Goal: Task Accomplishment & Management: Complete application form

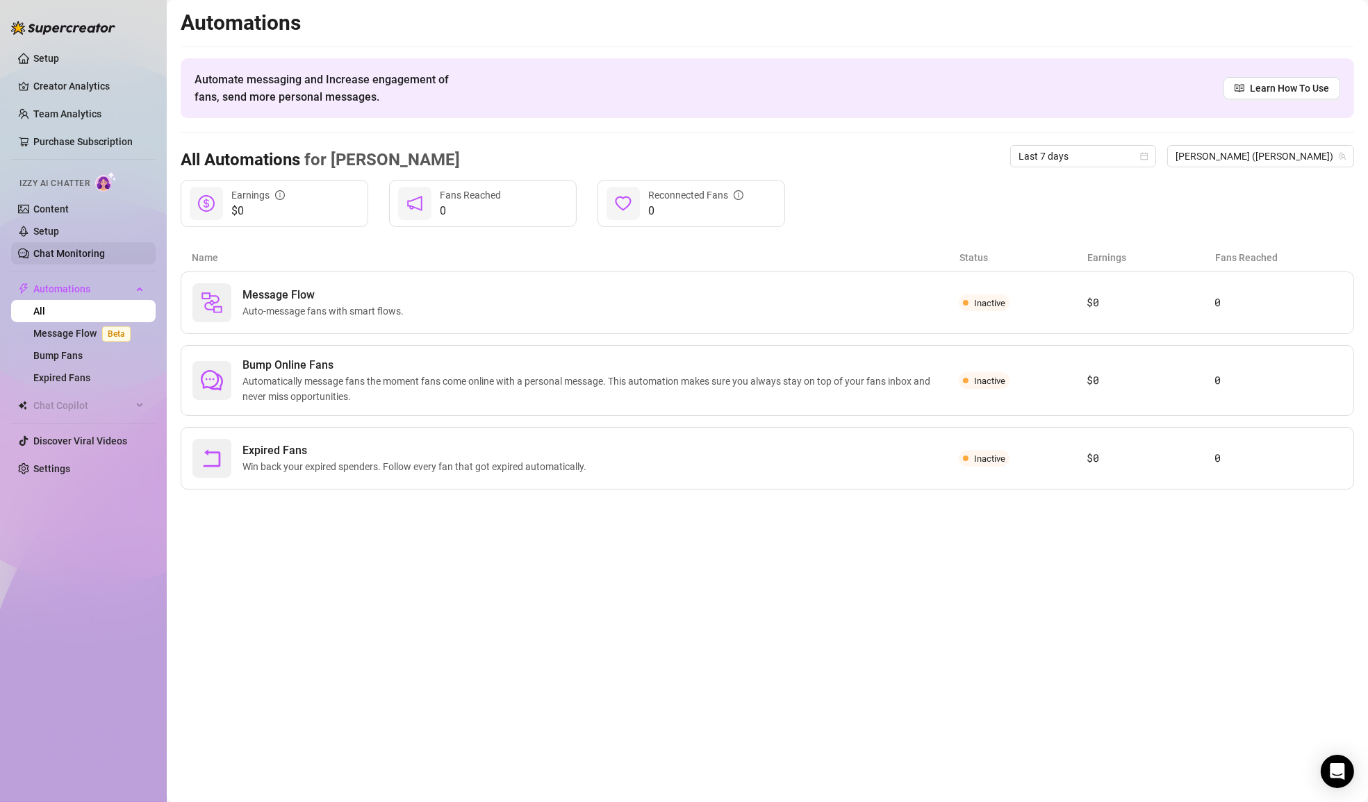
click at [105, 250] on link "Chat Monitoring" at bounding box center [69, 253] width 72 height 11
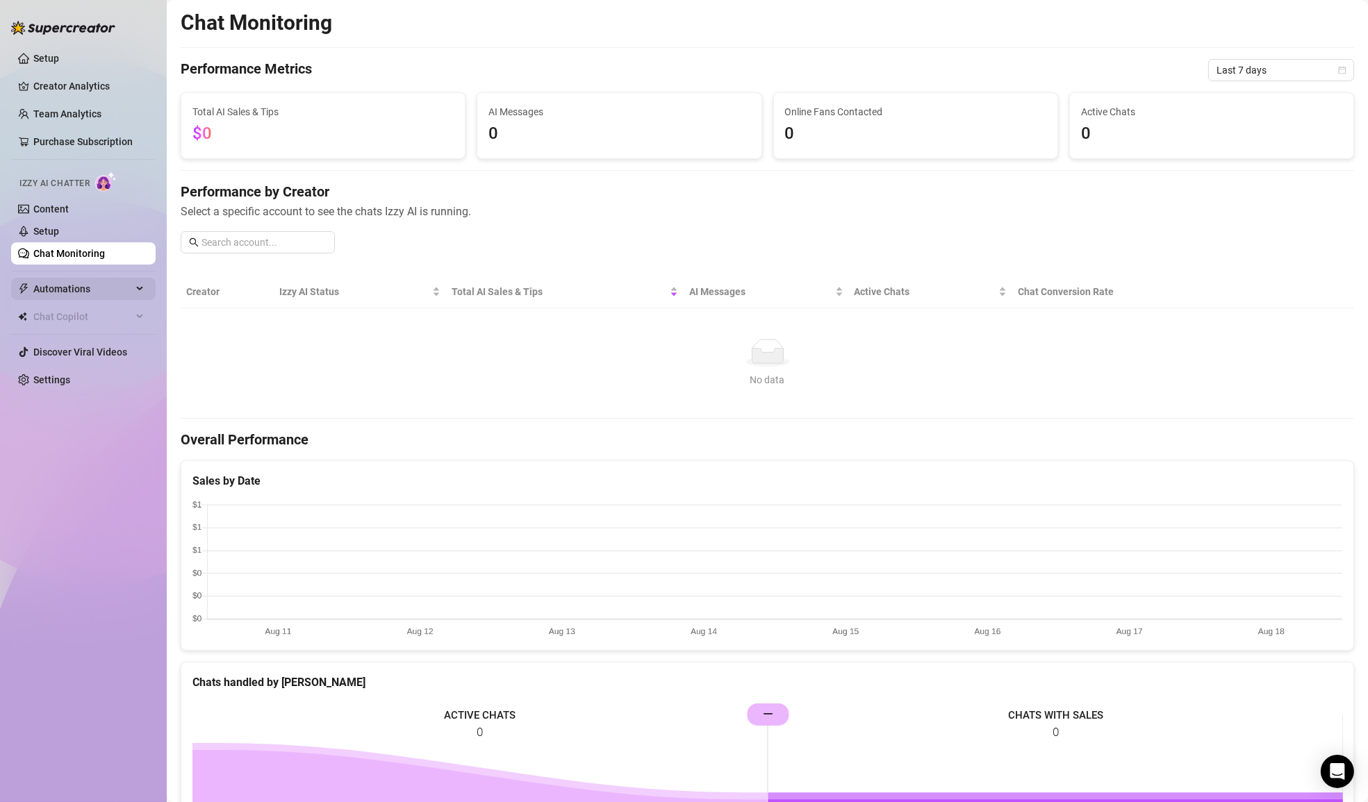
click at [105, 286] on span "Automations" at bounding box center [82, 289] width 99 height 22
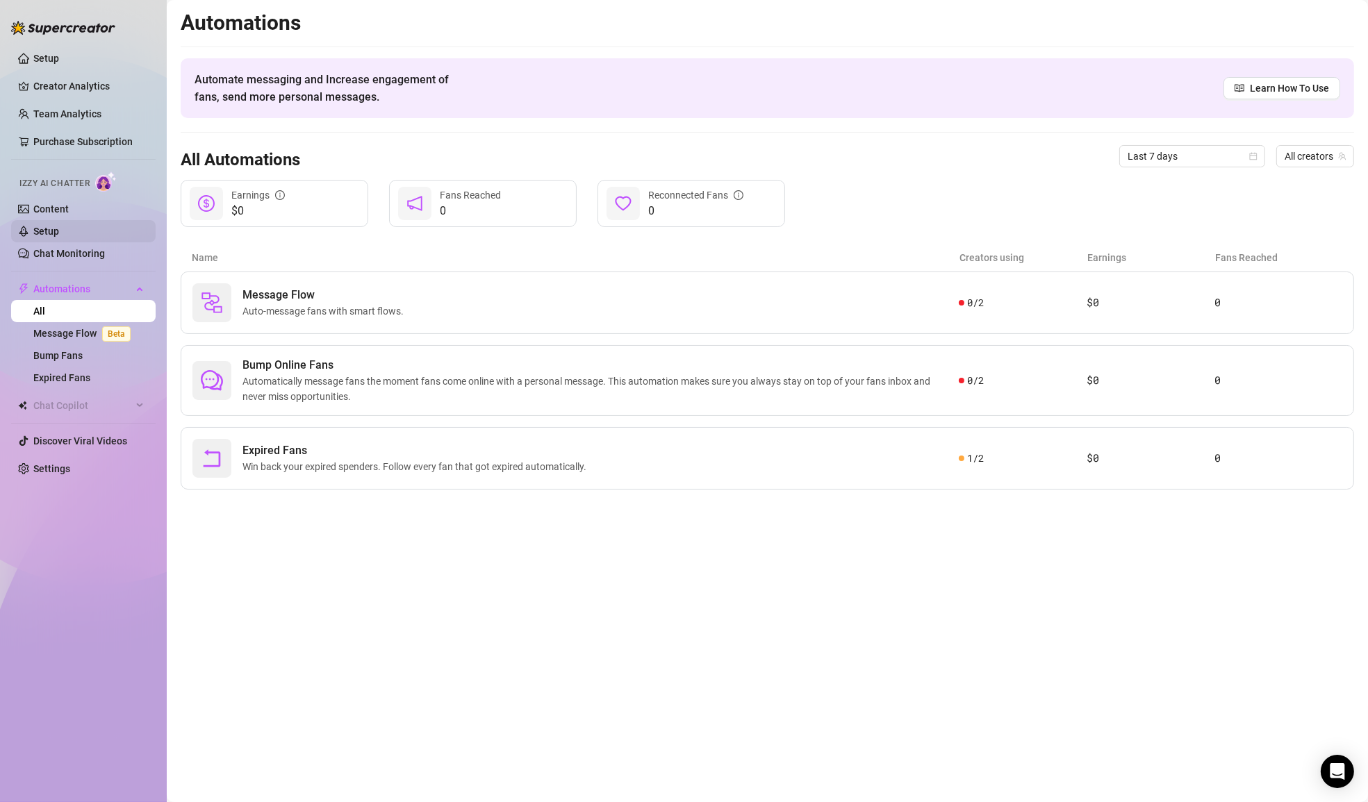
click at [59, 226] on link "Setup" at bounding box center [46, 231] width 26 height 11
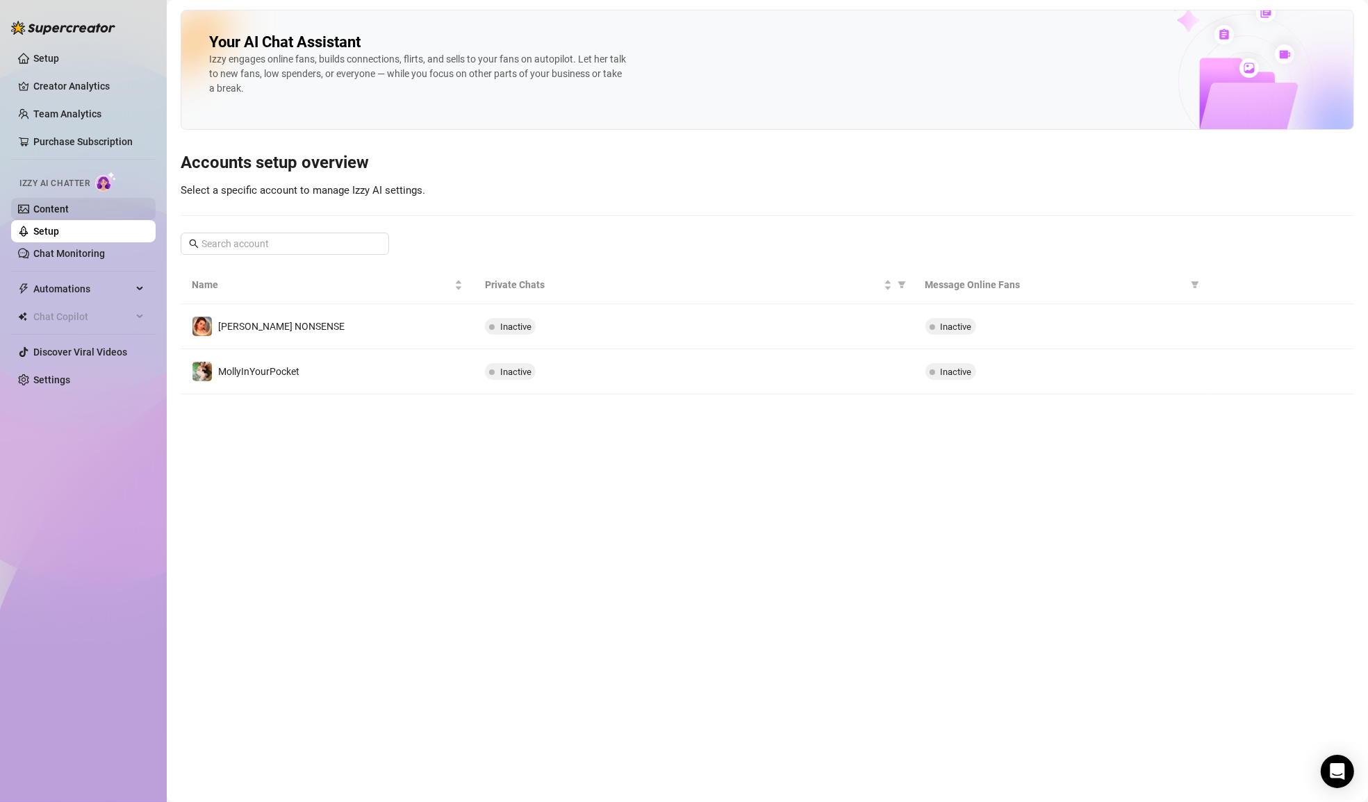
click at [45, 204] on link "Content" at bounding box center [50, 209] width 35 height 11
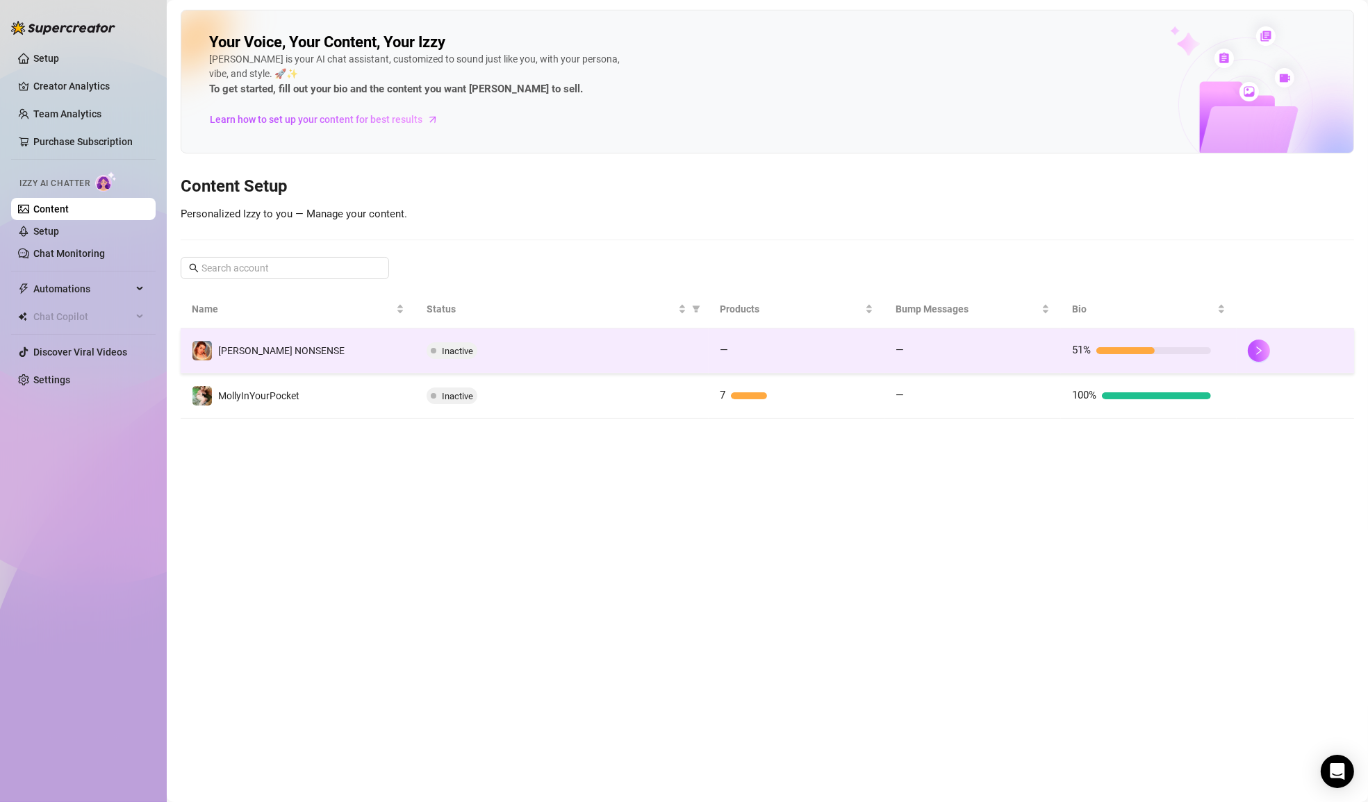
click at [1240, 360] on td at bounding box center [1294, 351] width 117 height 45
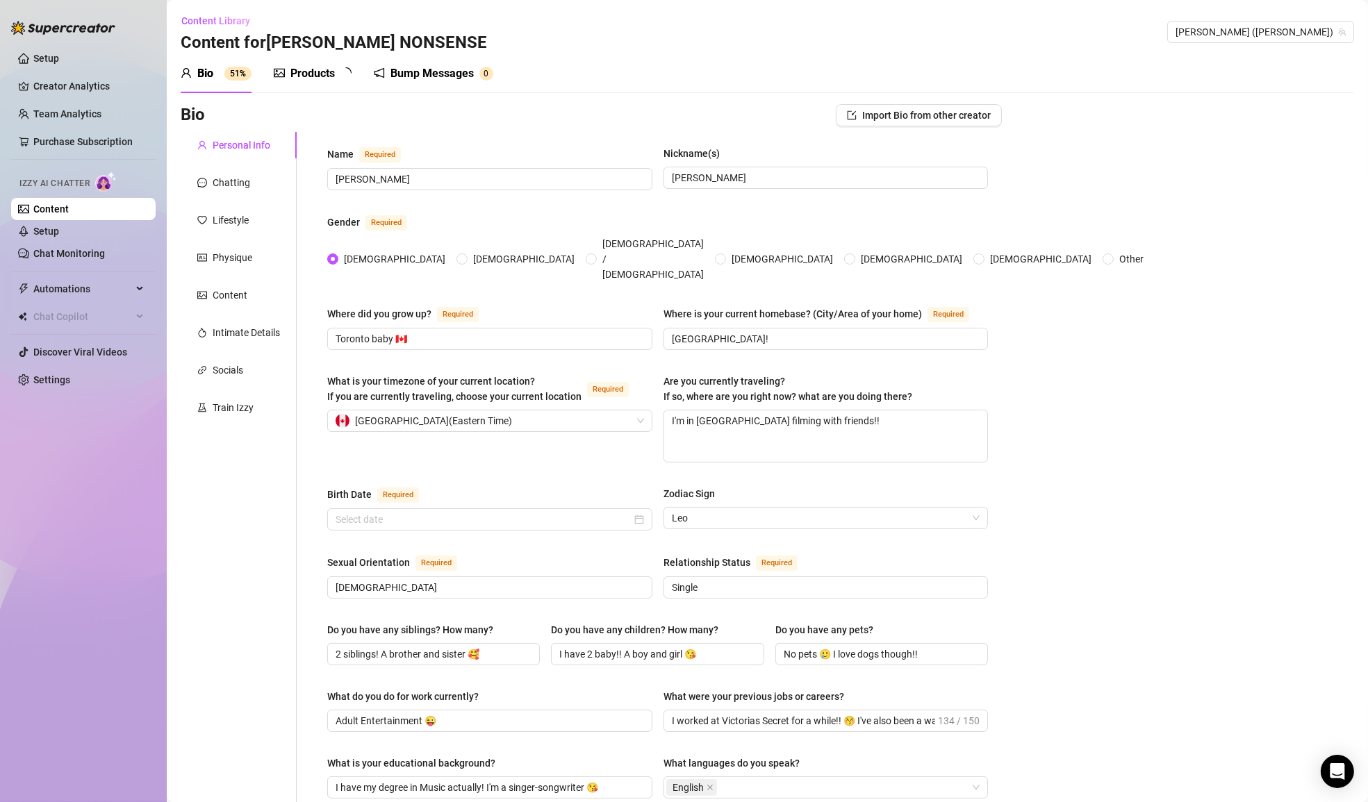
type input "[DATE]"
click at [941, 117] on span "Import Bio from other creator" at bounding box center [926, 115] width 128 height 11
click at [943, 158] on input "search" at bounding box center [913, 154] width 110 height 21
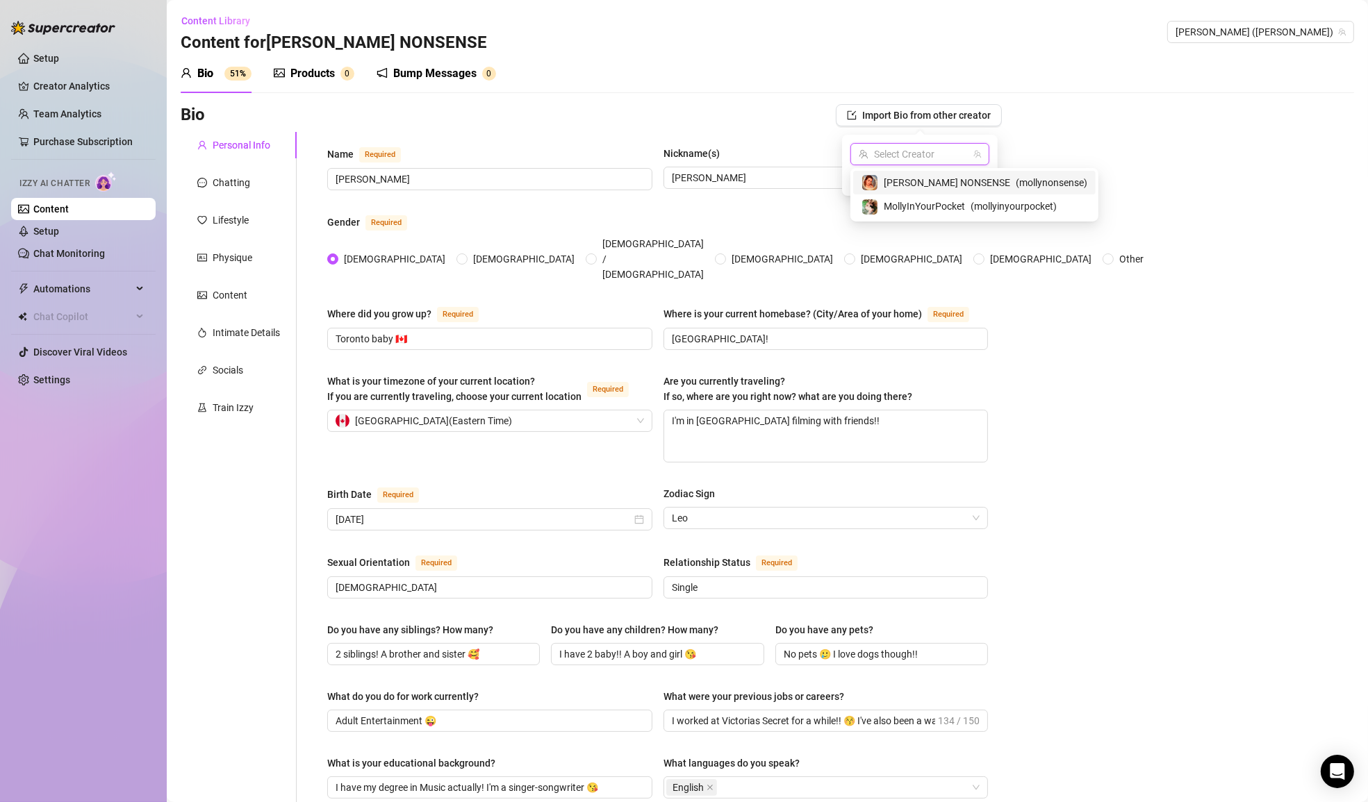
click at [1090, 126] on div "Bio Import Bio from other creator Personal Info Chatting Lifestyle Physique Con…" at bounding box center [767, 809] width 1173 height 1411
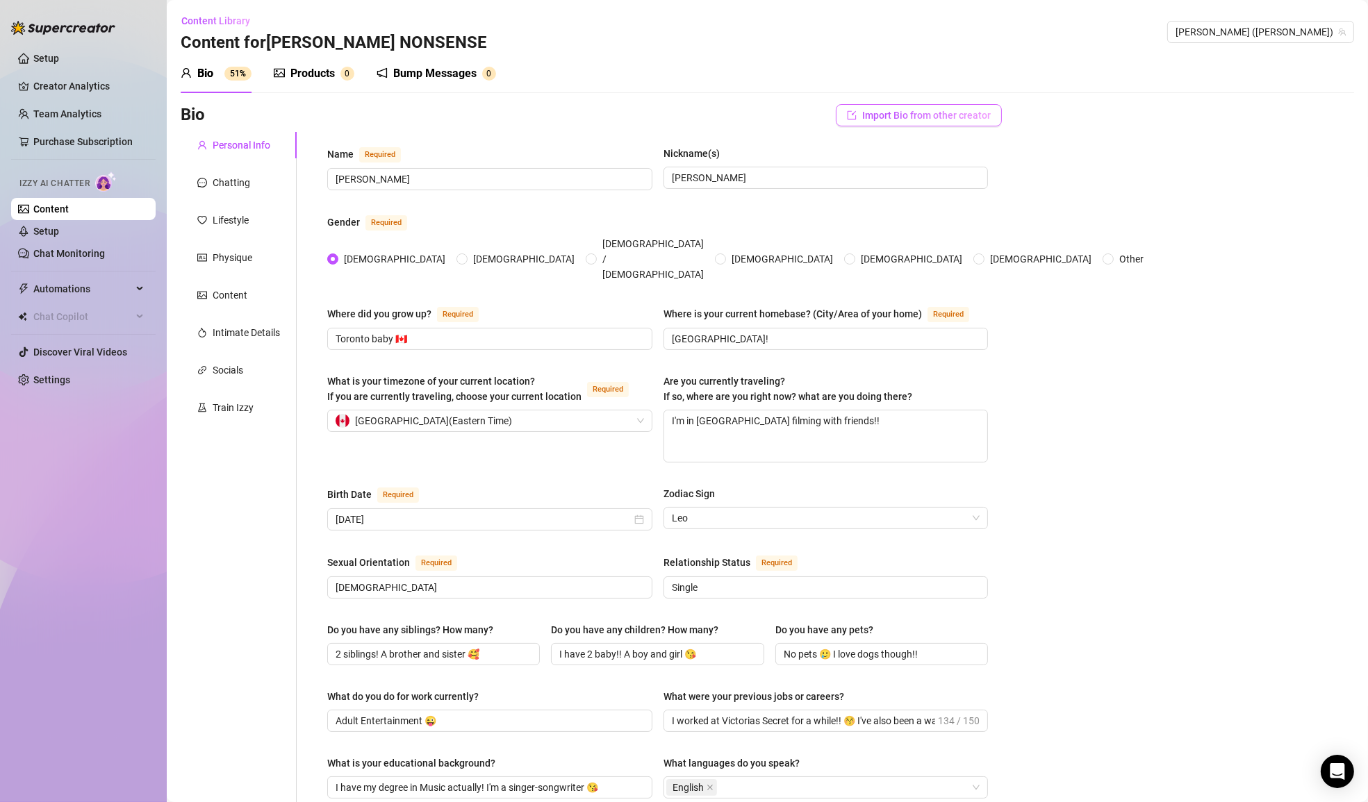
click at [926, 118] on span "Import Bio from other creator" at bounding box center [926, 115] width 128 height 11
click at [601, 102] on div "Bio 51% Products 0 Bump Messages 0 Bio Import Bio from other creator Personal I…" at bounding box center [767, 784] width 1173 height 1461
click at [916, 110] on span "Import Bio from other creator" at bounding box center [926, 115] width 128 height 11
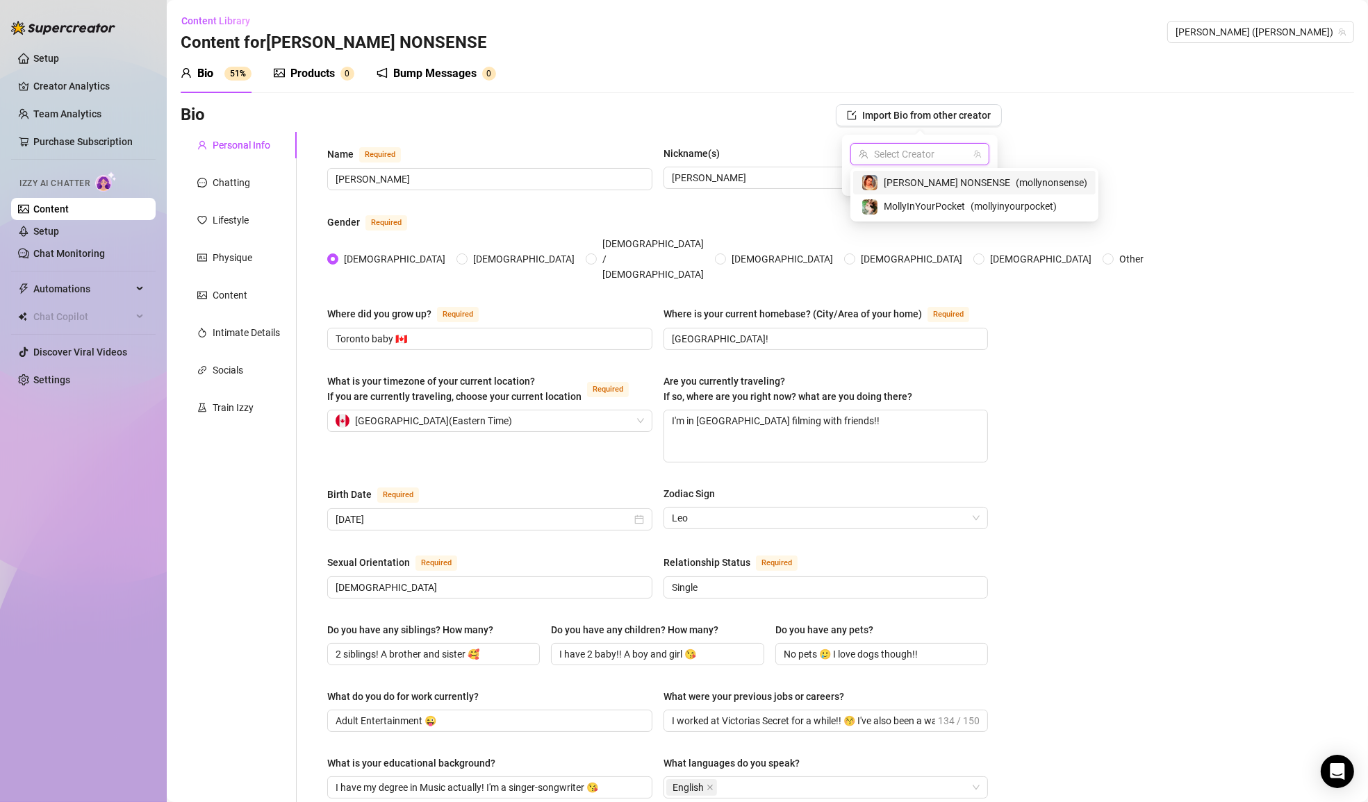
click at [953, 153] on input "search" at bounding box center [913, 154] width 110 height 21
click at [965, 214] on div "MollyInYourPocket ( mollyinyourpocket )" at bounding box center [974, 206] width 226 height 17
click at [963, 178] on span "Import" at bounding box center [969, 179] width 29 height 11
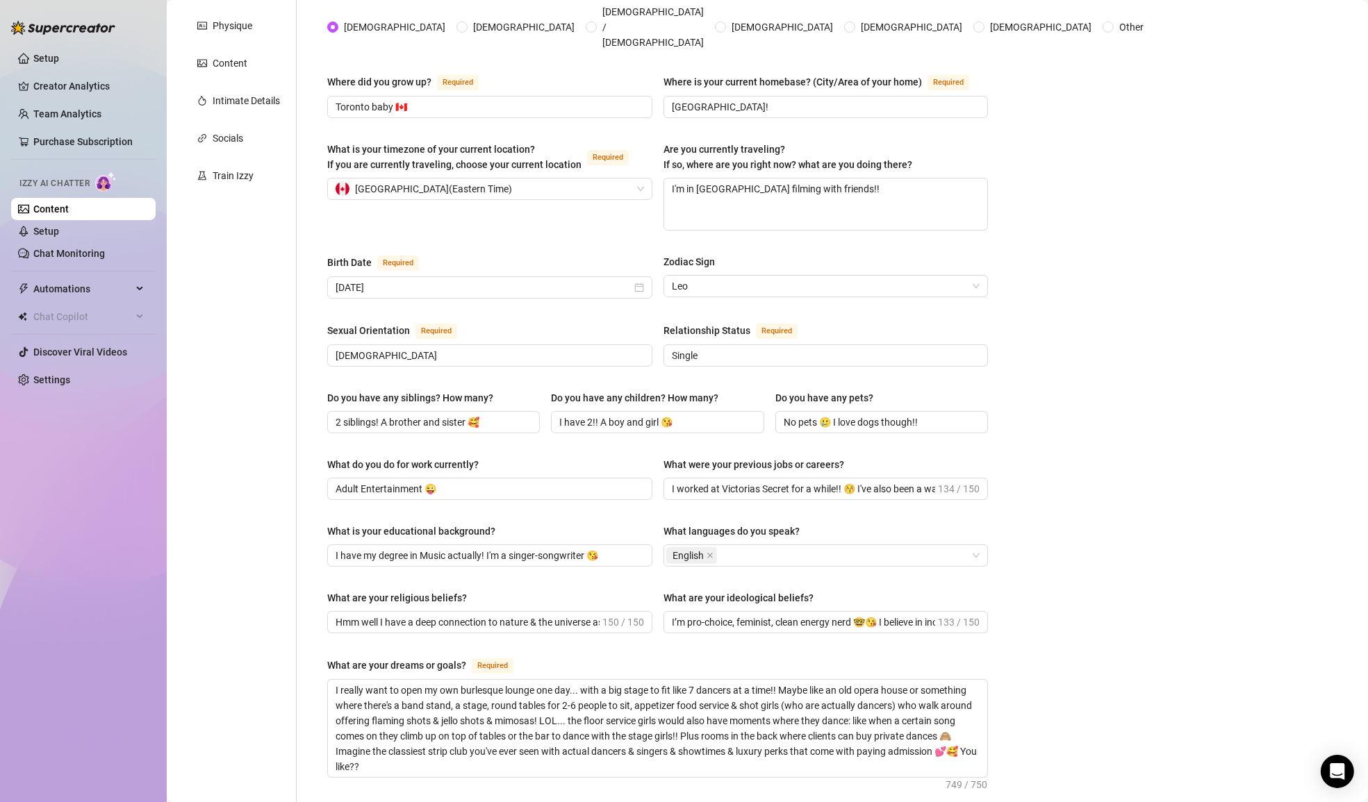
scroll to position [720, 0]
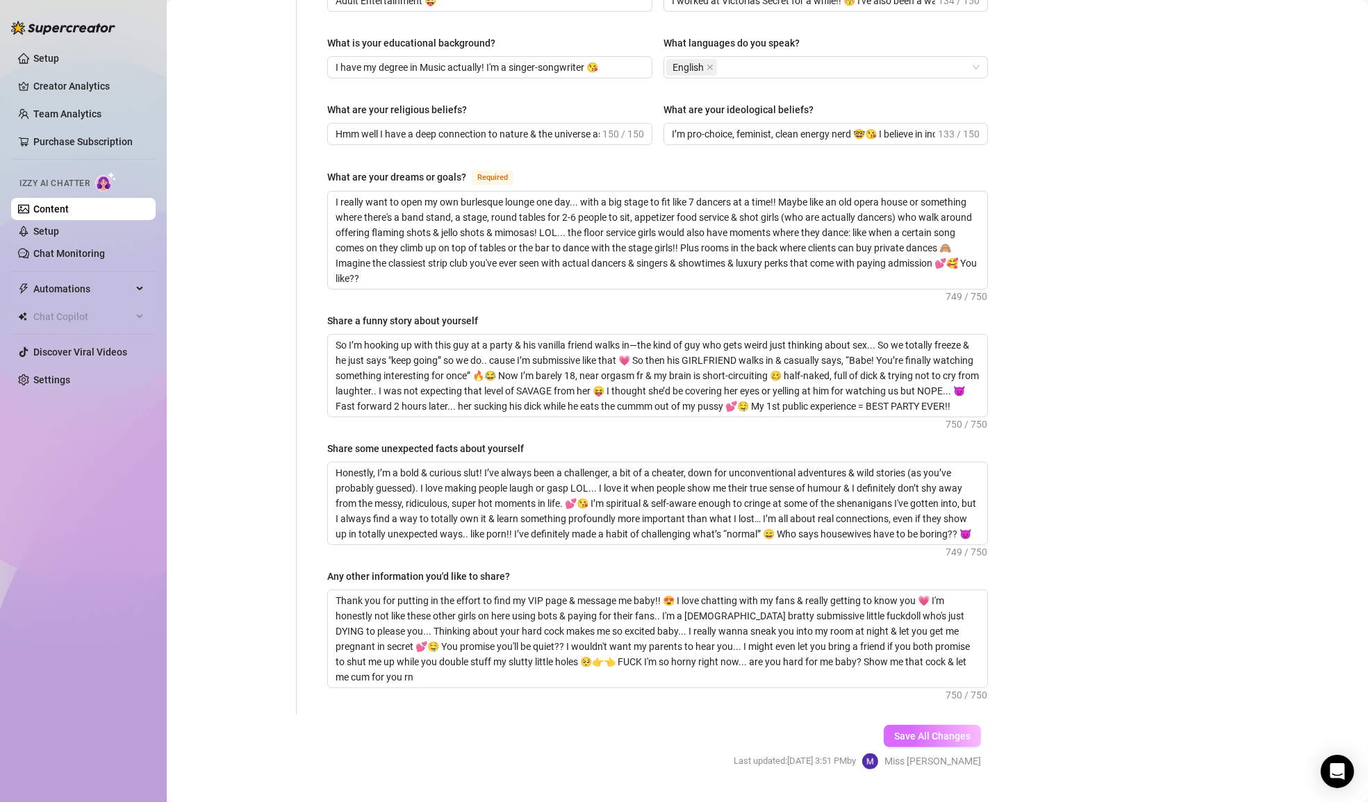
click at [924, 731] on span "Save All Changes" at bounding box center [932, 736] width 76 height 11
click at [941, 731] on span "Save All Changes" at bounding box center [932, 736] width 76 height 11
click at [930, 731] on span "Save All Changes" at bounding box center [932, 736] width 76 height 11
click at [903, 731] on span "Save All Changes" at bounding box center [932, 736] width 76 height 11
click at [909, 731] on span "Save All Changes" at bounding box center [932, 736] width 76 height 11
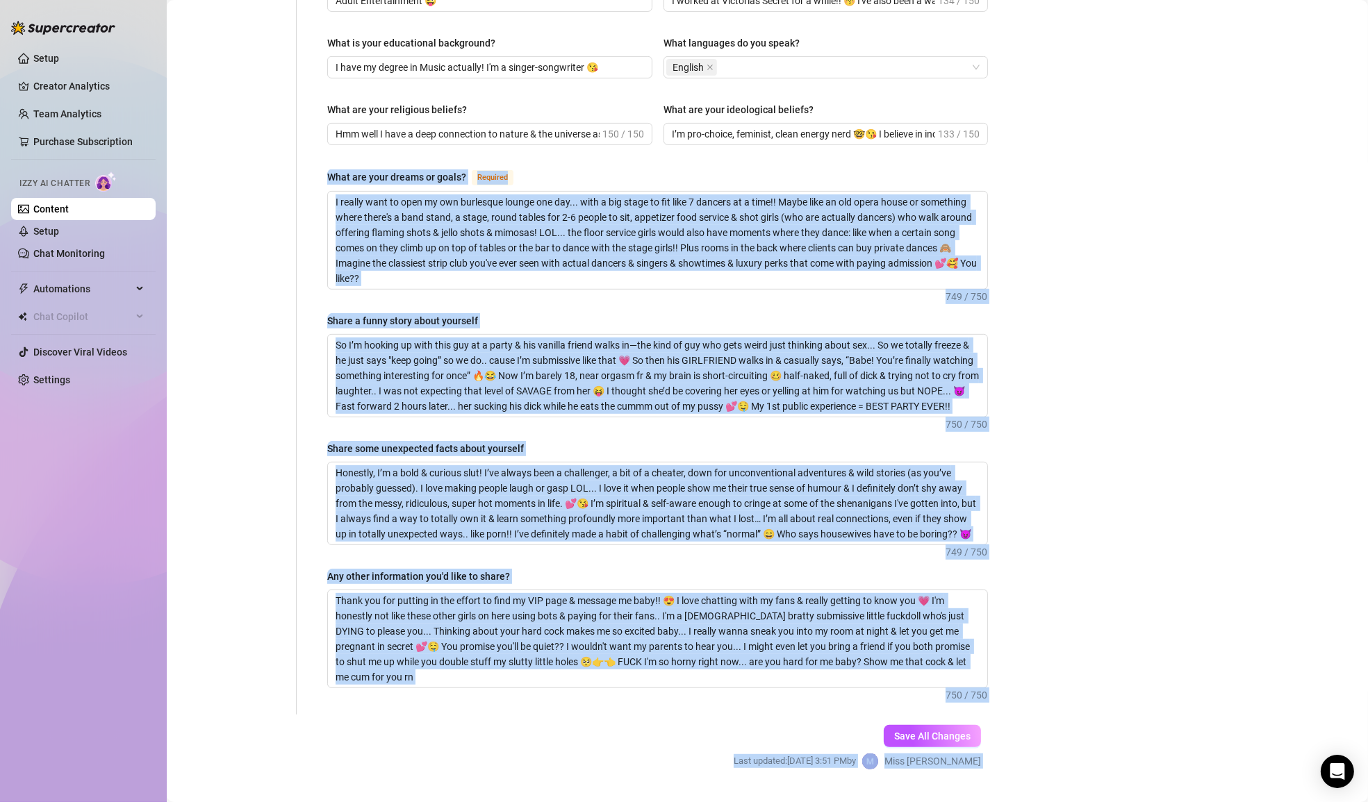
drag, startPoint x: 988, startPoint y: 35, endPoint x: 1043, endPoint y: 127, distance: 106.8
click at [1043, 127] on body "Setup Creator Analytics Team Analytics Purchase Subscription Izzy AI Chatter Co…" at bounding box center [684, 401] width 1368 height 802
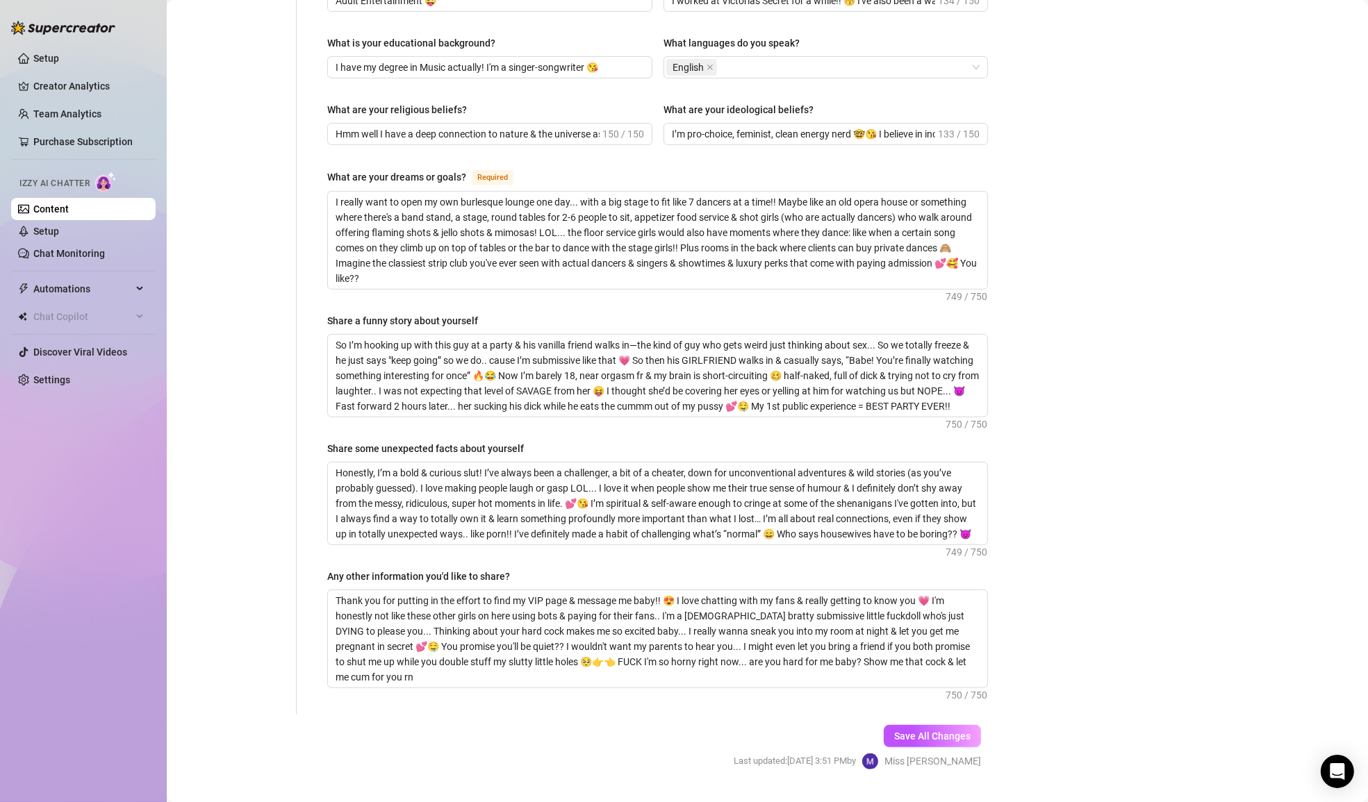
click at [1064, 148] on div "Bio Import Bio from other creator Personal Info Chatting Lifestyle Physique Con…" at bounding box center [767, 89] width 1173 height 1411
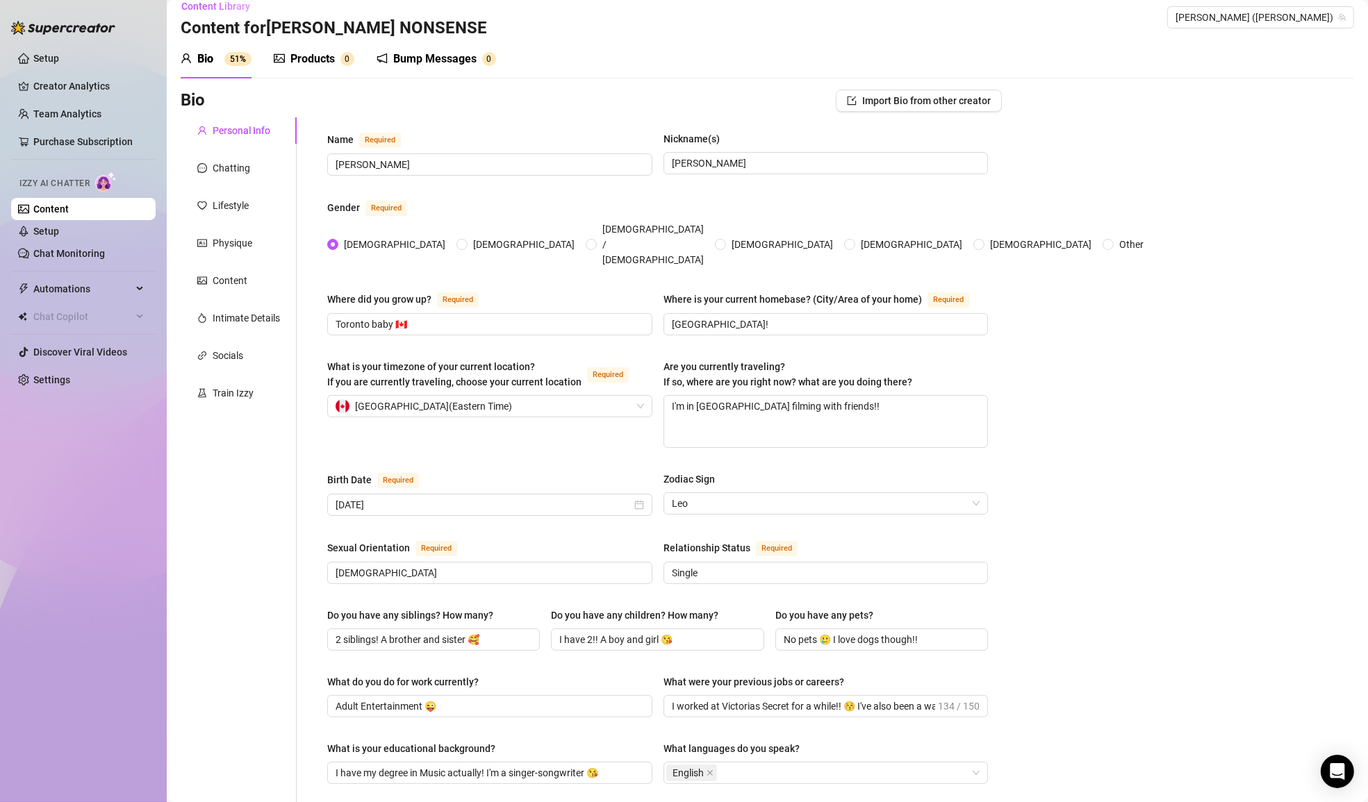
scroll to position [0, 0]
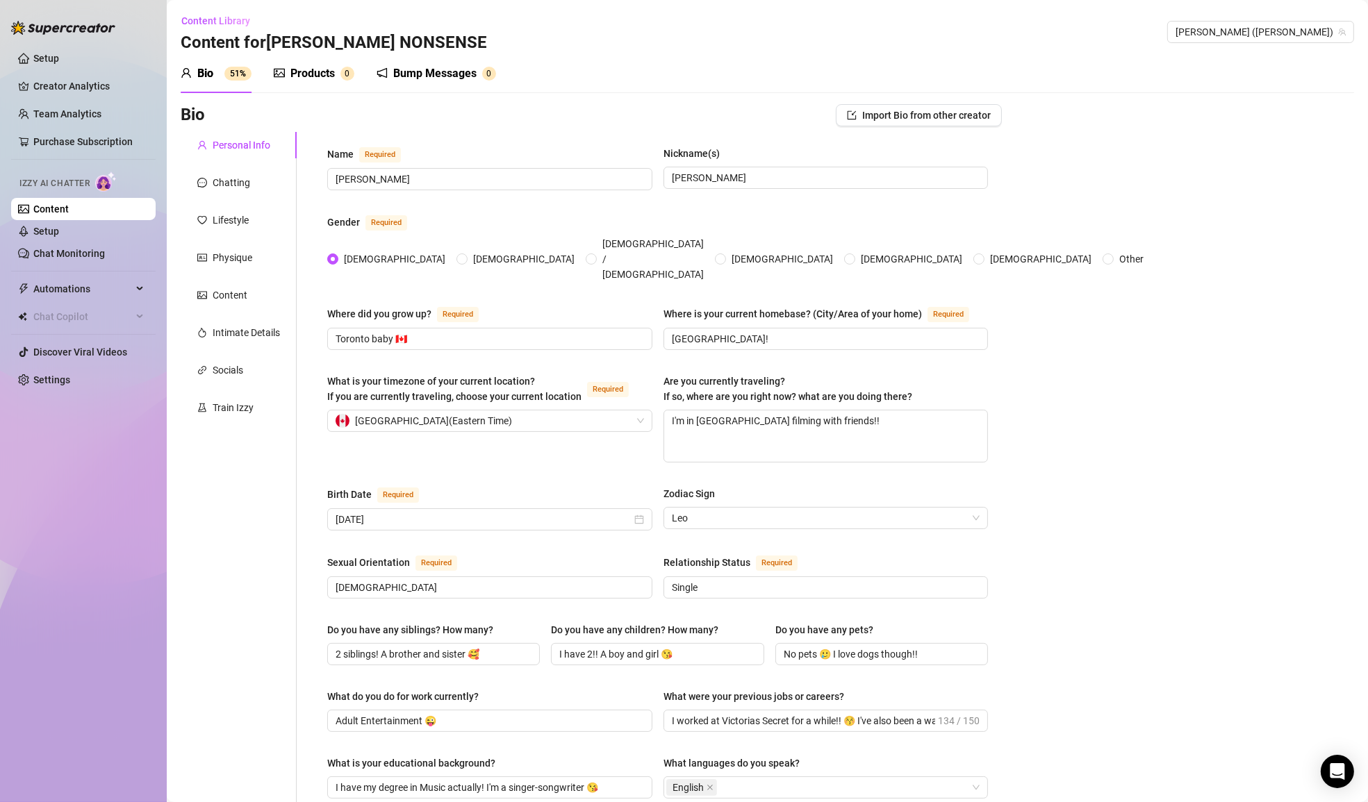
click at [634, 426] on div "What is your timezone of your current location? If you are currently traveling,…" at bounding box center [489, 418] width 325 height 89
click at [936, 111] on span "Import Bio from other creator" at bounding box center [926, 115] width 128 height 11
click at [954, 155] on span "( mollyinyourpocket )" at bounding box center [983, 154] width 86 height 11
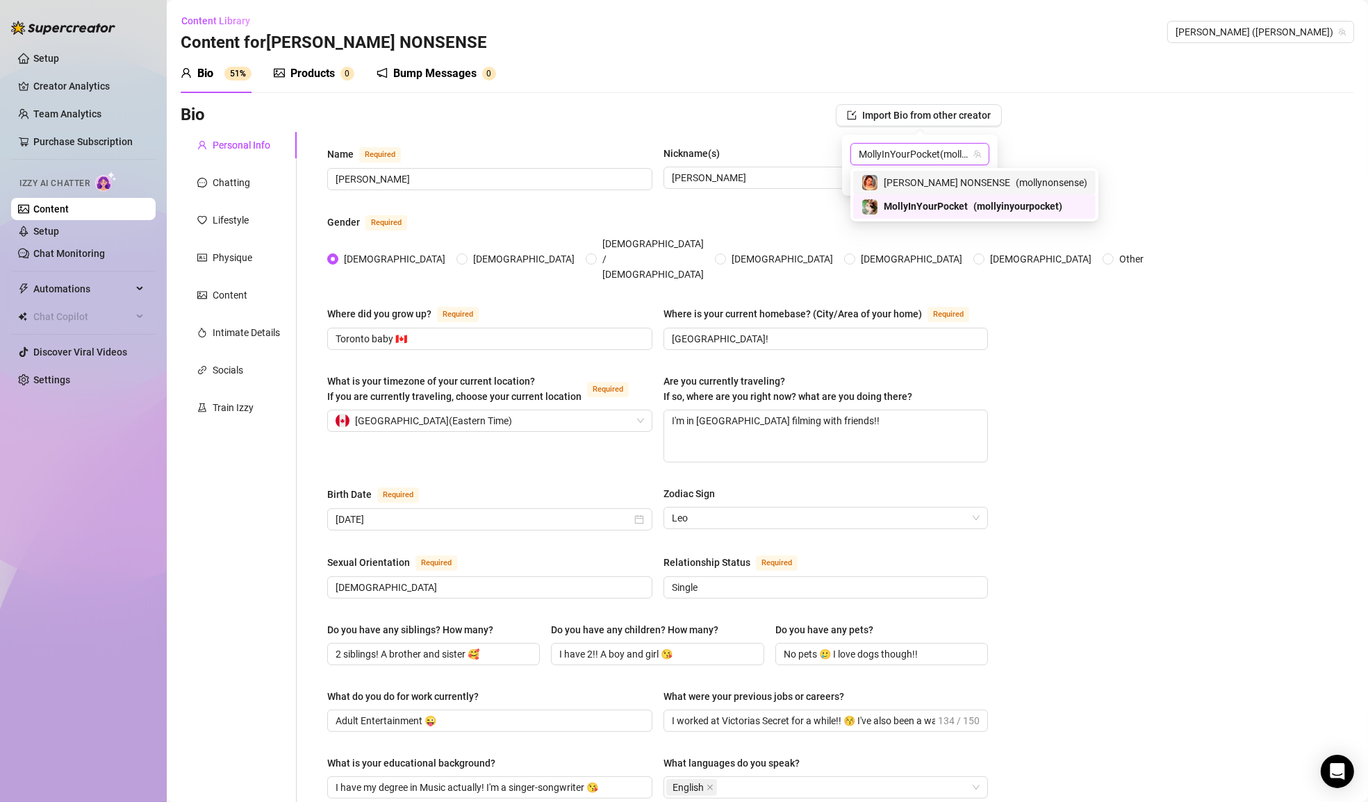
click at [950, 187] on span "[PERSON_NAME] NONSENSE" at bounding box center [946, 182] width 126 height 15
click at [974, 174] on span "Import" at bounding box center [969, 179] width 29 height 11
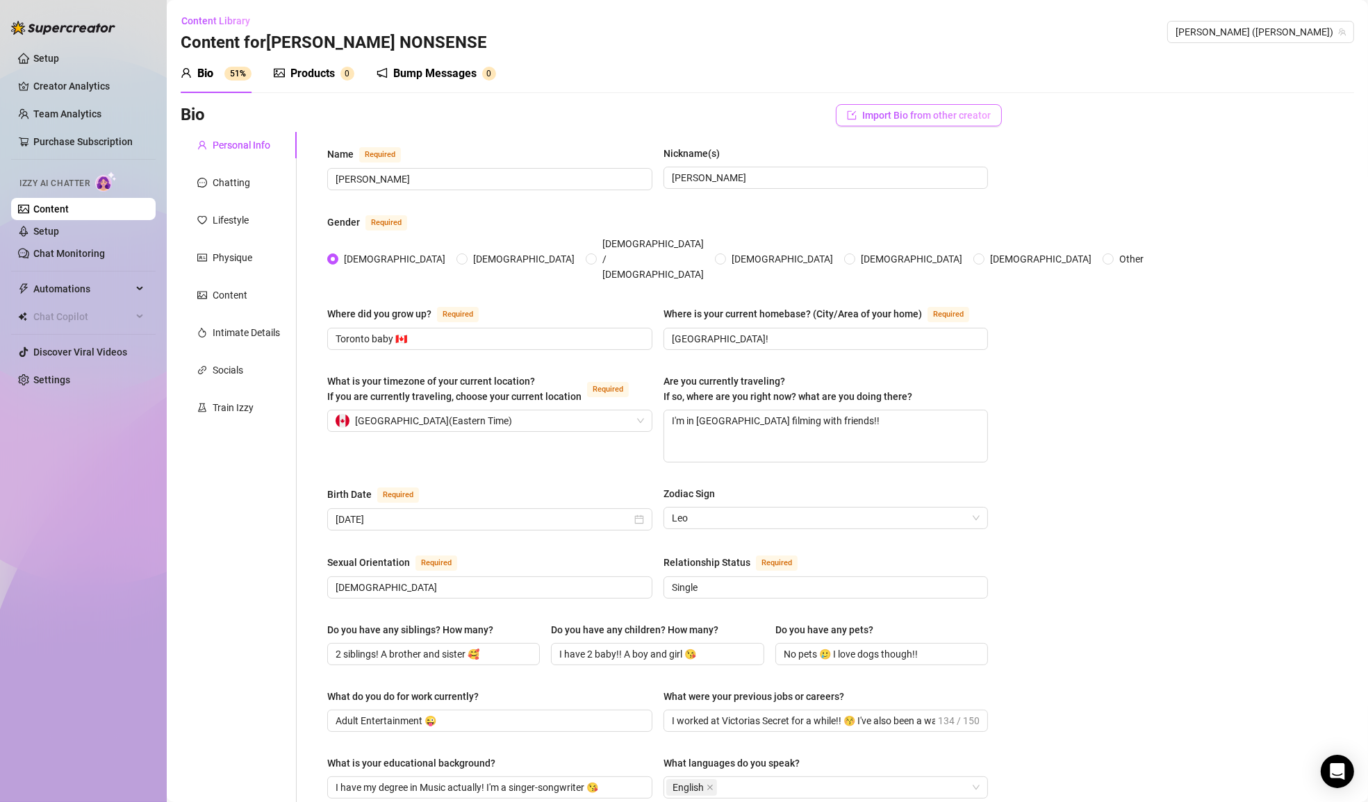
click at [970, 115] on span "Import Bio from other creator" at bounding box center [926, 115] width 128 height 11
click at [985, 156] on span "( mollynonsense )" at bounding box center [1021, 154] width 72 height 11
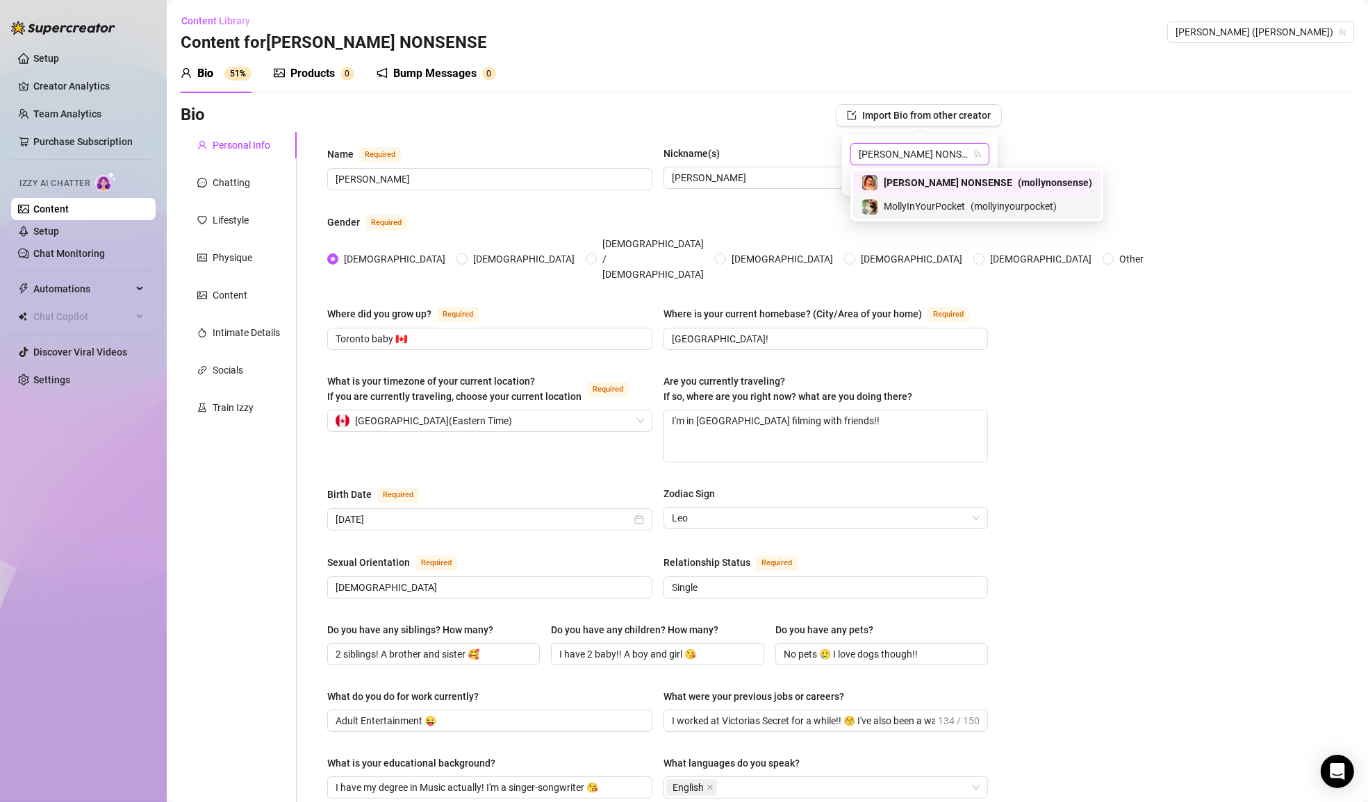
click at [933, 212] on span "MollyInYourPocket" at bounding box center [923, 206] width 81 height 15
click at [972, 175] on span "Import" at bounding box center [969, 179] width 29 height 11
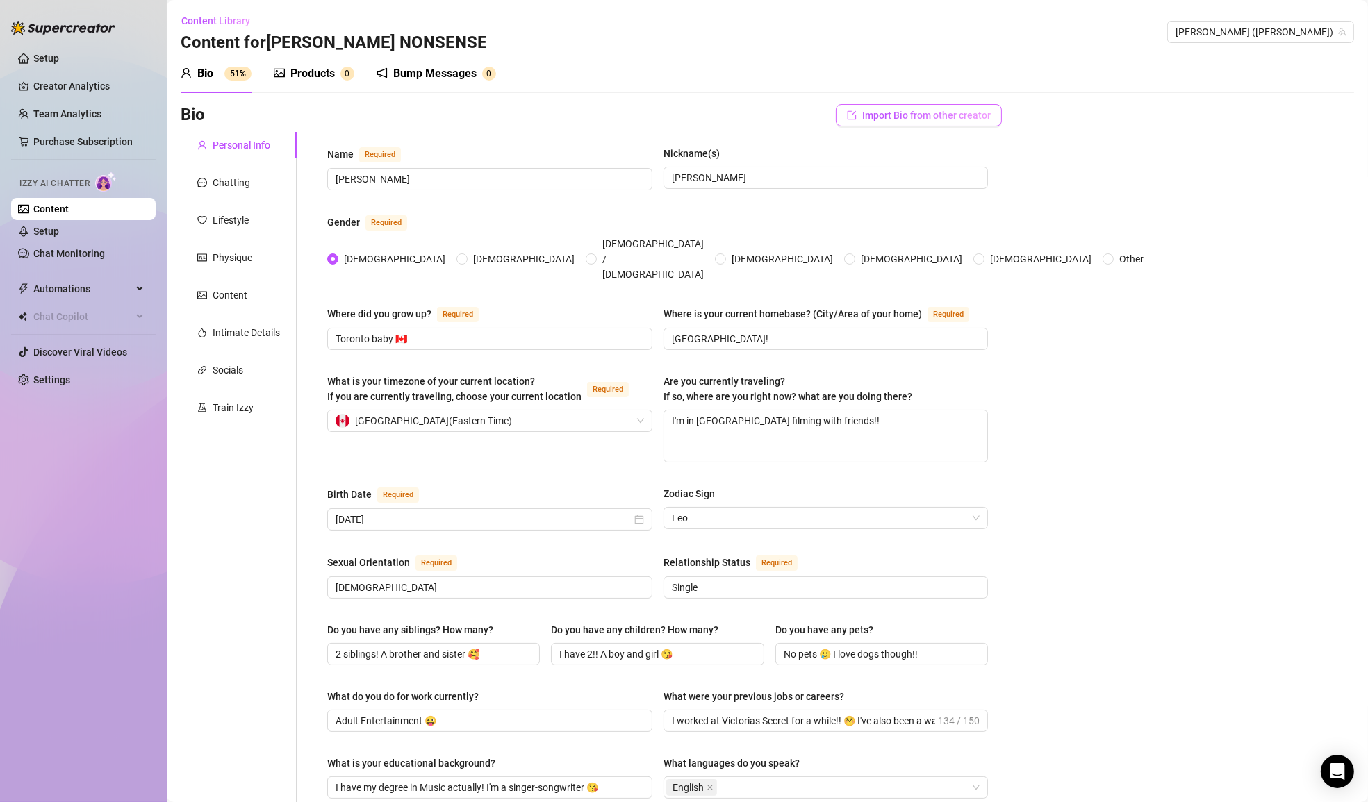
click at [967, 110] on span "Import Bio from other creator" at bounding box center [926, 115] width 128 height 11
click at [950, 156] on span "( mollyinyourpocket )" at bounding box center [983, 154] width 86 height 11
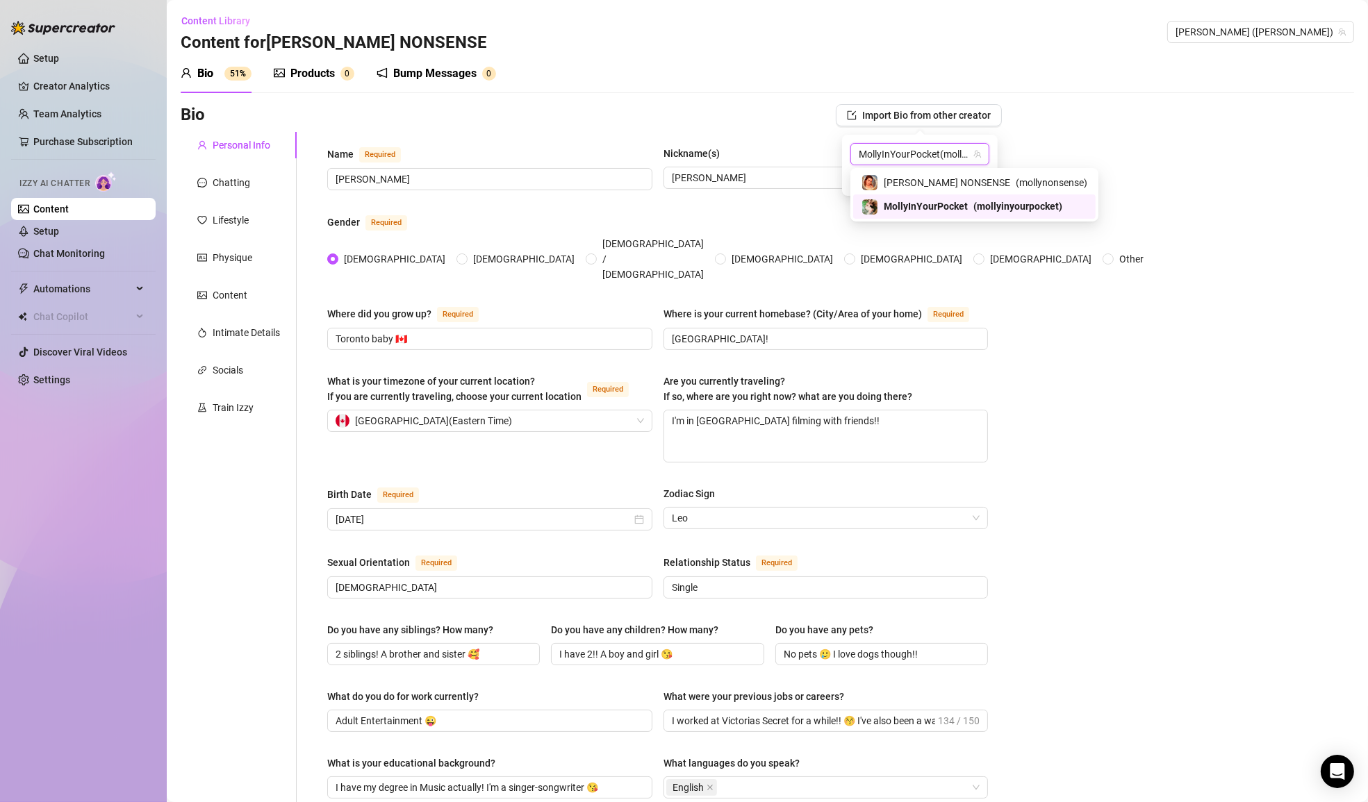
click at [954, 202] on span "MollyInYourPocket" at bounding box center [925, 206] width 84 height 15
click at [963, 178] on span "Import" at bounding box center [969, 179] width 29 height 11
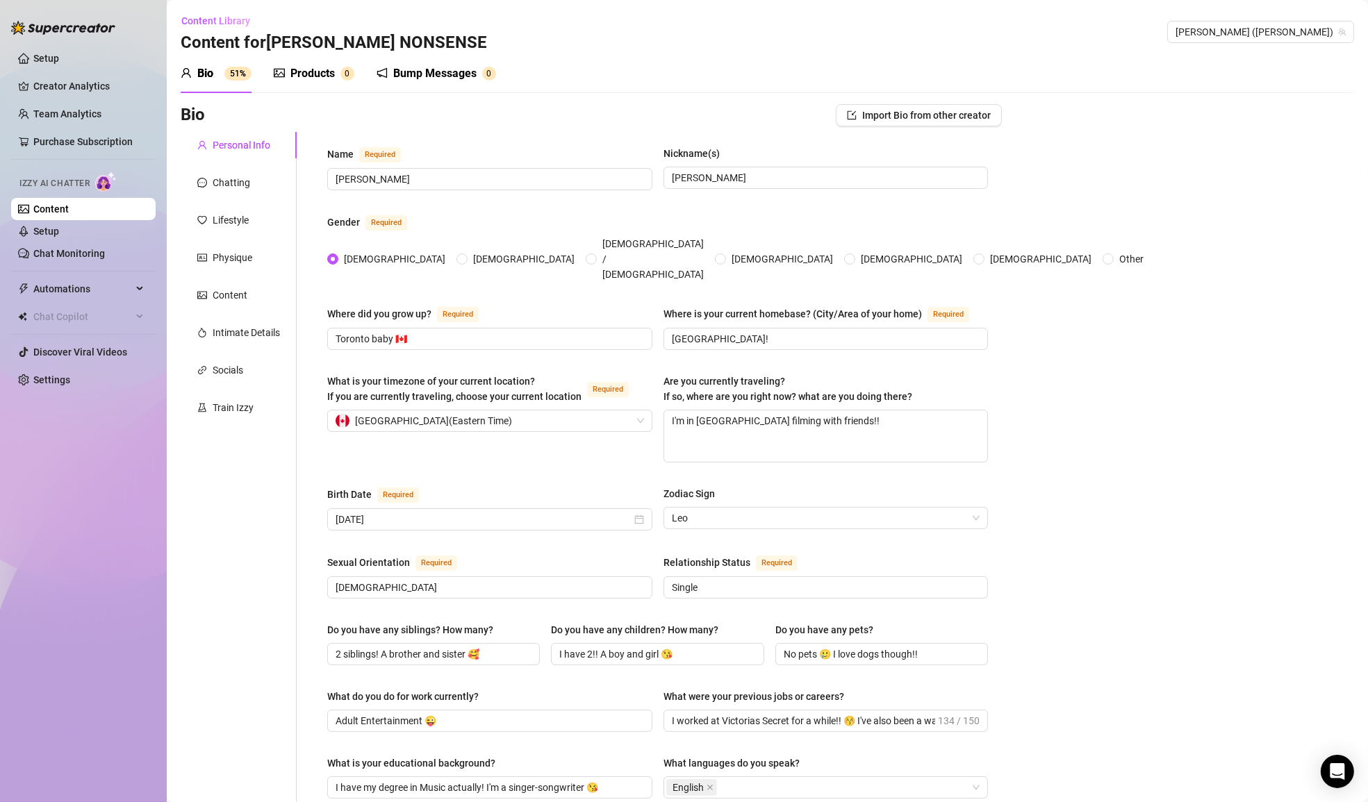
click at [333, 75] on div "Products" at bounding box center [312, 73] width 44 height 17
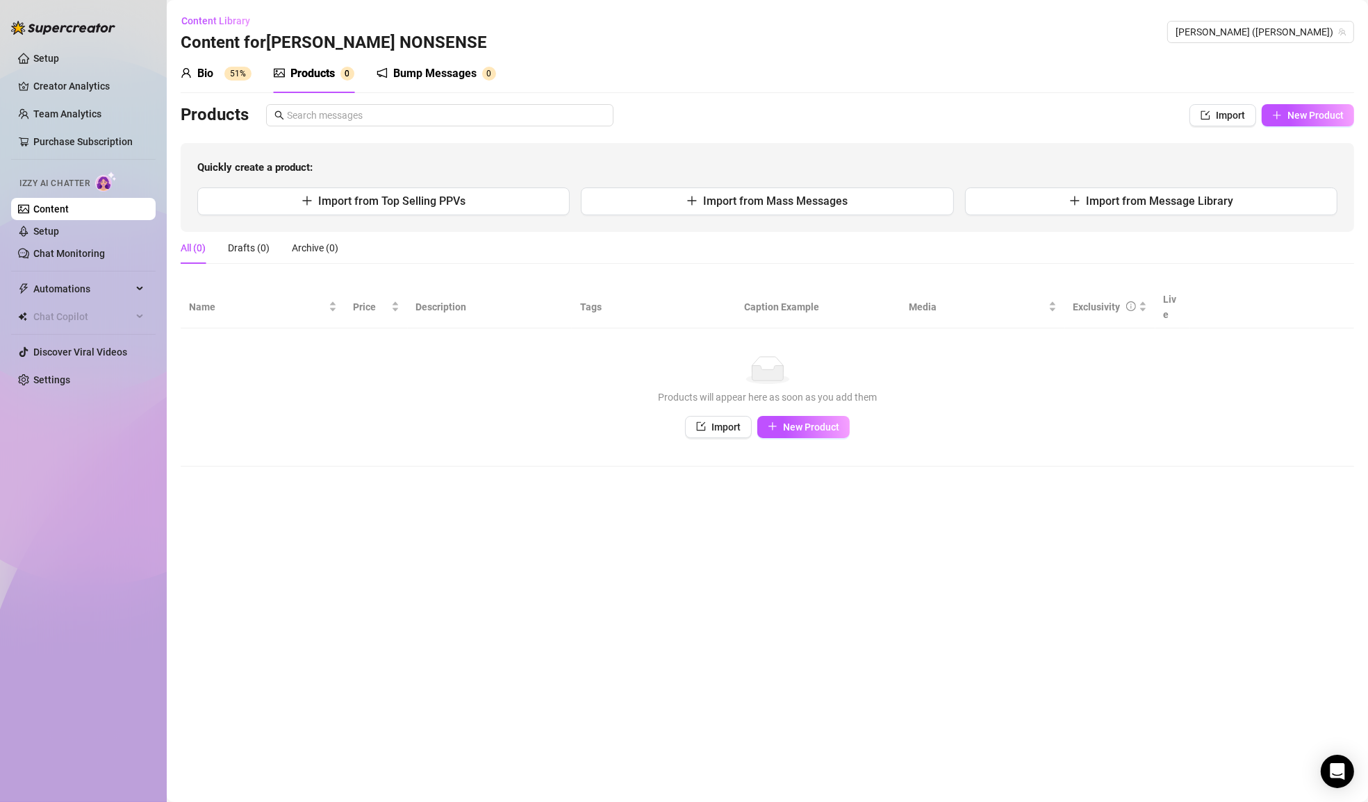
click at [224, 74] on span "51%" at bounding box center [237, 74] width 27 height 14
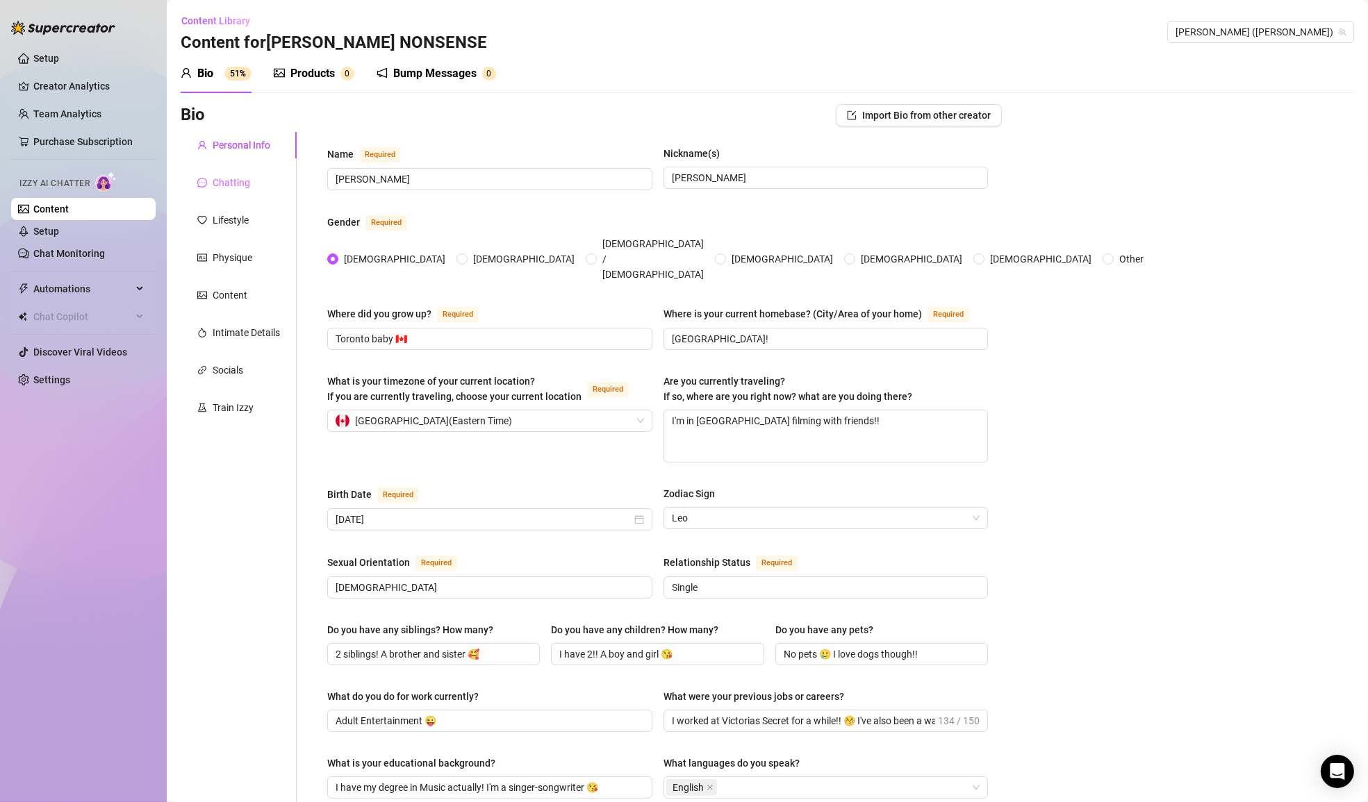
click at [262, 178] on div "Chatting" at bounding box center [239, 182] width 116 height 26
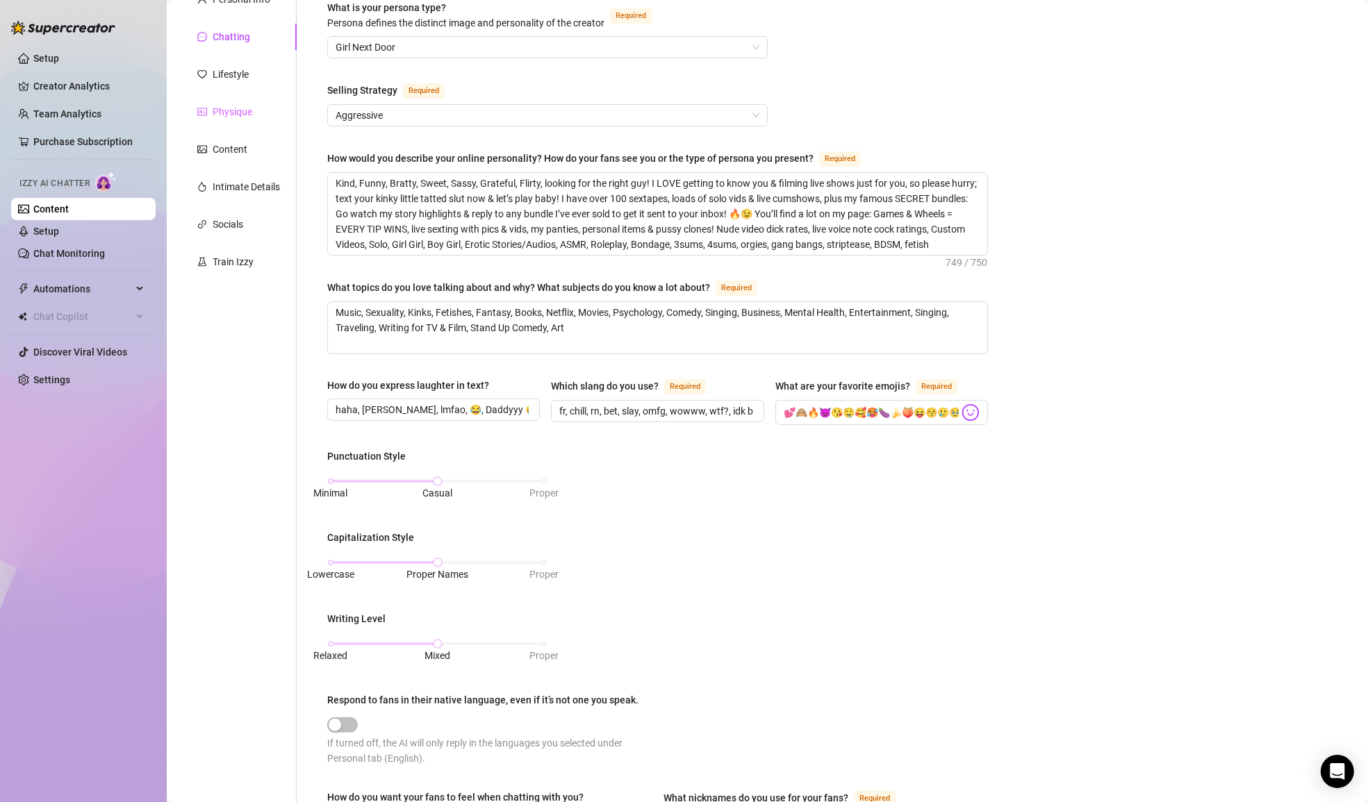
scroll to position [135, 0]
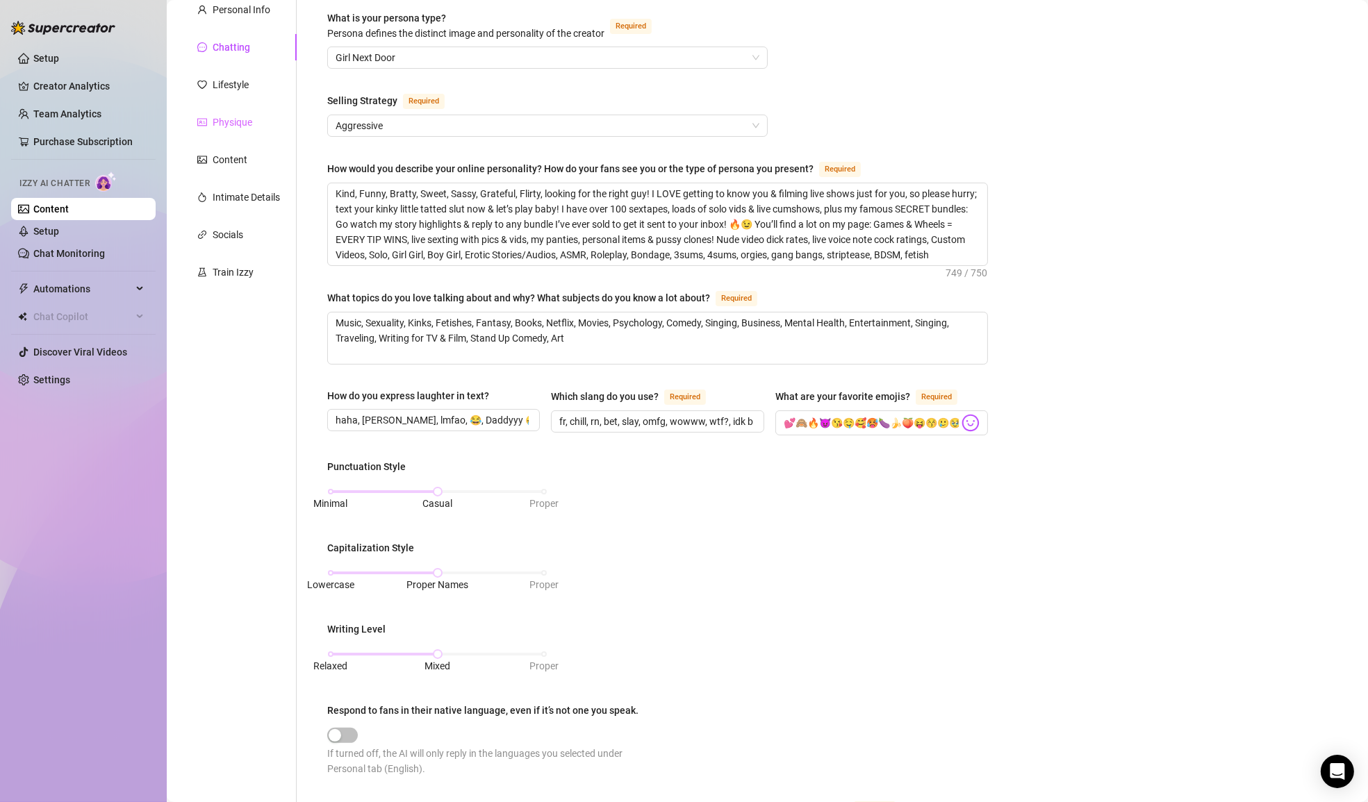
click at [251, 78] on div "Lifestyle" at bounding box center [239, 85] width 116 height 26
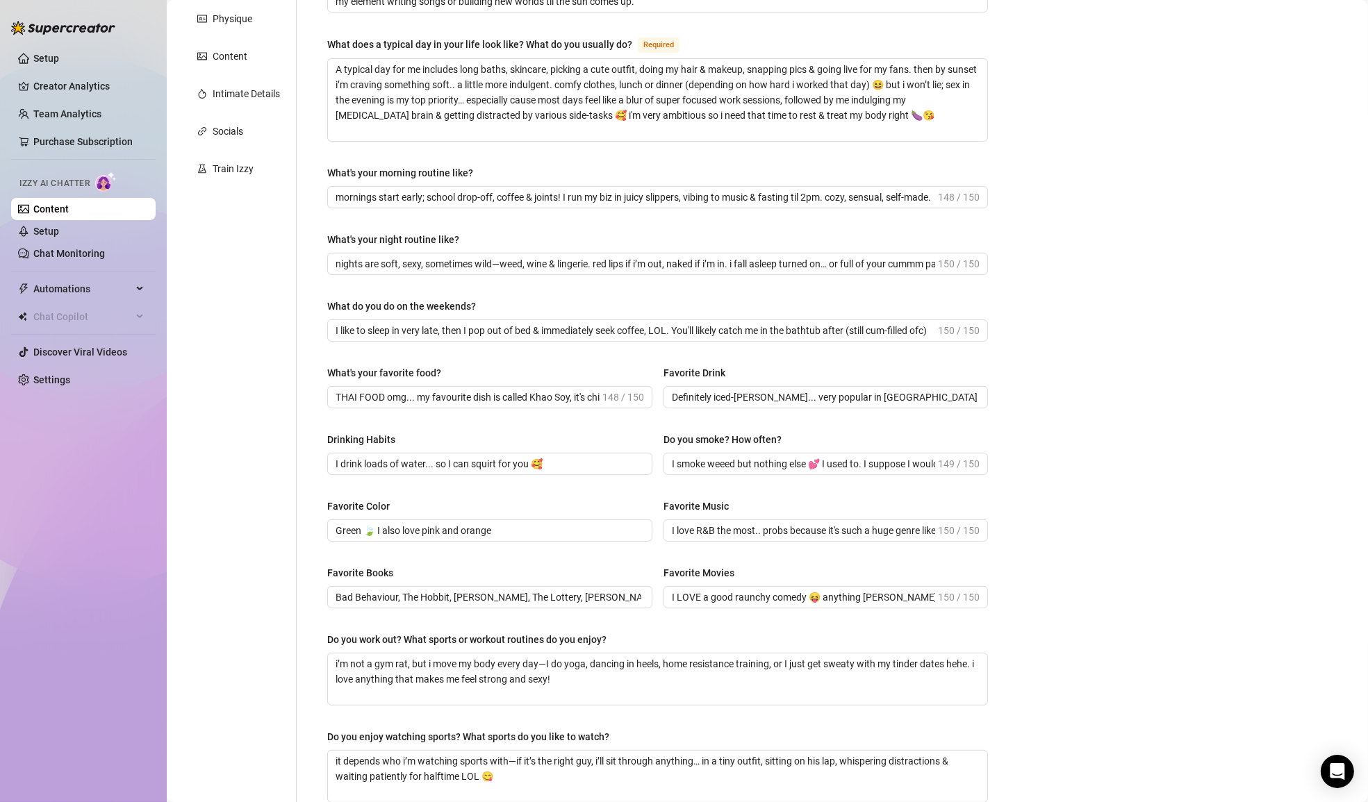
scroll to position [0, 0]
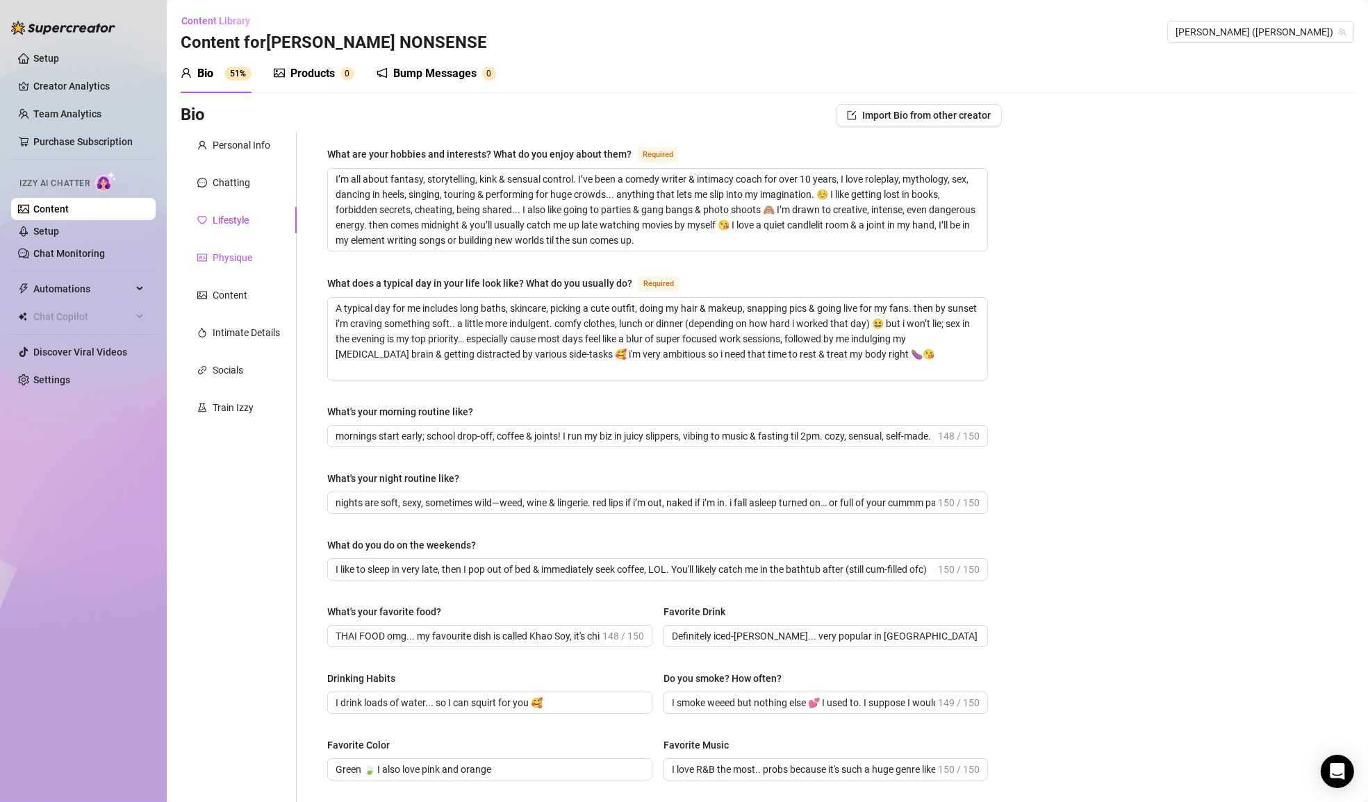
click at [243, 256] on div "Physique" at bounding box center [233, 257] width 40 height 15
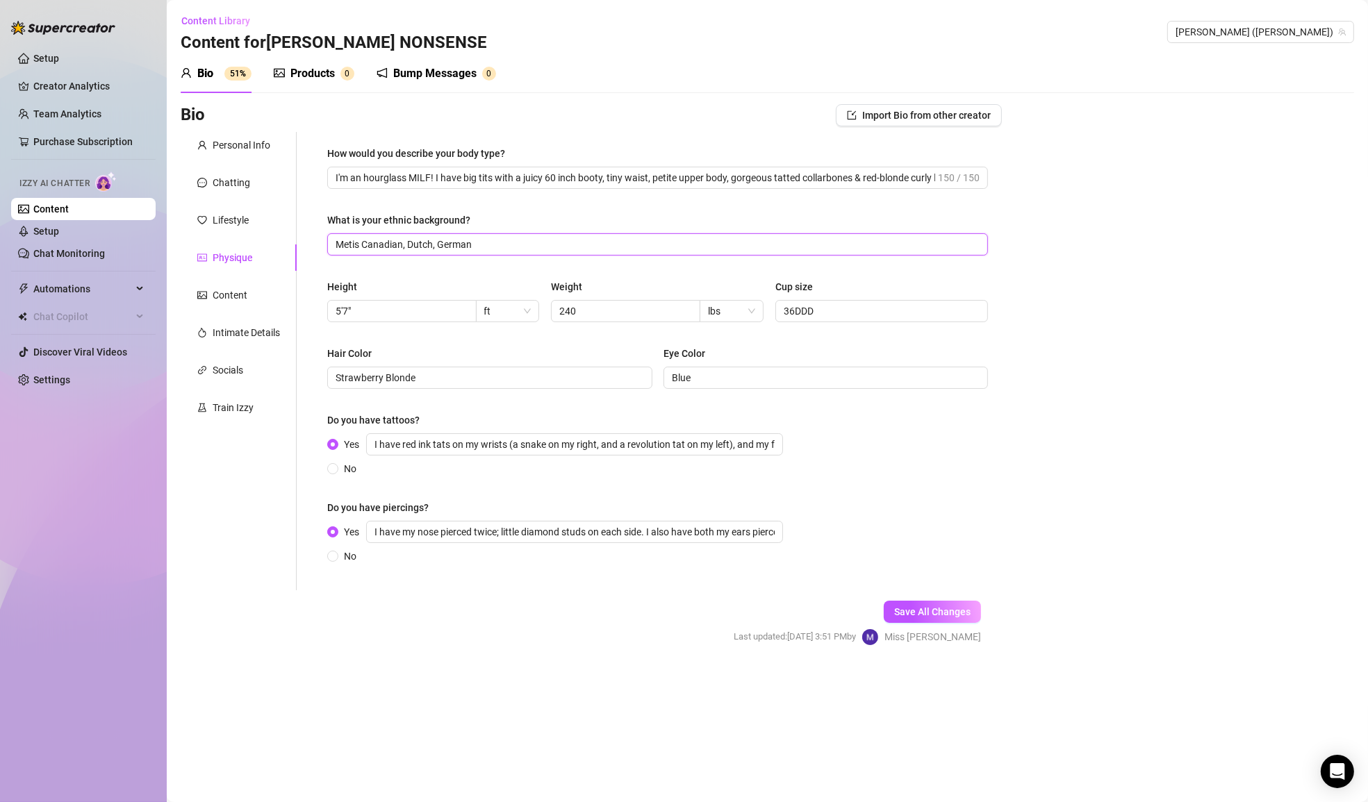
click at [438, 246] on input "Metis Canadian, Dutch, German" at bounding box center [655, 244] width 641 height 15
type input "Metis Canadian, Dutch, English, German"
click at [902, 613] on span "Save All Changes" at bounding box center [932, 611] width 76 height 11
click at [232, 292] on div "Content" at bounding box center [230, 295] width 35 height 15
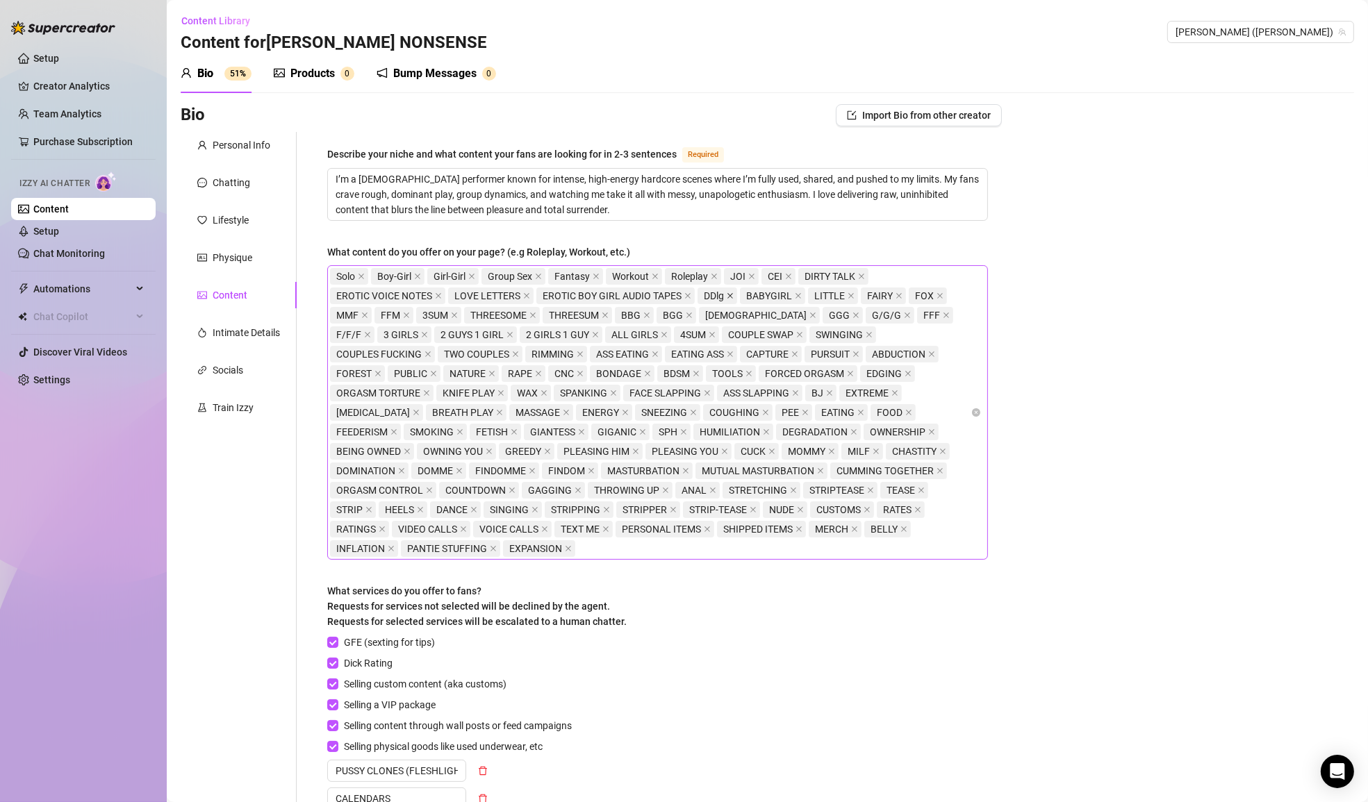
click at [727, 294] on icon "close" at bounding box center [730, 296] width 6 height 6
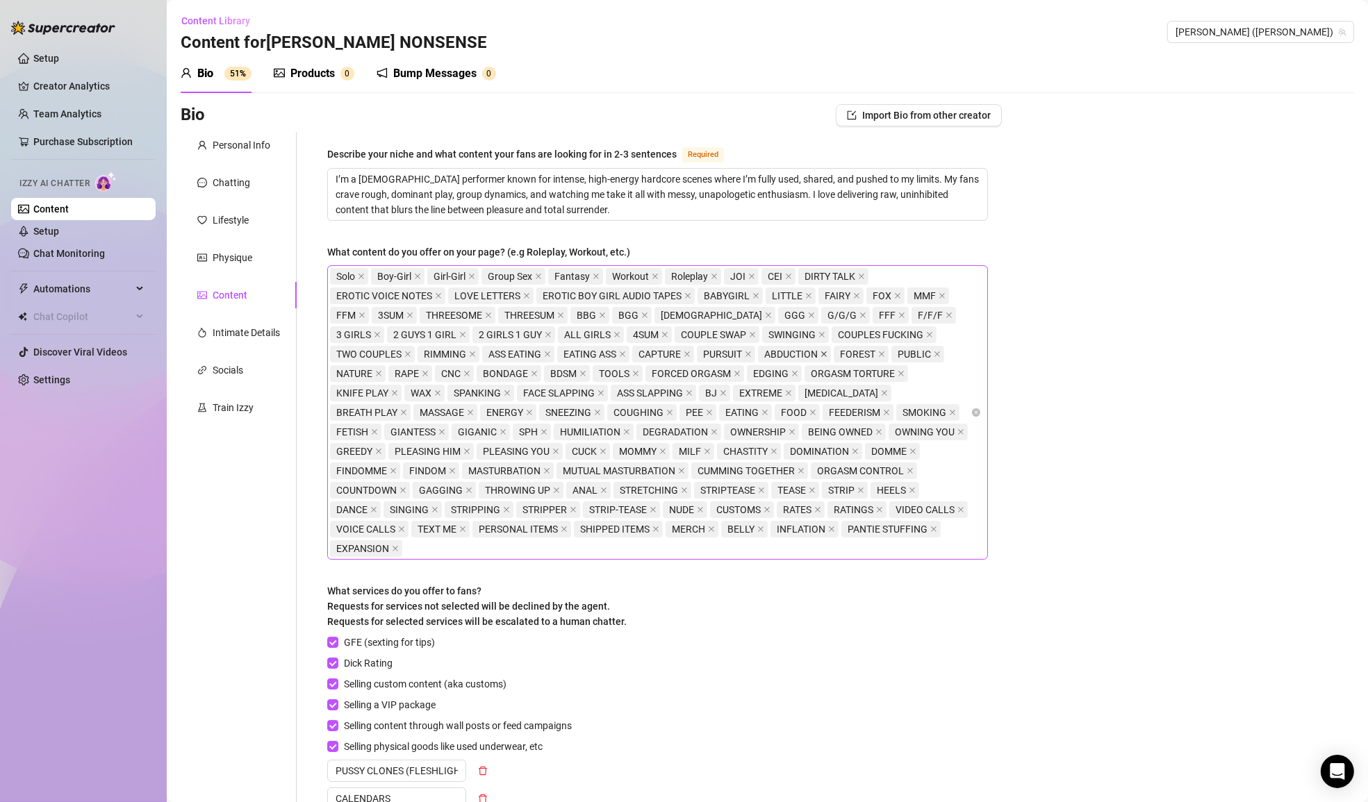
click at [820, 351] on icon "close" at bounding box center [823, 354] width 7 height 7
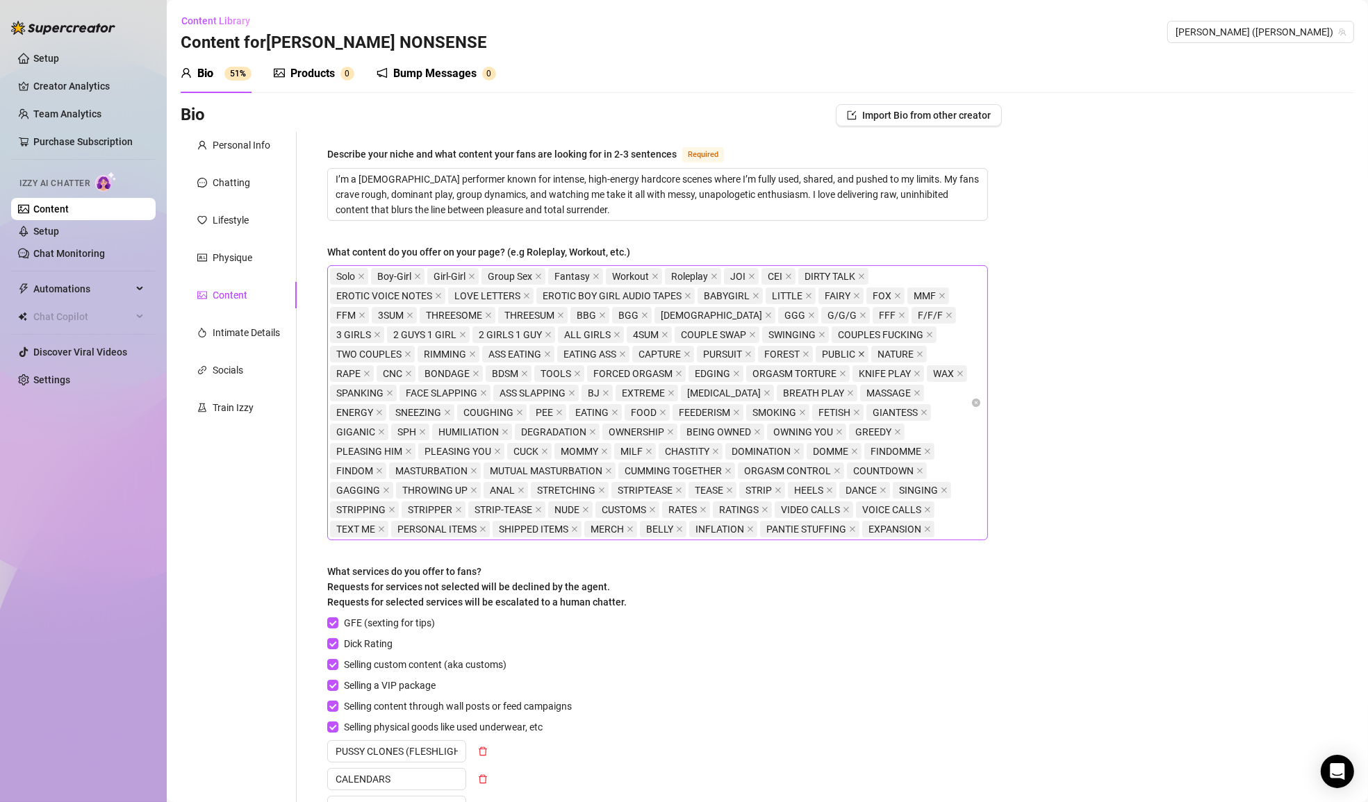
click at [858, 352] on icon "close" at bounding box center [861, 354] width 6 height 6
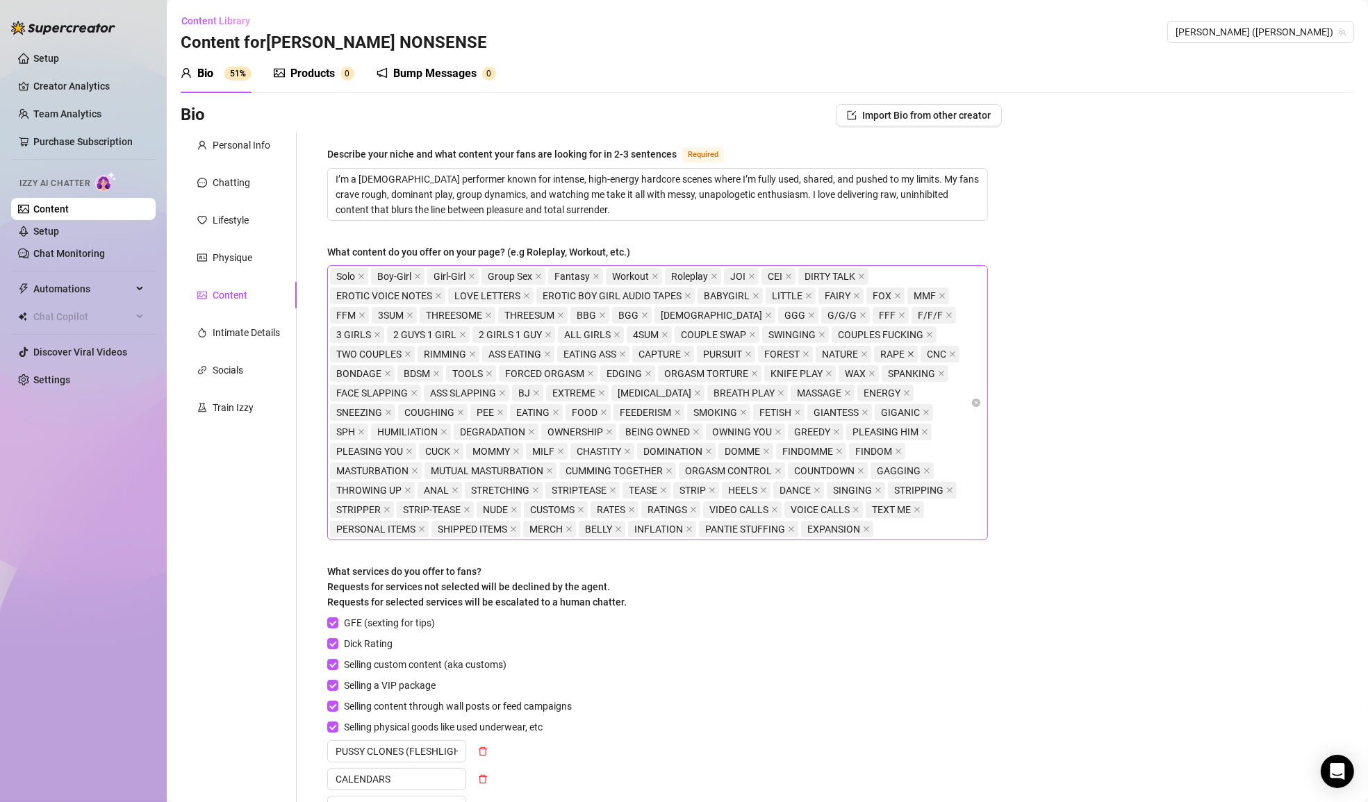
click at [907, 351] on icon "close" at bounding box center [910, 354] width 7 height 7
click at [902, 353] on icon "close" at bounding box center [905, 354] width 7 height 7
click at [694, 391] on icon "close" at bounding box center [697, 393] width 7 height 7
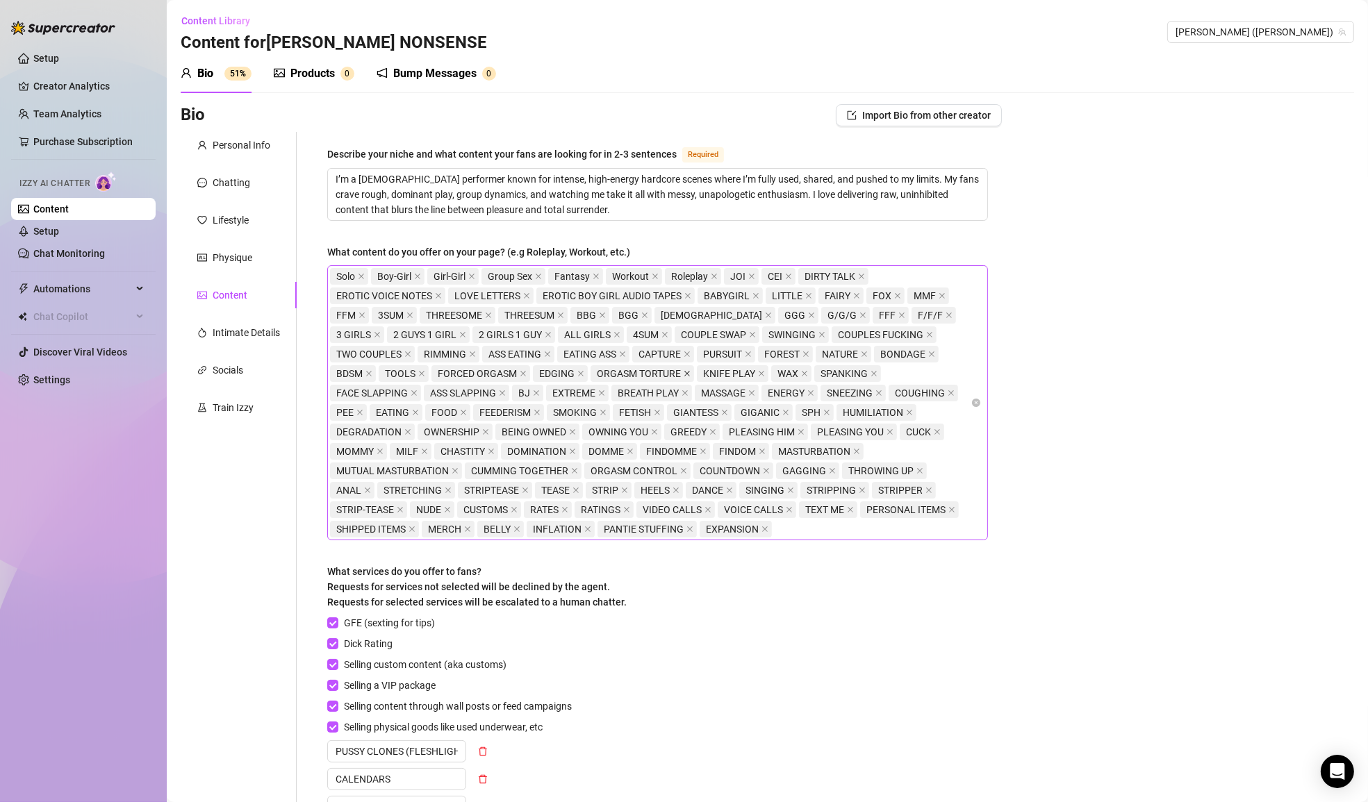
click at [683, 372] on icon "close" at bounding box center [686, 373] width 7 height 7
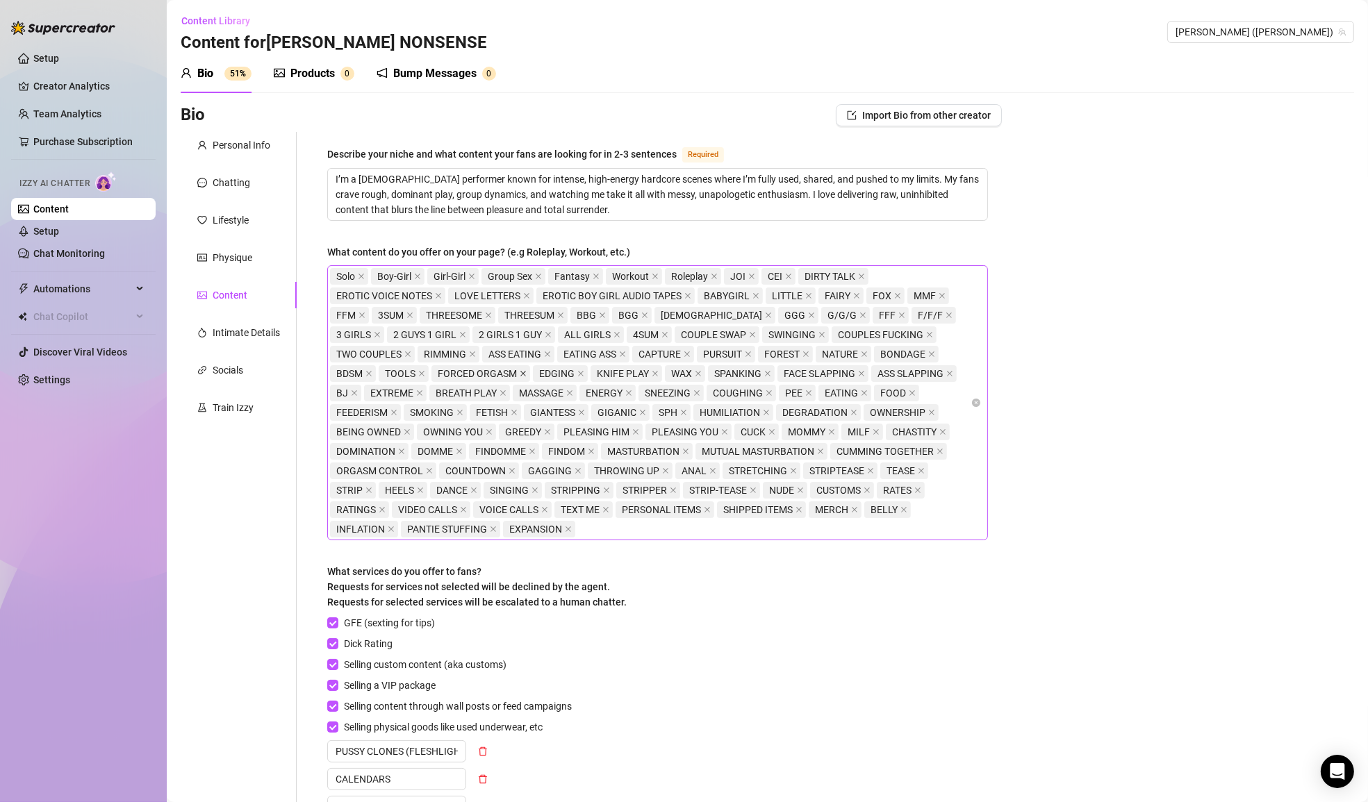
click at [520, 371] on icon "close" at bounding box center [523, 373] width 7 height 7
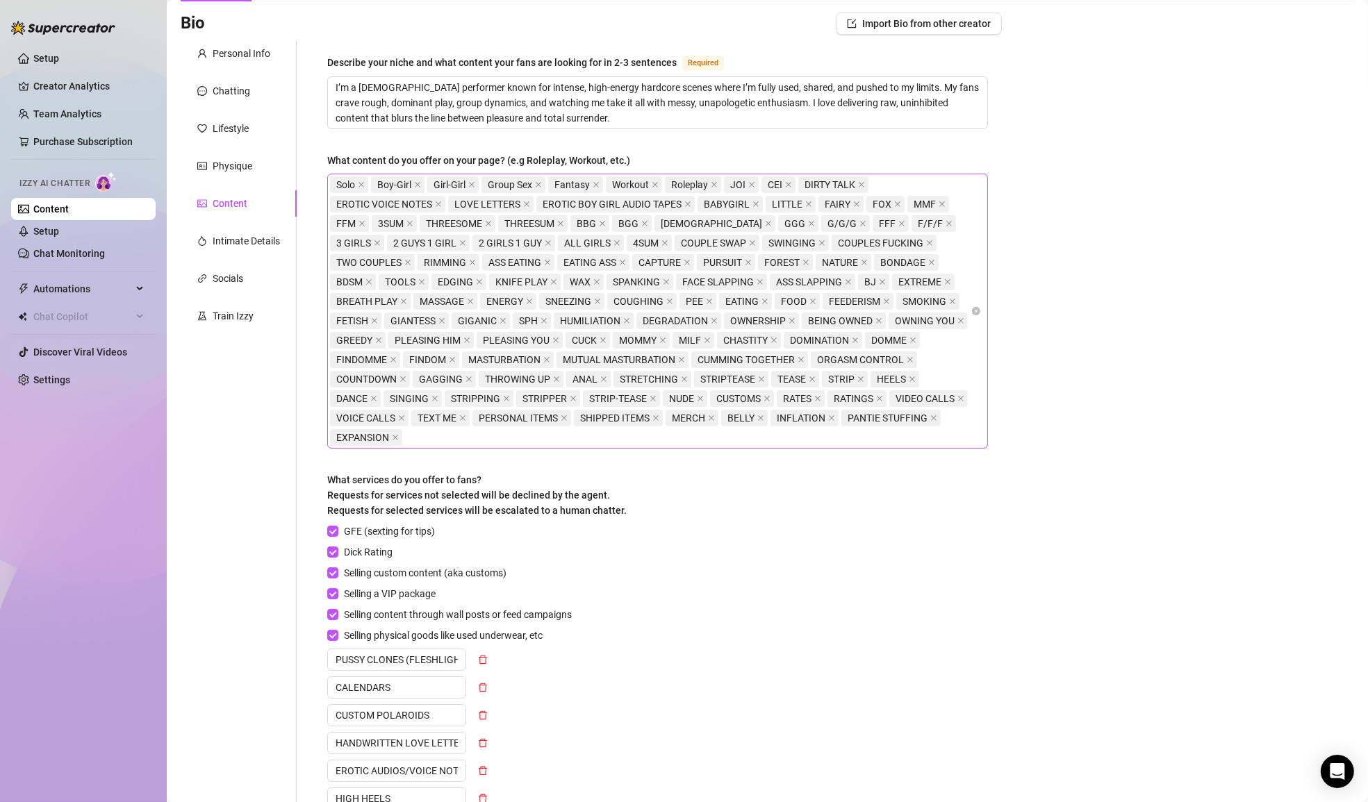
scroll to position [97, 0]
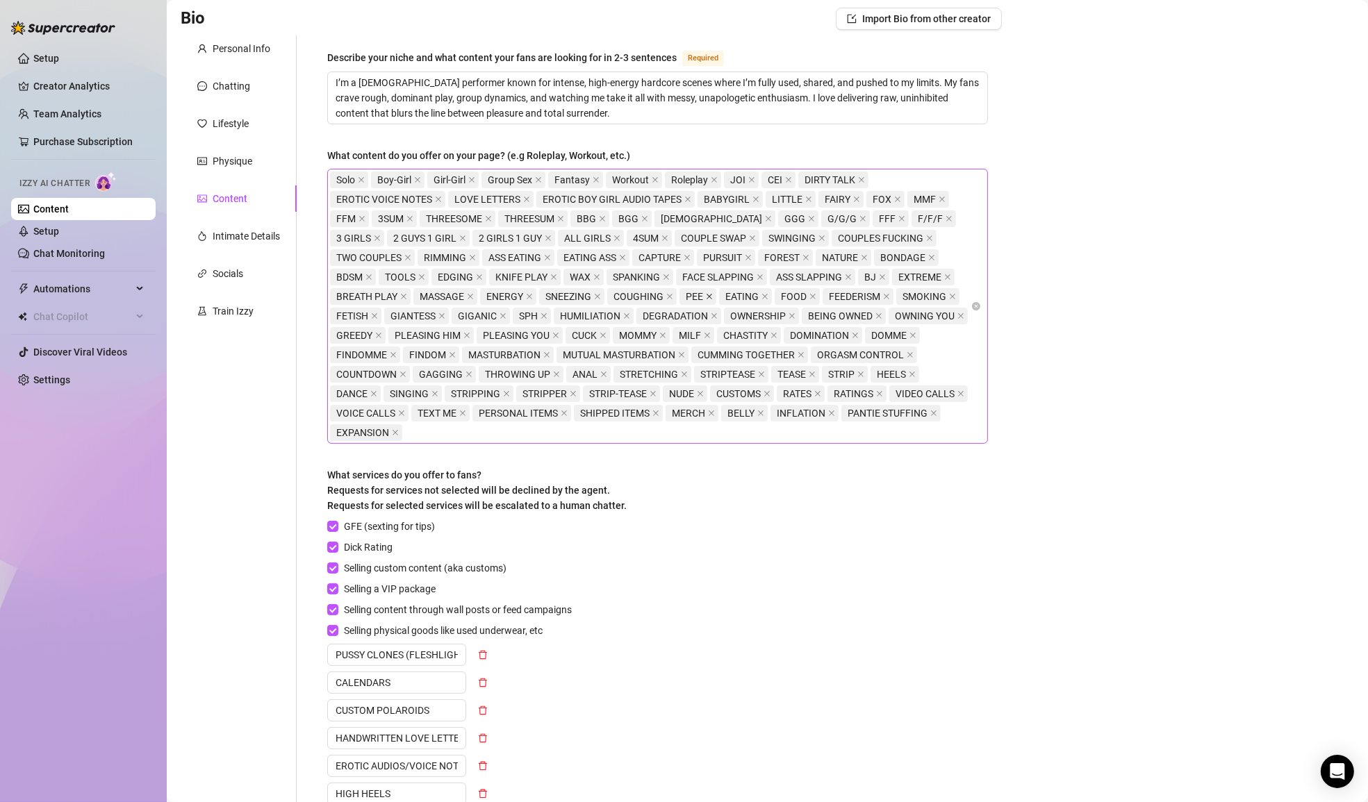
click at [706, 293] on icon "close" at bounding box center [709, 296] width 7 height 7
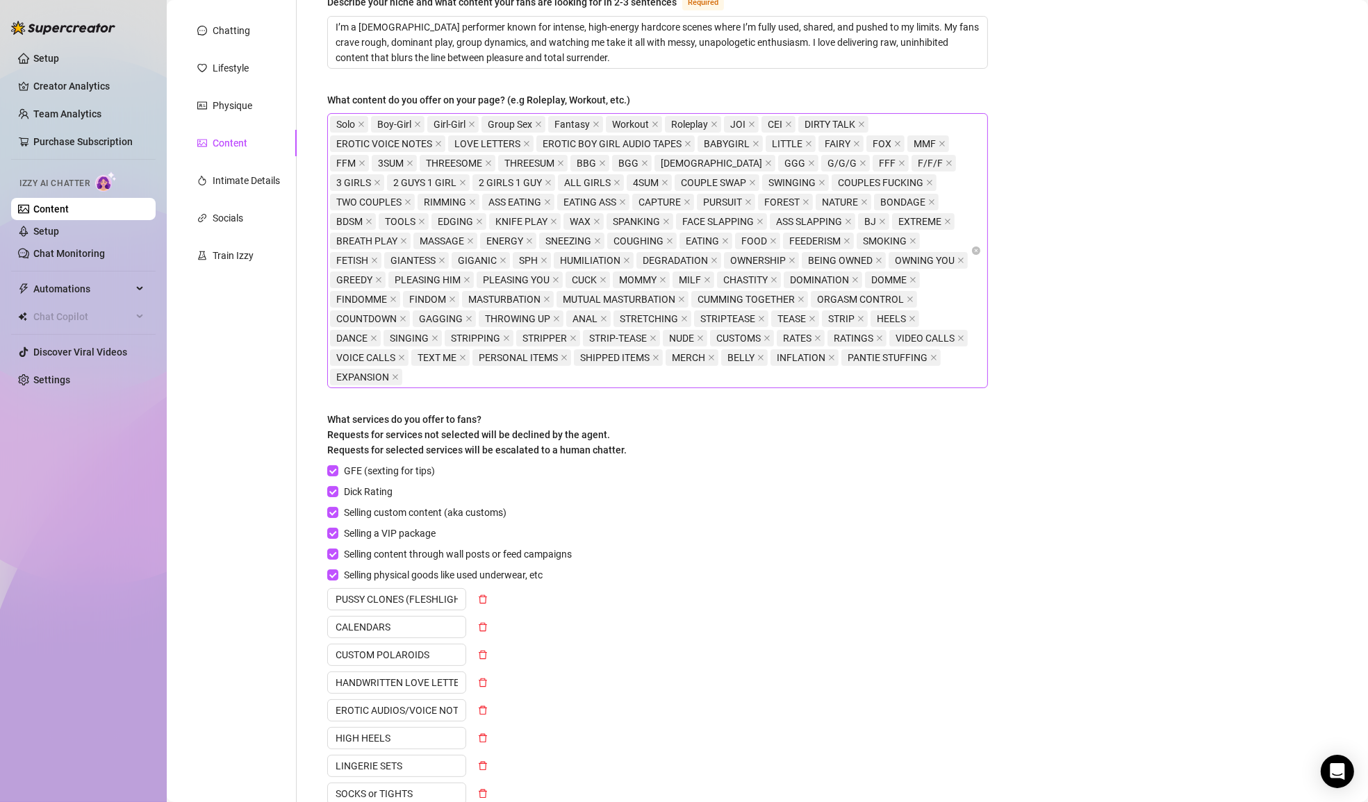
scroll to position [157, 0]
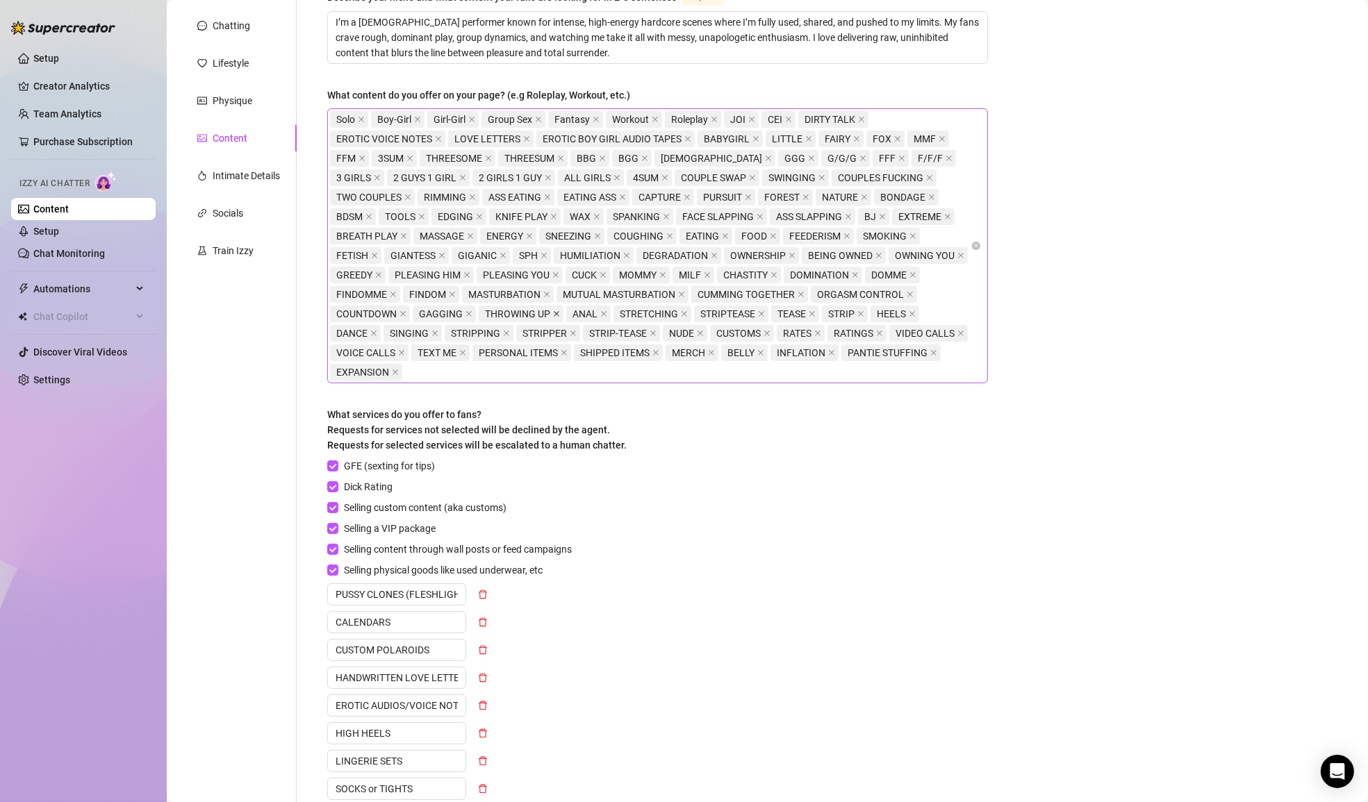
click at [553, 310] on icon "close" at bounding box center [556, 313] width 7 height 7
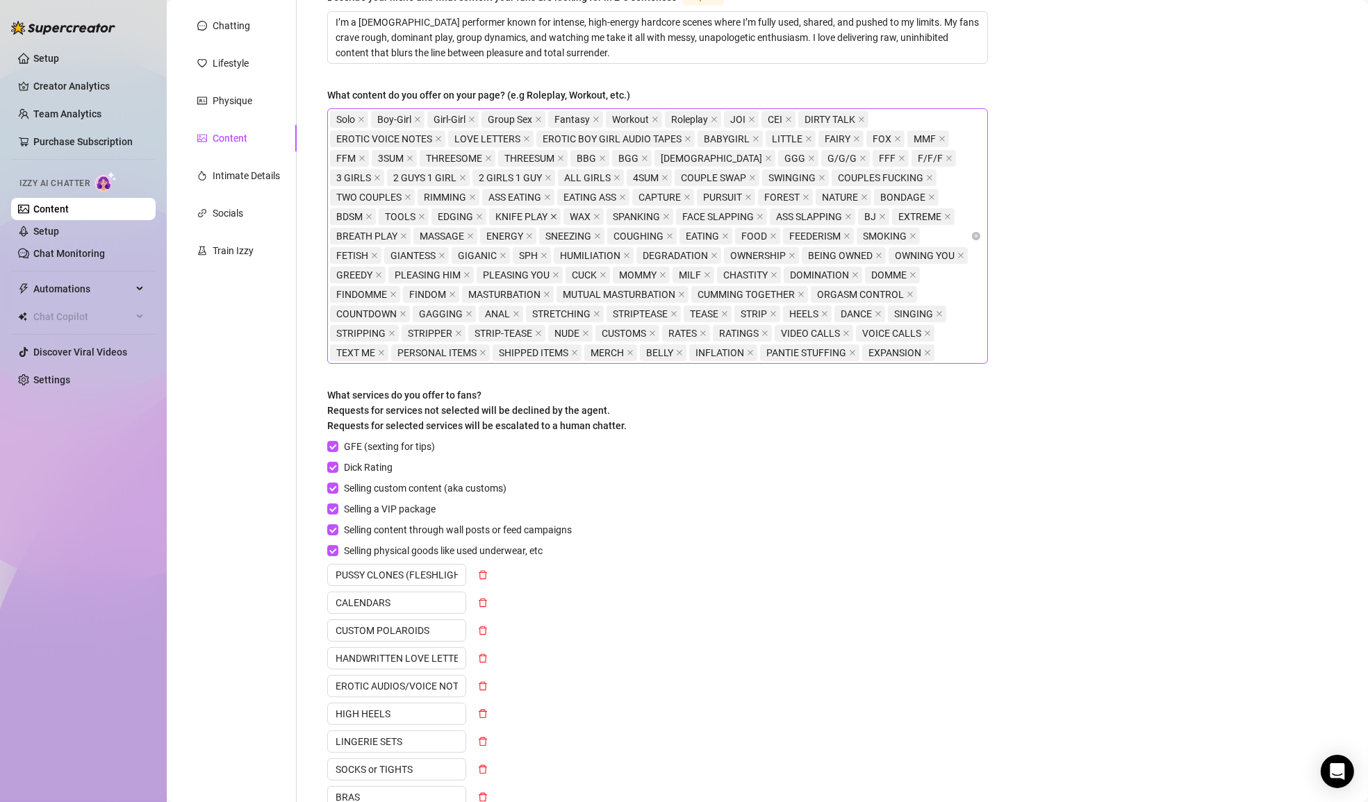
click at [550, 213] on icon "close" at bounding box center [553, 216] width 7 height 7
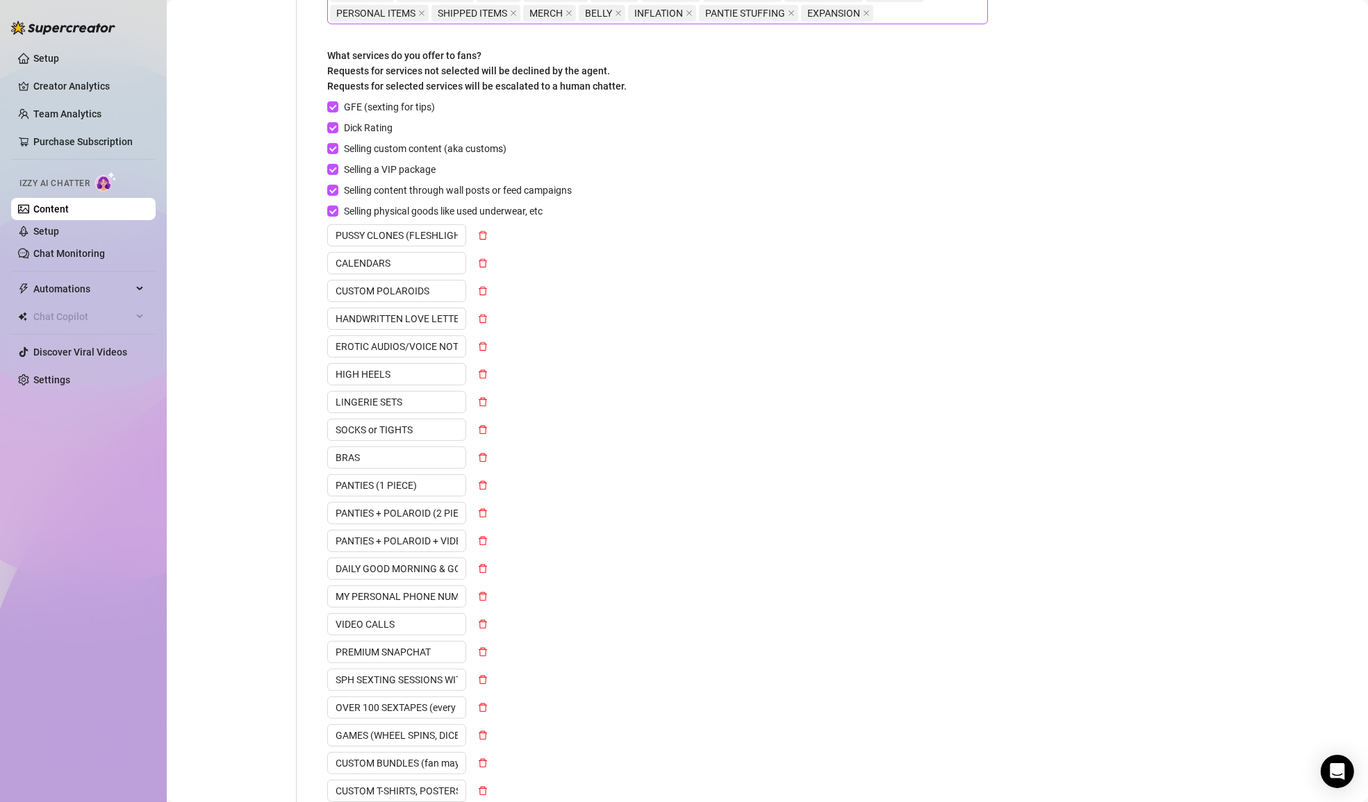
scroll to position [763, 0]
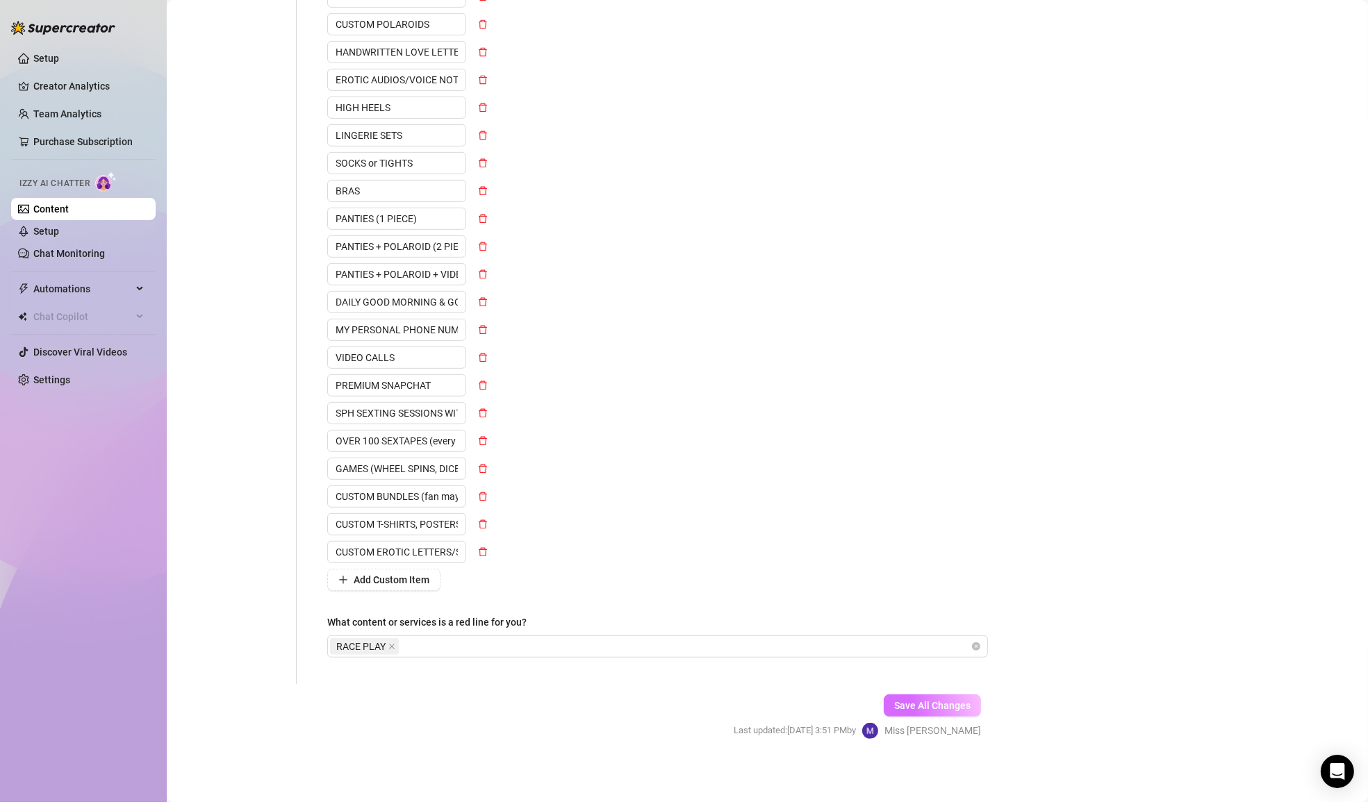
click at [933, 700] on span "Save All Changes" at bounding box center [932, 705] width 76 height 11
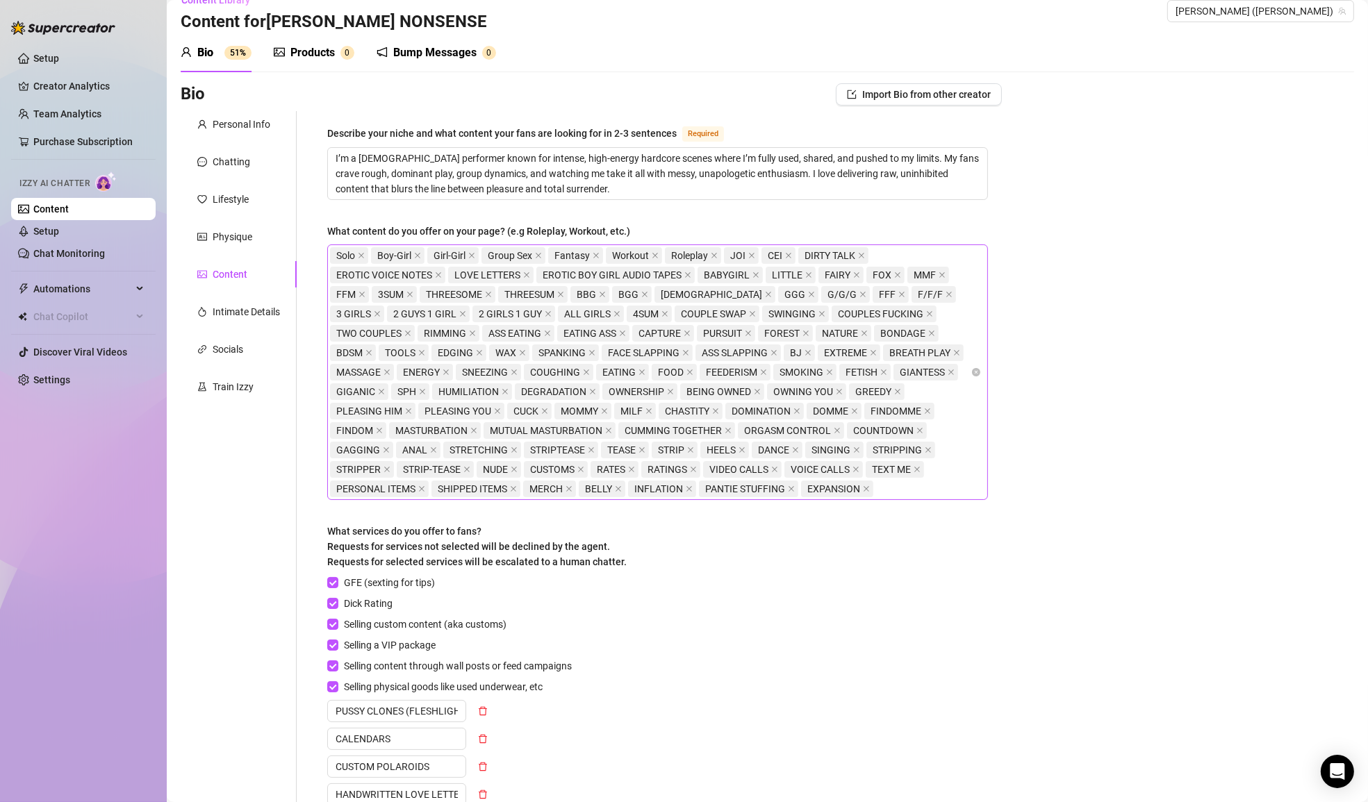
scroll to position [0, 0]
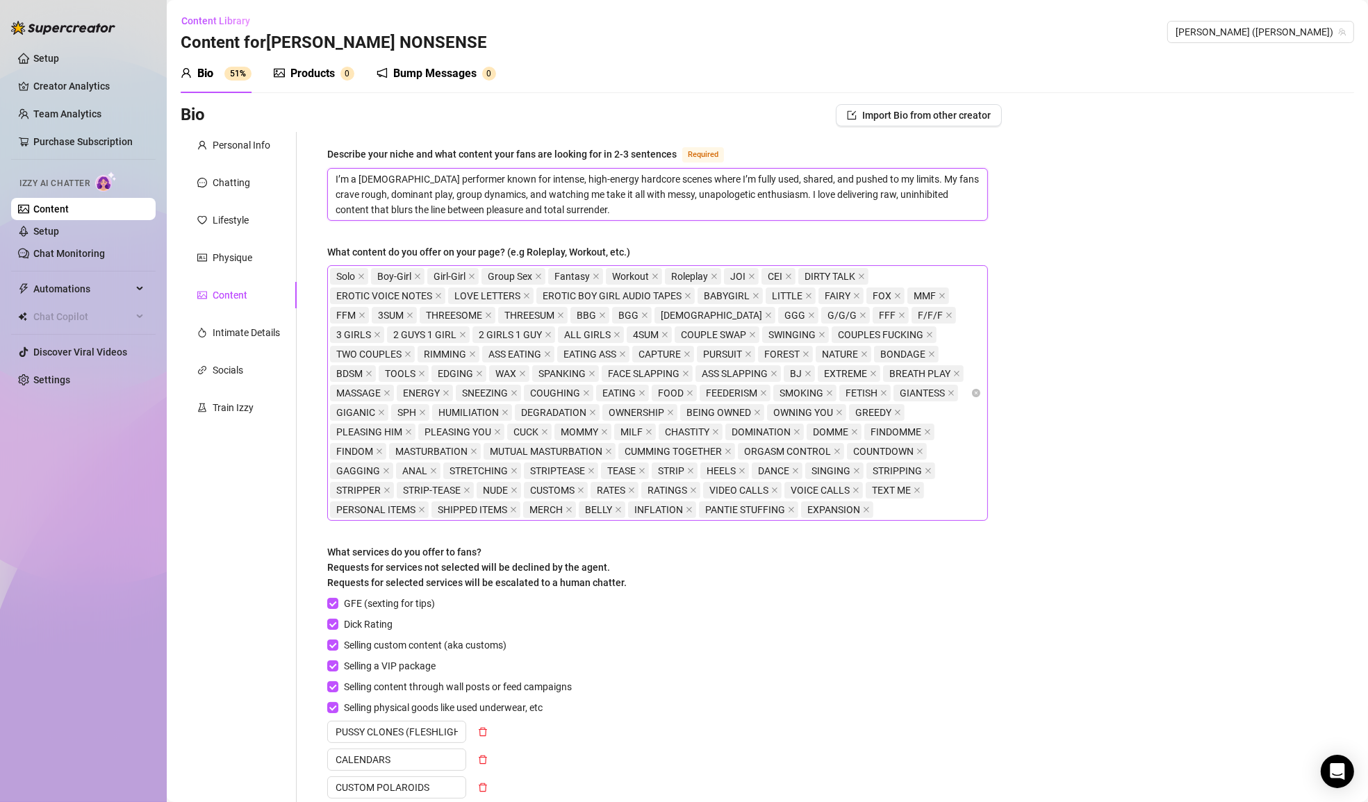
click at [605, 210] on textarea "I’m a [DEMOGRAPHIC_DATA] performer known for intense, high-energy hardcore scen…" at bounding box center [657, 194] width 659 height 51
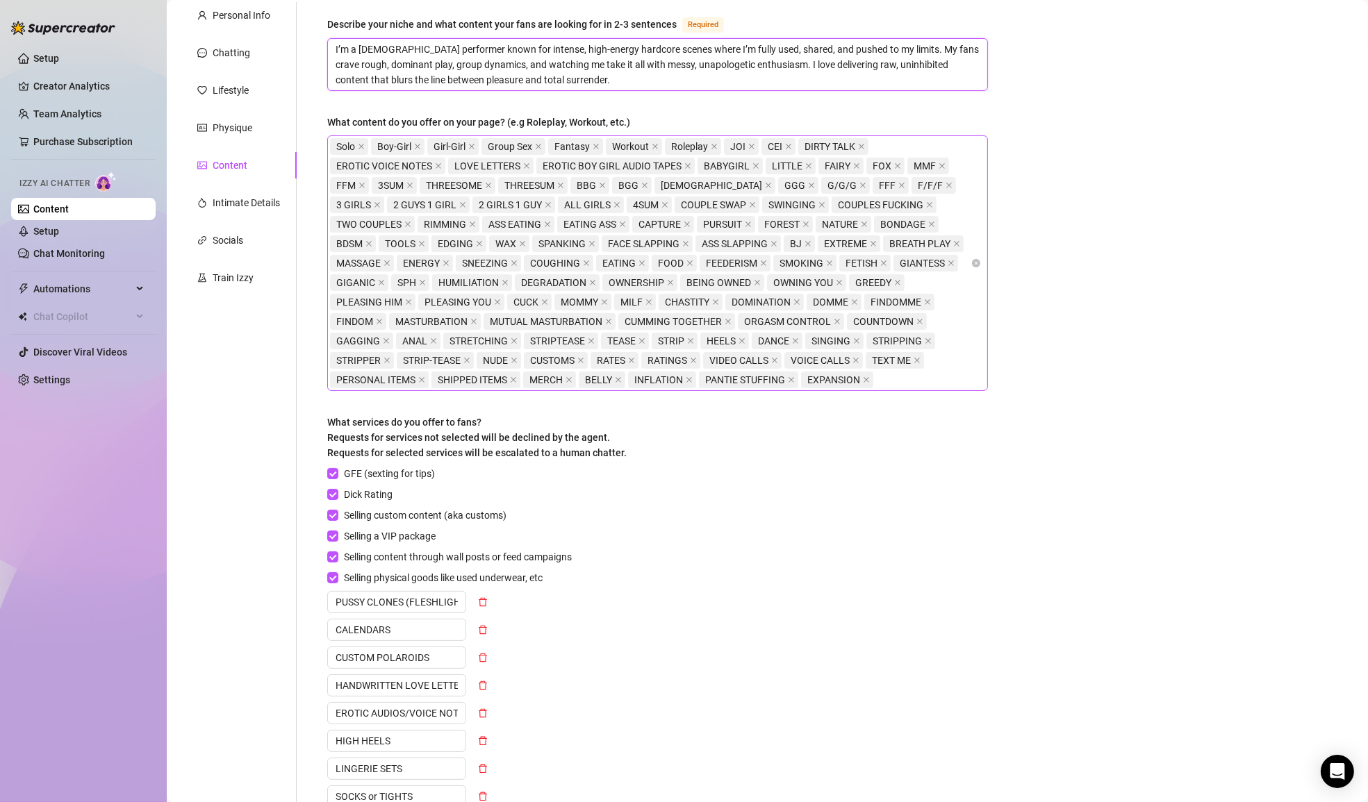
scroll to position [763, 0]
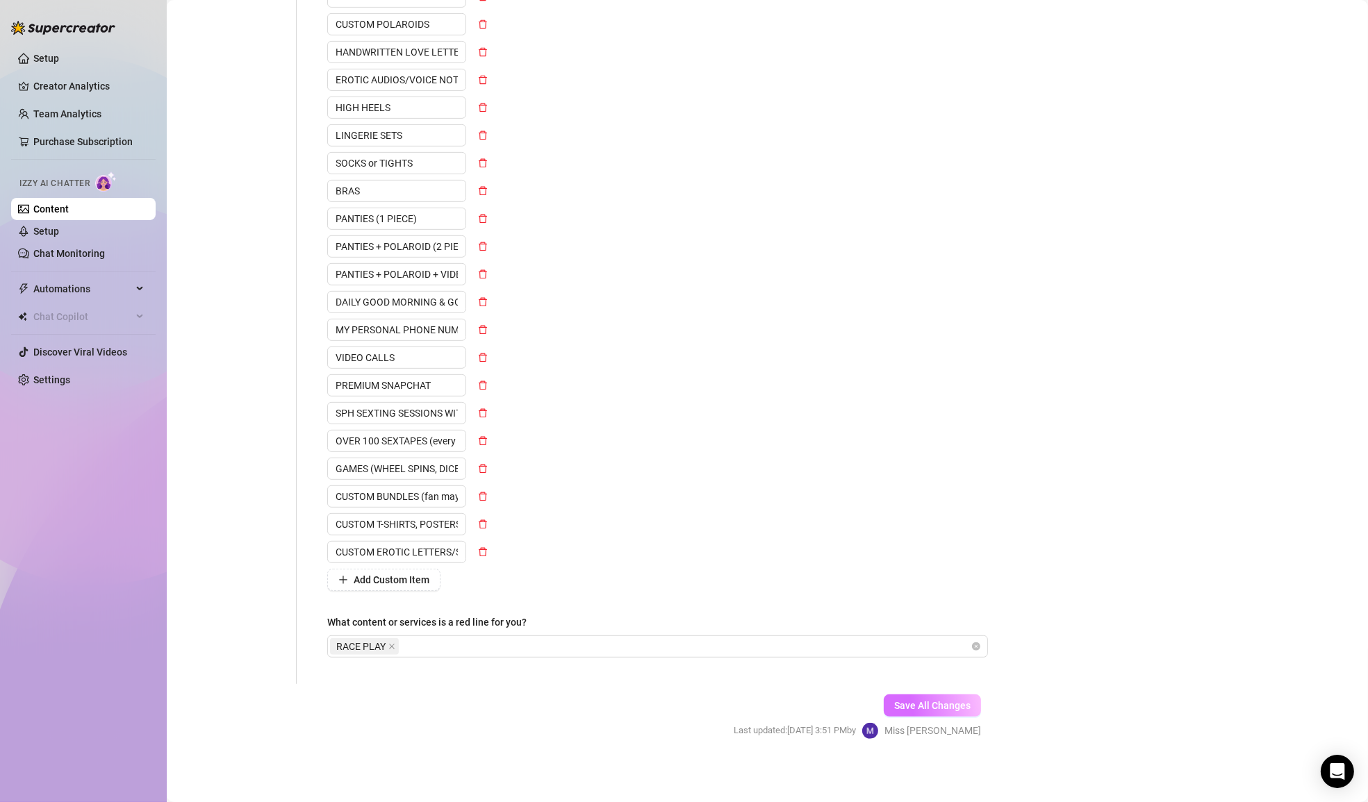
click at [945, 708] on button "Save All Changes" at bounding box center [931, 706] width 97 height 22
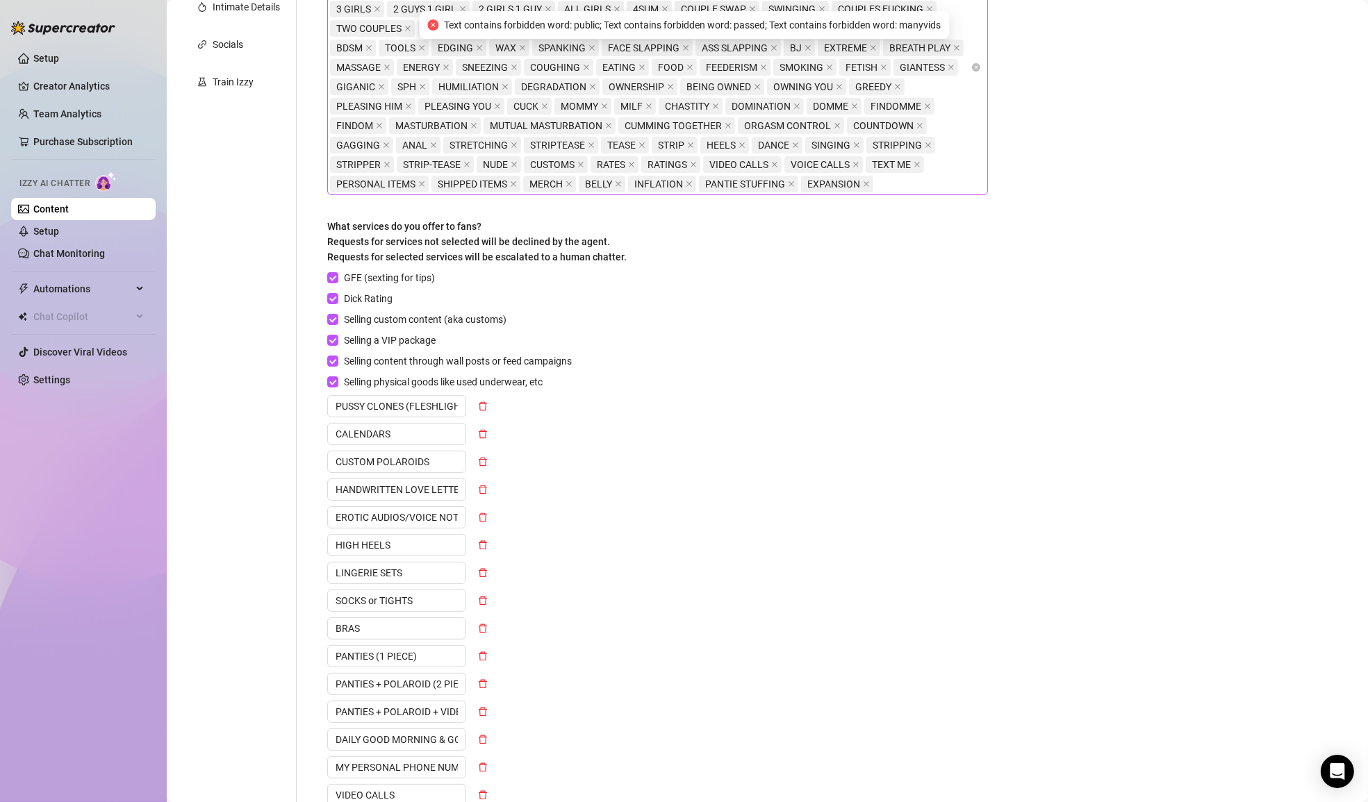
scroll to position [0, 0]
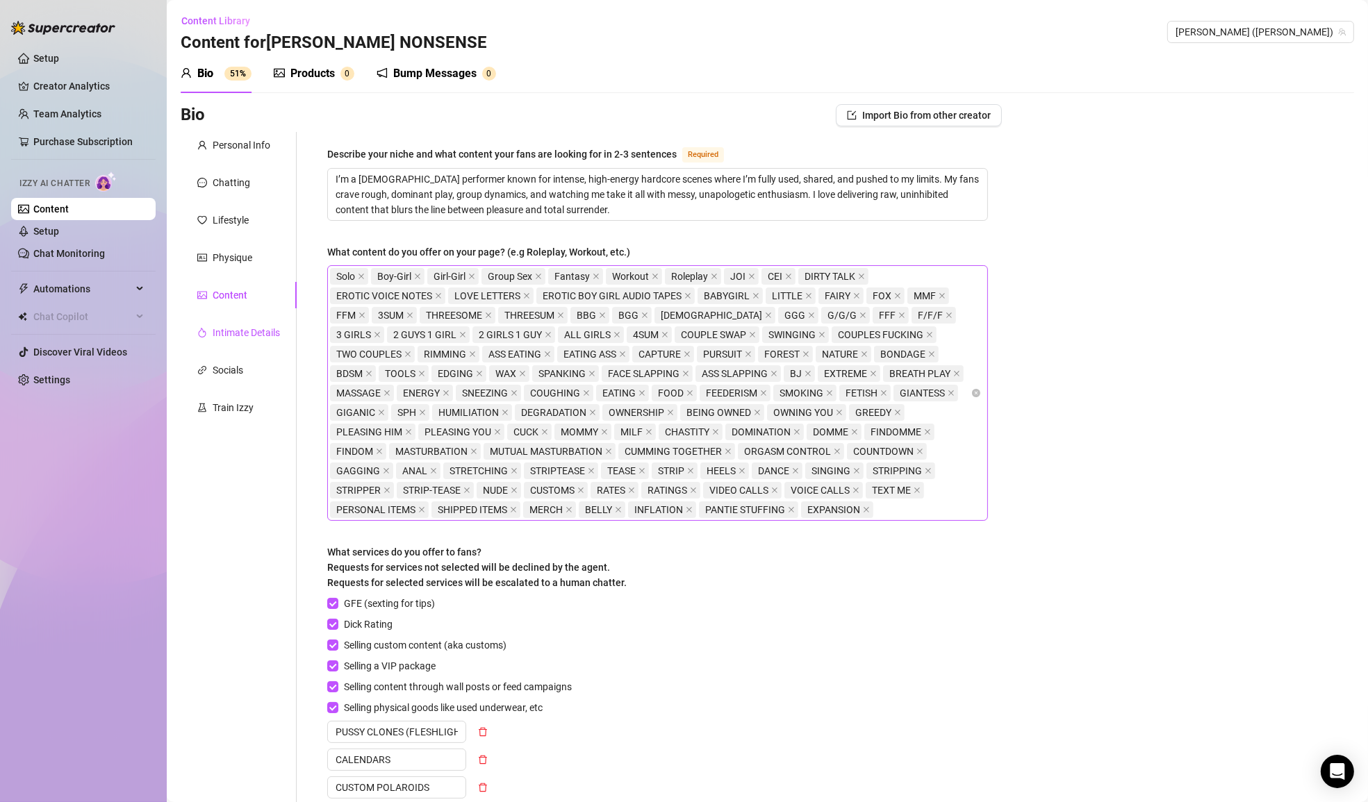
click at [274, 326] on div "Intimate Details" at bounding box center [246, 332] width 67 height 15
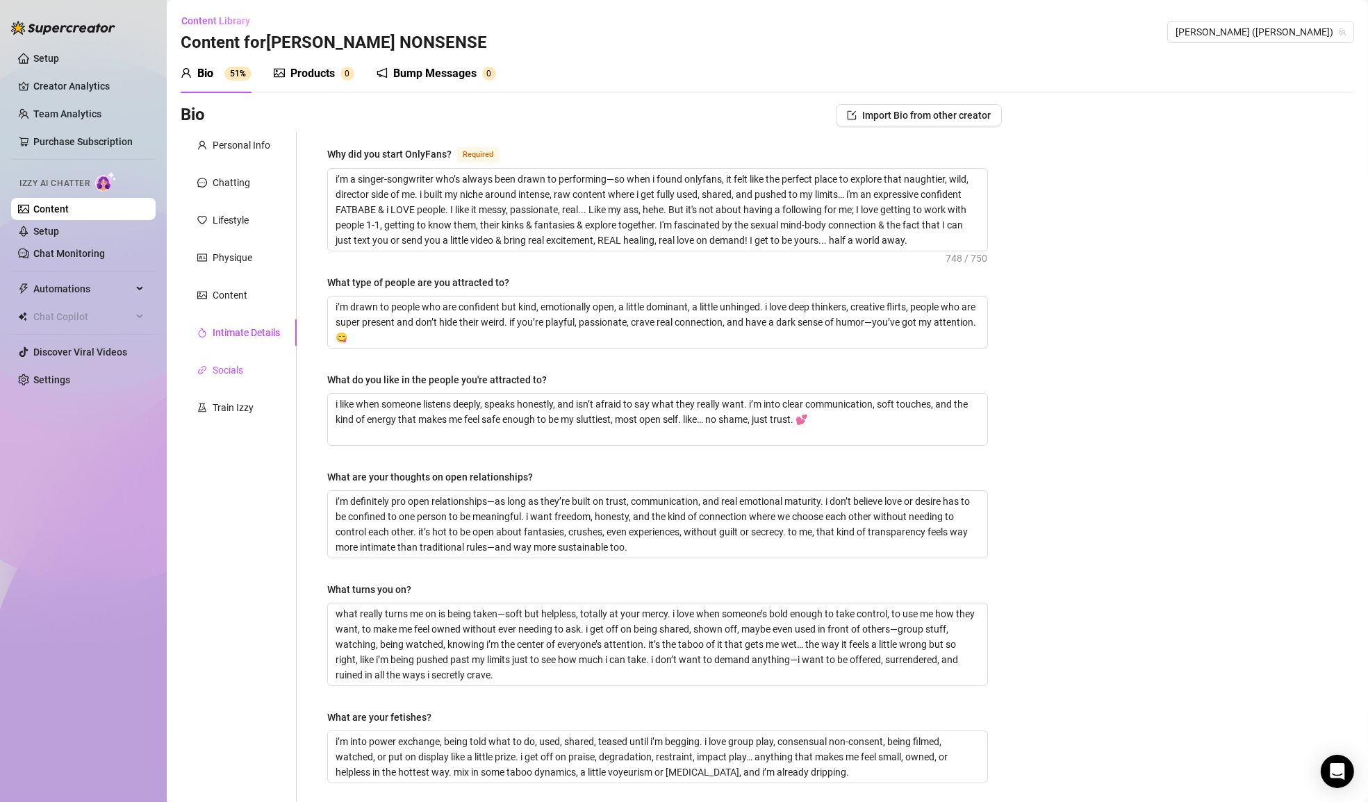
click at [241, 374] on div "Socials" at bounding box center [228, 370] width 31 height 15
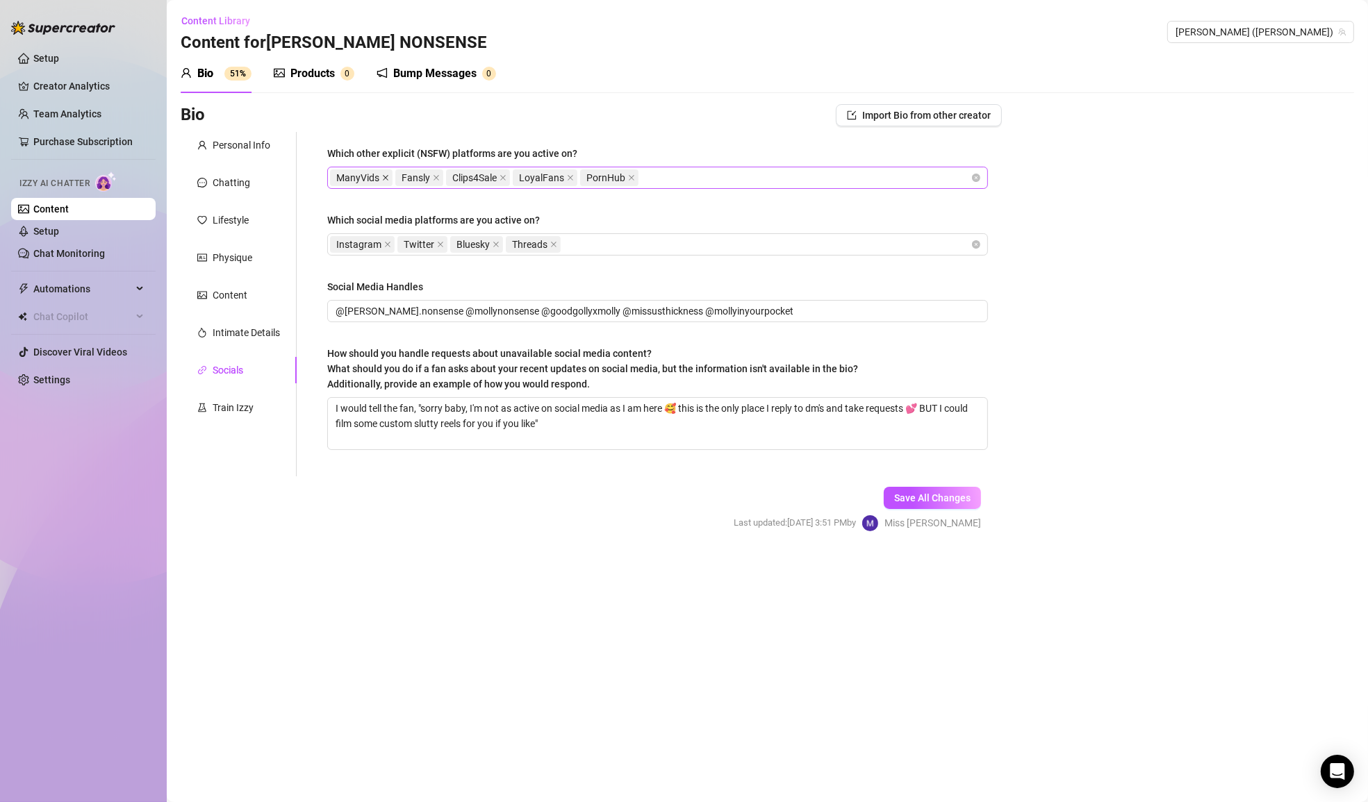
click at [388, 175] on icon "close" at bounding box center [385, 177] width 7 height 7
click at [618, 176] on div "Fansly Clips4Sale LoyalFans PornHub" at bounding box center [650, 177] width 640 height 19
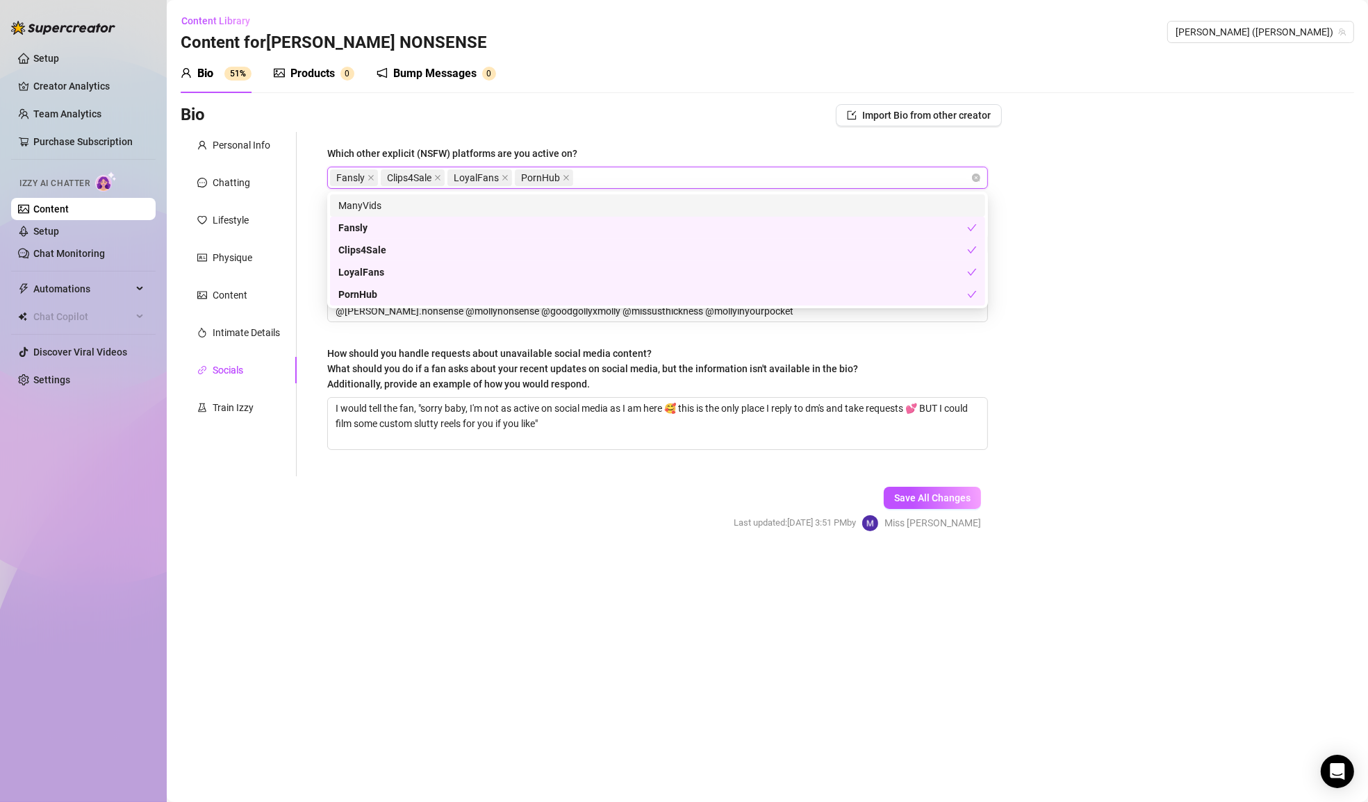
click at [618, 176] on div "Fansly Clips4Sale LoyalFans PornHub" at bounding box center [650, 177] width 640 height 19
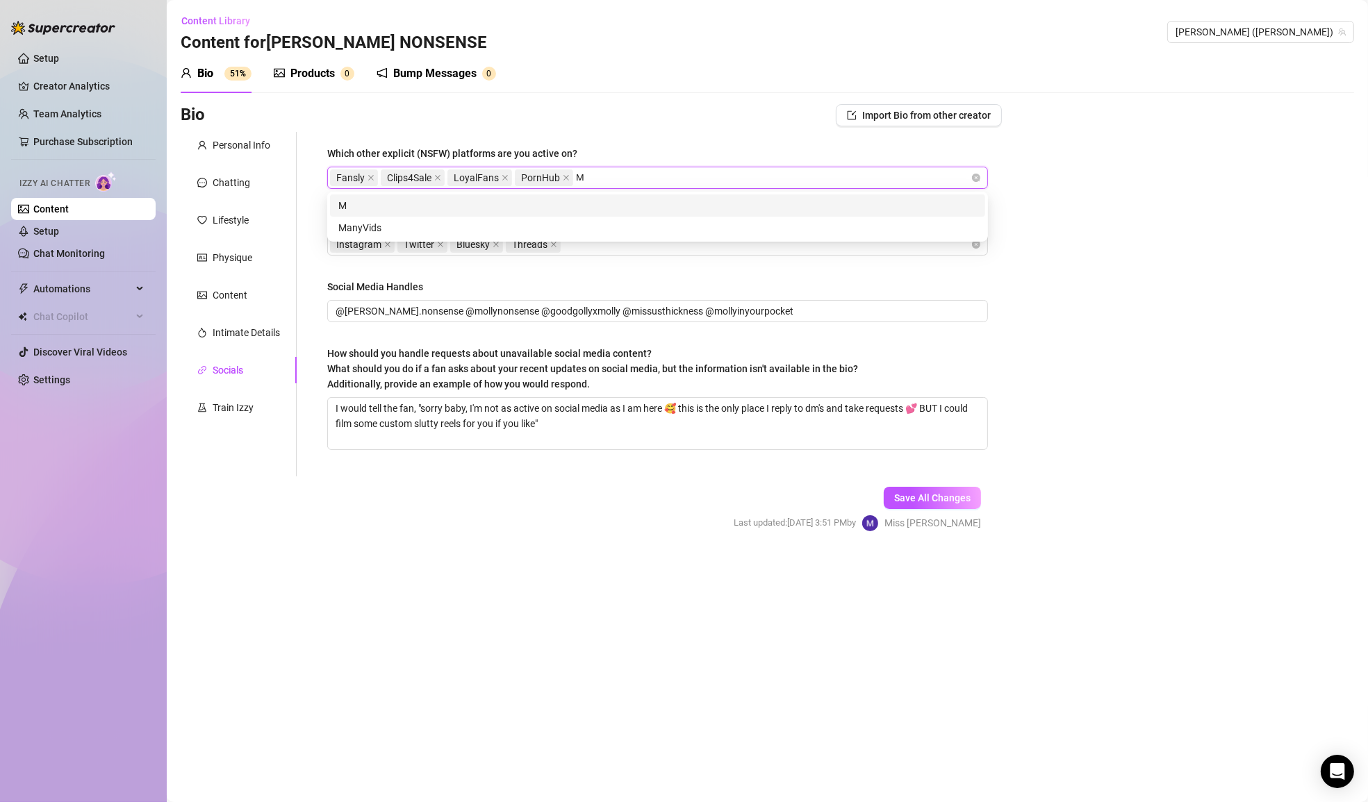
type input "MV"
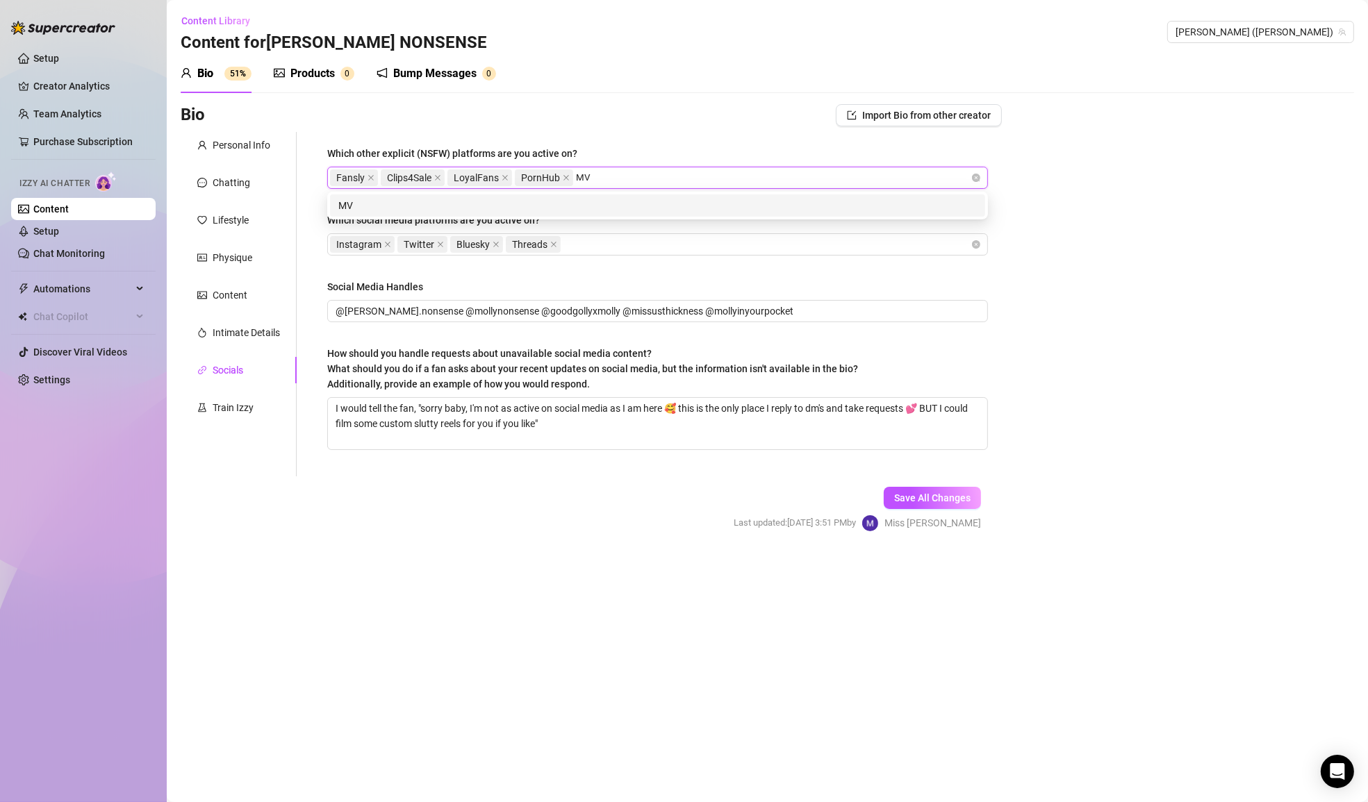
click at [599, 207] on div "MV" at bounding box center [657, 205] width 638 height 15
type input "XVideos"
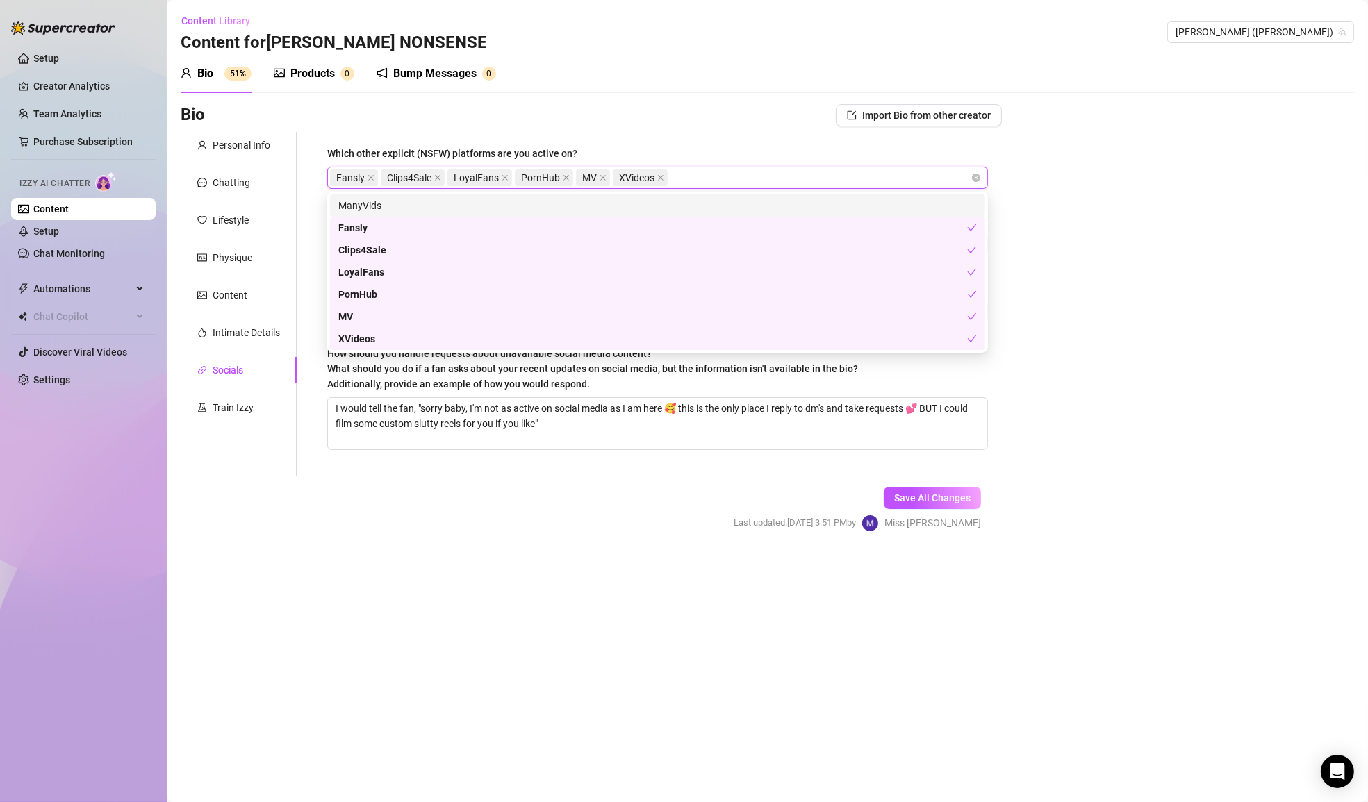
click at [702, 121] on div "Bio Import Bio from other creator" at bounding box center [591, 115] width 821 height 22
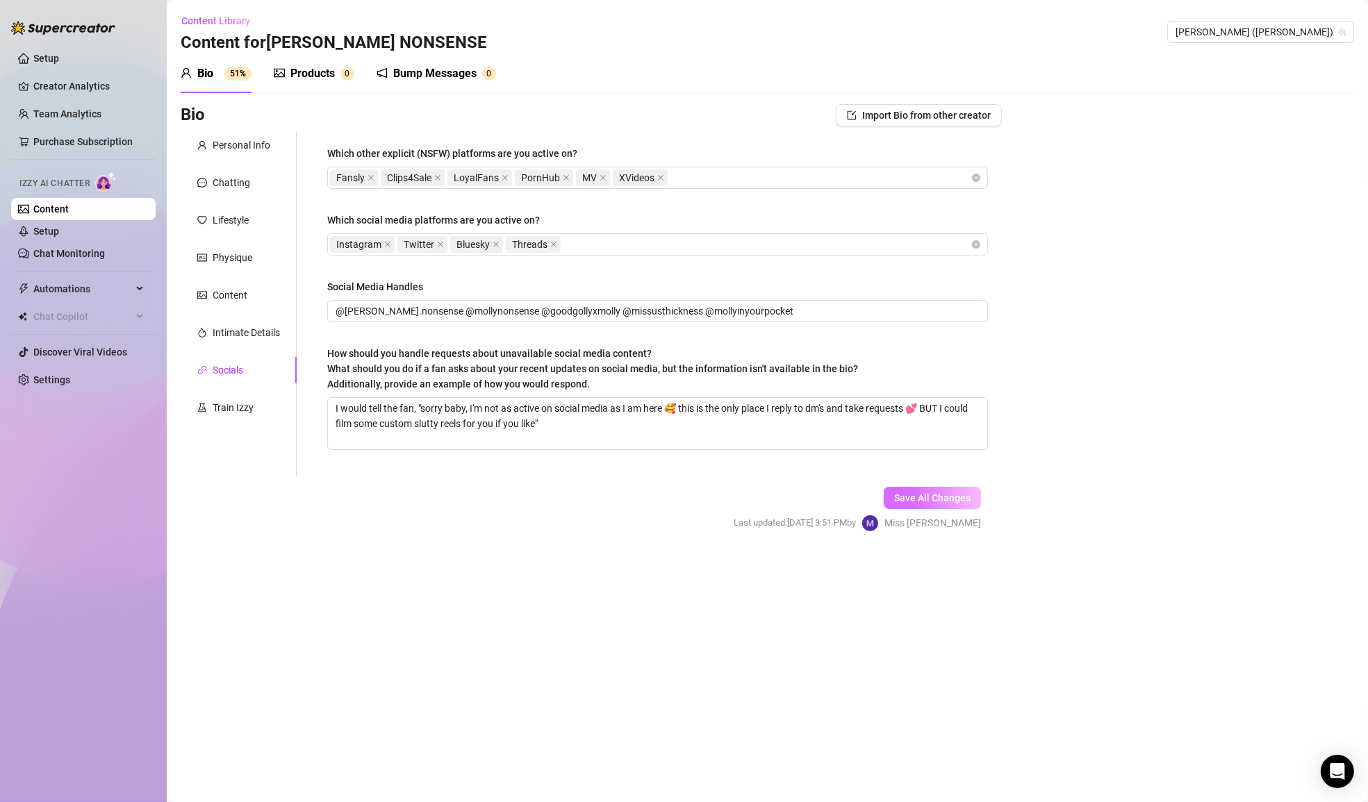
click at [936, 497] on span "Save All Changes" at bounding box center [932, 497] width 76 height 11
click at [263, 149] on div "Personal Info" at bounding box center [242, 145] width 58 height 15
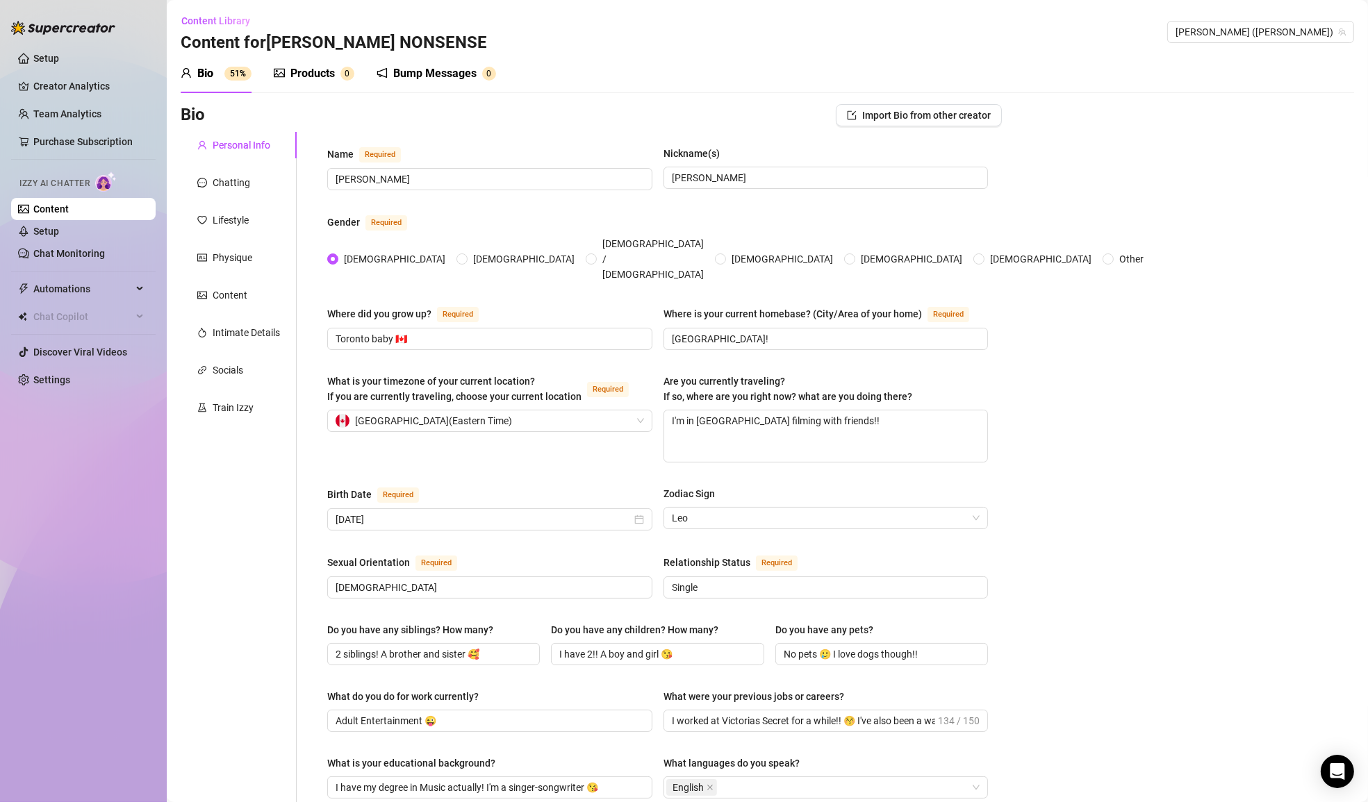
click at [505, 203] on div "Name Required [PERSON_NAME] Nickname(s) [PERSON_NAME] Gender Required [DEMOGRAP…" at bounding box center [657, 783] width 661 height 1275
click at [581, 110] on div "Bio Import Bio from other creator" at bounding box center [591, 115] width 821 height 22
click at [1120, 207] on div "Bio Import Bio from other creator Personal Info Chatting Lifestyle Physique Con…" at bounding box center [767, 809] width 1173 height 1411
click at [1120, 208] on div "Bio Import Bio from other creator Personal Info Chatting Lifestyle Physique Con…" at bounding box center [767, 809] width 1173 height 1411
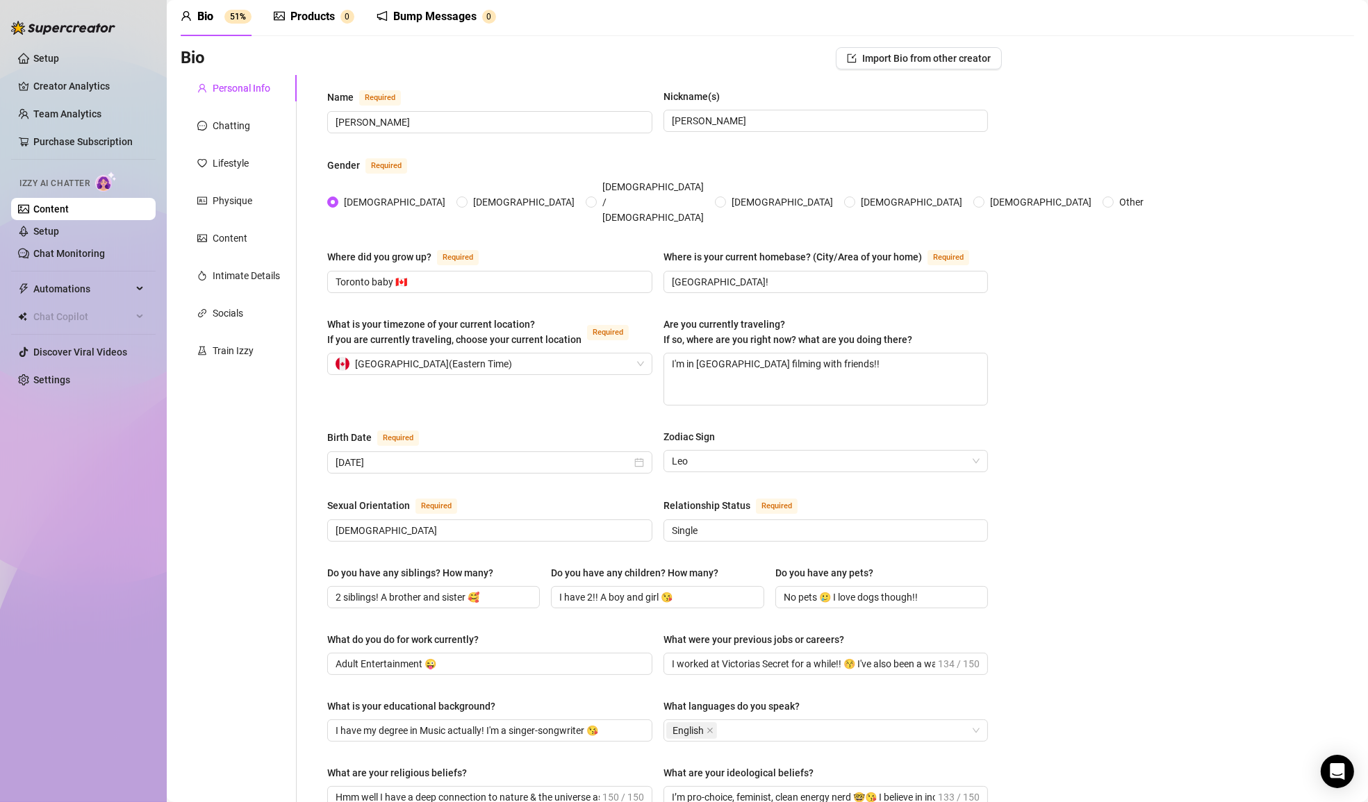
scroll to position [720, 0]
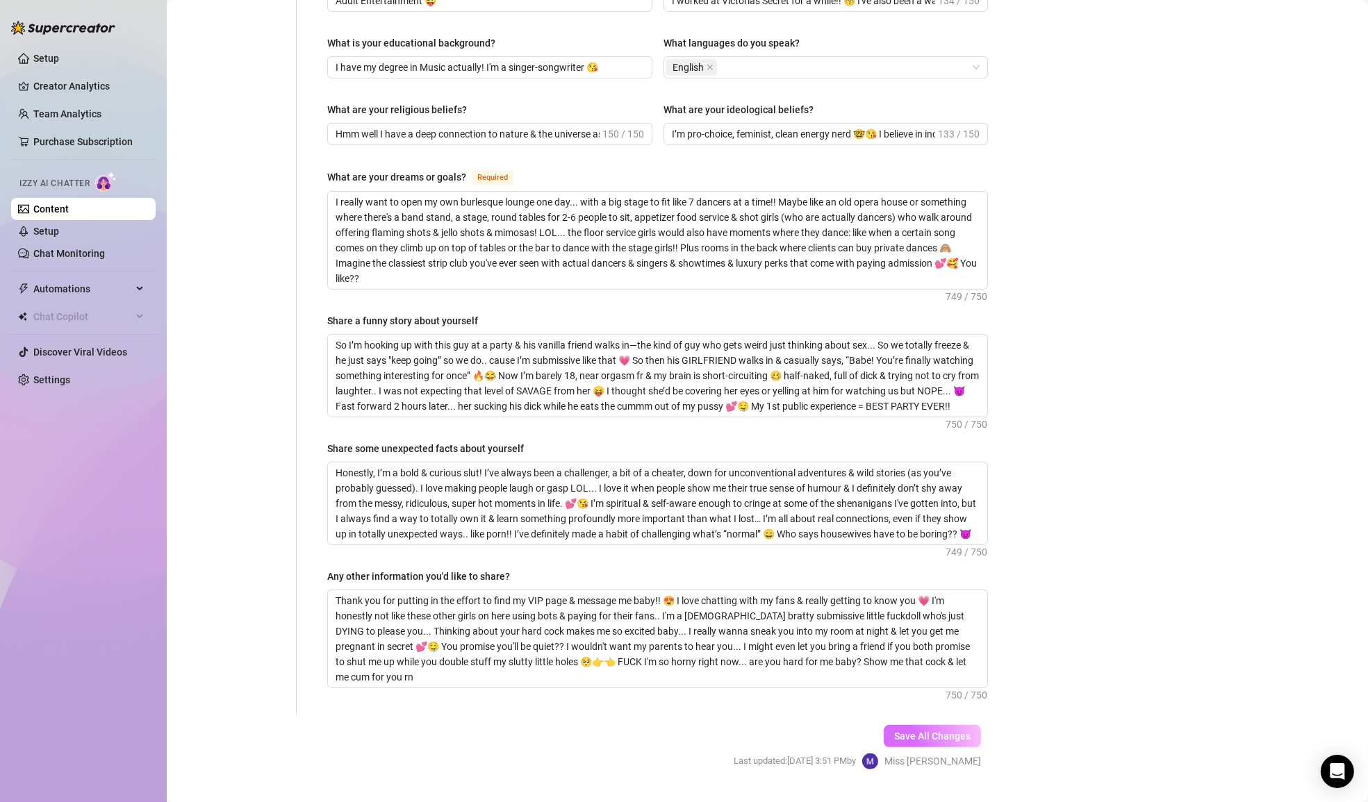
click at [931, 731] on span "Save All Changes" at bounding box center [932, 736] width 76 height 11
click at [746, 638] on textarea "Thank you for putting in the effort to find my VIP page & message me baby!! 😍 I…" at bounding box center [657, 638] width 659 height 97
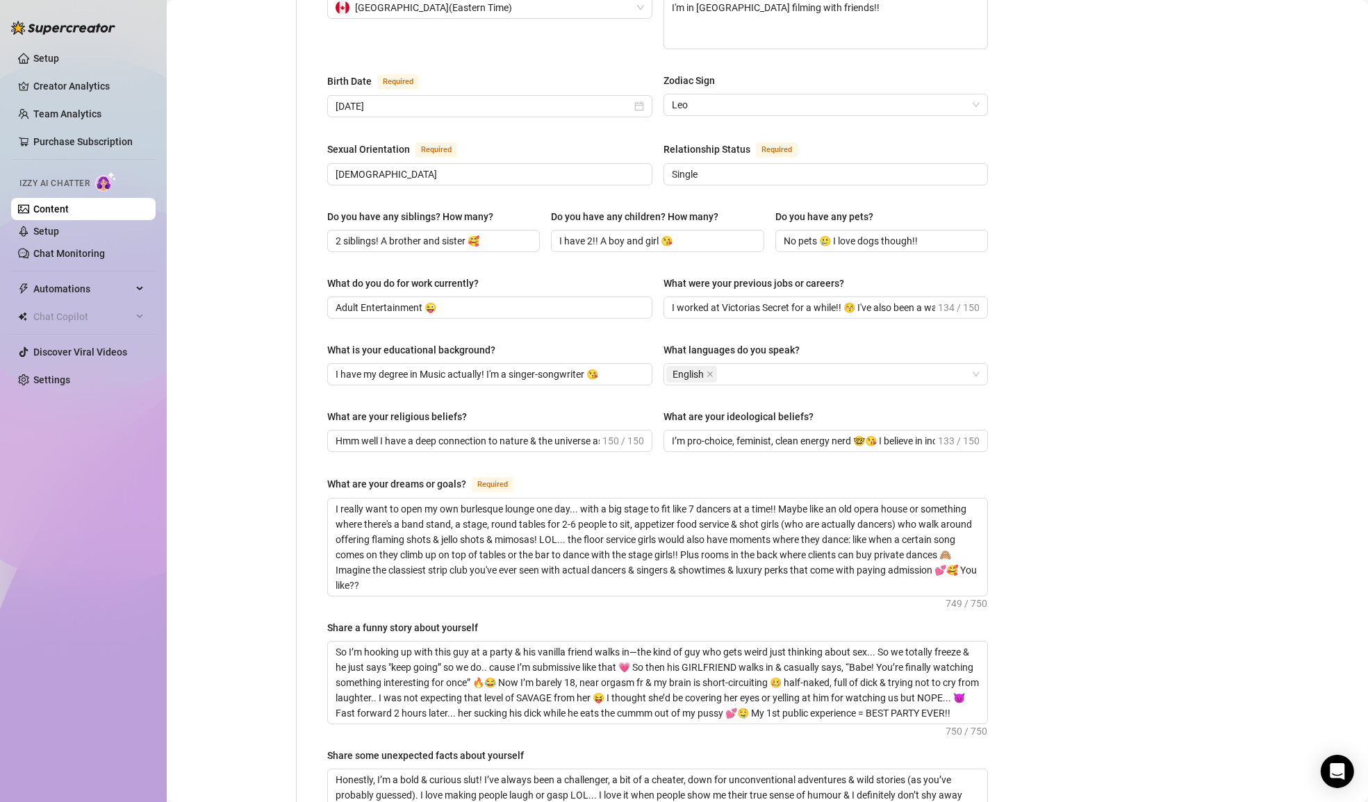
scroll to position [0, 0]
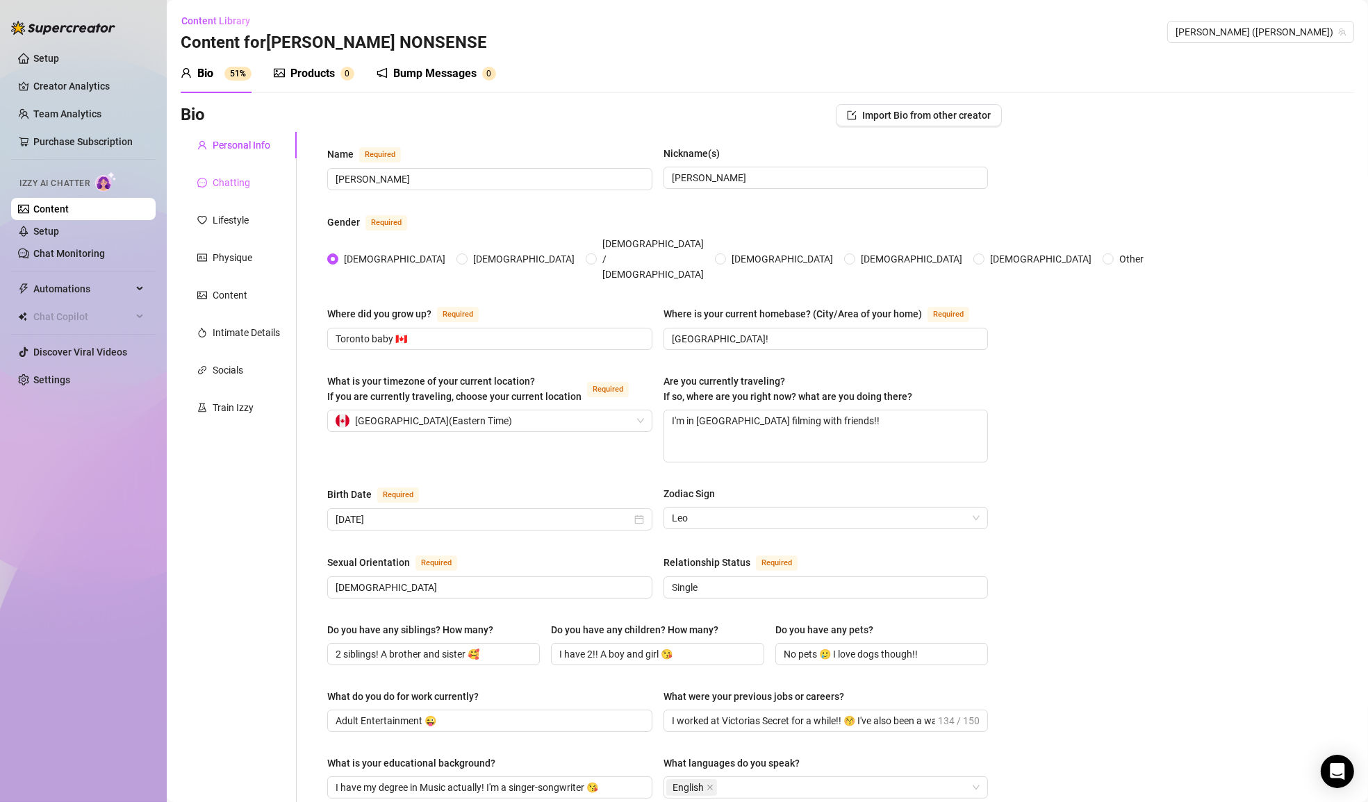
click at [252, 185] on div "Chatting" at bounding box center [239, 182] width 116 height 26
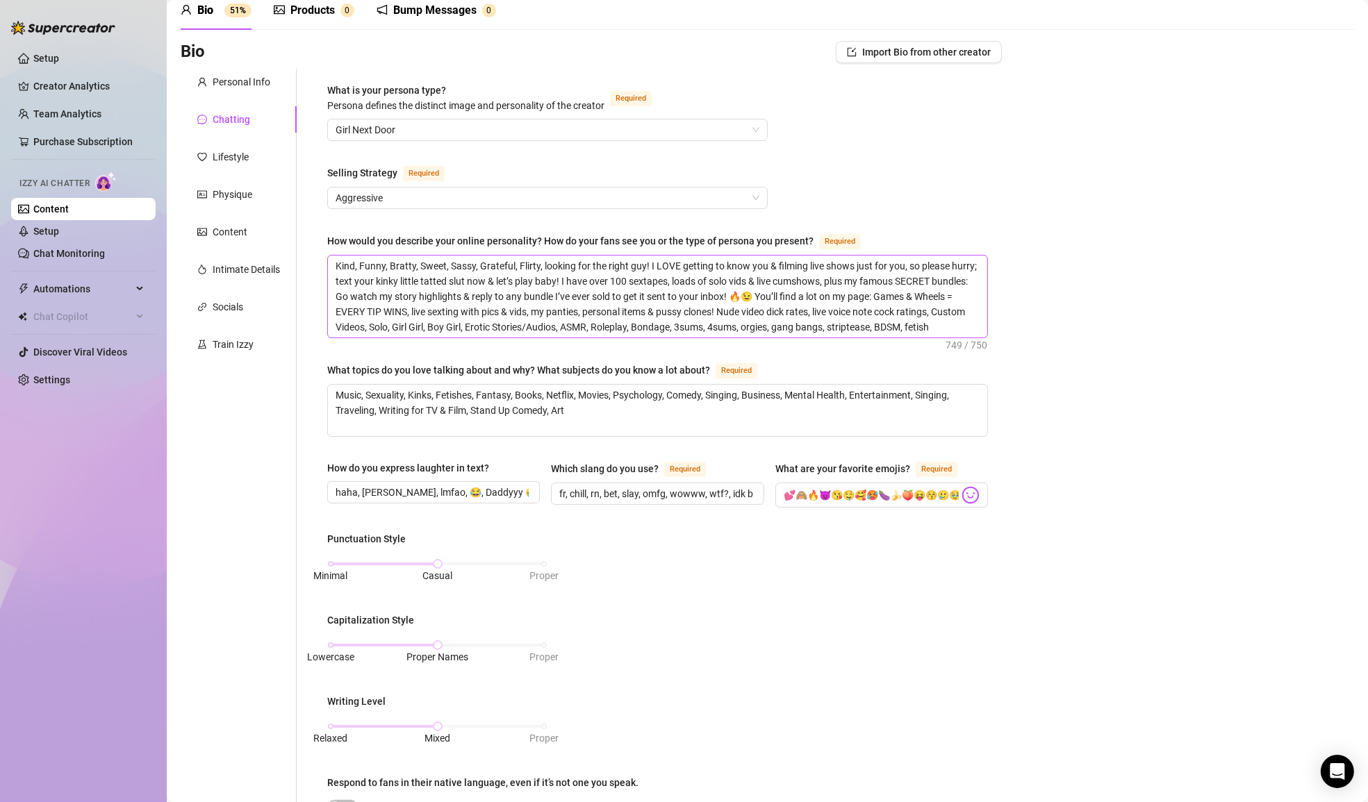
scroll to position [65, 0]
click at [951, 321] on textarea "Kind, Funny, Bratty, Sweet, Sassy, Grateful, Flirty, looking for the right guy!…" at bounding box center [657, 295] width 659 height 82
type textarea "Kind, Funny, Bratty, Sweet, Sassy, Grateful, Flirty, looking for the right guy!…"
click at [1052, 390] on div "Bio Import Bio from other creator Personal Info Chatting Lifestyle Physique Con…" at bounding box center [767, 620] width 1173 height 1161
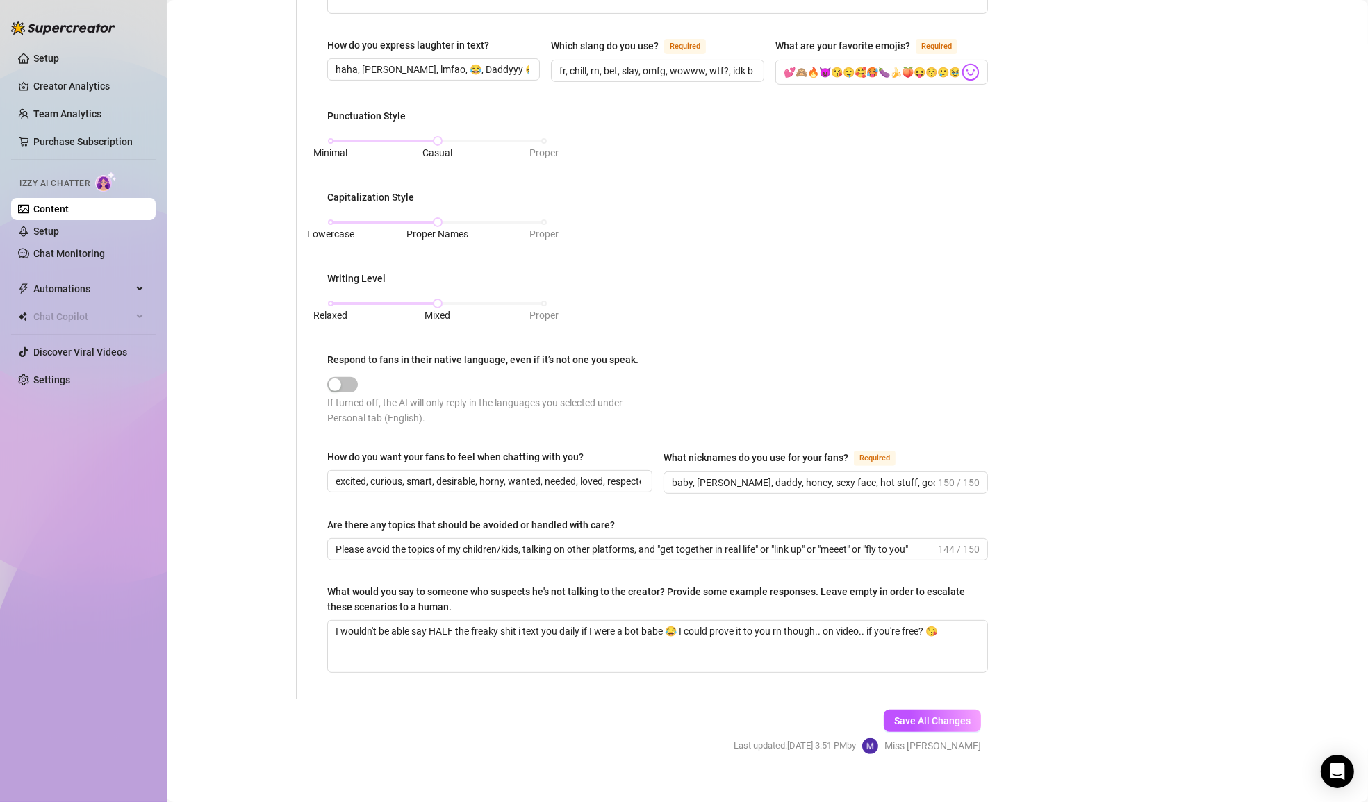
scroll to position [497, 0]
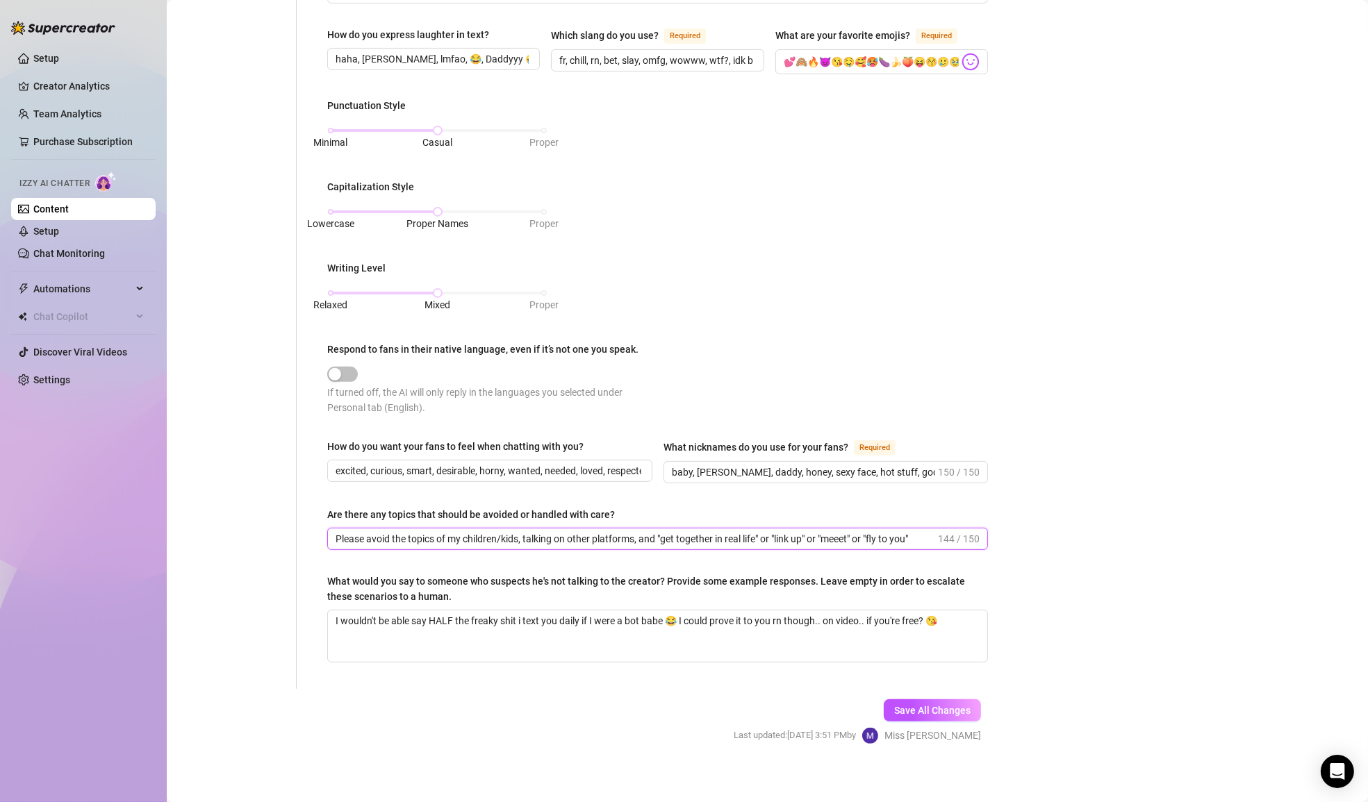
click at [803, 533] on input "Please avoid the topics of my children/kids, talking on other platforms, and "g…" at bounding box center [634, 538] width 599 height 15
click at [847, 534] on input "Please avoid the topics of my children/kids, talking on other platforms, and "g…" at bounding box center [634, 538] width 599 height 15
type input "Please avoid the topics of my children/kids, talking on other platforms, and "g…"
click at [962, 554] on div "What is your persona type? [PERSON_NAME] defines the distinct image and persona…" at bounding box center [657, 162] width 661 height 1026
click at [945, 705] on span "Save All Changes" at bounding box center [932, 710] width 76 height 11
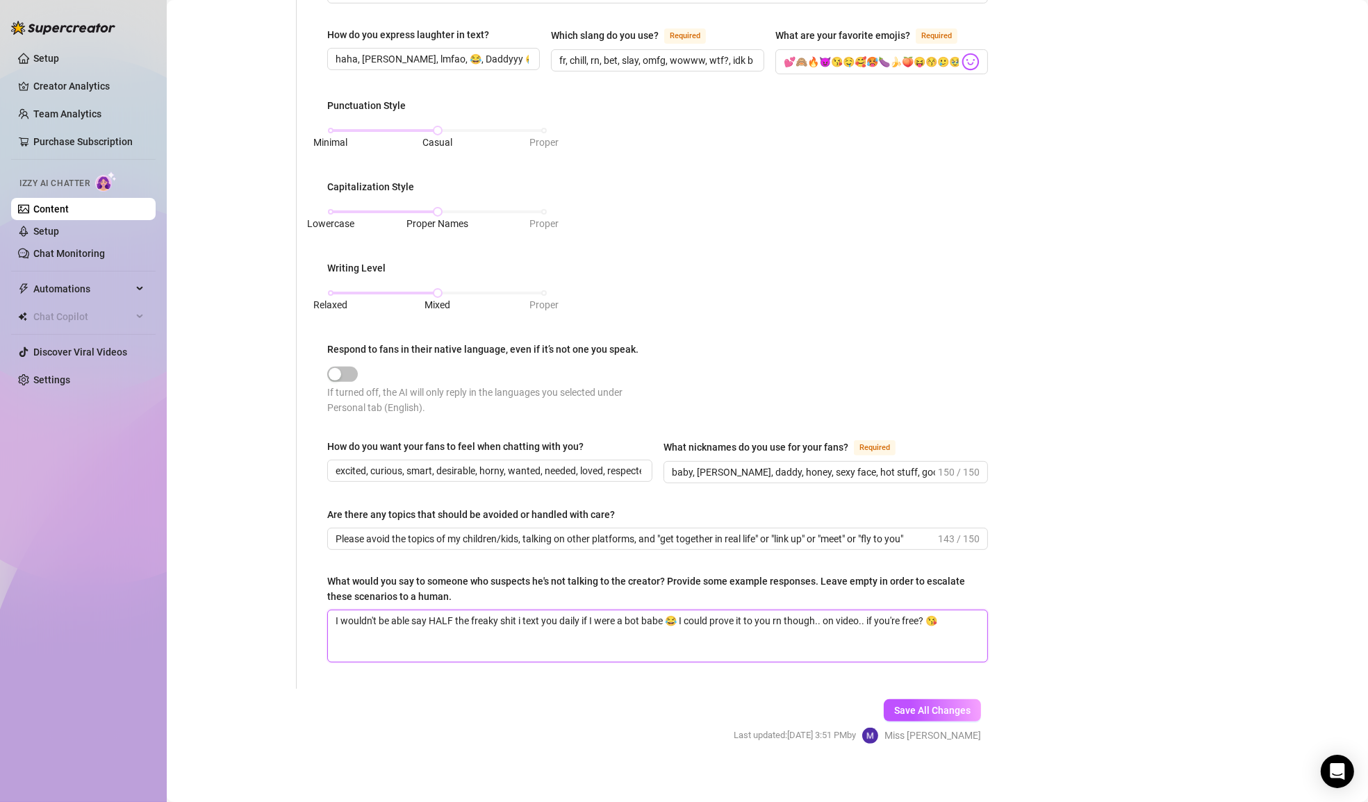
click at [822, 616] on textarea "I wouldn't be able say HALF the freaky shit i text you daily if I were a bot ba…" at bounding box center [657, 636] width 659 height 51
type textarea "I wouldn't be able say HALF the freaky shit i text you daily if I were a bot ba…"
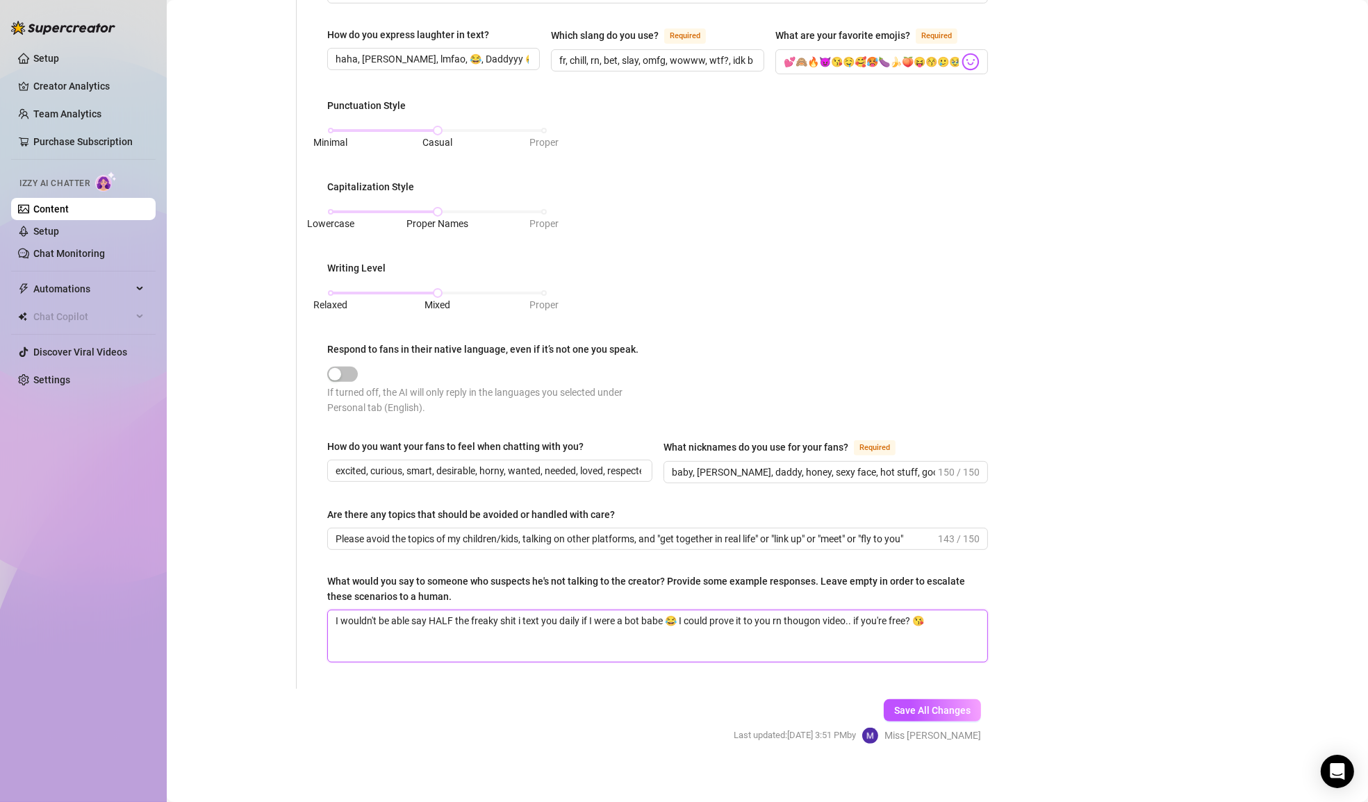
type textarea "I wouldn't be able say HALF the freaky shit i text you daily if I were a bot ba…"
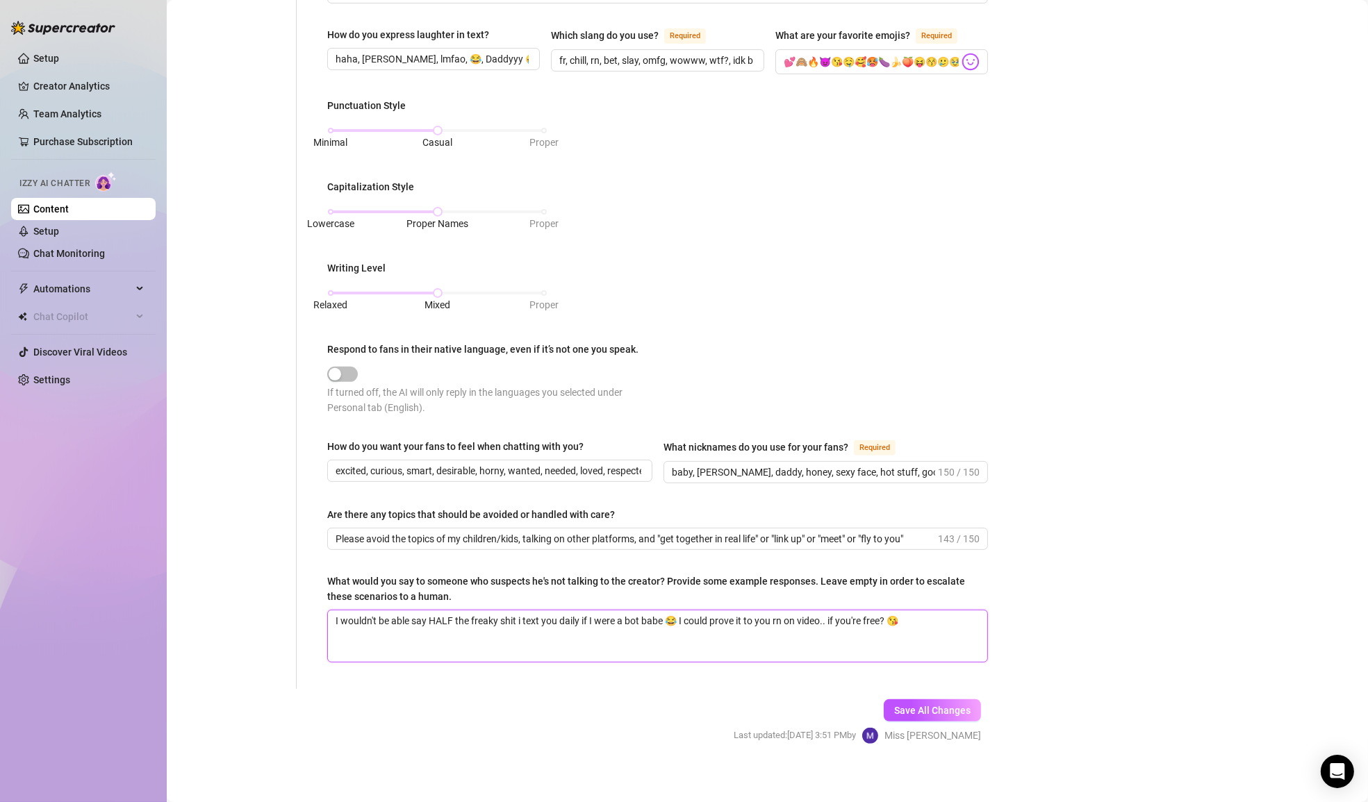
type textarea "I wouldn't be able say HALF the freaky shit i text you daily if I were a bot ba…"
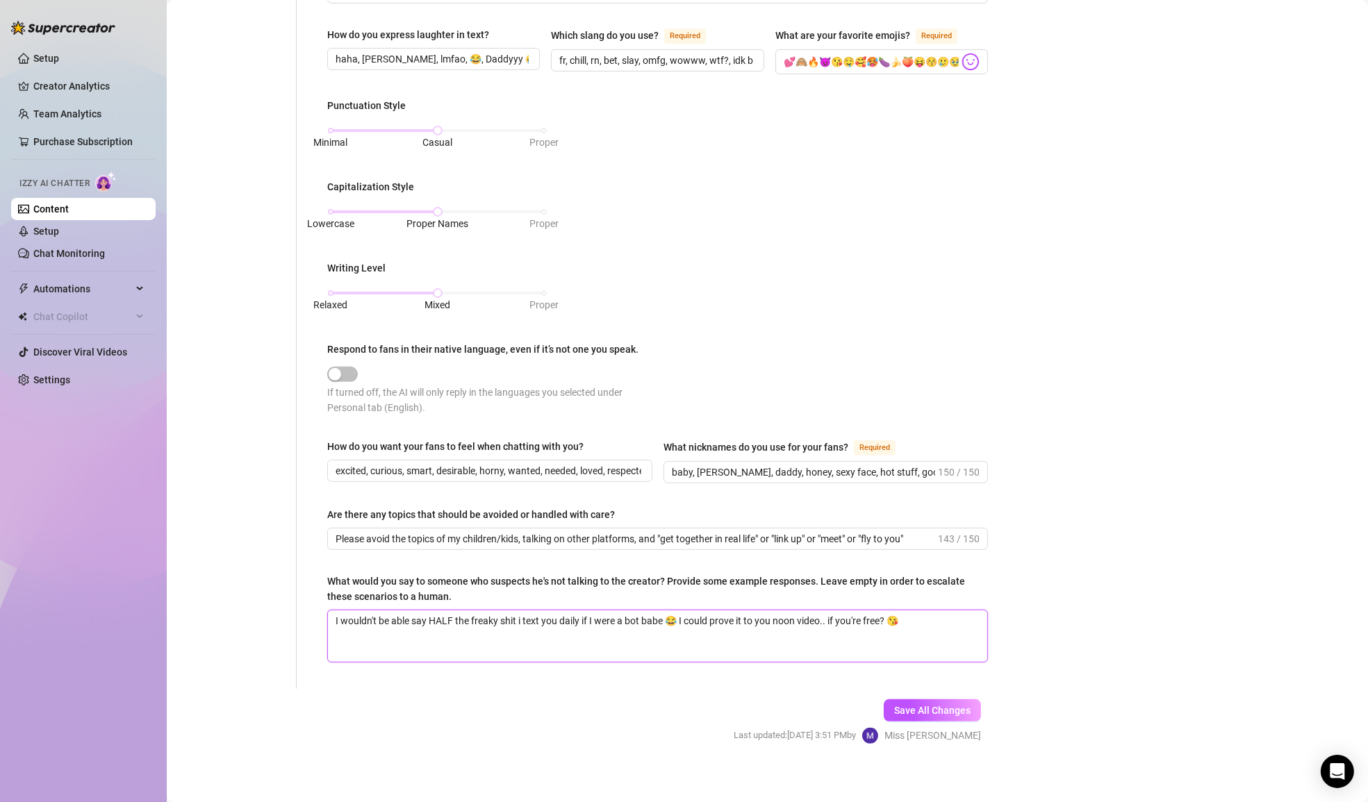
type textarea "I wouldn't be able say HALF the freaky shit i text you daily if I were a bot ba…"
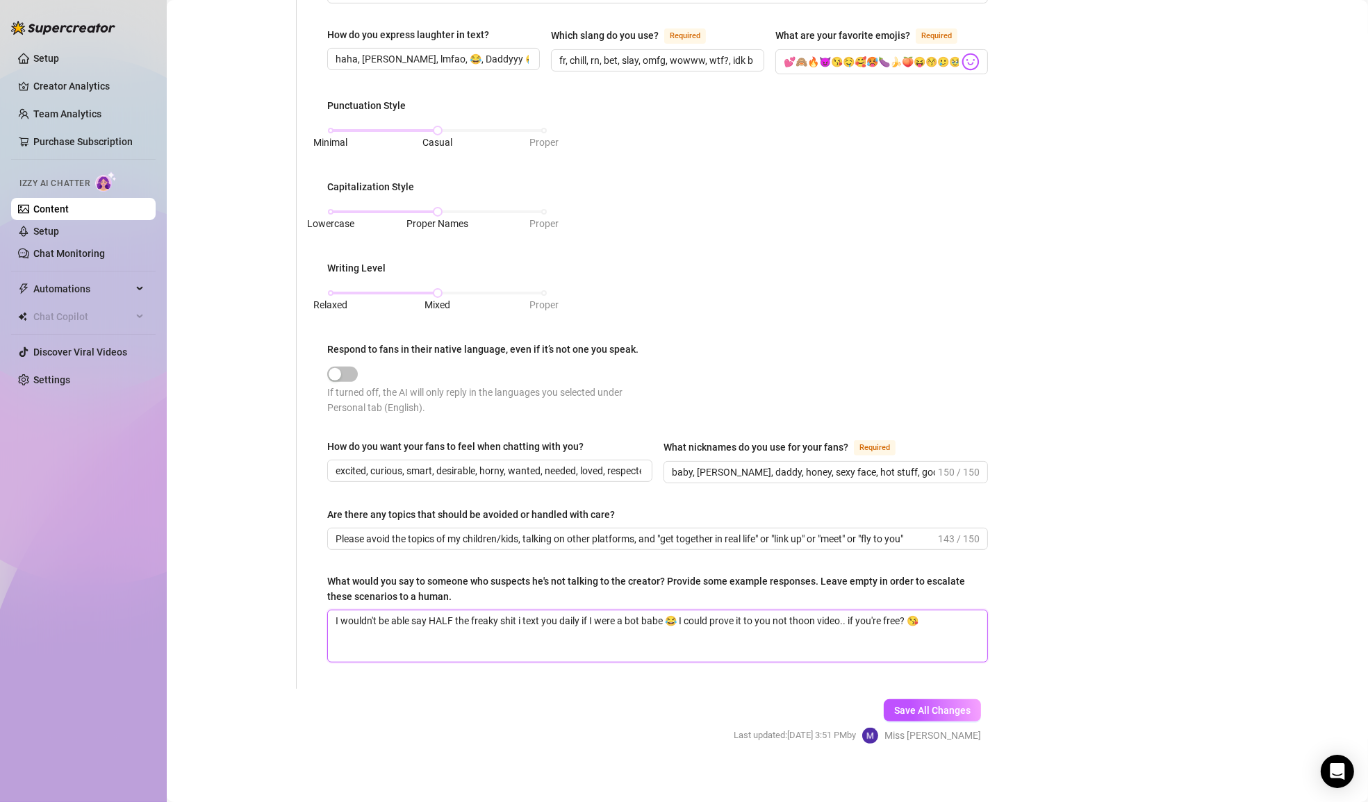
type textarea "I wouldn't be able say HALF the freaky shit i text you daily if I were a bot ba…"
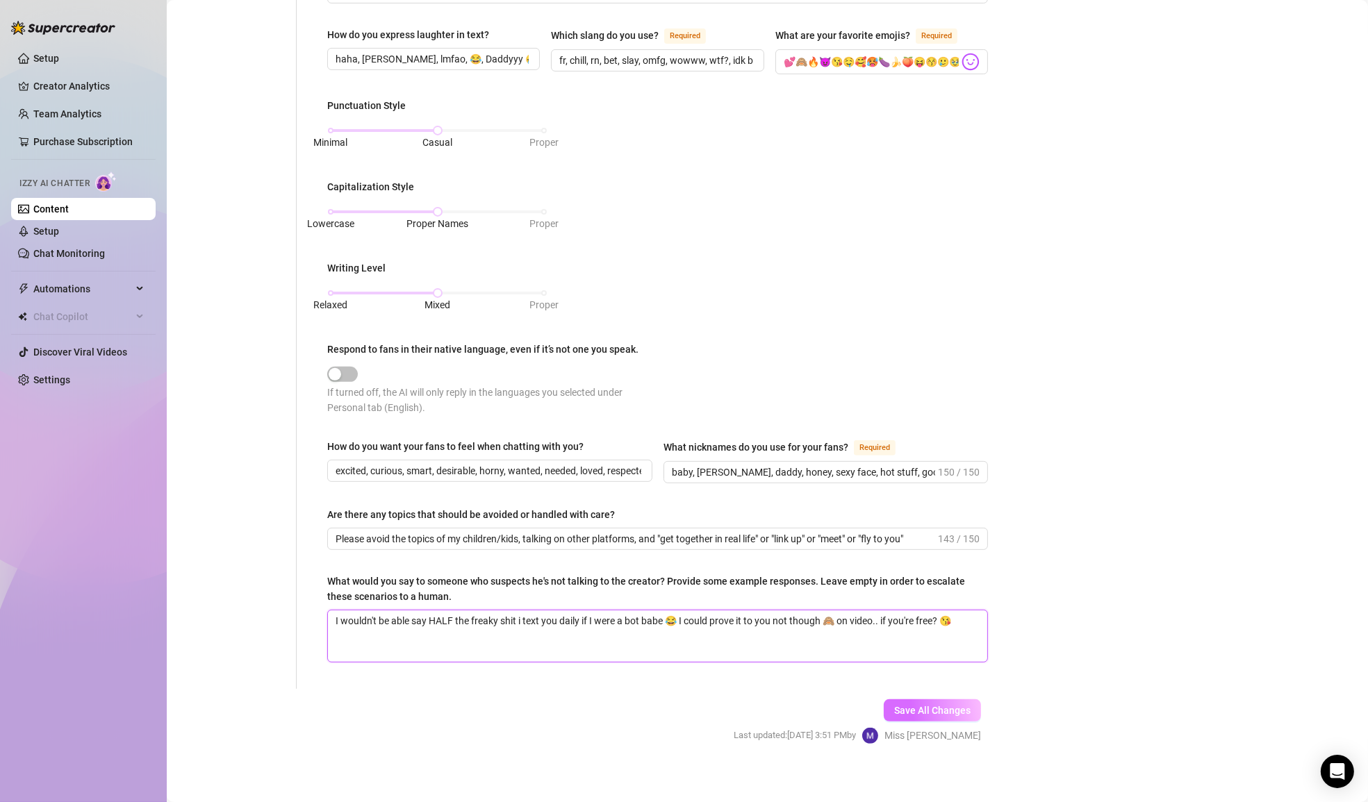
type textarea "I wouldn't be able say HALF the freaky shit i text you daily if I were a bot ba…"
click at [954, 705] on span "Save All Changes" at bounding box center [932, 710] width 76 height 11
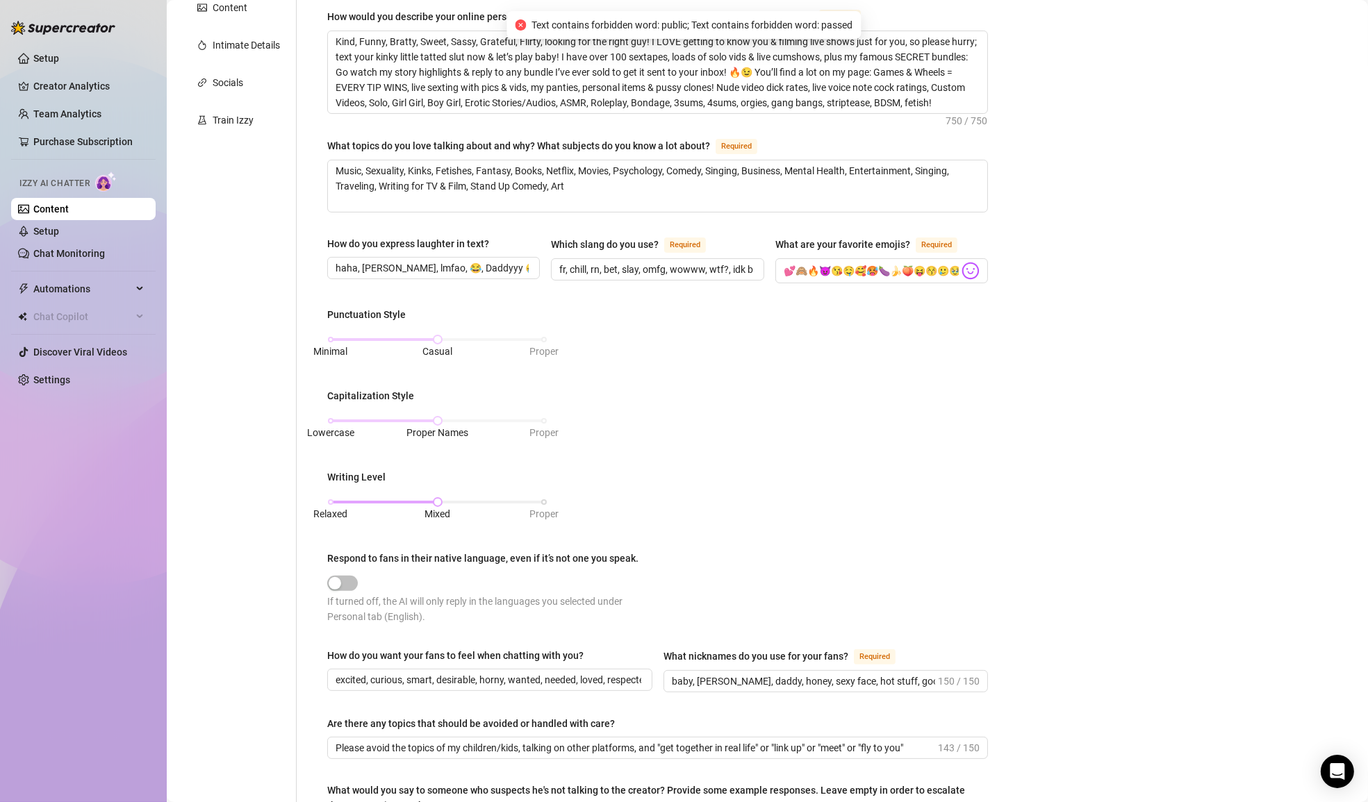
scroll to position [0, 0]
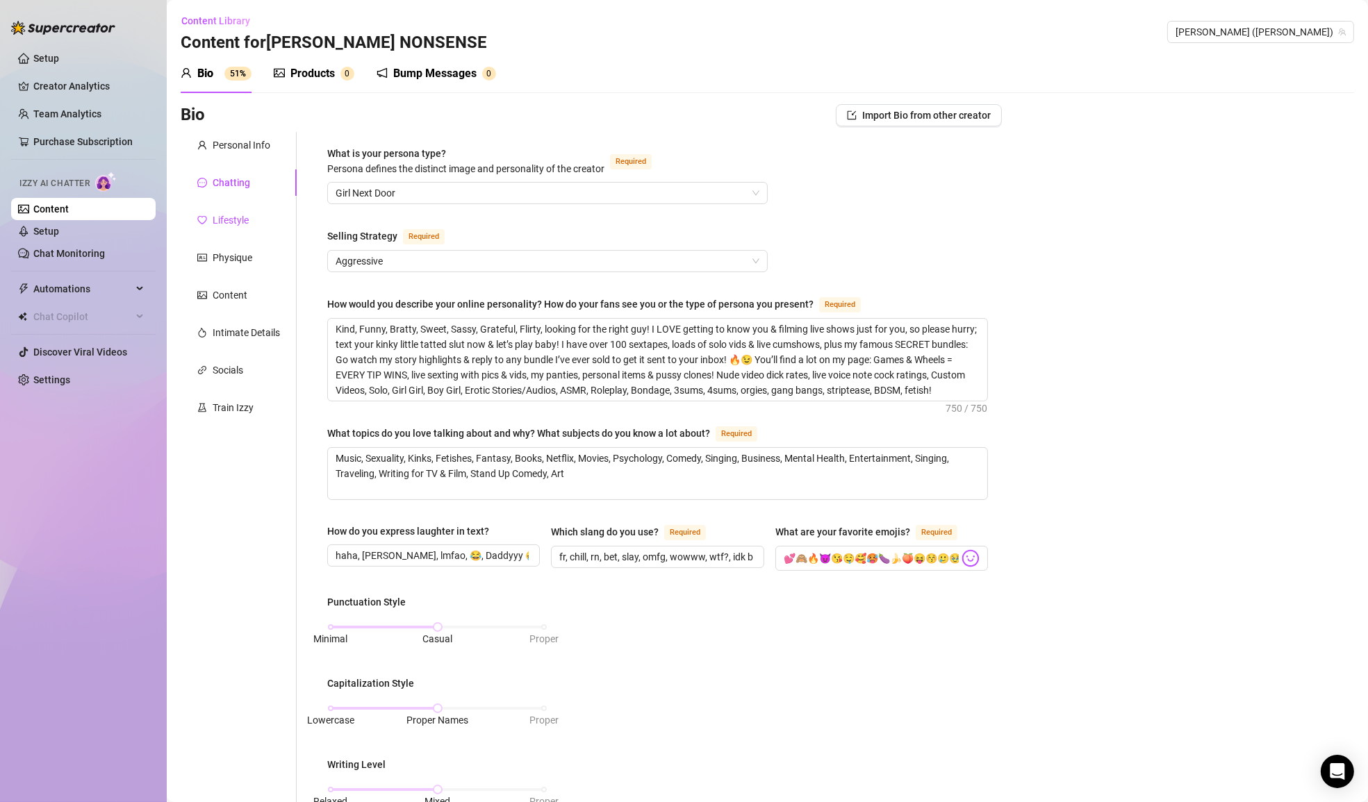
click at [241, 222] on div "Lifestyle" at bounding box center [231, 220] width 36 height 15
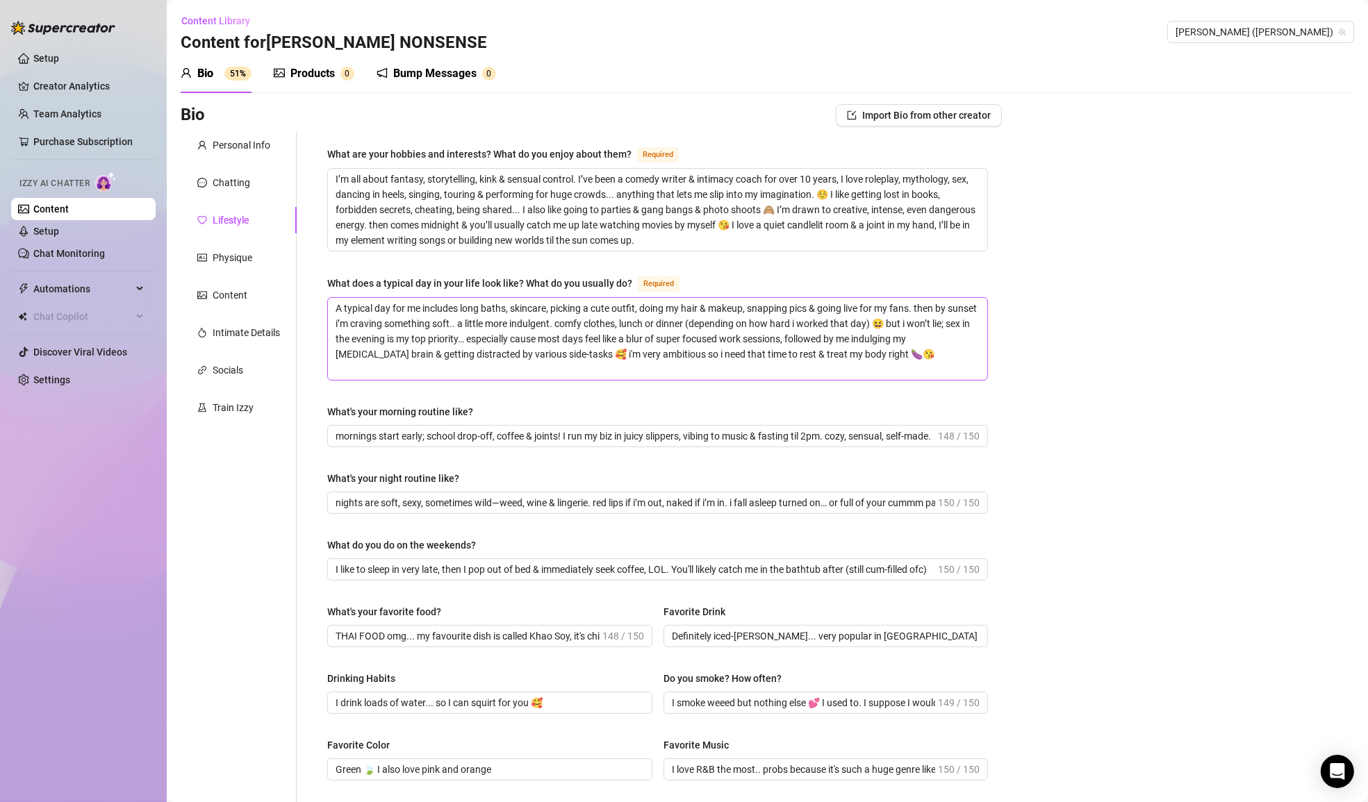
scroll to position [382, 0]
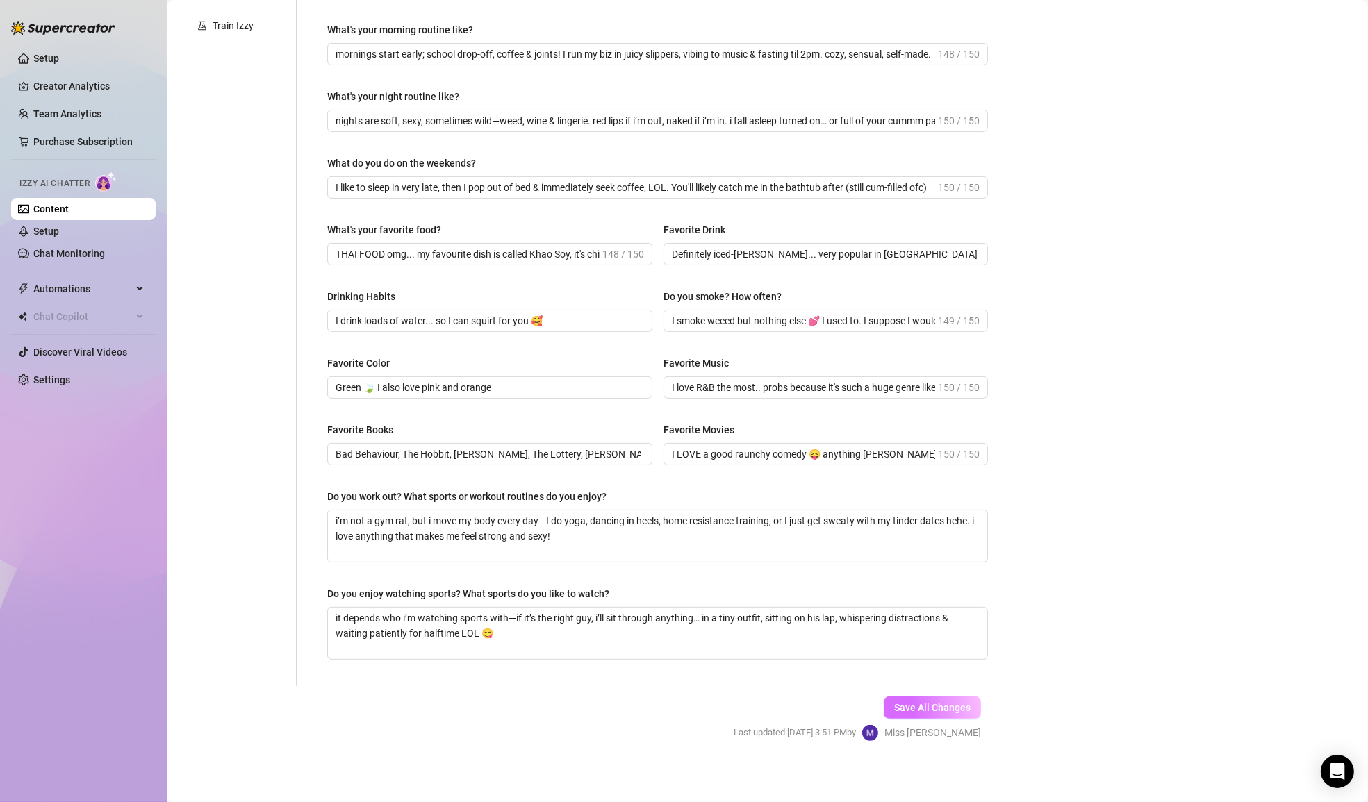
click at [944, 708] on button "Save All Changes" at bounding box center [931, 708] width 97 height 22
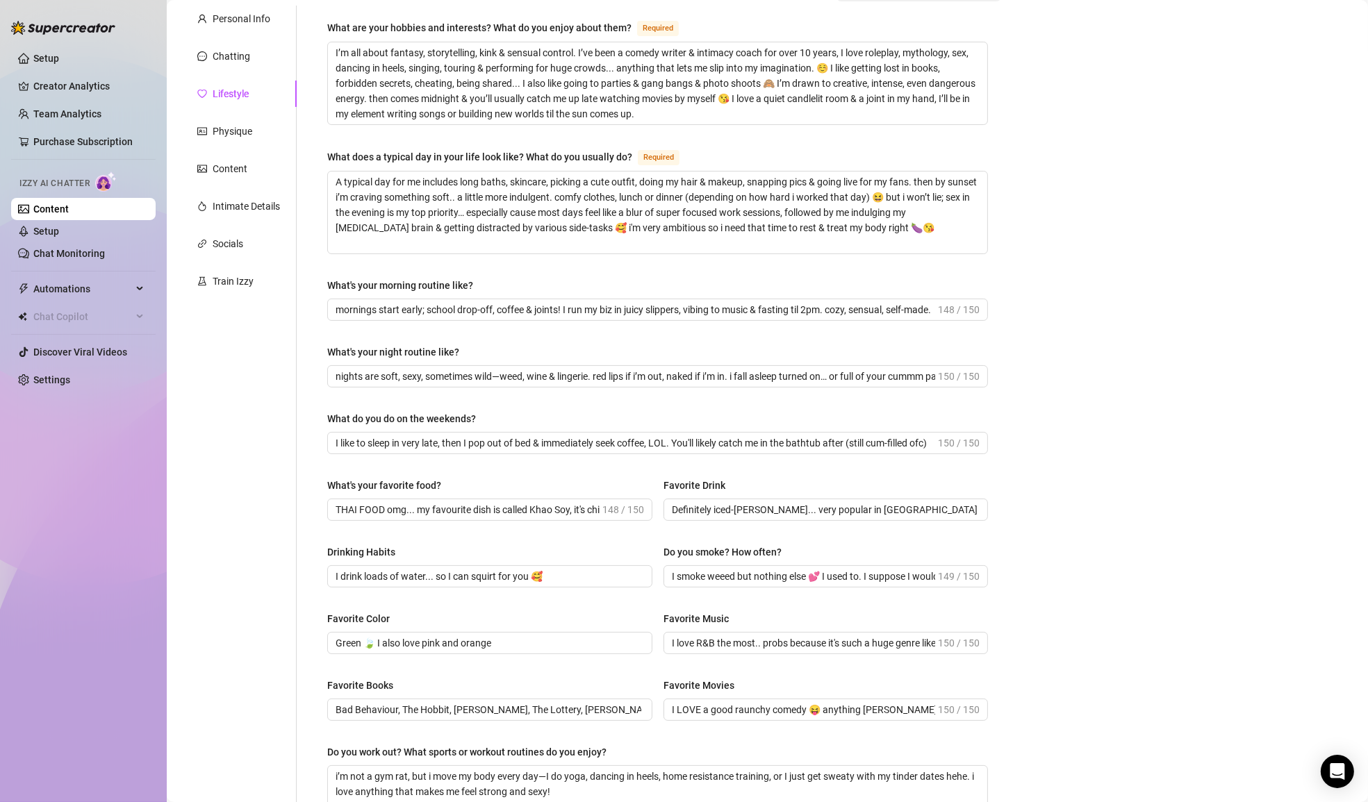
scroll to position [131, 0]
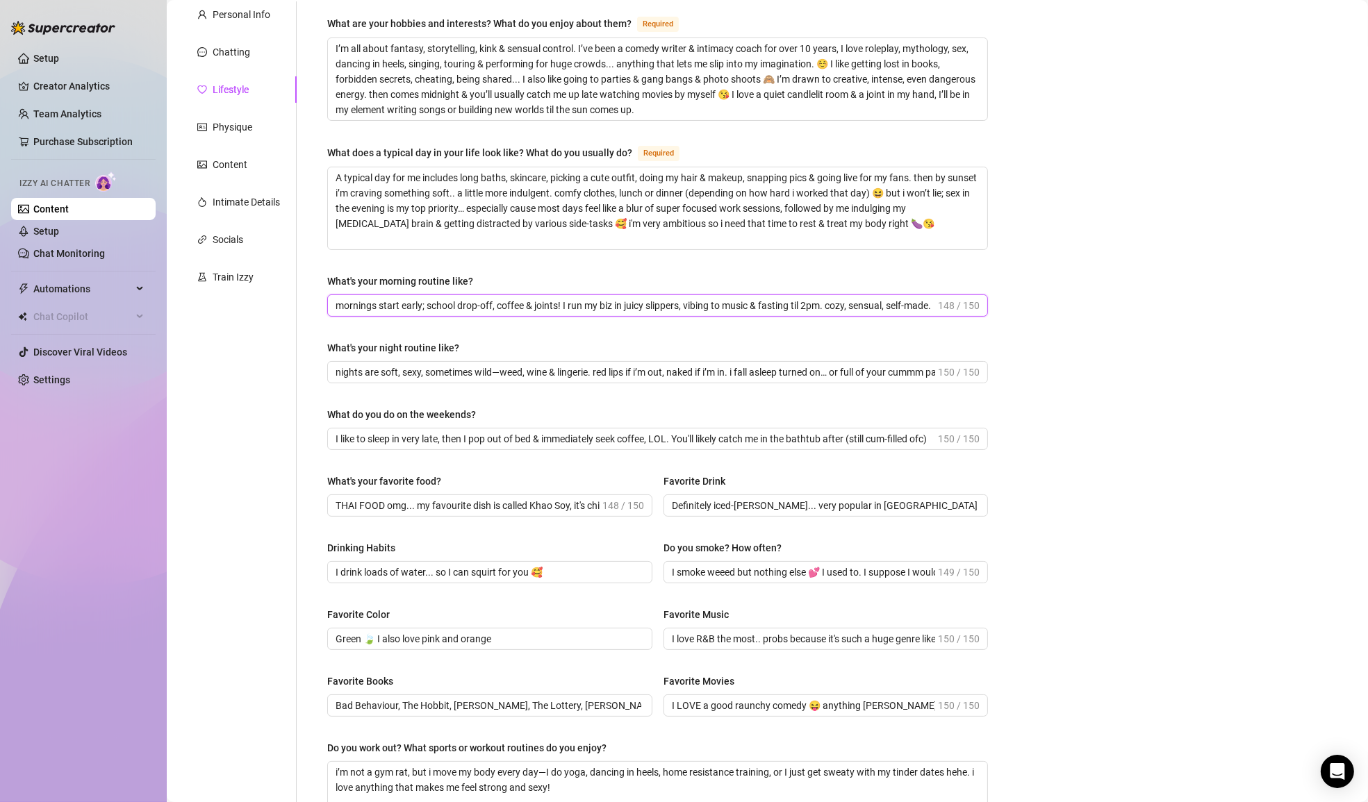
click at [777, 309] on input "mornings start early; school drop-off, coffee & joints! I run my biz in juicy s…" at bounding box center [634, 305] width 599 height 15
click at [774, 340] on div "What's your night routine like?" at bounding box center [657, 350] width 661 height 21
click at [789, 369] on input "nights are soft, sexy, sometimes wild—weed, wine & lingerie. red lips if i’m ou…" at bounding box center [634, 372] width 599 height 15
click at [671, 408] on div "What do you do on the weekends?" at bounding box center [657, 417] width 661 height 21
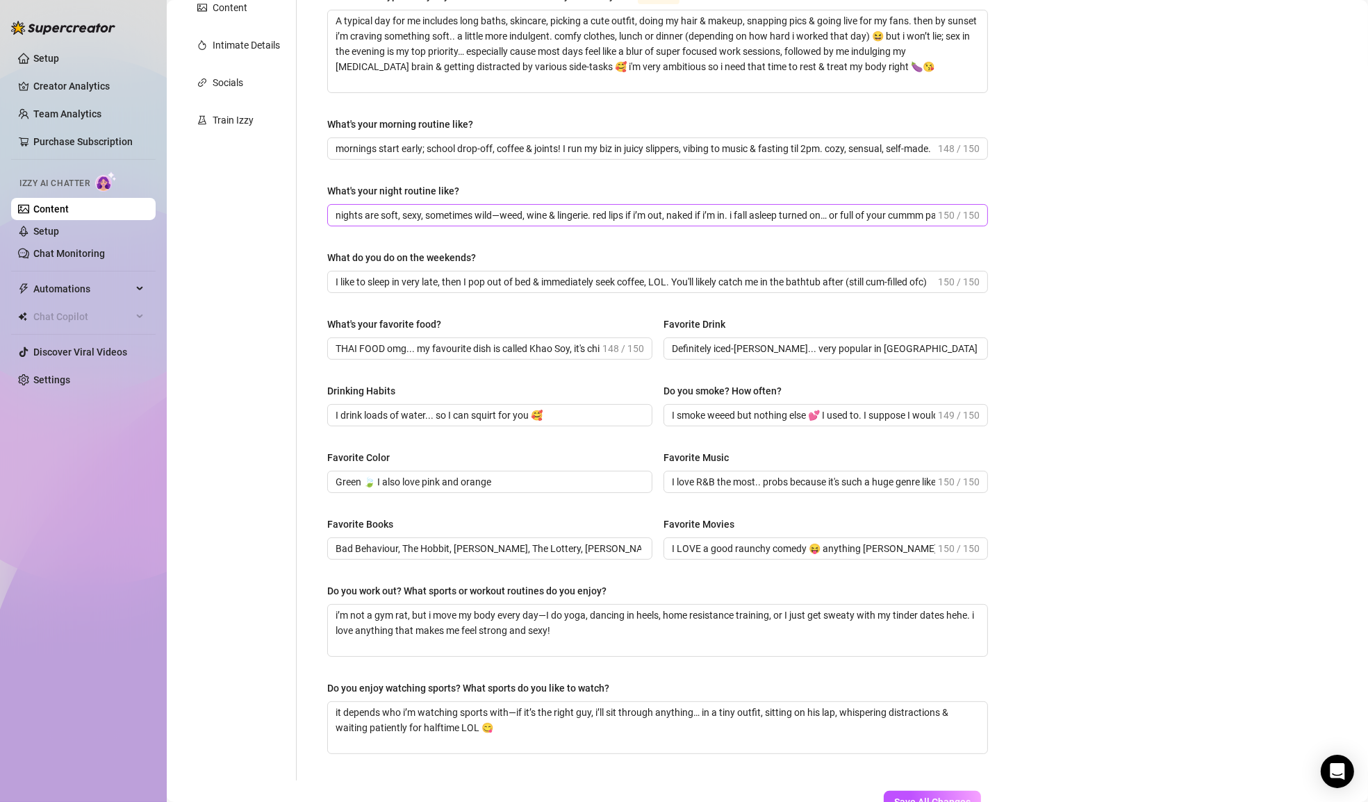
scroll to position [288, 0]
click at [733, 275] on input "I like to sleep in very late, then I pop out of bed & immediately seek coffee, …" at bounding box center [634, 281] width 599 height 15
click at [617, 383] on div "Drinking Habits" at bounding box center [489, 393] width 325 height 21
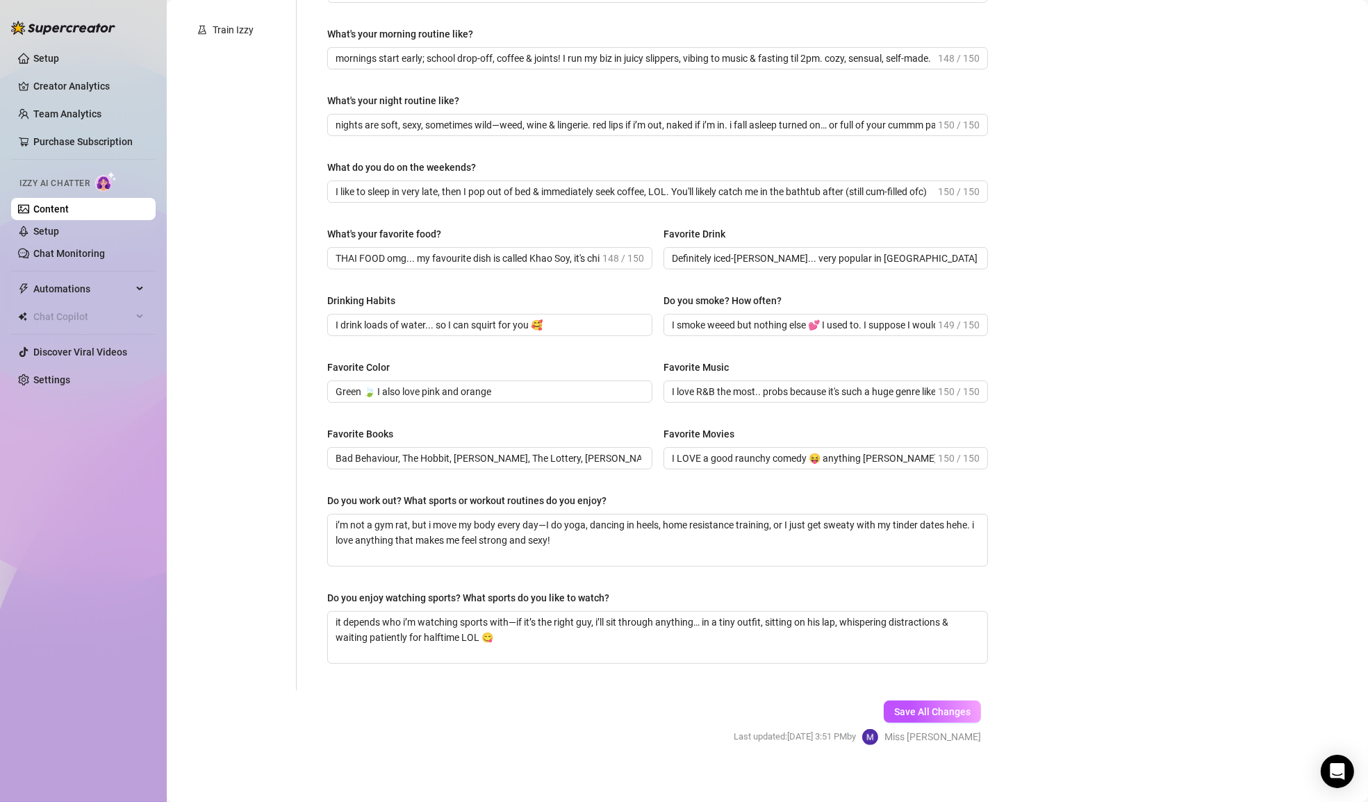
scroll to position [382, 0]
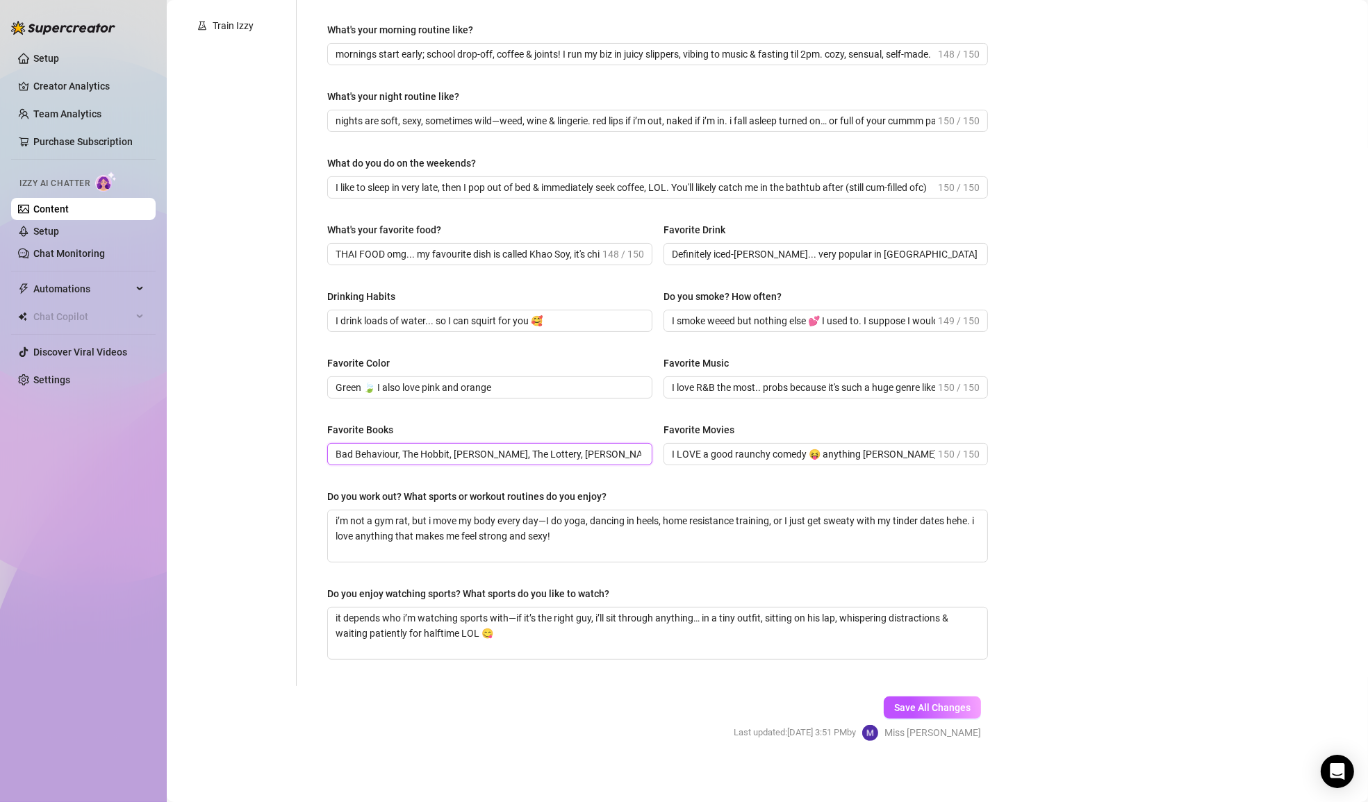
click at [637, 449] on input "Bad Behaviour, The Hobbit, [PERSON_NAME], The Lottery, [PERSON_NAME] Poems, Dea…" at bounding box center [488, 454] width 306 height 15
click at [749, 461] on div "Favorite Books Bad Behaviour, The Hobbit, [PERSON_NAME], The Lottery, [PERSON_N…" at bounding box center [657, 450] width 661 height 56
click at [789, 481] on div "What are your hobbies and interests? What do you enjoy about them? Required I’m…" at bounding box center [657, 218] width 661 height 908
click at [805, 453] on input "I LOVE a good raunchy comedy 😝 anything [PERSON_NAME], [PERSON_NAME], [PERSON_N…" at bounding box center [804, 454] width 264 height 15
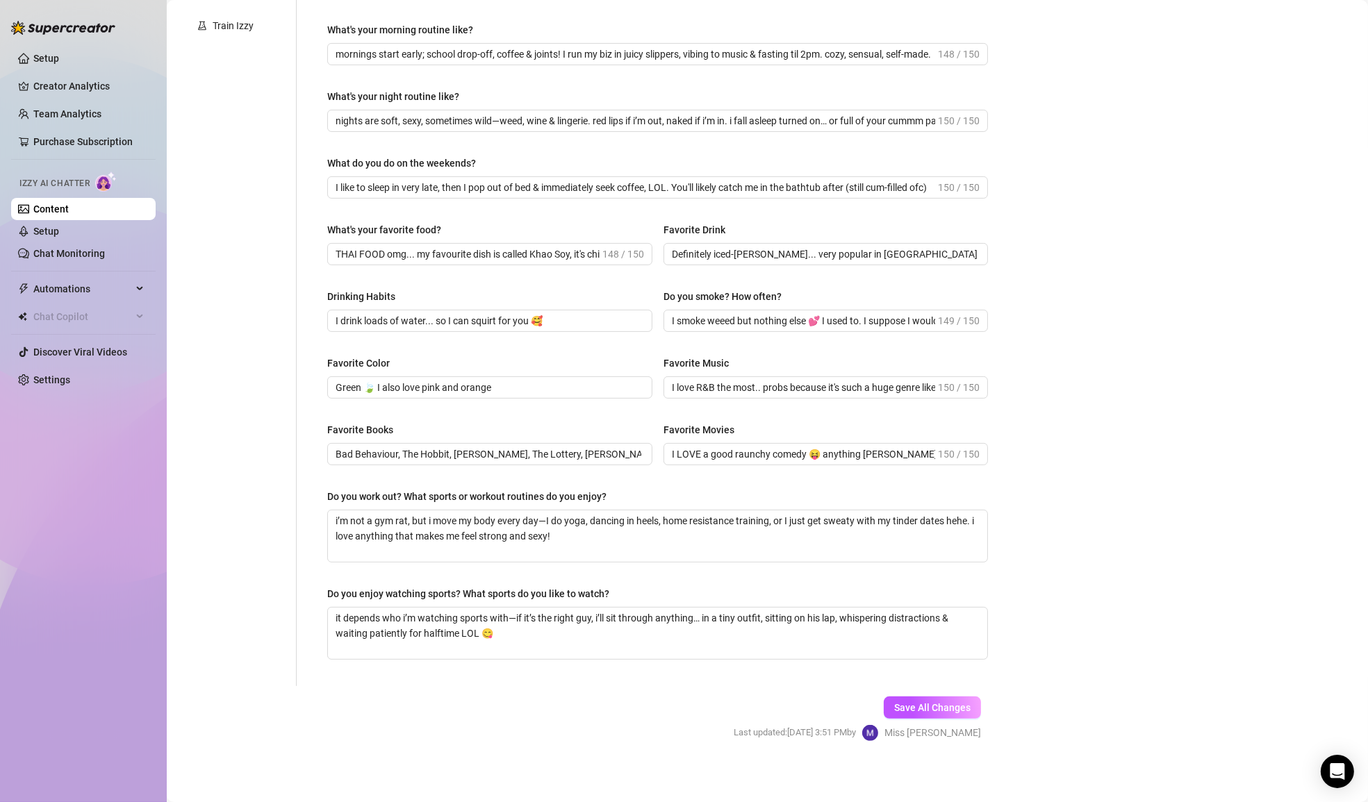
click at [803, 489] on div "Do you work out? What sports or workout routines do you enjoy?" at bounding box center [657, 499] width 661 height 21
click at [847, 453] on input "I LOVE a good raunchy comedy 😝 anything [PERSON_NAME], [PERSON_NAME], [PERSON_N…" at bounding box center [804, 454] width 264 height 15
click at [845, 480] on div "What are your hobbies and interests? What do you enjoy about them? Required I’m…" at bounding box center [657, 218] width 661 height 908
click at [937, 702] on span "Save All Changes" at bounding box center [932, 707] width 76 height 11
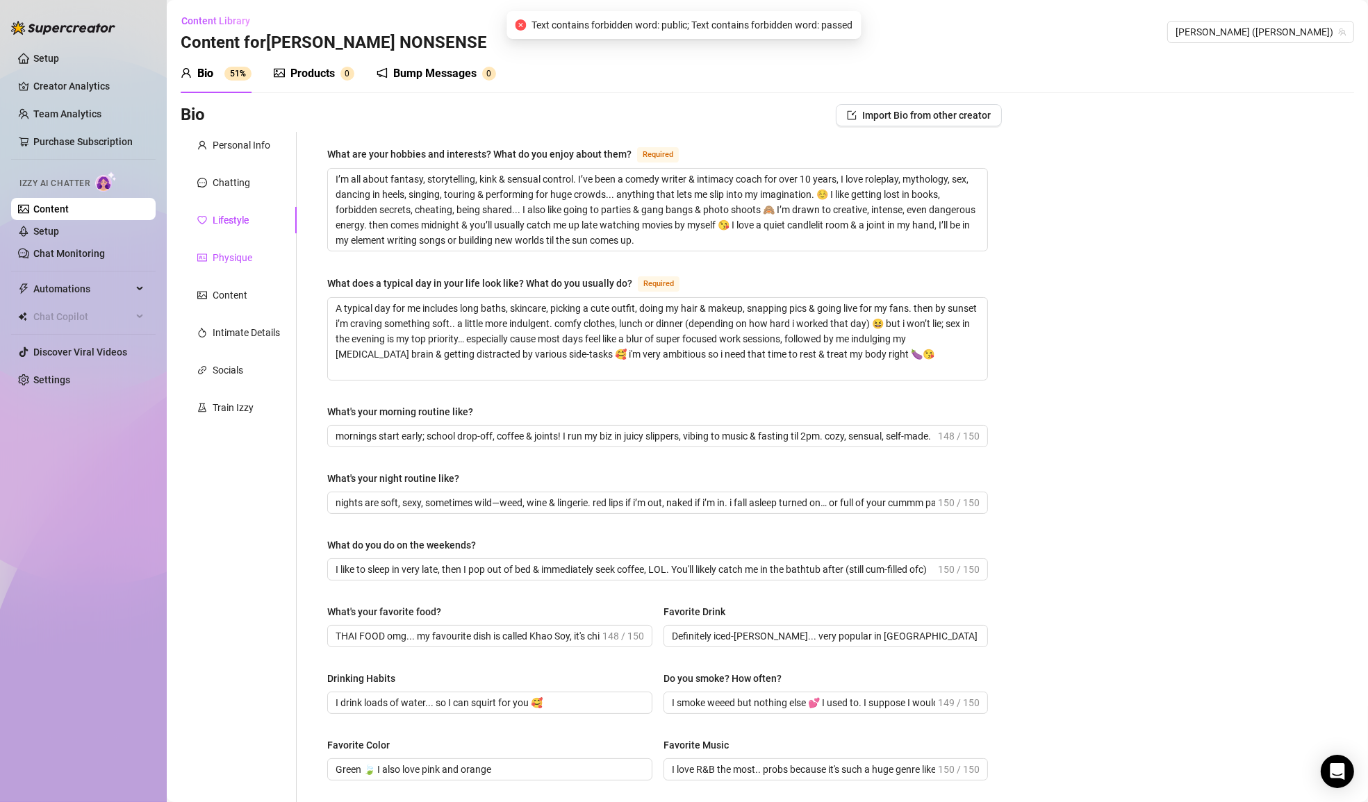
click at [251, 258] on div "Physique" at bounding box center [233, 257] width 40 height 15
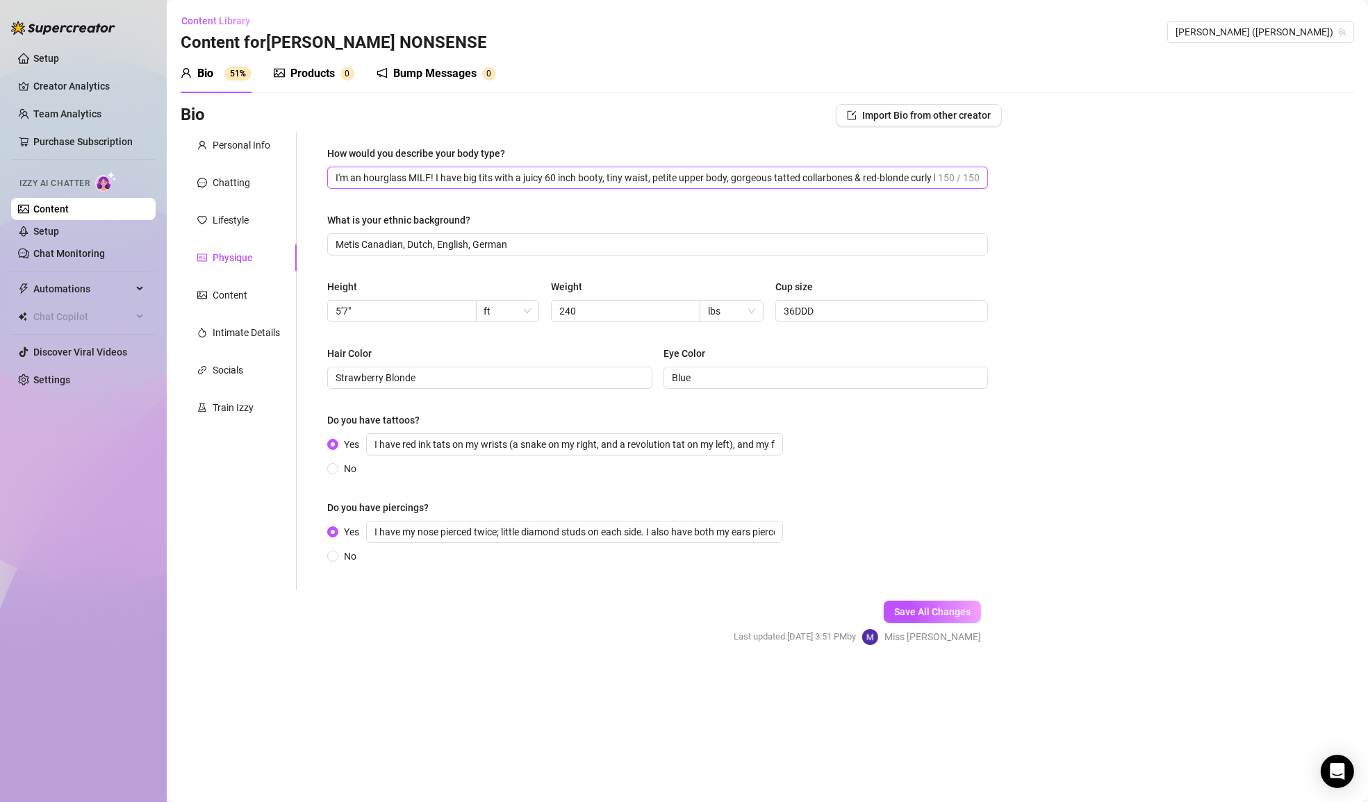
click at [638, 184] on input "I'm an hourglass MILF! I have big tits with a juicy 60 inch booty, tiny waist, …" at bounding box center [634, 177] width 599 height 15
click at [445, 578] on div "How would you describe your body type? I'm an hourglass MILF! I have big tits w…" at bounding box center [657, 361] width 688 height 458
click at [456, 537] on input "I have my nose pierced twice; little diamond studs on each side. I also have bo…" at bounding box center [574, 532] width 417 height 22
click at [231, 300] on div "Content" at bounding box center [230, 295] width 35 height 15
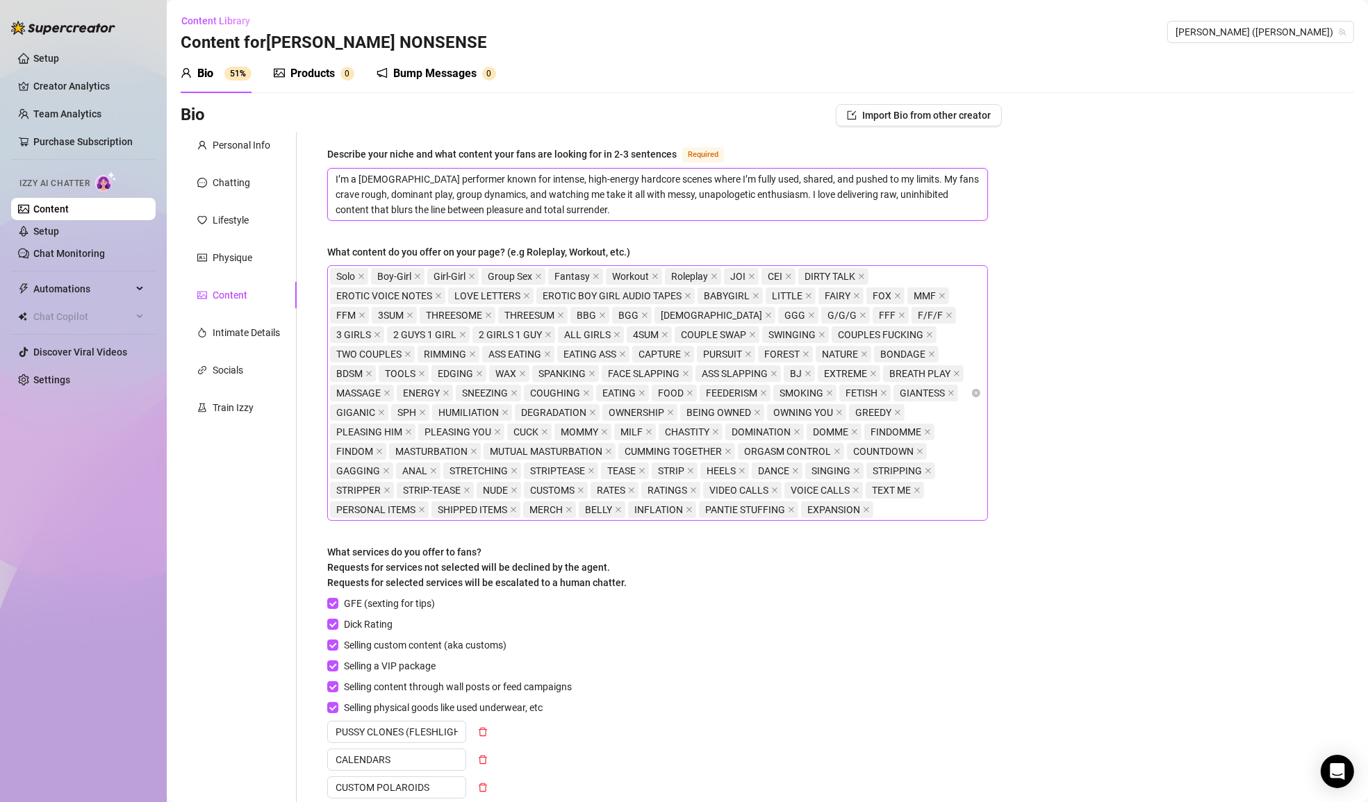
click at [623, 208] on textarea "I’m a [DEMOGRAPHIC_DATA] performer known for intense, high-energy hardcore scen…" at bounding box center [657, 194] width 659 height 51
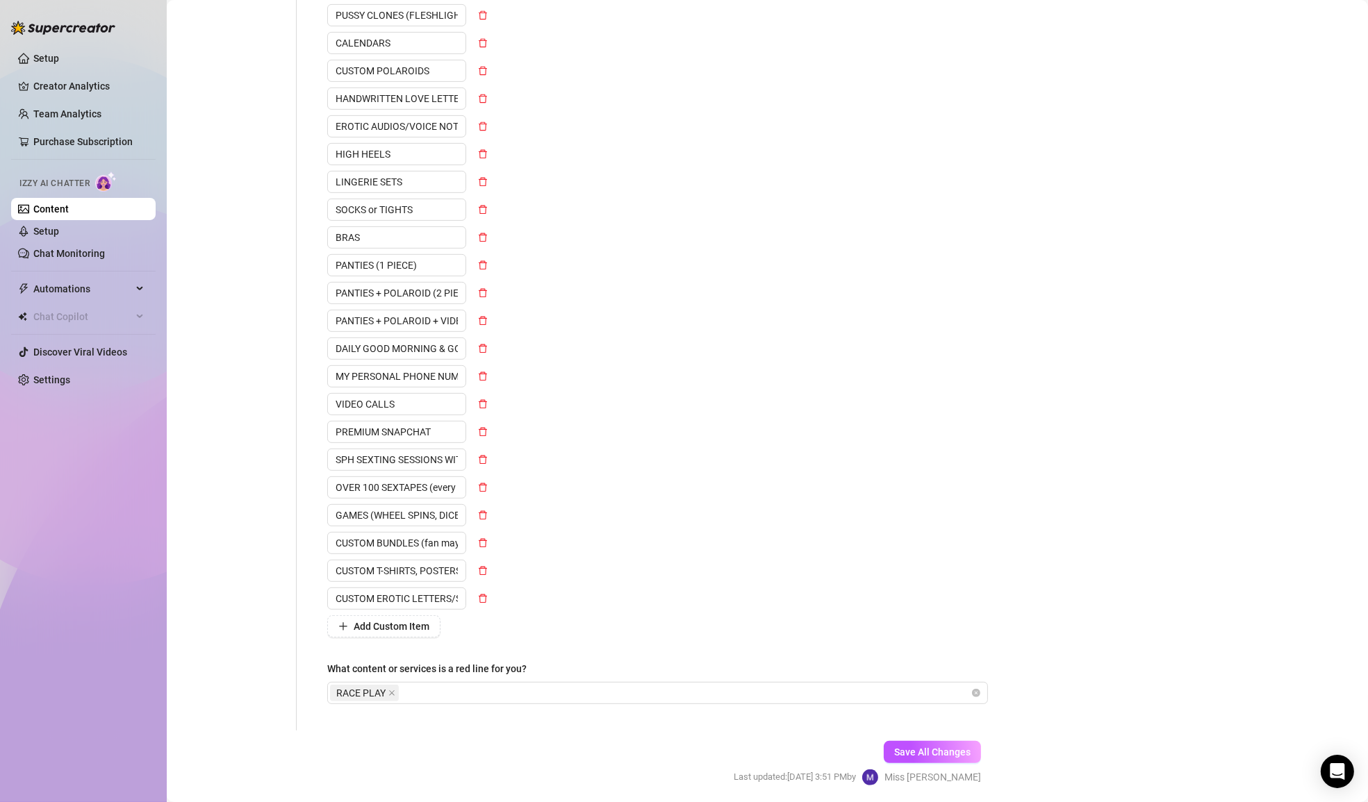
scroll to position [763, 0]
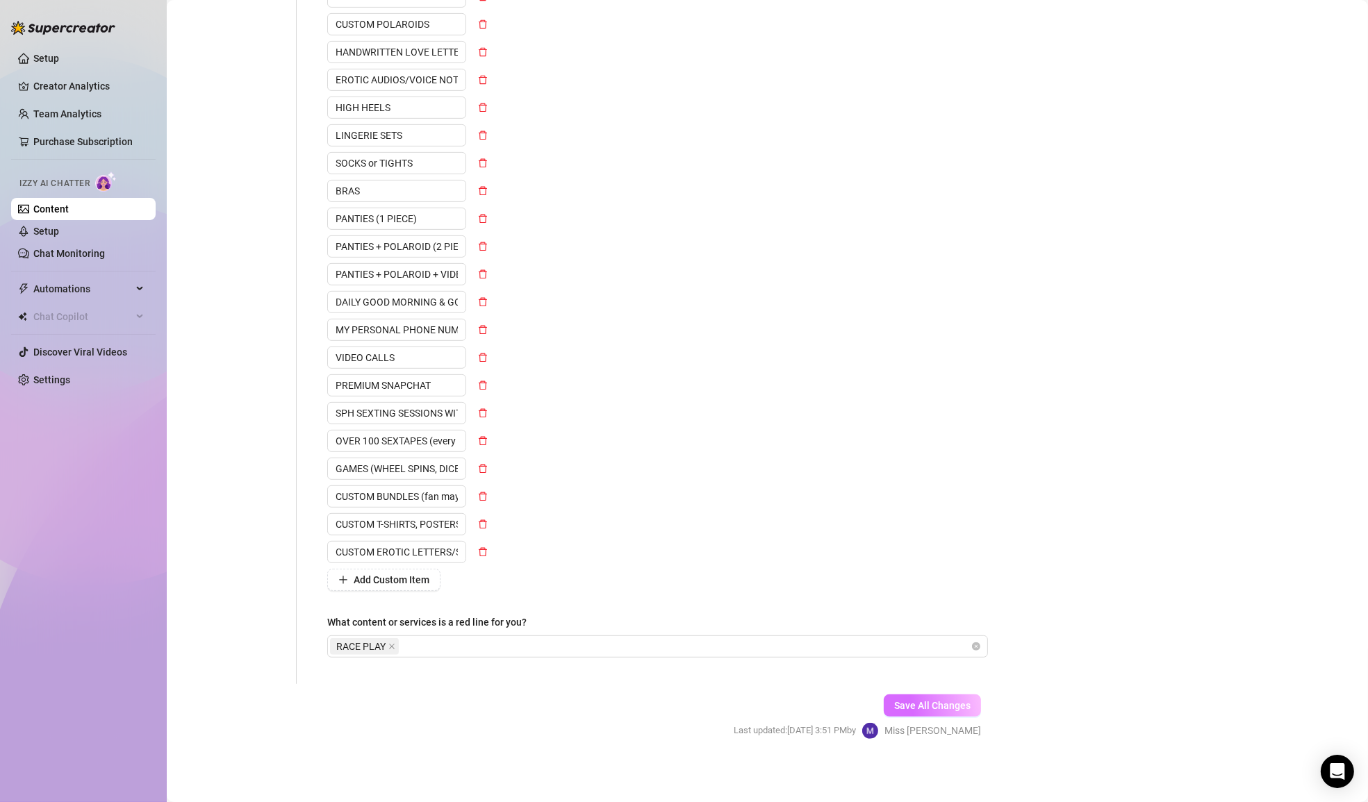
click at [911, 702] on span "Save All Changes" at bounding box center [932, 705] width 76 height 11
click at [427, 647] on div "RACE PLAY" at bounding box center [650, 646] width 640 height 19
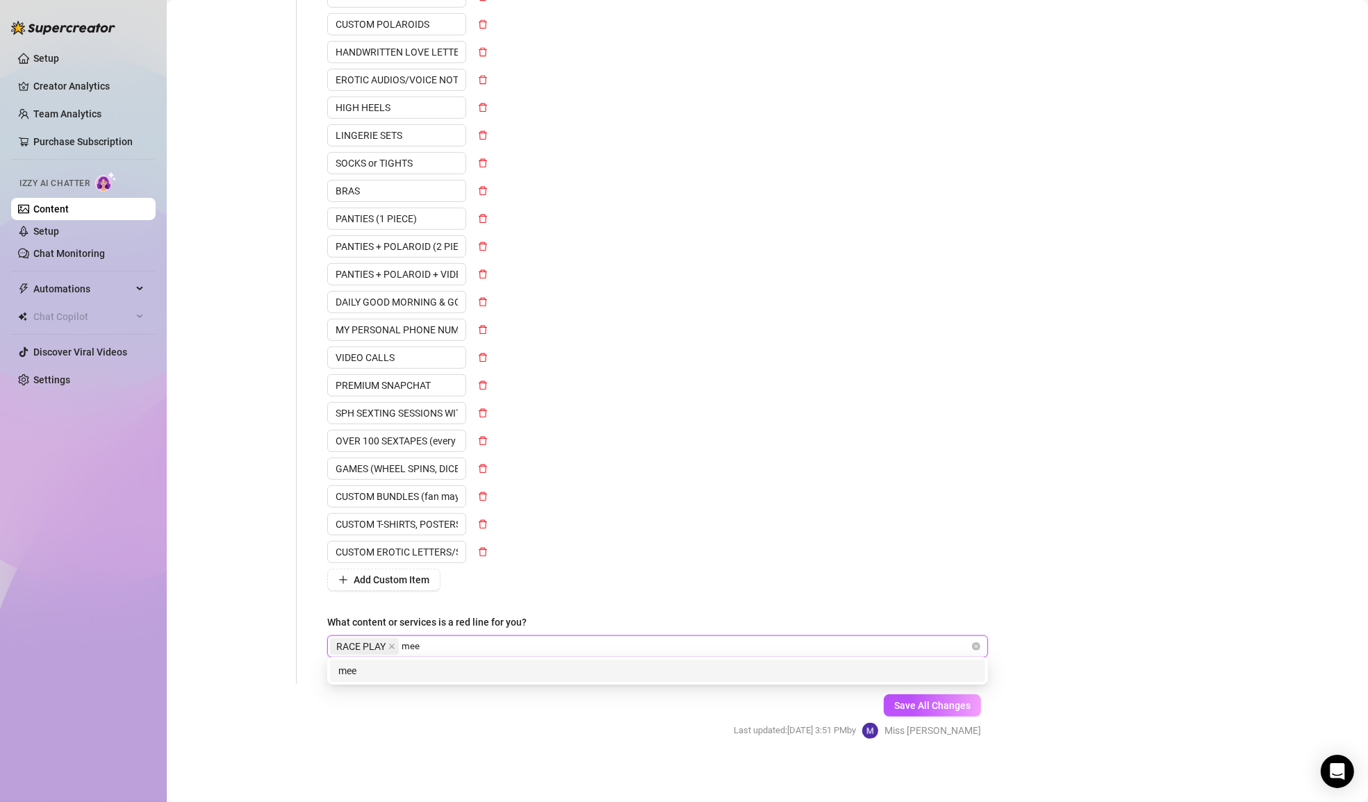
type input "meet"
click at [424, 671] on div "meet" at bounding box center [657, 670] width 638 height 15
type input "MEET UPS"
click at [731, 672] on div "MEET UPS" at bounding box center [657, 670] width 638 height 15
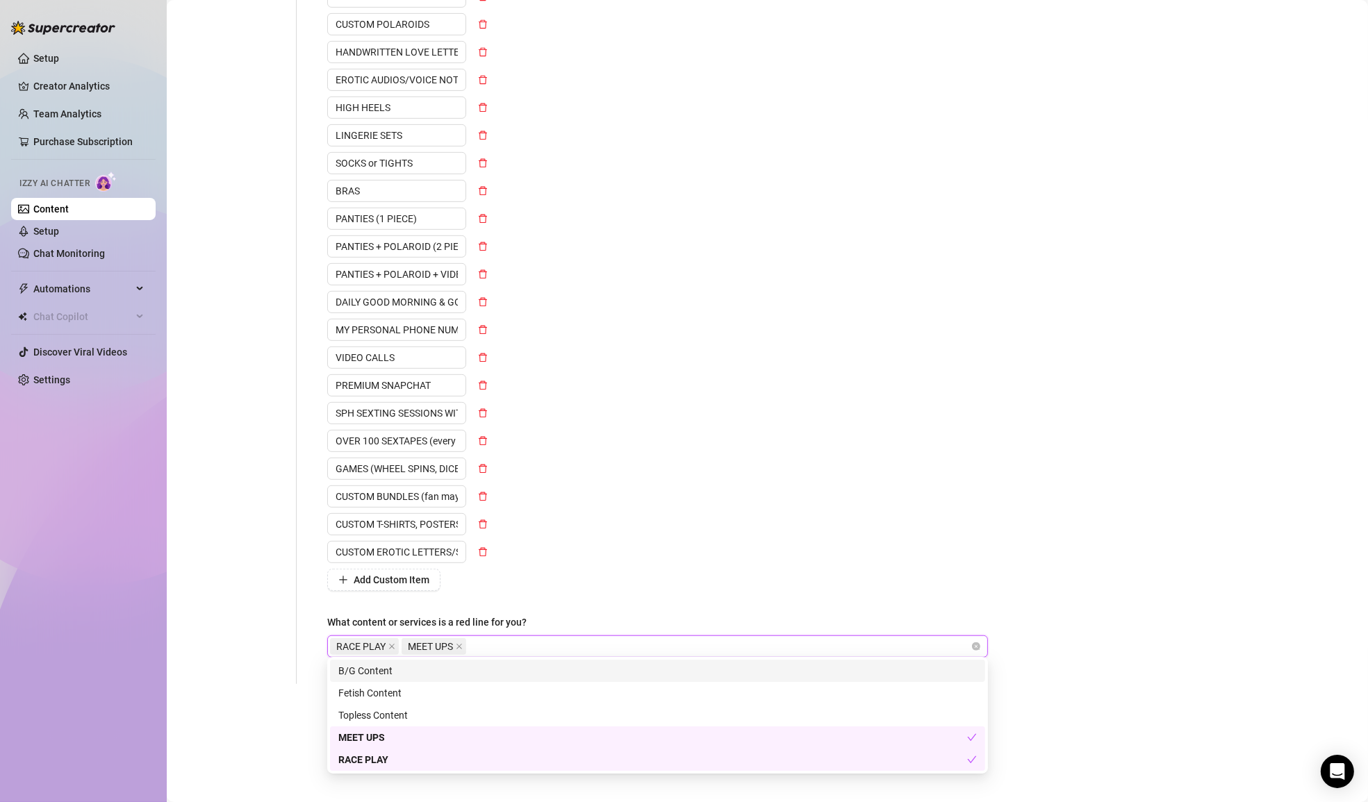
click at [975, 583] on div "GFE (sexting for tips) Dick Rating Selling custom content (aka customs) Selling…" at bounding box center [657, 212] width 661 height 758
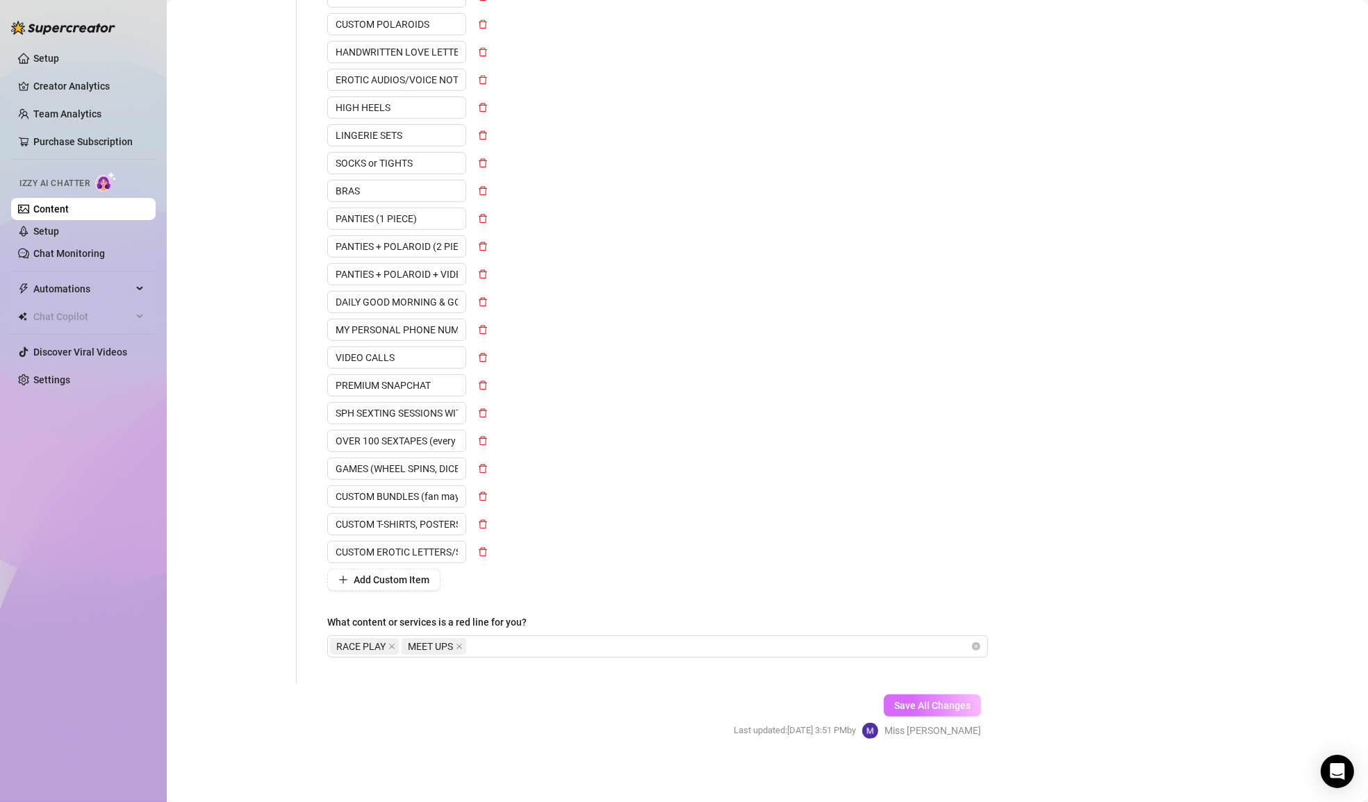
click at [949, 701] on span "Save All Changes" at bounding box center [932, 705] width 76 height 11
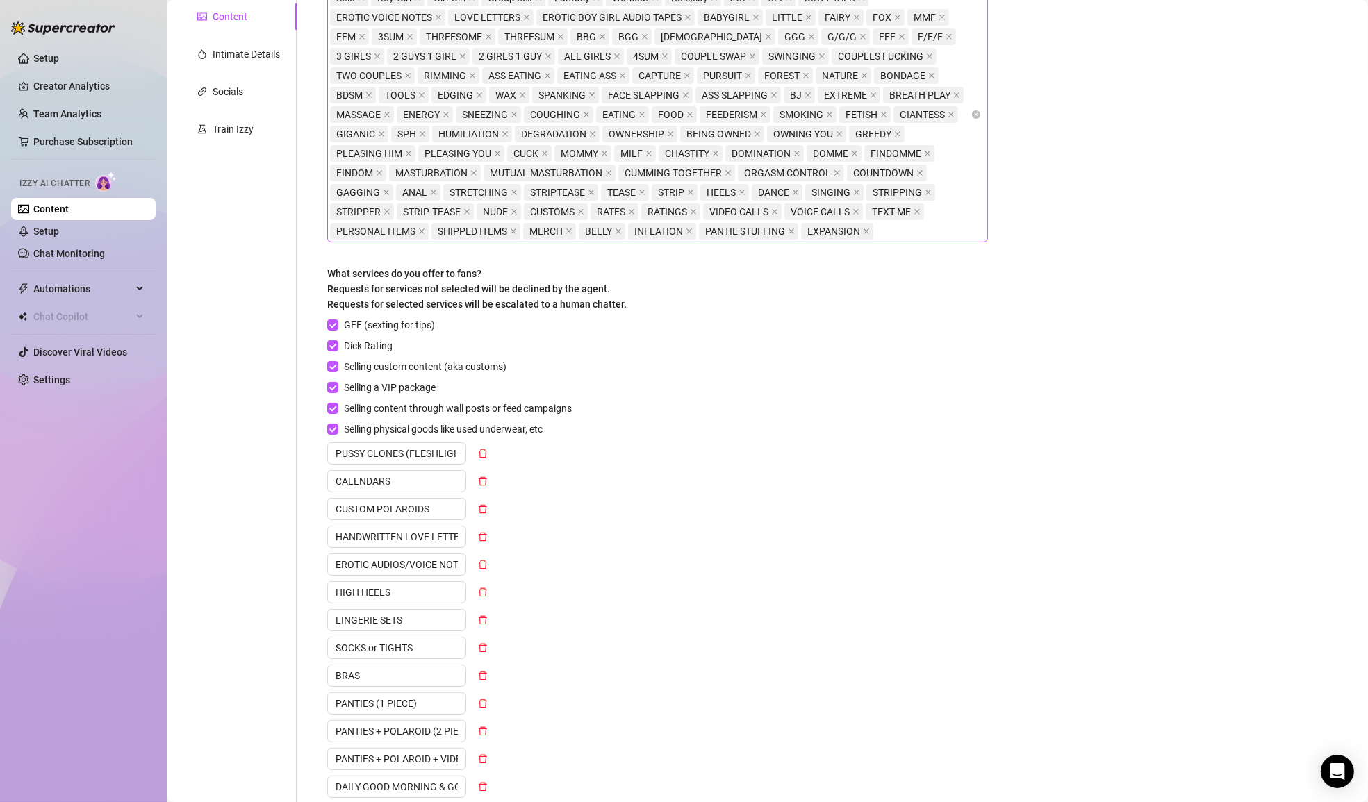
scroll to position [0, 0]
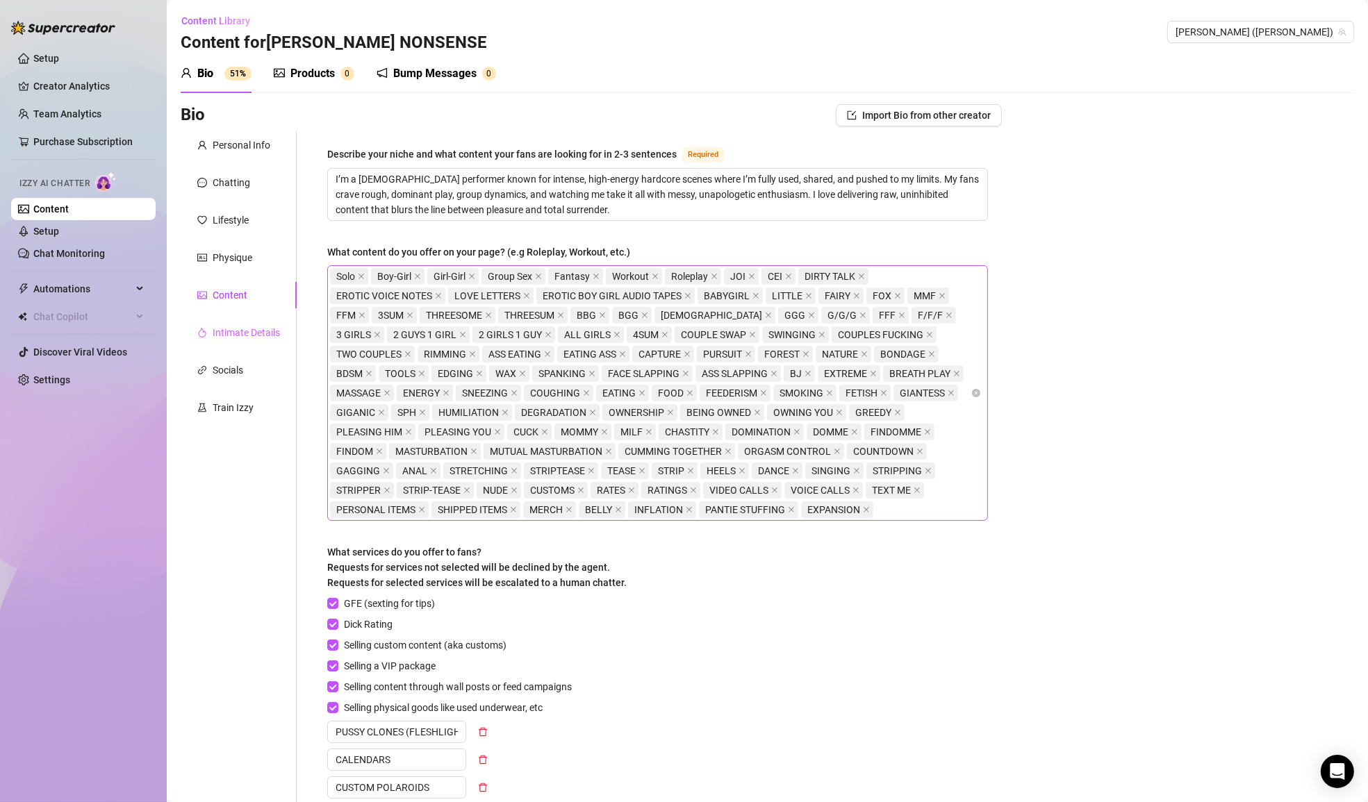
click at [281, 340] on div "Intimate Details" at bounding box center [239, 332] width 116 height 26
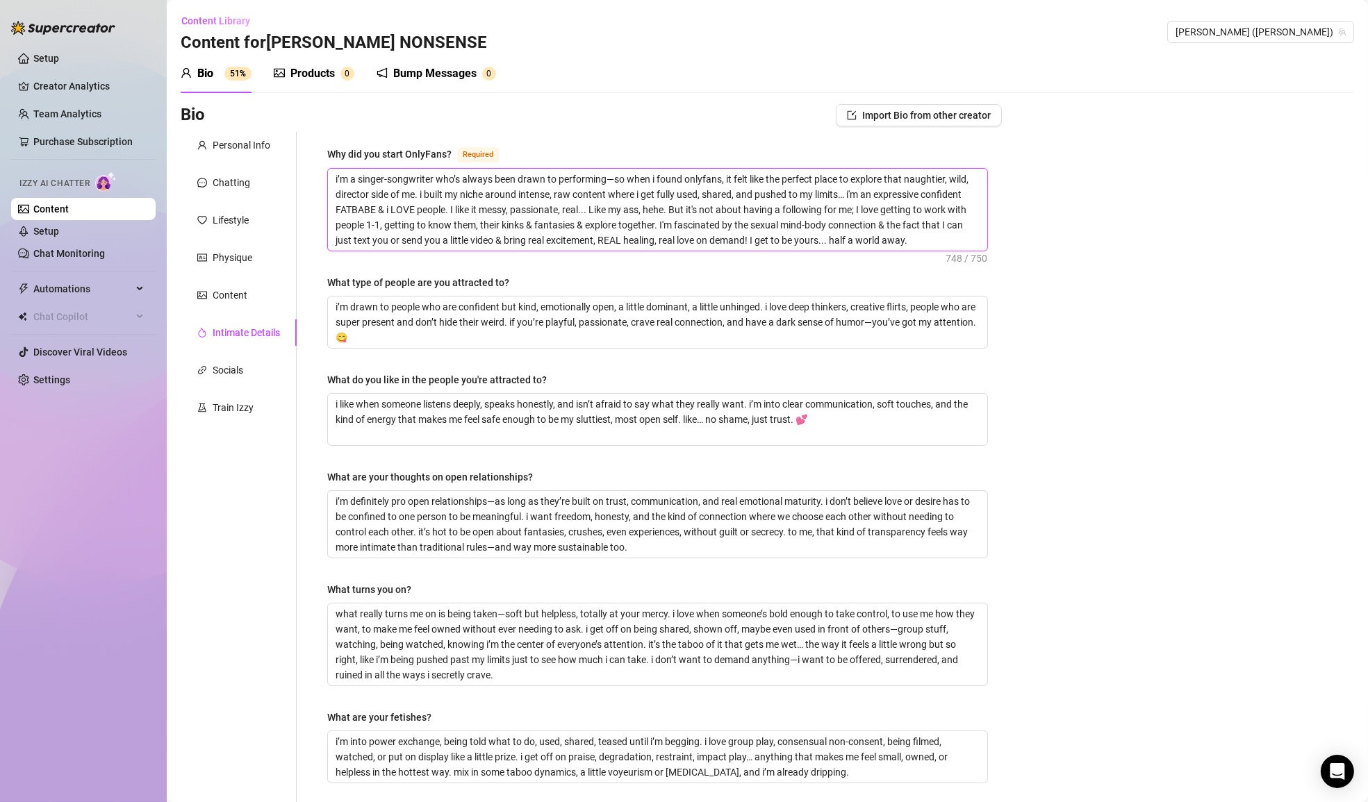
click at [778, 199] on textarea "i’m a singer-songwriter who’s always been drawn to performing—so when i found o…" at bounding box center [657, 210] width 659 height 82
click at [744, 272] on div "Why did you start OnlyFans? Required i’m a singer-songwriter who’s always been …" at bounding box center [657, 535] width 661 height 778
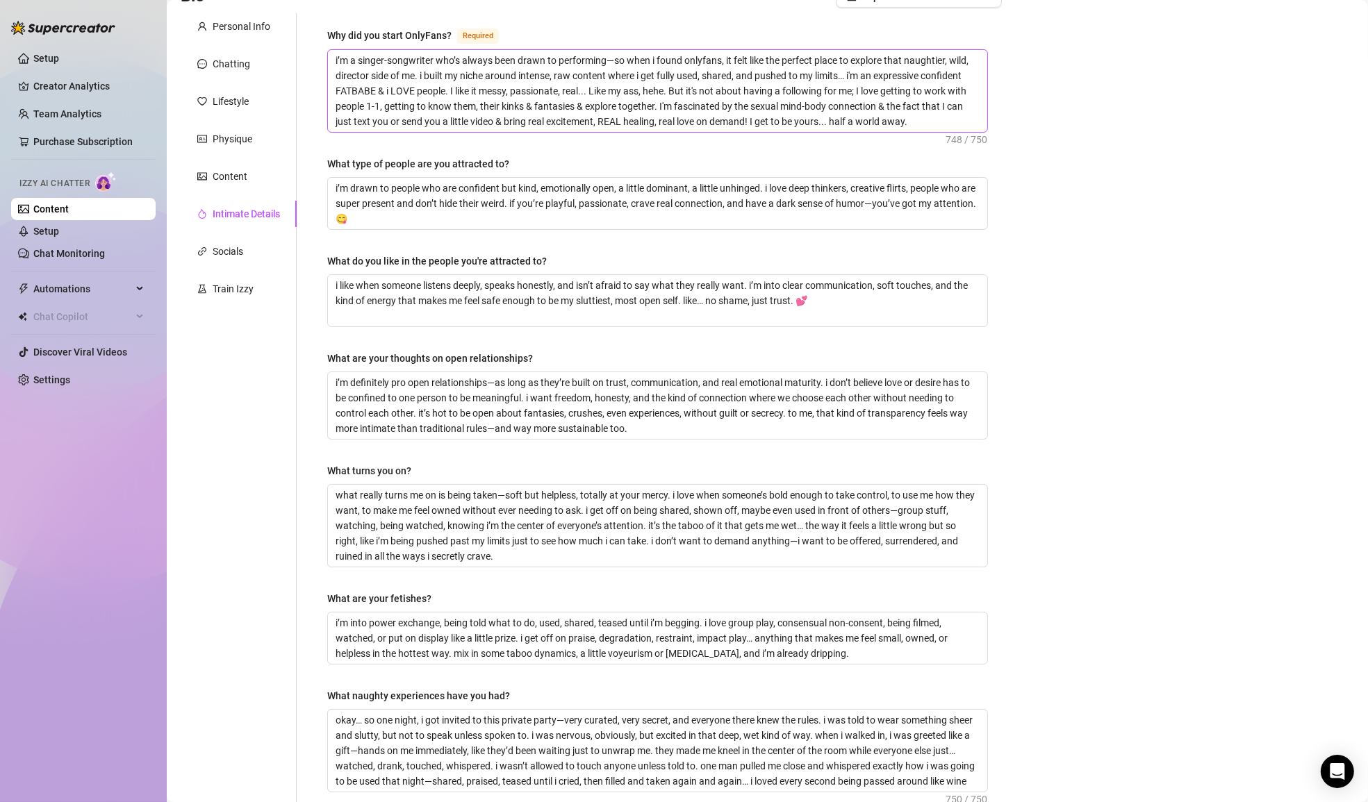
scroll to position [119, 0]
click at [519, 204] on textarea "i’m drawn to people who are confident but kind, emotionally open, a little domi…" at bounding box center [657, 202] width 659 height 51
type textarea "i’m drawn to people who are confident but kind, emotionally open, a little domi…"
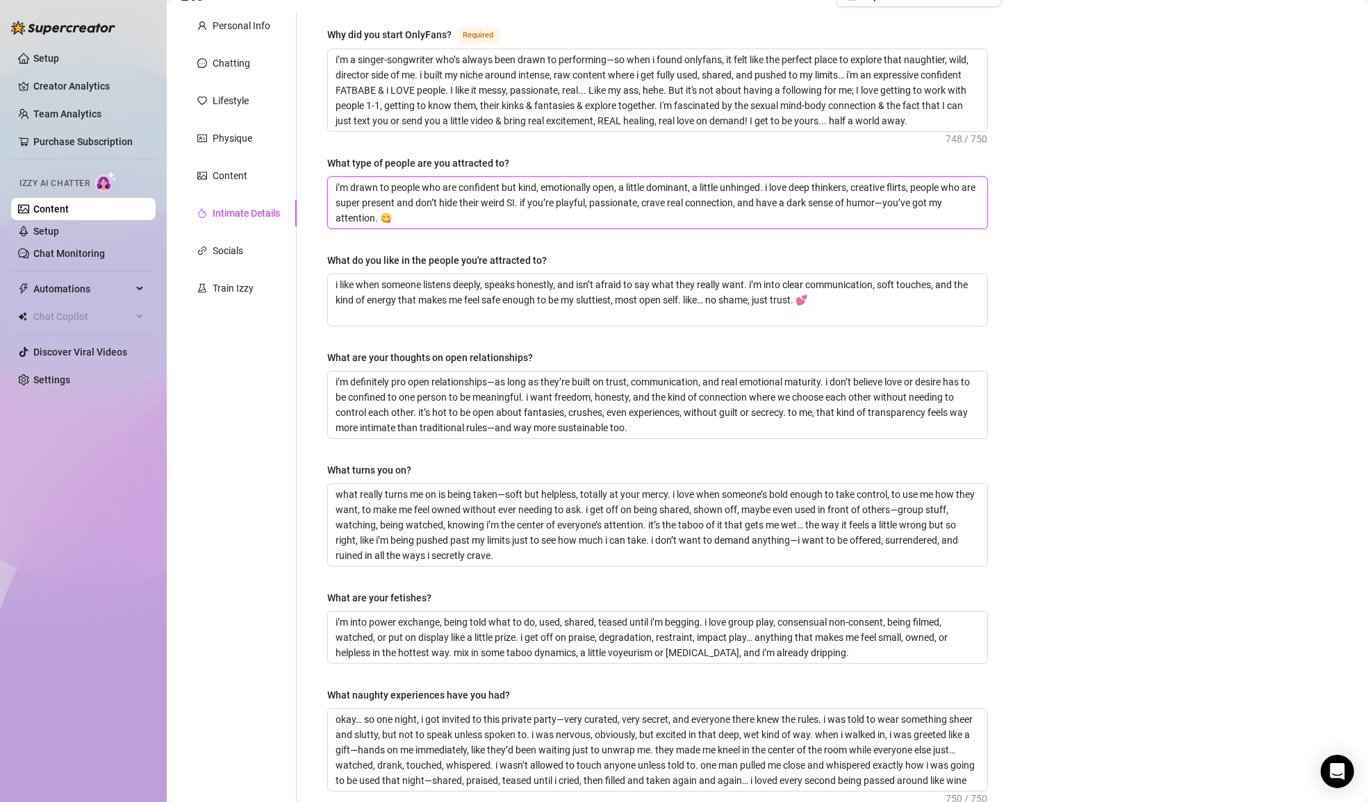
type textarea "i’m drawn to people who are confident but kind, emotionally open, a little domi…"
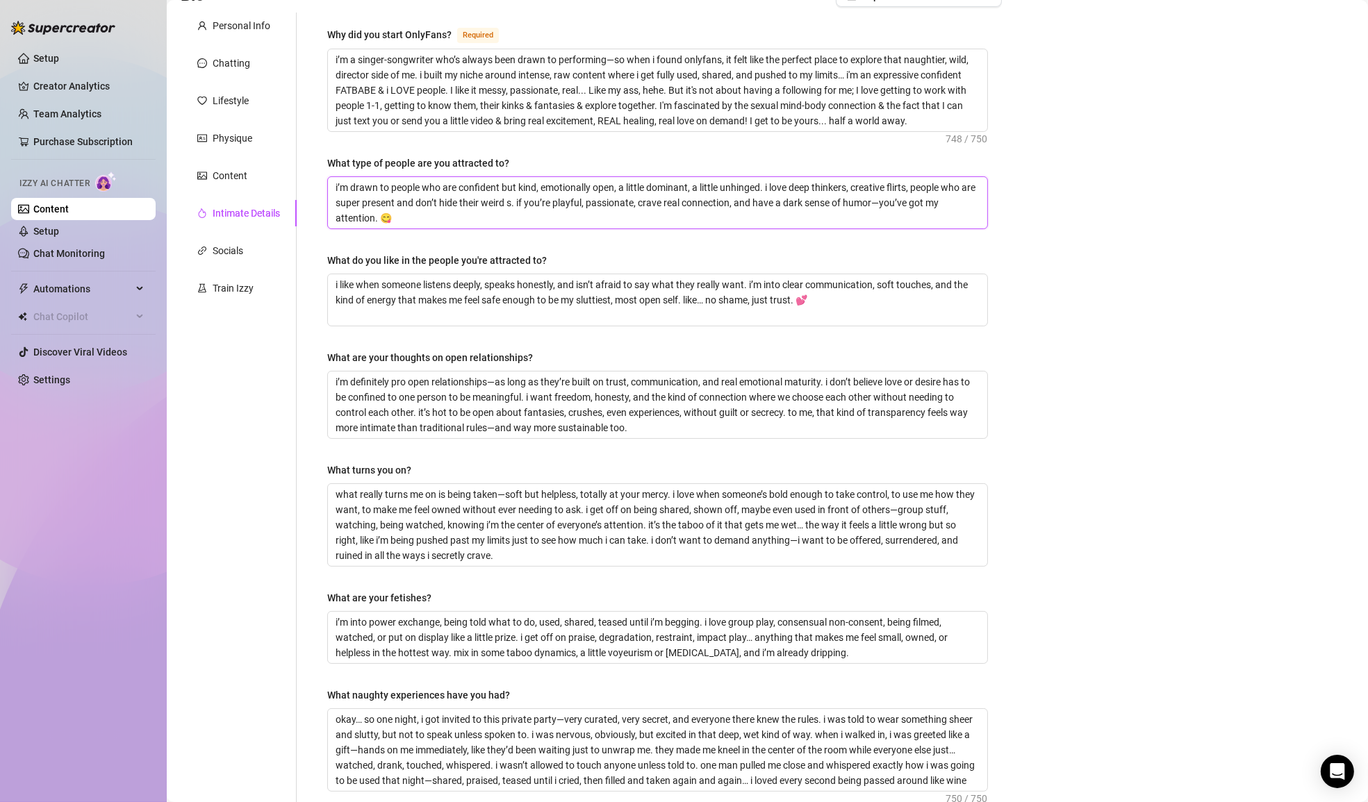
type textarea "i’m drawn to people who are confident but kind, emotionally open, a little domi…"
click at [596, 240] on div "Why did you start OnlyFans? Required i’m a singer-songwriter who’s always been …" at bounding box center [657, 415] width 661 height 778
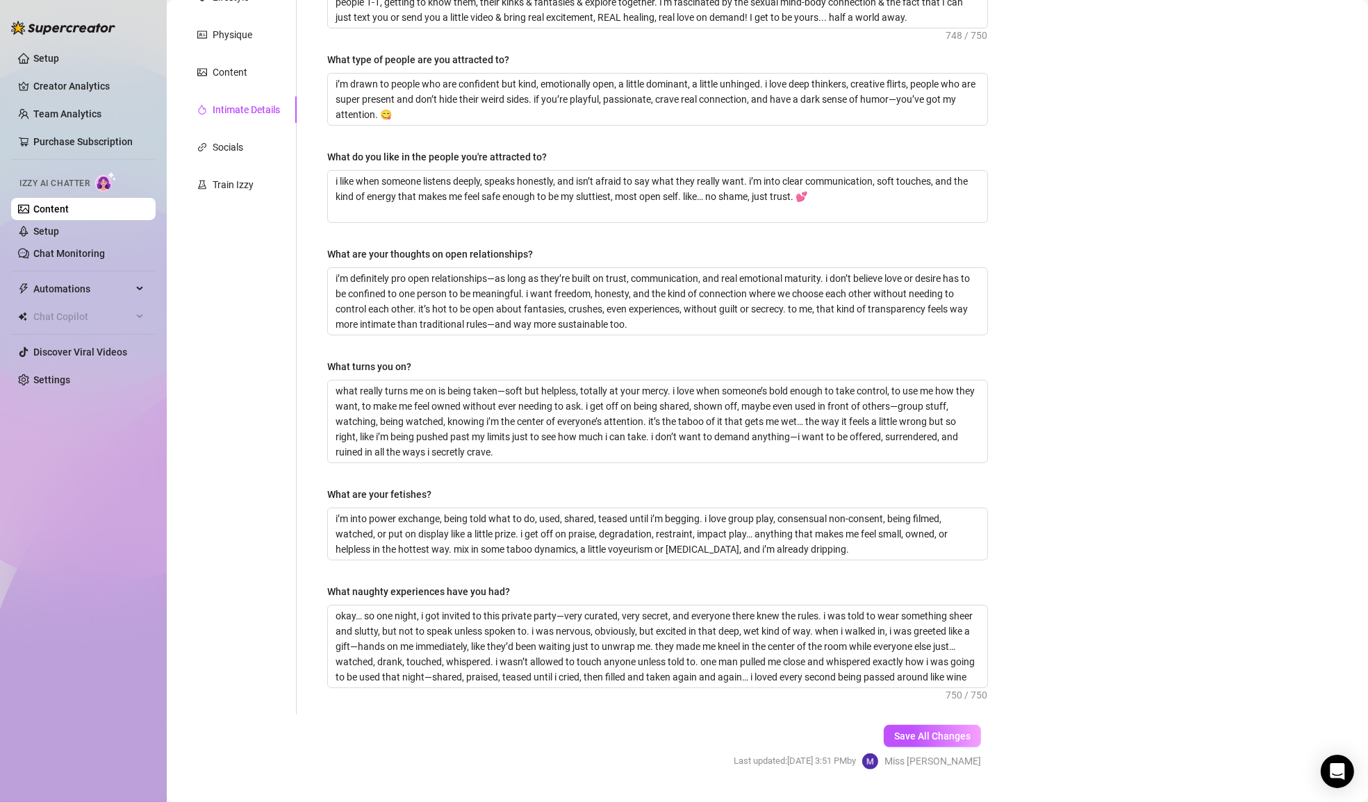
scroll to position [251, 0]
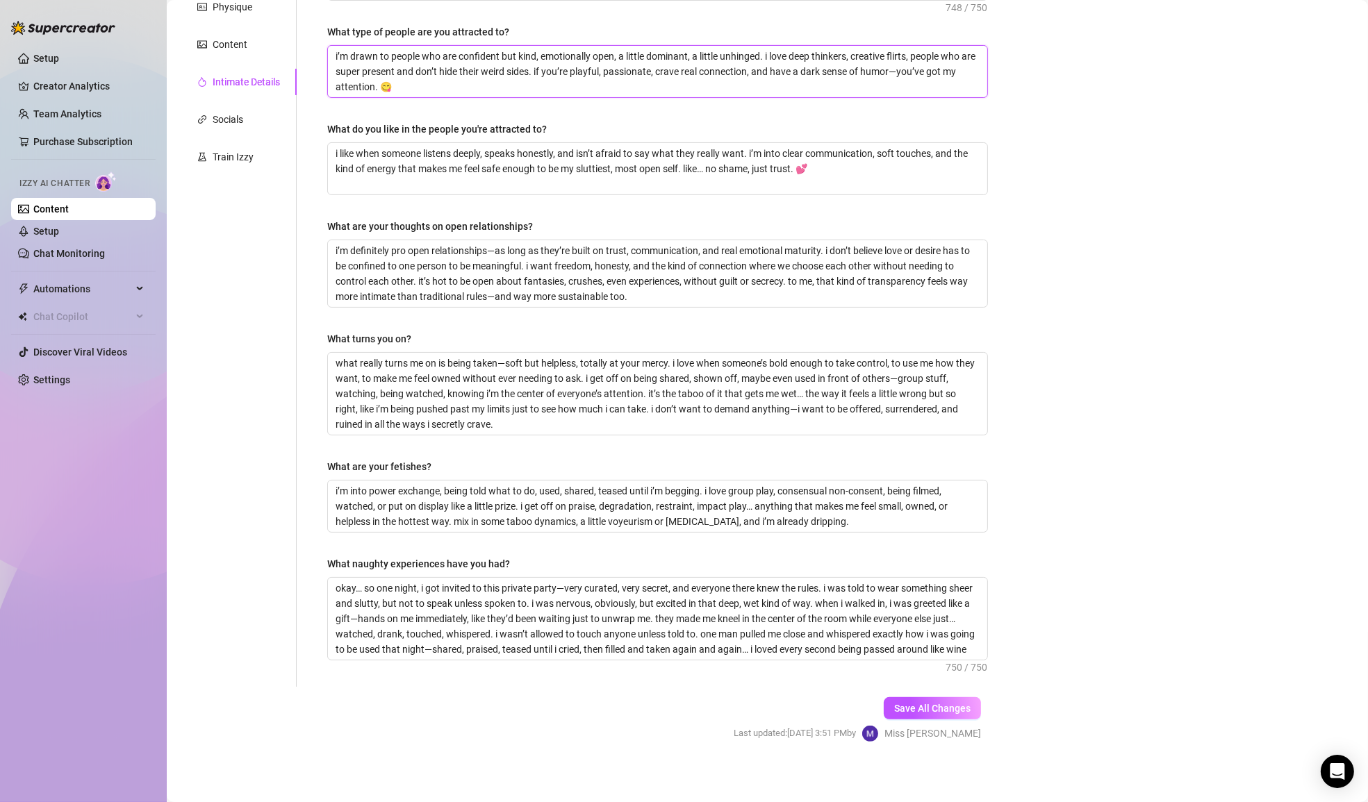
click at [547, 69] on textarea "i’m drawn to people who are confident but kind, emotionally open, a little domi…" at bounding box center [657, 71] width 659 height 51
type textarea "i’m drawn to people who are confident but kind, emotionally open, a little domi…"
click at [767, 199] on div "Why did you start OnlyFans? Required i’m a singer-songwriter who’s always been …" at bounding box center [657, 284] width 661 height 778
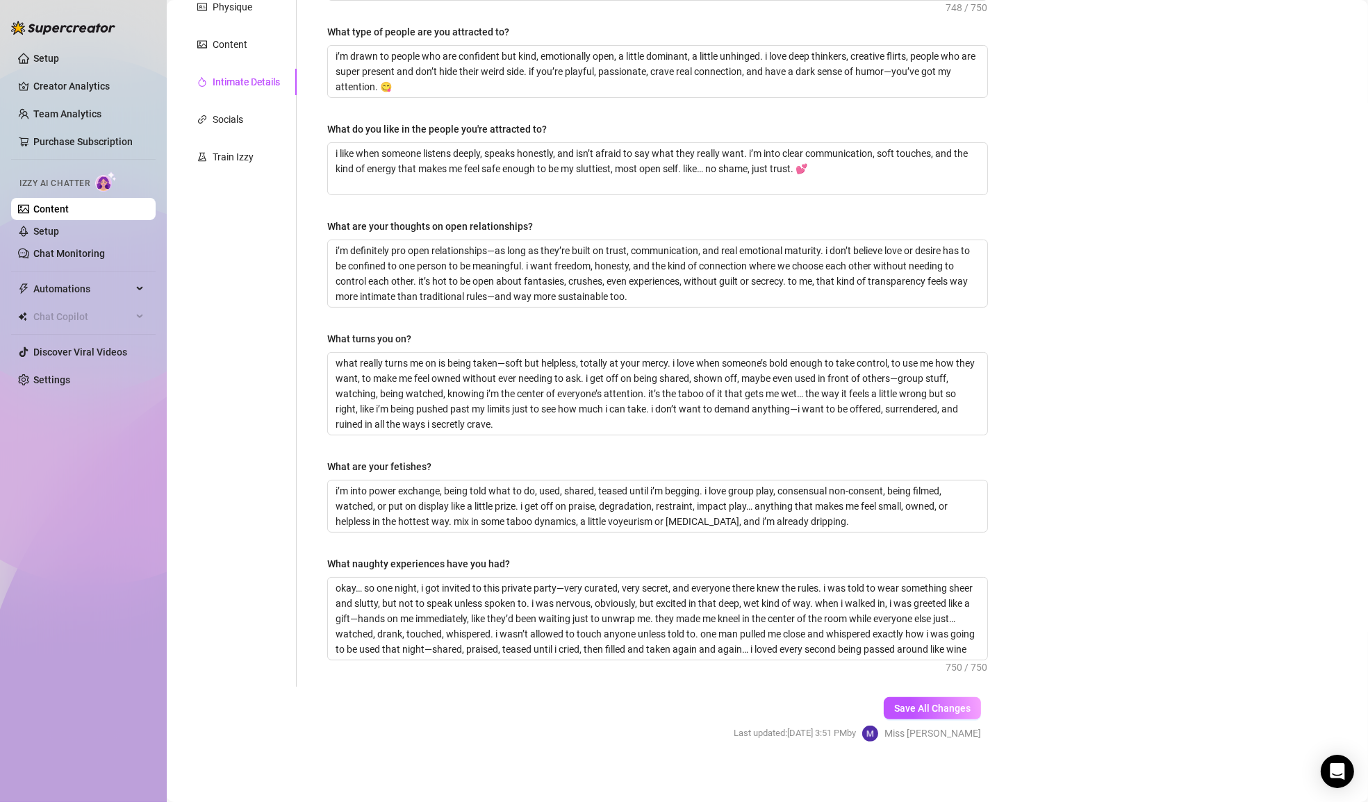
click at [957, 726] on span "Miss [PERSON_NAME]" at bounding box center [932, 733] width 97 height 15
click at [956, 706] on span "Save All Changes" at bounding box center [932, 708] width 76 height 11
click at [663, 288] on textarea "i’m definitely pro open relationships—as long as they’re built on trust, commun…" at bounding box center [657, 273] width 659 height 67
click at [701, 377] on textarea "what really turns me on is being taken—soft but helpless, totally at your mercy…" at bounding box center [657, 394] width 659 height 82
click at [708, 422] on textarea "what really turns me on is being taken—soft but helpless, totally at your mercy…" at bounding box center [657, 394] width 659 height 82
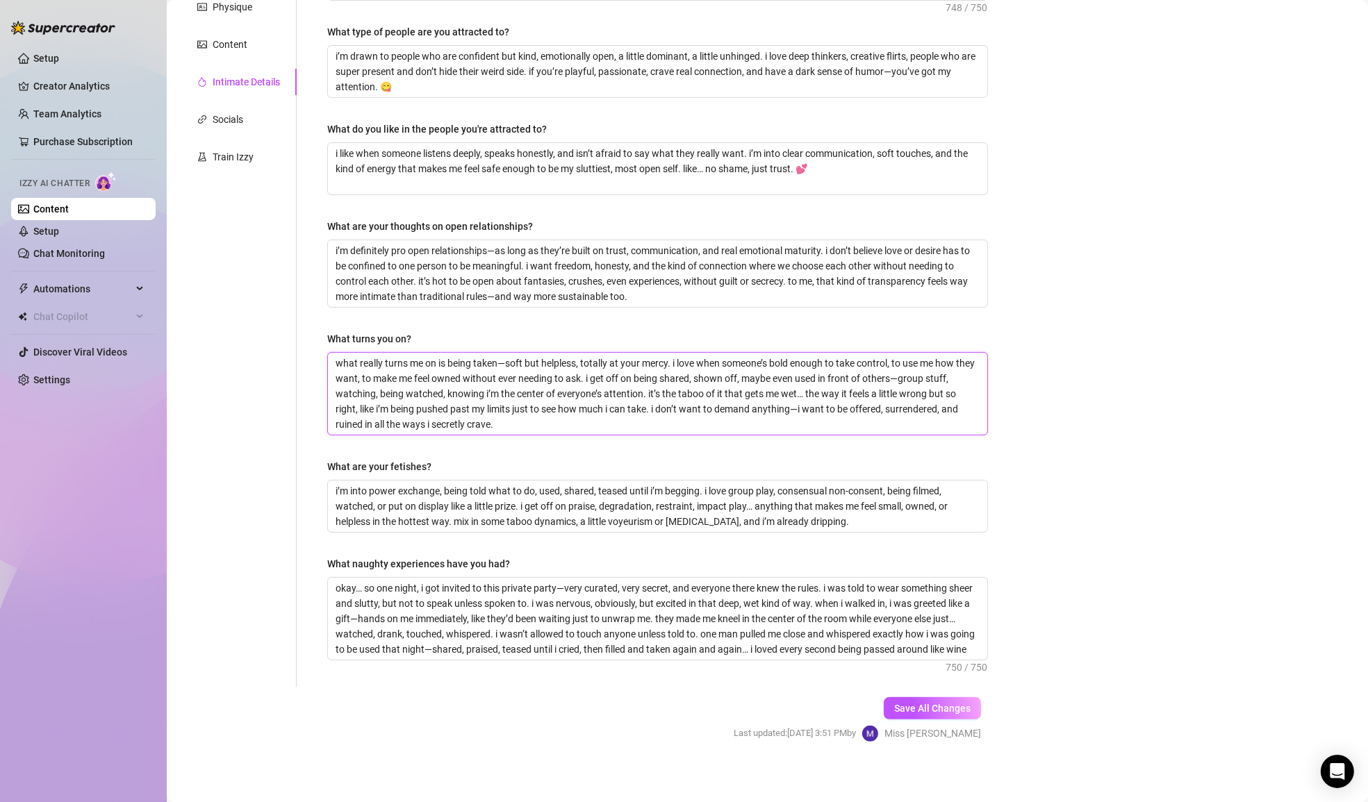
click at [533, 382] on textarea "what really turns me on is being taken—soft but helpless, totally at your mercy…" at bounding box center [657, 394] width 659 height 82
type textarea "what really turns me on is being taken—soft but helpless, totally at your mercy…"
click at [665, 399] on textarea "what really turns me on is being taken—soft but helpless, totally at your mercy…" at bounding box center [657, 394] width 659 height 82
click at [682, 429] on textarea "what really turns me on is being taken—soft but helpless, totally at your mercy…" at bounding box center [657, 394] width 659 height 82
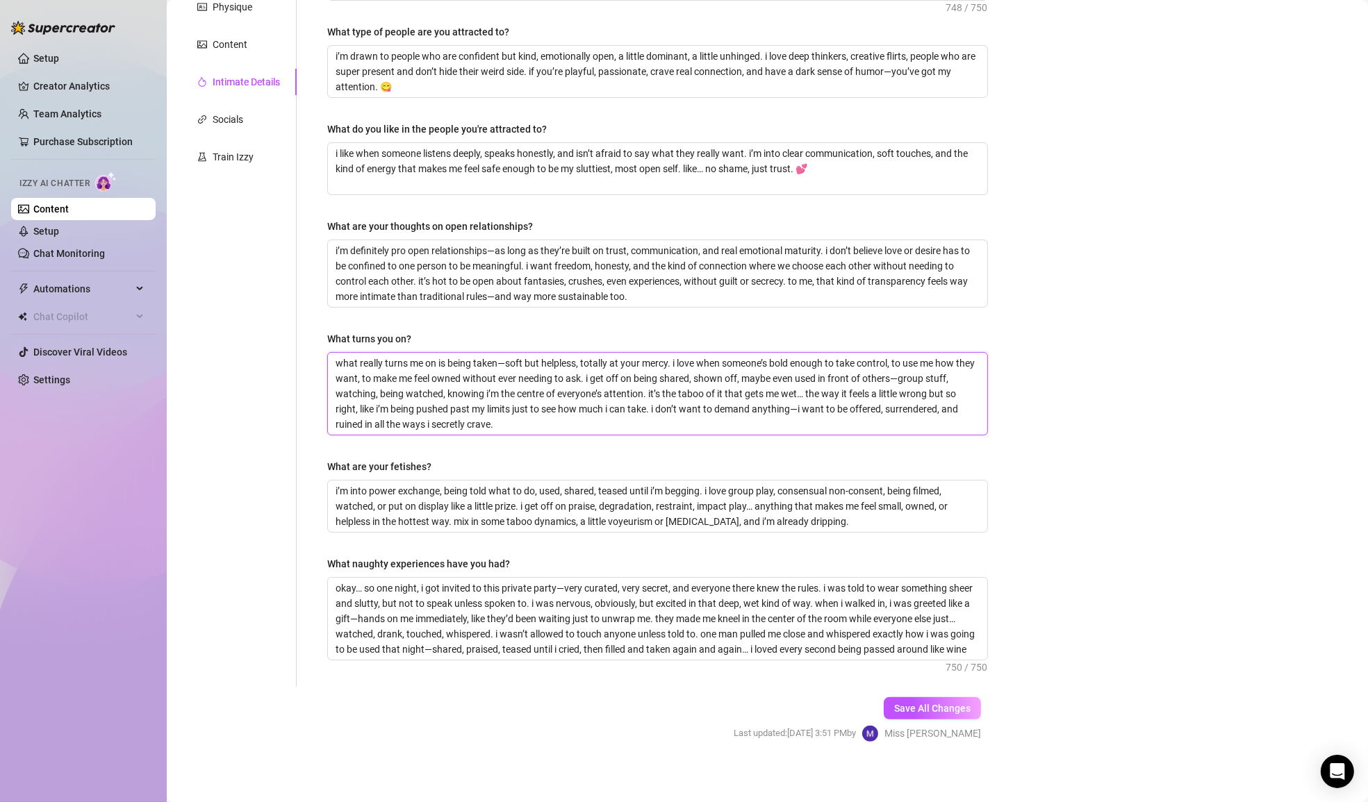
click at [572, 392] on textarea "what really turns me on is being taken—soft but helpless, totally at your mercy…" at bounding box center [657, 394] width 659 height 82
type textarea "what really turns me on is being taken—soft but helpless, totally at your mercy…"
click at [621, 419] on textarea "what really turns me on is being taken—soft but helpless, totally at your mercy…" at bounding box center [657, 394] width 659 height 82
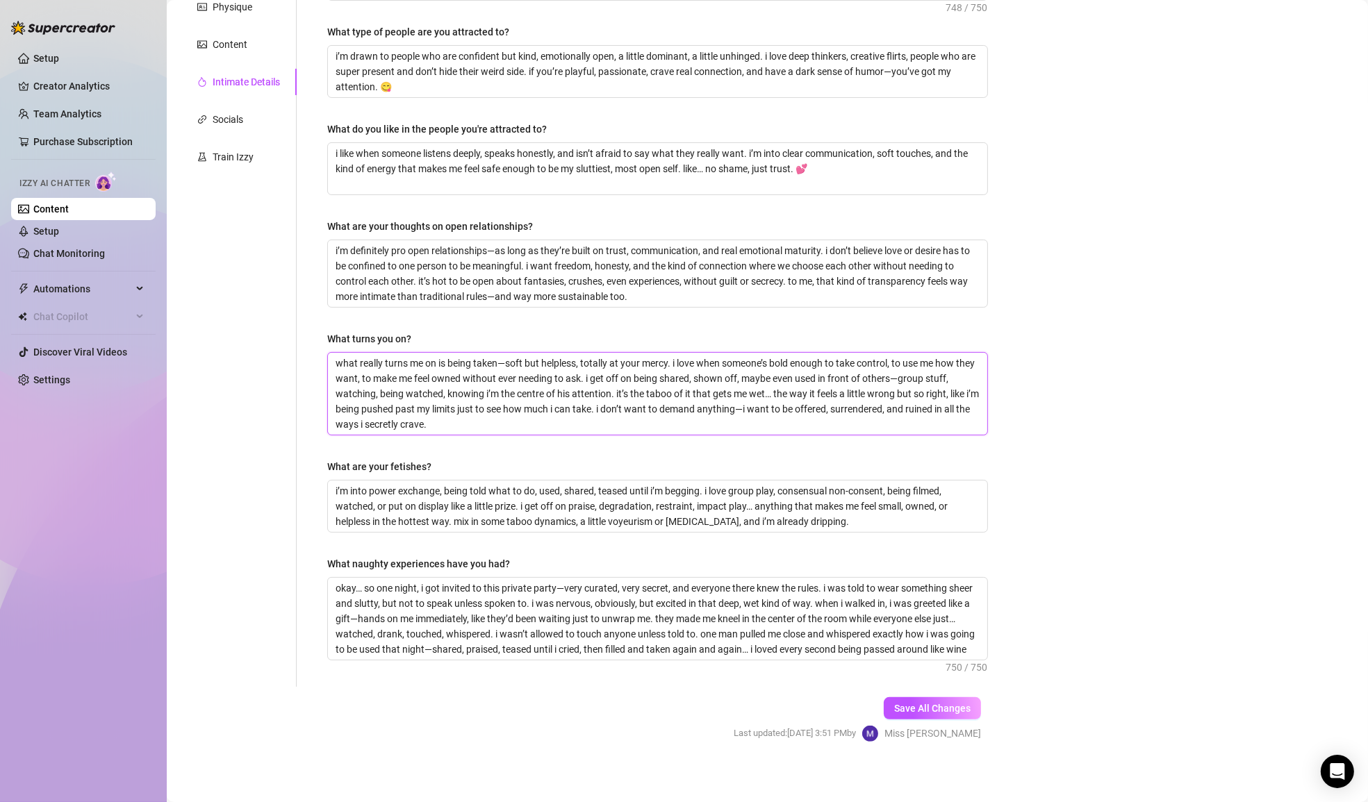
type textarea "what really turns me on is being taken—soft but helpless, totally at your mercy…"
click at [744, 531] on div "Why did you start OnlyFans? Required i’m a singer-songwriter who’s always been …" at bounding box center [657, 284] width 661 height 778
click at [798, 518] on textarea "i’m into power exchange, being told what to do, used, shared, teased until i’m …" at bounding box center [657, 506] width 659 height 51
click at [883, 517] on textarea "i’m into power exchange, being told what to do, used, shared, teased until i’m …" at bounding box center [657, 506] width 659 height 51
click at [821, 659] on div "Why did you start OnlyFans? Required i’m a singer-songwriter who’s always been …" at bounding box center [657, 284] width 661 height 778
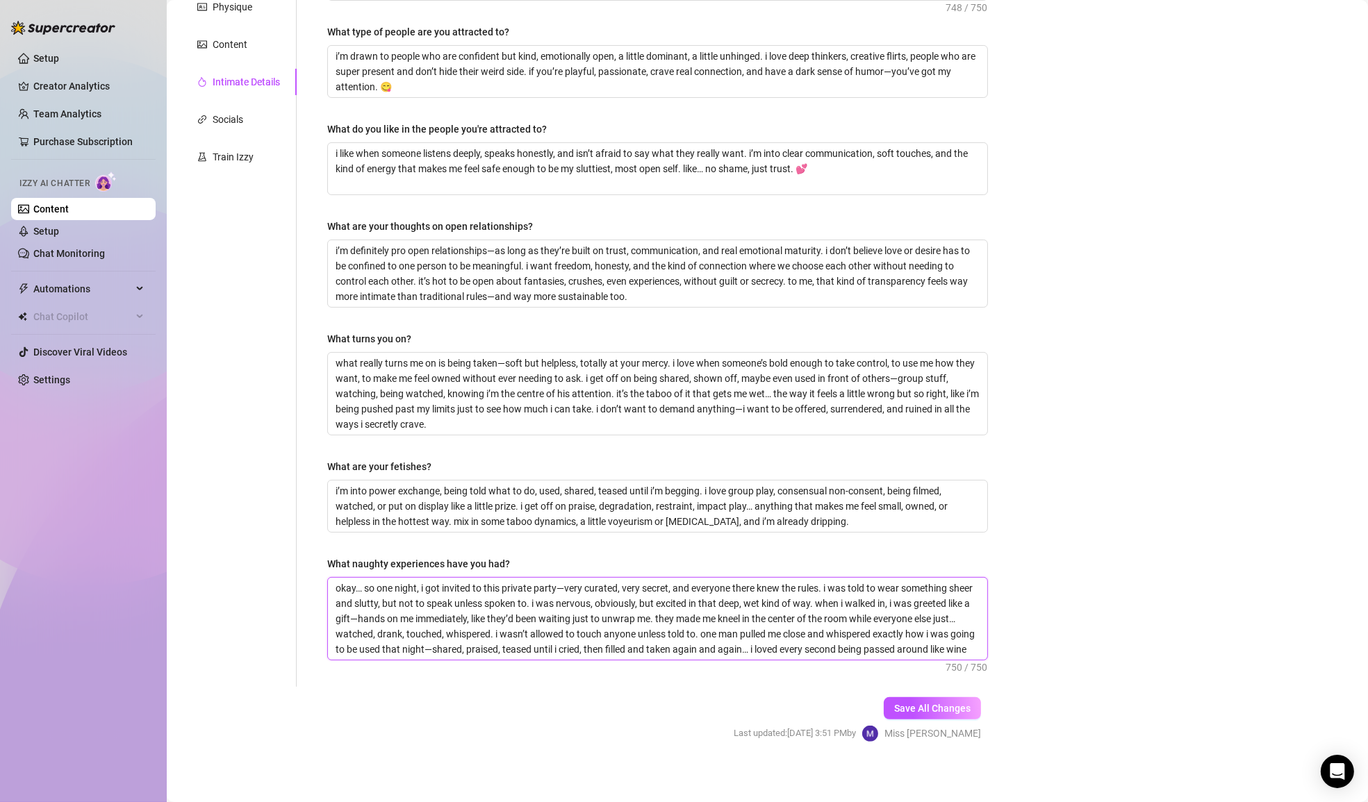
click at [824, 627] on textarea "okay… so one night, i got invited to this private party—very curated, very secr…" at bounding box center [657, 619] width 659 height 82
click at [826, 615] on textarea "okay… so one night, i got invited to this private party—very curated, very secr…" at bounding box center [657, 619] width 659 height 82
click at [793, 616] on textarea "okay… so one night, i got invited to this private party—very curated, very secr…" at bounding box center [657, 619] width 659 height 82
type textarea "okay… so one night, i got invited to this private party—very curated, very secr…"
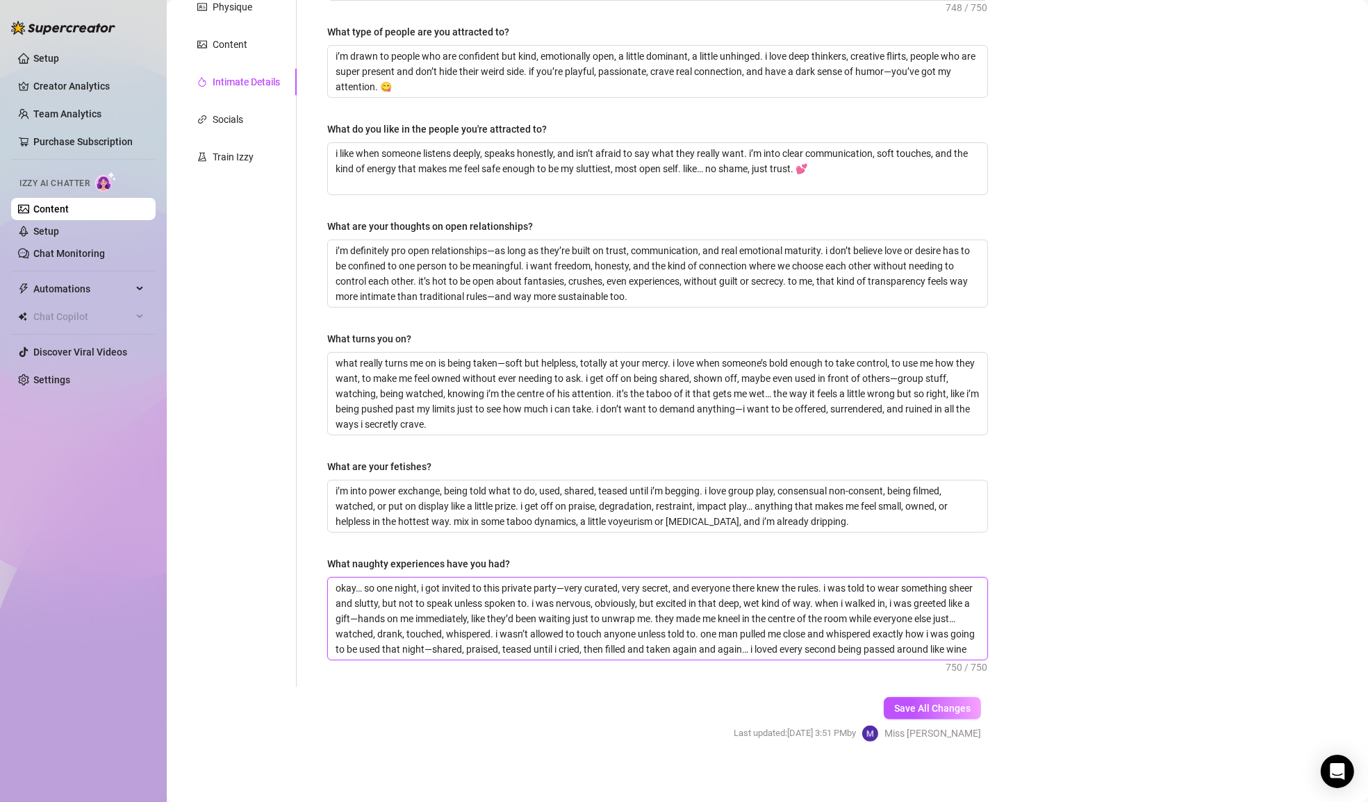
click at [880, 606] on textarea "okay… so one night, i got invited to this private party—very curated, very secr…" at bounding box center [657, 619] width 659 height 82
click at [900, 644] on textarea "okay… so one night, i got invited to this private party—very curated, very secr…" at bounding box center [657, 619] width 659 height 82
type textarea "okay… so one night, i got invited to this private party—very curated, very secr…"
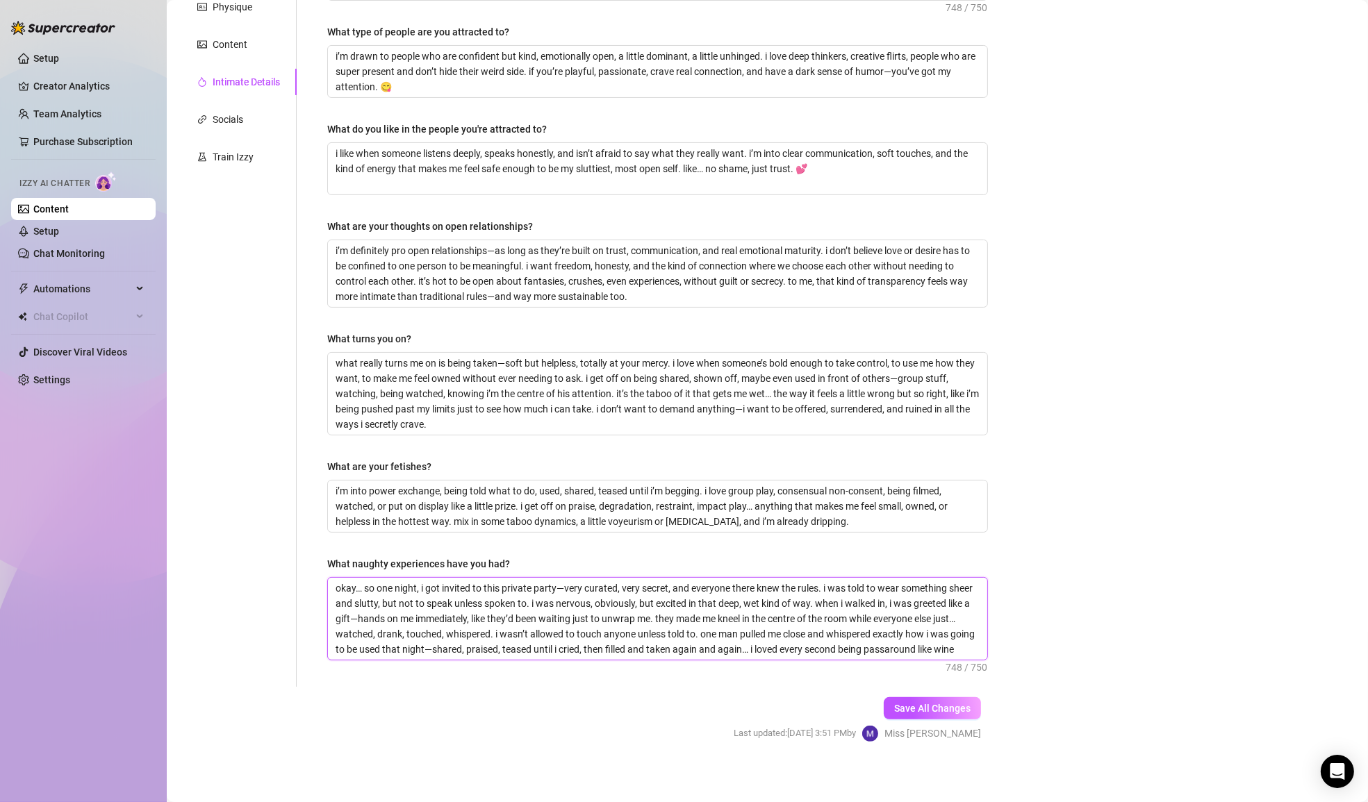
type textarea "okay… so one night, i got invited to this private party—very curated, very secr…"
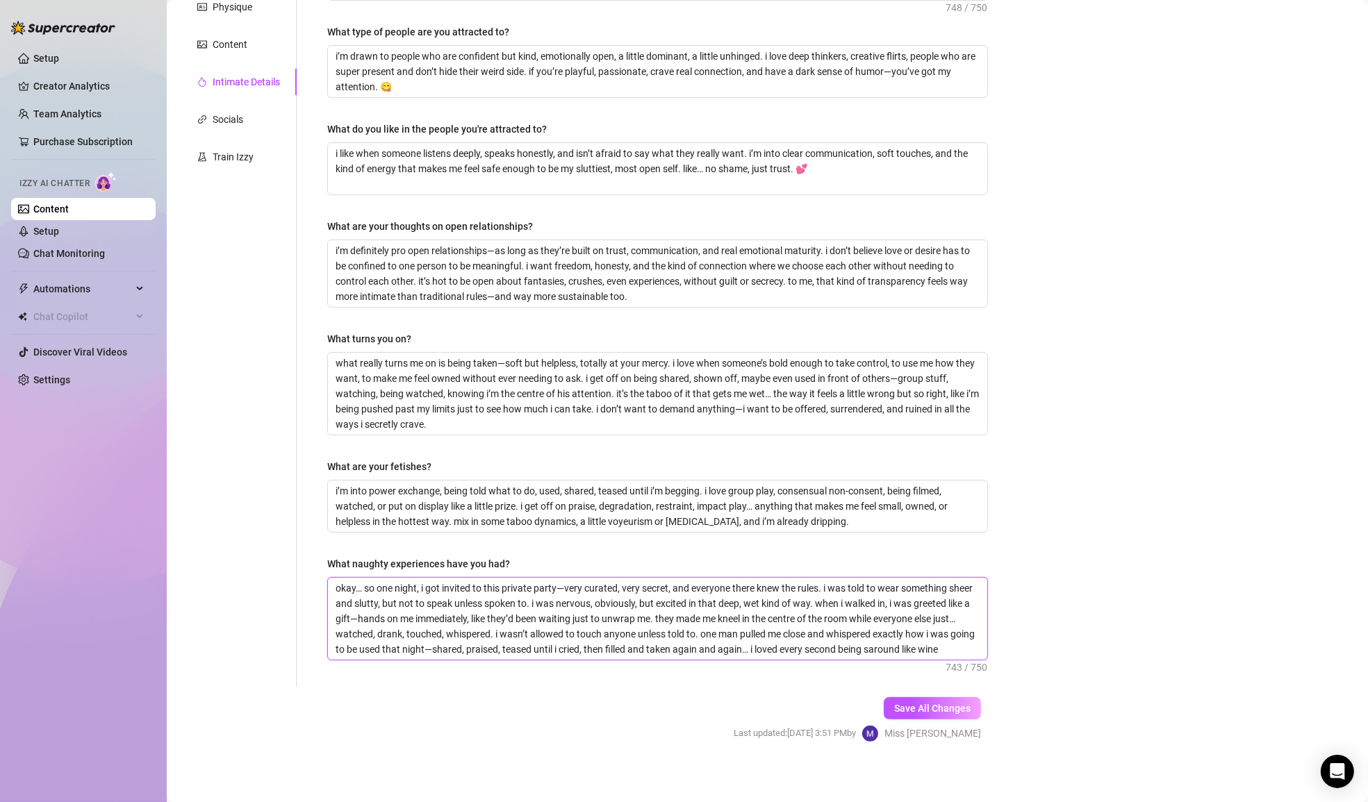
type textarea "okay… so one night, i got invited to this private party—very curated, very secr…"
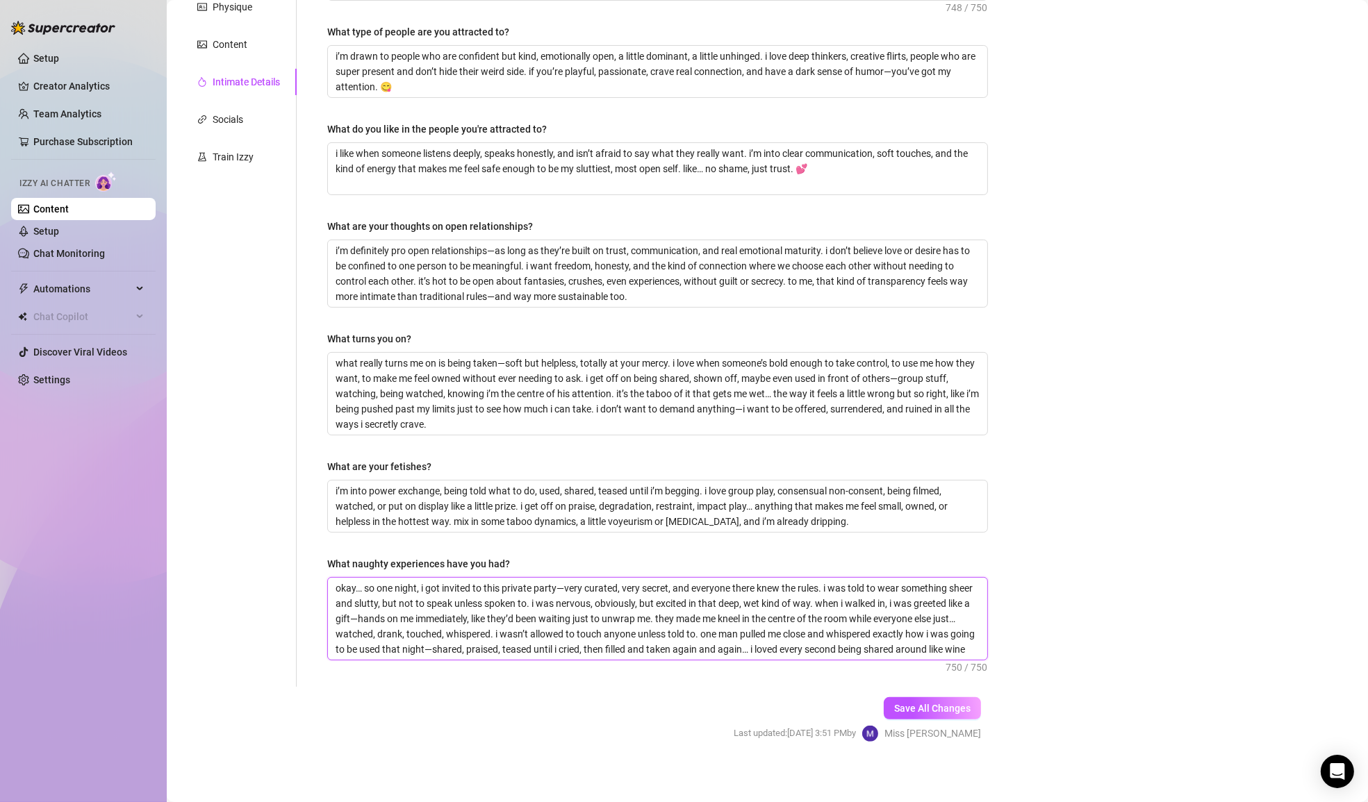
click at [895, 645] on textarea "okay… so one night, i got invited to this private party—very curated, very secr…" at bounding box center [657, 619] width 659 height 82
type textarea "okay… so one night, i got invited to this private party—very curated, very secr…"
click at [905, 703] on span "Save All Changes" at bounding box center [932, 708] width 76 height 11
click at [252, 115] on div "Socials" at bounding box center [239, 119] width 116 height 26
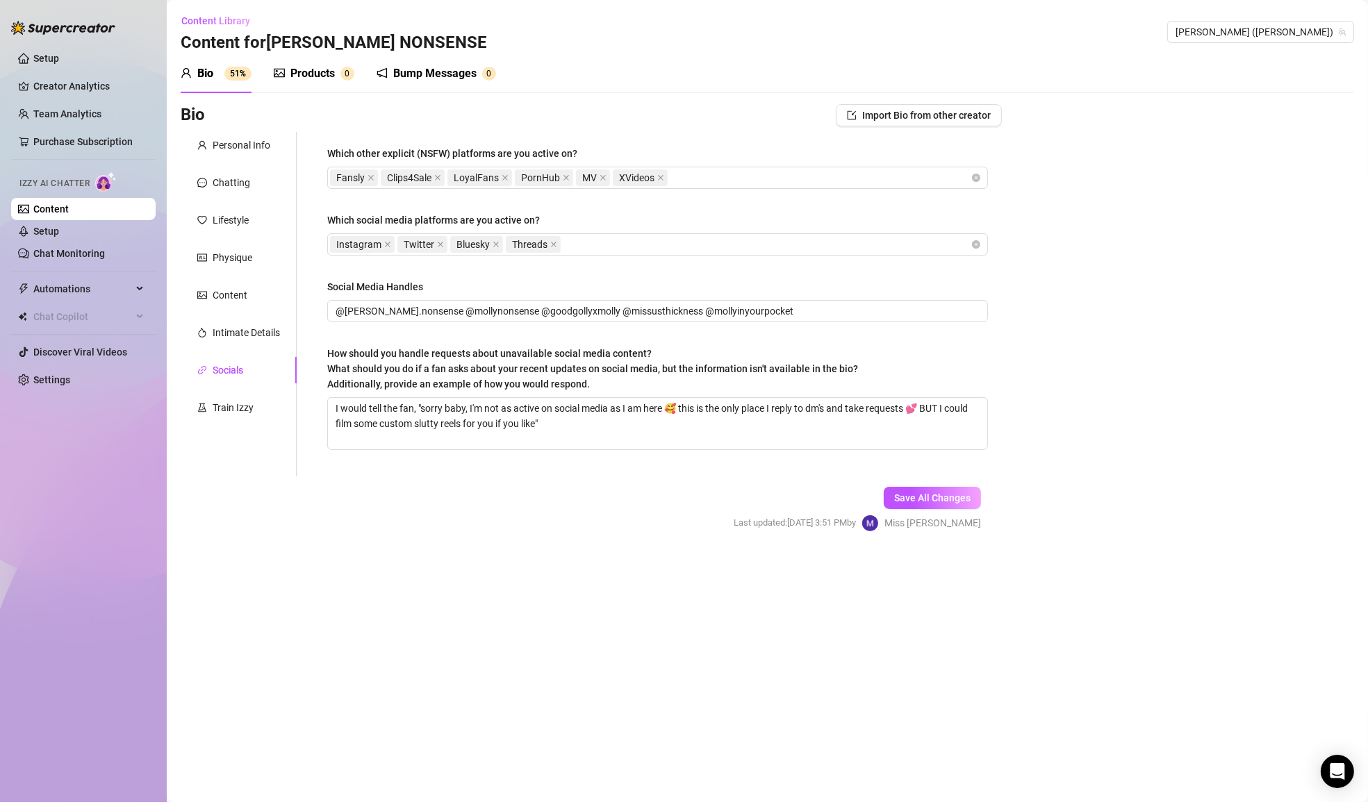
scroll to position [0, 0]
click at [593, 426] on textarea "I would tell the fan, "sorry baby, I'm not as active on social media as I am he…" at bounding box center [657, 423] width 659 height 51
click at [258, 413] on div "Train Izzy" at bounding box center [239, 408] width 116 height 26
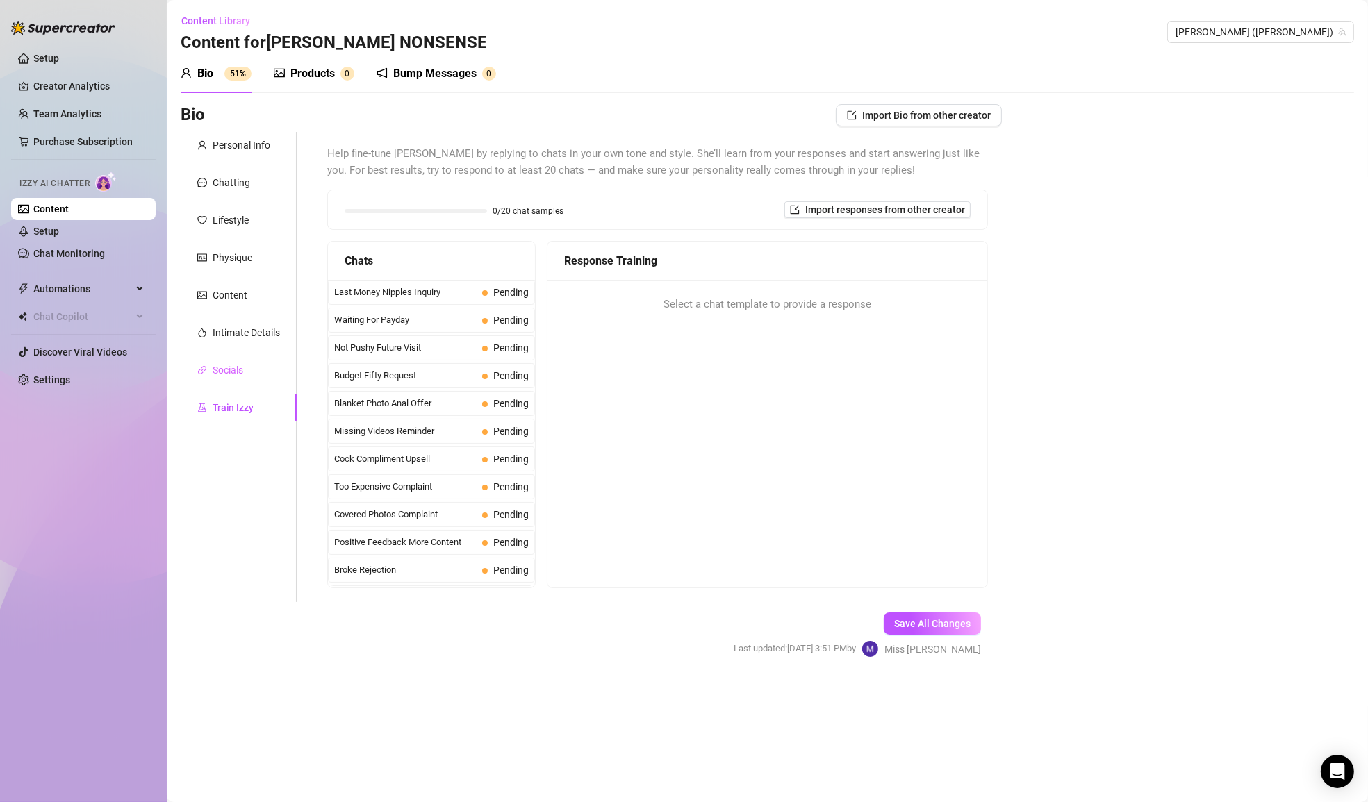
click at [256, 361] on div "Socials" at bounding box center [239, 370] width 116 height 26
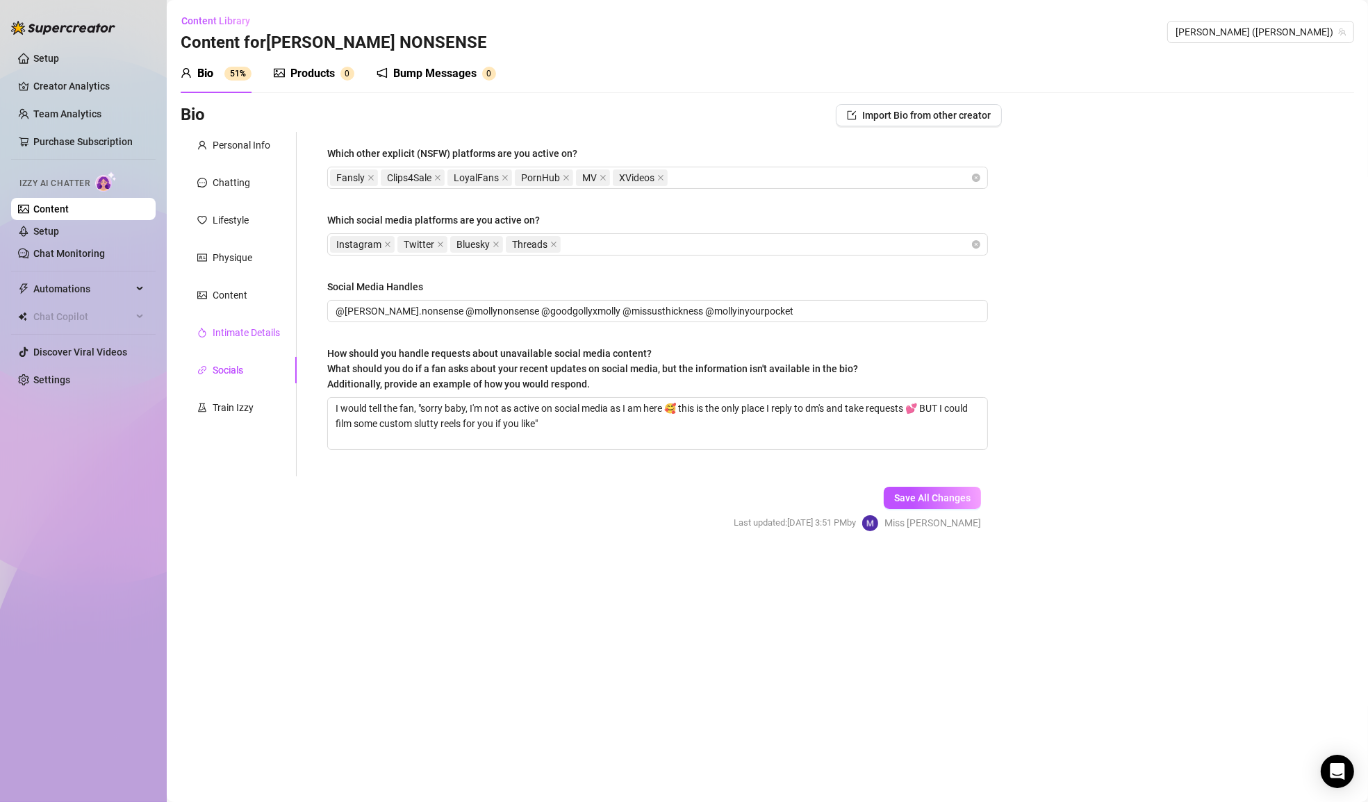
click at [252, 340] on div "Intimate Details" at bounding box center [246, 332] width 67 height 15
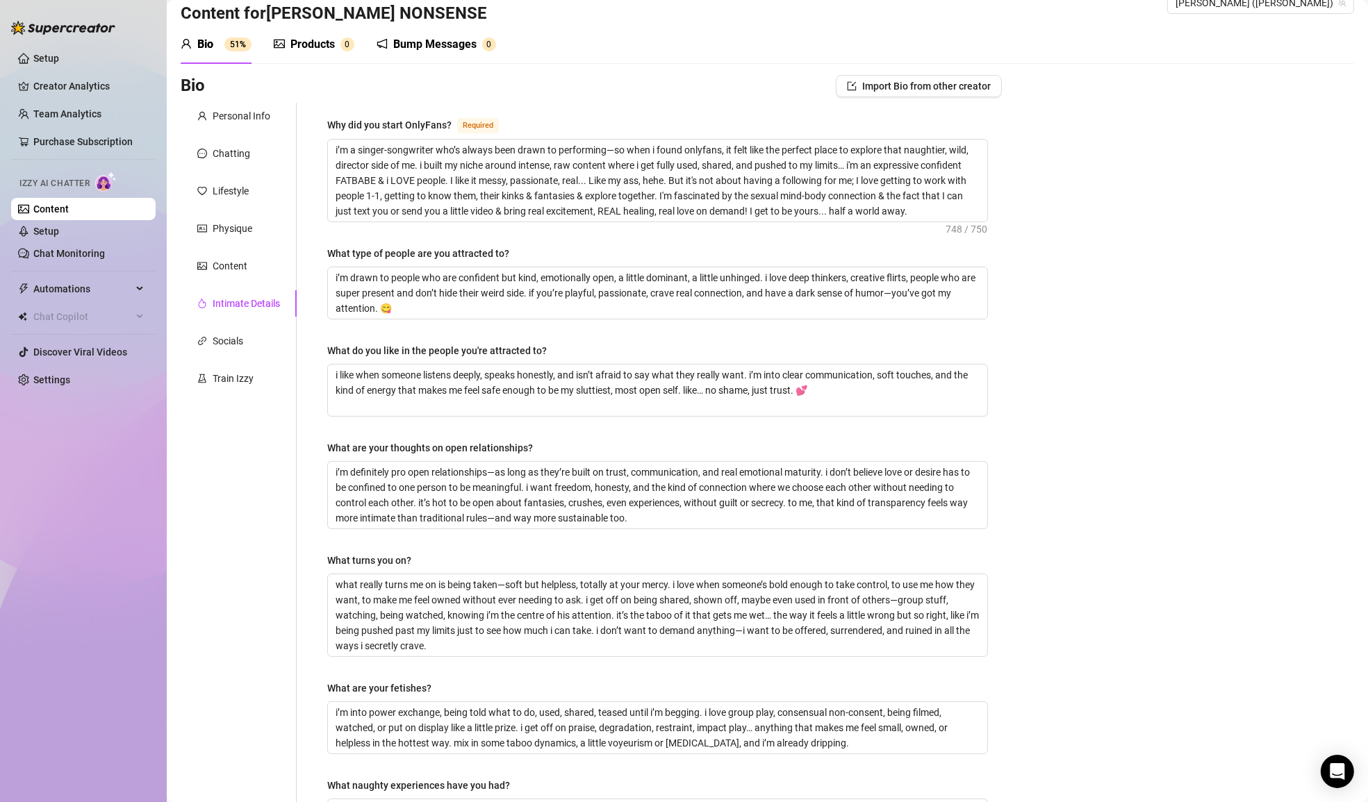
scroll to position [251, 0]
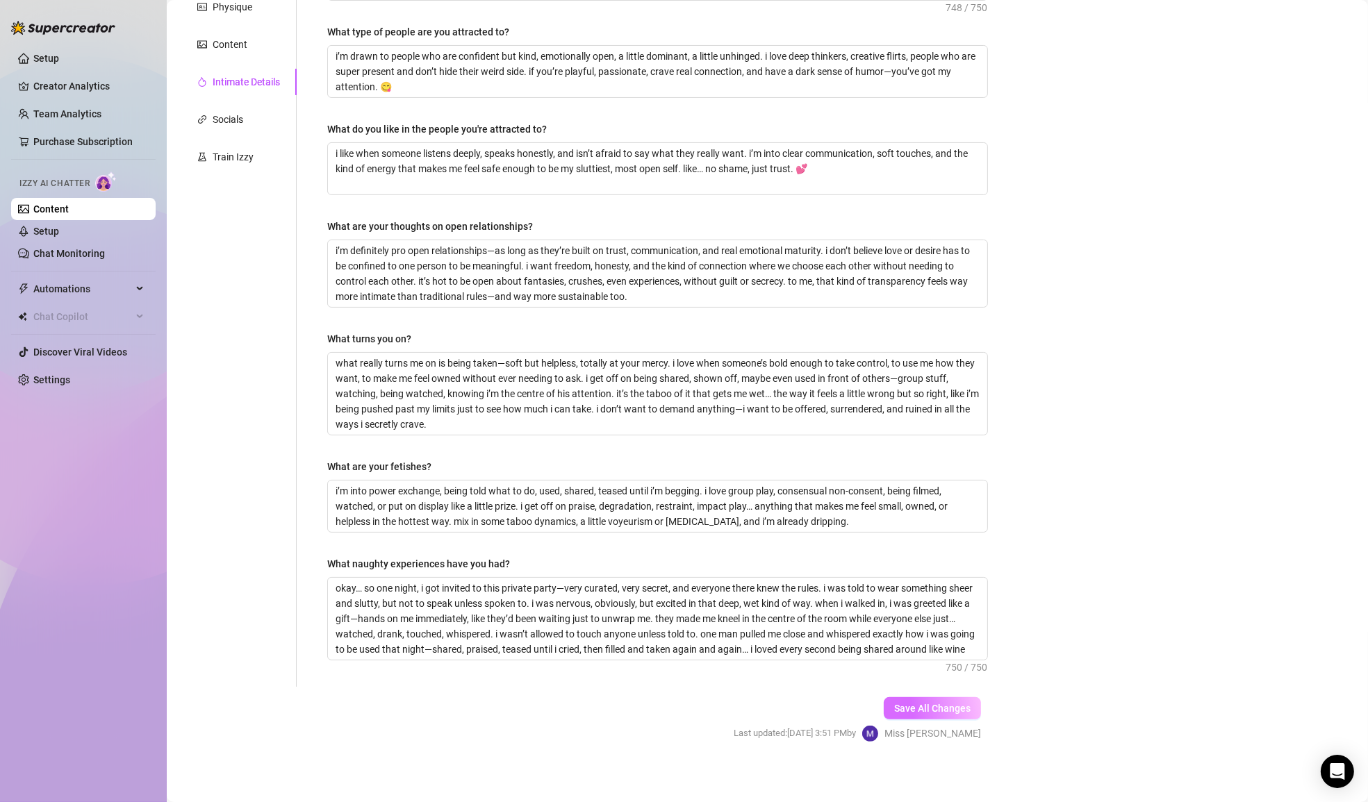
click at [906, 703] on span "Save All Changes" at bounding box center [932, 708] width 76 height 11
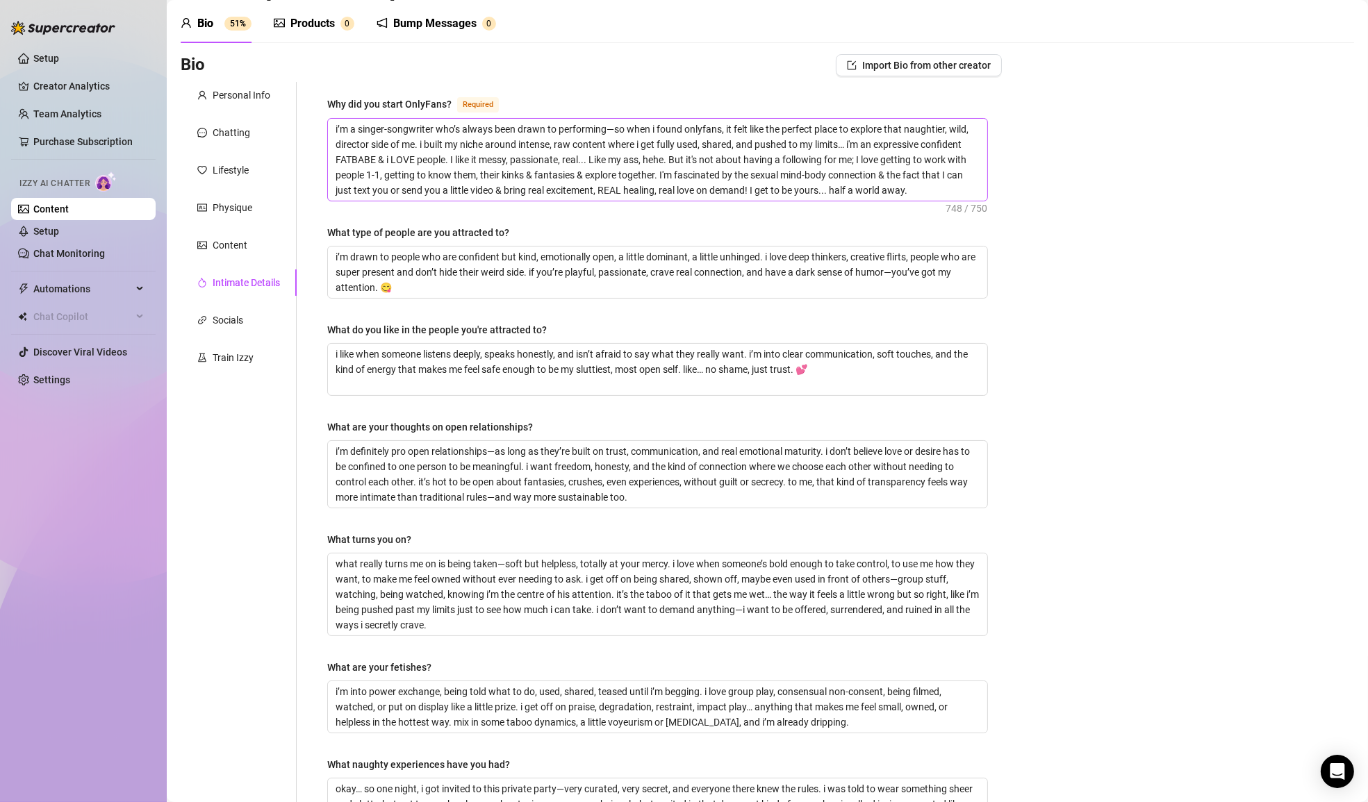
scroll to position [55, 0]
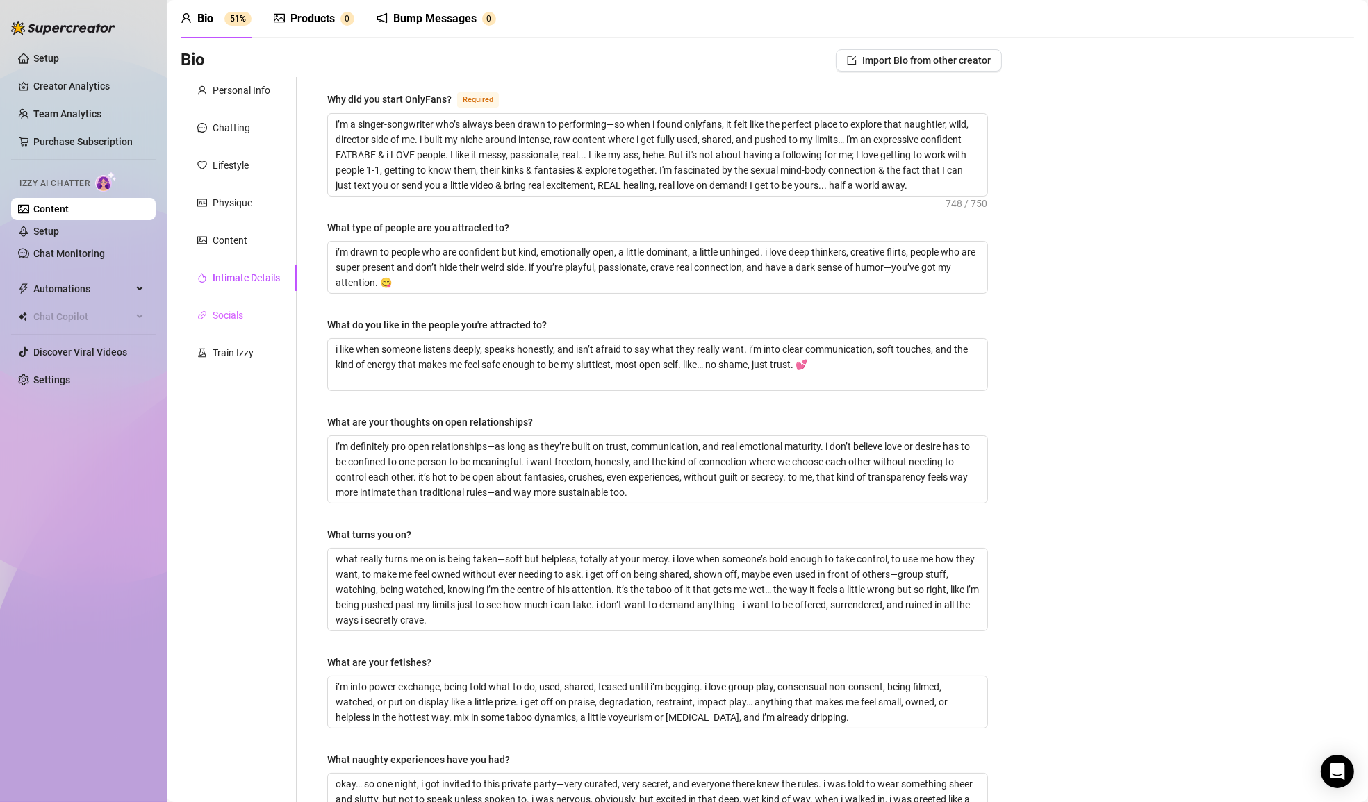
click at [258, 311] on div "Socials" at bounding box center [239, 315] width 116 height 26
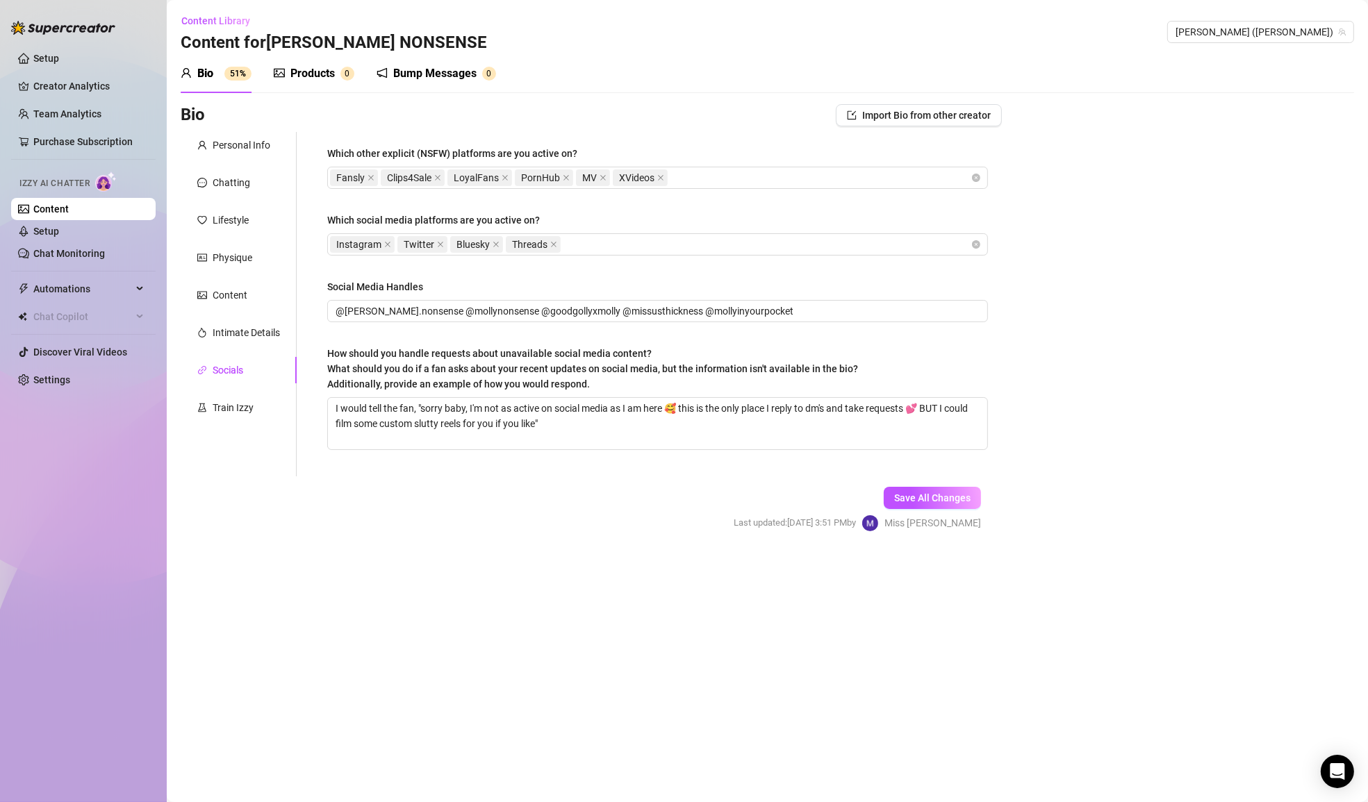
click at [244, 363] on div "Socials" at bounding box center [239, 370] width 116 height 26
click at [257, 332] on div "Intimate Details" at bounding box center [246, 332] width 67 height 15
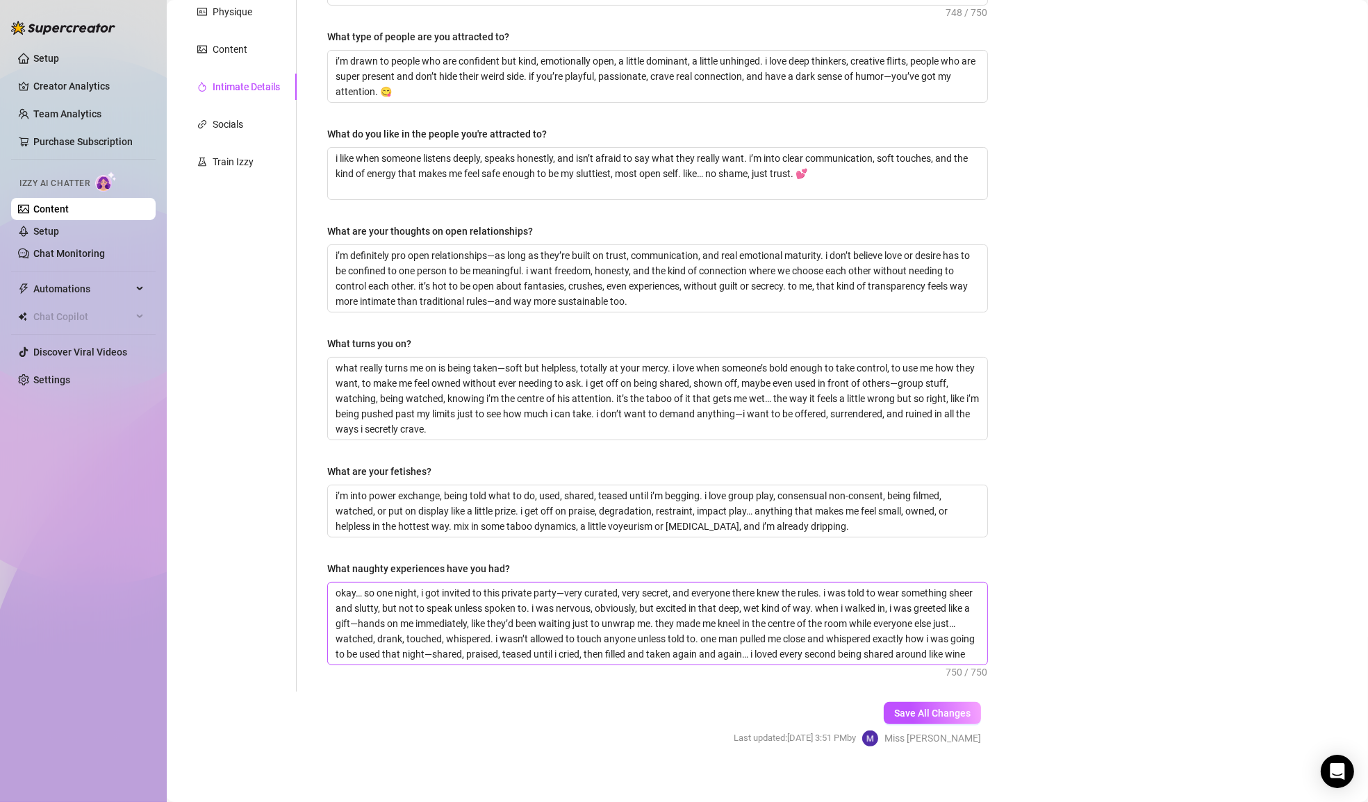
scroll to position [251, 0]
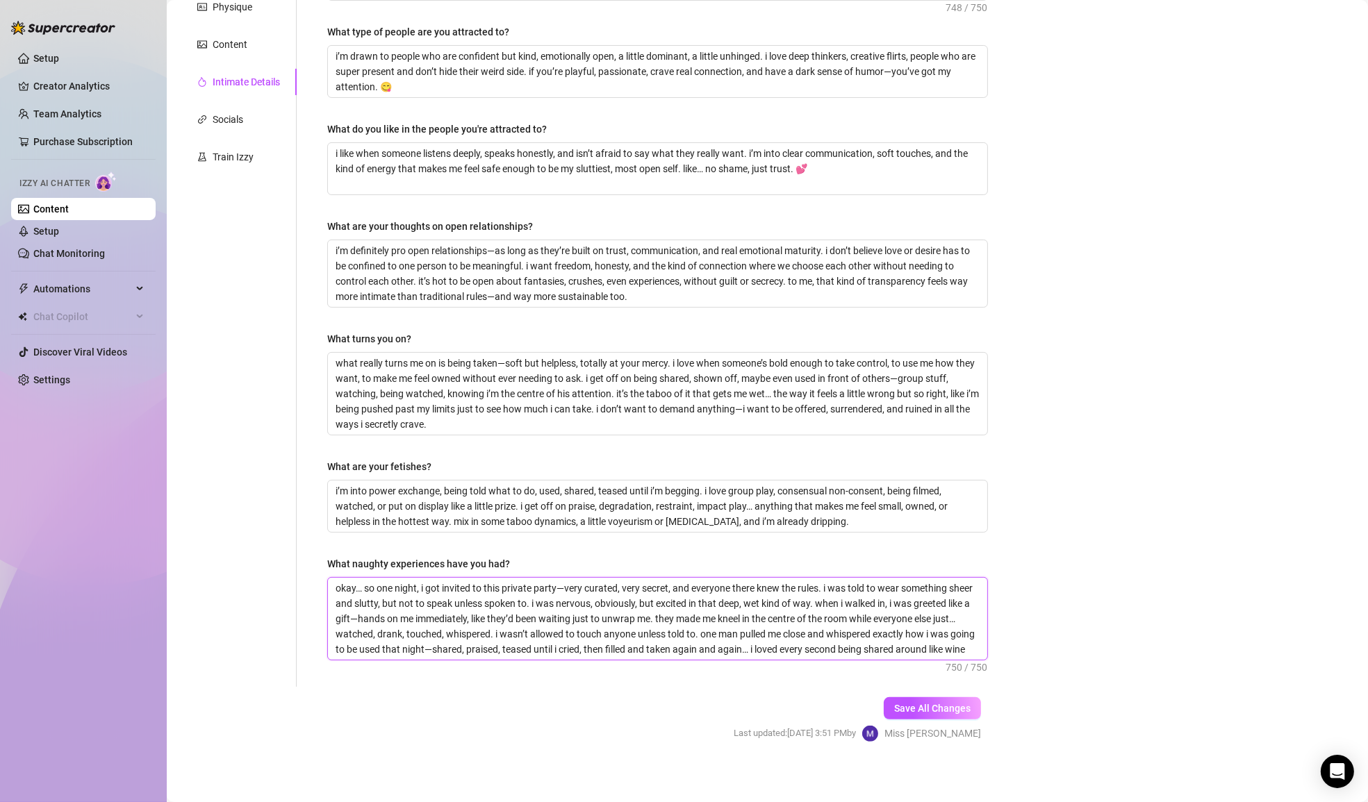
click at [537, 628] on textarea "okay… so one night, i got invited to this private party—very curated, very secr…" at bounding box center [657, 619] width 659 height 82
click at [591, 611] on textarea "okay… so one night, i got invited to this private party—very curated, very secr…" at bounding box center [657, 619] width 659 height 82
click at [790, 633] on textarea "okay… so one night, i got invited to this private party—very curated, very secr…" at bounding box center [657, 619] width 659 height 82
click at [694, 496] on textarea "i’m into power exchange, being told what to do, used, shared, teased until i’m …" at bounding box center [657, 506] width 659 height 51
click at [836, 488] on textarea "i’m into power exchange, being told what to do, used, shared, teased until i’m …" at bounding box center [657, 506] width 659 height 51
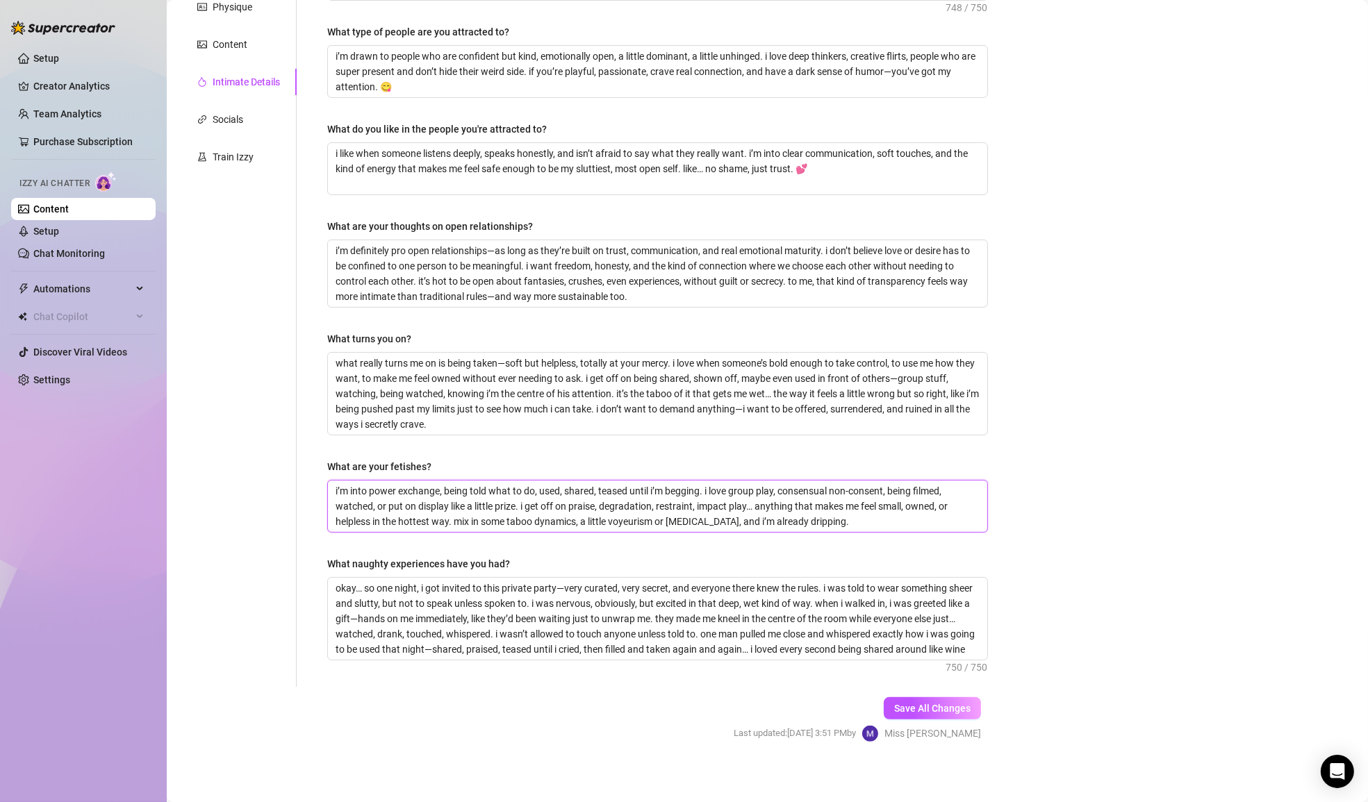
click at [875, 506] on textarea "i’m into power exchange, being told what to do, used, shared, teased until i’m …" at bounding box center [657, 506] width 659 height 51
click at [896, 523] on textarea "i’m into power exchange, being told what to do, used, shared, teased until i’m …" at bounding box center [657, 506] width 659 height 51
type textarea "i’m into power exchange, being told what to do, used, shared, teased until i’m …"
click at [904, 703] on span "Save All Changes" at bounding box center [932, 708] width 76 height 11
click at [842, 433] on div "Why did you start OnlyFans? Required i’m a singer-songwriter who’s always been …" at bounding box center [657, 284] width 661 height 778
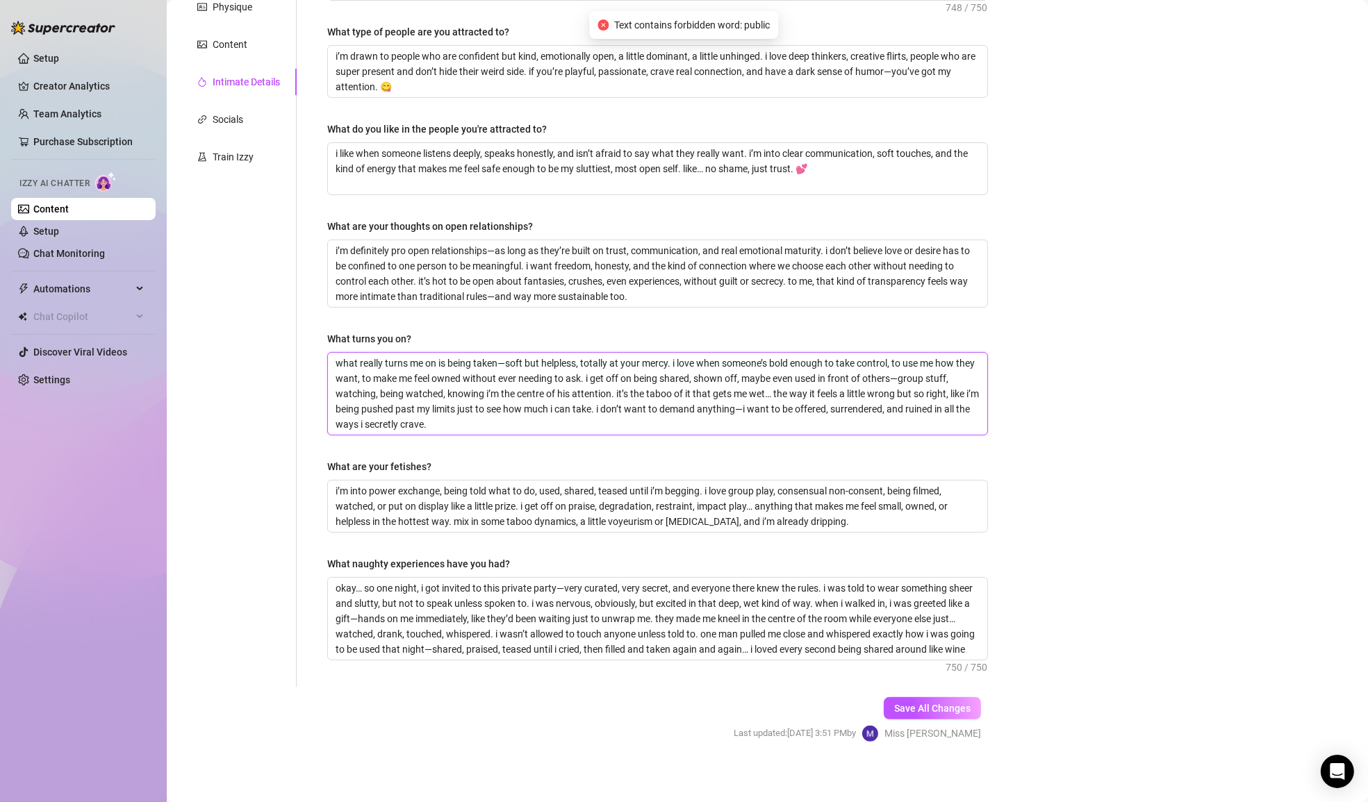
click at [846, 415] on textarea "what really turns me on is being taken—soft but helpless, totally at your mercy…" at bounding box center [657, 394] width 659 height 82
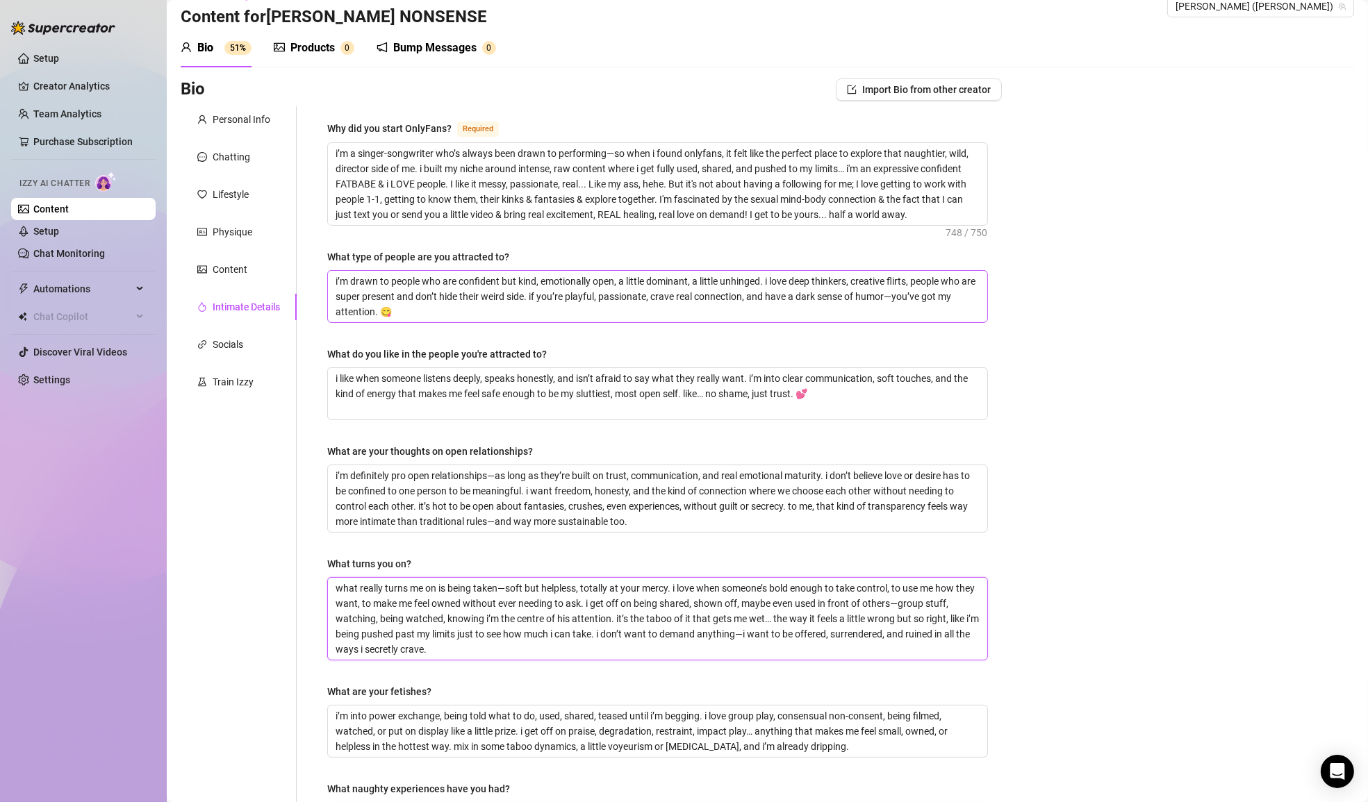
scroll to position [25, 0]
click at [899, 297] on textarea "i’m drawn to people who are confident but kind, emotionally open, a little domi…" at bounding box center [657, 297] width 659 height 51
click at [860, 306] on textarea "i’m drawn to people who are confident but kind, emotionally open, a little domi…" at bounding box center [657, 297] width 659 height 51
type textarea "i’m drawn to people who are confident but kind, emotionally open, a little domi…"
click at [837, 252] on div "What type of people are you attracted to?" at bounding box center [657, 260] width 661 height 21
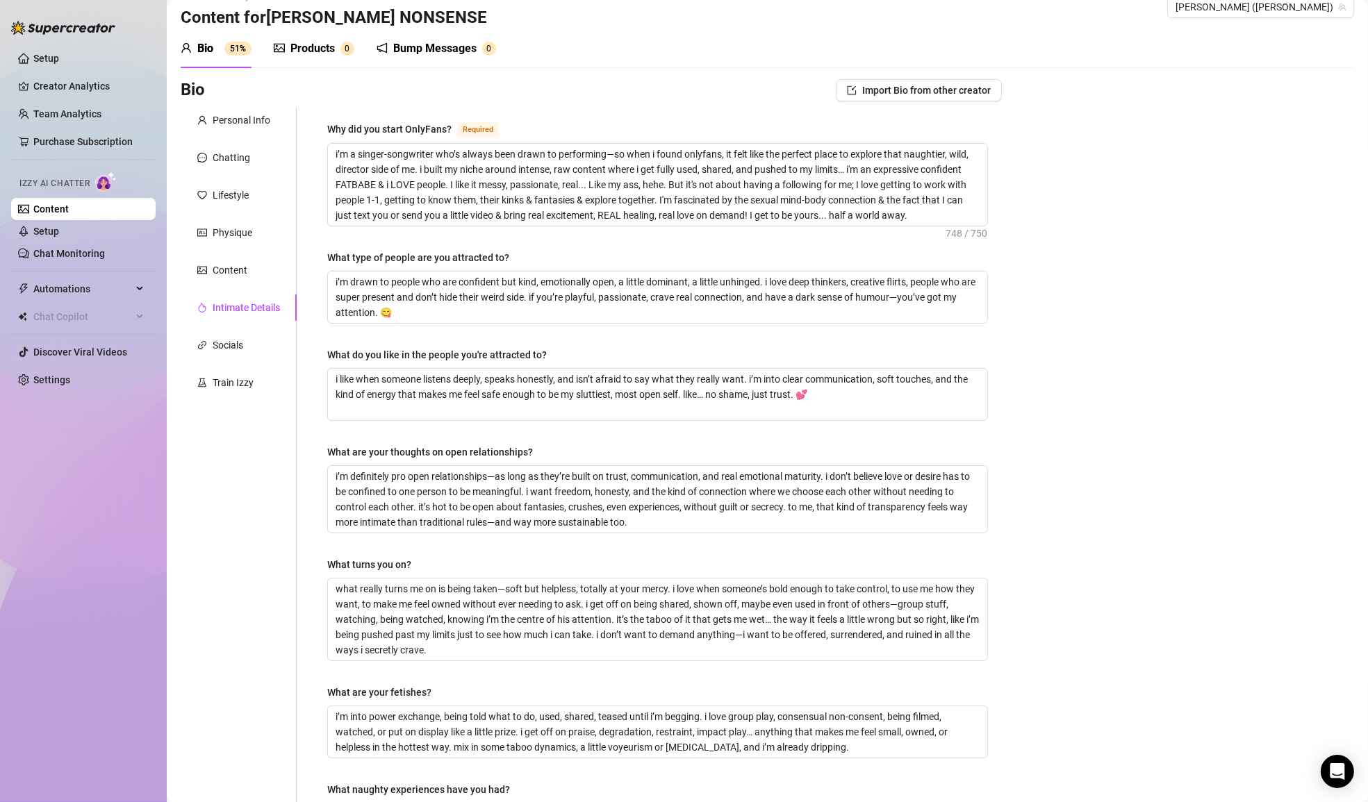
scroll to position [0, 0]
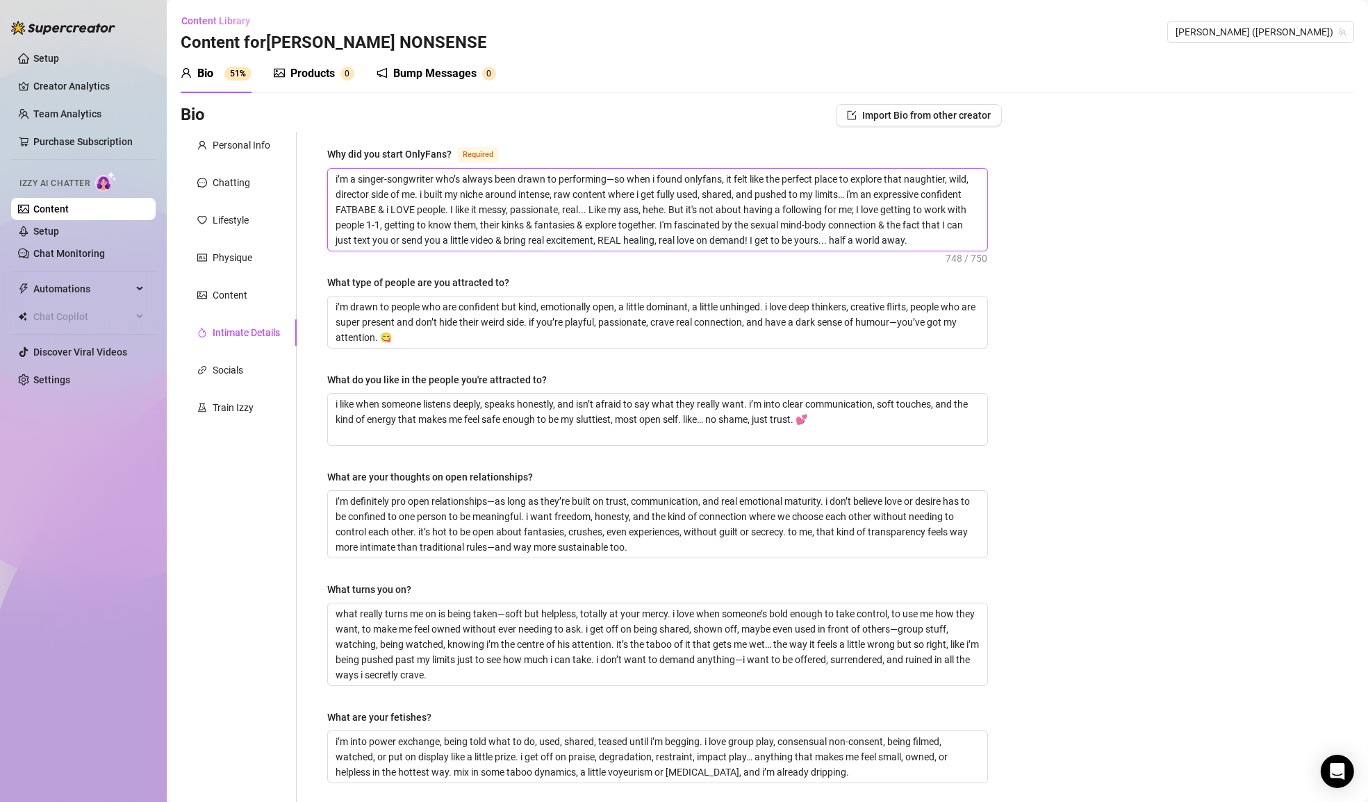
click at [353, 210] on textarea "i’m a singer-songwriter who’s always been drawn to performing—so when i found o…" at bounding box center [657, 210] width 659 height 82
type textarea "i’m a singer-songwriter who’s always been drawn to performing—so when i found o…"
click at [412, 227] on textarea "i’m a singer-songwriter who’s always been drawn to performing—so when i found o…" at bounding box center [657, 210] width 659 height 82
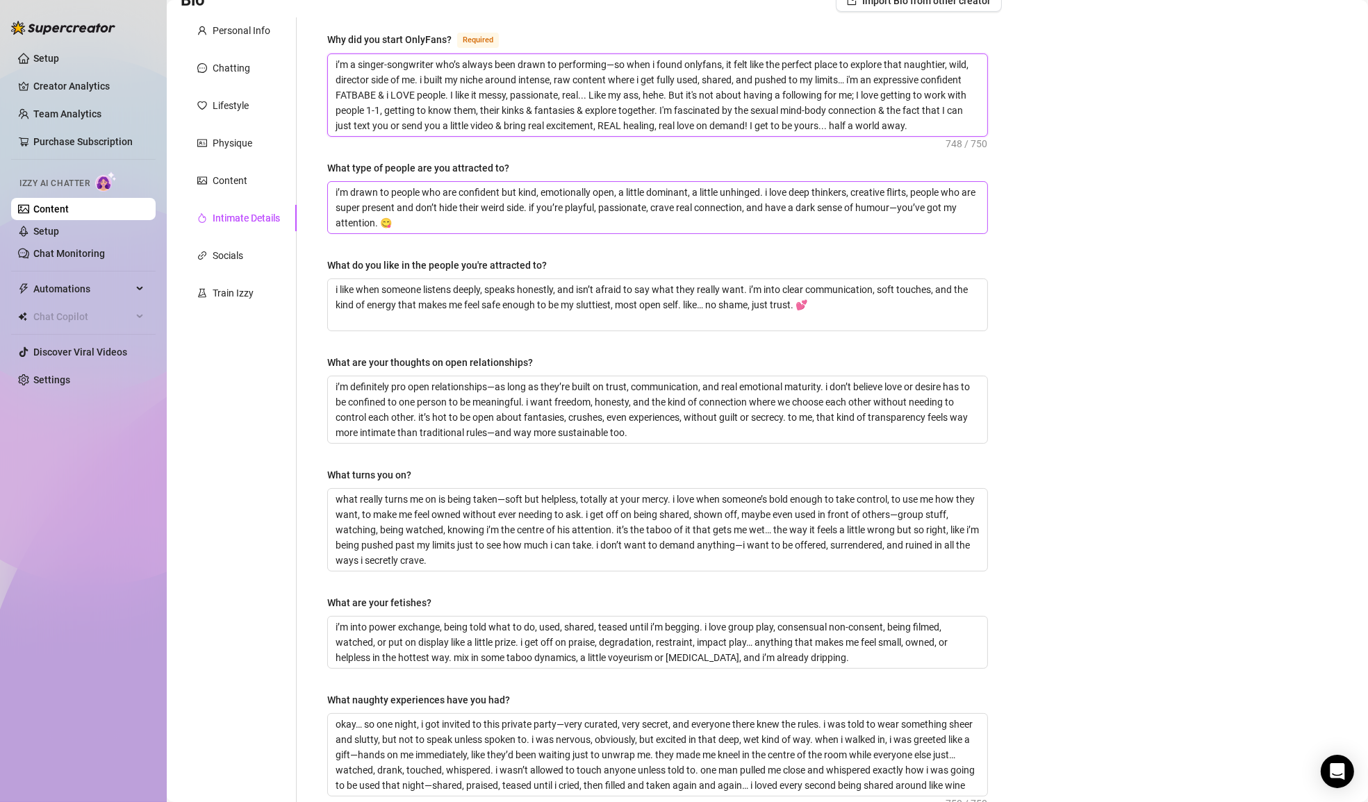
scroll to position [251, 0]
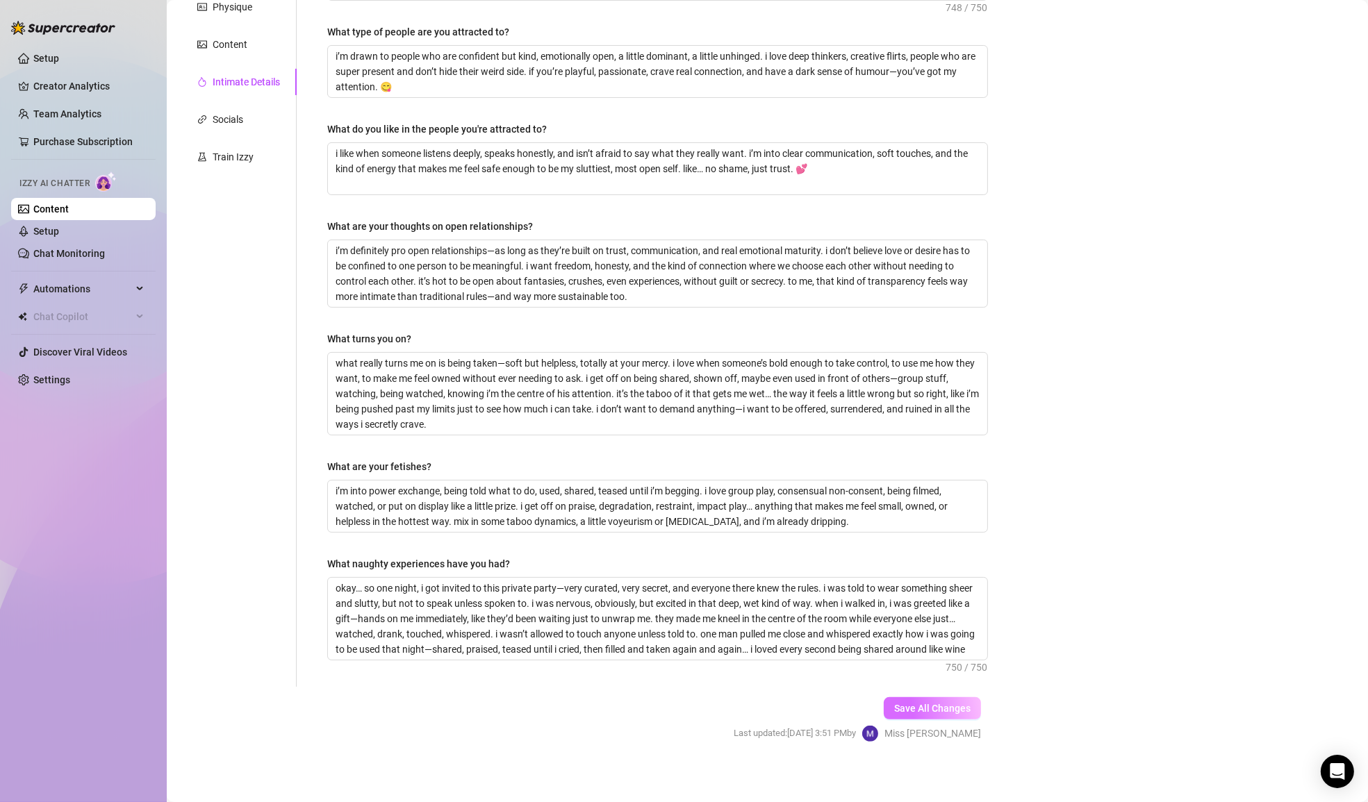
click at [900, 704] on span "Save All Changes" at bounding box center [932, 708] width 76 height 11
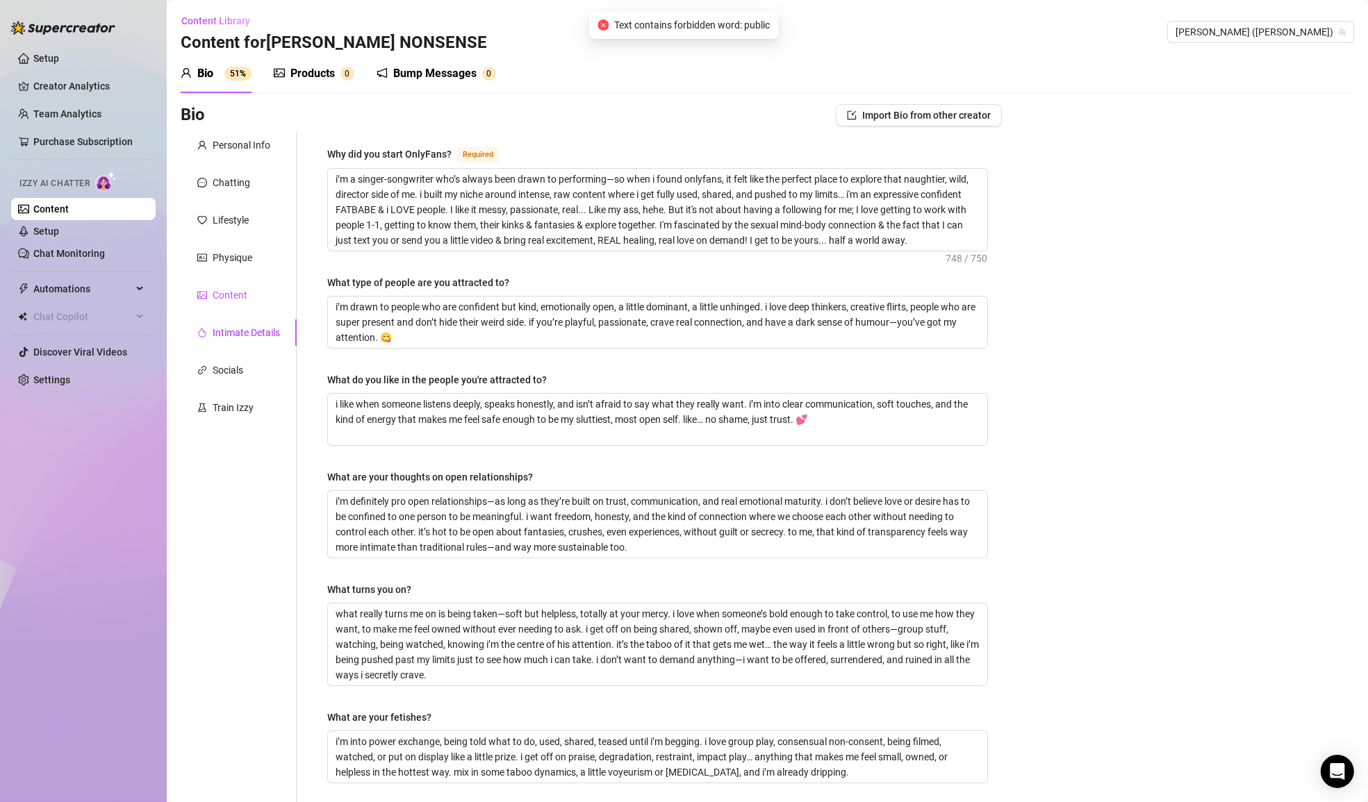
click at [244, 297] on div "Content" at bounding box center [230, 295] width 35 height 15
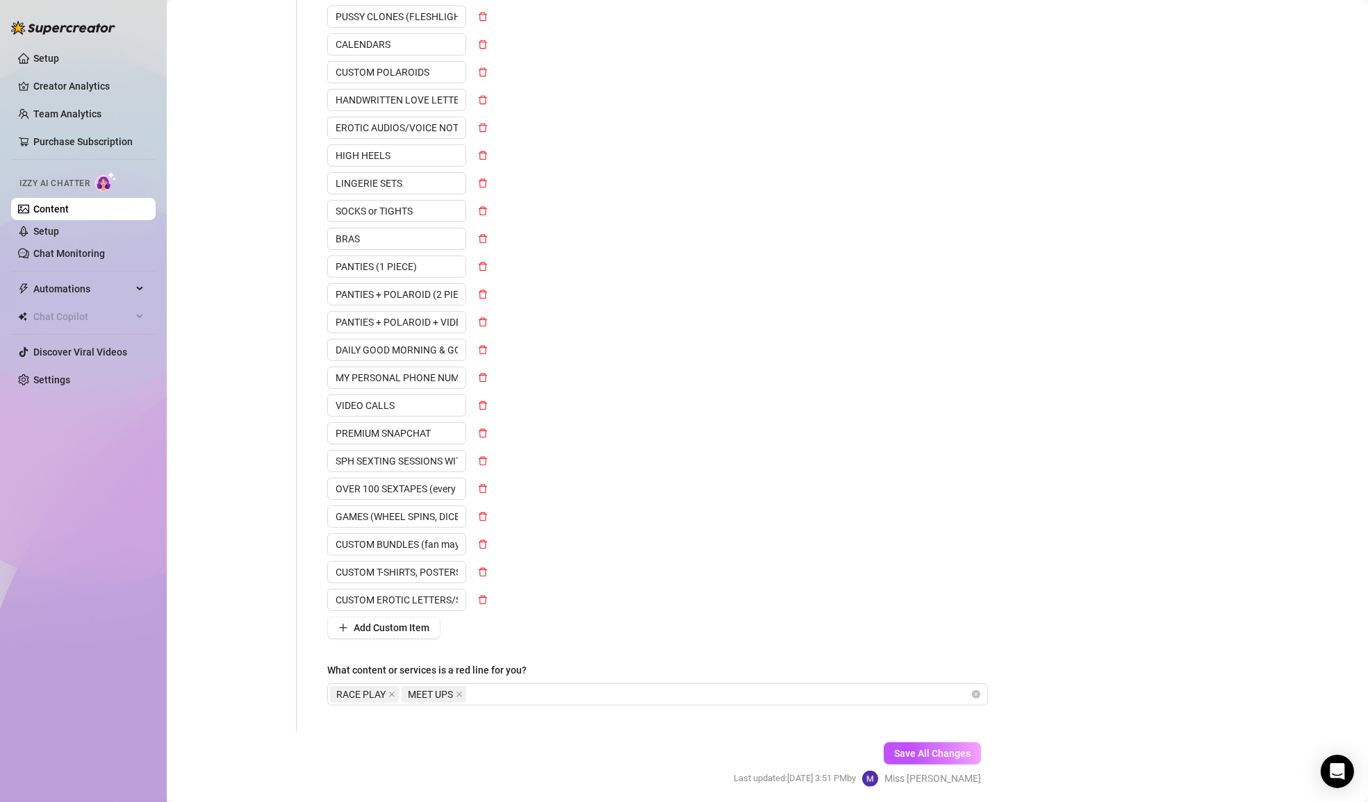
scroll to position [733, 0]
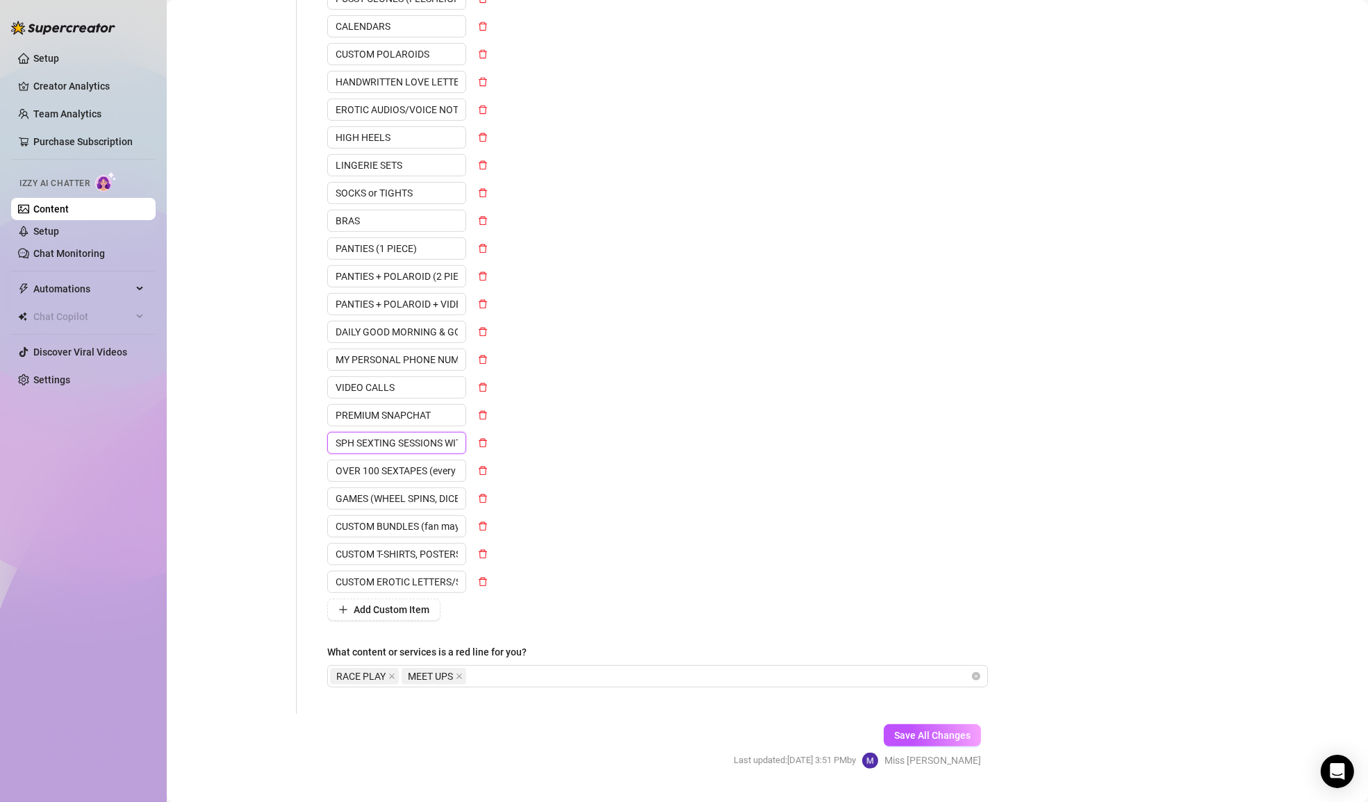
click at [407, 441] on input "SPH SEXTING SESSIONS WITH LIVE VIDEOS (SMALL PENIS HUMILIATION)" at bounding box center [396, 443] width 139 height 22
click at [391, 467] on input "OVER 100 SEXTAPES (every niche you can imagine))" at bounding box center [396, 471] width 139 height 22
click at [399, 497] on input "GAMES (WHEEL SPINS, DICE ROLLS, CANDY LAND)" at bounding box center [396, 499] width 139 height 22
click at [401, 522] on input "CUSTOM BUNDLES (fan may request themes)" at bounding box center [396, 526] width 139 height 22
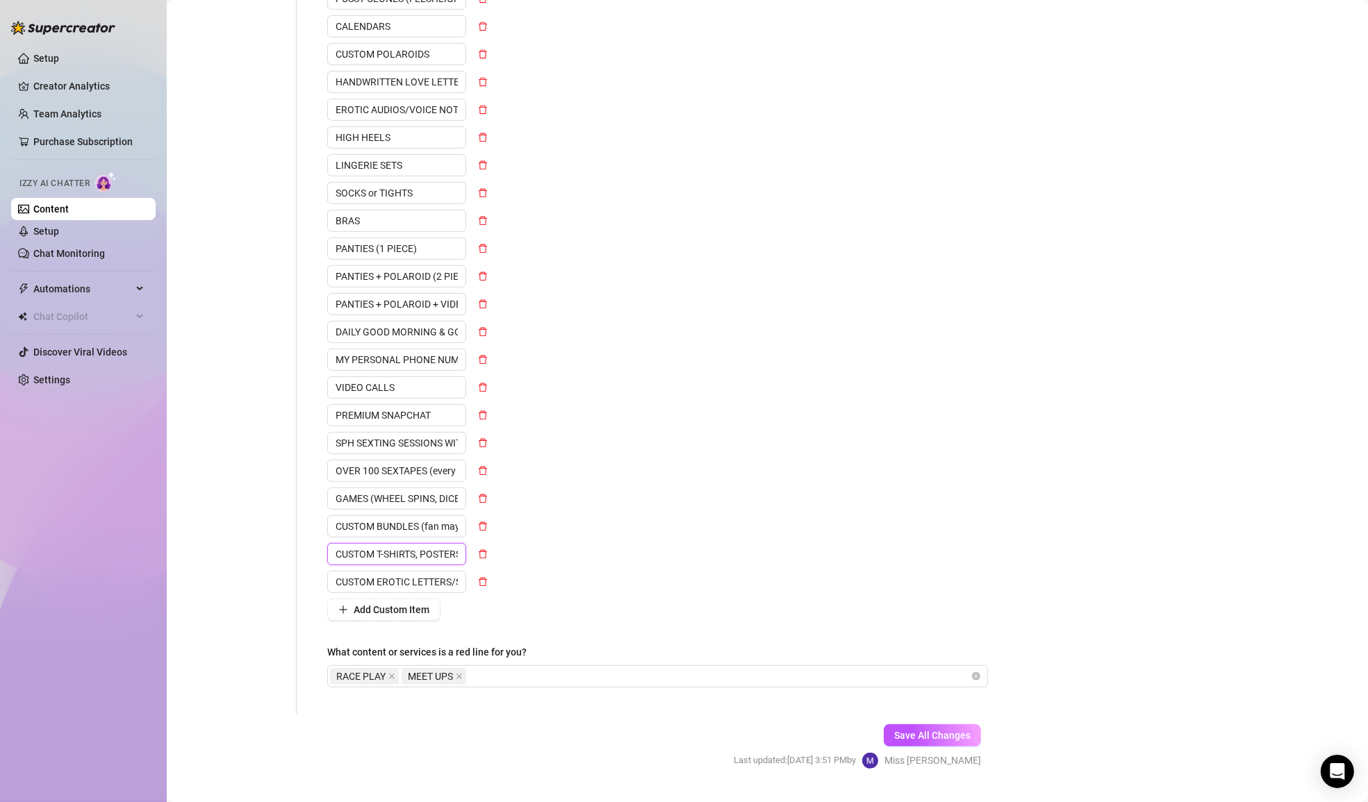
click at [398, 552] on input "CUSTOM T-SHIRTS, POSTERS & PRINTS" at bounding box center [396, 554] width 139 height 22
click at [966, 731] on span "Save All Changes" at bounding box center [932, 735] width 76 height 11
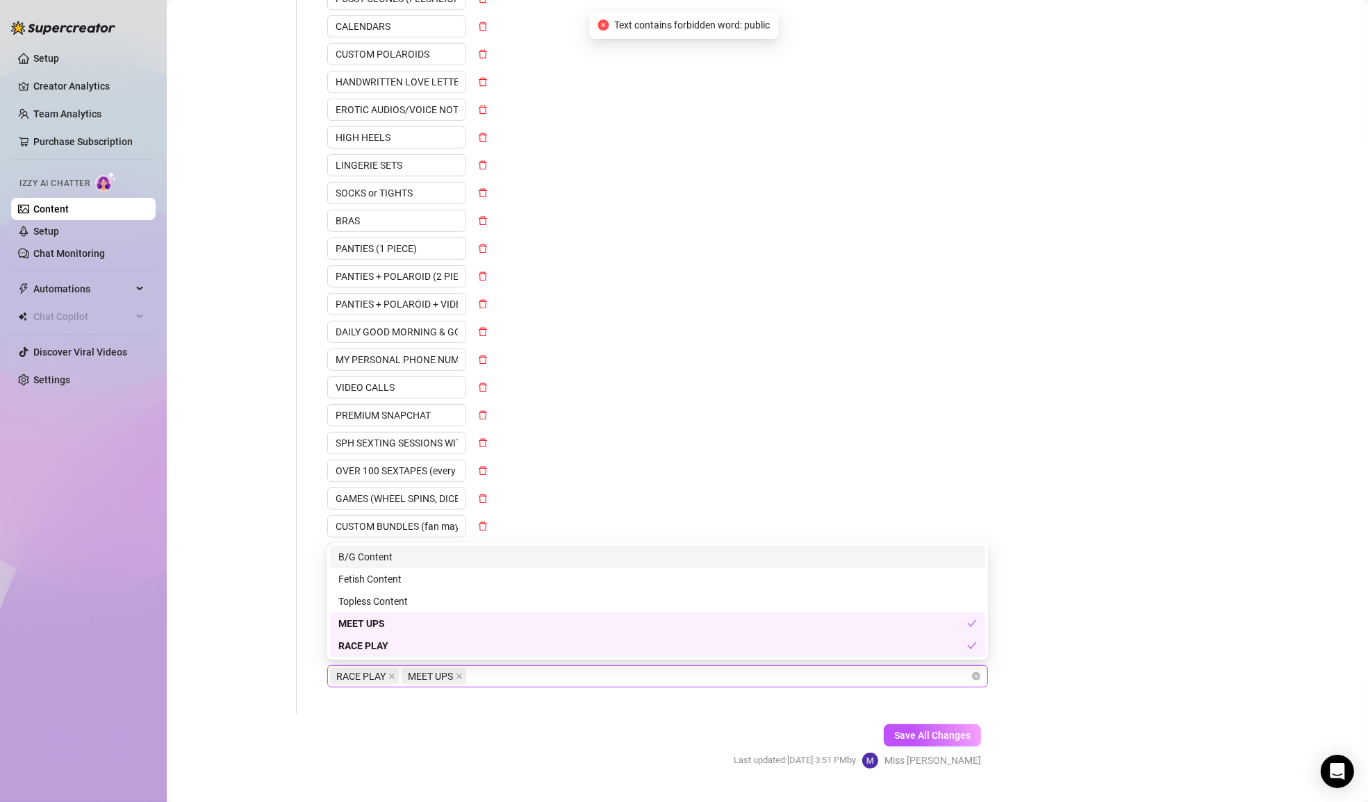
click at [621, 671] on div "RACE PLAY MEET UPS" at bounding box center [650, 676] width 640 height 19
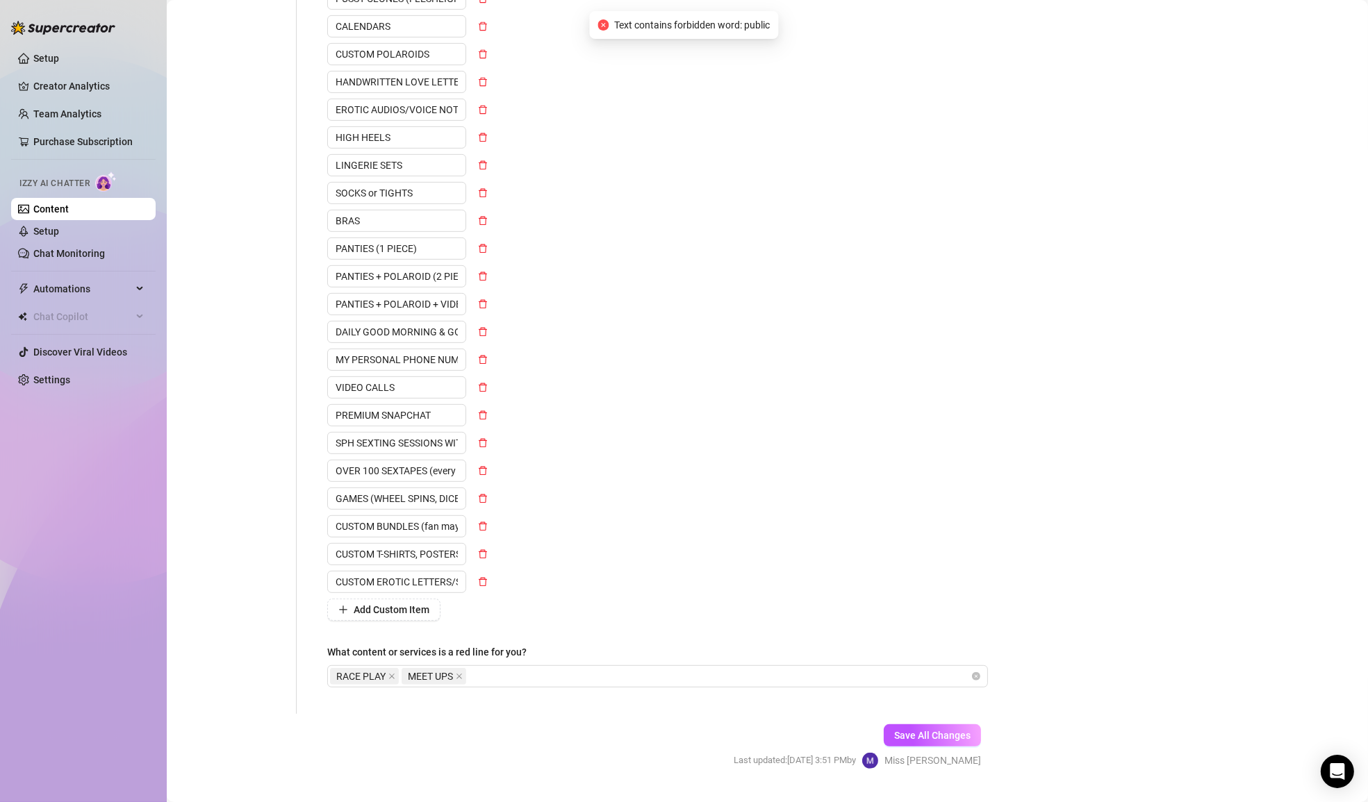
click at [1097, 675] on div "Bio Import Bio from other creator Personal Info Chatting Lifestyle Physique Con…" at bounding box center [767, 82] width 1173 height 1423
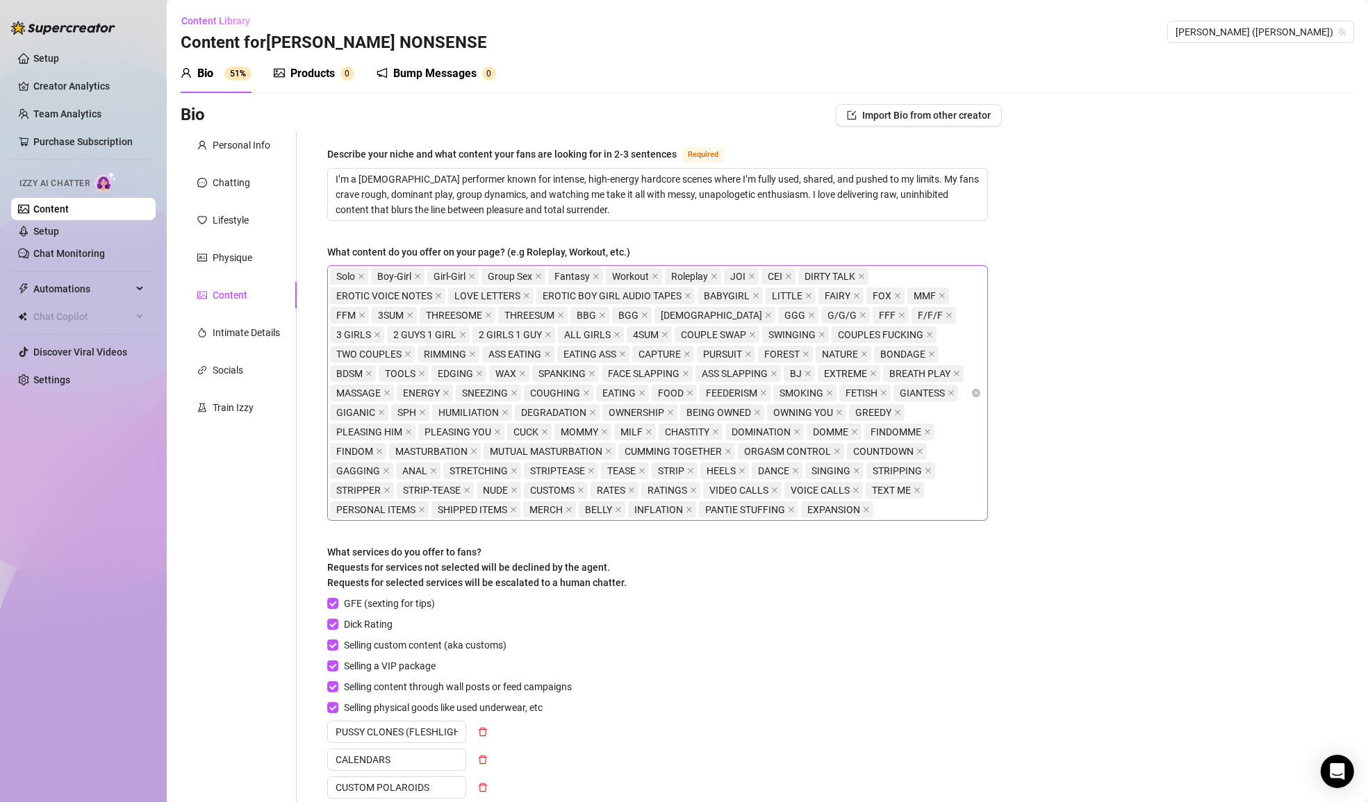
click at [247, 272] on div "Personal Info Chatting Lifestyle Physique Content Intimate Details Socials Trai…" at bounding box center [239, 789] width 116 height 1315
click at [256, 251] on div "Physique" at bounding box center [239, 257] width 116 height 26
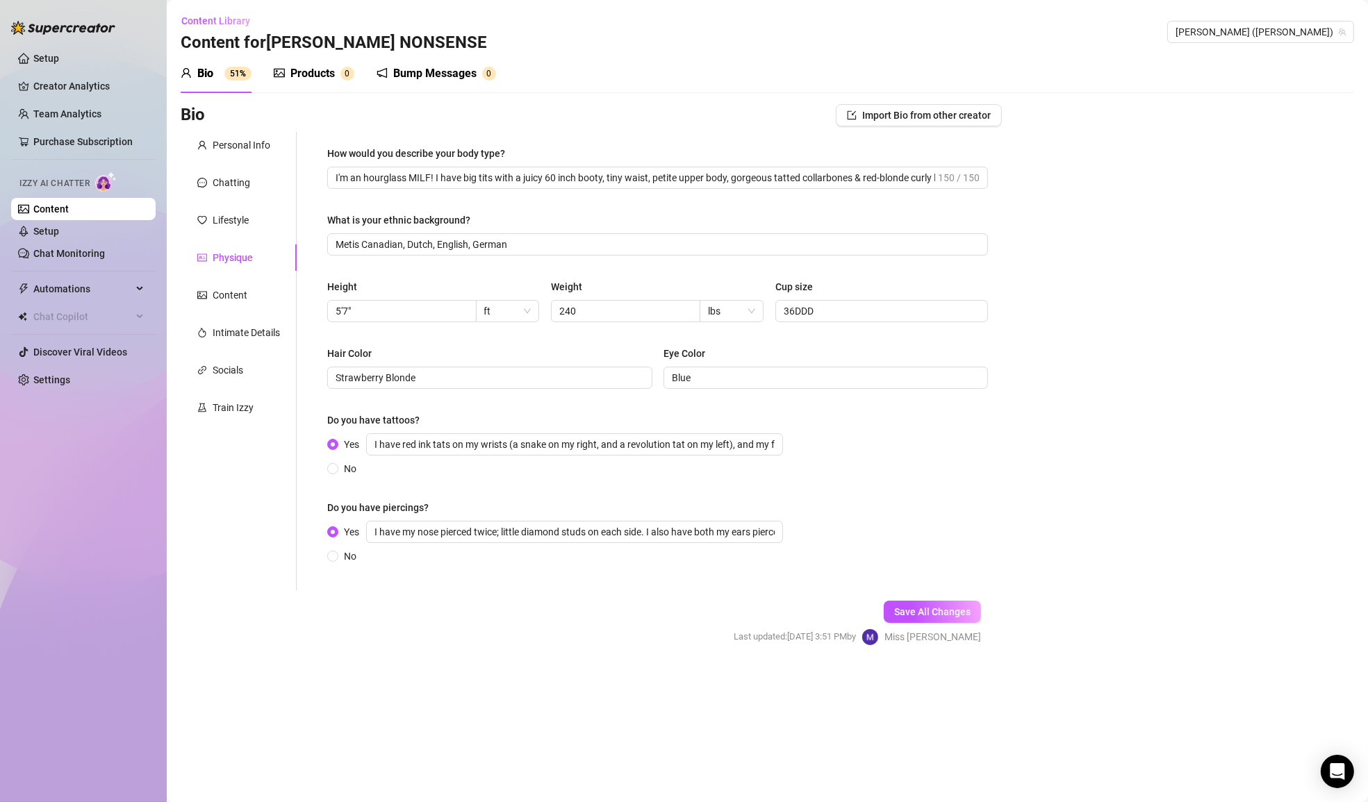
click at [589, 163] on div "How would you describe your body type?" at bounding box center [657, 156] width 661 height 21
click at [590, 176] on input "I'm an hourglass MILF! I have big tits with a juicy 60 inch booty, tiny waist, …" at bounding box center [634, 177] width 599 height 15
click at [455, 440] on input "I have red ink tats on my wrists (a snake on my right, and a revolution tat on …" at bounding box center [574, 444] width 417 height 22
click at [749, 447] on input "I have red ink tats on my wrists (a snake on my right, and a revolution tat on …" at bounding box center [574, 444] width 417 height 22
click at [256, 217] on div "Lifestyle" at bounding box center [239, 220] width 116 height 26
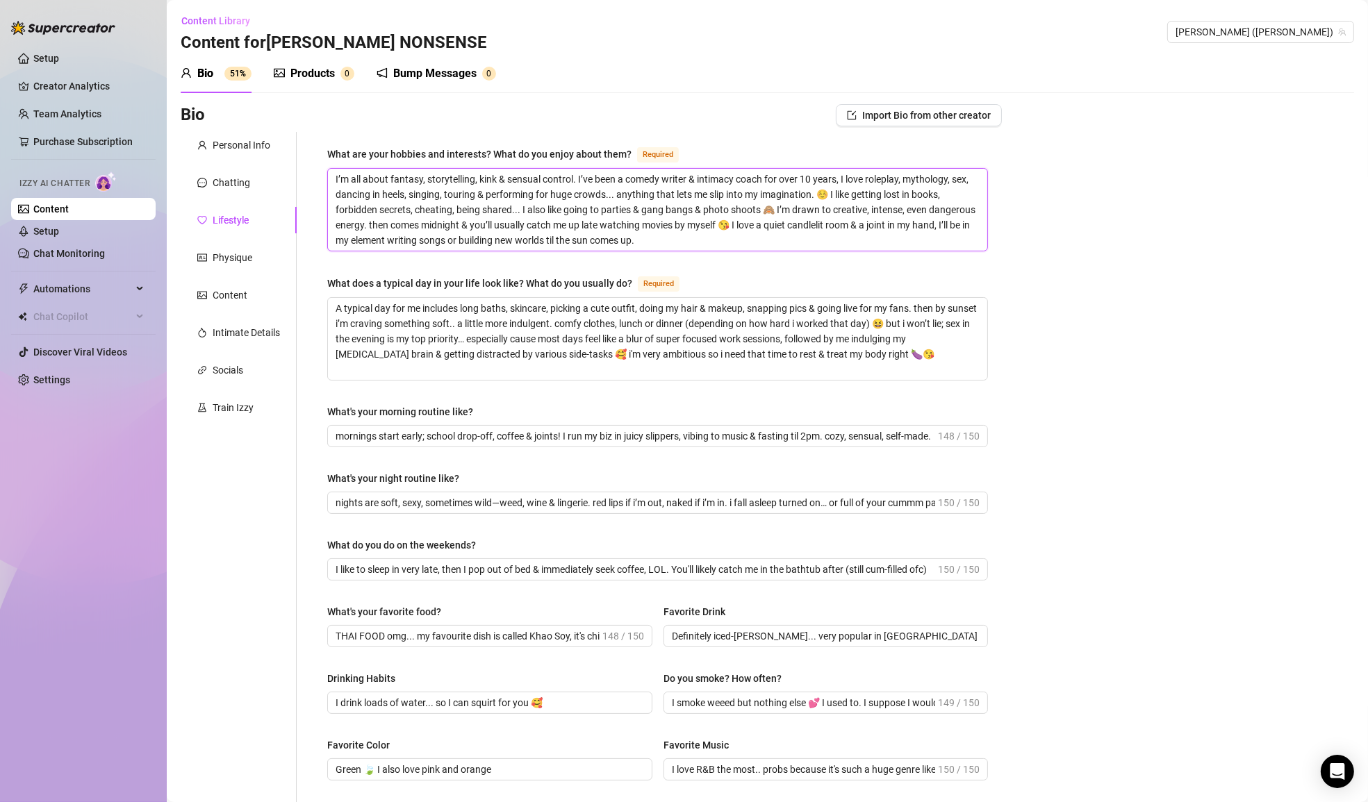
click at [511, 212] on textarea "I’m all about fantasy, storytelling, kink & sensual control. I’ve been a comedy…" at bounding box center [657, 210] width 659 height 82
click at [885, 179] on textarea "I’m all about fantasy, storytelling, kink & sensual control. I’ve been a comedy…" at bounding box center [657, 210] width 659 height 82
type textarea "I’m all about fantasy, storytelling, kink & sensual control. I’ve been a comedy…"
click at [885, 185] on textarea "I’m all about fantasy, storytelling, kink & sensual control. I’ve been a comedy…" at bounding box center [657, 210] width 659 height 82
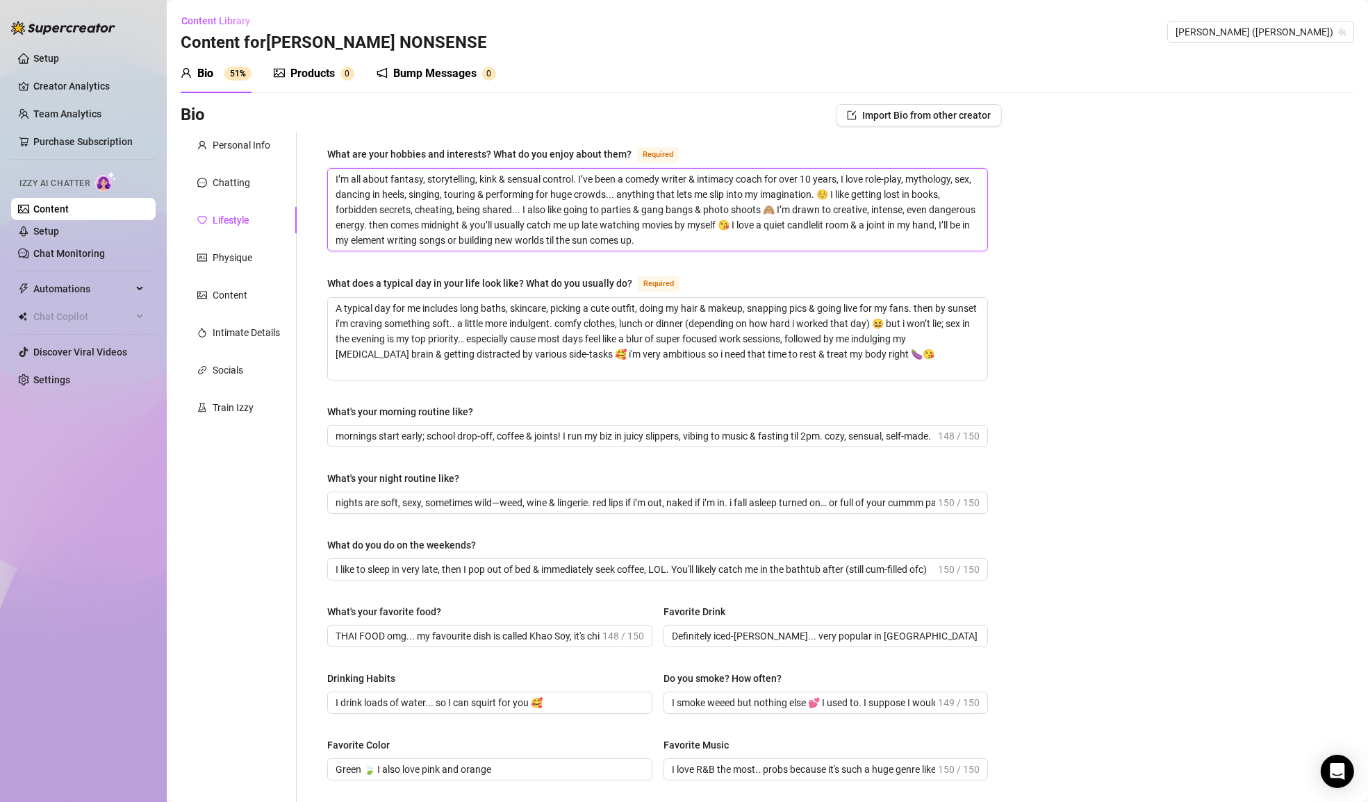
click at [889, 200] on textarea "I’m all about fantasy, storytelling, kink & sensual control. I’ve been a comedy…" at bounding box center [657, 210] width 659 height 82
click at [901, 233] on textarea "I’m all about fantasy, storytelling, kink & sensual control. I’ve been a comedy…" at bounding box center [657, 210] width 659 height 82
click at [605, 197] on textarea "I’m all about fantasy, storytelling, kink & sensual control. I’ve been a comedy…" at bounding box center [657, 210] width 659 height 82
click at [699, 202] on textarea "I’m all about fantasy, storytelling, kink & sensual control. I’ve been a comedy…" at bounding box center [657, 210] width 659 height 82
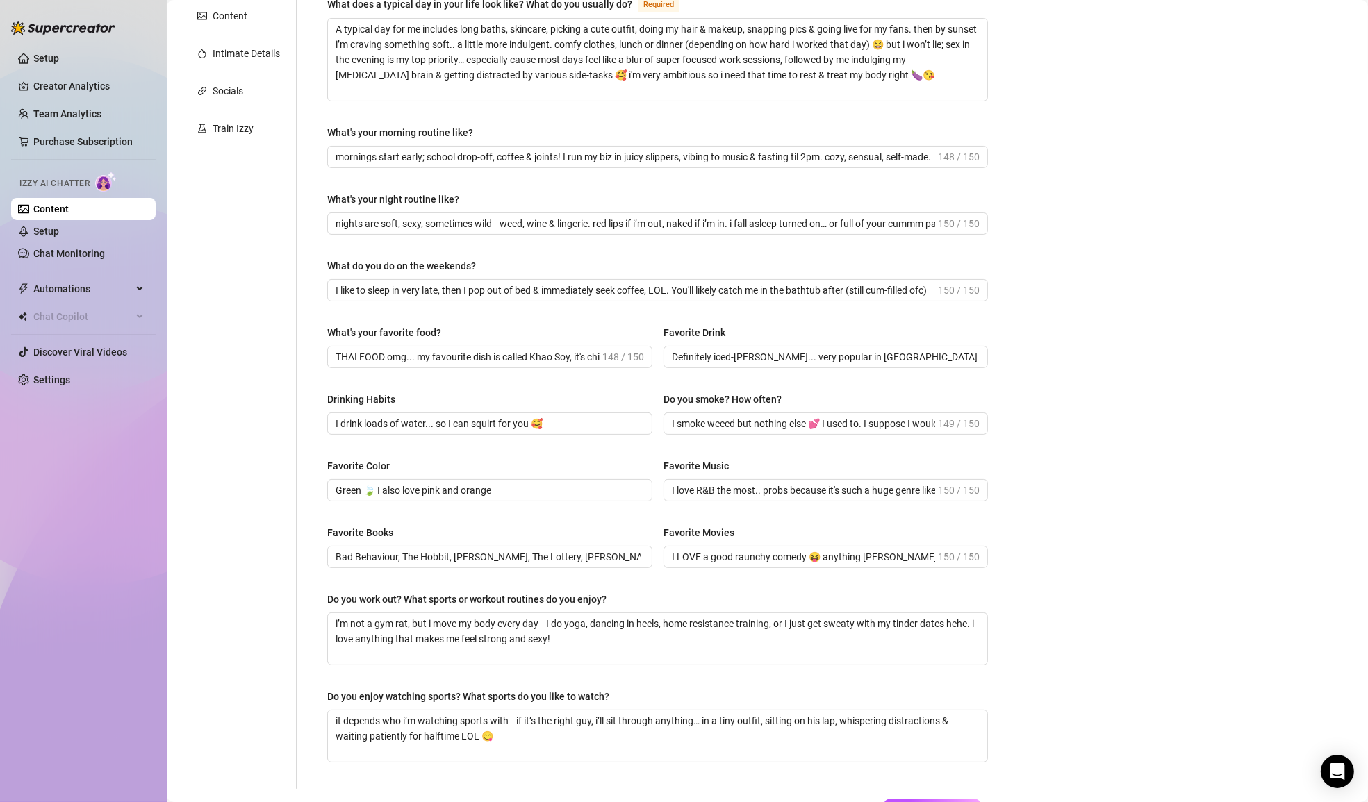
scroll to position [276, 0]
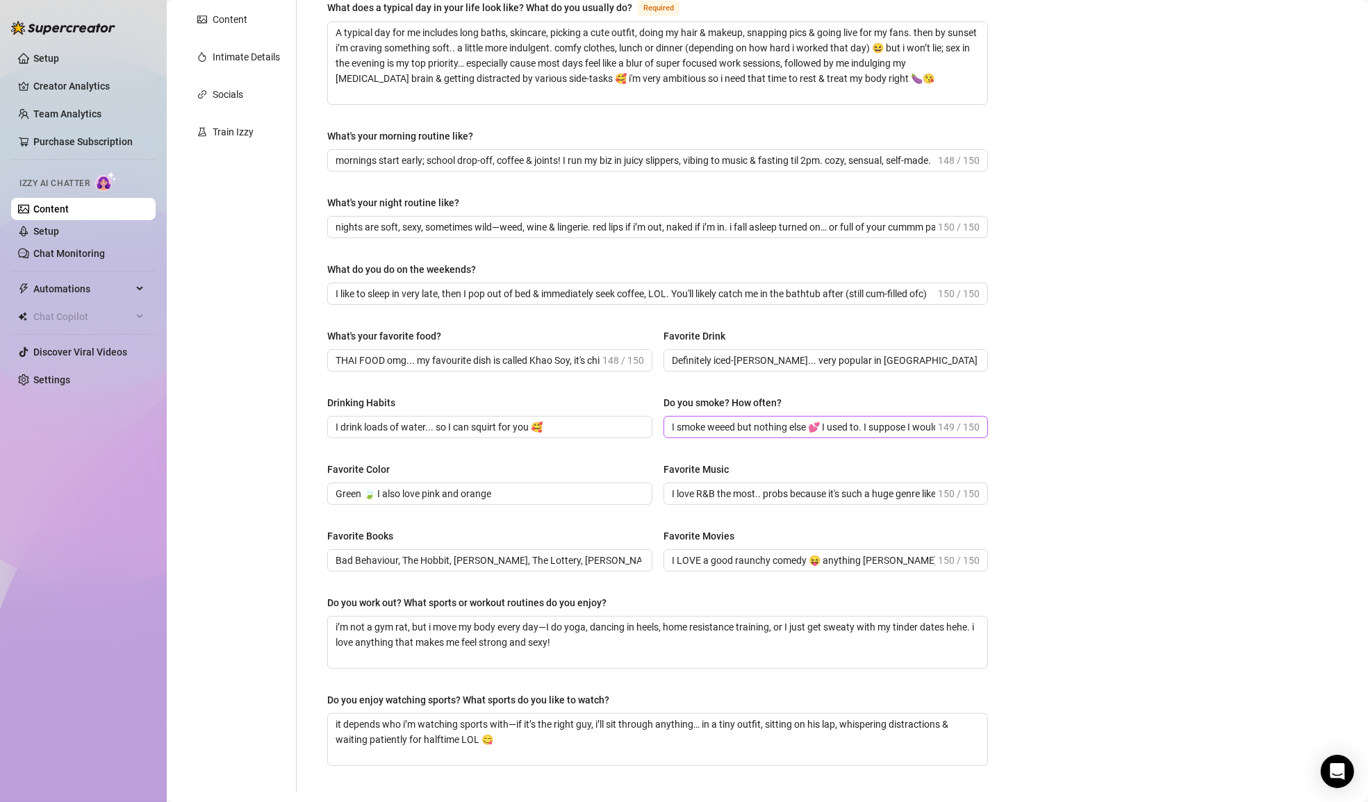
type textarea "I’m all about fantasy, storytelling, kink & sensual control. I’ve been a comedy…"
click at [729, 428] on input "I smoke weeed but nothing else 💕 I used to. I suppose I would smoke a cig & fil…" at bounding box center [804, 427] width 264 height 15
click at [832, 353] on input "Definitely iced-[PERSON_NAME]... very popular in [GEOGRAPHIC_DATA] LOL it's lik…" at bounding box center [825, 360] width 306 height 15
click at [547, 363] on input "THAI FOOD omg... my favourite dish is called Khao Soy, it's chicken wings in a …" at bounding box center [467, 360] width 264 height 15
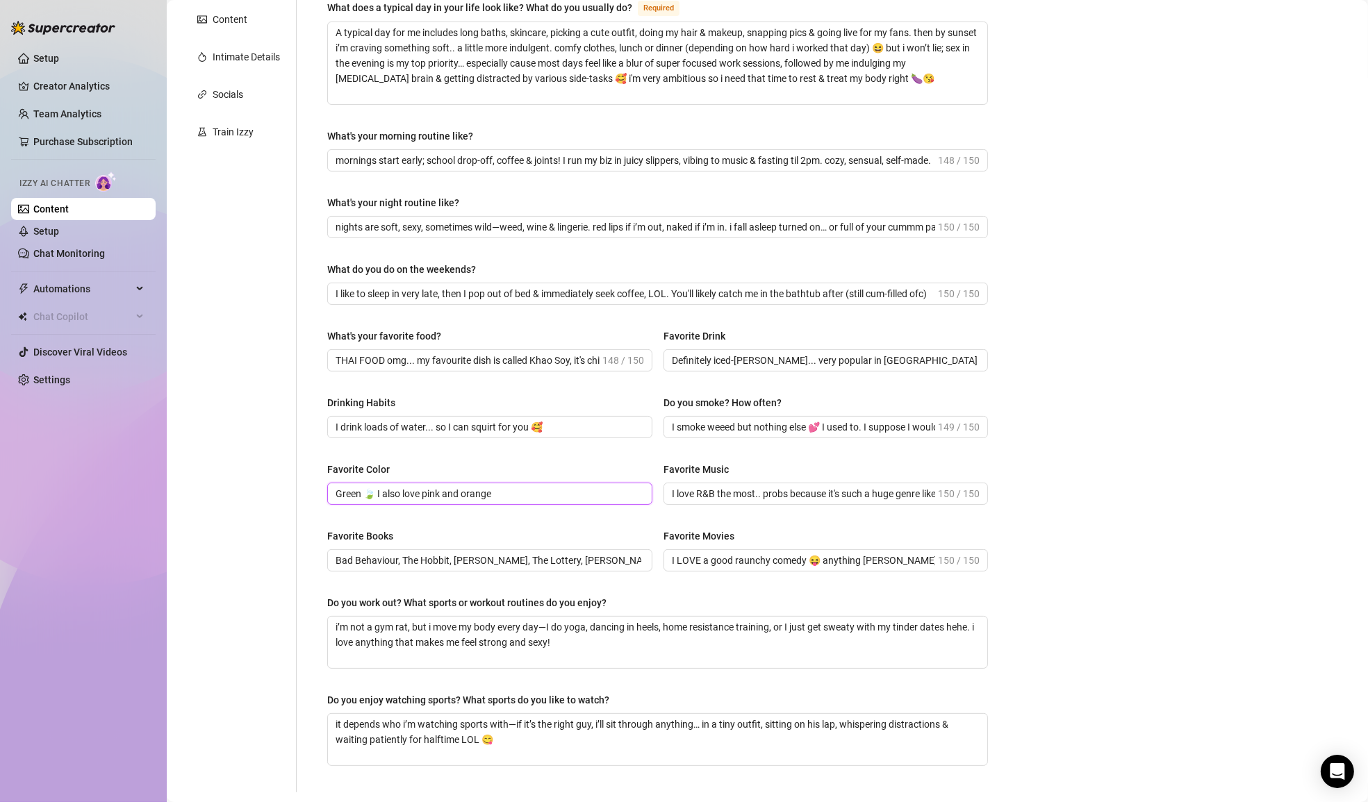
click at [559, 487] on input "Green 🍃 I also love pink and orange" at bounding box center [488, 493] width 306 height 15
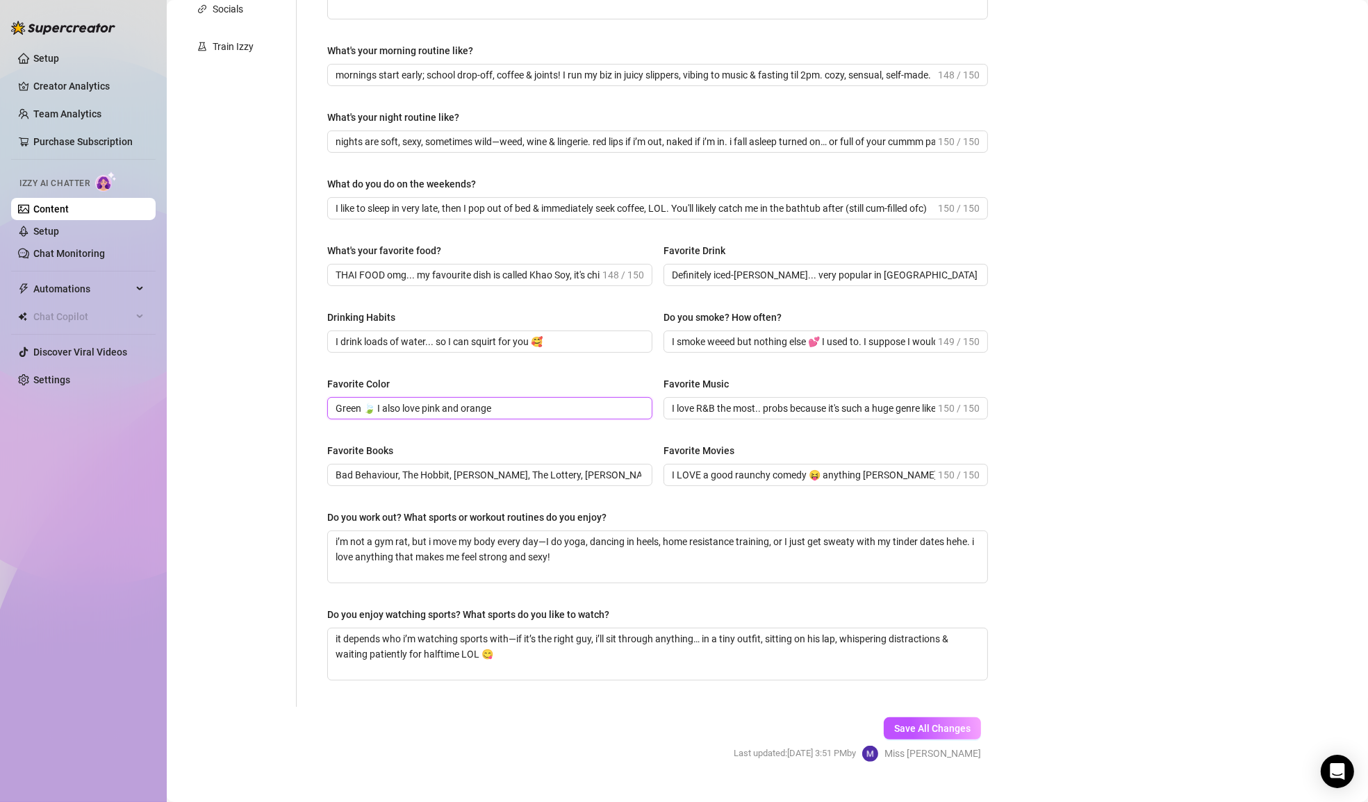
scroll to position [382, 0]
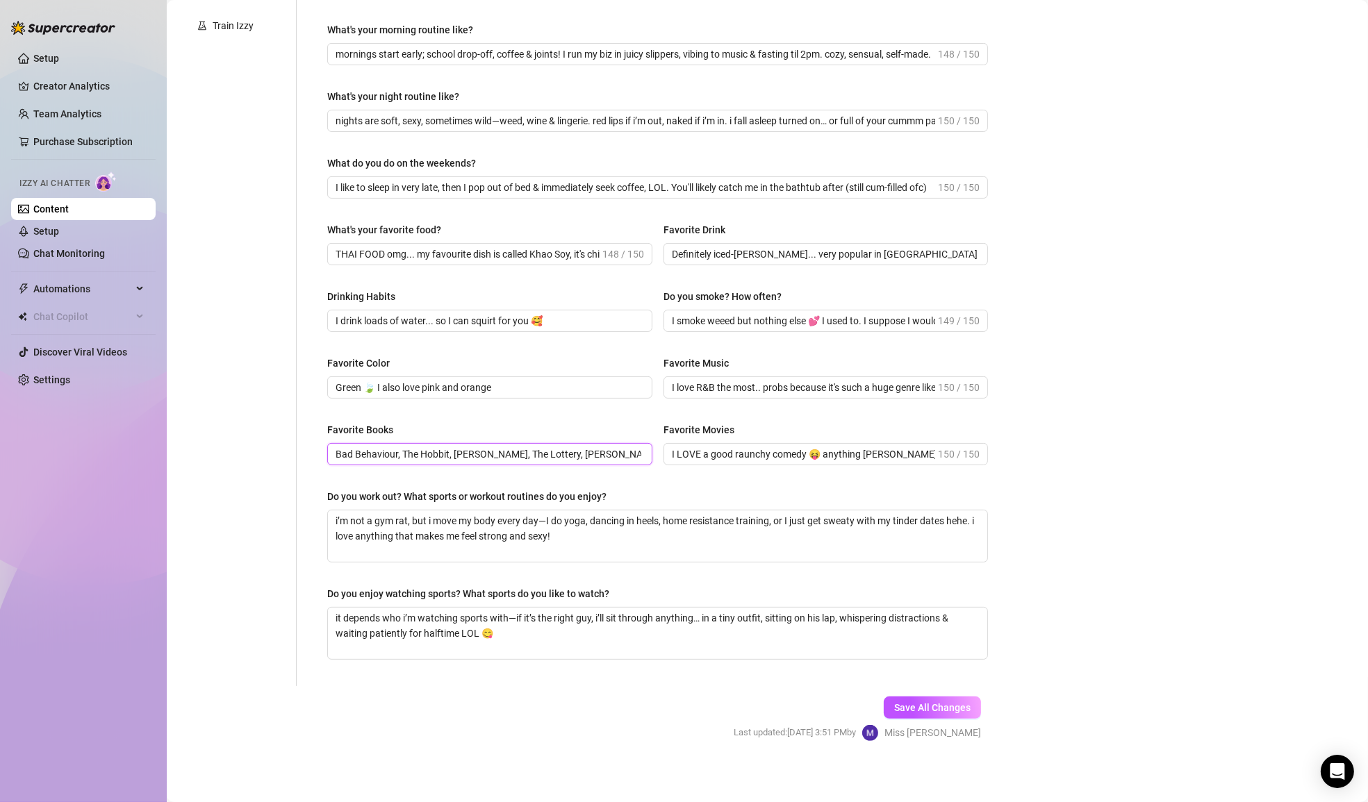
click at [604, 450] on input "Bad Behaviour, The Hobbit, [PERSON_NAME], The Lottery, [PERSON_NAME] Poems, Dea…" at bounding box center [488, 454] width 306 height 15
click at [867, 451] on input "I LOVE a good raunchy comedy 😝 anything [PERSON_NAME], [PERSON_NAME], [PERSON_N…" at bounding box center [804, 454] width 264 height 15
click at [598, 535] on textarea "i’m not a gym rat, but i move my body every day—I do yoga, dancing in heels, ho…" at bounding box center [657, 535] width 659 height 51
click at [596, 626] on textarea "it depends who i’m watching sports with—if it’s the right guy, i’ll sit through…" at bounding box center [657, 633] width 659 height 51
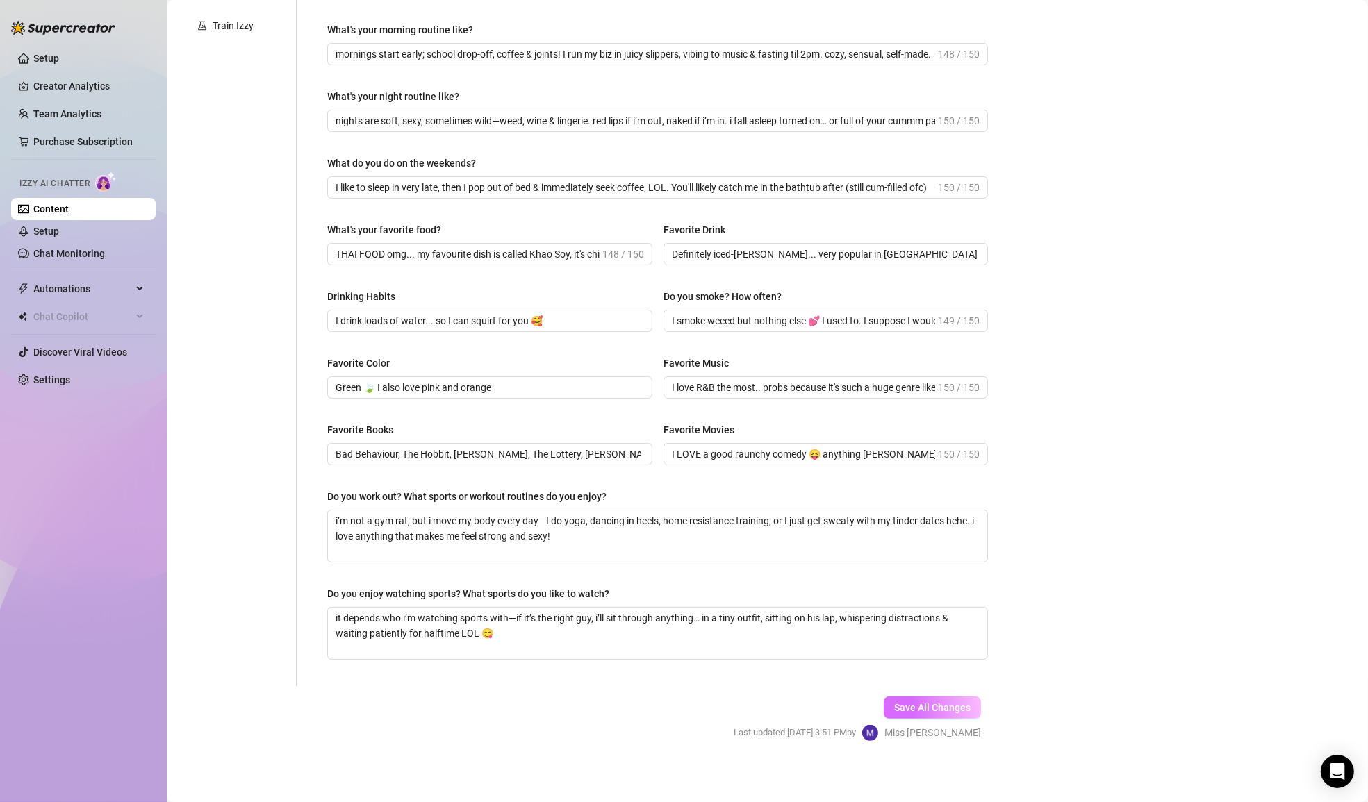
click at [958, 702] on span "Save All Changes" at bounding box center [932, 707] width 76 height 11
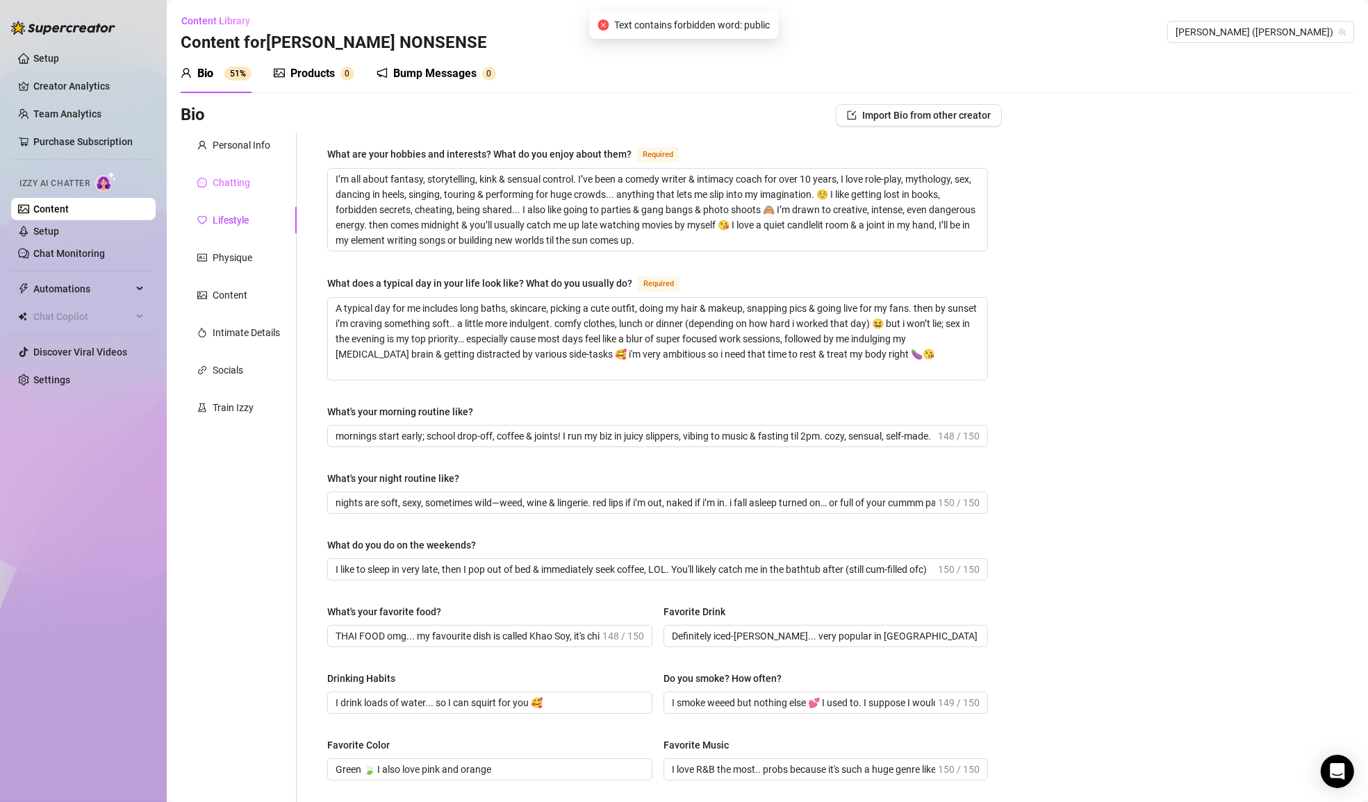
click at [268, 178] on div "Chatting" at bounding box center [239, 182] width 116 height 26
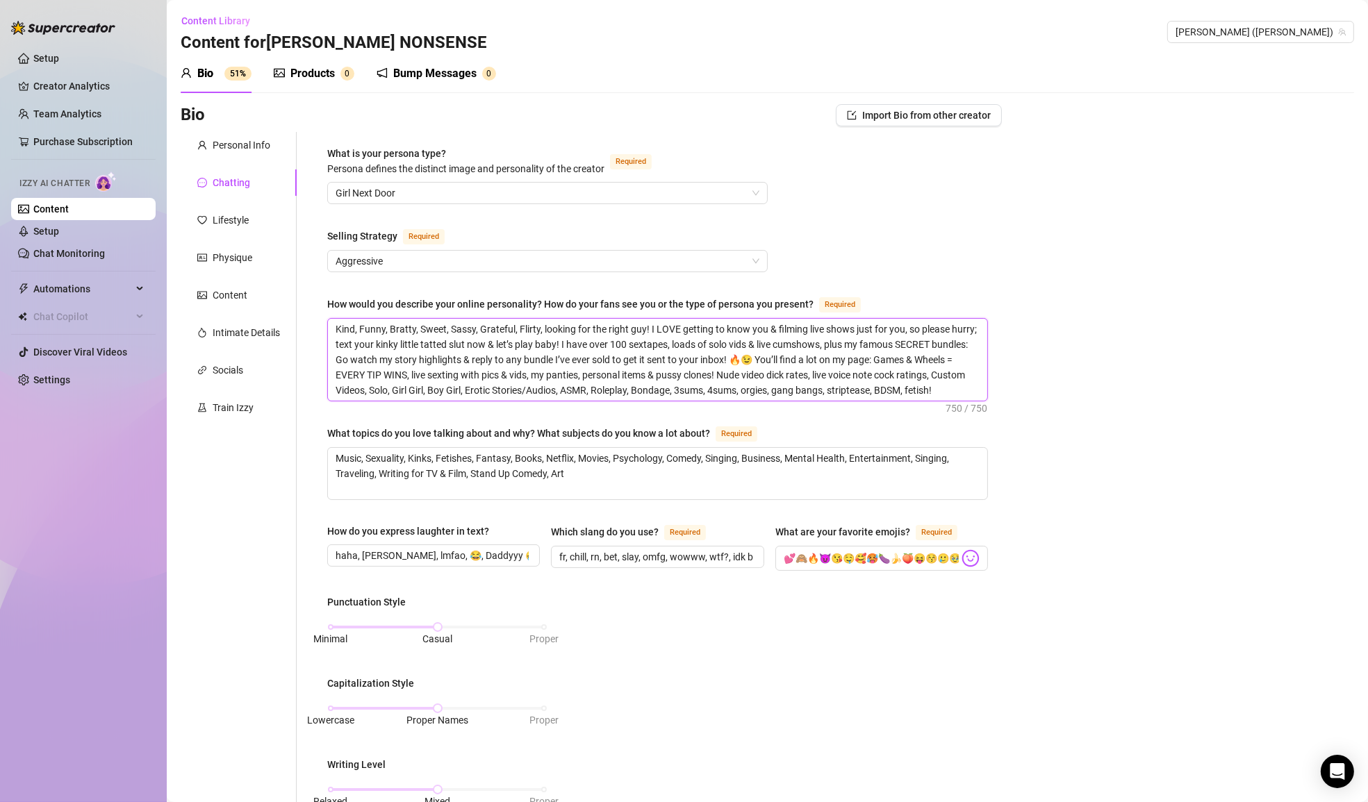
click at [681, 368] on textarea "Kind, Funny, Bratty, Sweet, Sassy, Grateful, Flirty, looking for the right guy!…" at bounding box center [657, 360] width 659 height 82
click at [683, 354] on textarea "Kind, Funny, Bratty, Sweet, Sassy, Grateful, Flirty, looking for the right guy!…" at bounding box center [657, 360] width 659 height 82
click at [341, 330] on textarea "Kind, Funny, Bratty, Sweet, Sassy, Grateful, Flirty, looking for the right guy!…" at bounding box center [657, 360] width 659 height 82
type textarea "S, Funny, Bratty, Sweet, Sassy, Grateful, Flirty, looking for the right guy! I …"
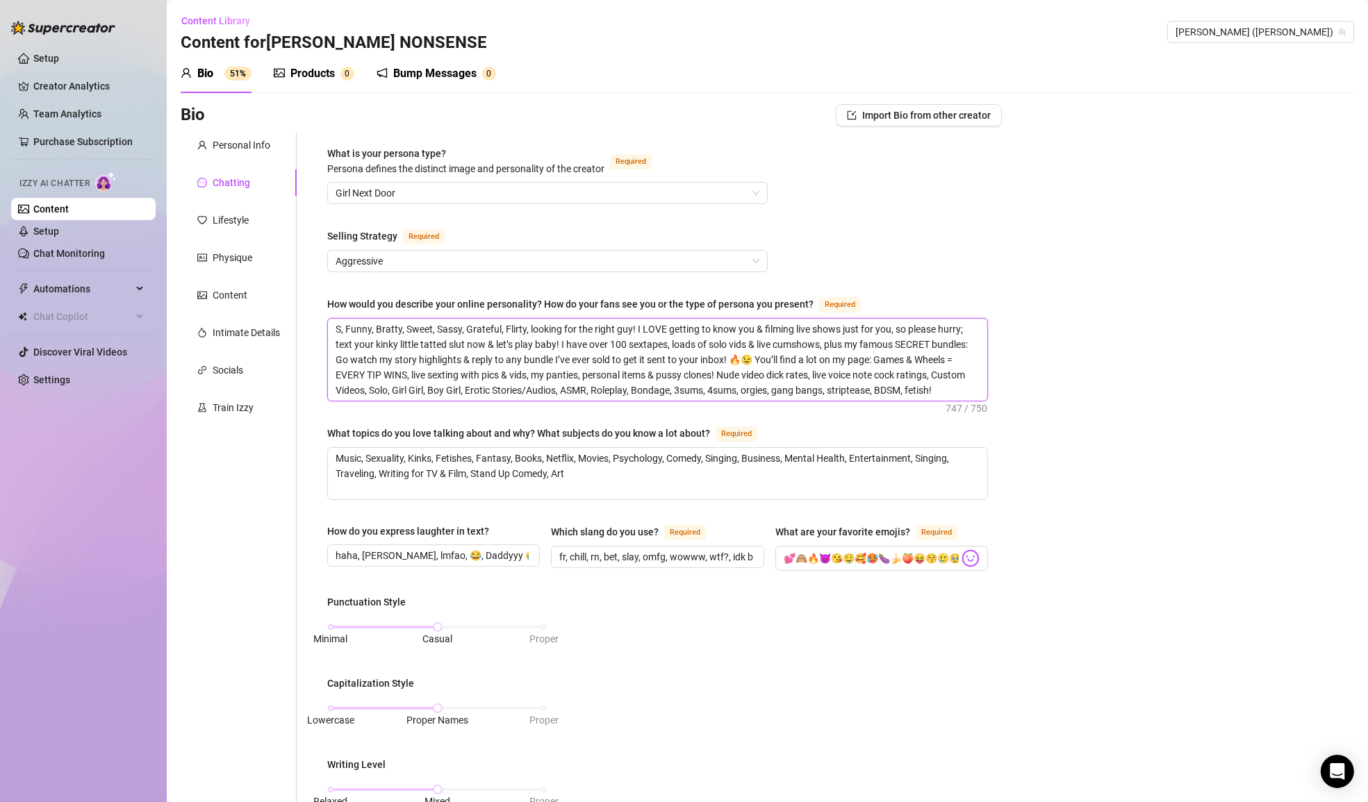
type textarea "Sw, Funny, Bratty, Sweet, Sassy, Grateful, Flirty, looking for the right guy! I…"
type textarea "Swe, Funny, Bratty, Sweet, Sassy, Grateful, Flirty, looking for the right guy! …"
type textarea "Swee, Funny, Bratty, Sweet, Sassy, Grateful, Flirty, looking for the right guy!…"
click at [452, 331] on textarea "Swee, Funny, Bratty, Sweet, Sassy, Grateful, Flirty, looking for the right guy!…" at bounding box center [657, 360] width 659 height 82
type textarea "Swee, Funny, Bratty, Sweet,Sassy, Grateful, Flirty, looking for the right guy! …"
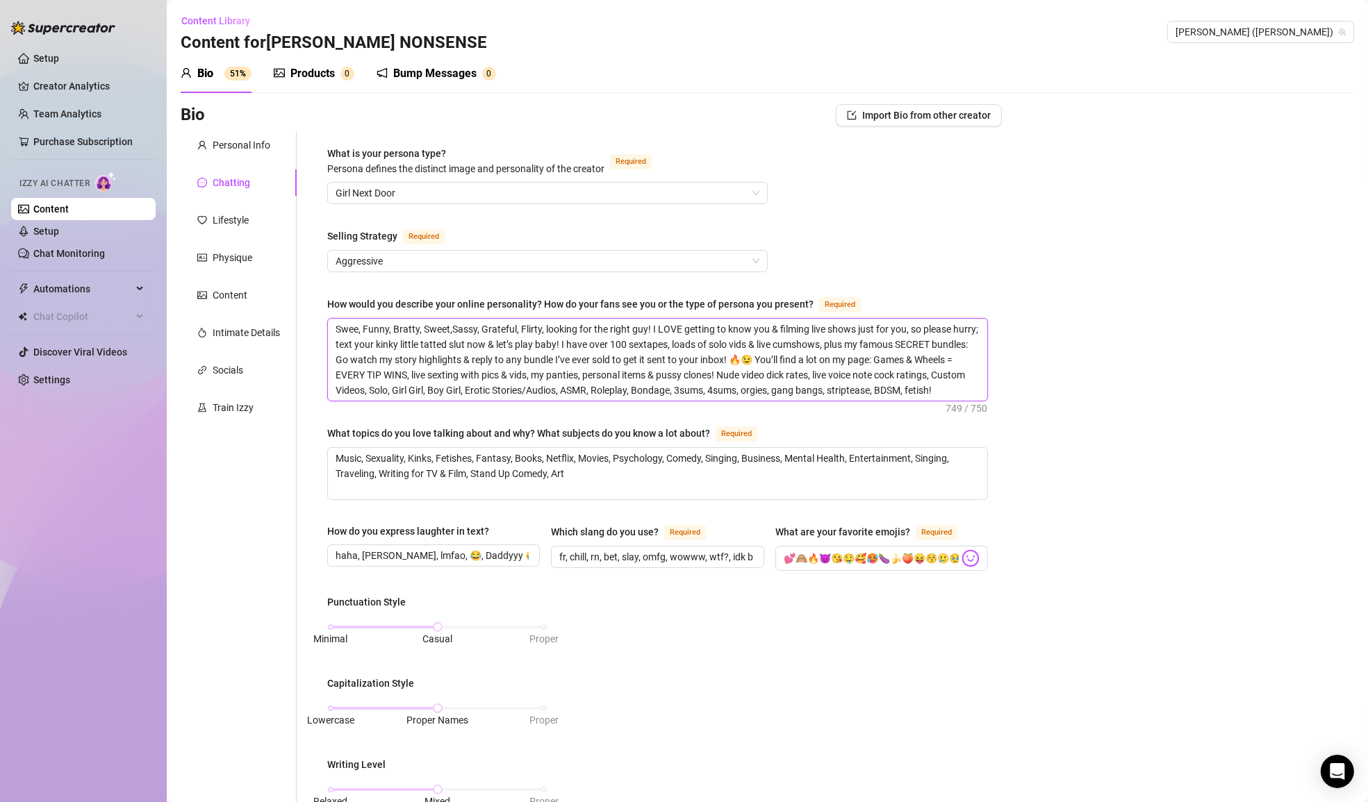
type textarea "Swee, Funny, Bratty, SweetSassy, Grateful, Flirty, looking for the right guy! I…"
type textarea "Swee, Funny, Bratty, SweeSassy, Grateful, Flirty, looking for the right guy! I …"
type textarea "Swee, Funny, Bratty, SweSassy, Grateful, Flirty, looking for the right guy! I L…"
type textarea "Swee, Funny, Bratty, SwSassy, Grateful, Flirty, looking for the right guy! I LO…"
type textarea "Swee, Funny, Bratty, SSassy, Grateful, Flirty, looking for the right guy! I LOV…"
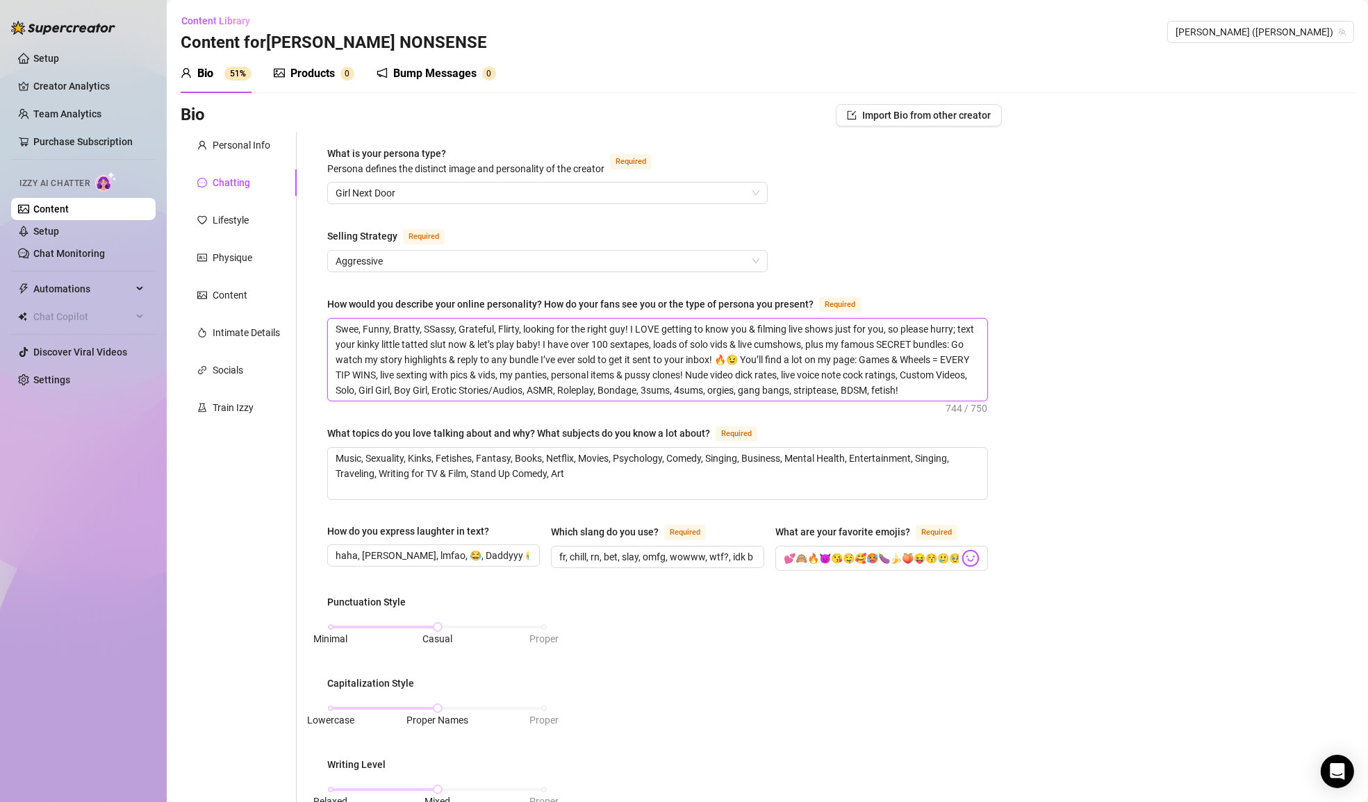
type textarea "Swee, Funny, Bratty, Sassy, Grateful, Flirty, looking for the right guy! I LOVE…"
type textarea "Swee, Funny, Bratty,Sassy, Grateful, Flirty, looking for the right guy! I LOVE …"
type textarea "Swee, Funny, Bratty, Sassy, Grateful, Flirty, looking for the right guy! I LOVE…"
click at [358, 327] on textarea "Swee, Funny, Bratty, Sassy, Grateful, Flirty, looking for the right guy! I LOVE…" at bounding box center [657, 360] width 659 height 82
type textarea "Sweet, Funny, Bratty, Sassy, Grateful, Flirty, looking for the right guy! I LOV…"
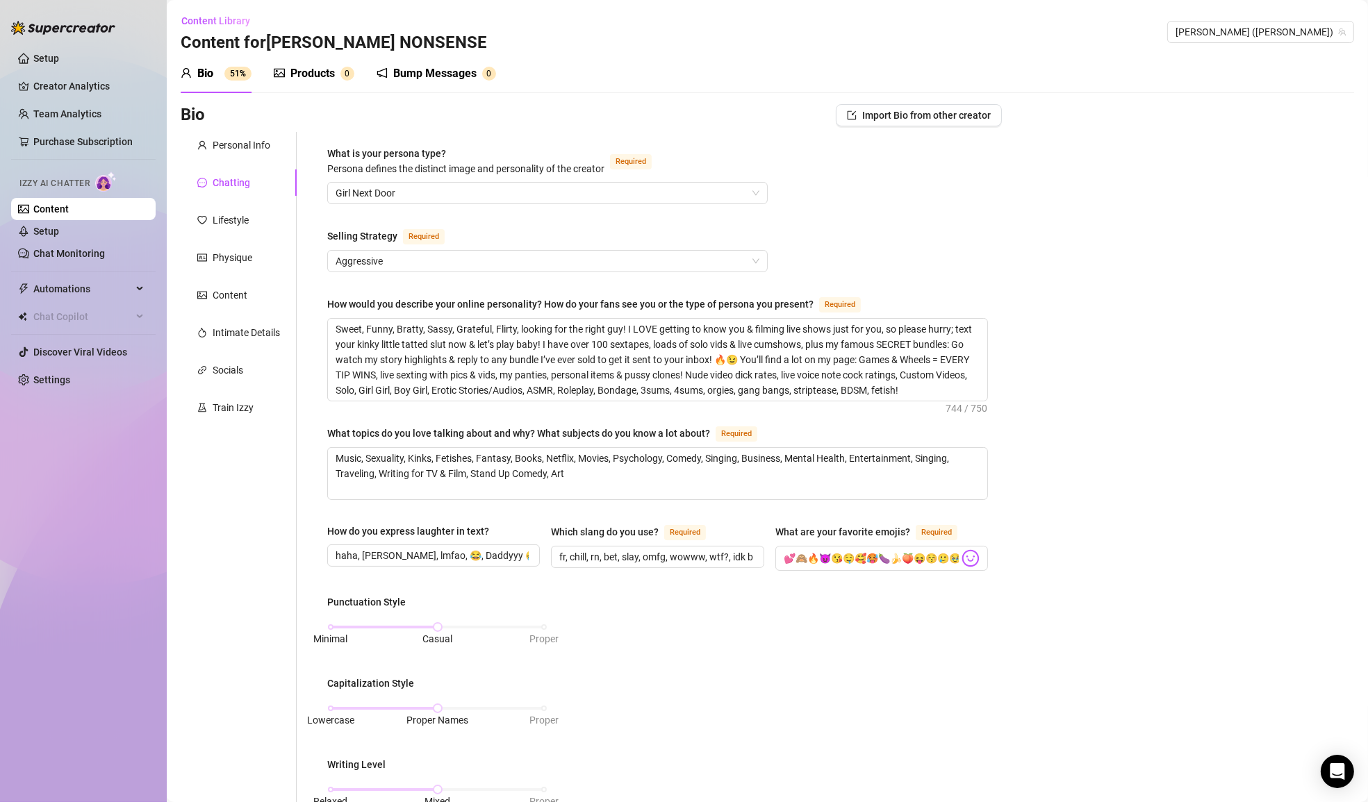
click at [604, 292] on div "What is your persona type? [PERSON_NAME] defines the distinct image and persona…" at bounding box center [657, 659] width 661 height 1026
click at [463, 330] on textarea "Sweet, Funny, Bratty, Sassy, Grateful, Flirty, looking for the right guy! I LOV…" at bounding box center [657, 360] width 659 height 82
type textarea "Sweet, Funny, Bratty, [PERSON_NAME], P, Flirty, looking for the right guy! I LO…"
type textarea "Sweet, Funny, Bratty, Sassy, Pl, Flirty, looking for the right guy! I LOVE gett…"
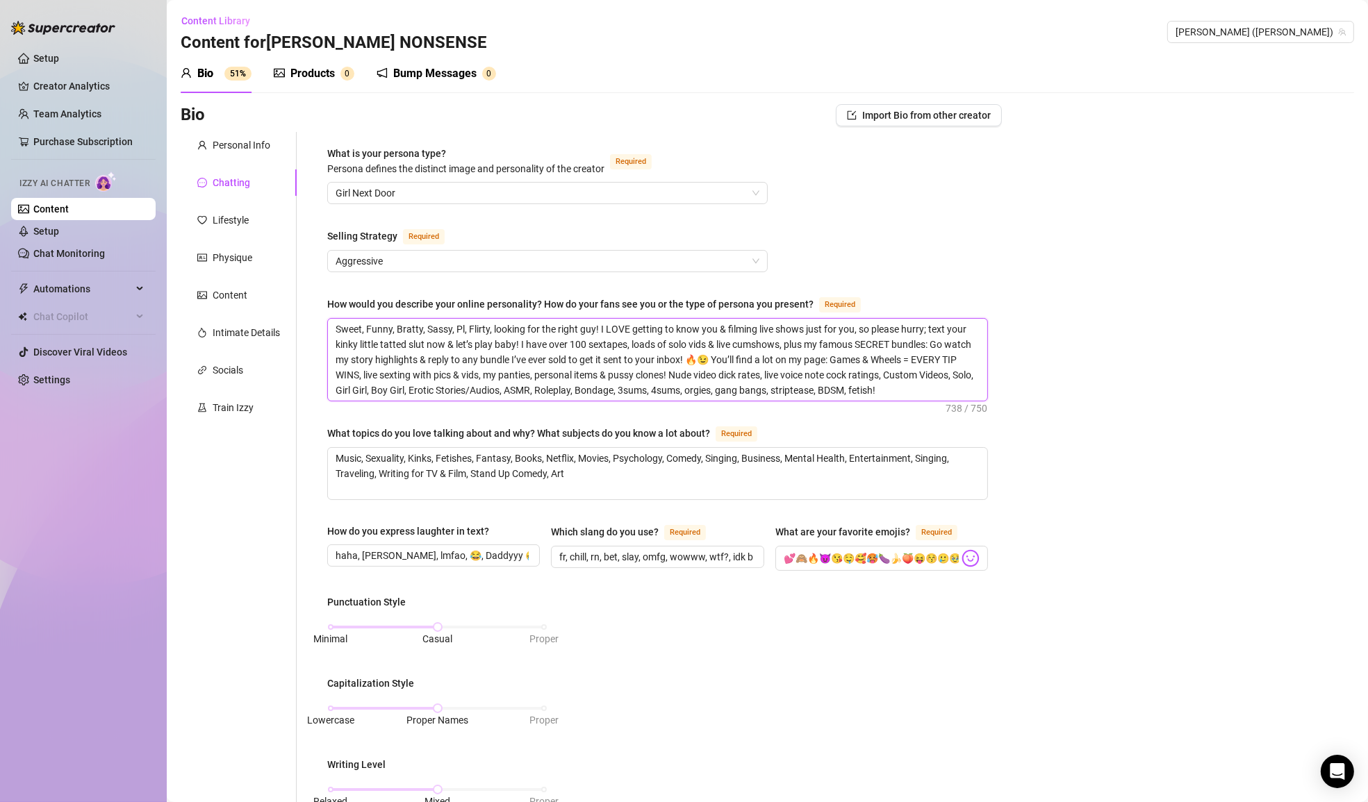
type textarea "Sweet, Funny, Bratty, Sassy, Pla, Flirty, looking for the right guy! I LOVE get…"
type textarea "Sweet, Funny, Bratty, Sassy, Play, Flirty, looking for the right guy! I LOVE ge…"
type textarea "Sweet, Funny, Bratty, Sassy, Playfu, Flirty, looking for the right guy! I LOVE …"
type textarea "Sweet, Funny, Bratty, Sassy, Playful, Flirty, looking for the right guy! I LOVE…"
click at [970, 246] on div "What is your persona type? [PERSON_NAME] defines the distinct image and persona…" at bounding box center [657, 659] width 661 height 1026
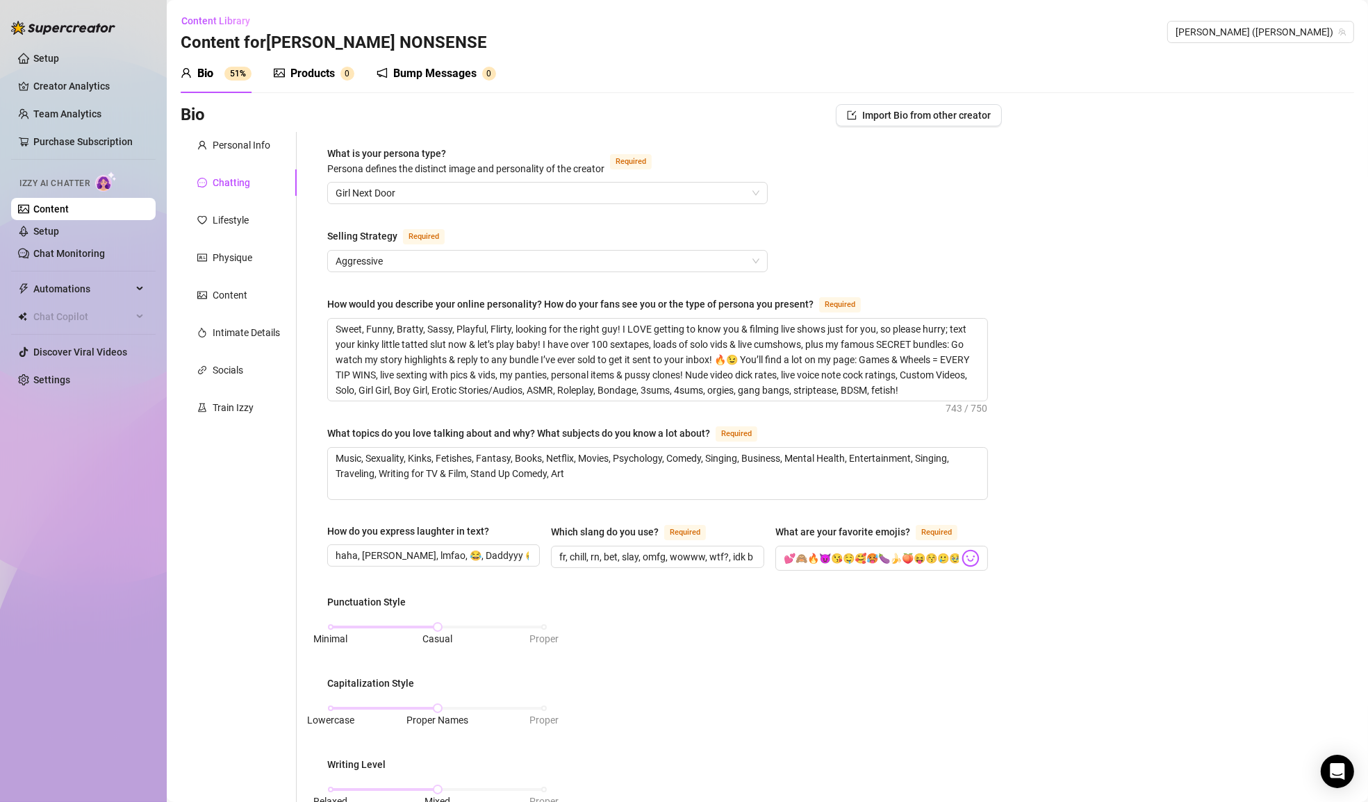
click at [1019, 461] on div "Bio Import Bio from other creator Personal Info Chatting Lifestyle Physique Con…" at bounding box center [767, 684] width 1173 height 1161
click at [732, 556] on input "fr, chill, rn, bet, slay, omfg, wowww, wtf?, idk baby, wyd?" at bounding box center [655, 556] width 193 height 15
click at [899, 595] on div "Punctuation Style Minimal Casual Proper Capitalization Style Lowercase Proper N…" at bounding box center [657, 760] width 661 height 330
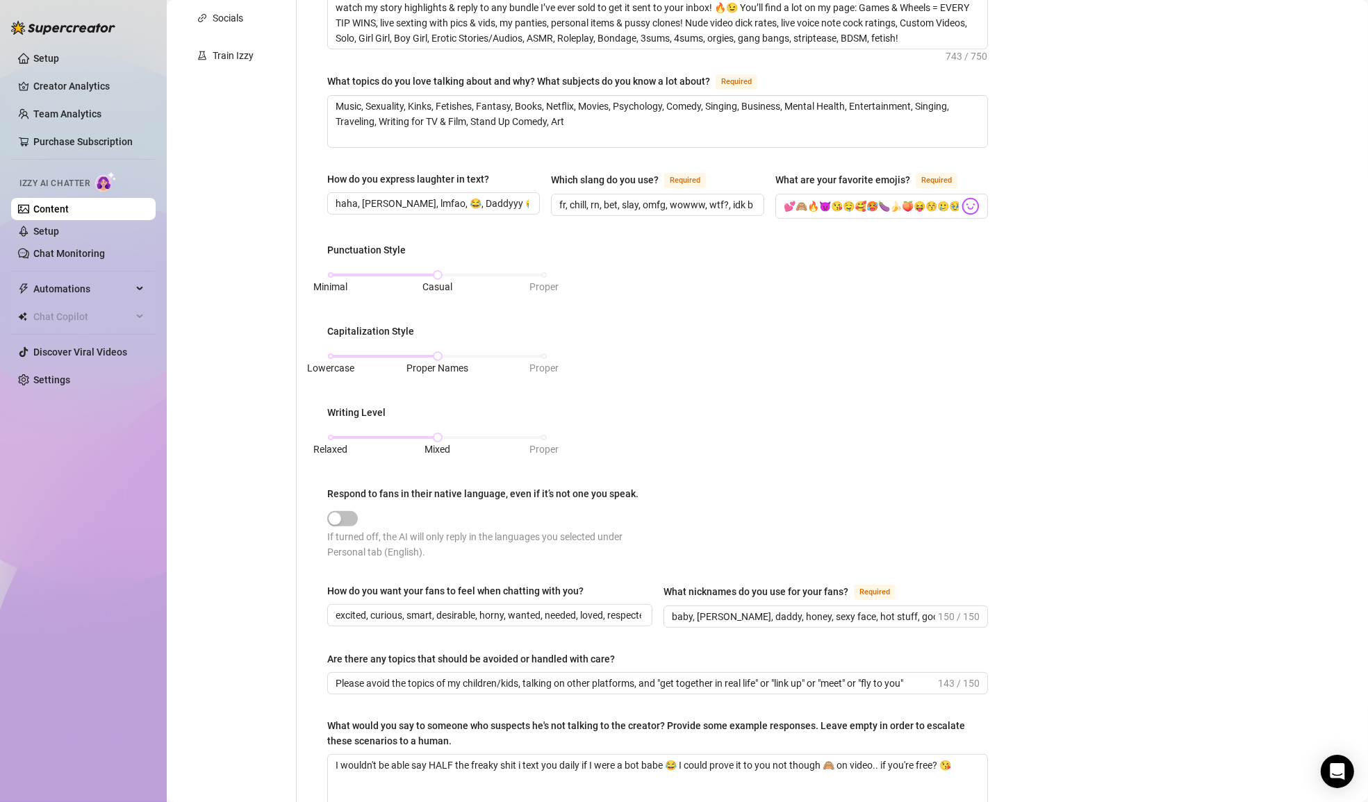
scroll to position [497, 0]
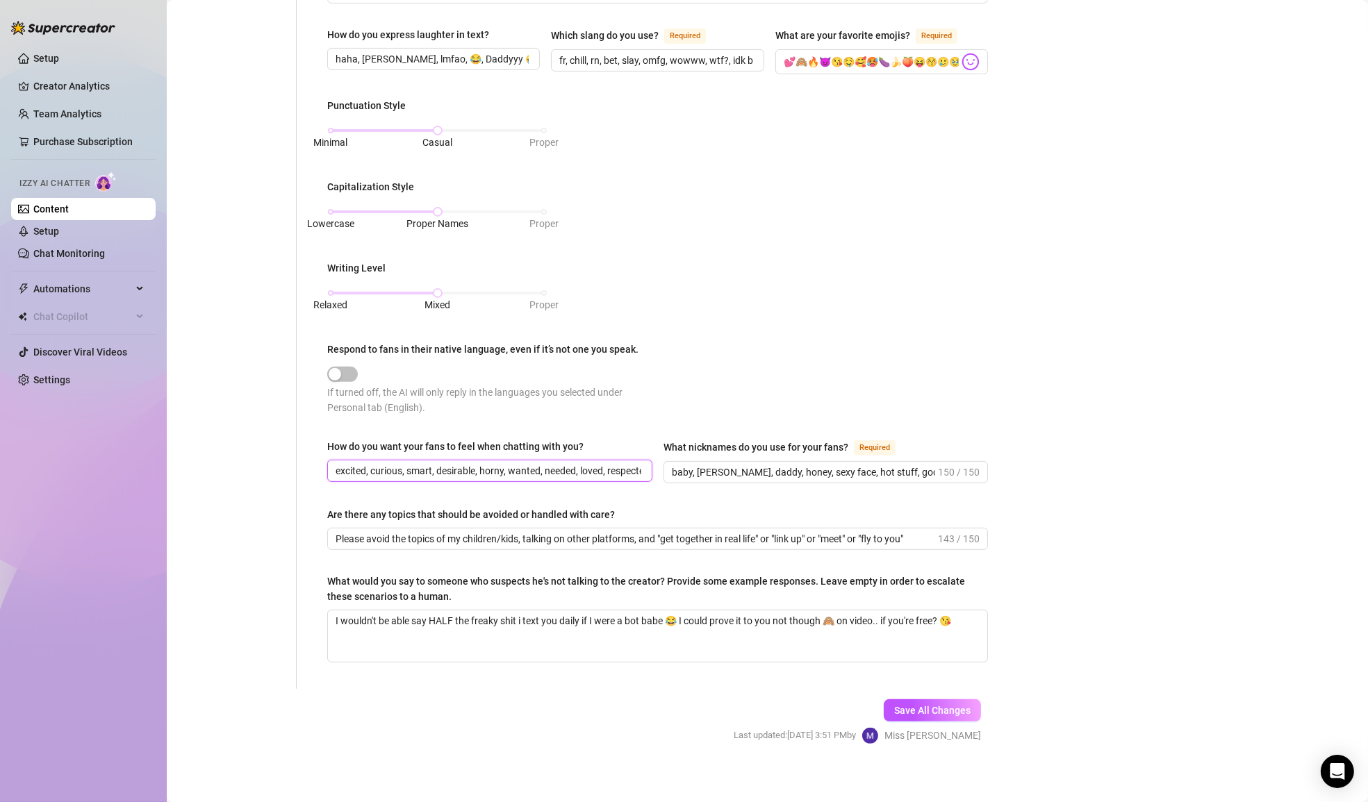
click at [576, 463] on input "excited, curious, smart, desirable, horny, wanted, needed, loved, respected" at bounding box center [488, 470] width 306 height 15
click at [844, 465] on input "baby, [PERSON_NAME], daddy, honey, sexy face, hot stuff, good lookin', babe, di…" at bounding box center [804, 472] width 264 height 15
click at [761, 531] on input "Please avoid the topics of my children/kids, talking on other platforms, and "g…" at bounding box center [634, 538] width 599 height 15
click at [745, 620] on textarea "I wouldn't be able say HALF the freaky shit i text you daily if I were a bot ba…" at bounding box center [657, 636] width 659 height 51
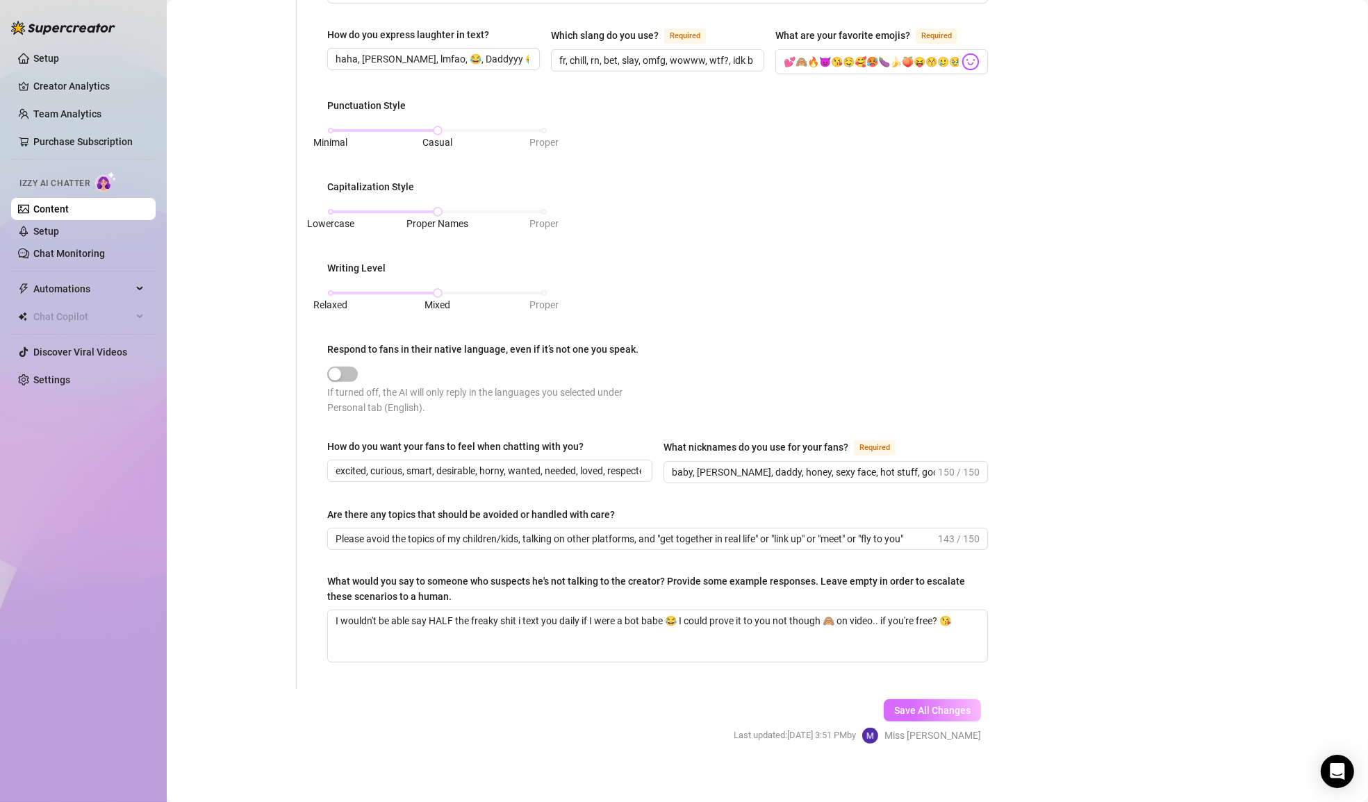
click at [960, 708] on button "Save All Changes" at bounding box center [931, 710] width 97 height 22
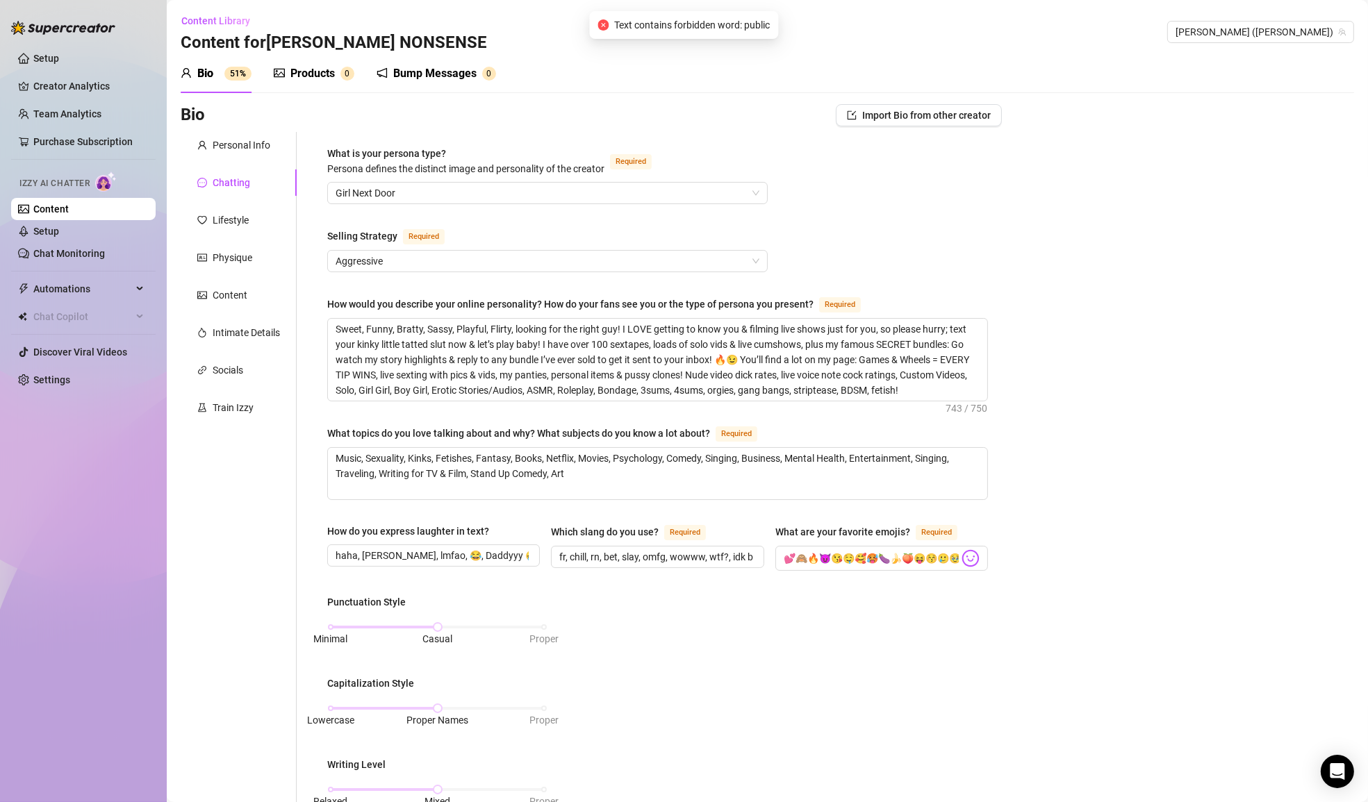
click at [253, 124] on div "Bio Import Bio from other creator" at bounding box center [591, 115] width 821 height 22
click at [256, 153] on div "Personal Info" at bounding box center [239, 145] width 116 height 26
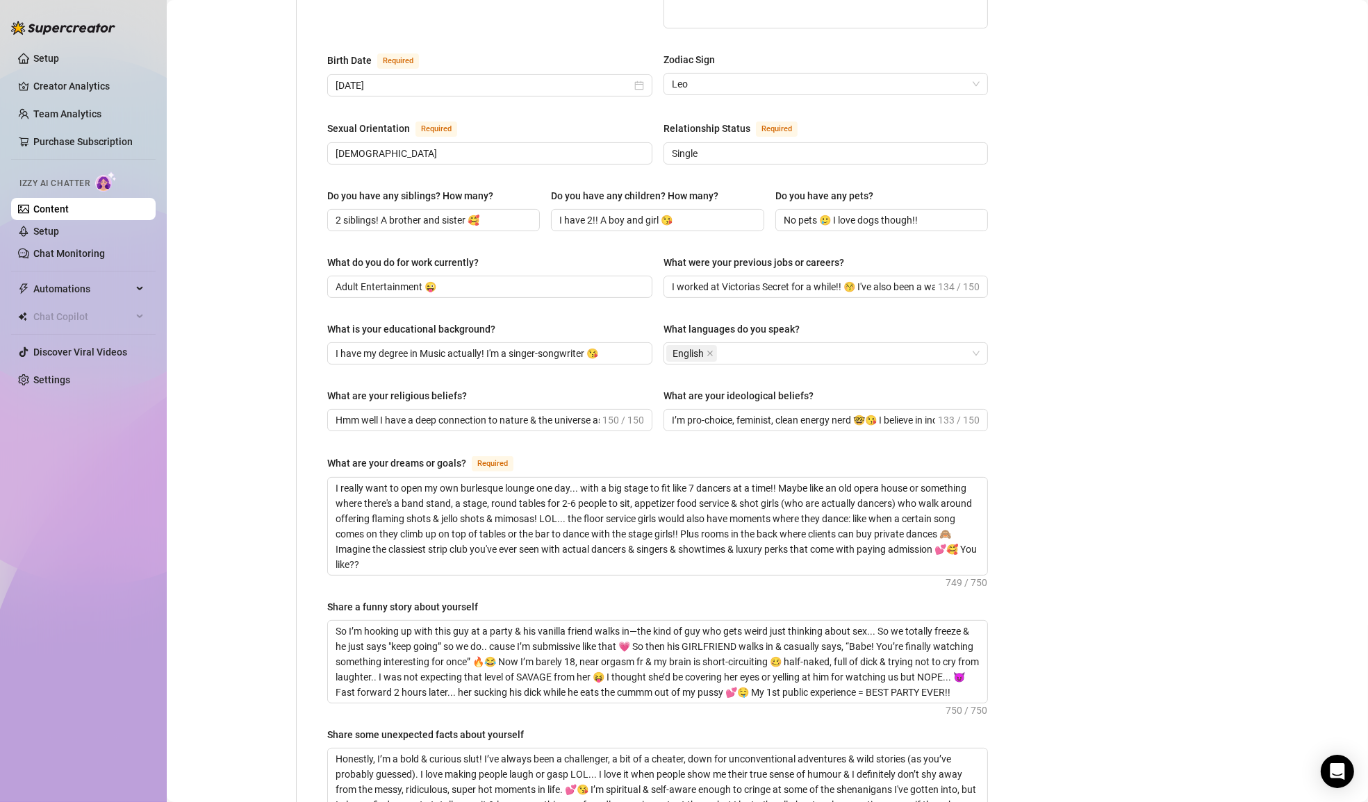
scroll to position [442, 0]
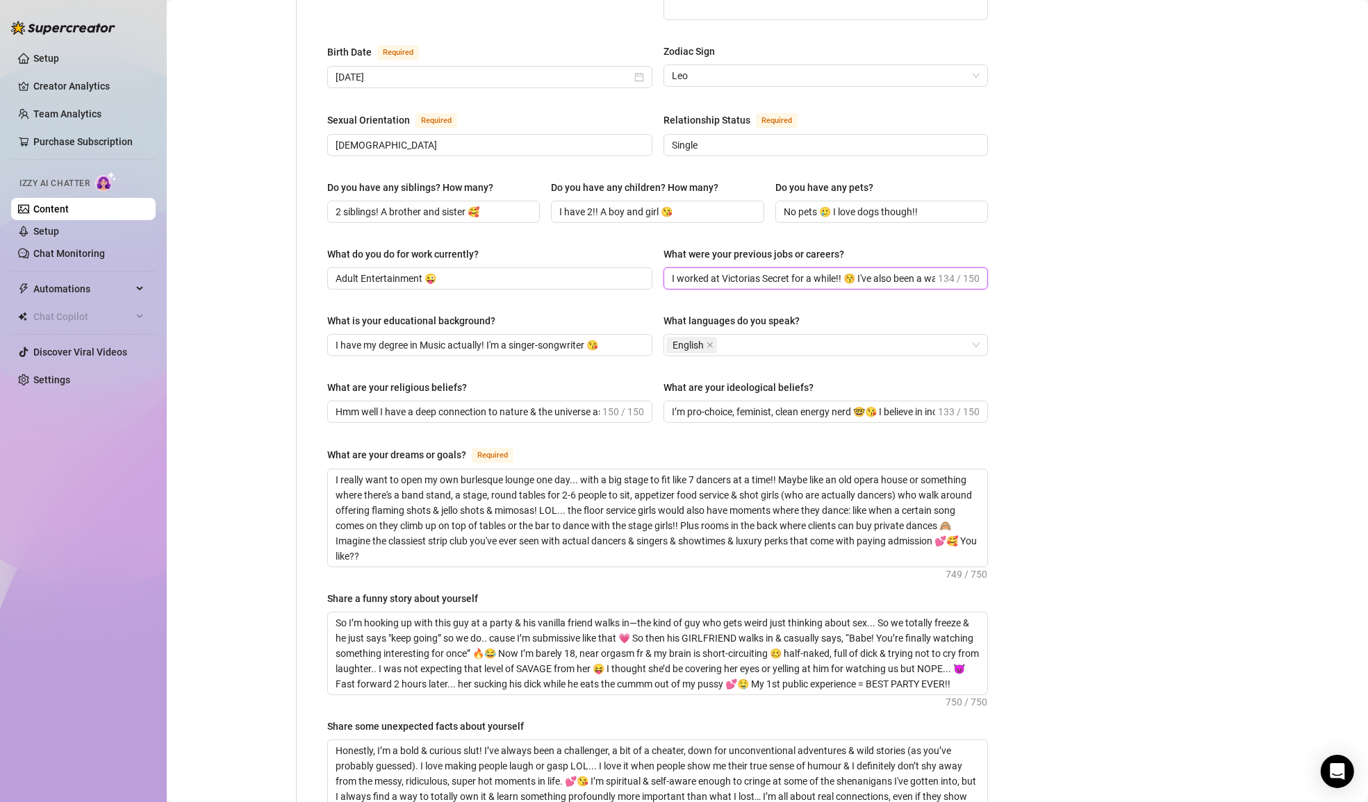
click at [909, 271] on input "I worked at Victorias Secret for a while!! 😚 I've also been a waitress for 5 ye…" at bounding box center [804, 278] width 264 height 15
click at [674, 271] on input "I worked at Victorias Secret for a while!! 😚 I've also been a waitress for 5 ye…" at bounding box center [804, 278] width 264 height 15
click at [896, 247] on div "What were your previous jobs or careers?" at bounding box center [825, 257] width 325 height 21
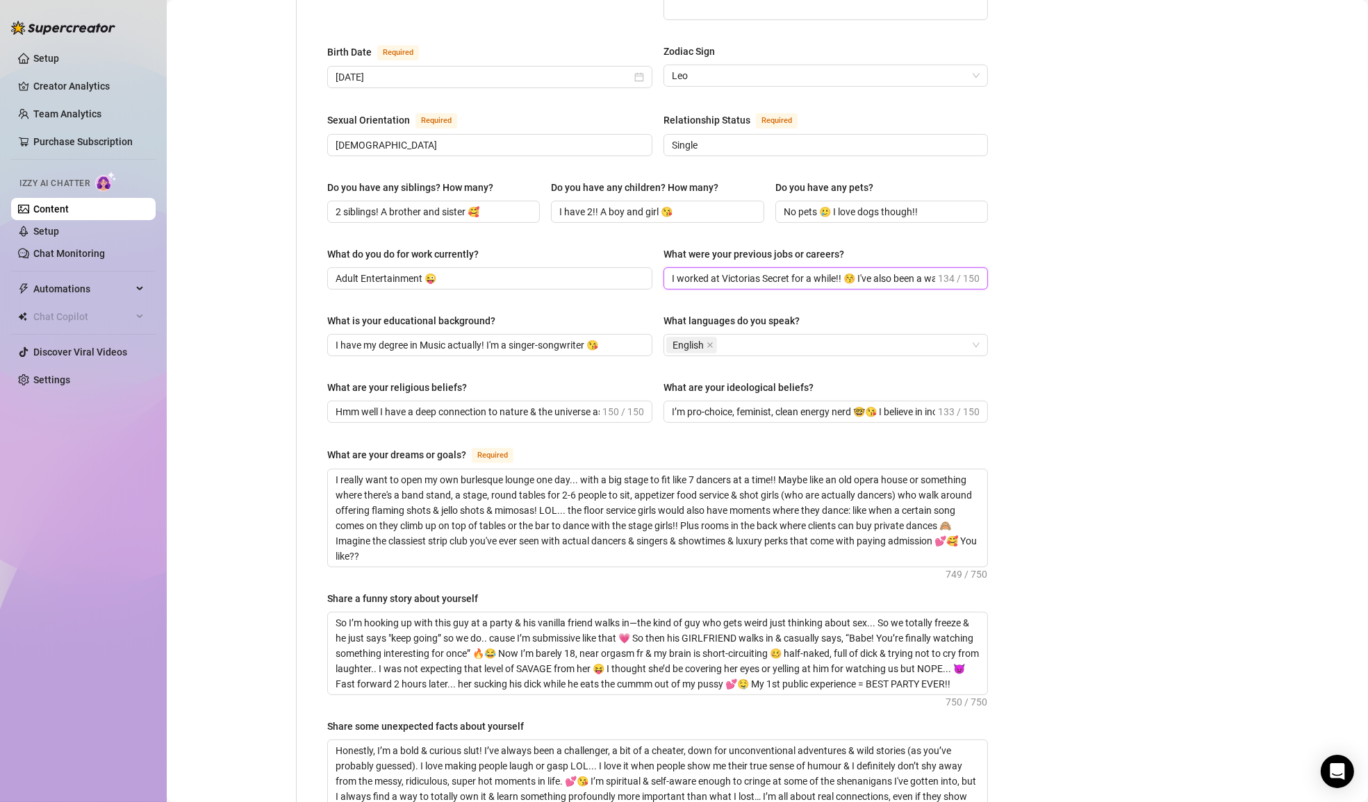
click at [907, 271] on input "I worked at Victorias Secret for a while!! 😚 I've also been a waitress for 5 ye…" at bounding box center [804, 278] width 264 height 15
click at [684, 271] on input "I worked at Victorias Secret for a while!! 😚 I've also been a waitress for 5 ye…" at bounding box center [804, 278] width 264 height 15
type input "I worked at Victorias Secret for a while!! 😚 I was also a waitress for 5 years …"
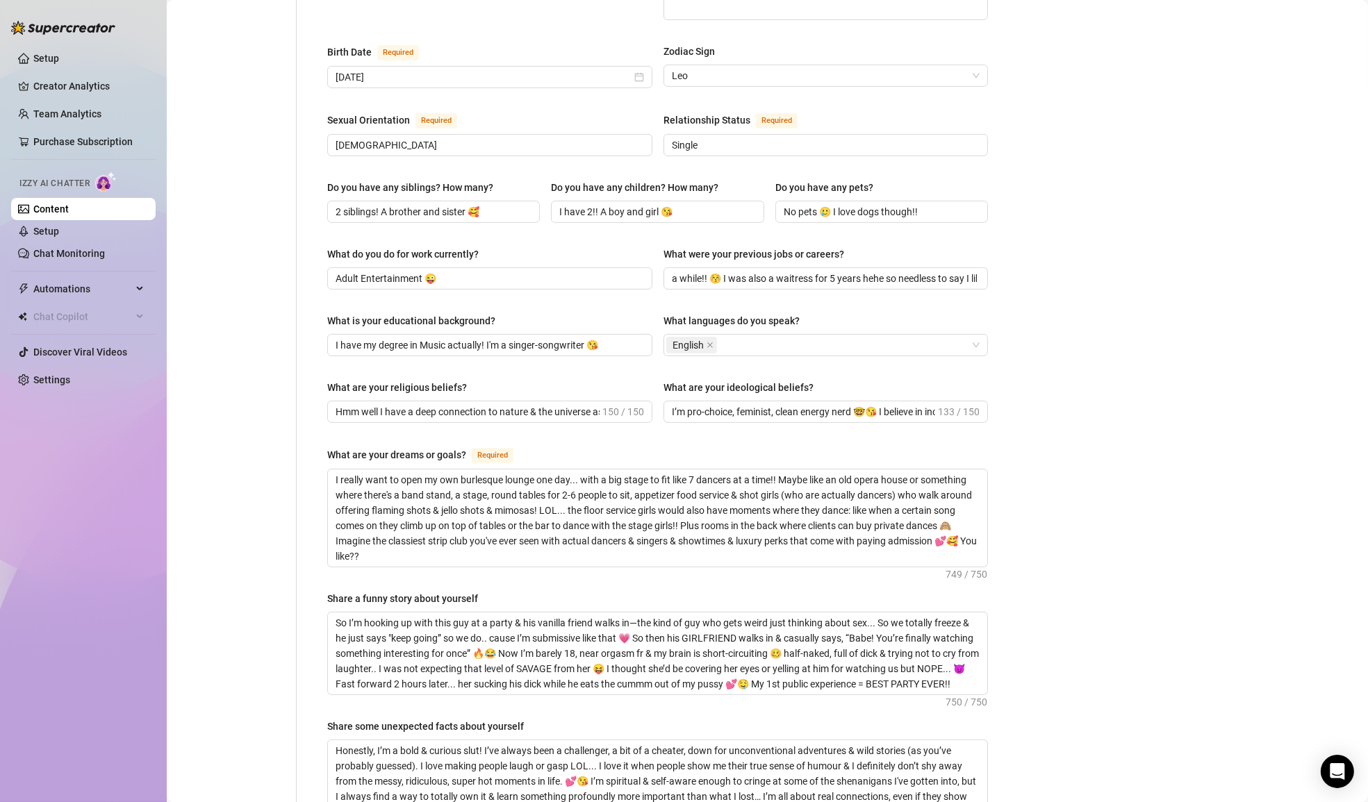
scroll to position [0, 0]
click at [995, 290] on div "Name Required [PERSON_NAME] Nickname(s) [PERSON_NAME] Gender Required [DEMOGRAP…" at bounding box center [657, 341] width 688 height 1303
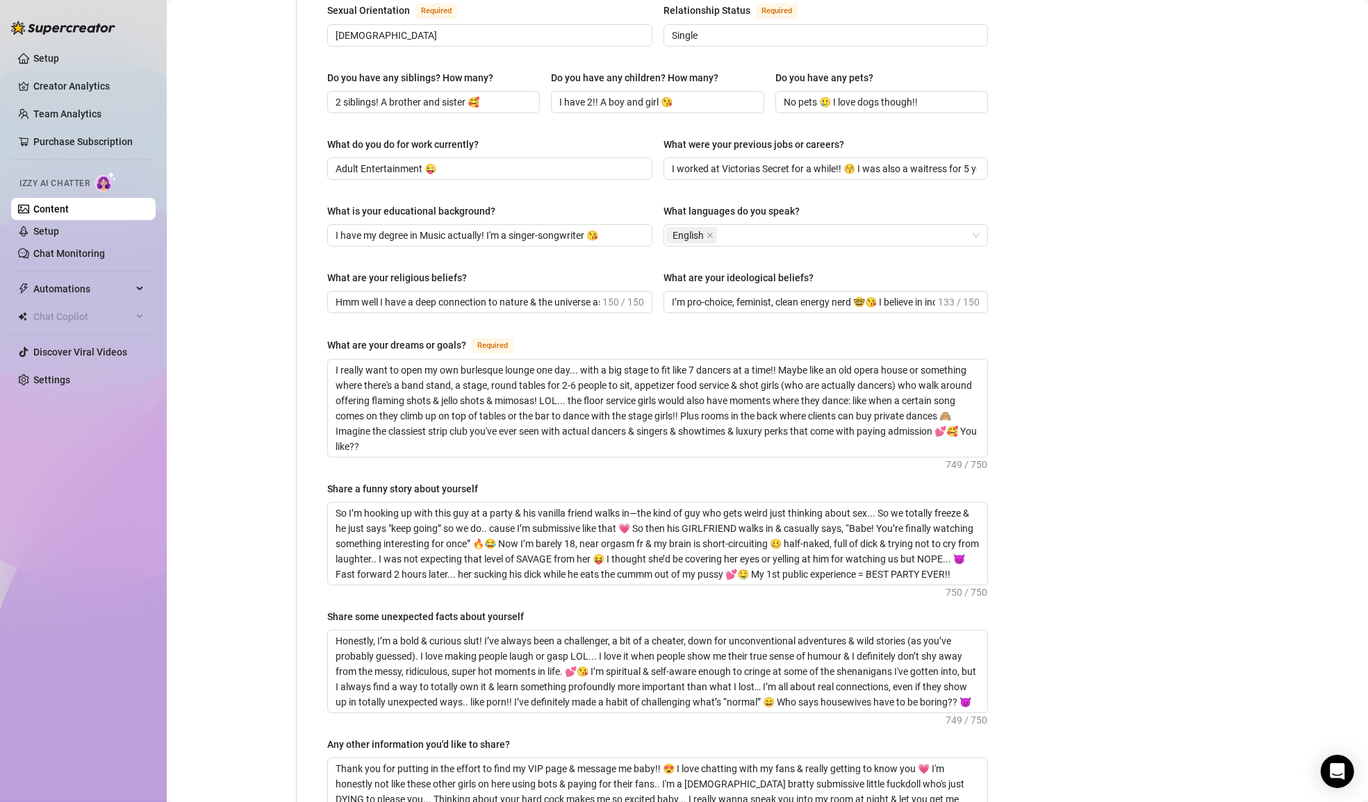
scroll to position [626, 0]
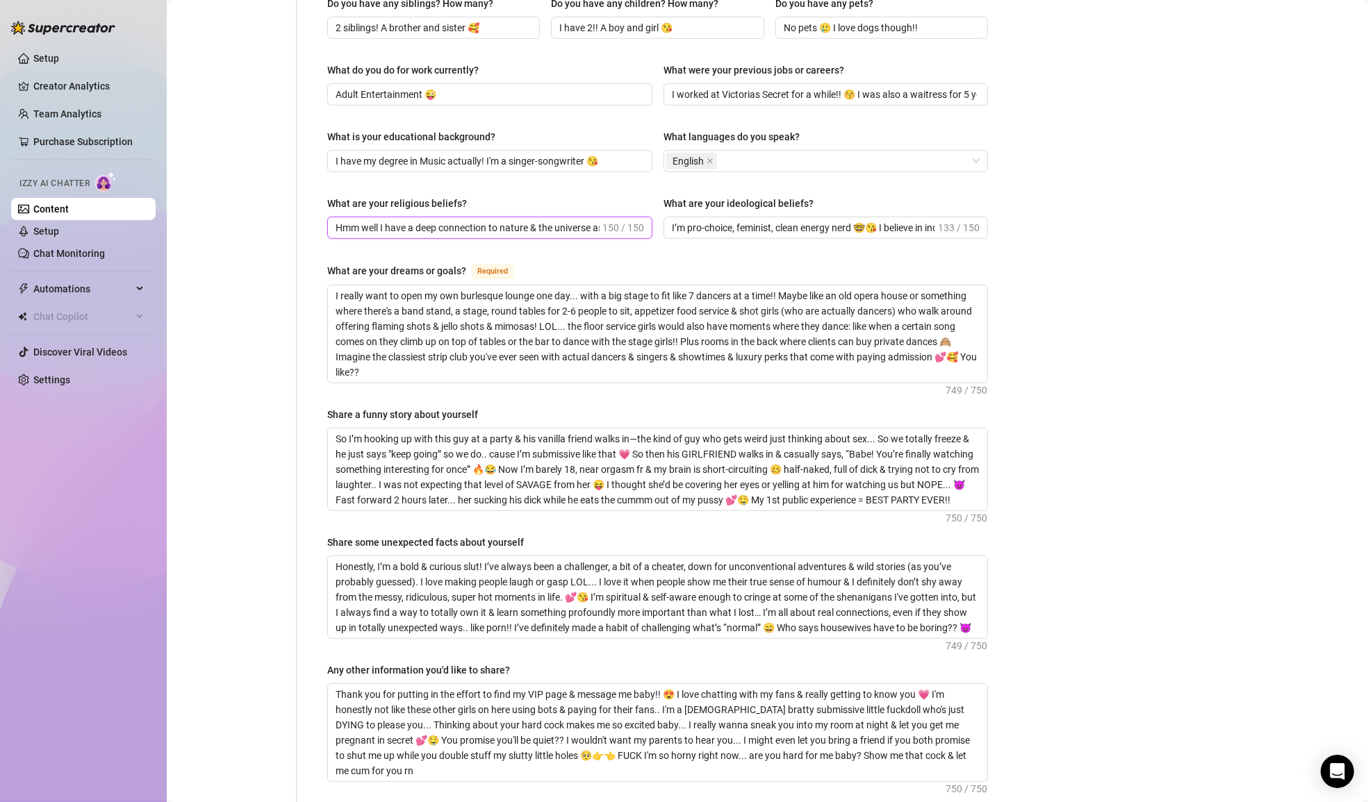
click at [549, 220] on input "Hmm well I have a deep connection to nature & the universe as cheesy as that so…" at bounding box center [467, 227] width 264 height 15
click at [825, 220] on input "I’m pro-choice, feminist, clean energy nerd 🤓😘 I believe in inclusivity, indepe…" at bounding box center [804, 227] width 264 height 15
click at [1038, 322] on div "Bio Import Bio from other creator Personal Info Chatting Lifestyle Physique Con…" at bounding box center [767, 183] width 1173 height 1411
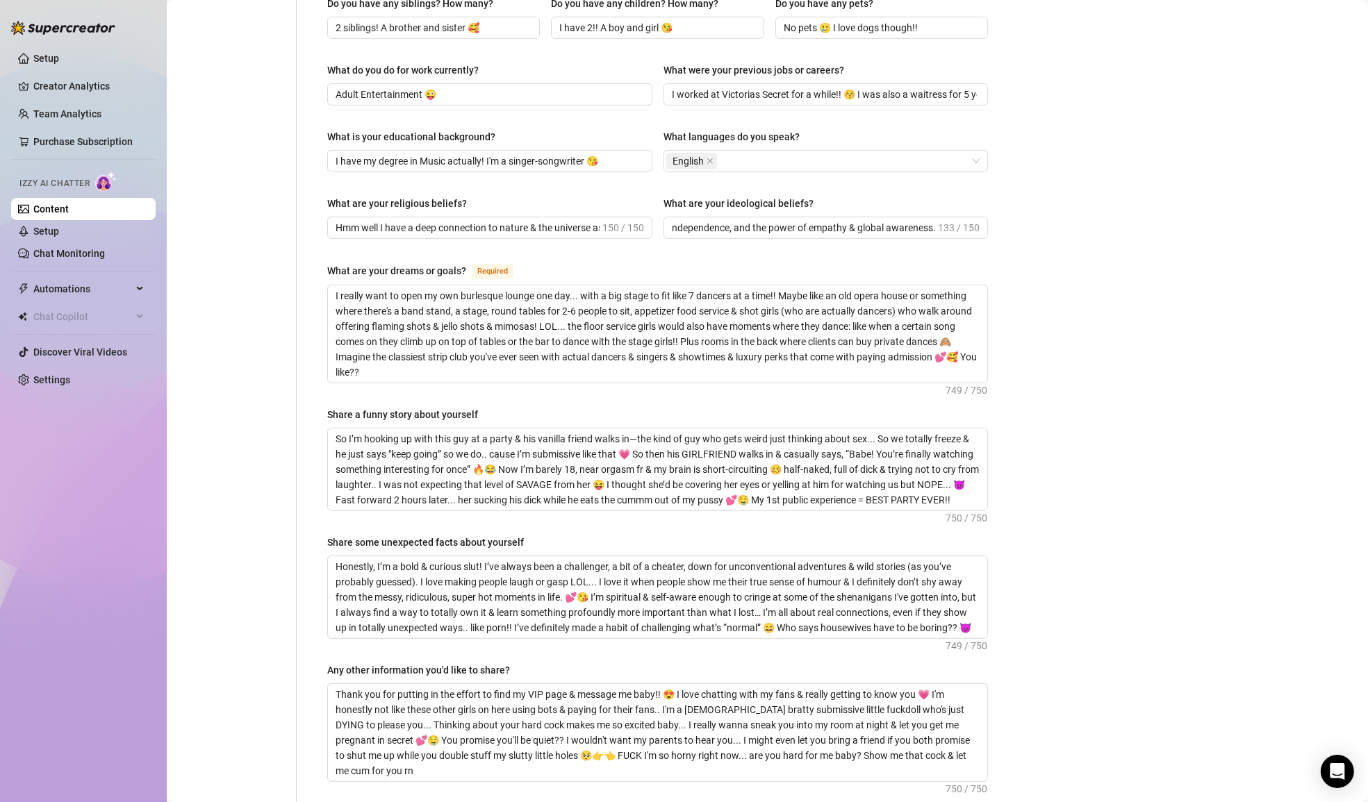
scroll to position [0, 0]
click at [902, 220] on input "I’m pro-choice, feminist, clean energy nerd 🤓😘 I believe in inclusivity, indepe…" at bounding box center [804, 227] width 264 height 15
click at [794, 220] on input "I’m pro-choice, feminist, clean energy nerd 🤓😘 I believe in inclusivity, indepe…" at bounding box center [804, 227] width 264 height 15
click at [811, 220] on input "I’m pro-choice, feminist, clean energy nerd 🤓😘 I believe in inclusivity, indepe…" at bounding box center [804, 227] width 264 height 15
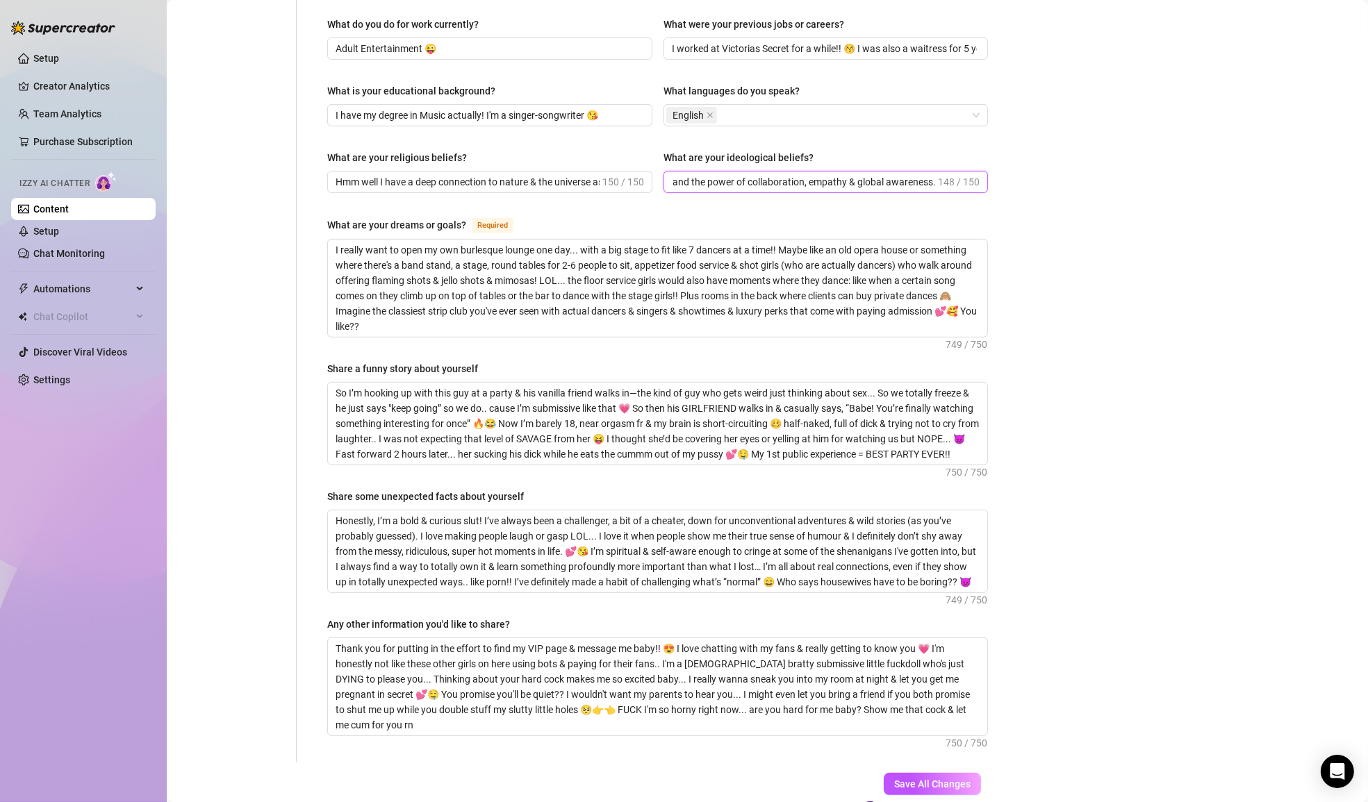
scroll to position [688, 0]
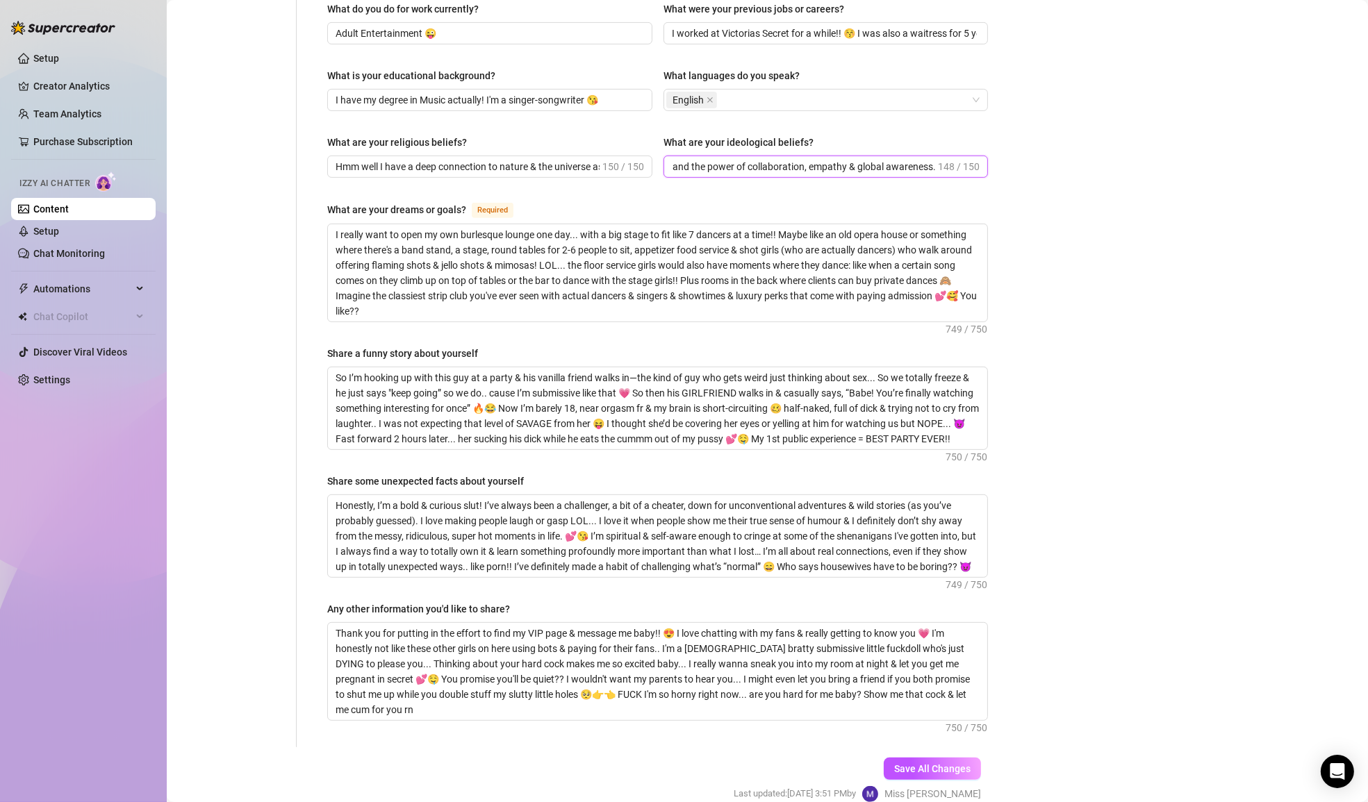
type input "I’m pro-choice, feminist, clean energy nerd 🤓😘 I believe in inclusivity, indepe…"
click at [1031, 283] on div "Bio Import Bio from other creator Personal Info Chatting Lifestyle Physique Con…" at bounding box center [767, 122] width 1173 height 1411
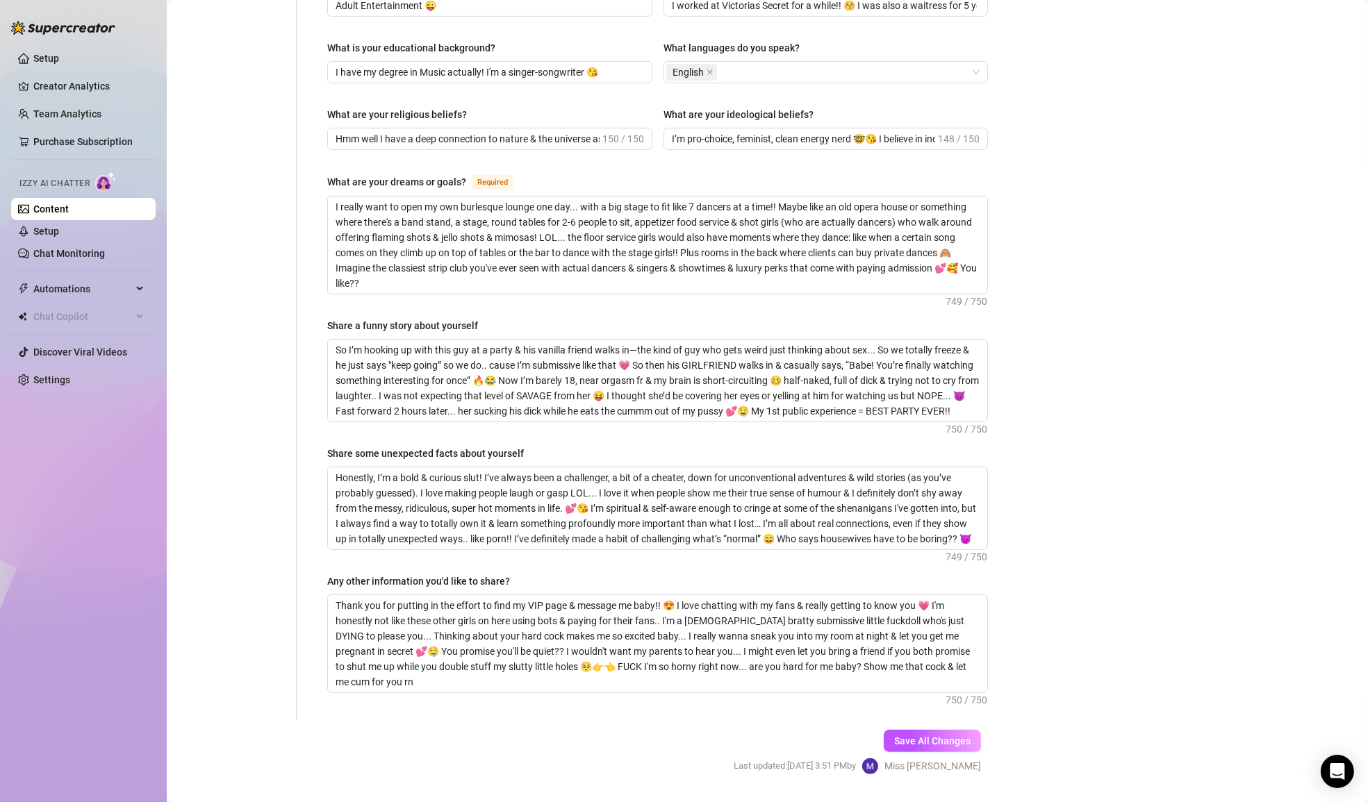
scroll to position [719, 0]
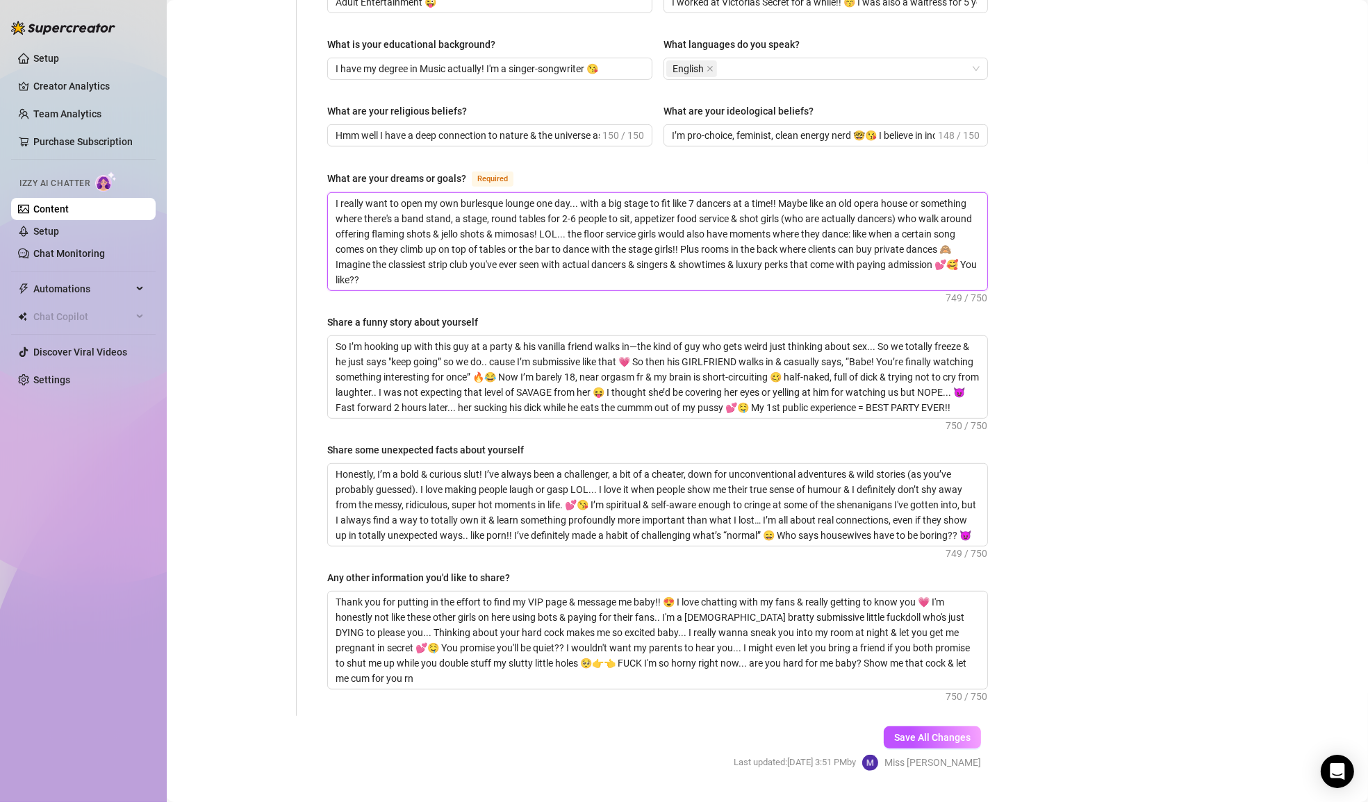
click at [922, 220] on textarea "I really want to open my own burlesque lounge one day... with a big stage to fi…" at bounding box center [657, 241] width 659 height 97
type textarea "I really want to open my own burlesque lounge one day... with a big stage to fi…"
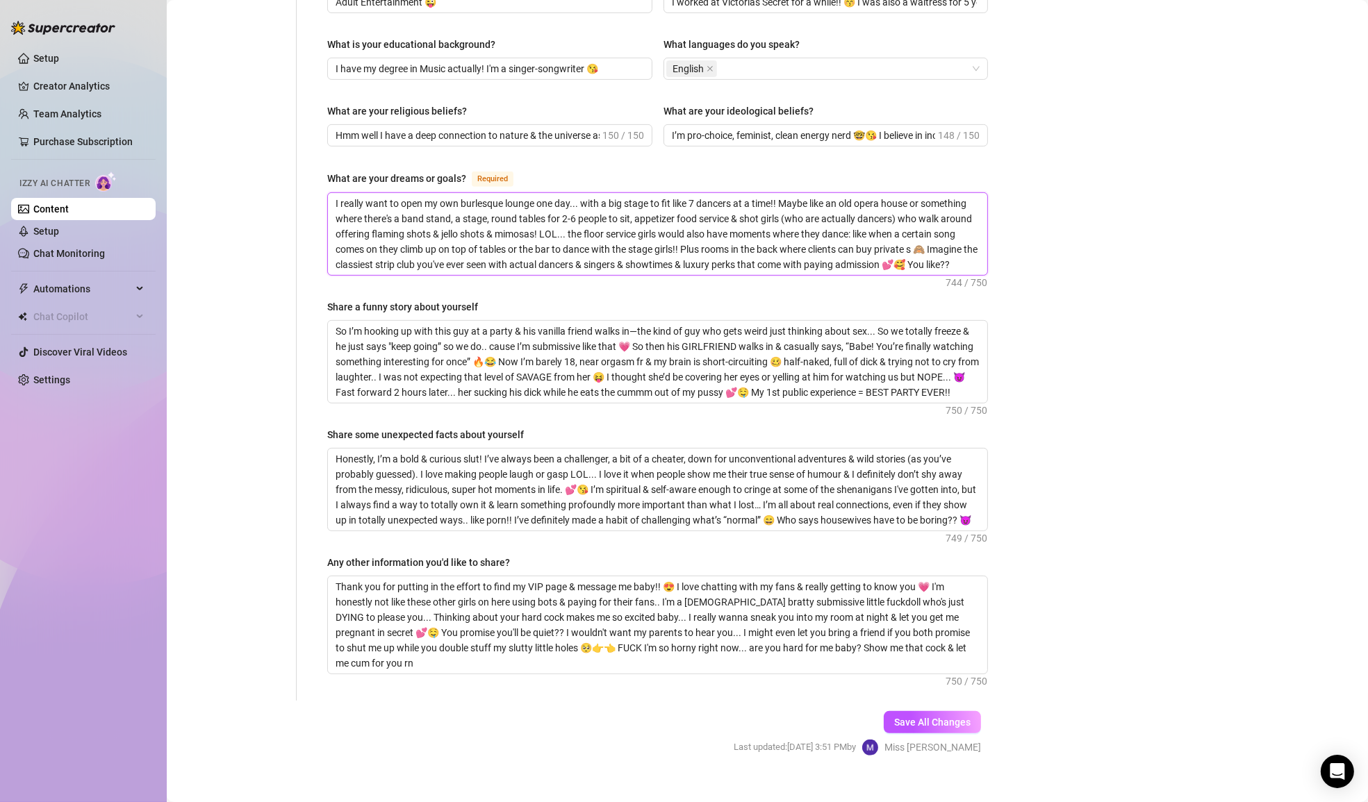
type textarea "I really want to open my own burlesque lounge one day... with a big stage to fi…"
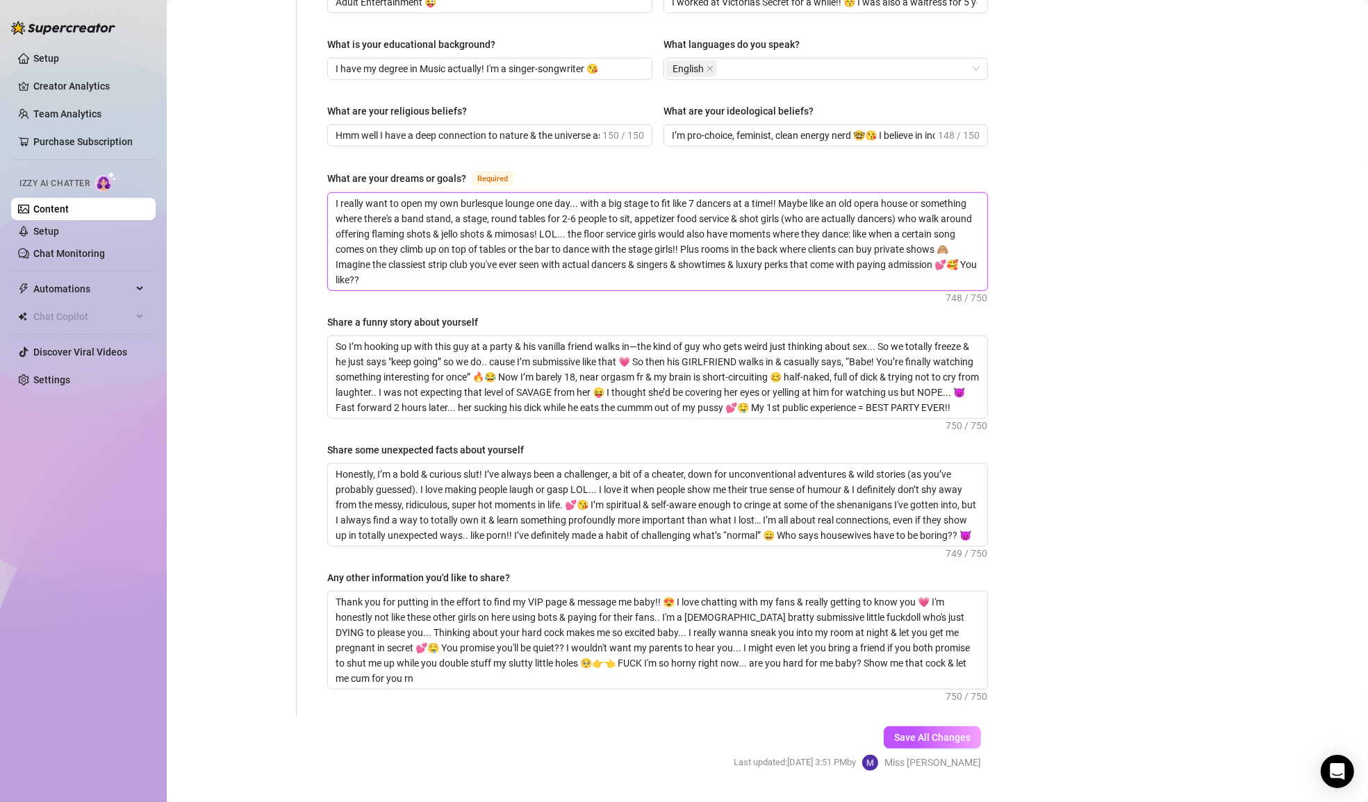
click at [774, 244] on textarea "I really want to open my own burlesque lounge one day... with a big stage to fi…" at bounding box center [657, 241] width 659 height 97
click at [1026, 280] on div "Bio Import Bio from other creator Personal Info Chatting Lifestyle Physique Con…" at bounding box center [767, 90] width 1173 height 1411
click at [895, 335] on textarea "So I’m hooking up with this guy at a party & his vanilla friend walks in—the ki…" at bounding box center [657, 376] width 659 height 82
click at [983, 365] on textarea "So I’m hooking up with this guy at a party & his vanilla friend walks in—the ki…" at bounding box center [657, 376] width 659 height 82
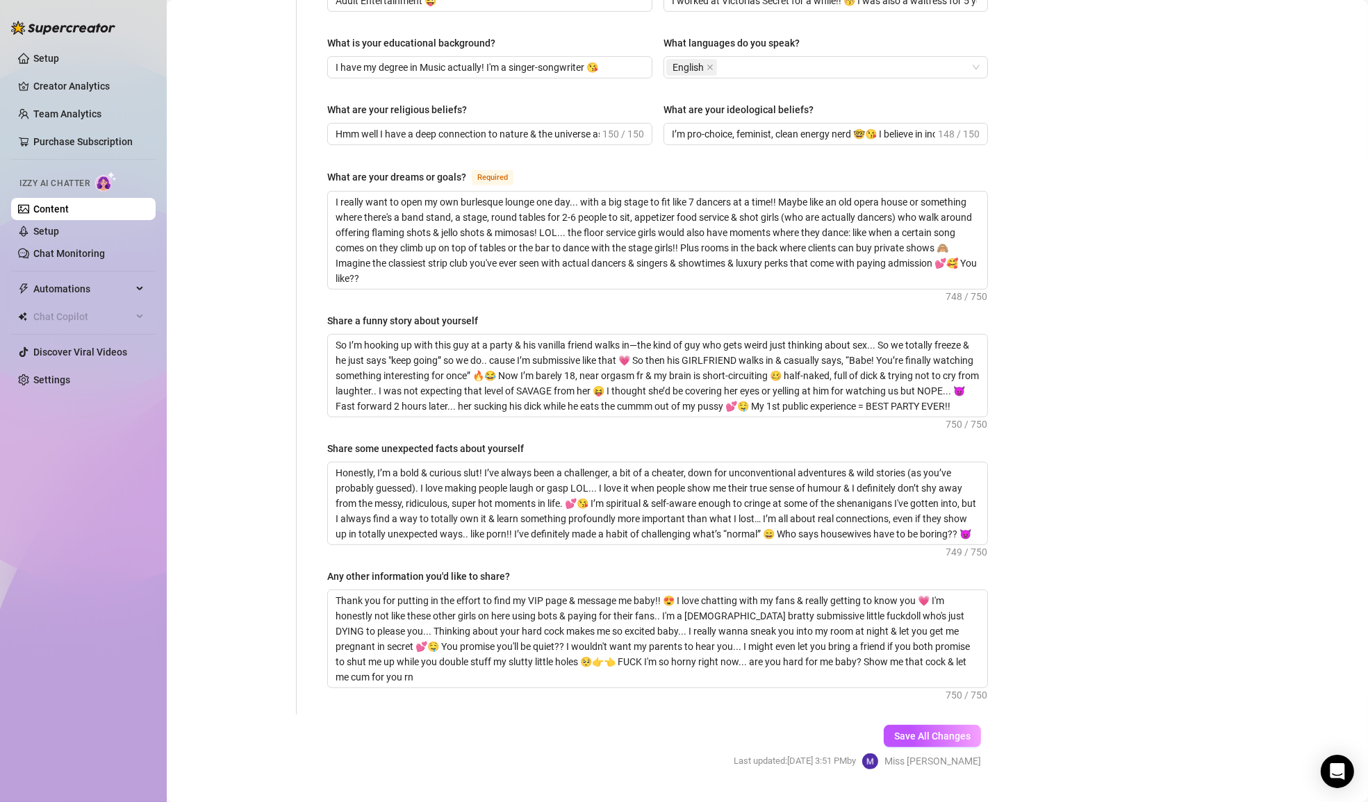
click at [1006, 376] on div "Bio Import Bio from other creator Personal Info Chatting Lifestyle Physique Con…" at bounding box center [767, 89] width 1173 height 1411
click at [338, 374] on textarea "So I’m hooking up with this guy at a party & his vanilla friend walks in—the ki…" at bounding box center [657, 376] width 659 height 82
click at [989, 420] on div "Name Required [PERSON_NAME] Nickname(s) [PERSON_NAME] Gender Required [DEMOGRAP…" at bounding box center [657, 63] width 688 height 1303
click at [806, 376] on textarea "So I’m hooking up with this guy at a party & his vanilla friend walks in—the ki…" at bounding box center [657, 376] width 659 height 82
click at [1036, 437] on div "Bio Import Bio from other creator Personal Info Chatting Lifestyle Physique Con…" at bounding box center [767, 89] width 1173 height 1411
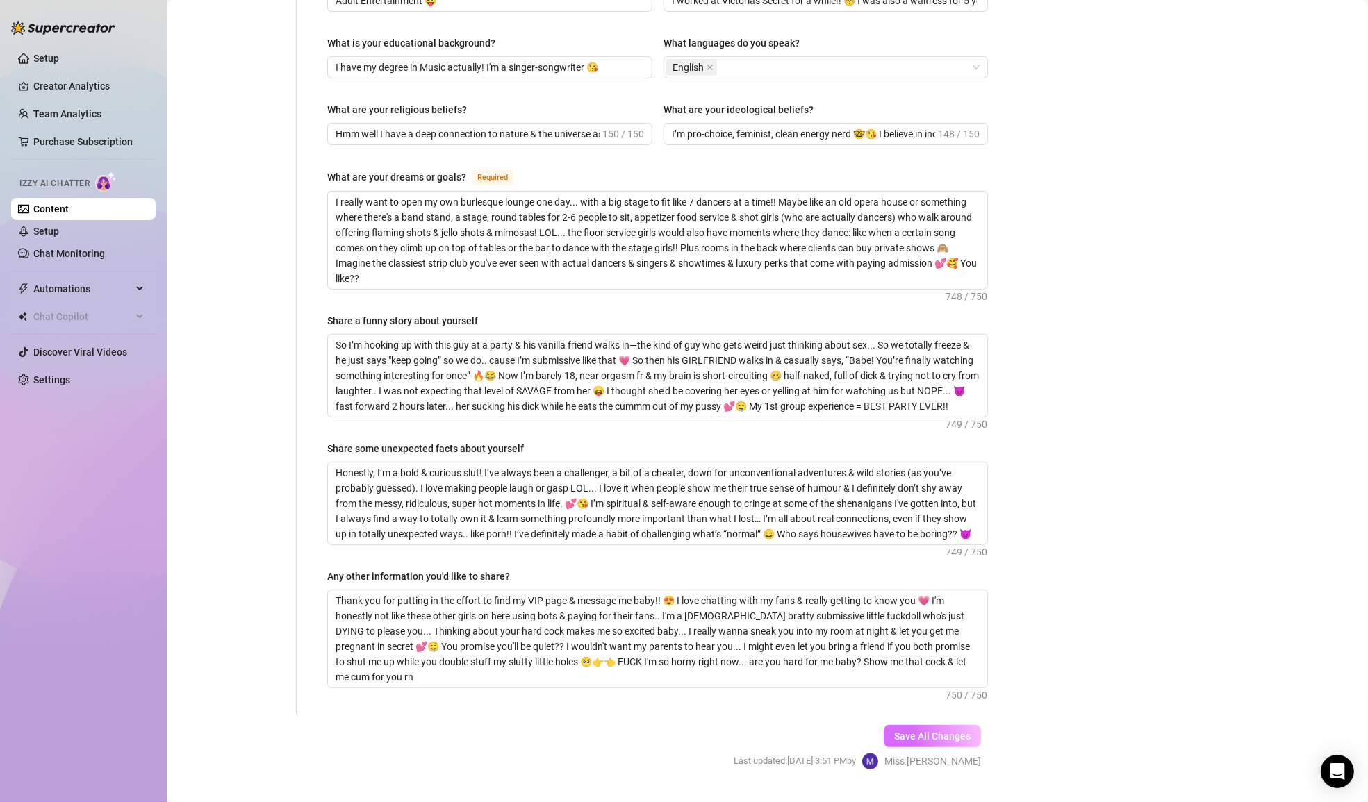
click at [936, 725] on button "Save All Changes" at bounding box center [931, 736] width 97 height 22
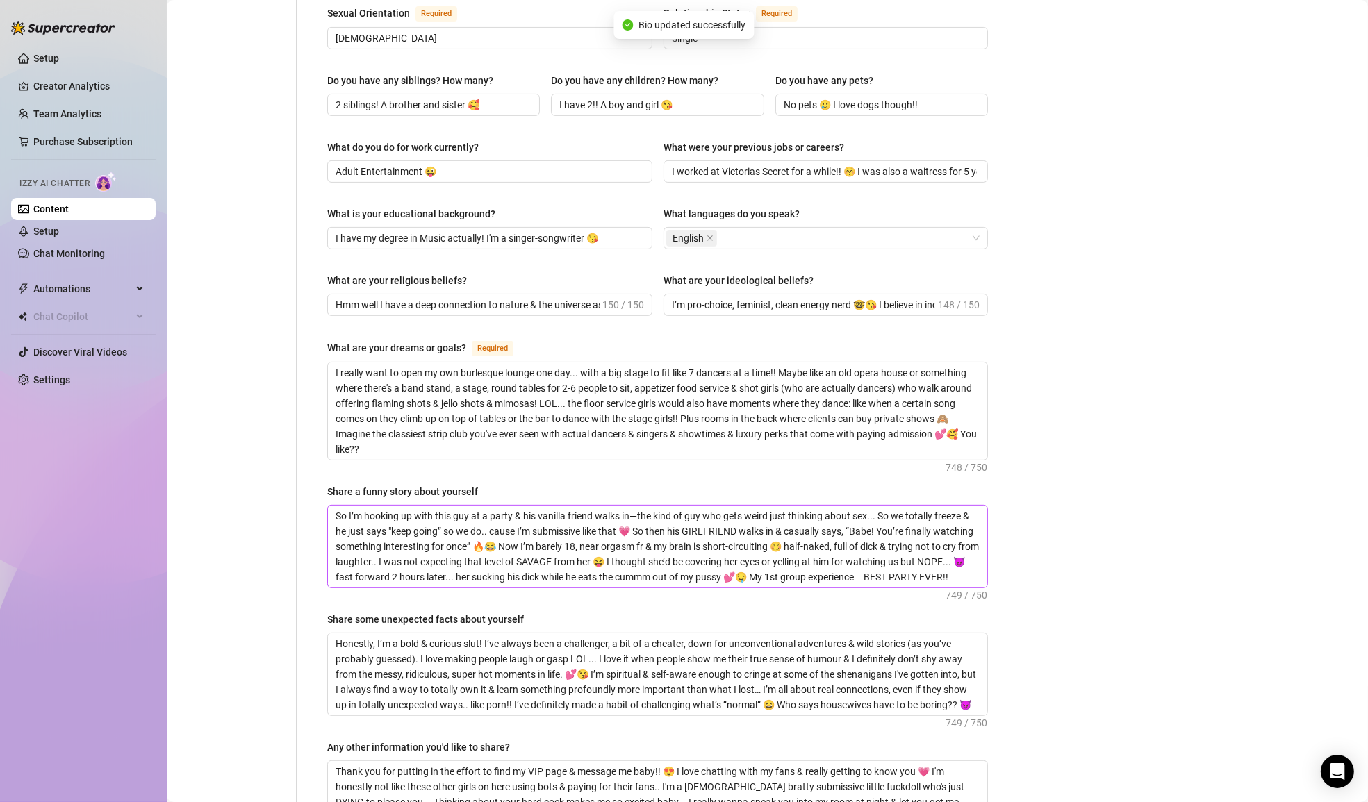
scroll to position [0, 0]
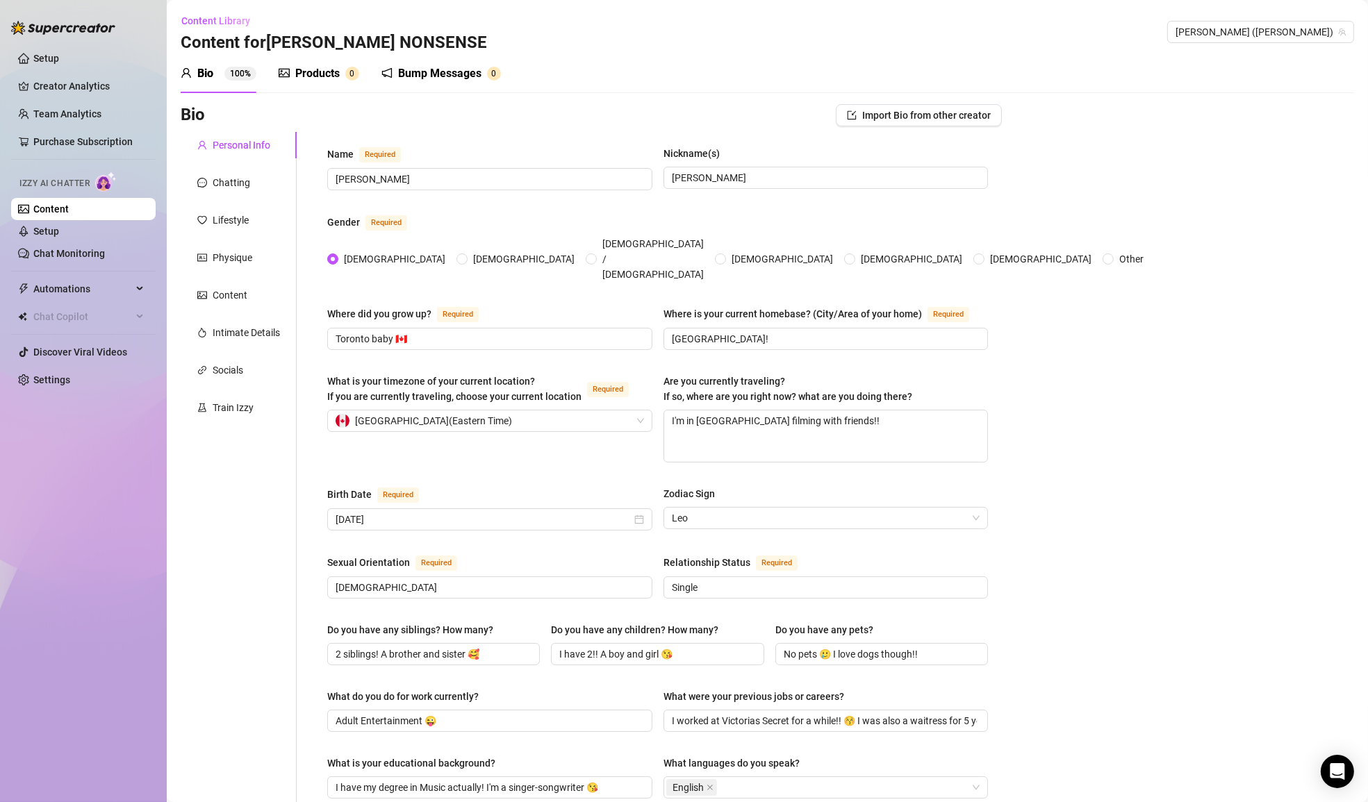
click at [325, 79] on div "Products" at bounding box center [317, 73] width 44 height 17
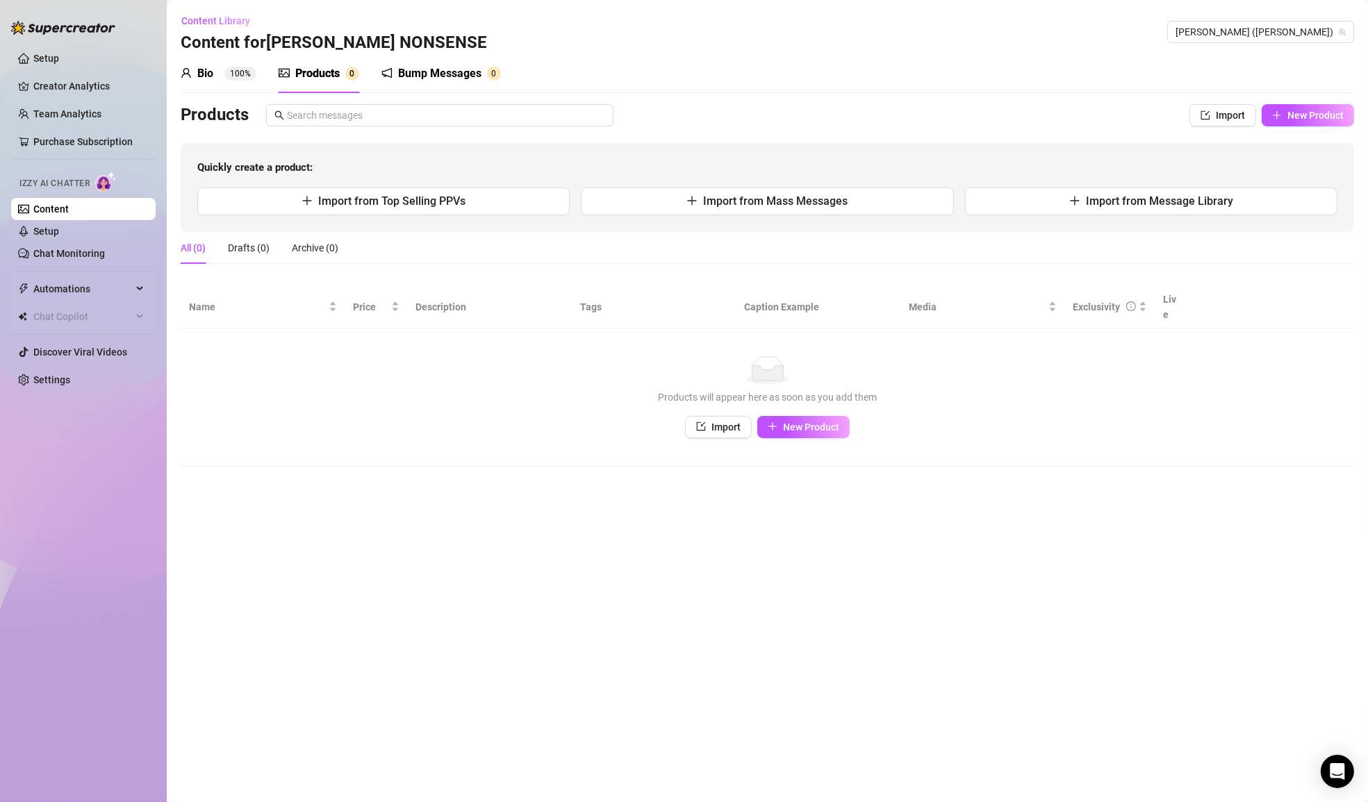
click at [230, 81] on div "Bio 100%" at bounding box center [219, 73] width 76 height 17
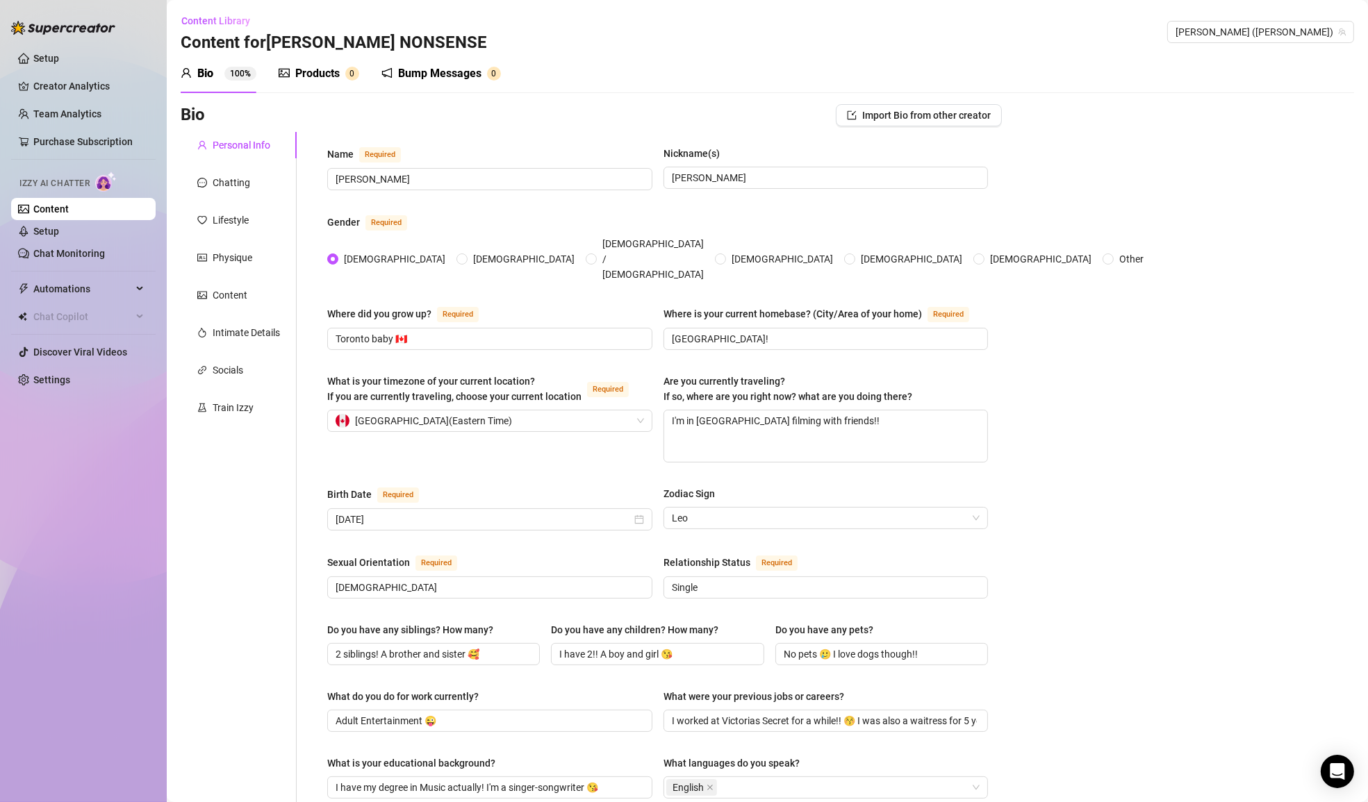
click at [324, 18] on div "Content Library Content for [PERSON_NAME]" at bounding box center [334, 32] width 306 height 44
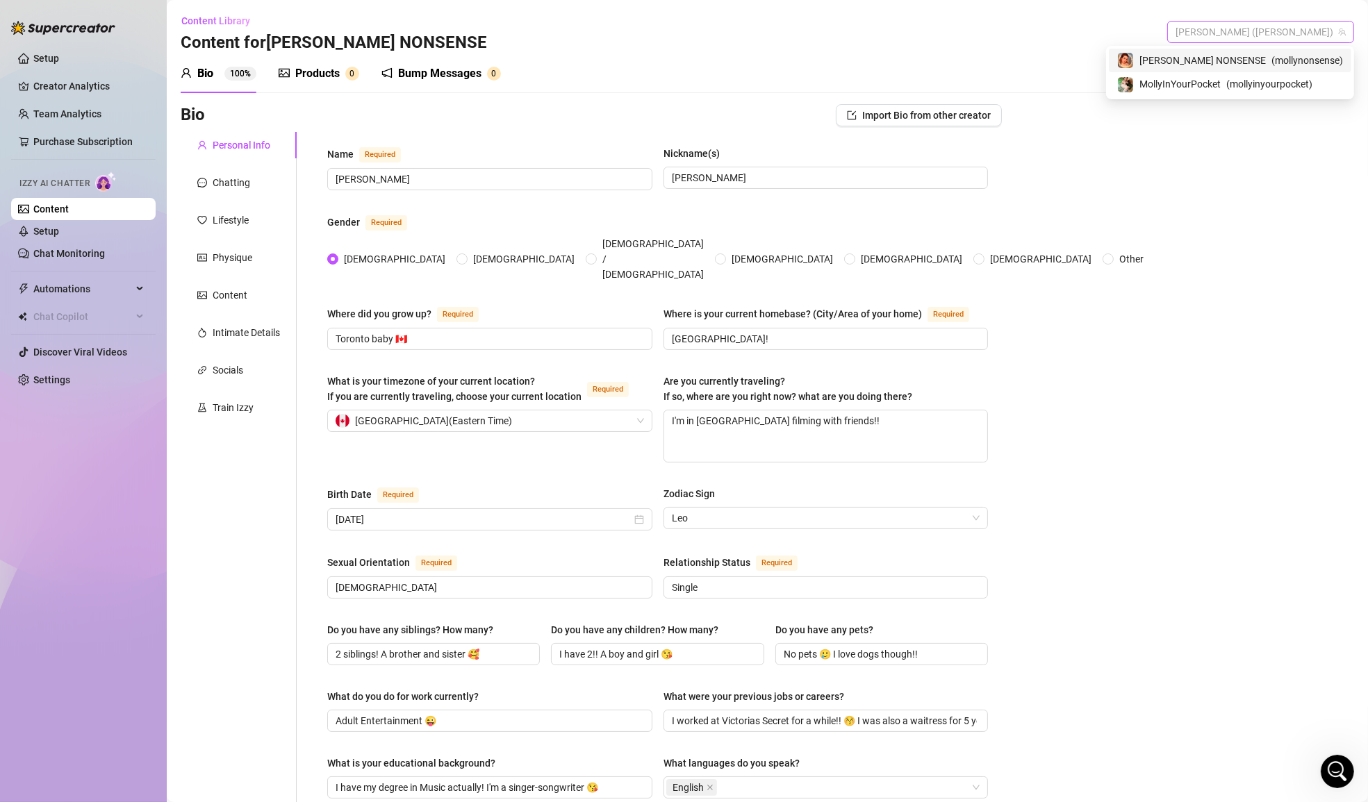
click at [1327, 27] on span "[PERSON_NAME] ([PERSON_NAME])" at bounding box center [1260, 32] width 170 height 21
click at [1124, 157] on div "Bio Import Bio from other creator Personal Info Chatting Lifestyle Physique Con…" at bounding box center [767, 809] width 1173 height 1411
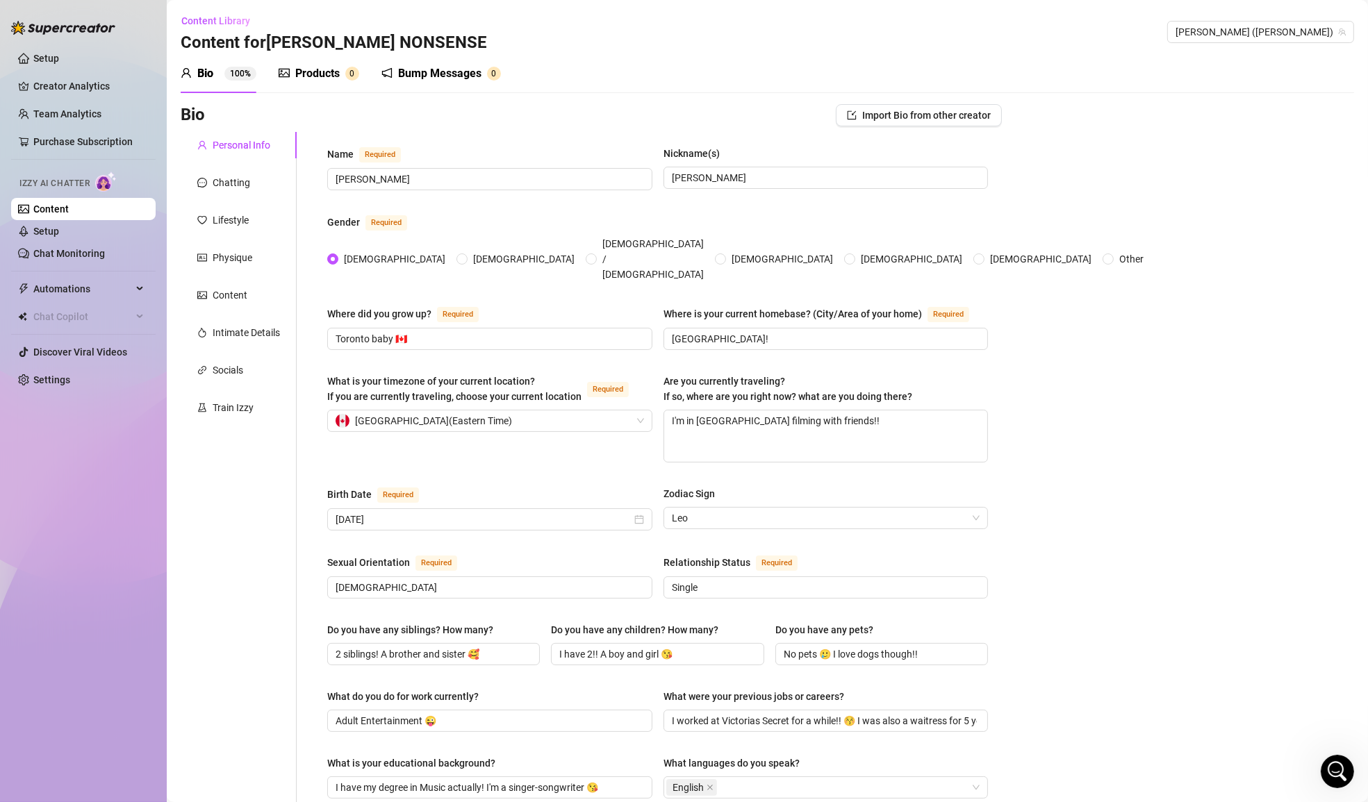
click at [1256, 19] on div "Content Library Content for [PERSON_NAME] [PERSON_NAME] (mollynonsense)" at bounding box center [767, 32] width 1173 height 44
click at [1256, 29] on span "[PERSON_NAME] ([PERSON_NAME])" at bounding box center [1260, 32] width 170 height 21
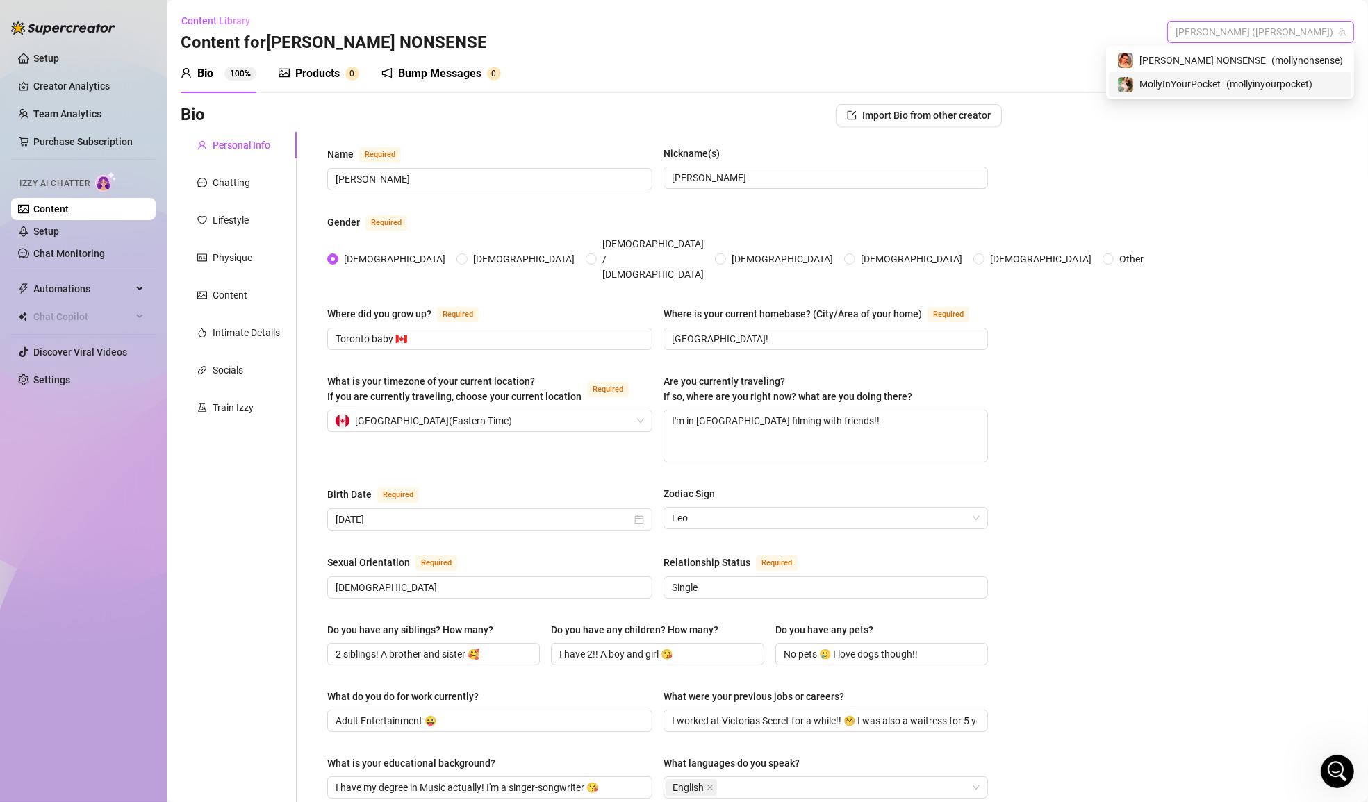
click at [1220, 85] on span "MollyInYourPocket" at bounding box center [1179, 83] width 81 height 15
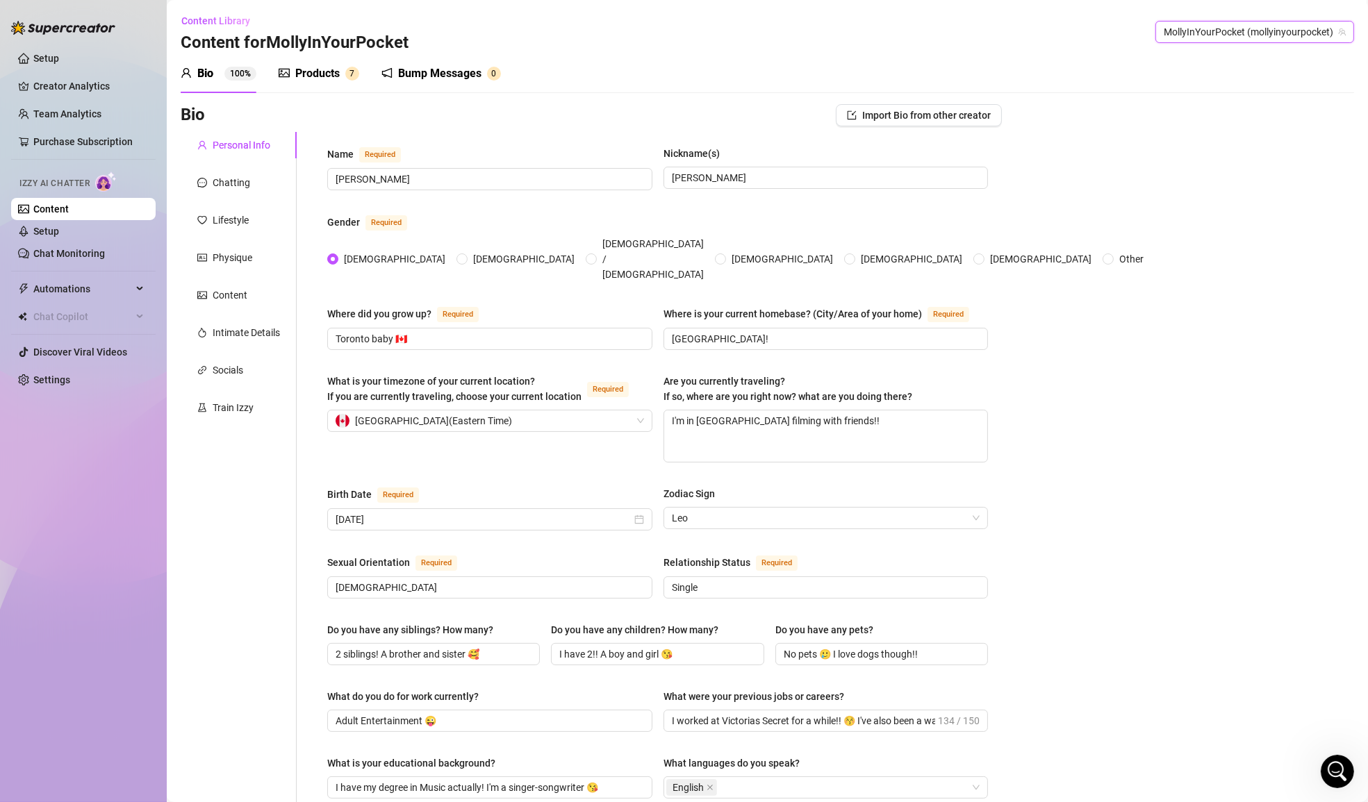
click at [1252, 37] on span "MollyInYourPocket (mollyinyourpocket)" at bounding box center [1254, 32] width 182 height 21
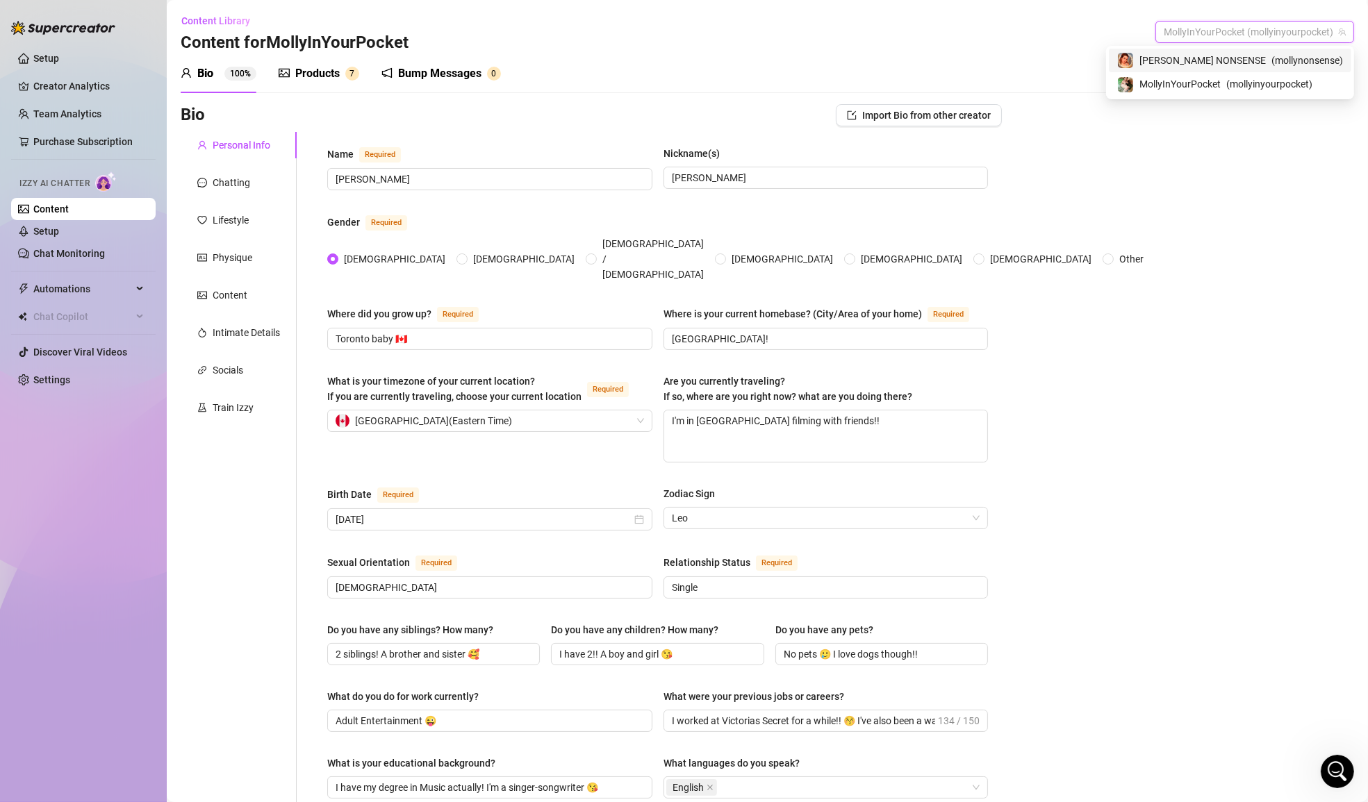
click at [1251, 50] on div "[PERSON_NAME] ( [PERSON_NAME] )" at bounding box center [1229, 61] width 242 height 24
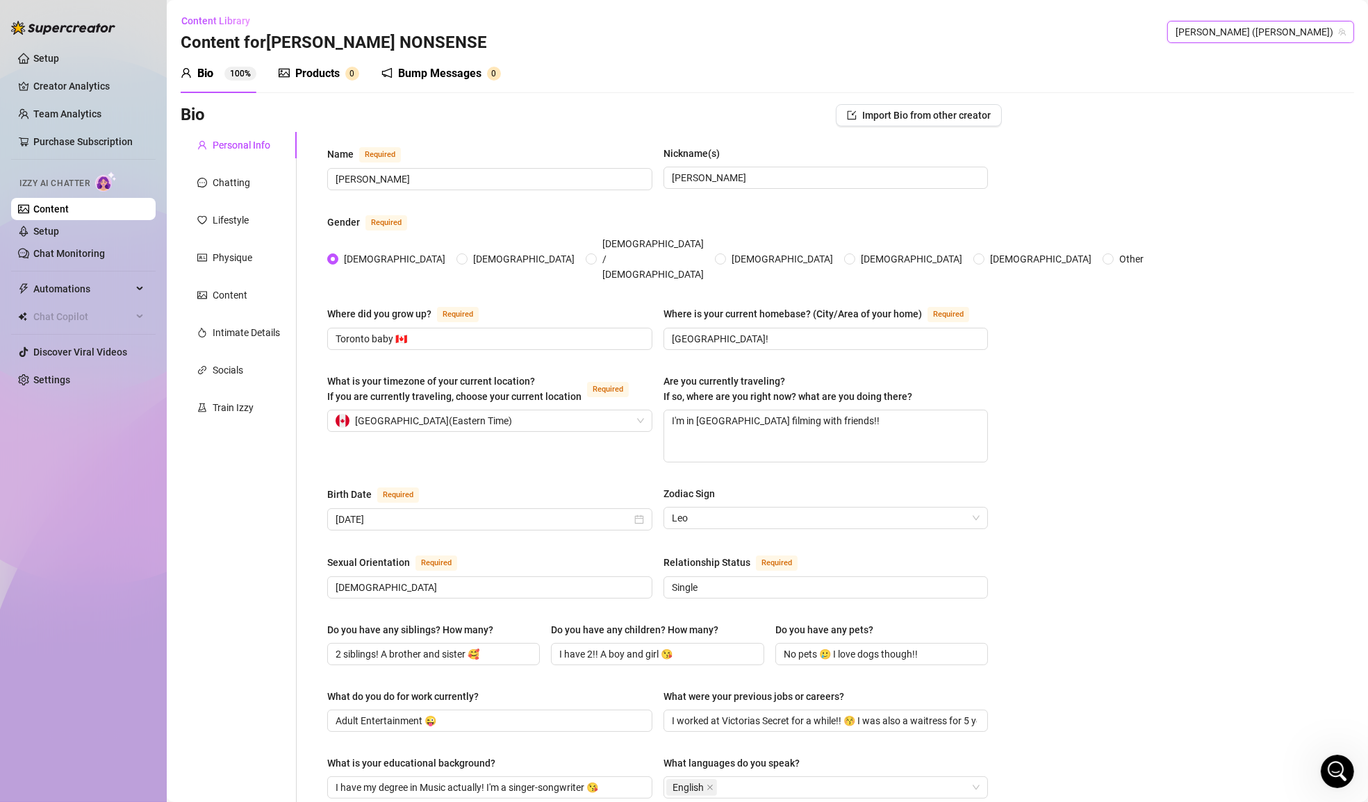
click at [1261, 29] on span "[PERSON_NAME] ([PERSON_NAME])" at bounding box center [1260, 32] width 170 height 21
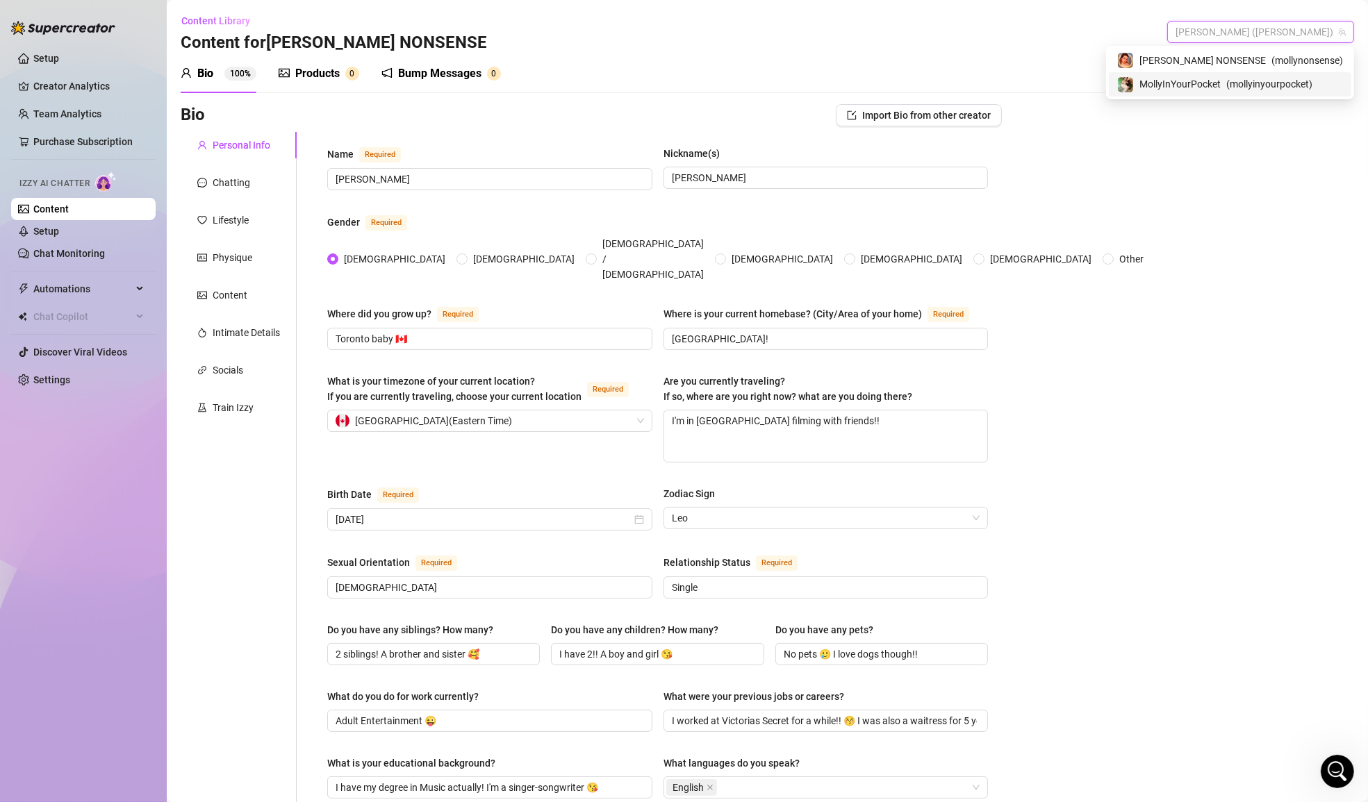
click at [1220, 82] on span "MollyInYourPocket" at bounding box center [1179, 83] width 81 height 15
click at [1257, 37] on span "MollyInYourPocket (mollyinyourpocket)" at bounding box center [1254, 32] width 182 height 21
click at [1244, 63] on span "[PERSON_NAME] NONSENSE" at bounding box center [1202, 60] width 126 height 15
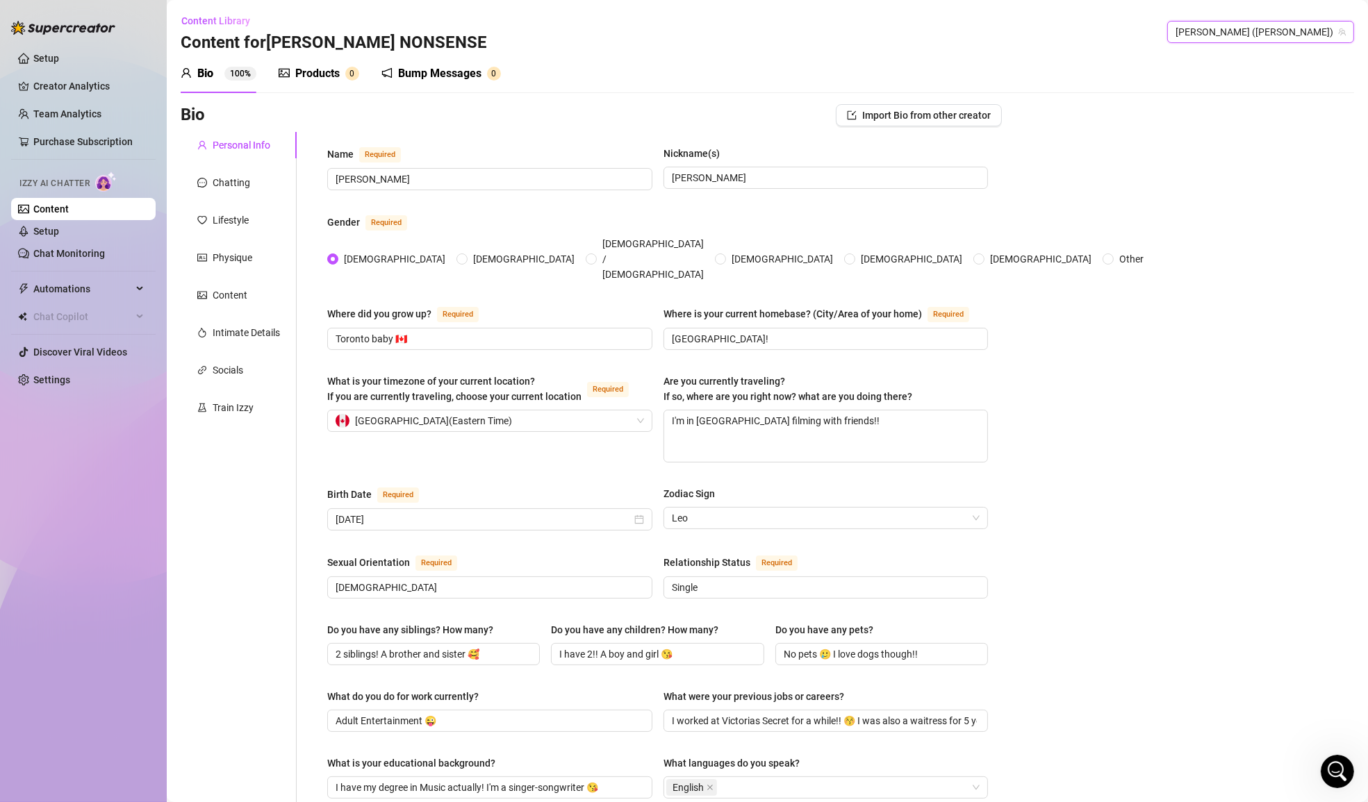
click at [1249, 39] on span "[PERSON_NAME] ([PERSON_NAME])" at bounding box center [1260, 32] width 170 height 21
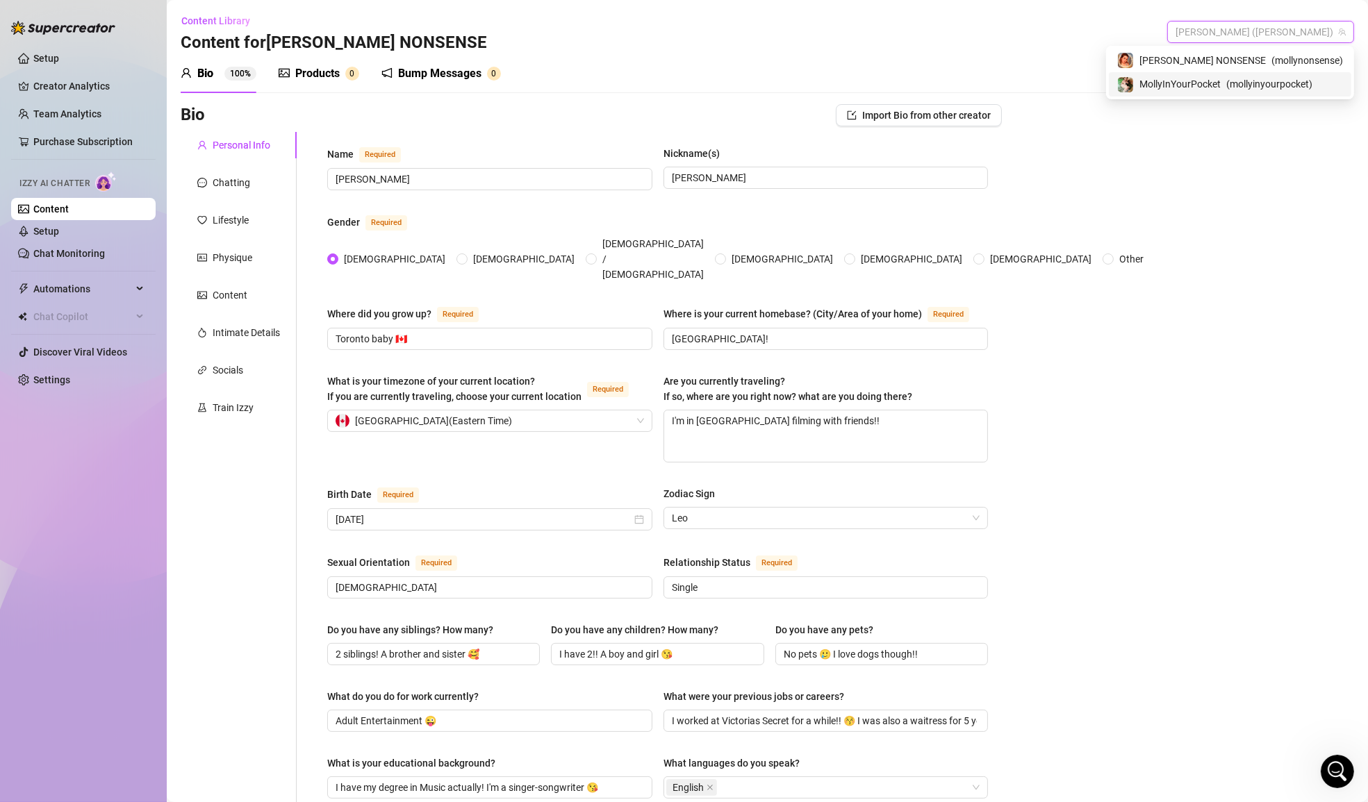
click at [1220, 89] on span "MollyInYourPocket" at bounding box center [1179, 83] width 81 height 15
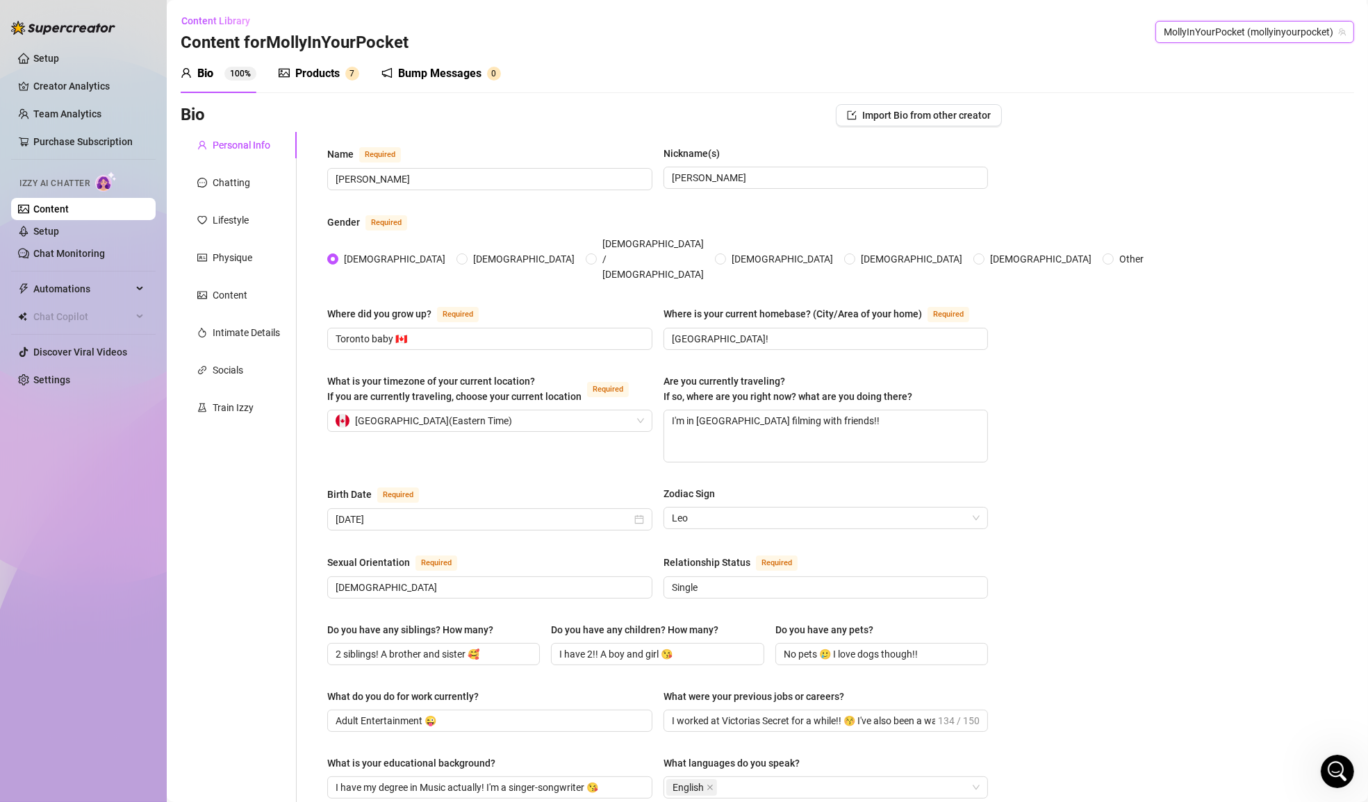
click at [338, 71] on div "Products" at bounding box center [317, 73] width 44 height 17
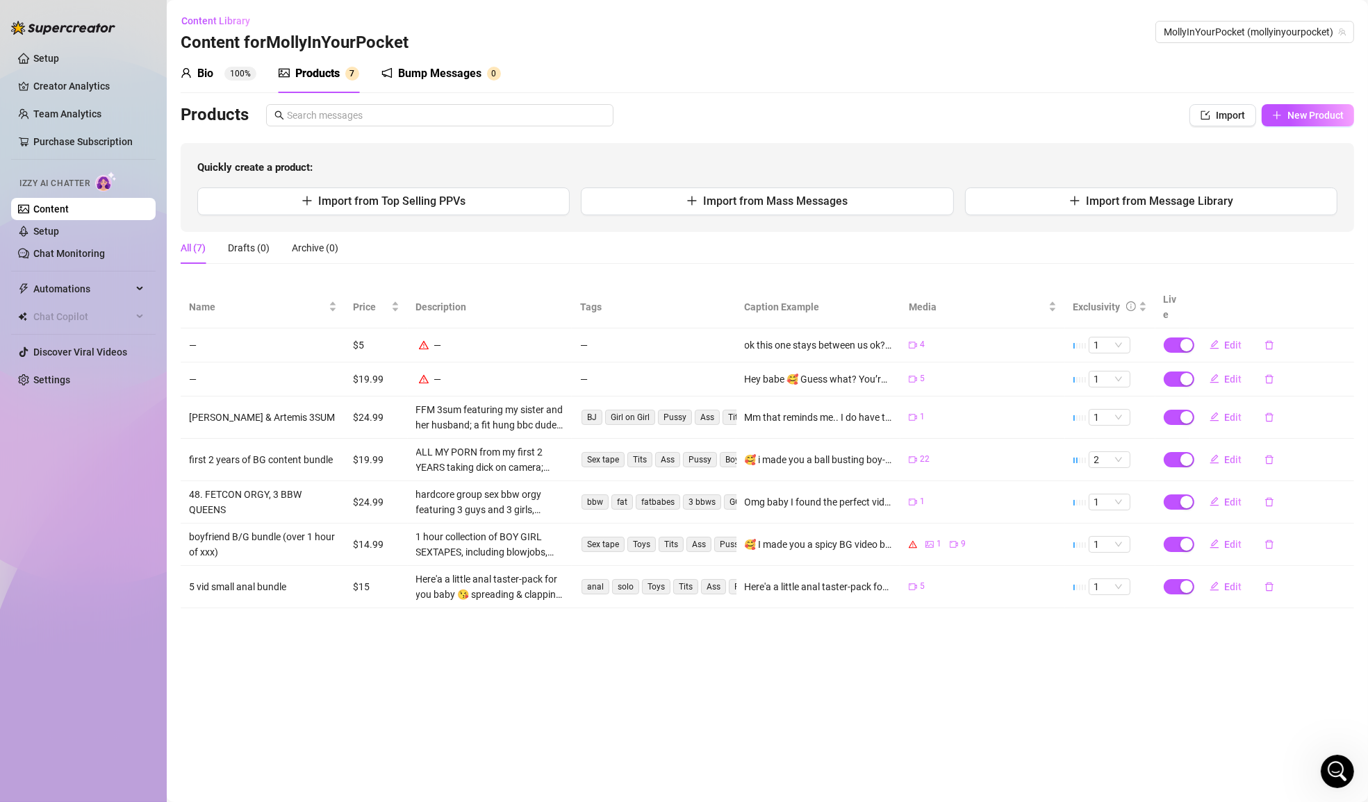
click at [520, 690] on main "Content Library Content for MollyInYourPocket MollyInYourPocket (mollyinyourpoc…" at bounding box center [767, 401] width 1201 height 802
click at [706, 43] on div "Content Library Content for MollyInYourPocket MollyInYourPocket (mollyinyourpoc…" at bounding box center [767, 32] width 1173 height 44
click at [722, 329] on td "—" at bounding box center [654, 346] width 165 height 34
click at [1236, 340] on span "Edit" at bounding box center [1232, 345] width 17 height 11
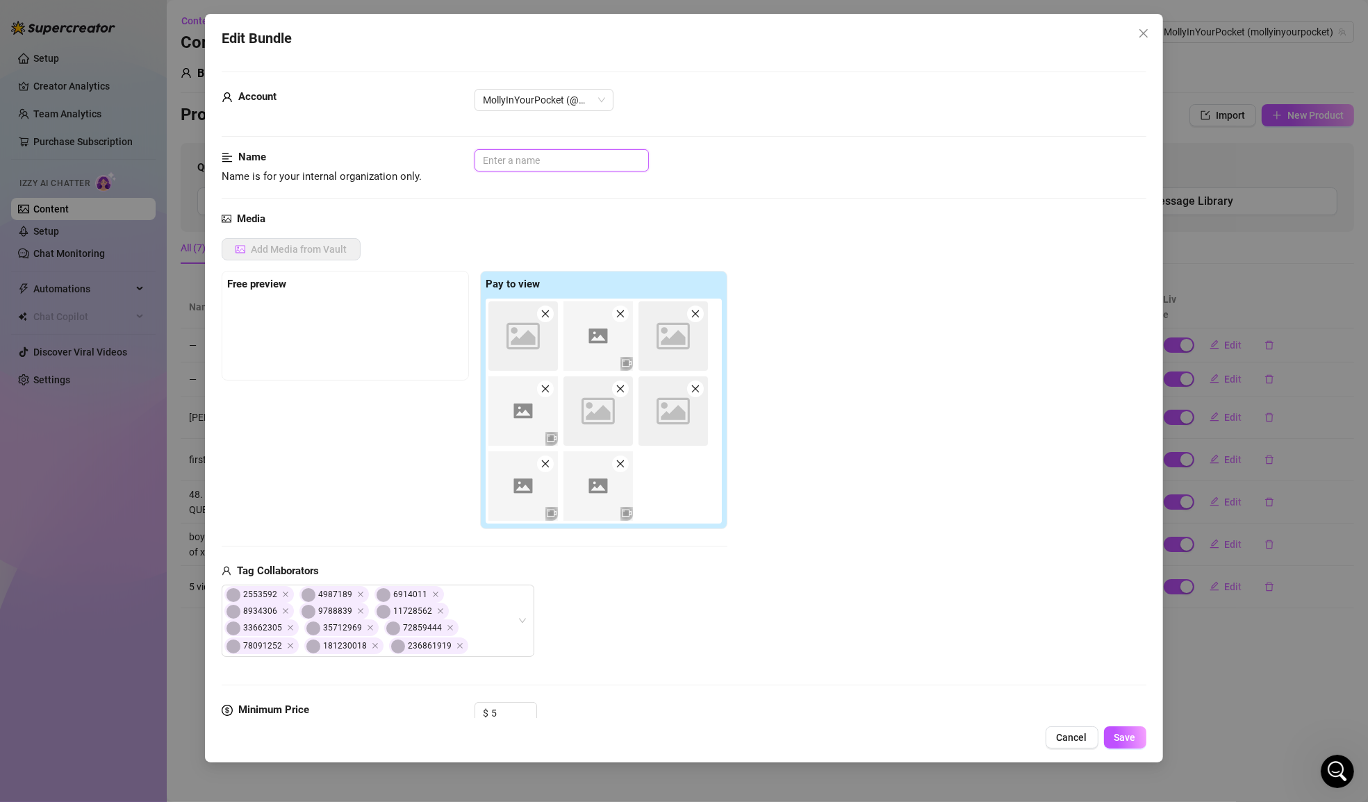
click at [638, 160] on input "text" at bounding box center [561, 160] width 174 height 22
click at [1126, 736] on span "Save" at bounding box center [1125, 737] width 22 height 11
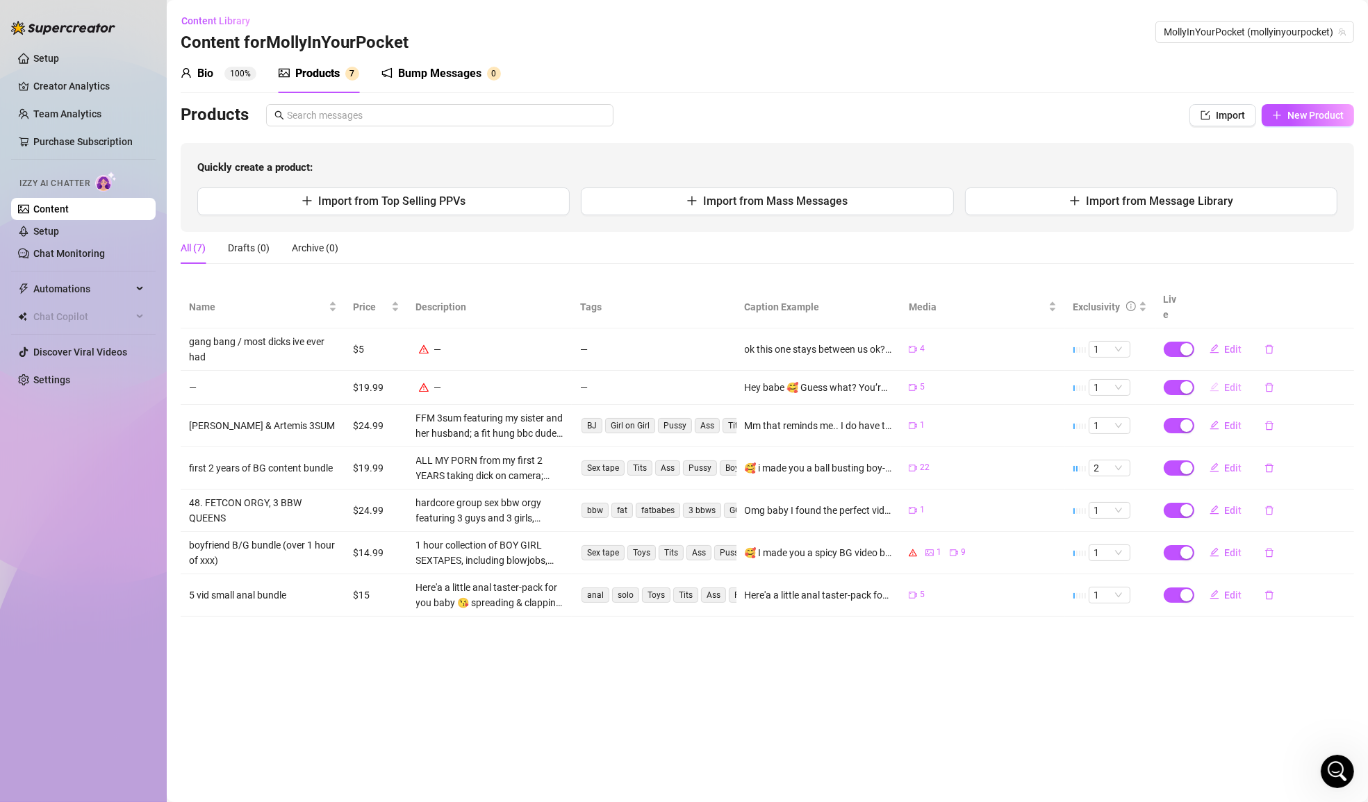
click at [1229, 382] on span "Edit" at bounding box center [1232, 387] width 17 height 11
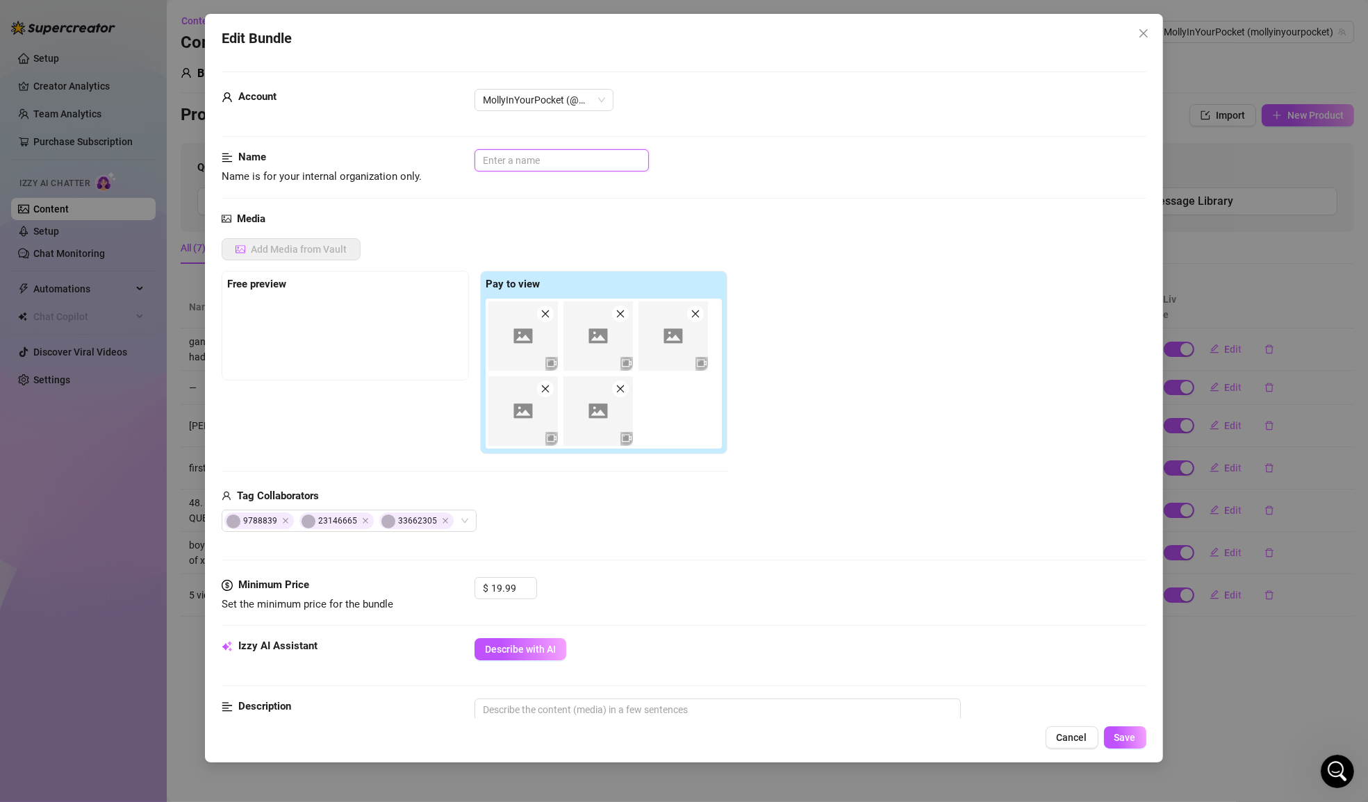
click at [522, 163] on input "text" at bounding box center [561, 160] width 174 height 22
click at [1123, 735] on span "Save" at bounding box center [1125, 737] width 22 height 11
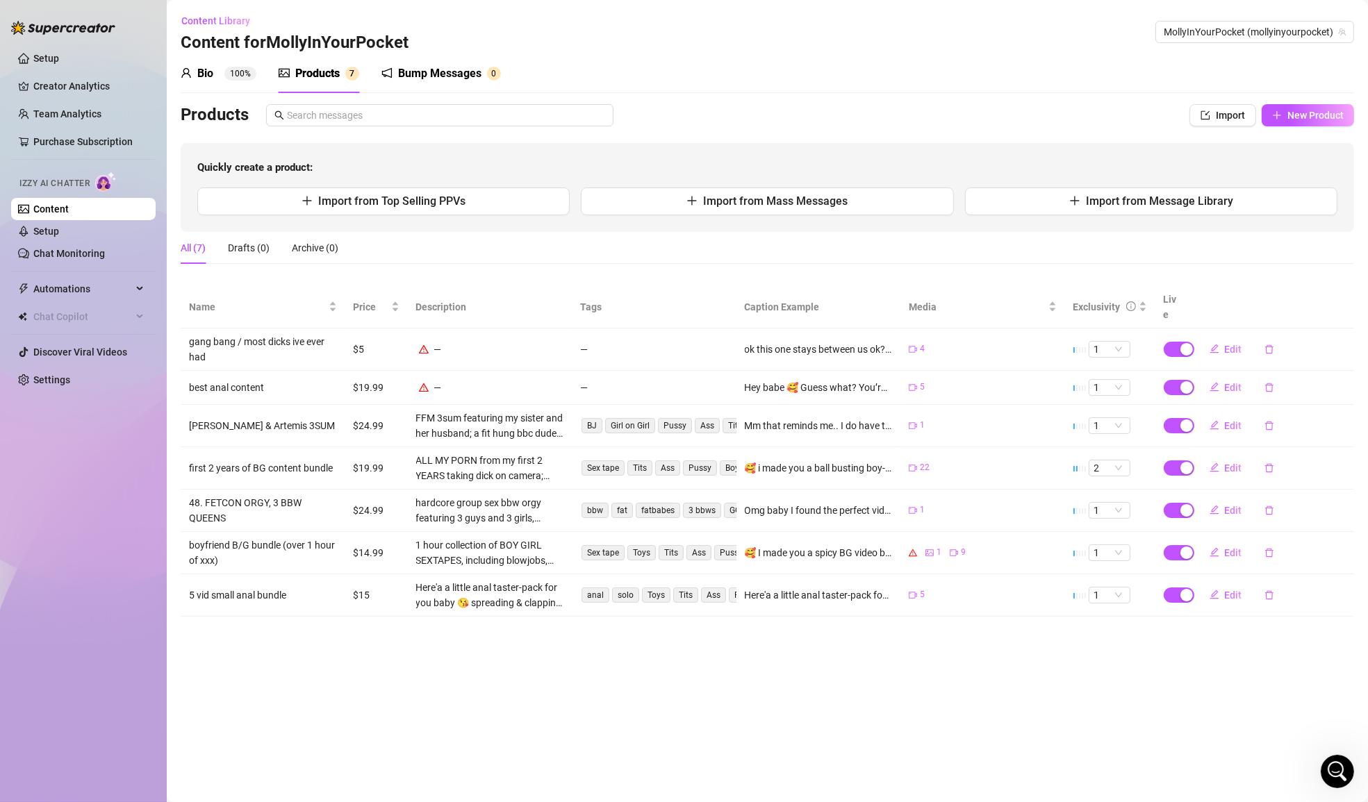
click at [1227, 574] on td "Edit" at bounding box center [1272, 595] width 165 height 42
click at [1227, 590] on span "Edit" at bounding box center [1232, 595] width 17 height 11
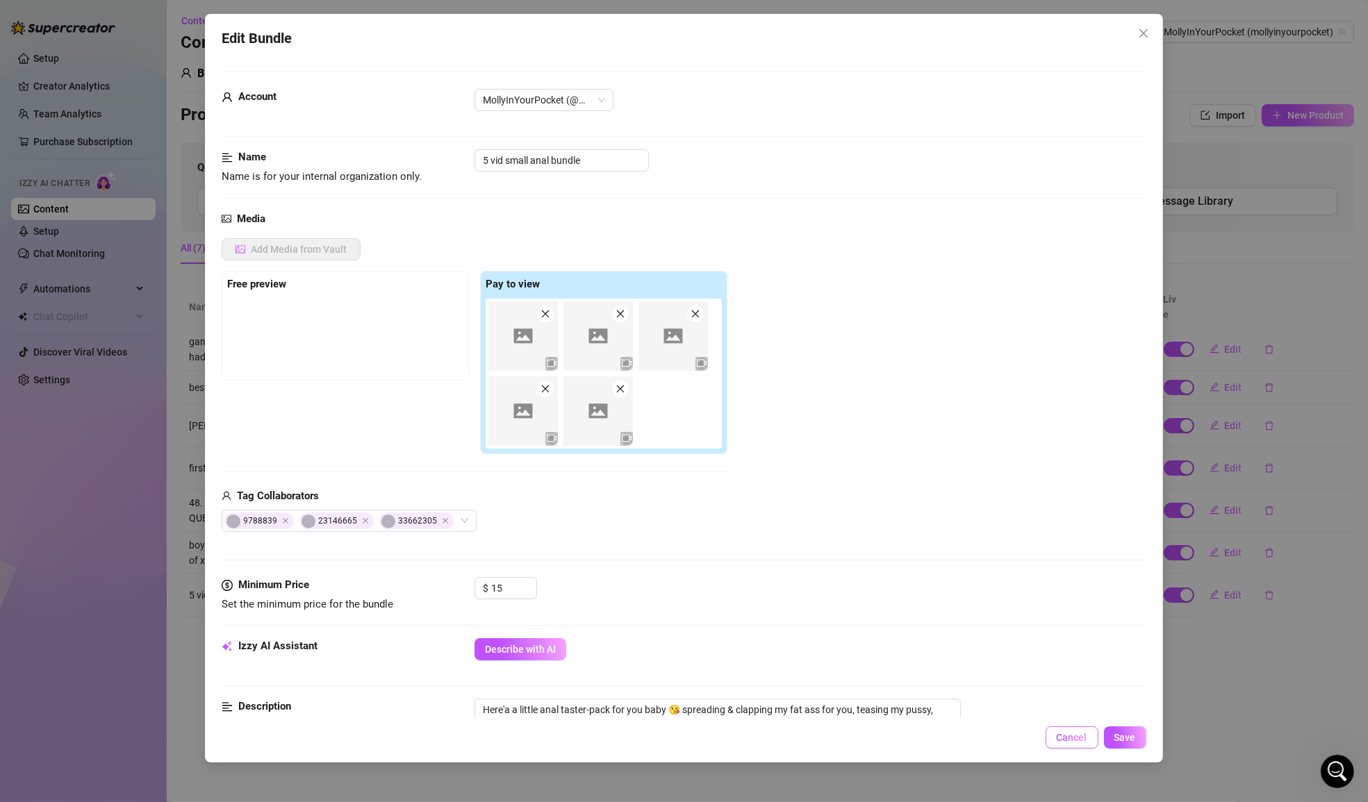
click at [1074, 734] on span "Cancel" at bounding box center [1071, 737] width 31 height 11
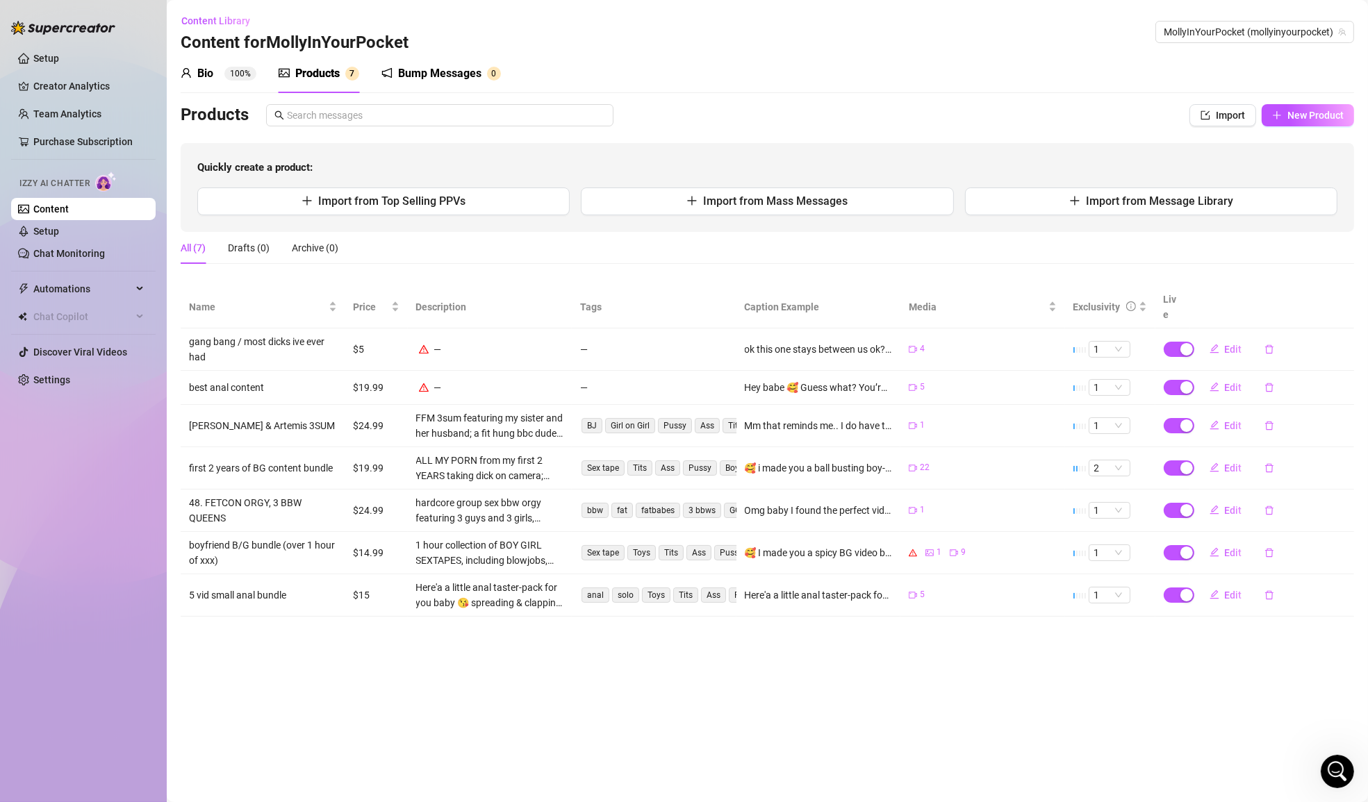
click at [917, 574] on td "5" at bounding box center [982, 595] width 165 height 42
click at [913, 591] on icon "video-camera" at bounding box center [912, 595] width 8 height 8
click at [913, 590] on icon "video-camera" at bounding box center [913, 595] width 10 height 10
click at [912, 588] on div "5" at bounding box center [916, 594] width 16 height 13
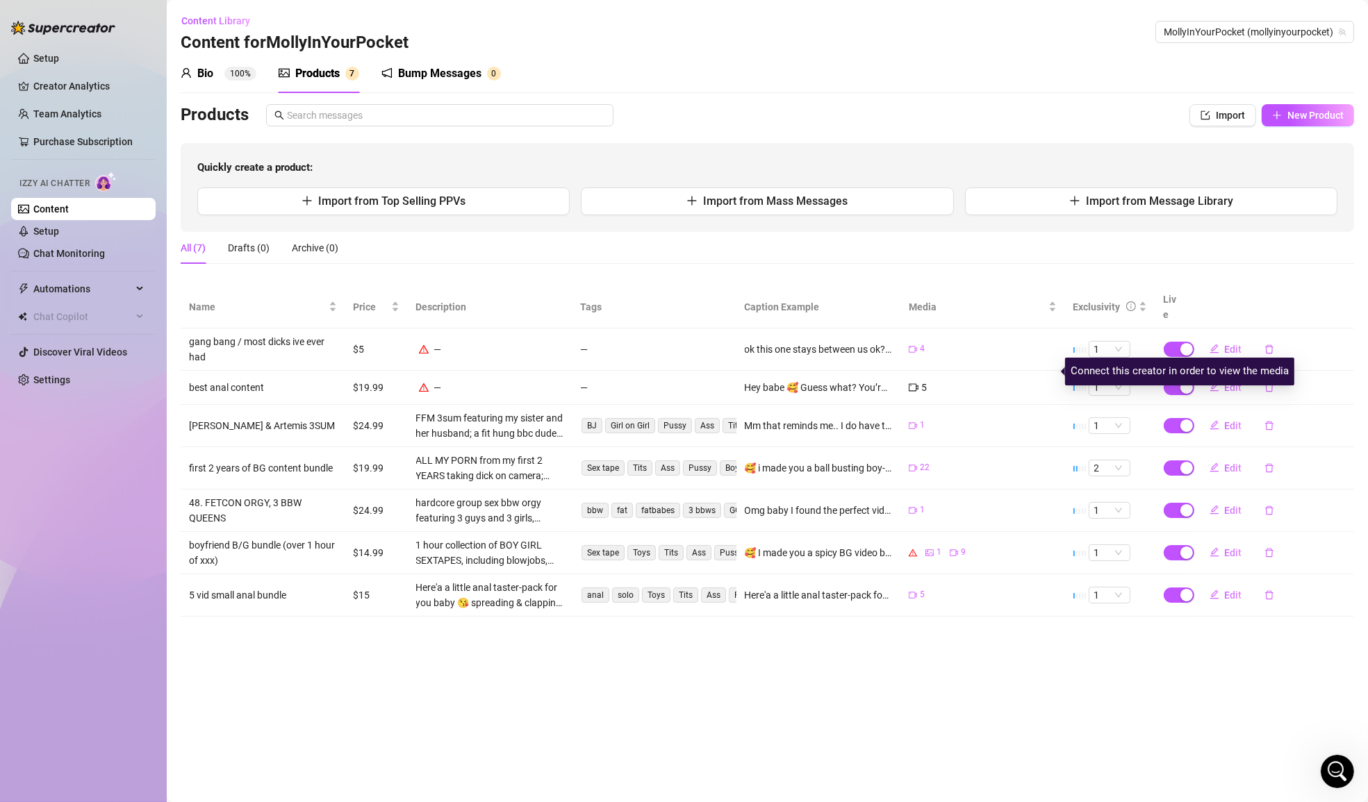
click at [915, 383] on icon "video-camera" at bounding box center [913, 387] width 10 height 8
click at [757, 625] on main "Content Library Content for MollyInYourPocket MollyInYourPocket (mollyinyourpoc…" at bounding box center [767, 401] width 1201 height 802
click at [1220, 116] on span "Import" at bounding box center [1229, 115] width 29 height 11
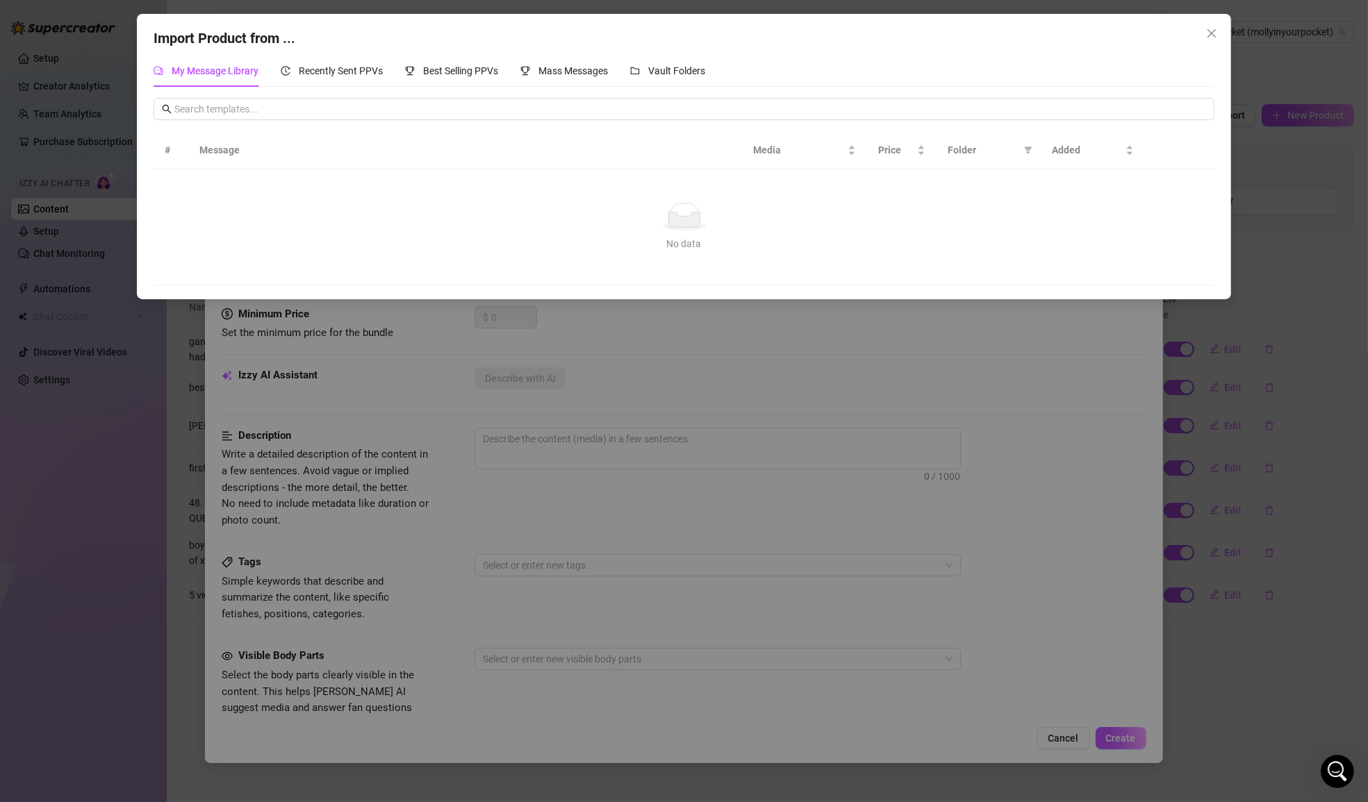
click at [1293, 573] on div "Import Product from ... My Message Library Recently Sent PPVs Best Selling PPVs…" at bounding box center [684, 401] width 1368 height 802
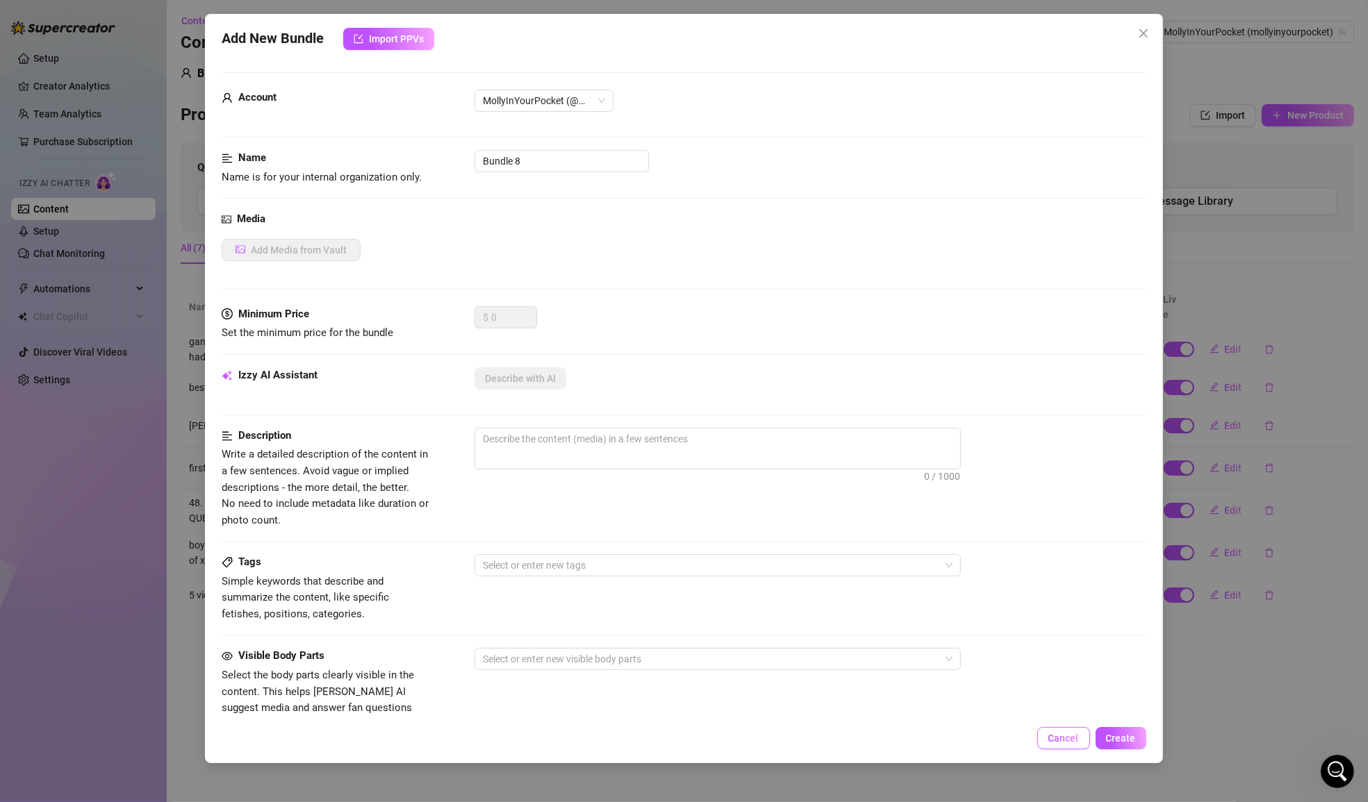
click at [1055, 740] on span "Cancel" at bounding box center [1063, 738] width 31 height 11
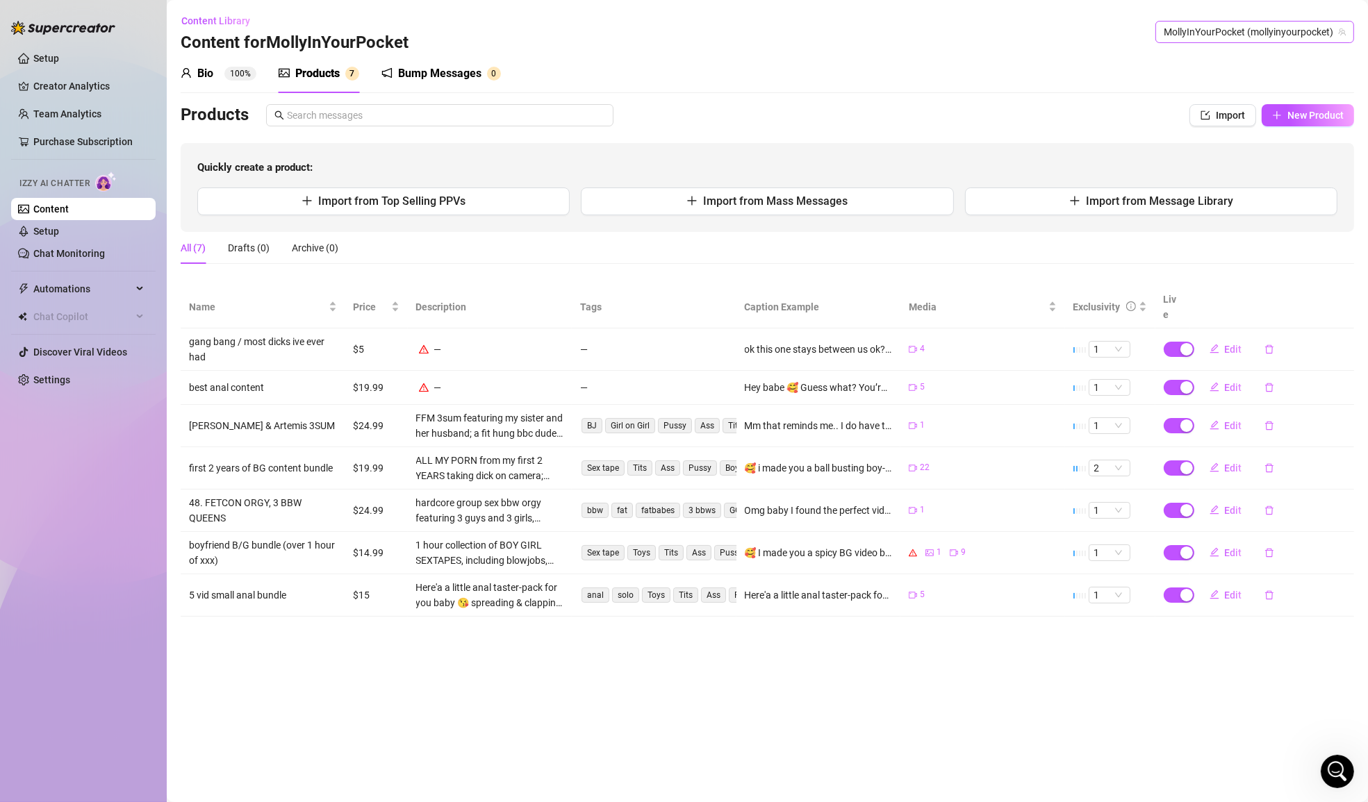
click at [1263, 40] on span "MollyInYourPocket (mollyinyourpocket)" at bounding box center [1254, 32] width 182 height 21
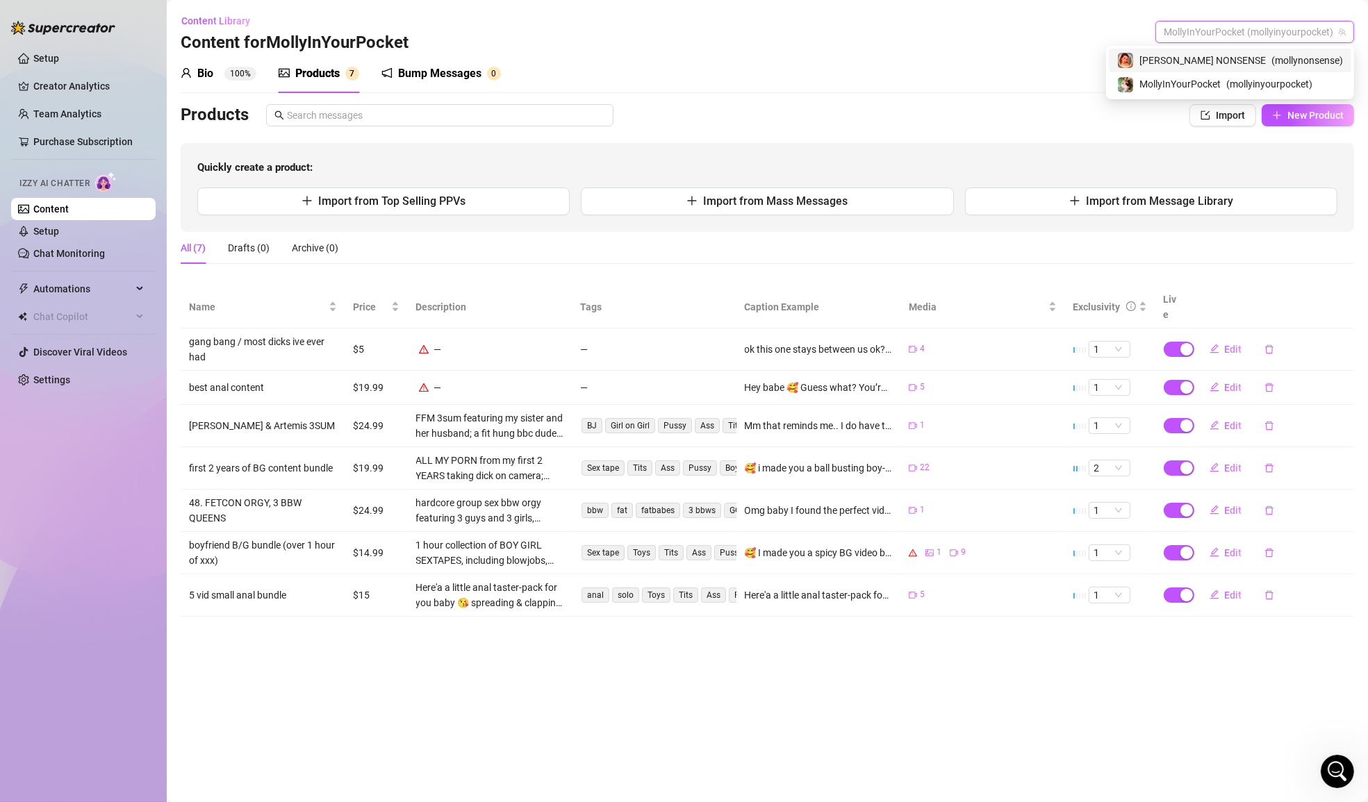
click at [1241, 62] on span "[PERSON_NAME] NONSENSE" at bounding box center [1202, 60] width 126 height 15
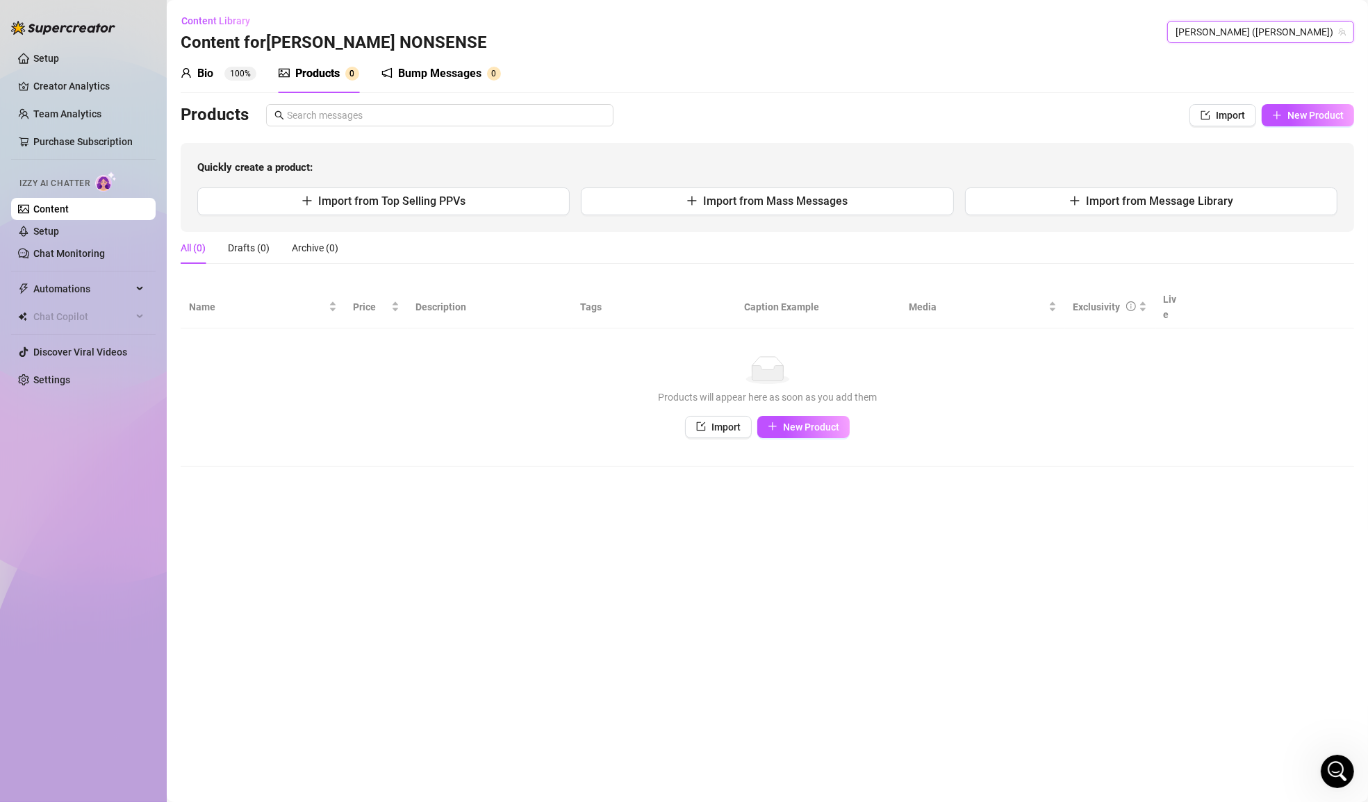
click at [1258, 31] on span "[PERSON_NAME] ([PERSON_NAME])" at bounding box center [1260, 32] width 170 height 21
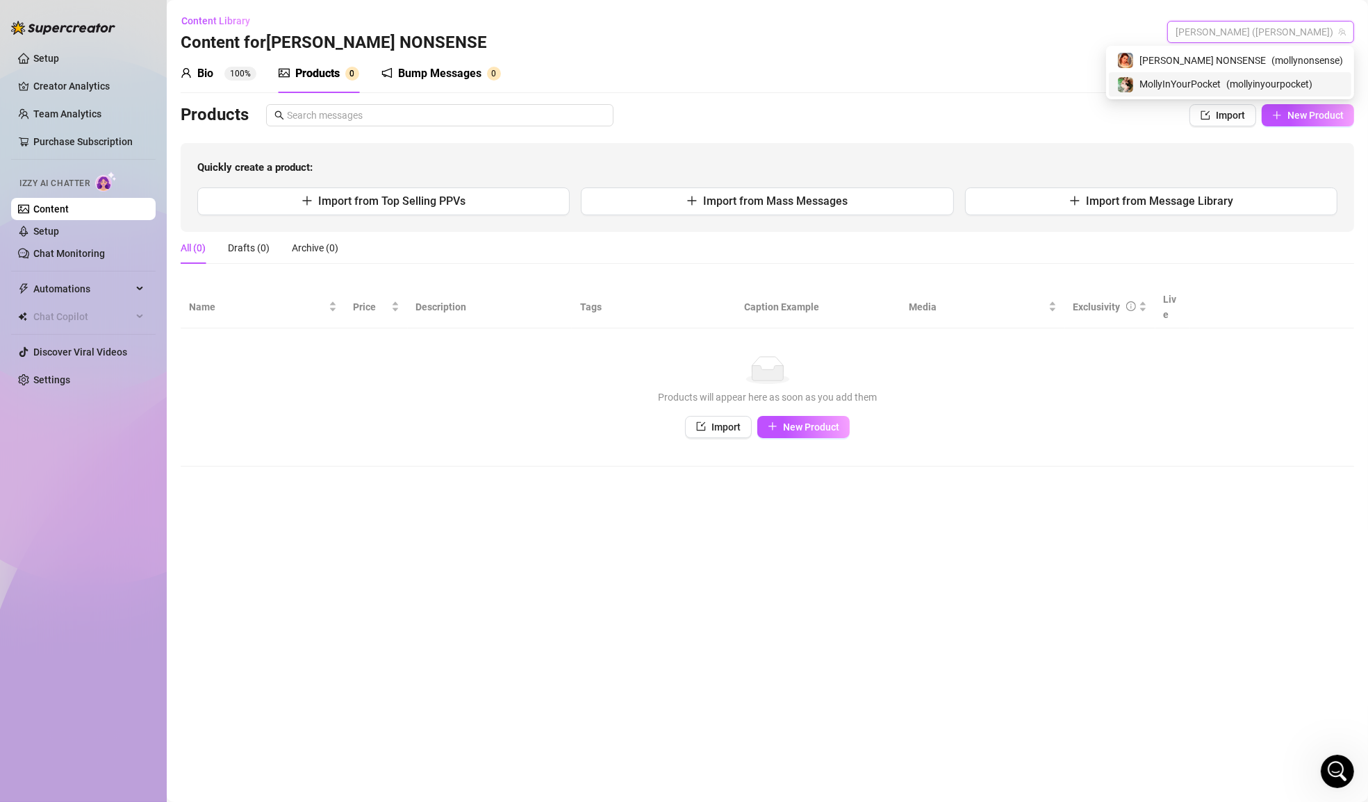
click at [1220, 81] on span "MollyInYourPocket" at bounding box center [1179, 83] width 81 height 15
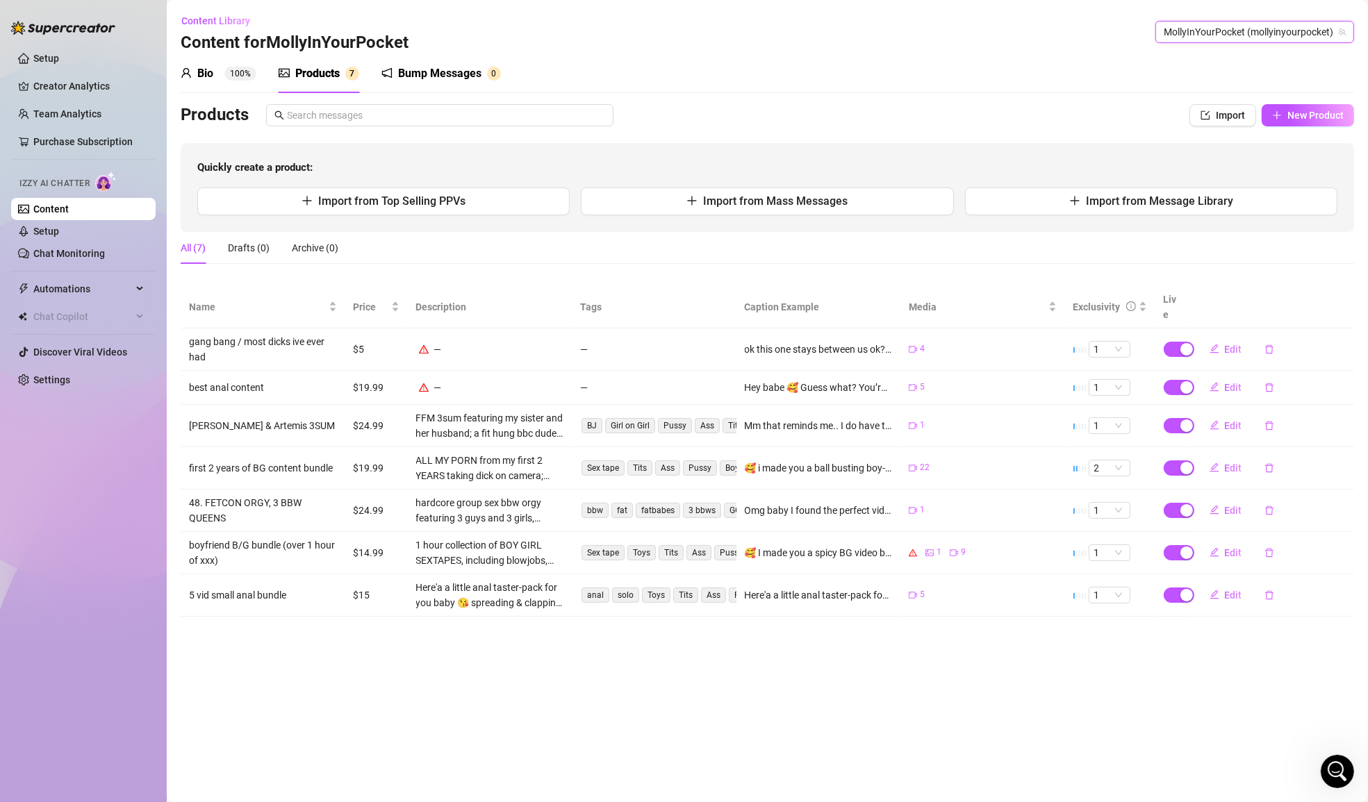
click at [1224, 140] on div "Products Import New Product Quickly create a product: Import from Top Selling P…" at bounding box center [767, 168] width 1173 height 128
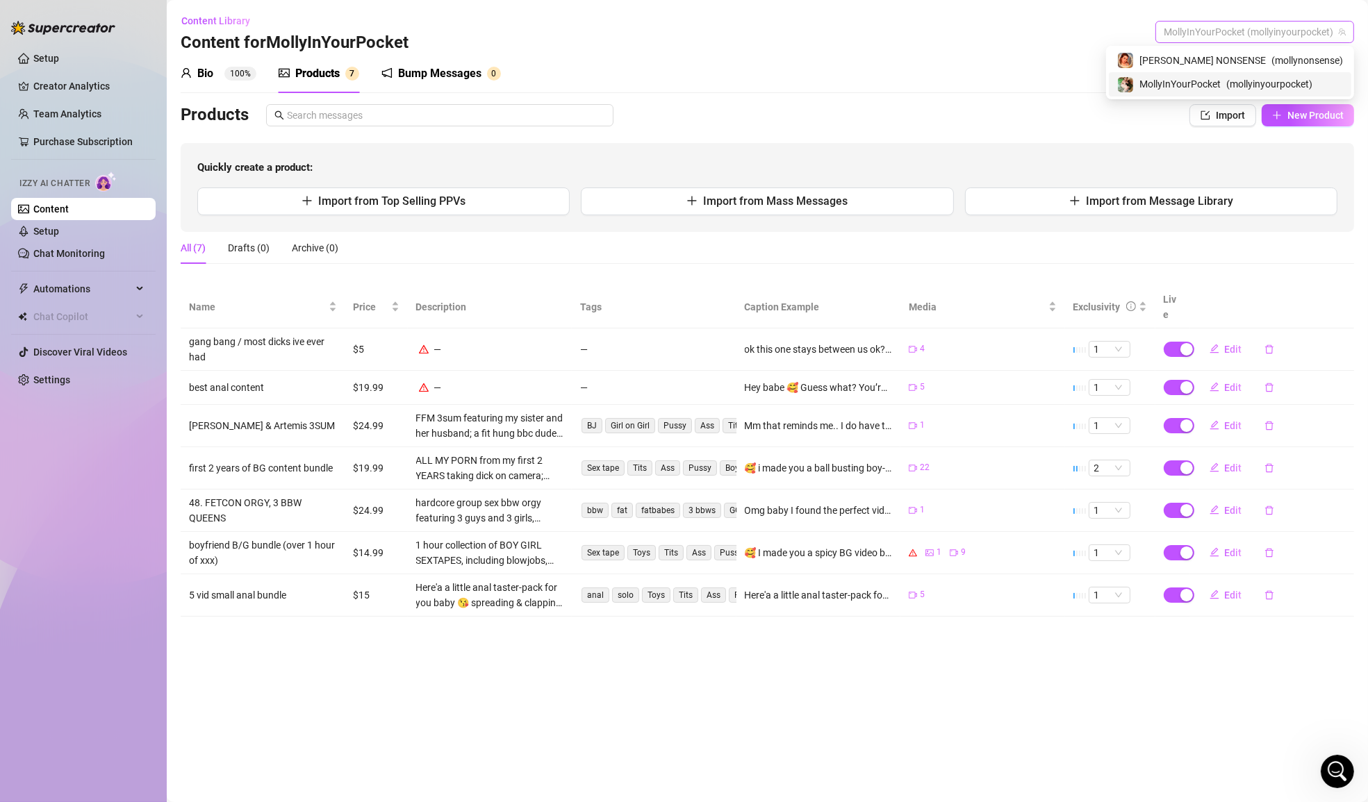
click at [1238, 31] on span "MollyInYourPocket (mollyinyourpocket)" at bounding box center [1254, 32] width 182 height 21
click at [1224, 66] on span "[PERSON_NAME] NONSENSE" at bounding box center [1202, 60] width 126 height 15
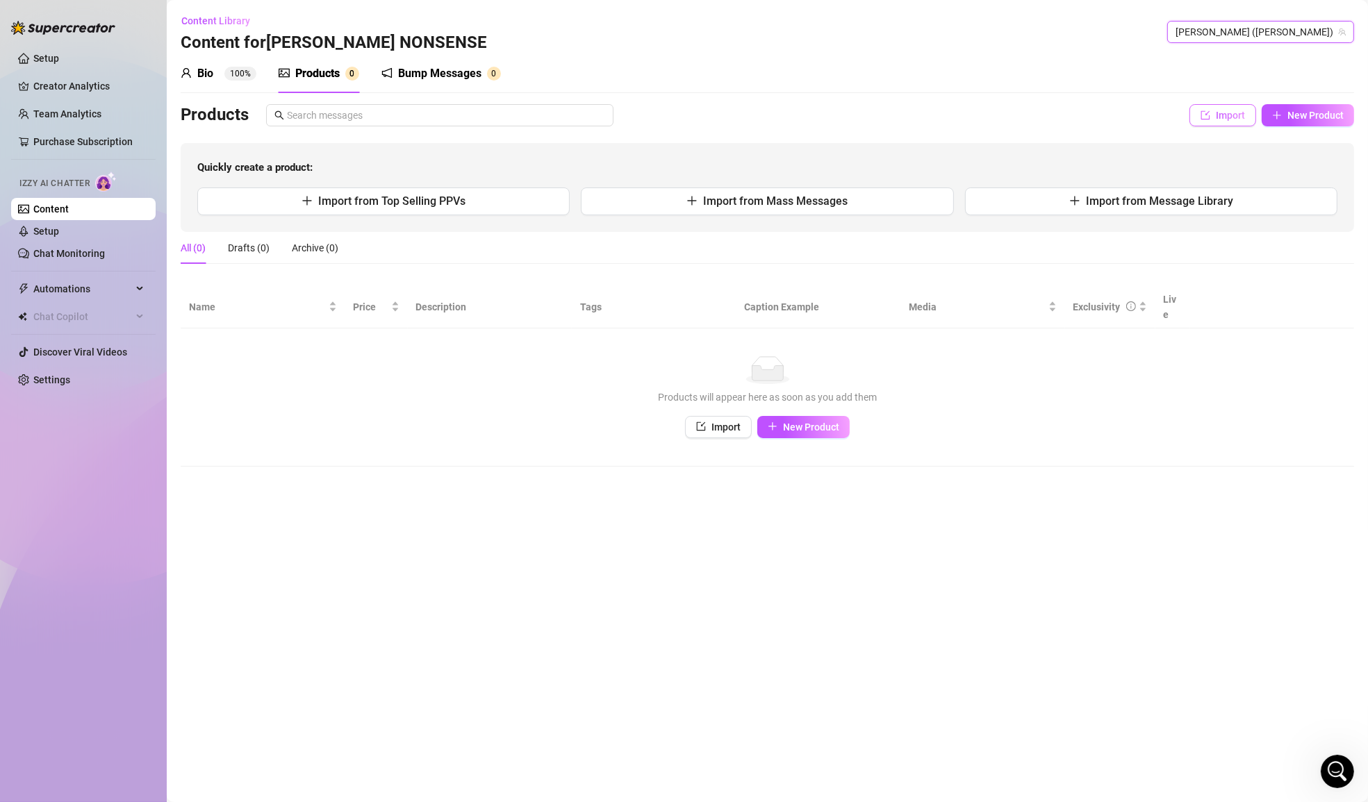
click at [1227, 120] on span "Import" at bounding box center [1229, 115] width 29 height 11
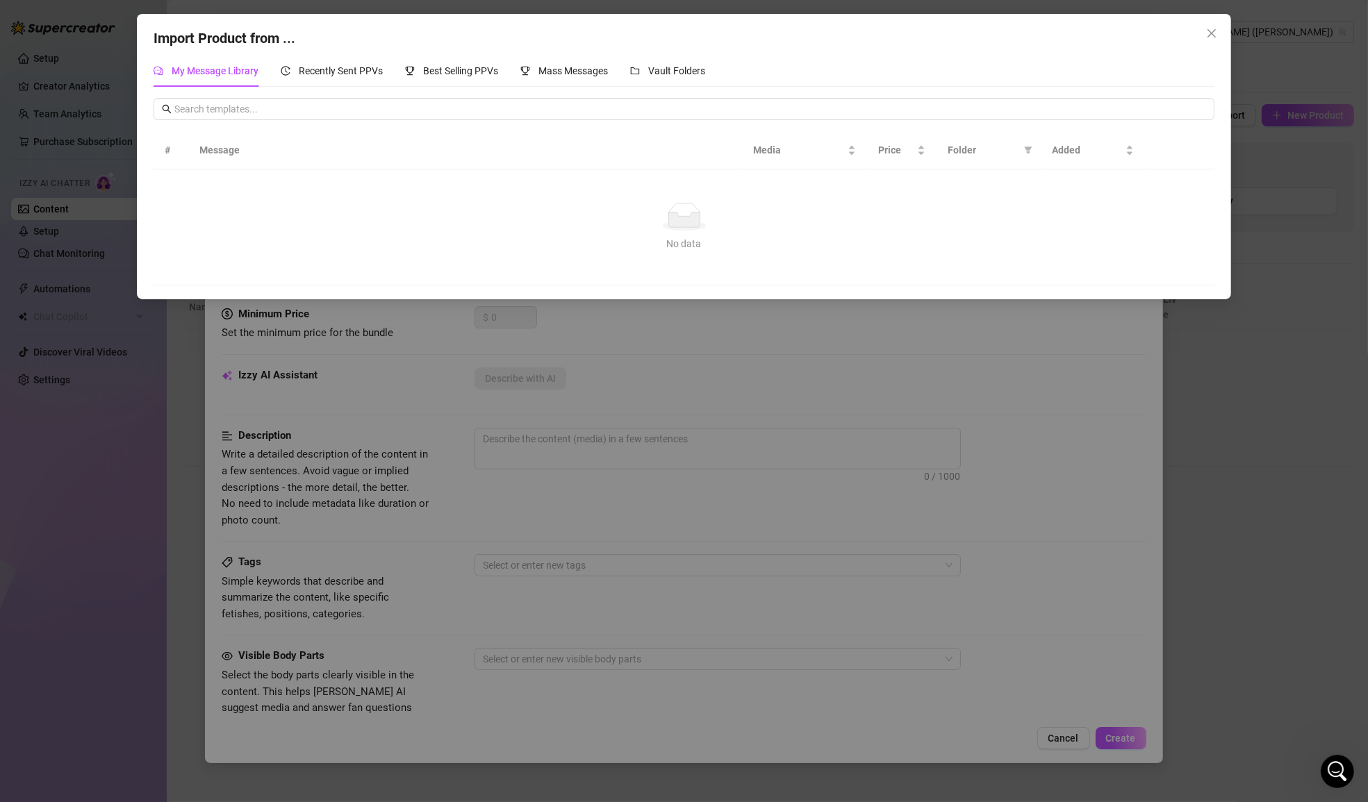
click at [1218, 401] on div "Import Product from ... My Message Library Recently Sent PPVs Best Selling PPVs…" at bounding box center [684, 401] width 1368 height 802
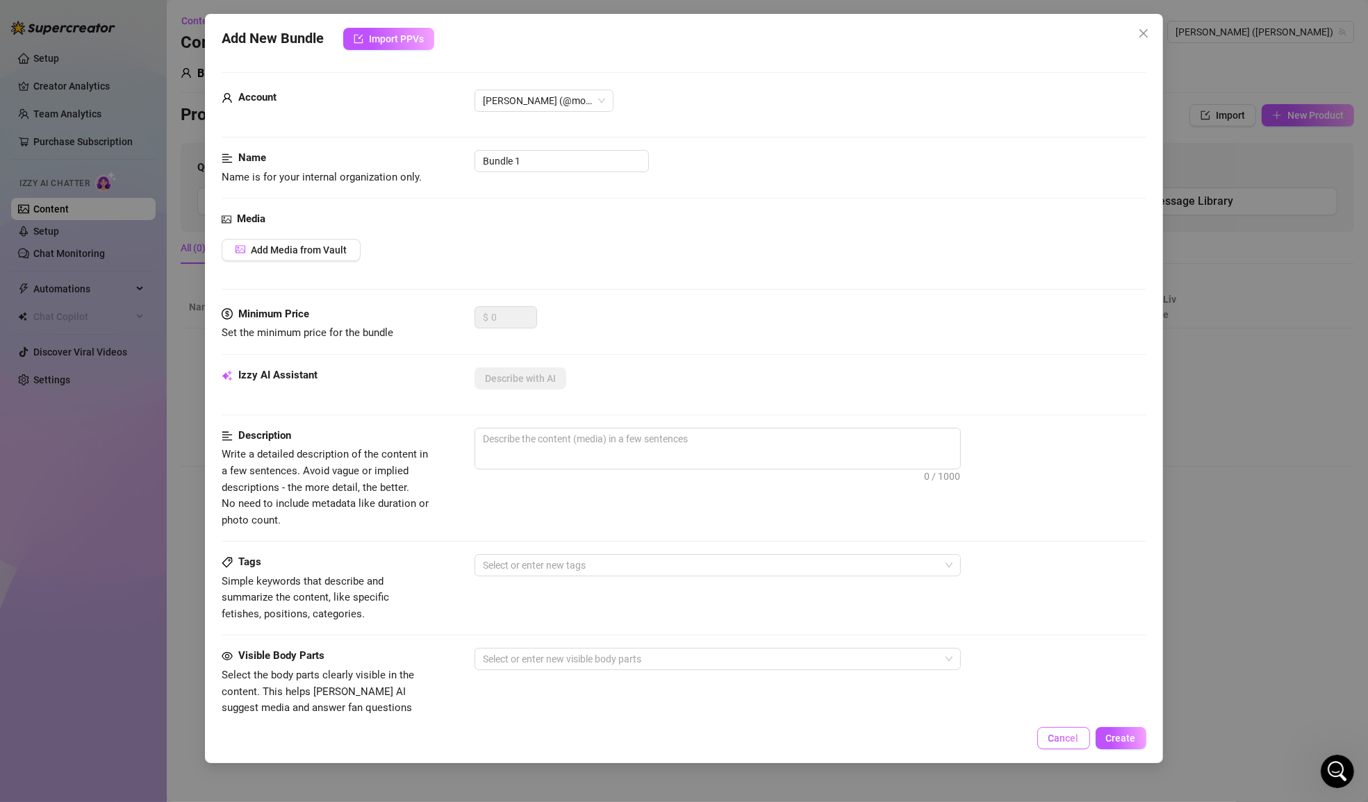
click at [1079, 738] on span "Cancel" at bounding box center [1063, 738] width 31 height 11
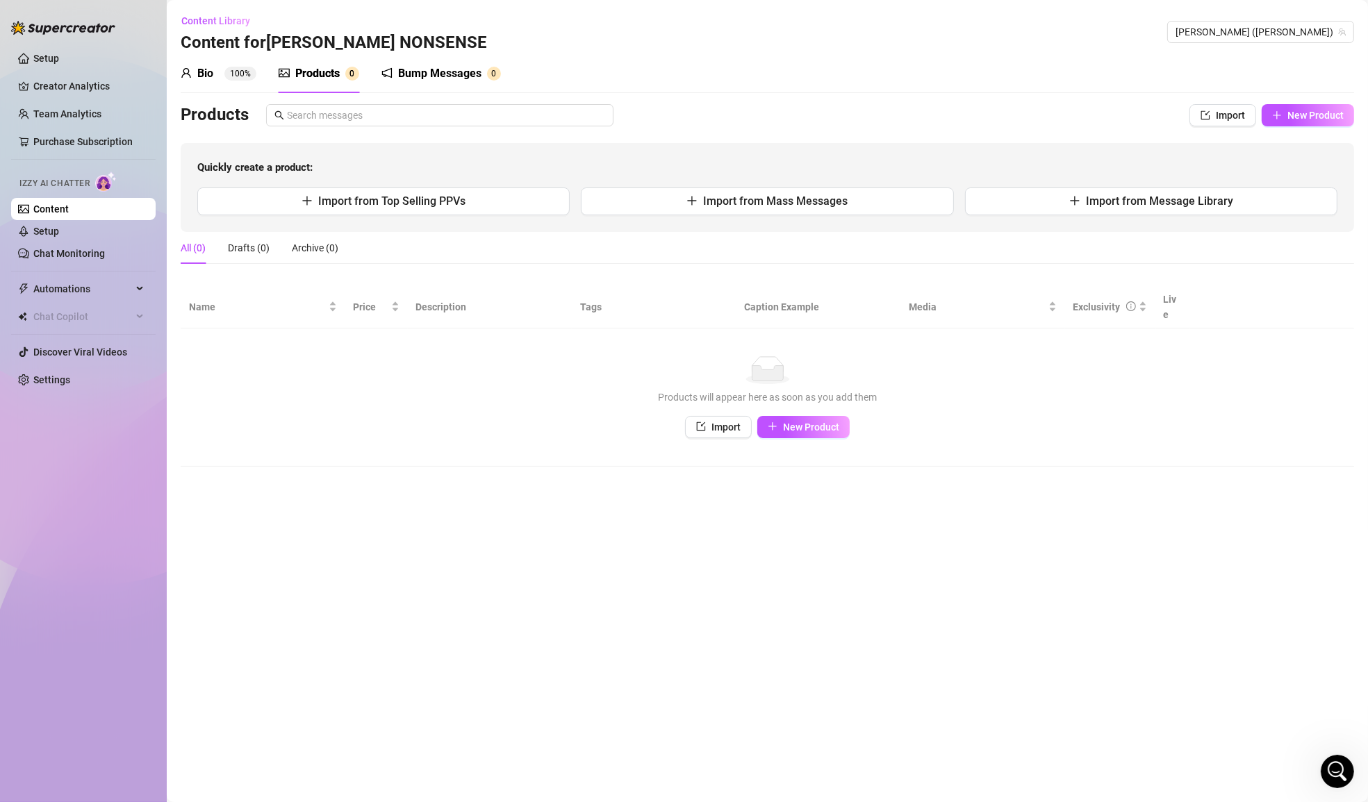
click at [226, 71] on sup "100%" at bounding box center [240, 74] width 32 height 14
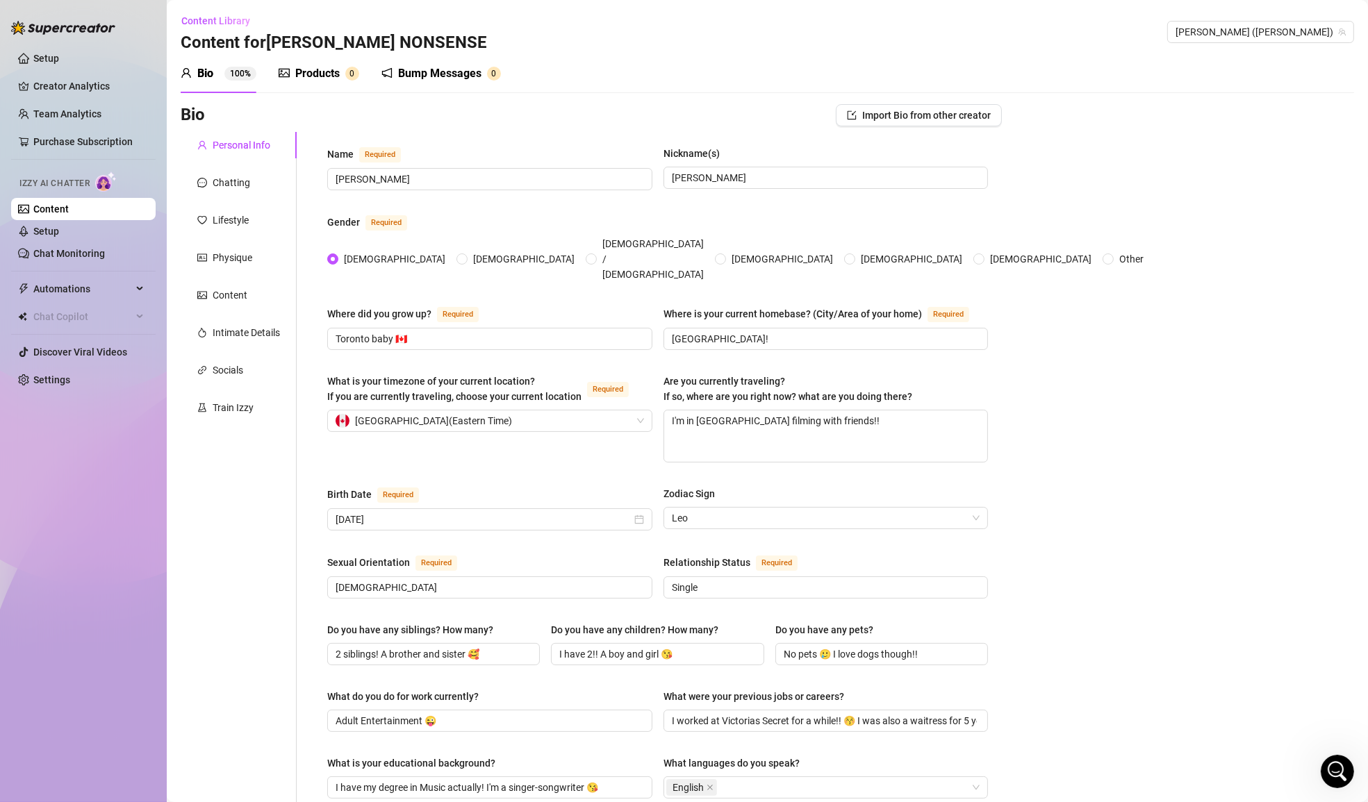
click at [337, 73] on div "Products" at bounding box center [317, 73] width 44 height 17
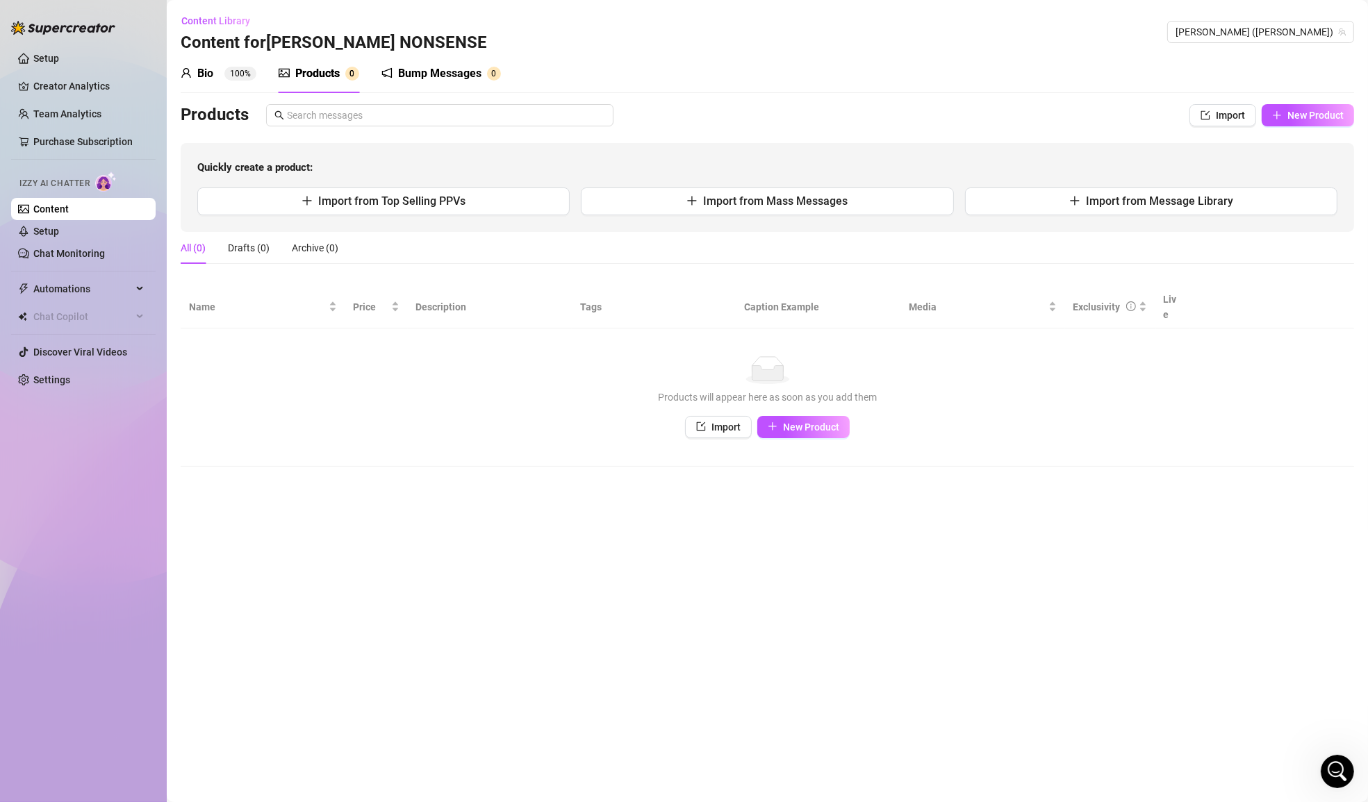
click at [222, 73] on div "Bio 100%" at bounding box center [219, 73] width 76 height 17
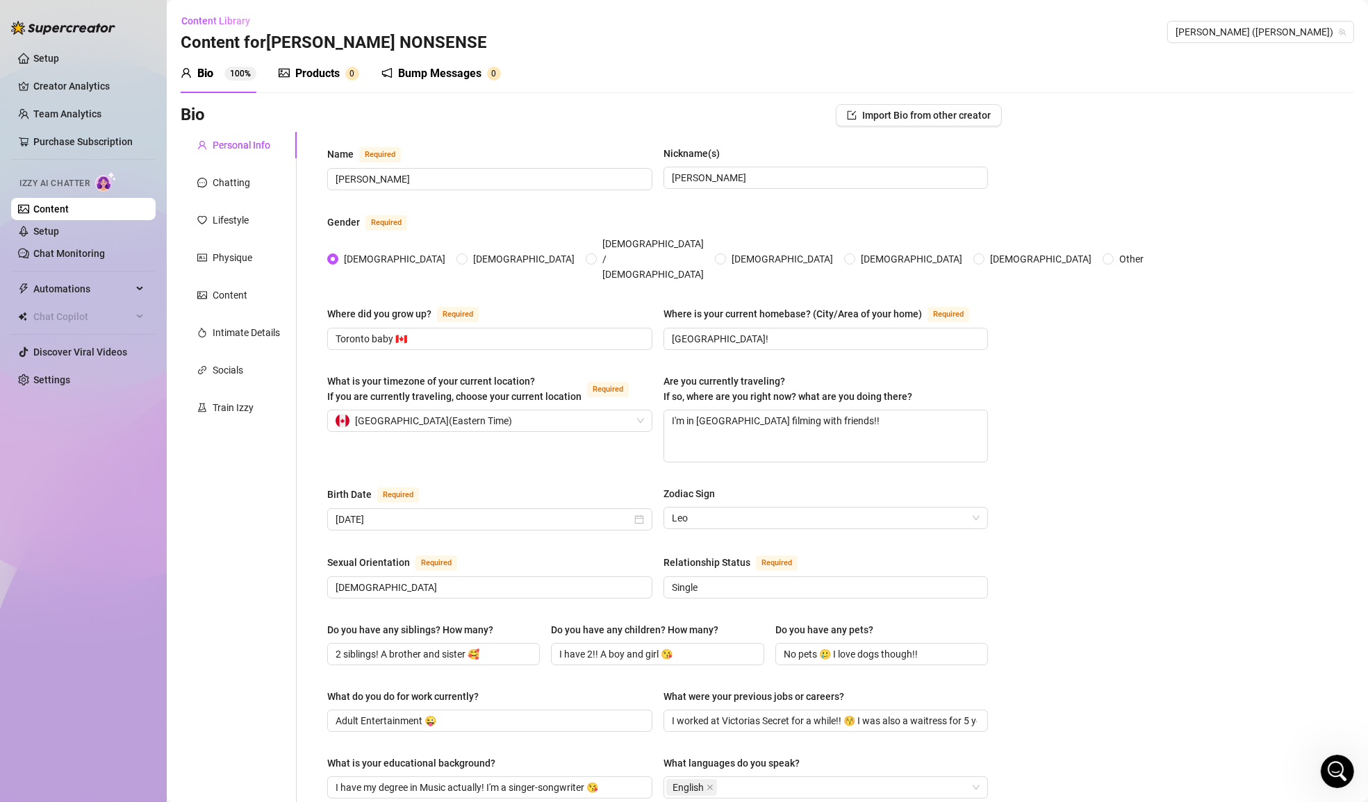
click at [221, 73] on div "Bio 100%" at bounding box center [219, 73] width 76 height 17
click at [308, 76] on div "Products" at bounding box center [317, 73] width 44 height 17
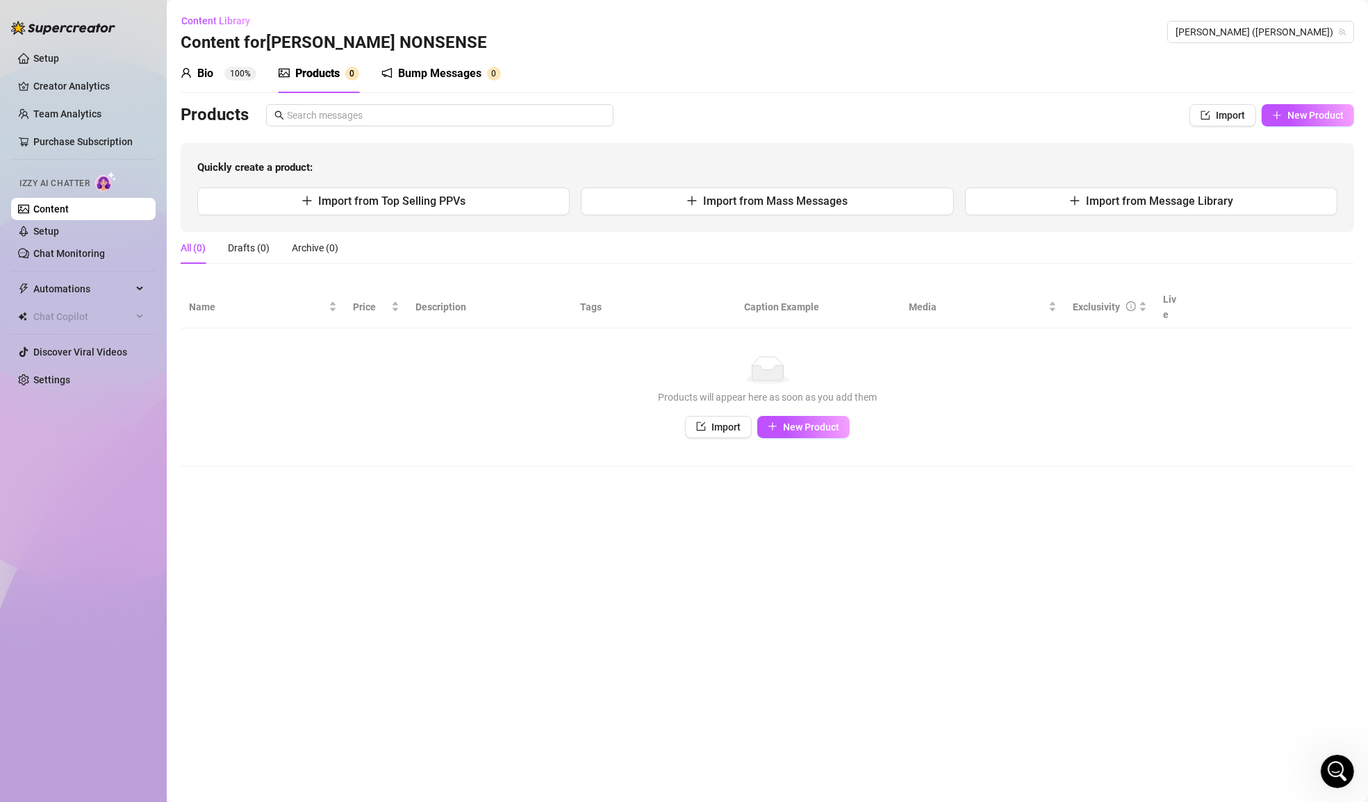
click at [429, 85] on div "Bump Messages 0" at bounding box center [440, 73] width 119 height 39
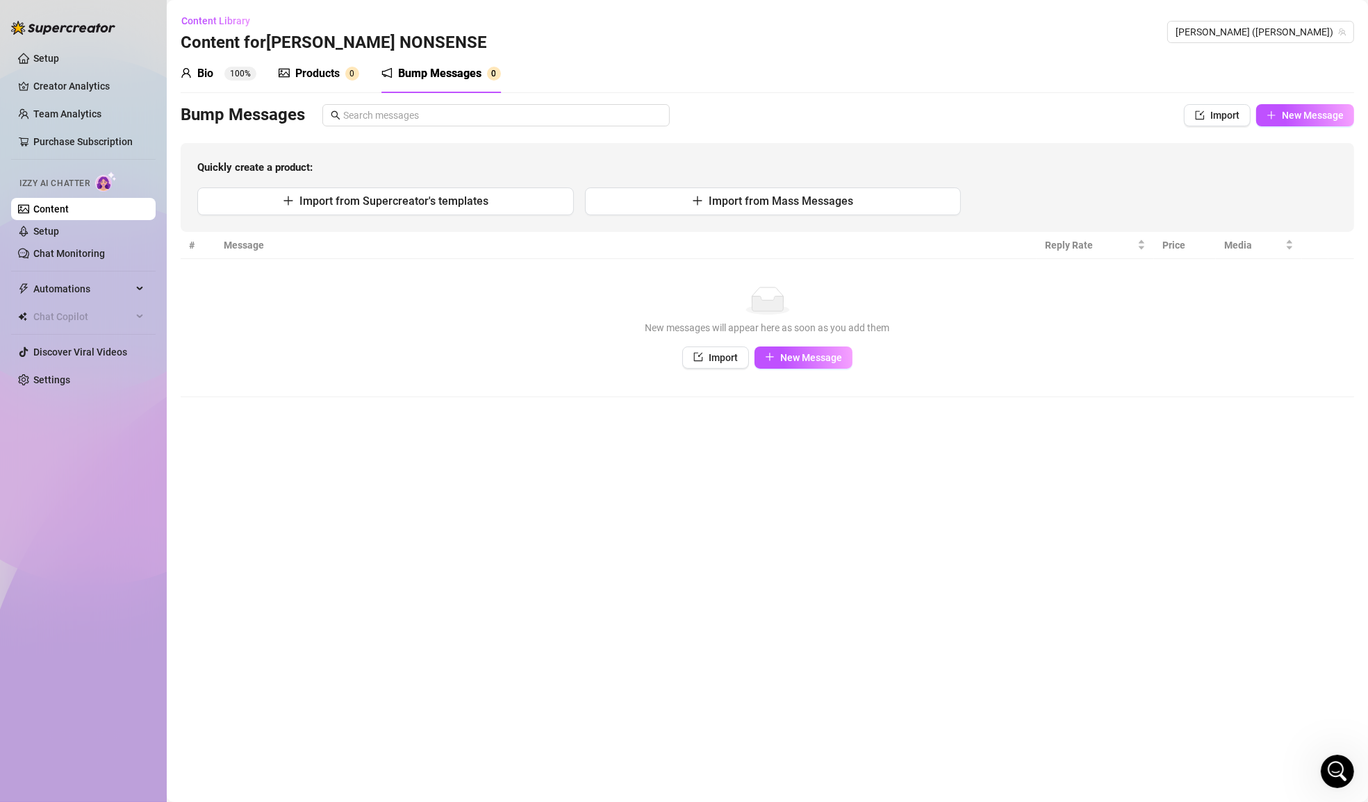
click at [317, 83] on div "Products 0" at bounding box center [319, 73] width 81 height 39
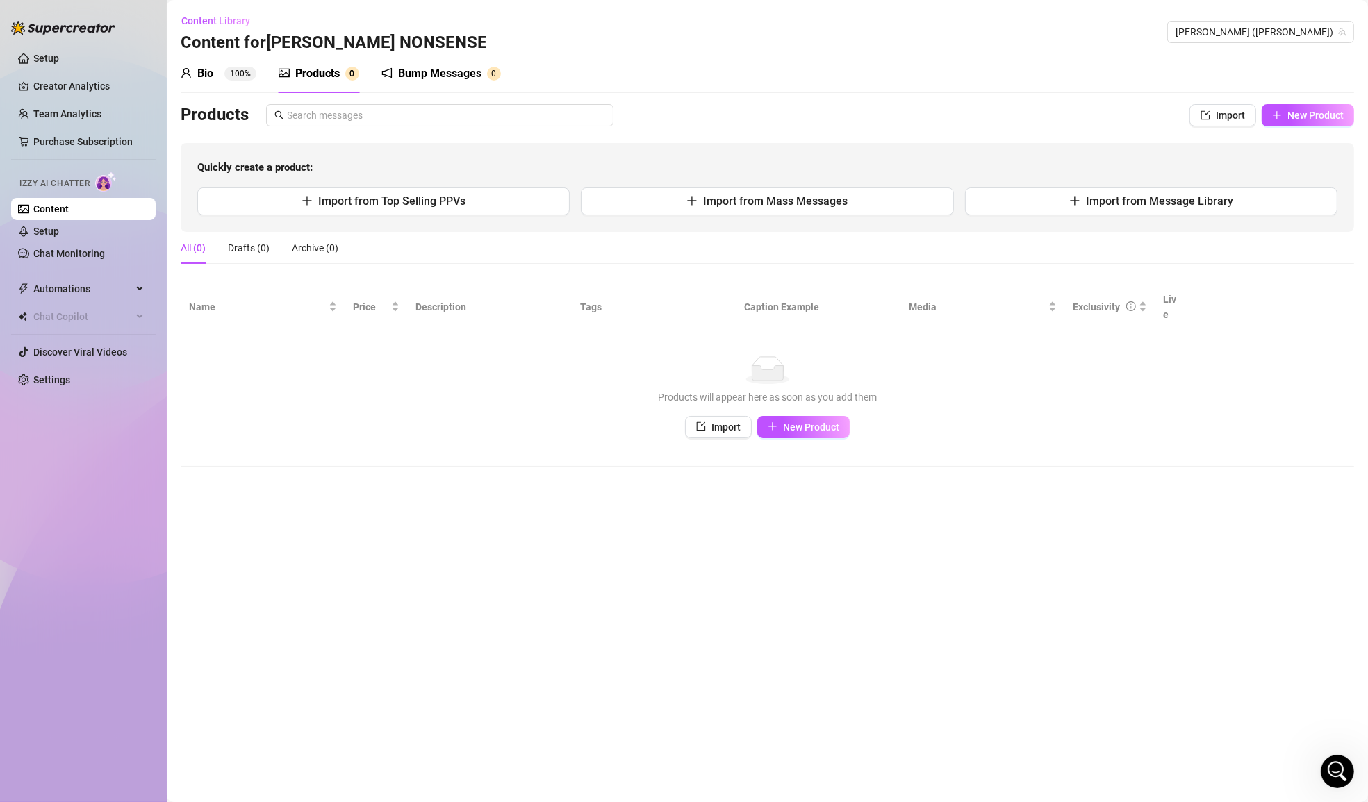
click at [219, 84] on div "Bio 100%" at bounding box center [219, 73] width 76 height 39
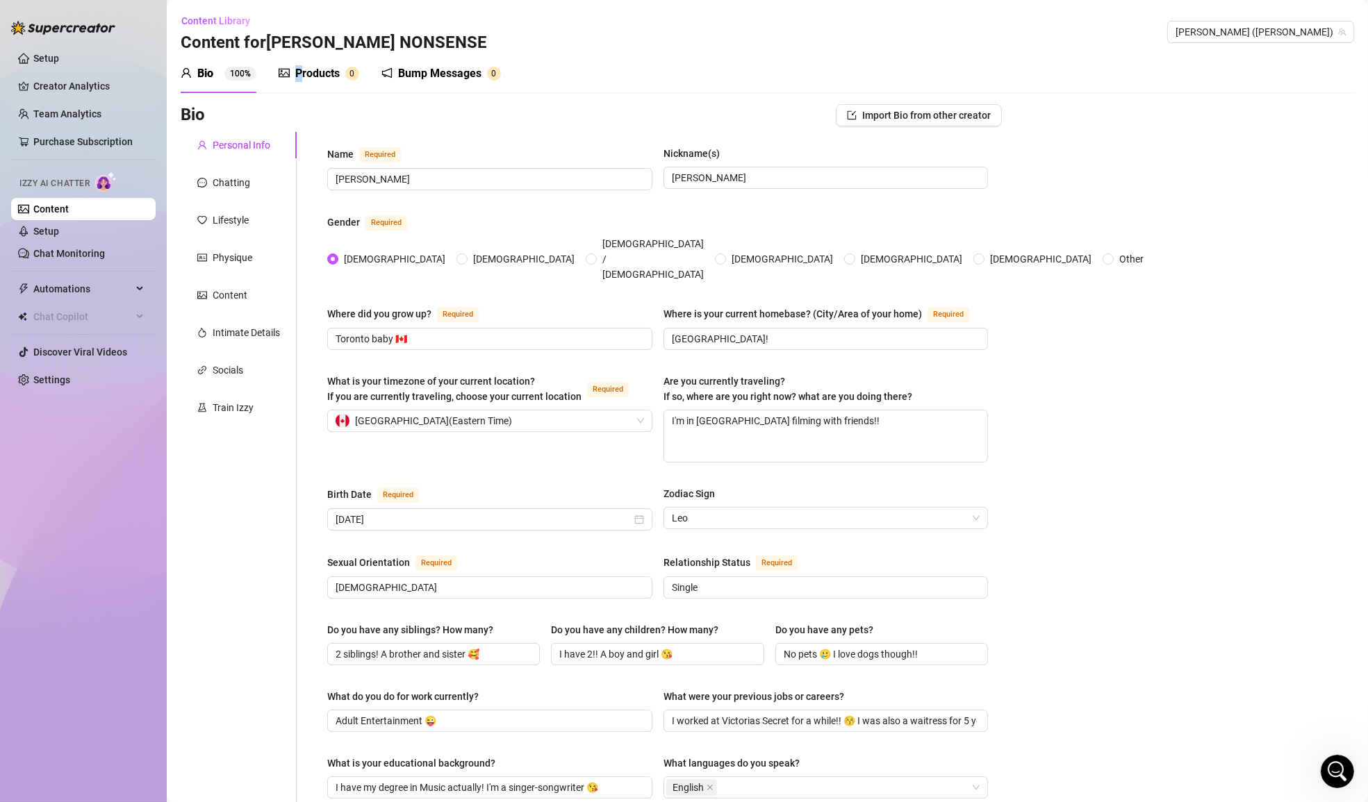
click at [299, 73] on div "Products" at bounding box center [317, 73] width 44 height 17
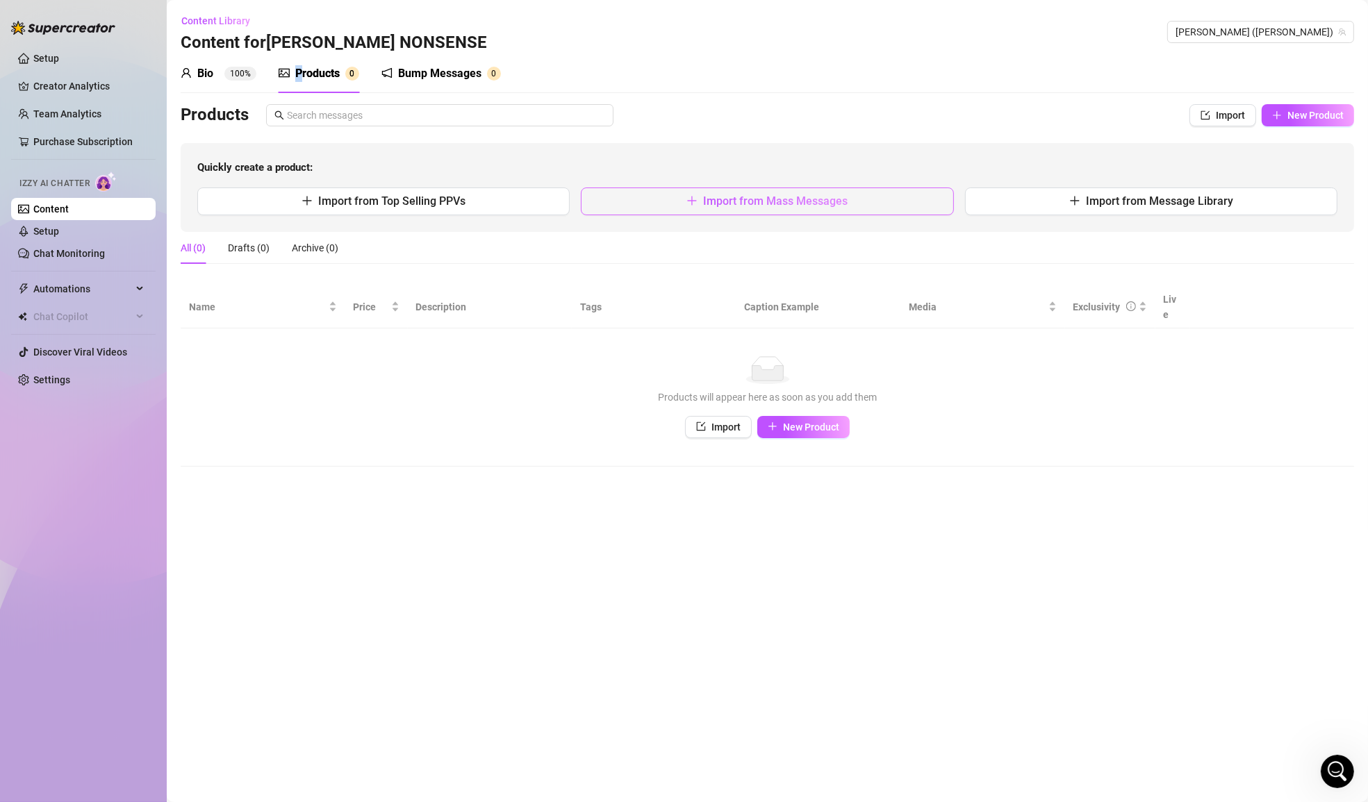
click at [879, 198] on button "Import from Mass Messages" at bounding box center [767, 202] width 372 height 28
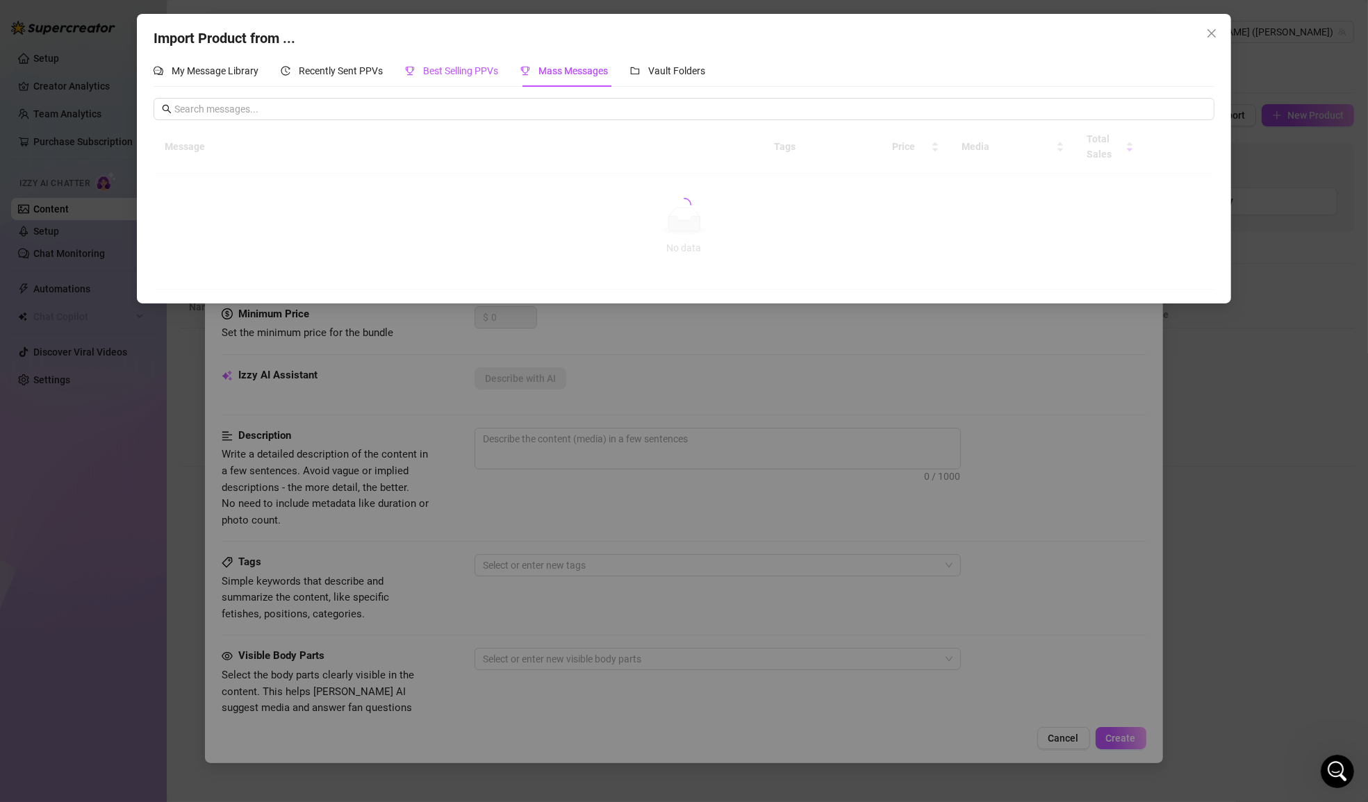
click at [470, 66] on span "Best Selling PPVs" at bounding box center [460, 70] width 75 height 11
click at [369, 72] on span "Recently Sent PPVs" at bounding box center [341, 70] width 84 height 11
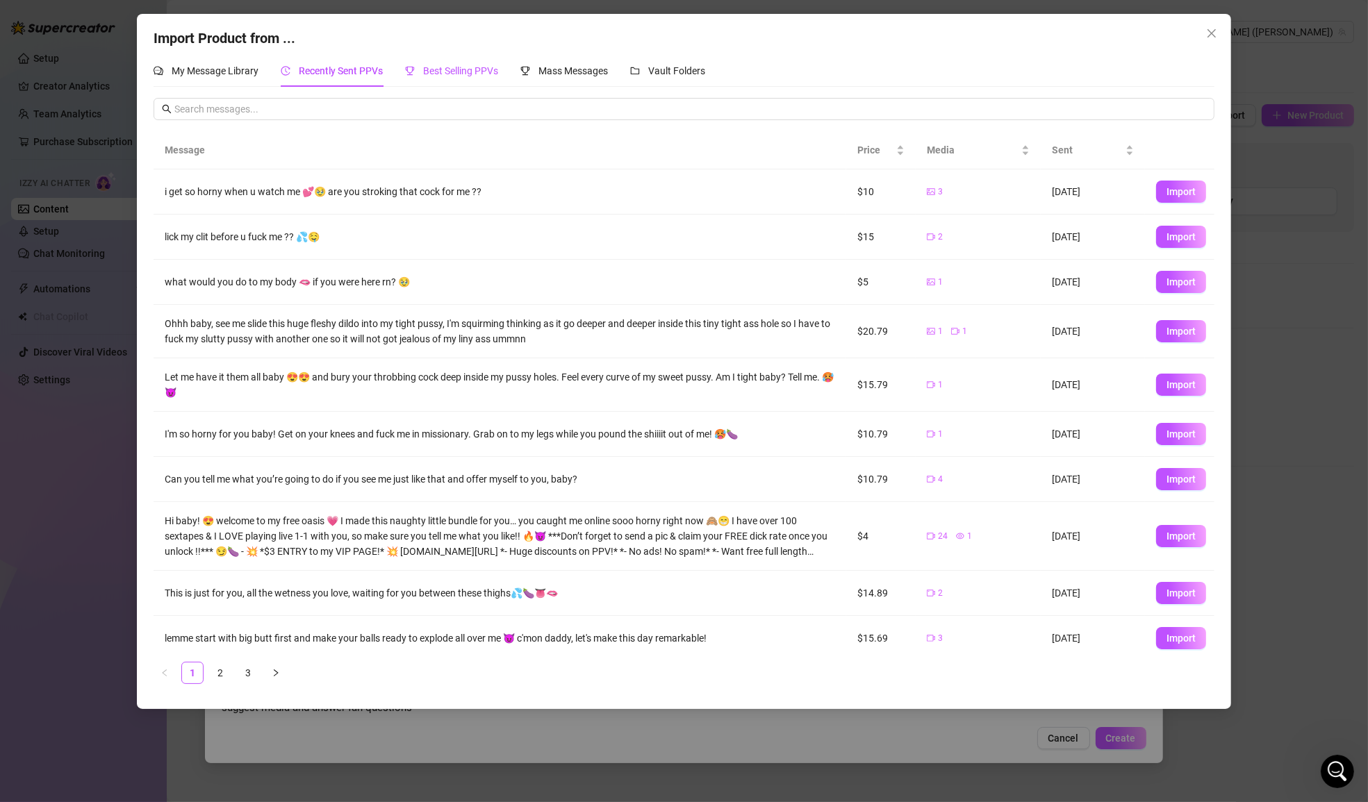
click at [474, 75] on span "Best Selling PPVs" at bounding box center [460, 70] width 75 height 11
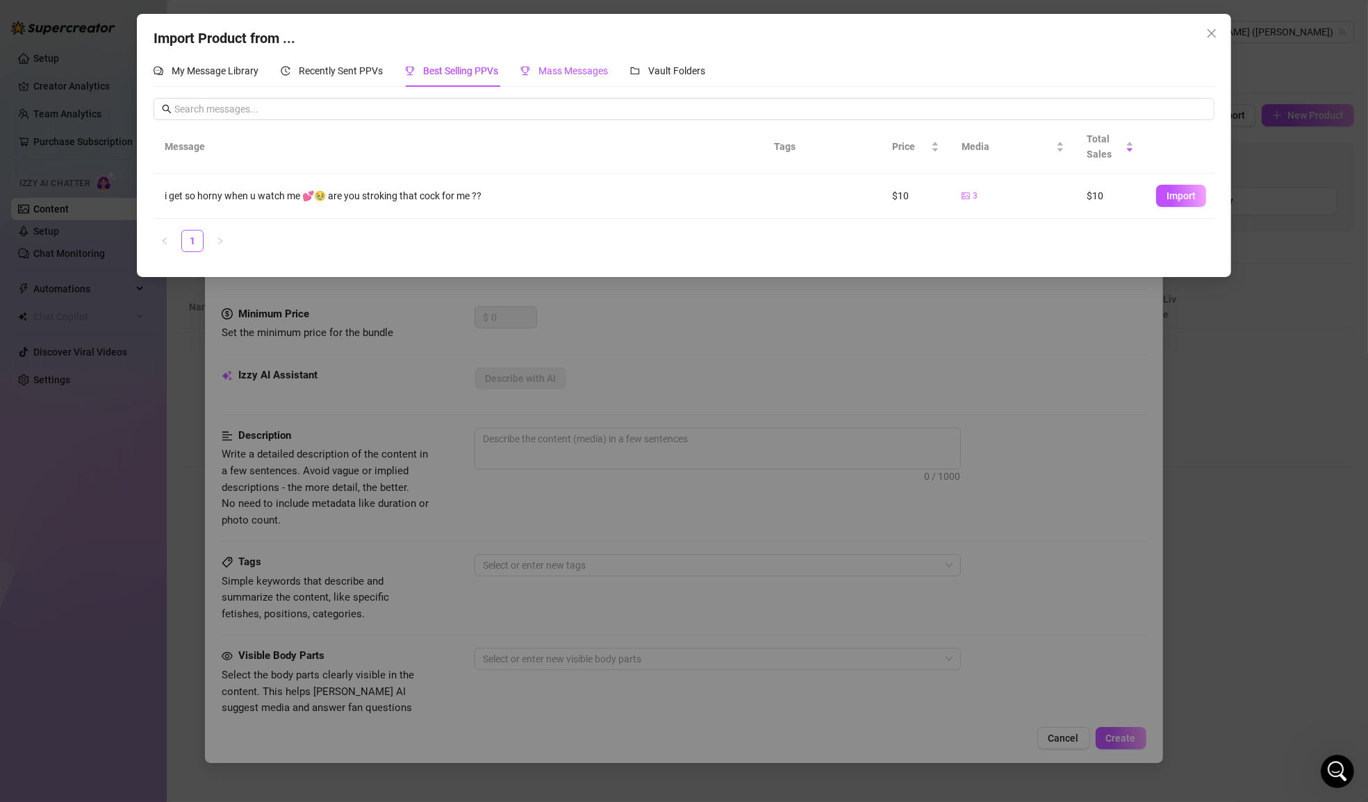
click at [590, 72] on span "Mass Messages" at bounding box center [572, 70] width 69 height 11
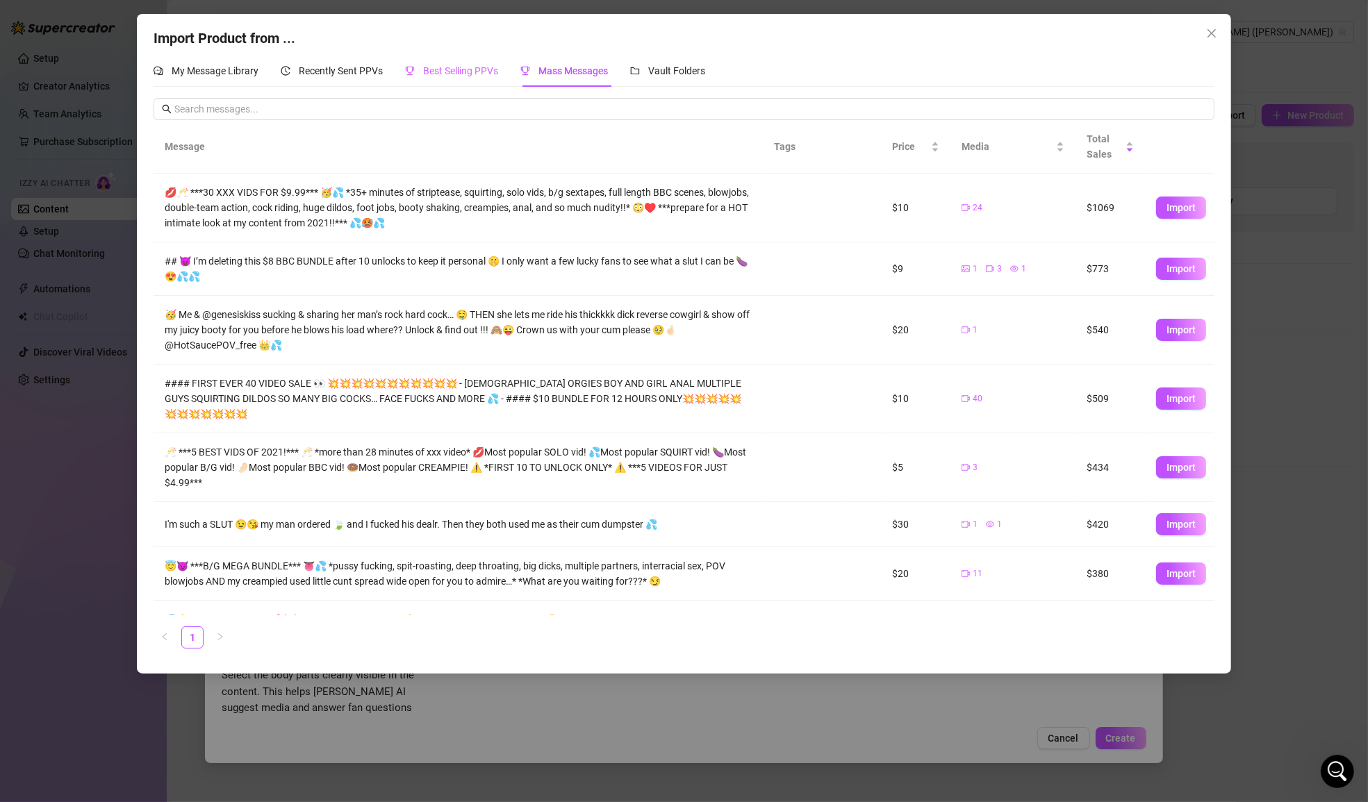
click at [463, 81] on div "Best Selling PPVs" at bounding box center [451, 71] width 93 height 32
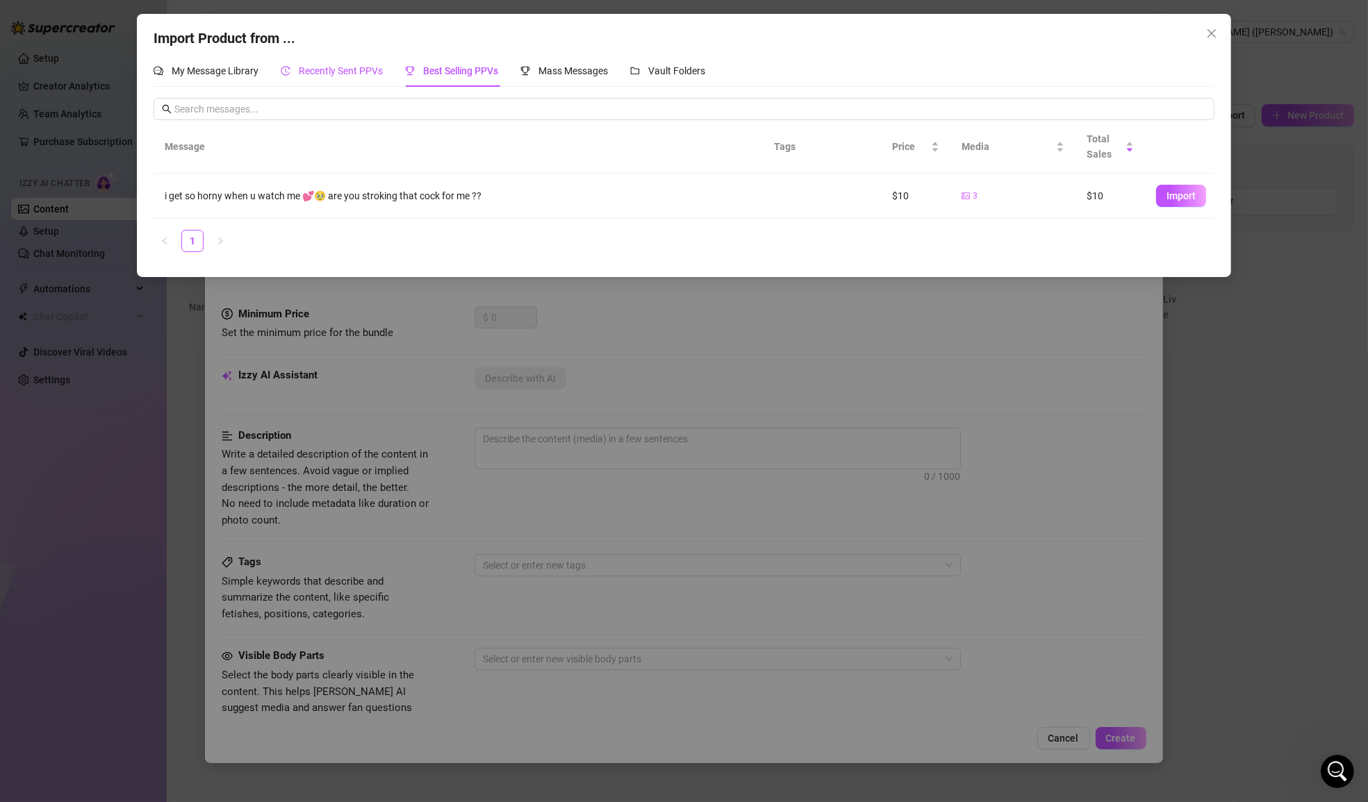
click at [363, 74] on span "Recently Sent PPVs" at bounding box center [341, 70] width 84 height 11
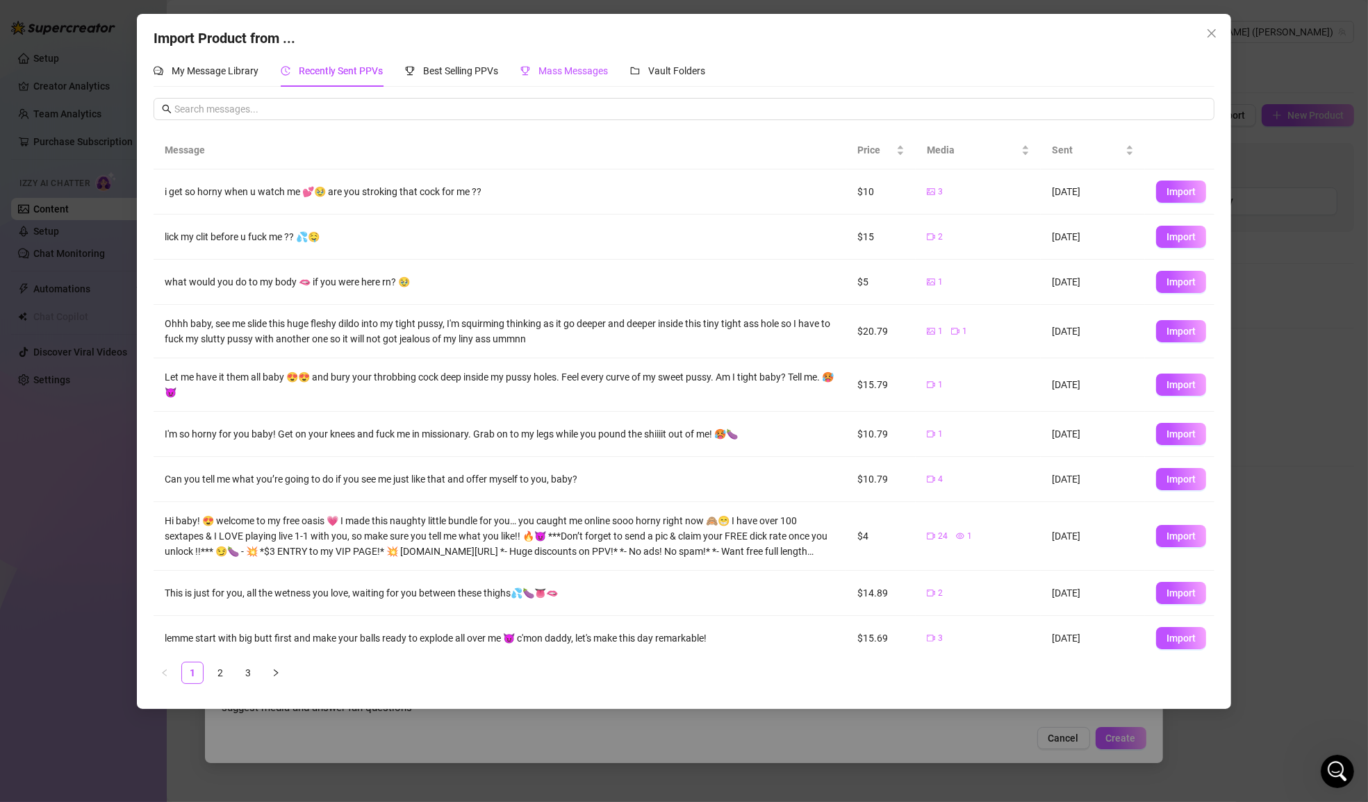
click at [581, 74] on span "Mass Messages" at bounding box center [572, 70] width 69 height 11
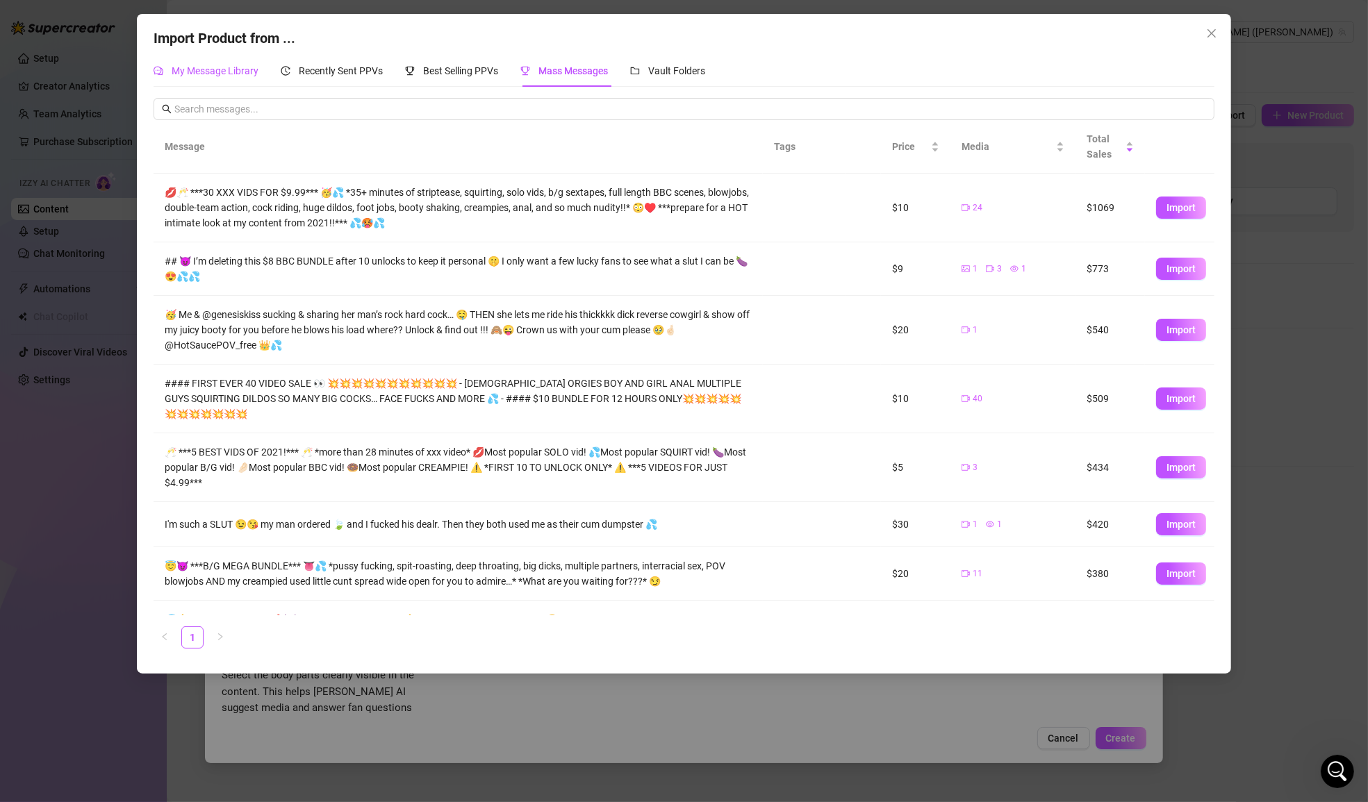
click at [217, 75] on span "My Message Library" at bounding box center [215, 70] width 87 height 11
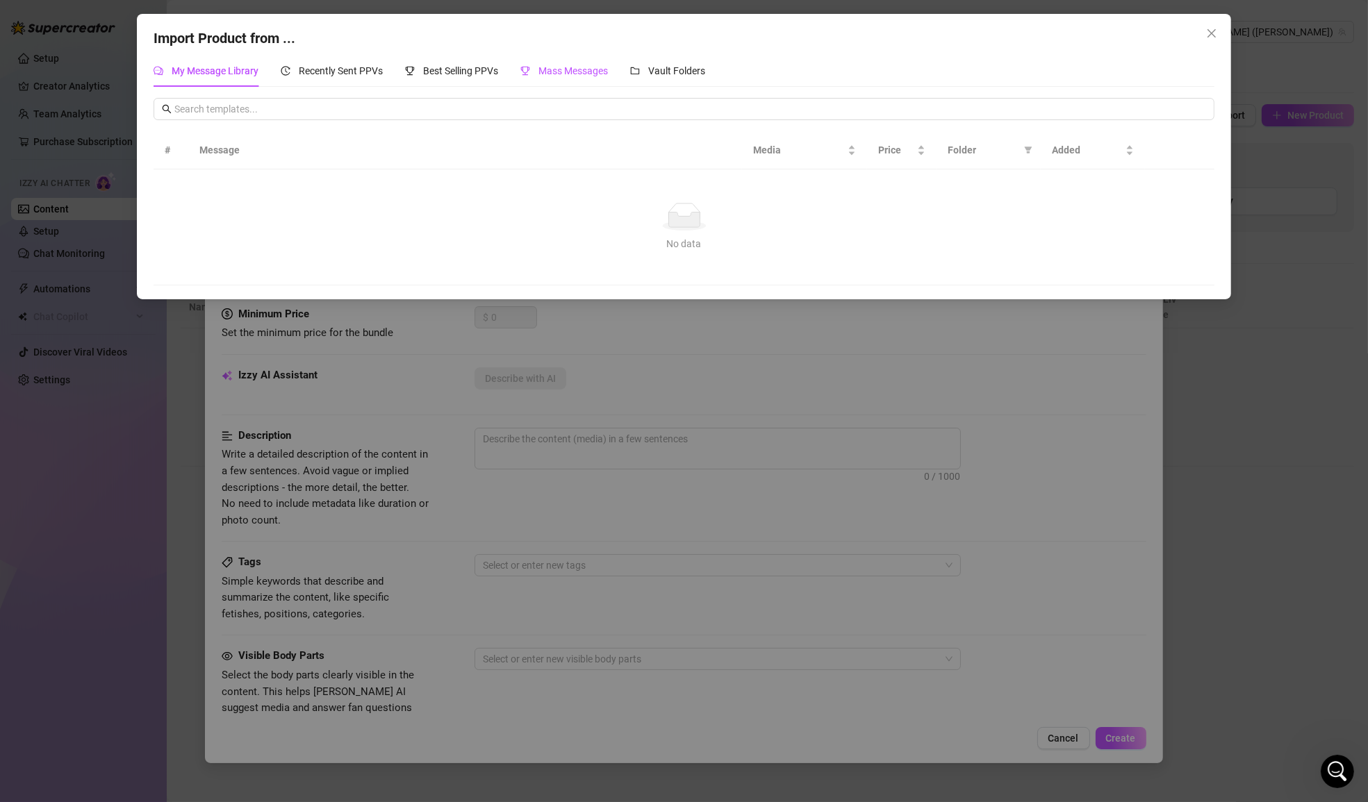
click at [590, 73] on span "Mass Messages" at bounding box center [572, 70] width 69 height 11
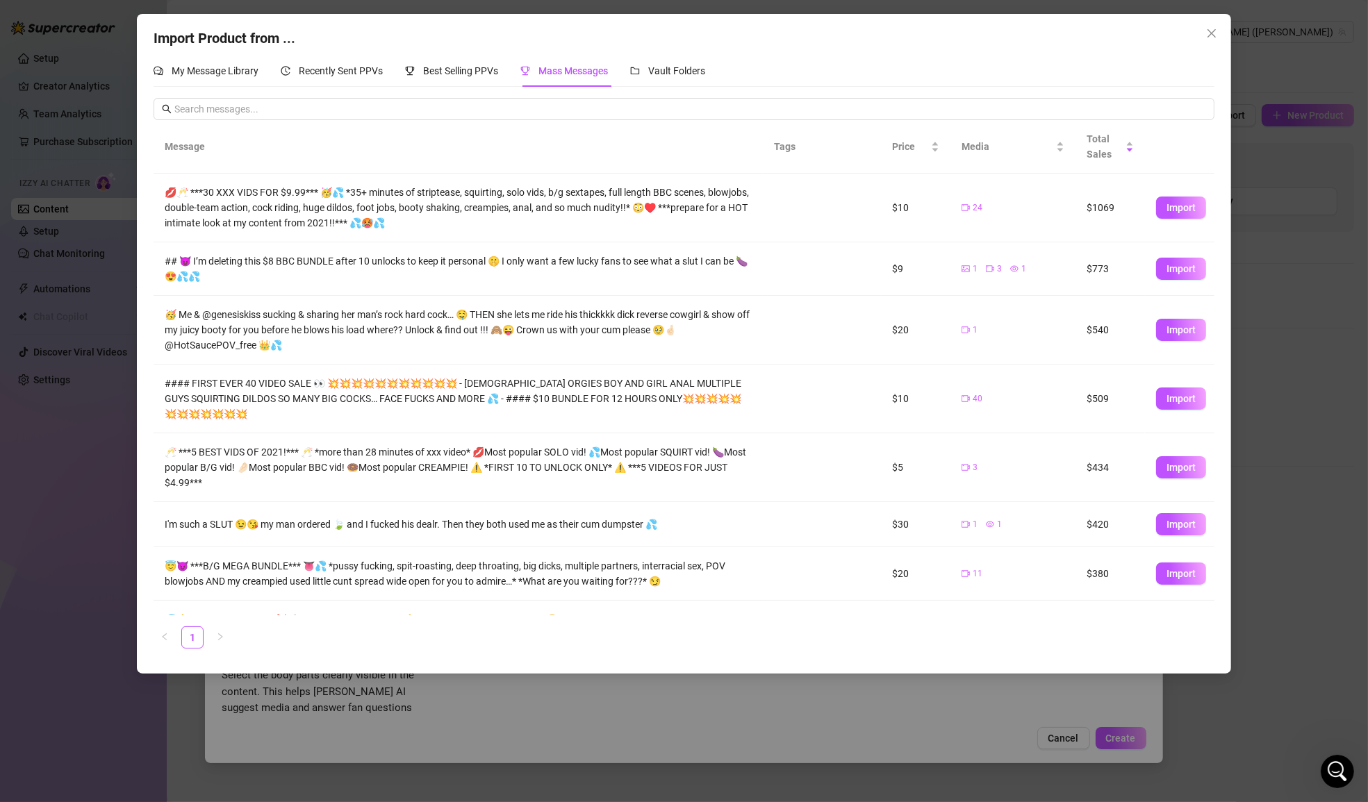
scroll to position [119, 0]
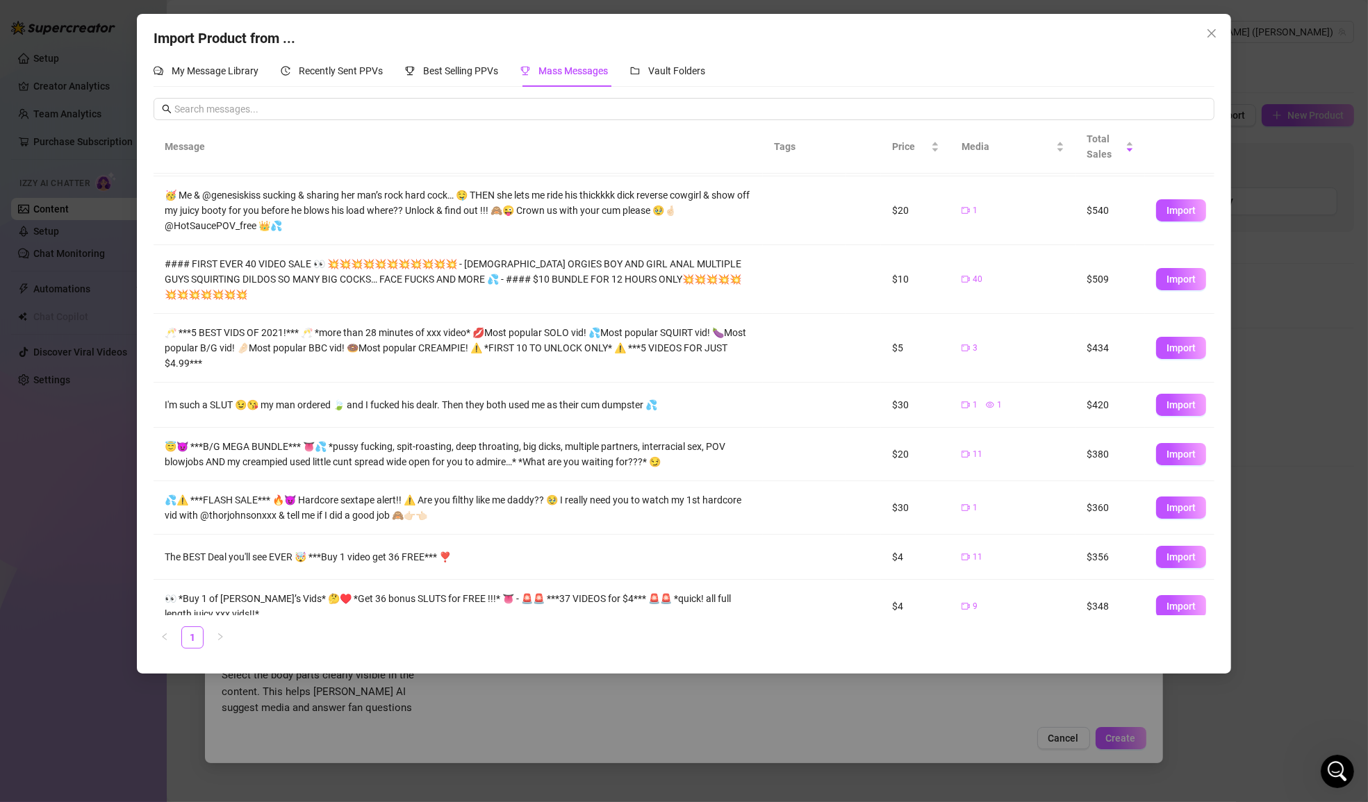
click at [898, 391] on td "$30" at bounding box center [915, 405] width 69 height 45
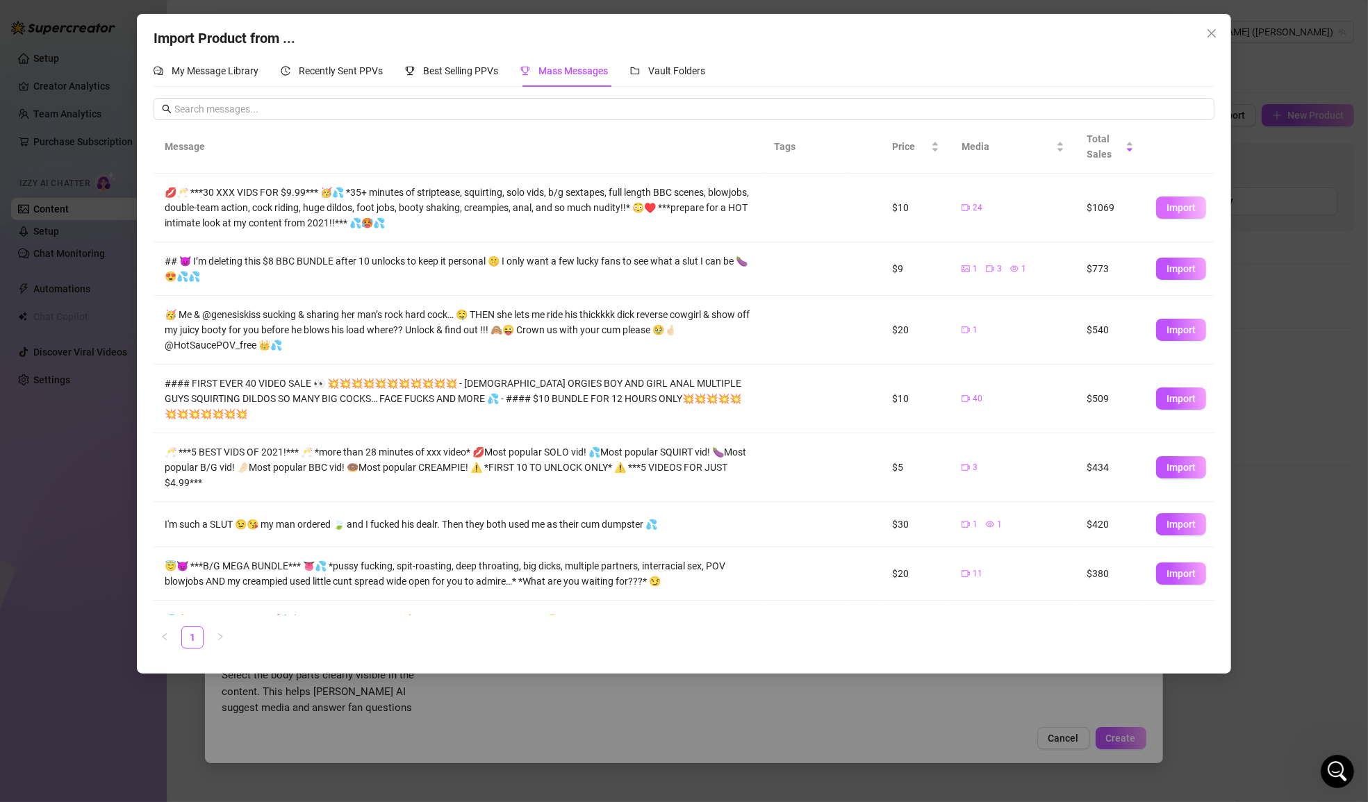
click at [1175, 207] on span "Import" at bounding box center [1180, 207] width 29 height 11
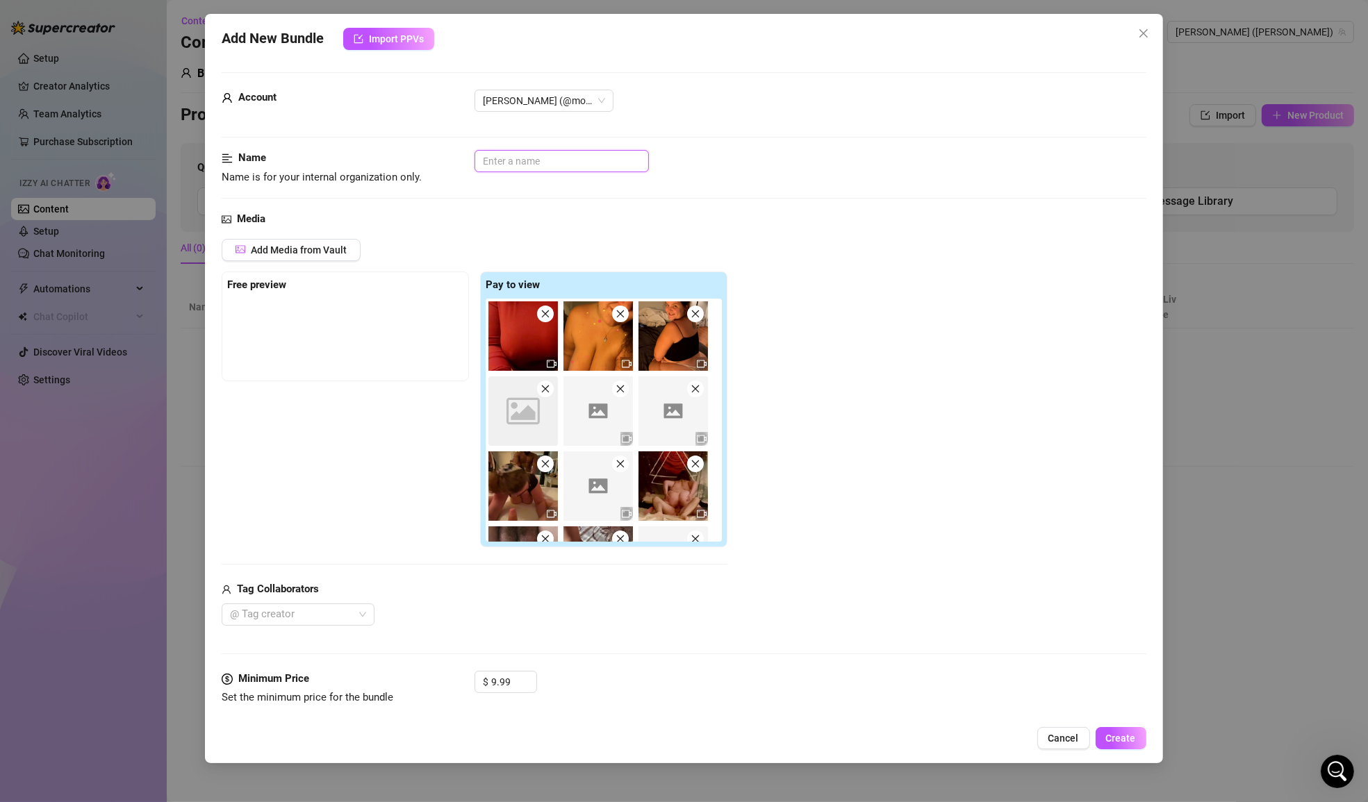
click at [564, 162] on input "text" at bounding box center [561, 161] width 174 height 22
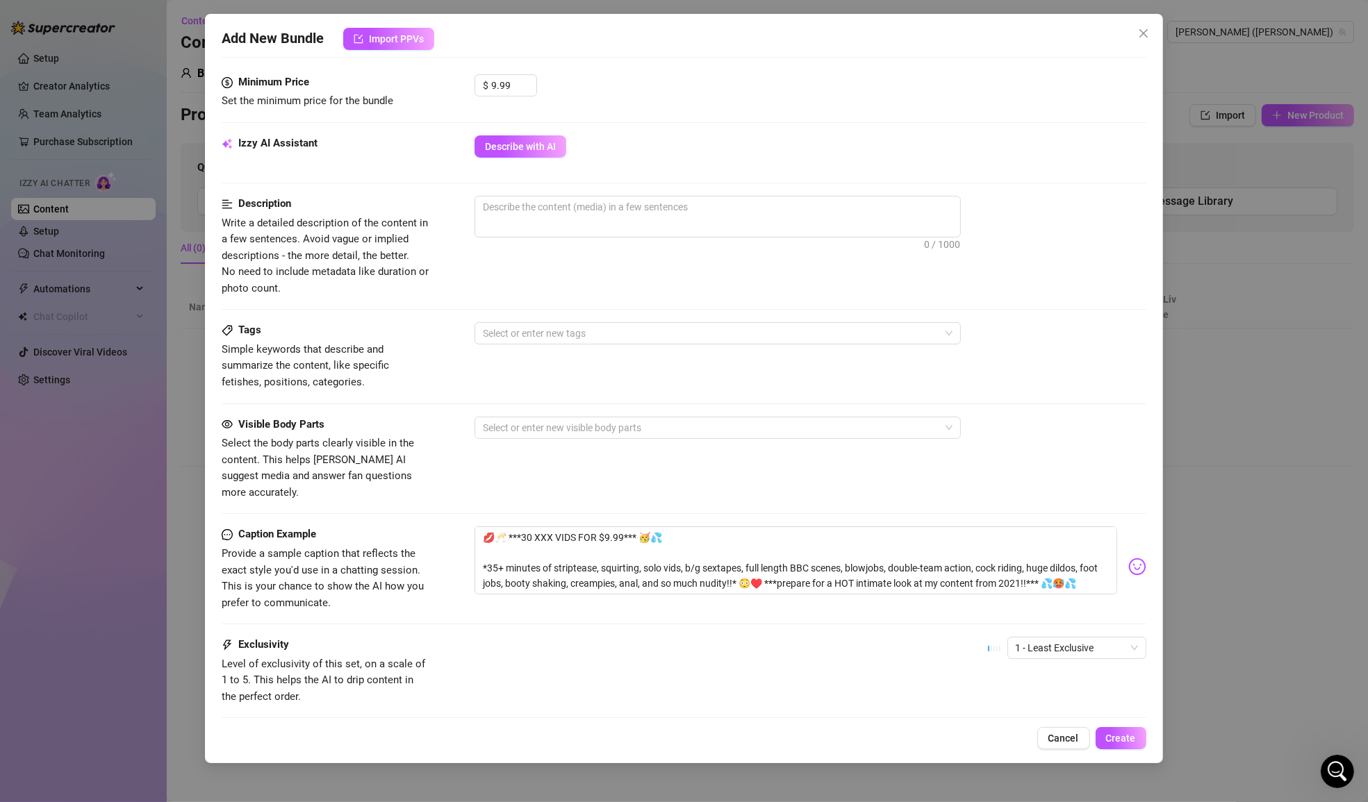
scroll to position [665, 0]
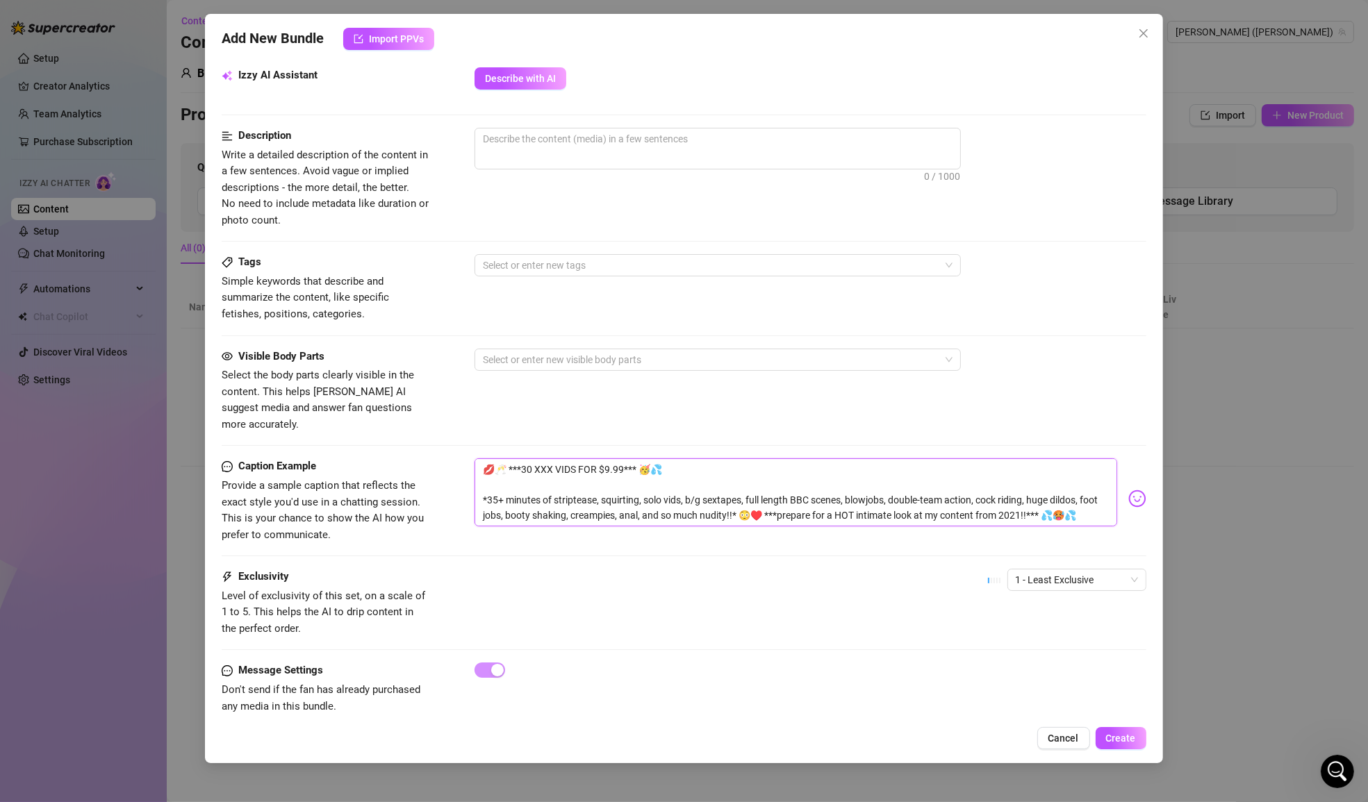
drag, startPoint x: 672, startPoint y: 454, endPoint x: 464, endPoint y: 451, distance: 208.4
click at [464, 458] on div "Caption Example Provide a sample caption that reflects the exact style you'd us…" at bounding box center [684, 500] width 924 height 85
click at [473, 381] on div "Visible Body Parts Select the body parts clearly visible in the content. This h…" at bounding box center [684, 391] width 924 height 85
click at [437, 392] on div "Visible Body Parts Select the body parts clearly visible in the content. This h…" at bounding box center [684, 391] width 924 height 85
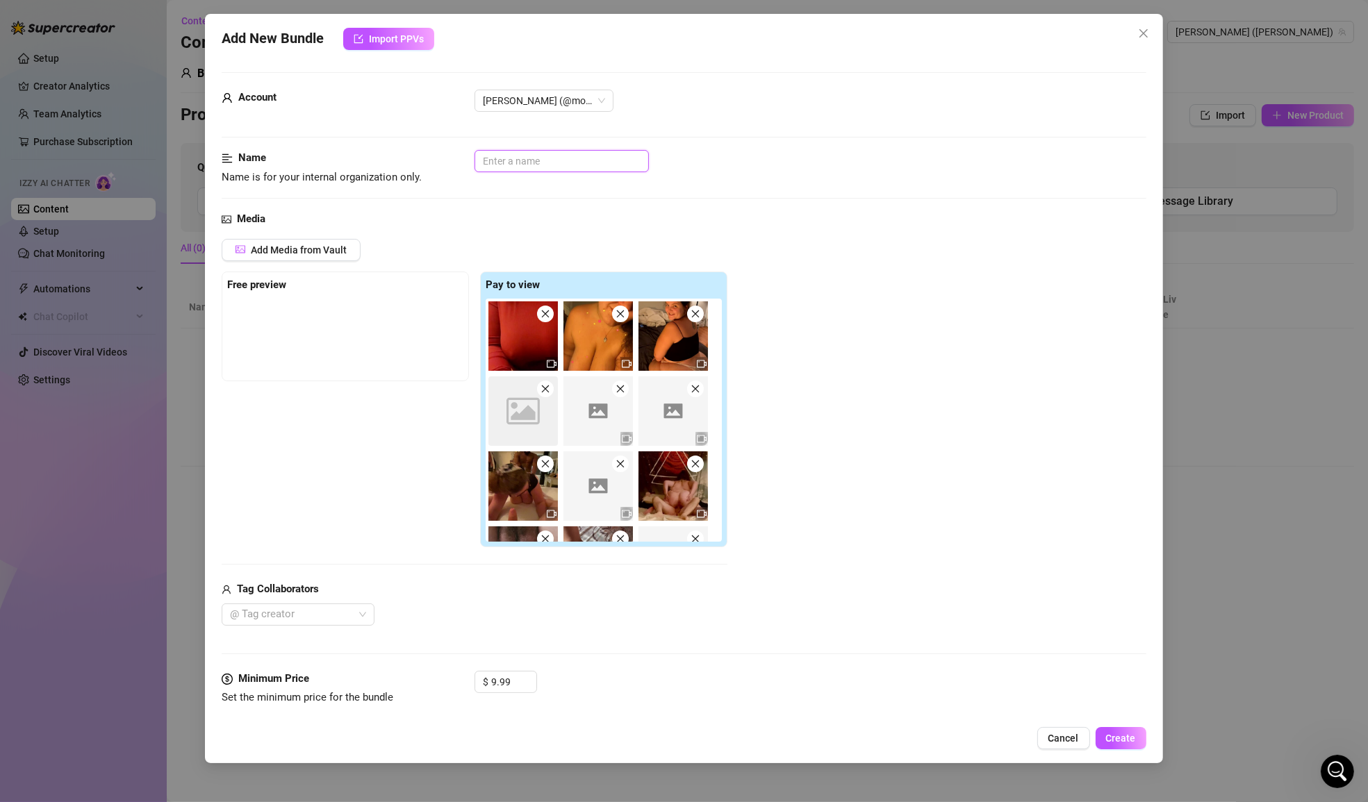
click at [518, 158] on input "text" at bounding box center [561, 161] width 174 height 22
paste input "💋🥂 ***30 XXX VIDS FOR $9.99*** 🥳💦"
click at [623, 162] on input "💋🥂 ***30 XXX VIDS FOR $9.99*** 🥳💦" at bounding box center [561, 161] width 174 height 22
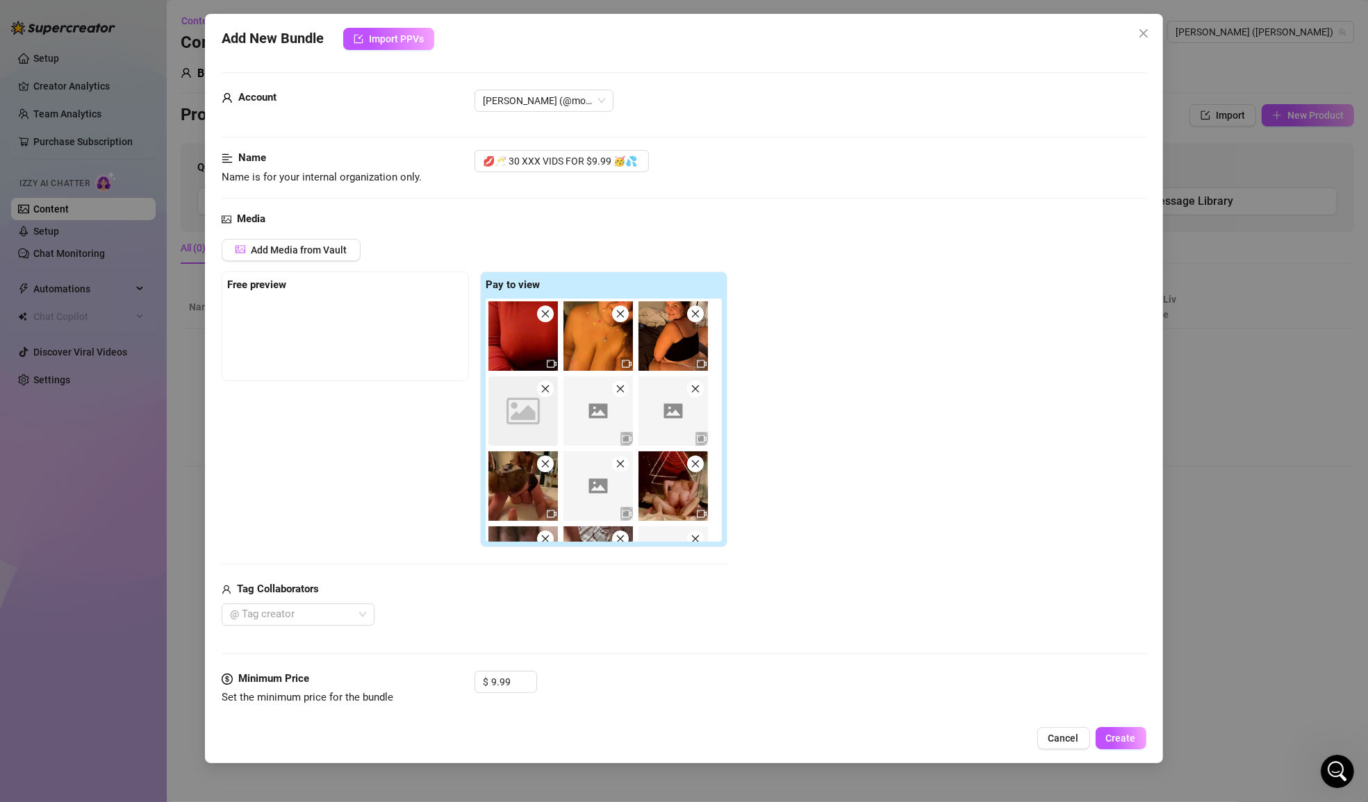
click at [704, 214] on div "Media" at bounding box center [684, 219] width 924 height 17
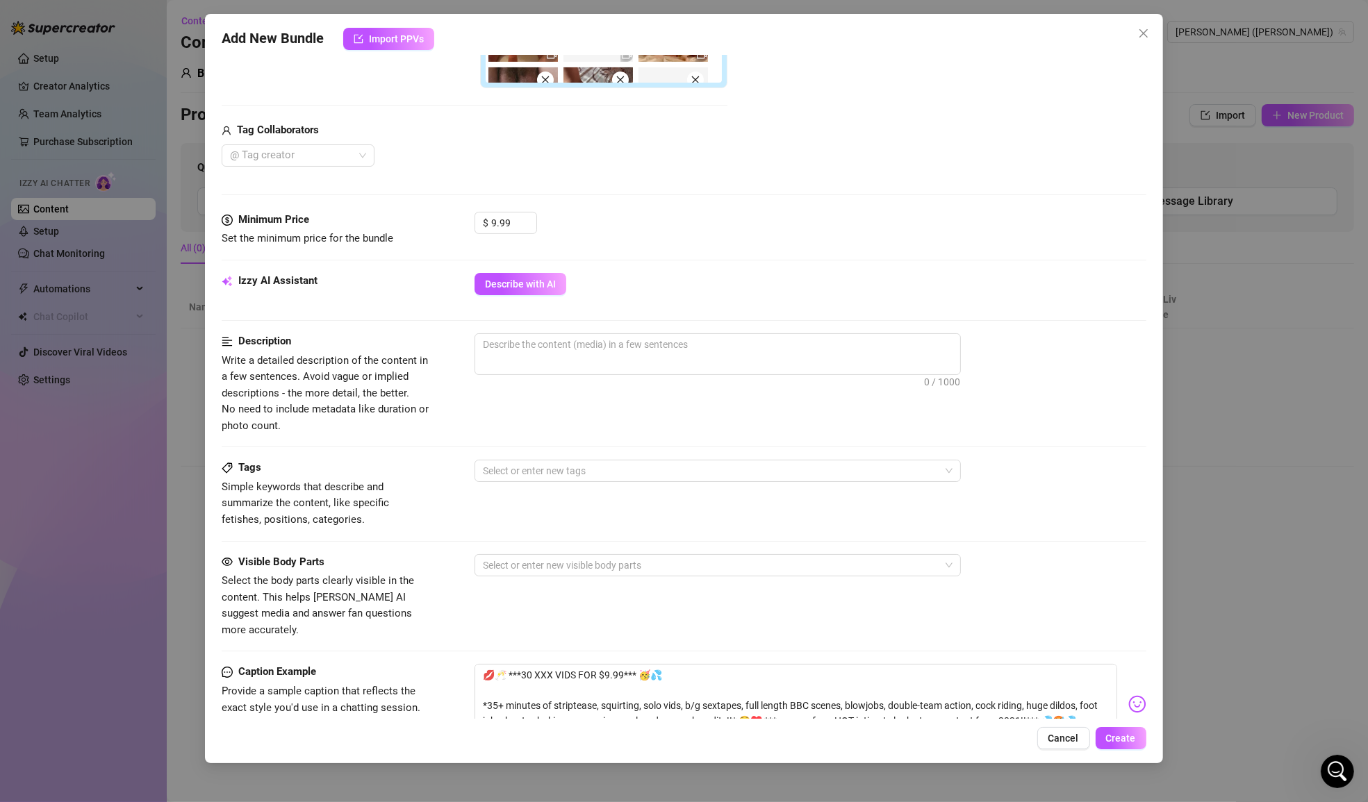
scroll to position [452, 0]
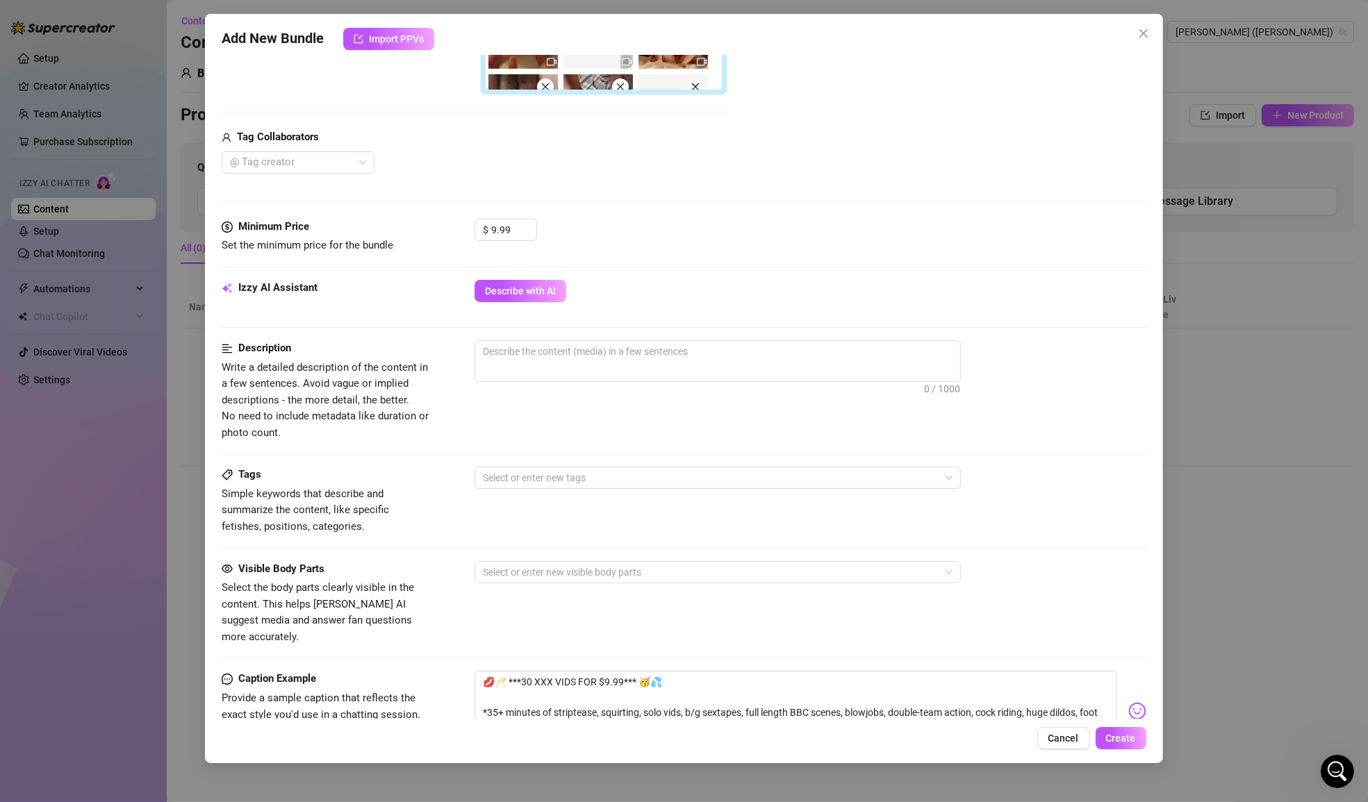
click at [445, 368] on div "Description Write a detailed description of the content in a few sentences. Avo…" at bounding box center [684, 390] width 924 height 101
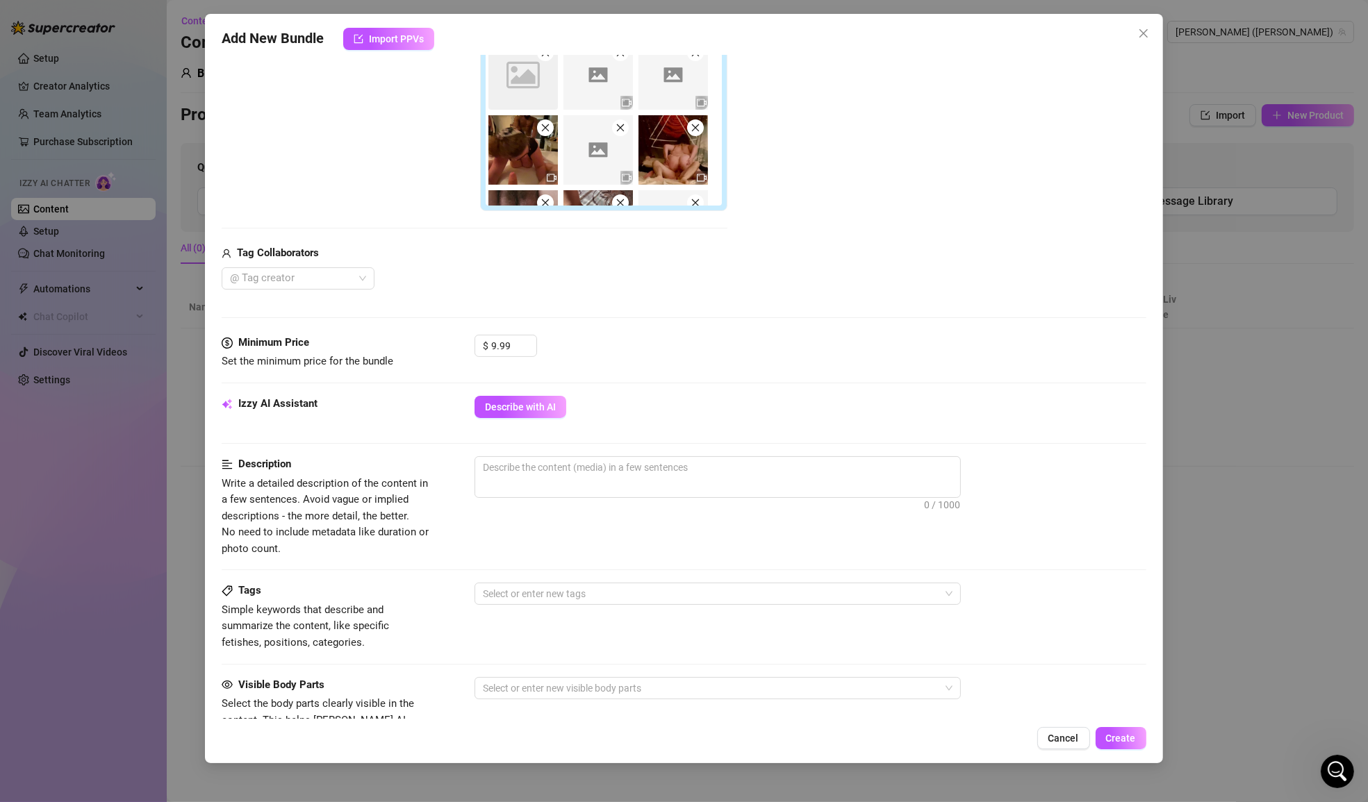
scroll to position [665, 0]
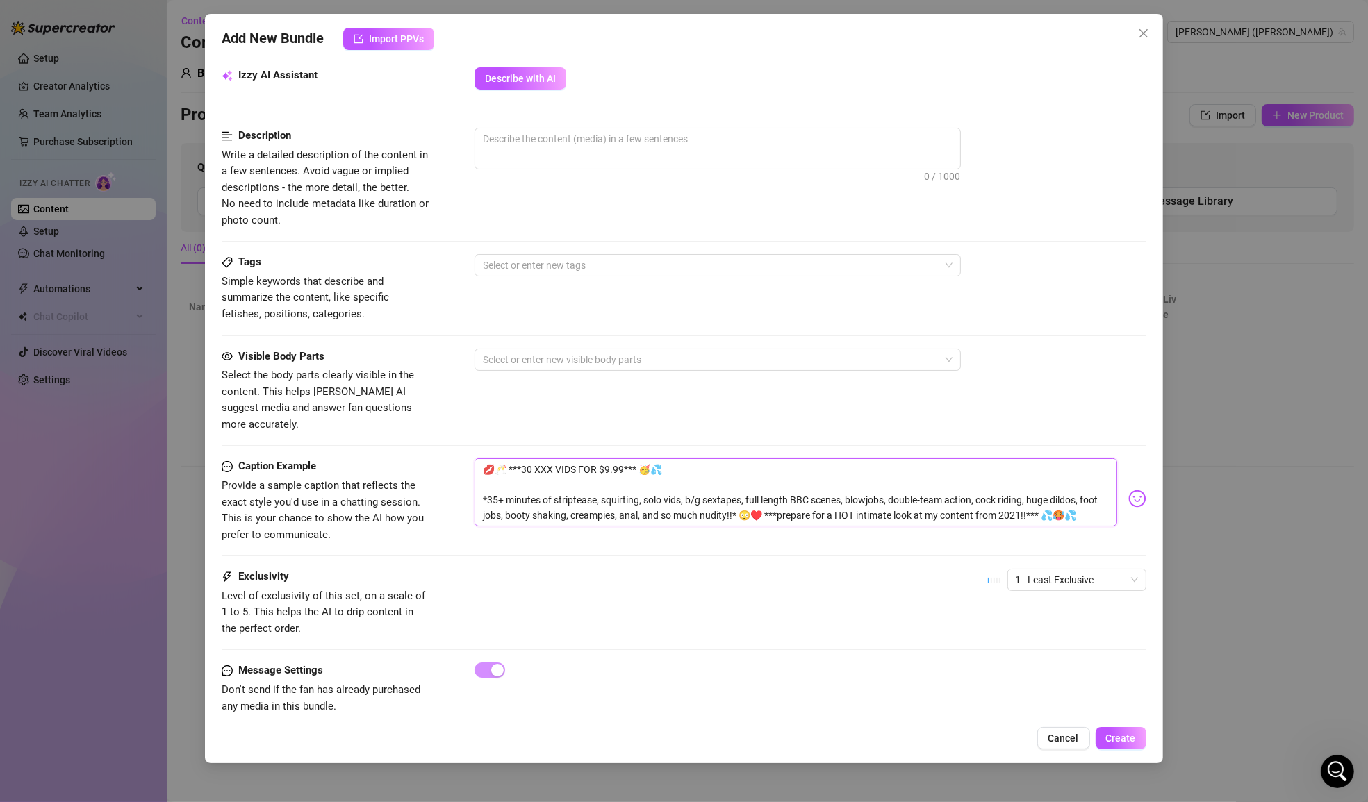
click at [1004, 473] on textarea "💋🥂 ***30 XXX VIDS FOR $9.99*** 🥳💦 *35+ minutes of striptease, squirting, solo v…" at bounding box center [795, 491] width 642 height 67
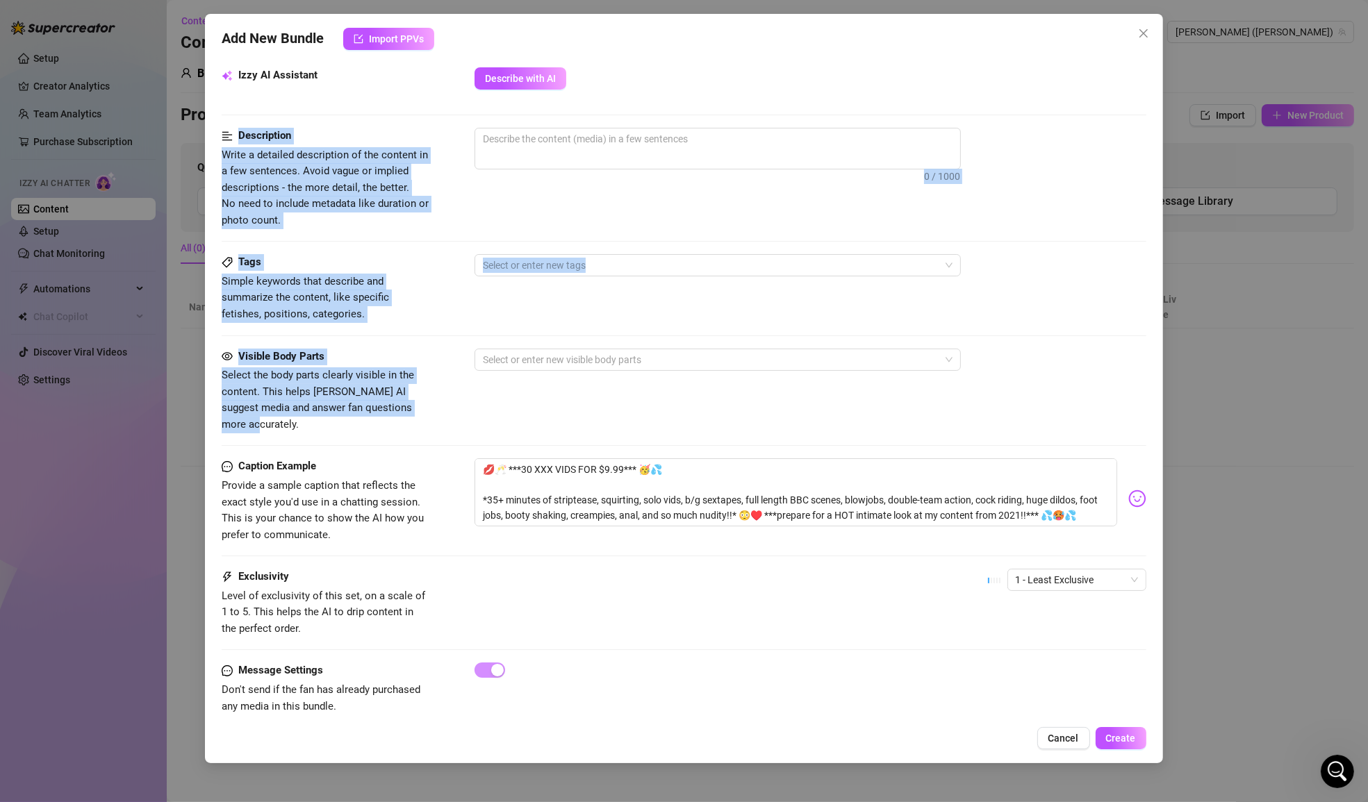
drag, startPoint x: 216, startPoint y: 133, endPoint x: 419, endPoint y: 410, distance: 344.0
click at [419, 410] on div "Add New Bundle Import PPVs Account [PERSON_NAME] (@mollynonsense) Name Name is …" at bounding box center [683, 388] width 957 height 749
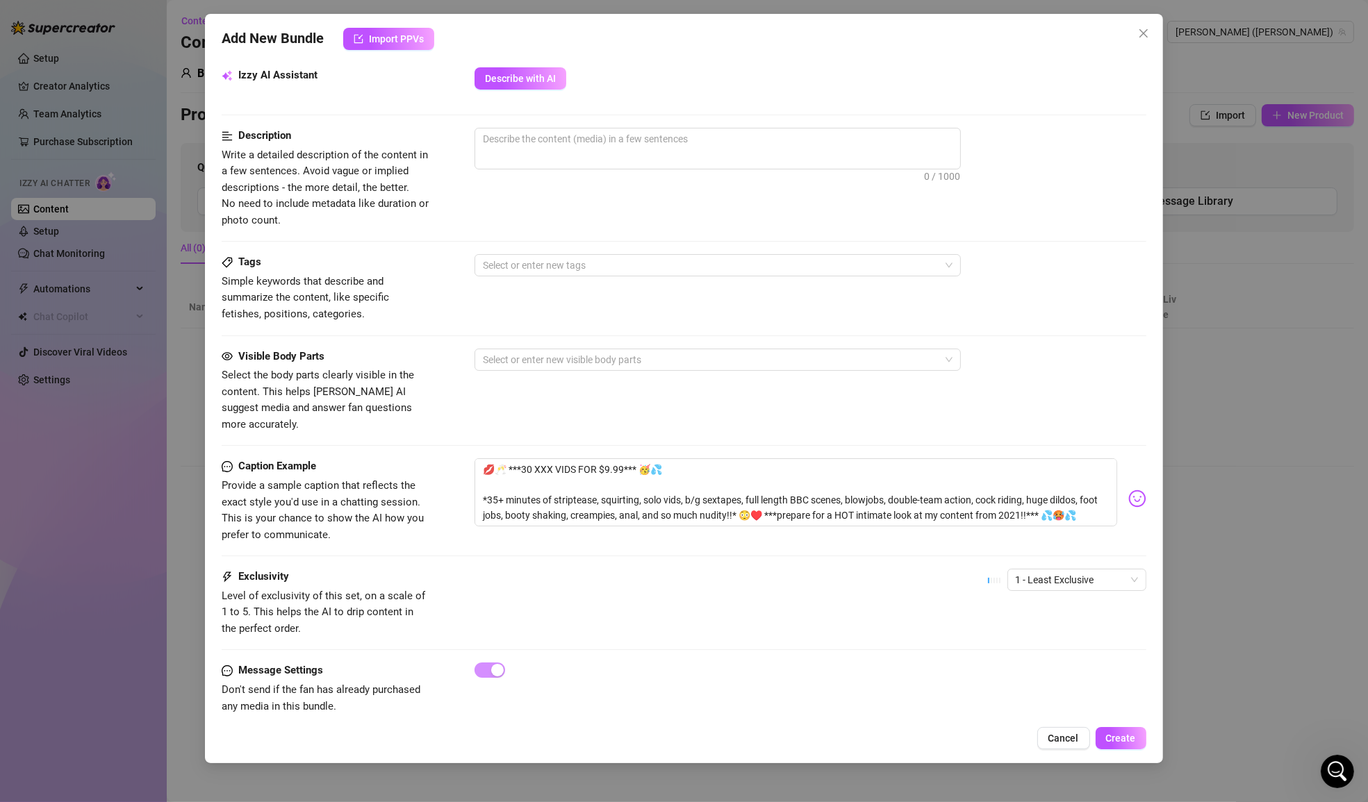
click at [462, 418] on div "Visible Body Parts Select the body parts clearly visible in the content. This h…" at bounding box center [684, 404] width 924 height 110
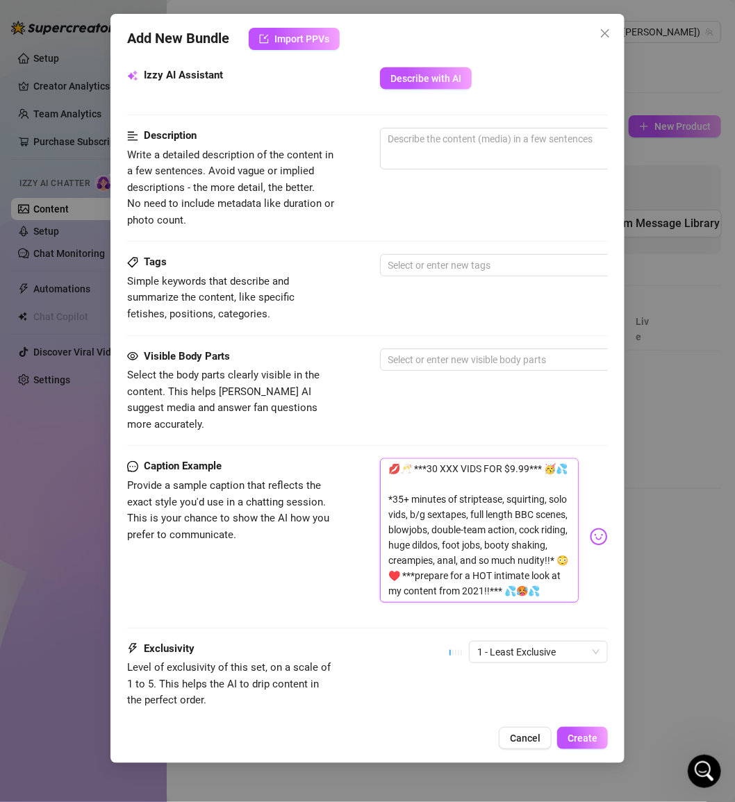
drag, startPoint x: 391, startPoint y: 451, endPoint x: 554, endPoint y: 585, distance: 210.2
click at [554, 585] on div "💋🥂 ***30 XXX VIDS FOR $9.99*** 🥳💦 *35+ minutes of striptease, squirting, solo v…" at bounding box center [494, 536] width 229 height 156
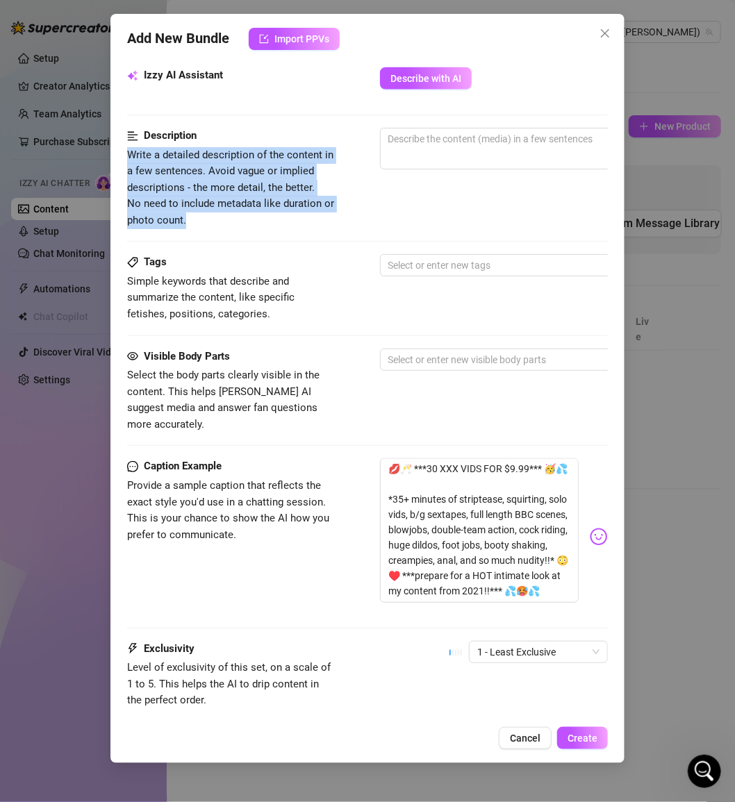
drag, startPoint x: 128, startPoint y: 151, endPoint x: 188, endPoint y: 226, distance: 95.3
click at [188, 226] on div "Description Write a detailed description of the content in a few sentences. Avo…" at bounding box center [367, 191] width 481 height 126
copy span "Write a detailed description of the content in a few sentences. Avoid vague or …"
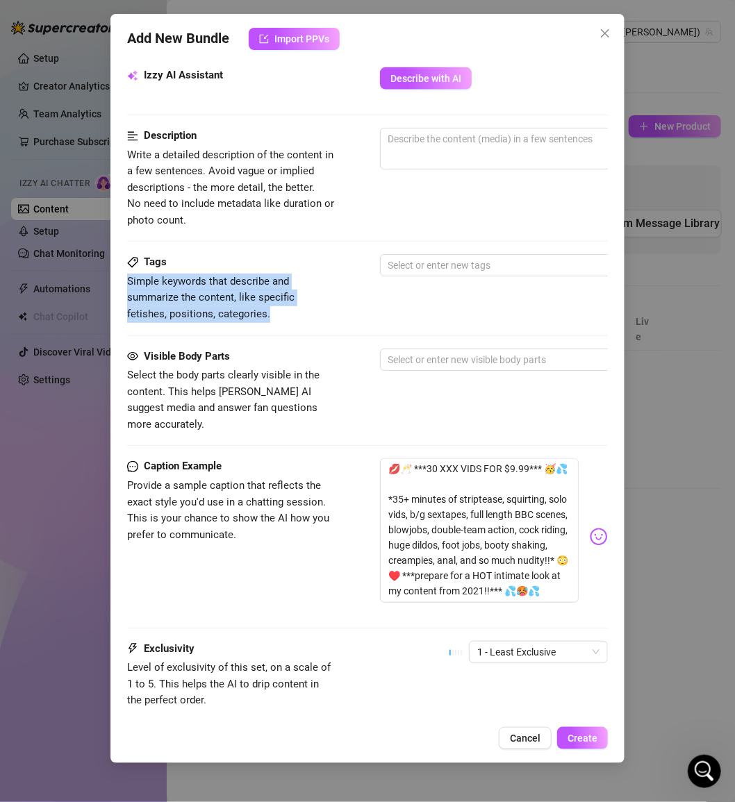
drag, startPoint x: 128, startPoint y: 279, endPoint x: 230, endPoint y: 315, distance: 107.4
click at [230, 315] on span "Simple keywords that describe and summarize the content, like specific fetishes…" at bounding box center [231, 298] width 208 height 49
copy span "Simple keywords that describe and summarize the content, like specific fetishes…"
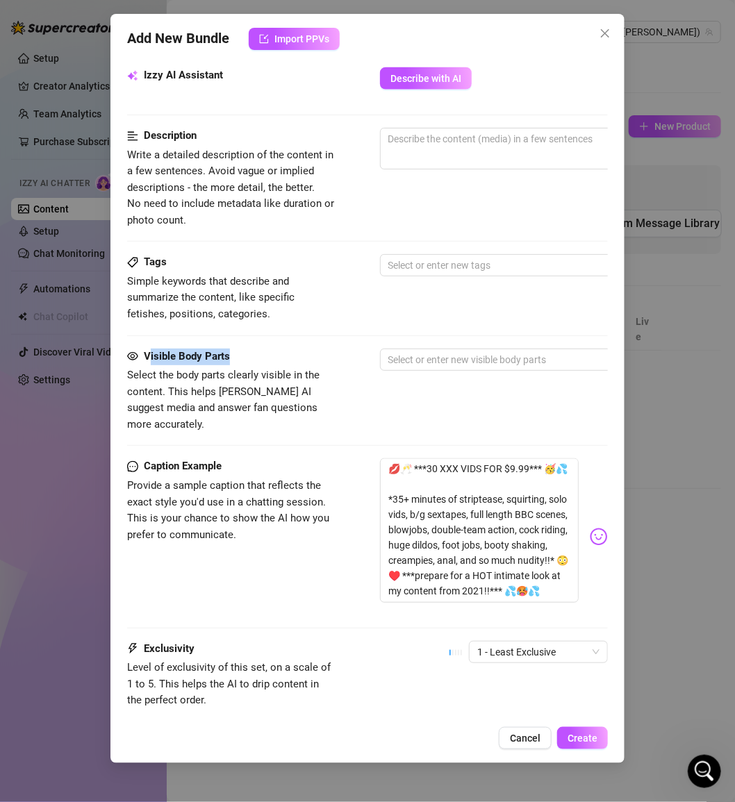
drag, startPoint x: 147, startPoint y: 354, endPoint x: 221, endPoint y: 361, distance: 73.9
click at [221, 361] on div "Visible Body Parts Select the body parts clearly visible in the content. This h…" at bounding box center [231, 391] width 208 height 85
copy strong "isible Body Parts"
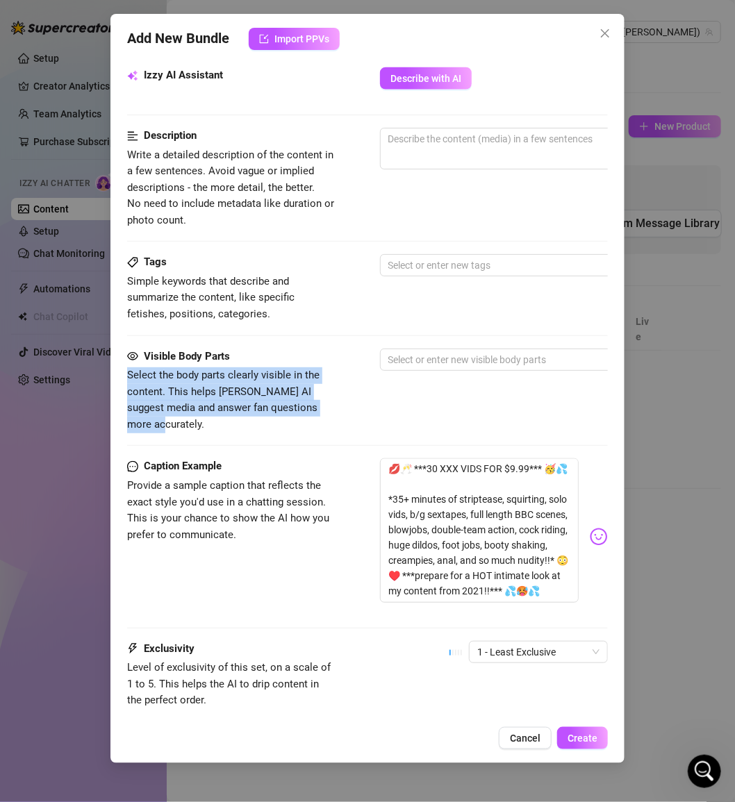
drag, startPoint x: 128, startPoint y: 372, endPoint x: 325, endPoint y: 405, distance: 200.0
click at [319, 405] on span "Select the body parts clearly visible in the content. This helps [PERSON_NAME] …" at bounding box center [223, 400] width 192 height 62
copy span "Select the body parts clearly visible in the content. This helps [PERSON_NAME] …"
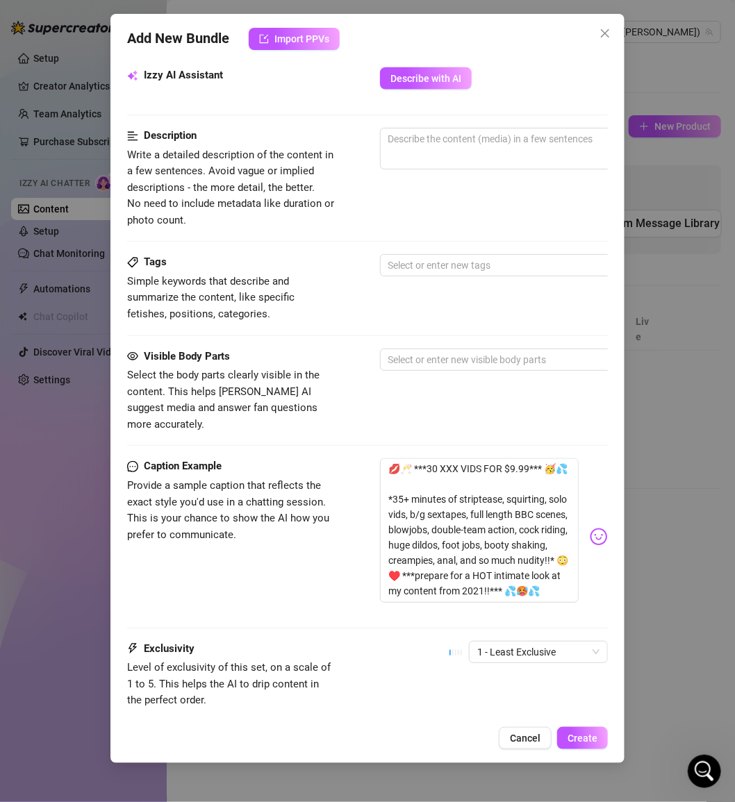
click at [334, 380] on span "Select the body parts clearly visible in the content. This helps [PERSON_NAME] …" at bounding box center [231, 399] width 208 height 65
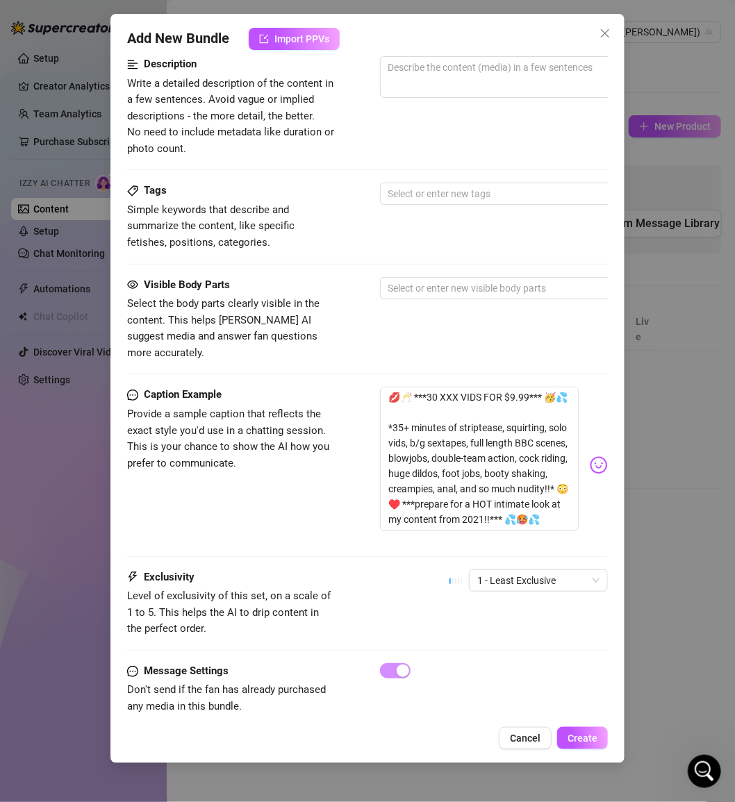
click at [458, 663] on div at bounding box center [494, 670] width 229 height 15
click at [474, 663] on div at bounding box center [494, 670] width 229 height 15
click at [317, 445] on span "Provide a sample caption that reflects the exact style you'd use in a chatting …" at bounding box center [231, 438] width 208 height 65
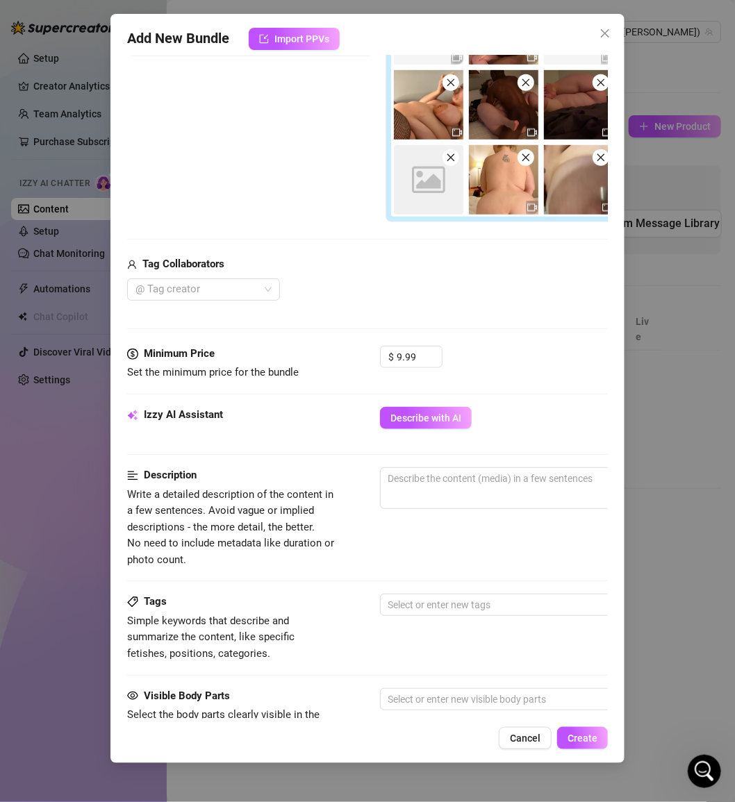
scroll to position [0, 0]
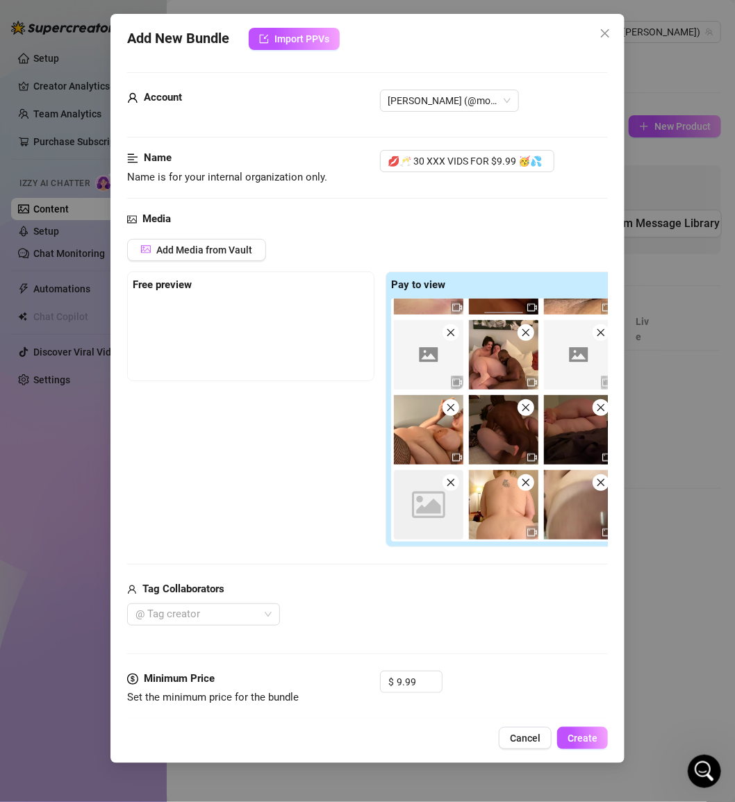
click at [317, 445] on div "Free preview Pay to view Image placeholder Image placeholder Image placeholder" at bounding box center [380, 410] width 506 height 276
click at [381, 222] on div "Media" at bounding box center [367, 219] width 481 height 17
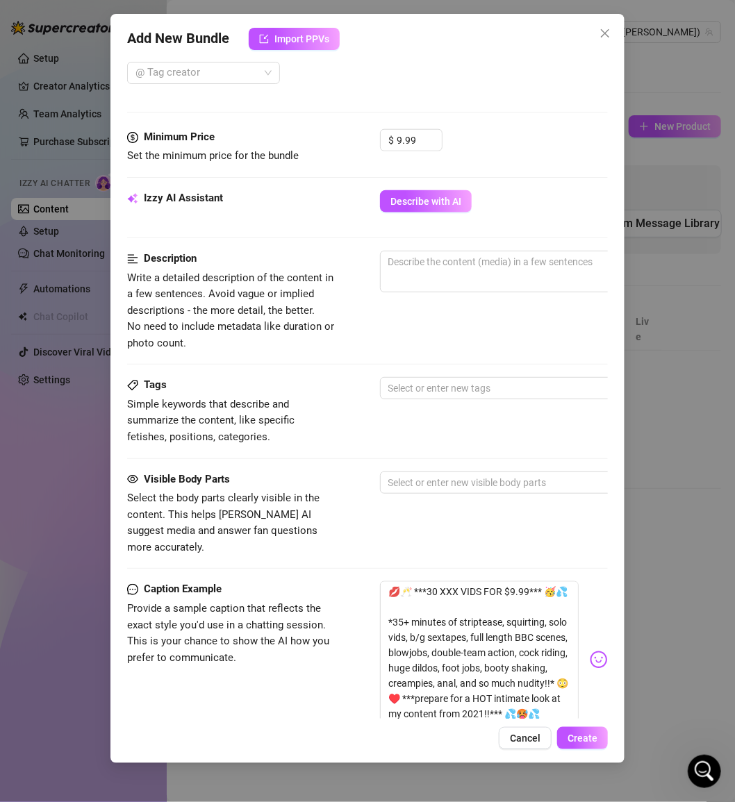
scroll to position [736, 0]
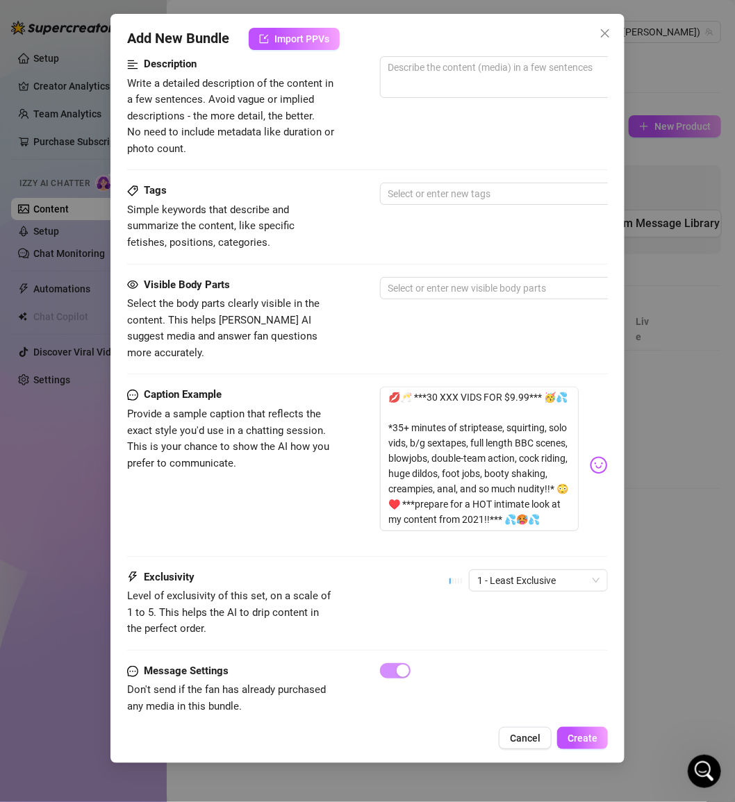
click at [455, 596] on div "Exclusivity Level of exclusivity of this set, on a scale of 1 to 5. This helps …" at bounding box center [367, 604] width 481 height 68
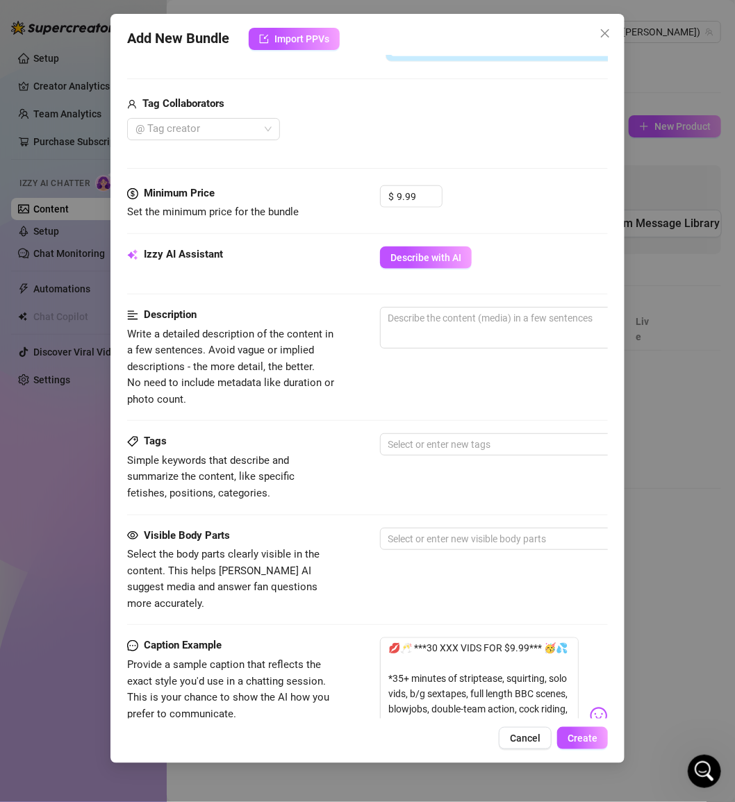
scroll to position [525, 0]
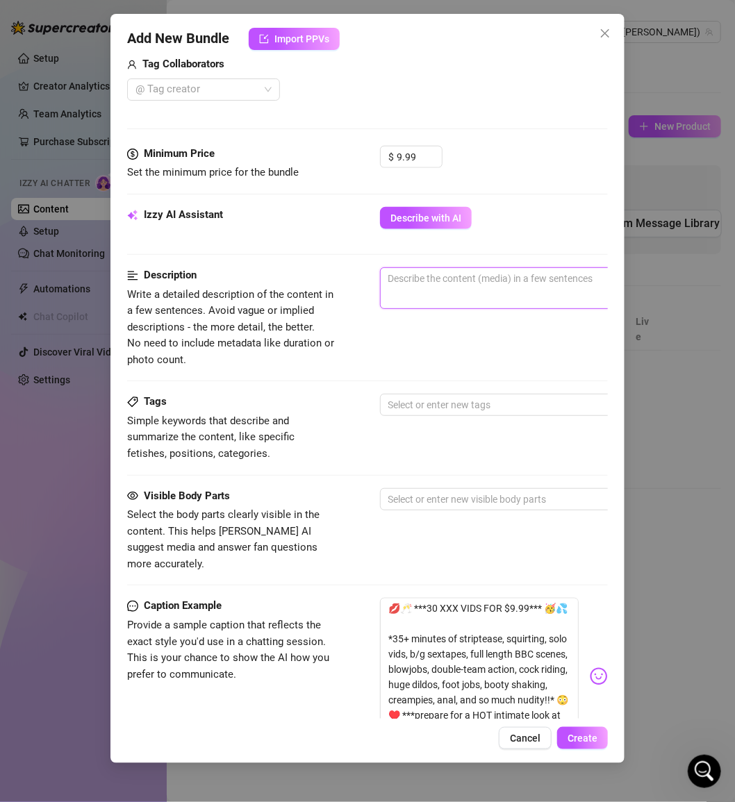
click at [410, 271] on textarea at bounding box center [623, 278] width 485 height 21
paste textarea "This bundle features a wide mix of explicit XXX content: sensual stripteases tu…"
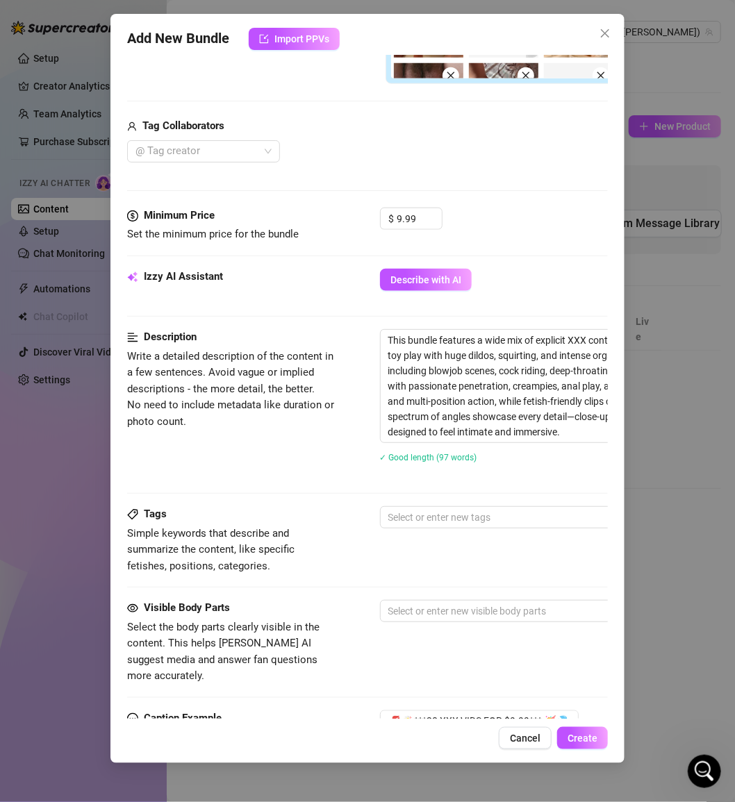
scroll to position [467, 0]
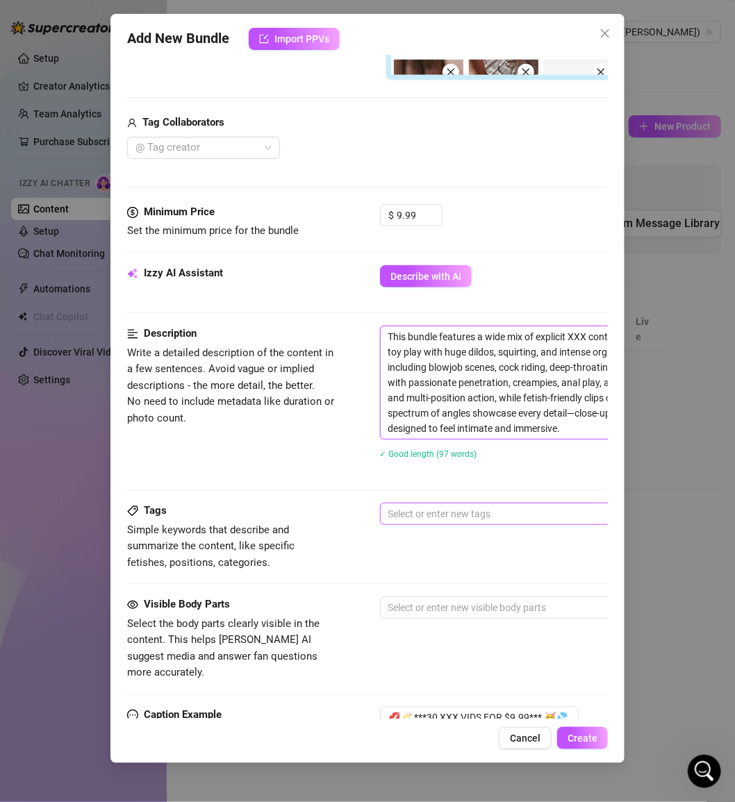
click at [463, 510] on div at bounding box center [616, 513] width 466 height 19
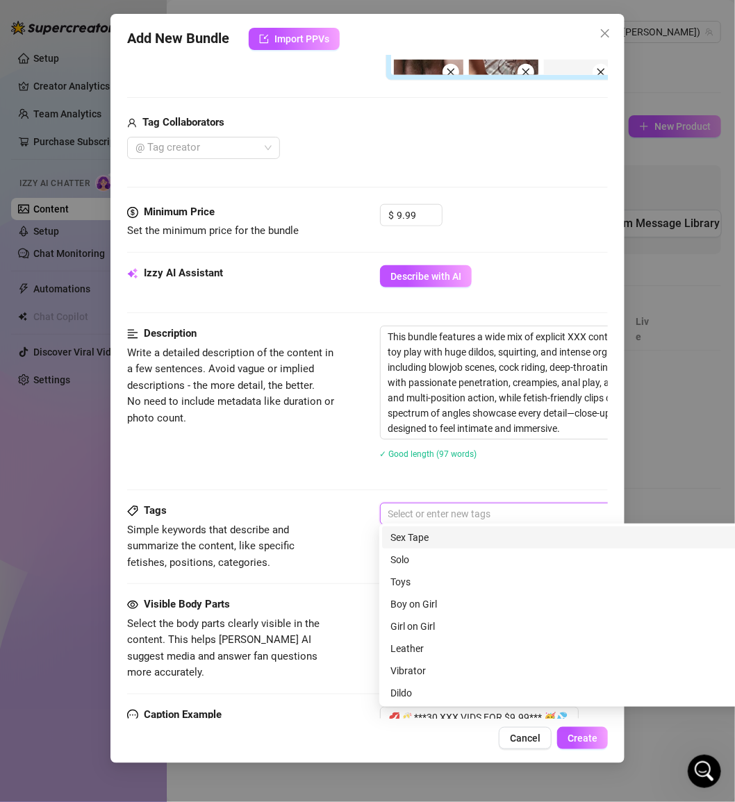
paste input "striptease, solo play, toy play, dildo, squirting, blowjob, deepthroat, sloppy …"
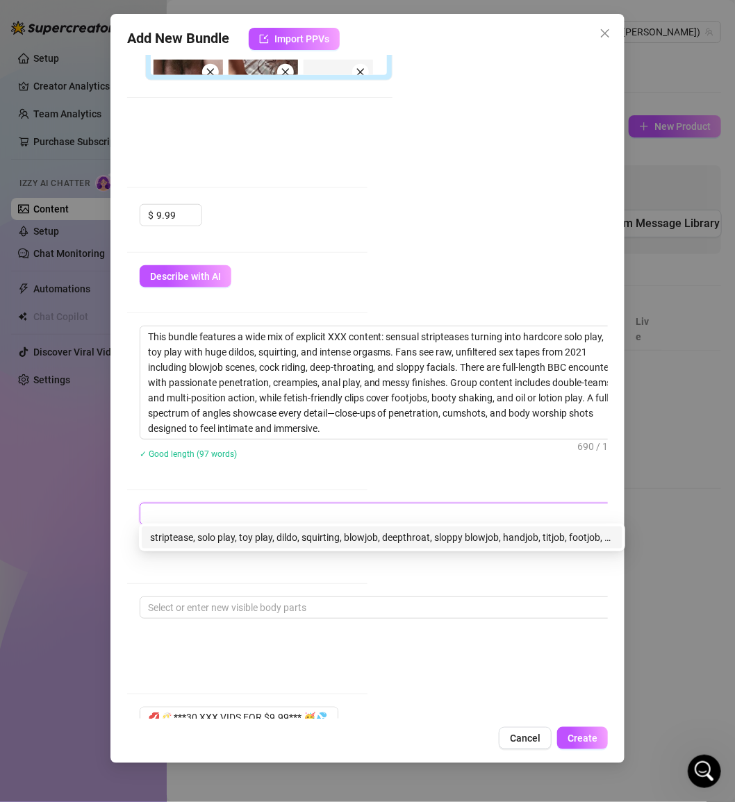
scroll to position [0, 0]
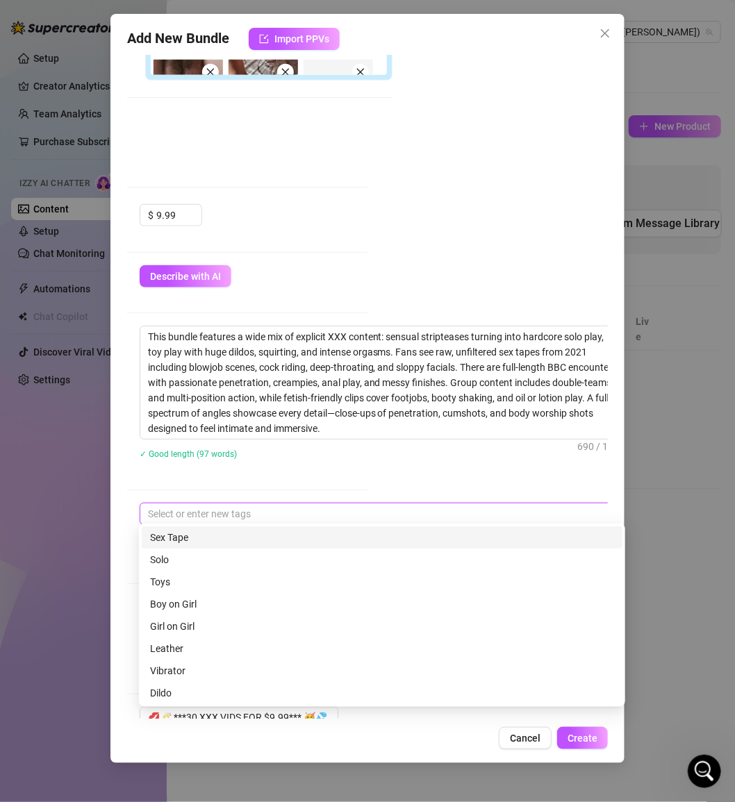
paste input "striptease, solo play, toy play, dildo, squirting, blowjob, deepthroat, sloppy …"
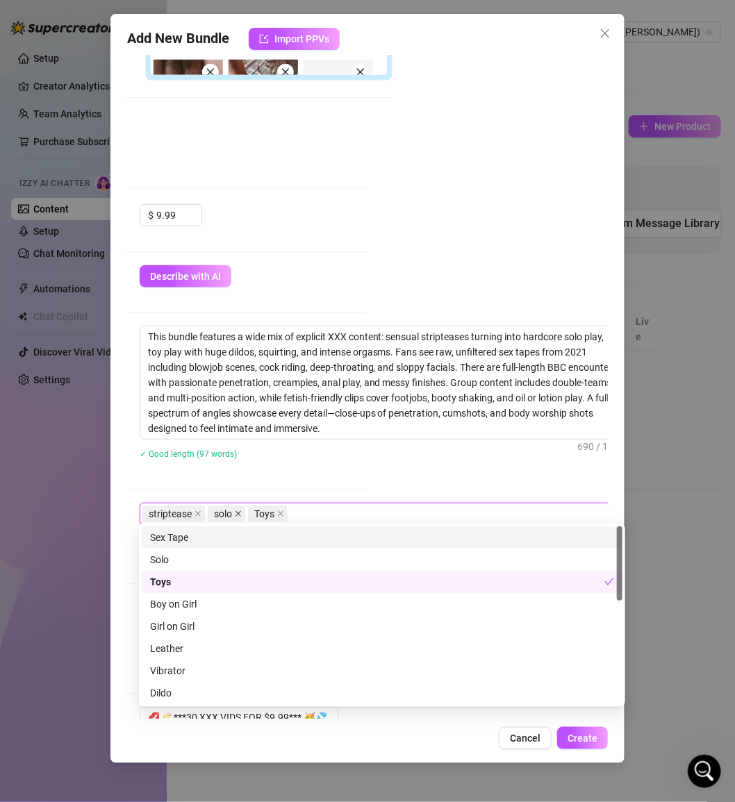
click at [236, 510] on icon "close" at bounding box center [238, 513] width 7 height 7
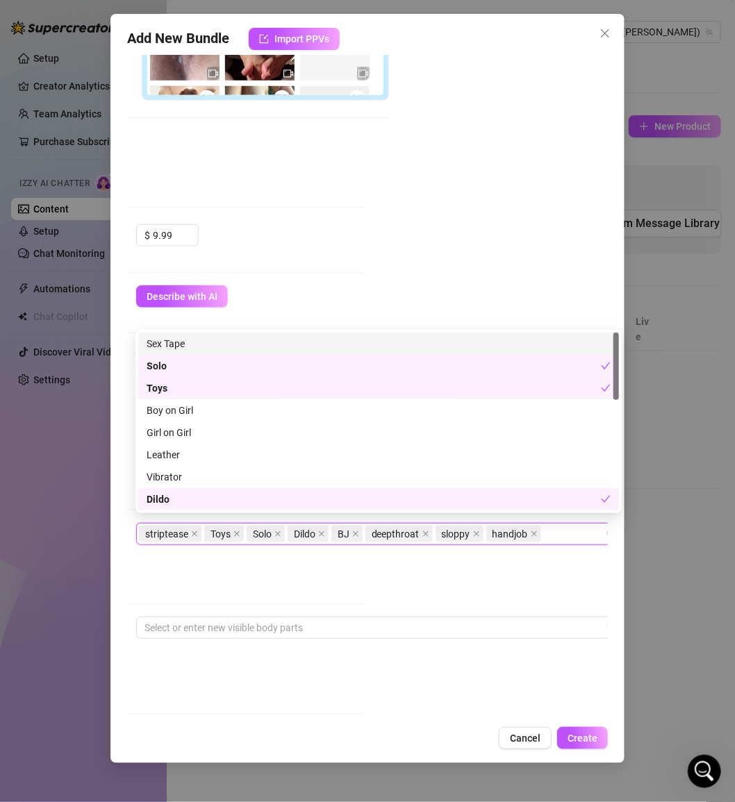
scroll to position [474, 244]
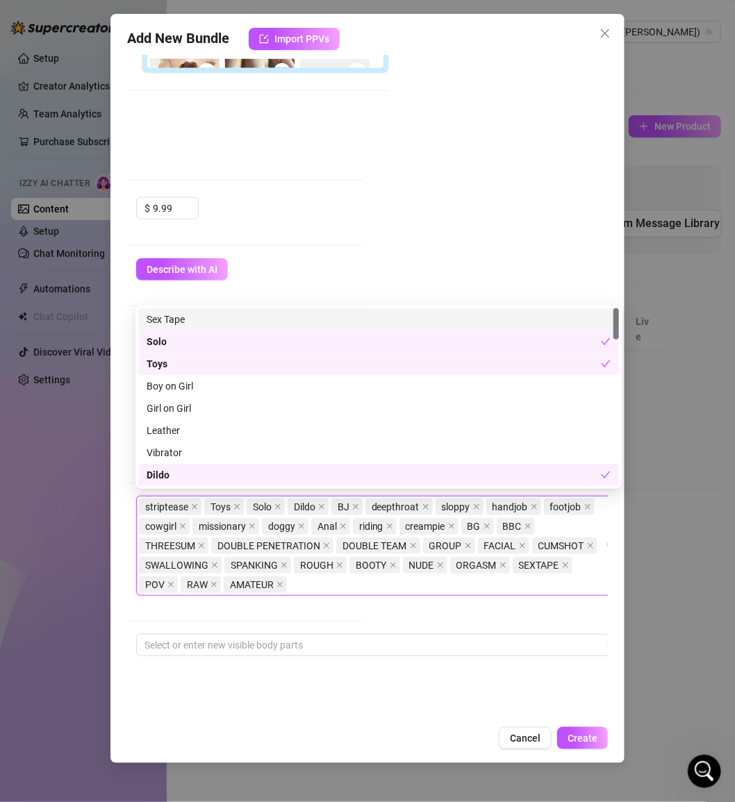
click at [441, 603] on div "Account [PERSON_NAME] (@mollynonsense) Name Name is for your internal organizat…" at bounding box center [367, 387] width 481 height 663
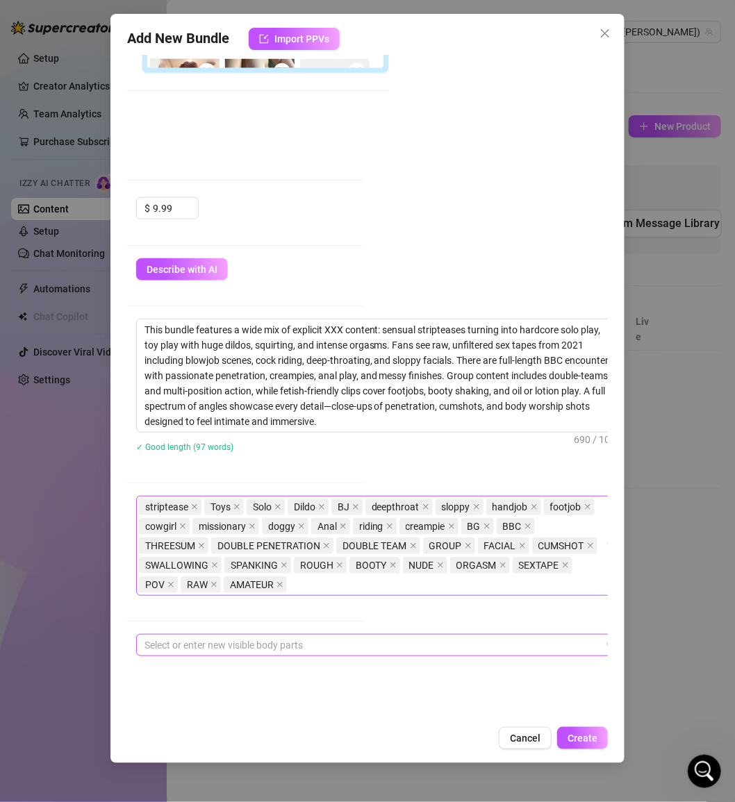
click at [427, 636] on div at bounding box center [372, 645] width 466 height 19
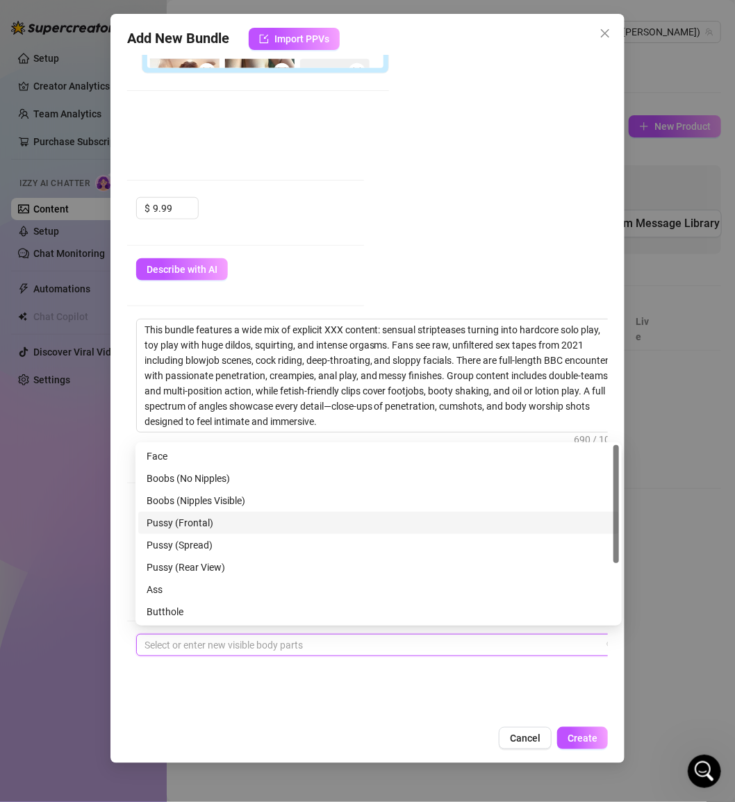
click at [120, 522] on div "Add New Bundle Import PPVs Account [PERSON_NAME] (@mollynonsense) Name Name is …" at bounding box center [367, 388] width 515 height 749
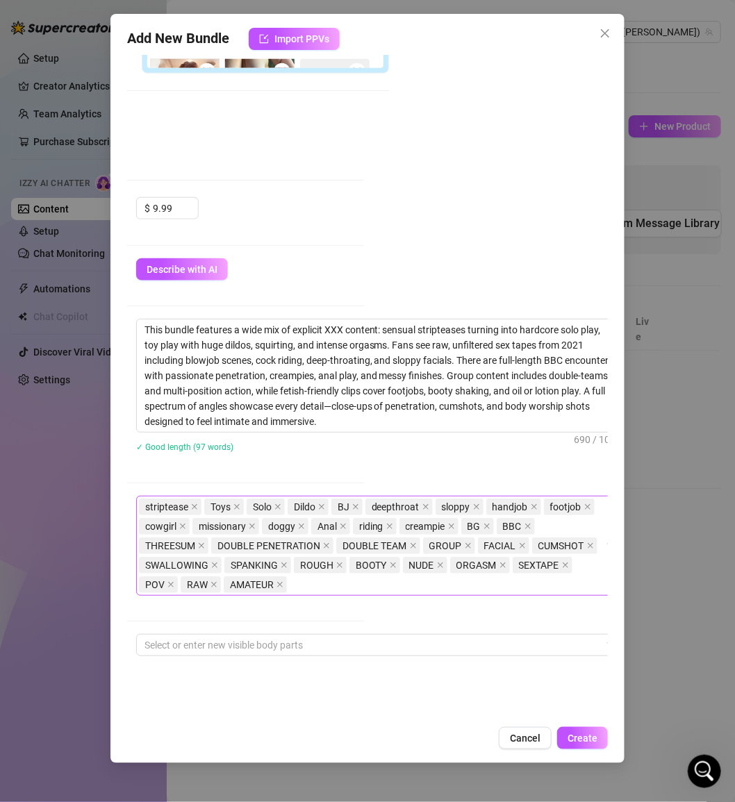
click at [238, 626] on div "Tags Simple keywords that describe and summarize the content, like specific fet…" at bounding box center [123, 565] width 481 height 138
click at [233, 649] on div at bounding box center [372, 645] width 466 height 19
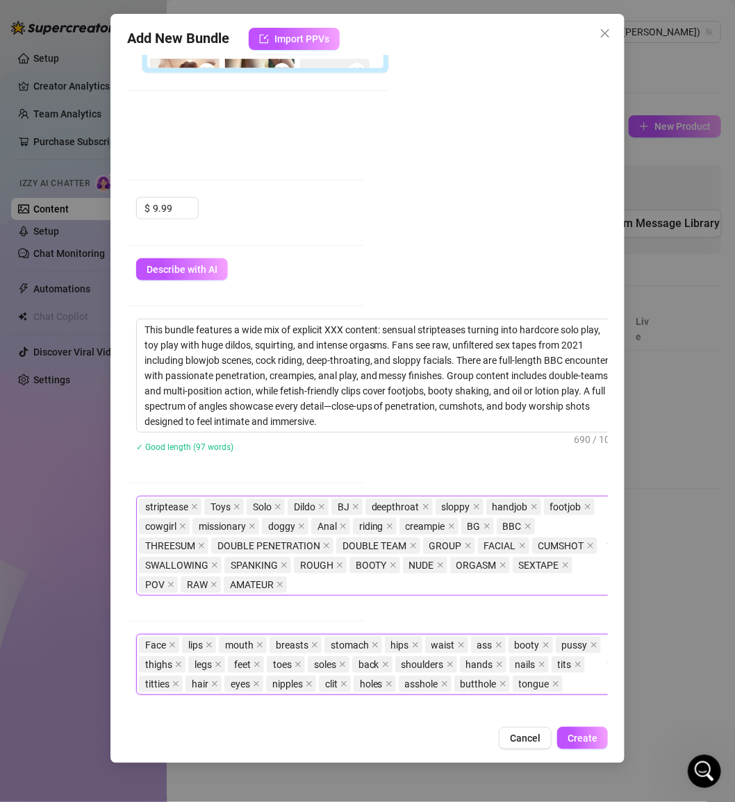
drag, startPoint x: 565, startPoint y: 674, endPoint x: 105, endPoint y: 636, distance: 462.0
click at [105, 636] on div "Add New Bundle Import PPVs Account [PERSON_NAME] (@mollynonsense) Name Name is …" at bounding box center [367, 401] width 735 height 802
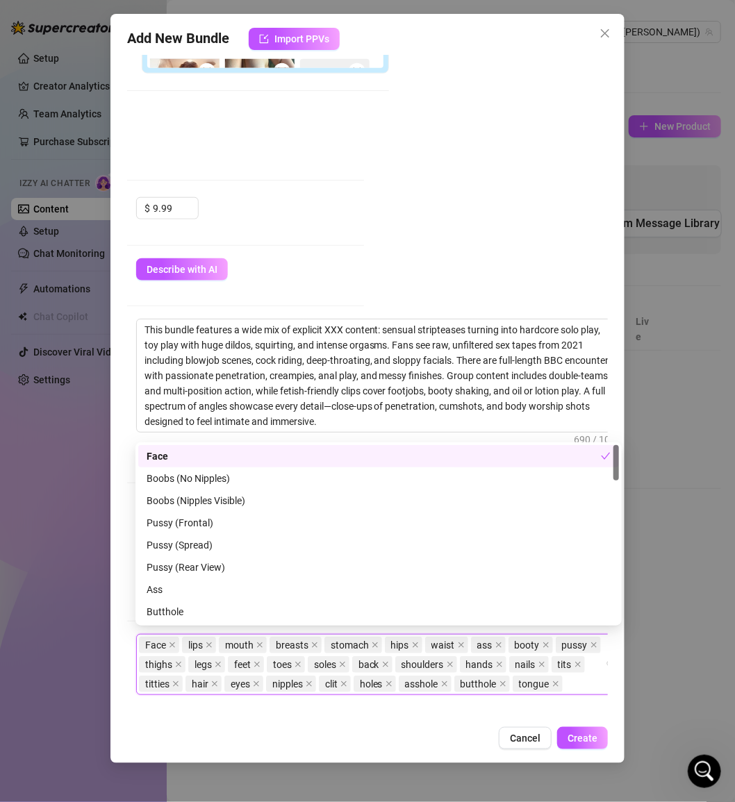
click at [416, 726] on div "Add New Bundle Import PPVs Account [PERSON_NAME] (@mollynonsense) Name Name is …" at bounding box center [367, 388] width 515 height 749
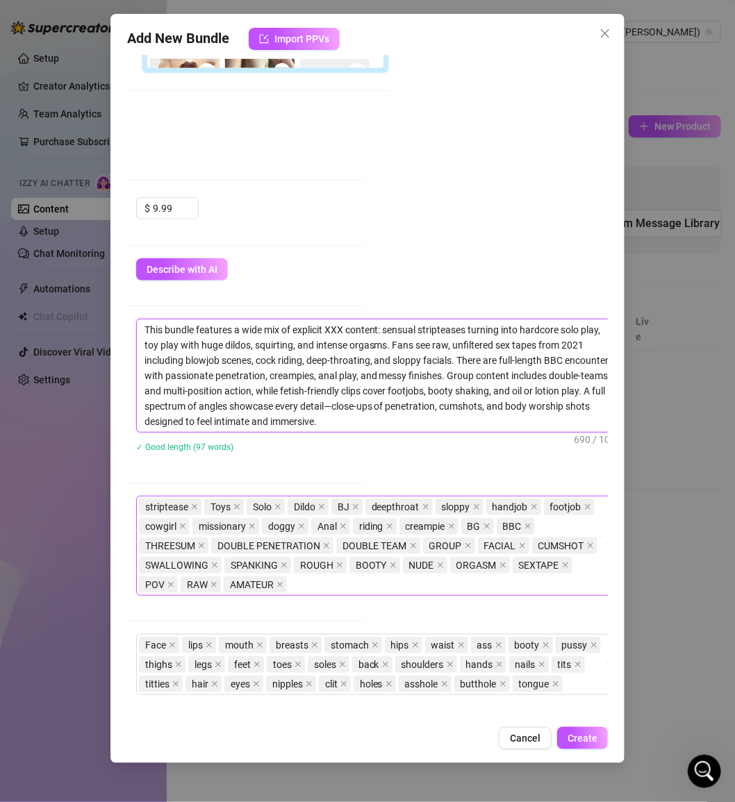
click at [406, 418] on textarea "This bundle features a wide mix of explicit XXX content: sensual stripteases tu…" at bounding box center [379, 375] width 485 height 113
click at [451, 454] on div "This bundle features a wide mix of explicit XXX content: sensual stripteases tu…" at bounding box center [376, 394] width 481 height 151
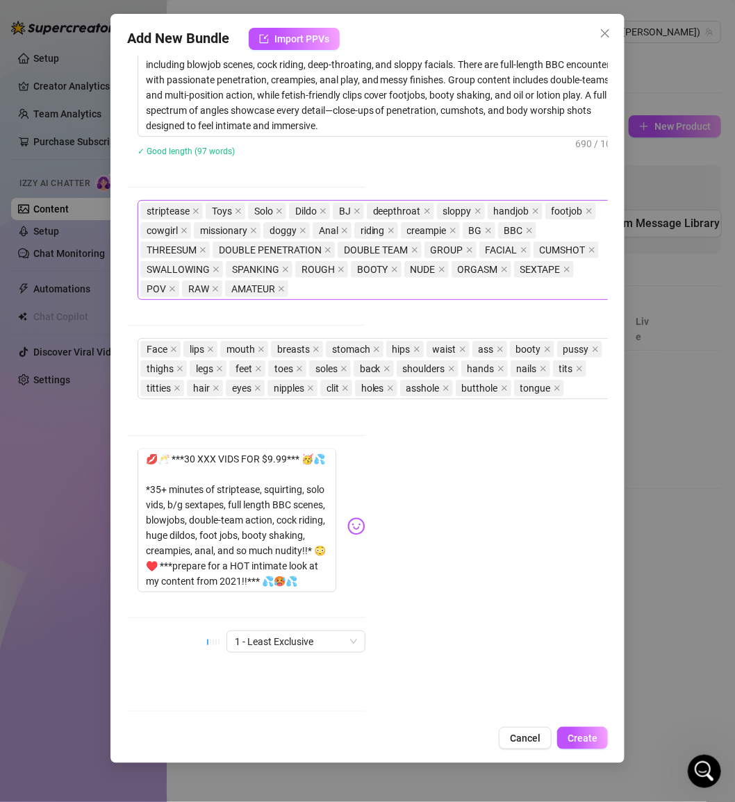
scroll to position [834, 242]
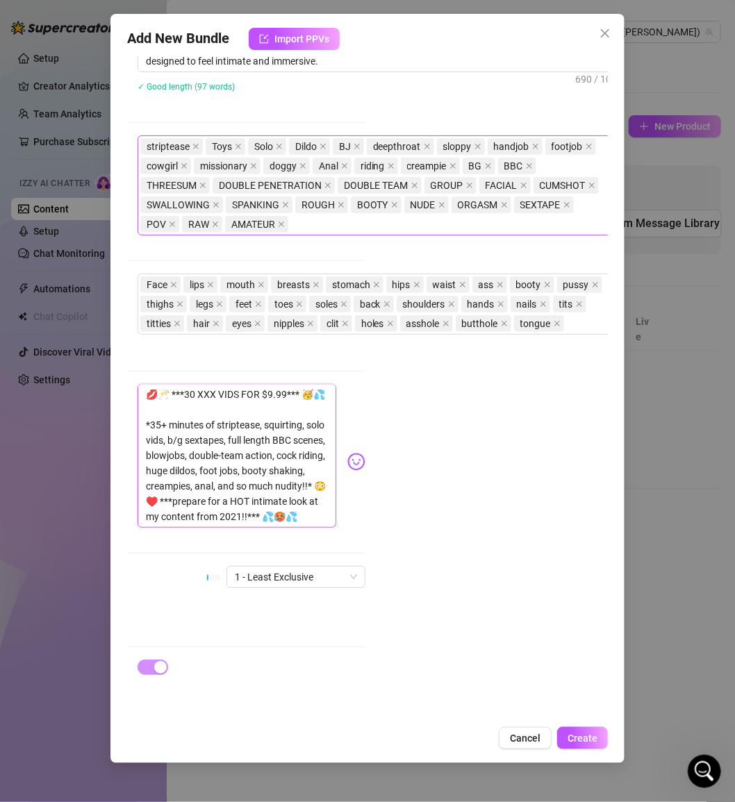
click at [240, 501] on textarea "💋🥂 ***30 XXX VIDS FOR $9.99*** 🥳💦 *35+ minutes of striptease, squirting, solo v…" at bounding box center [237, 456] width 199 height 144
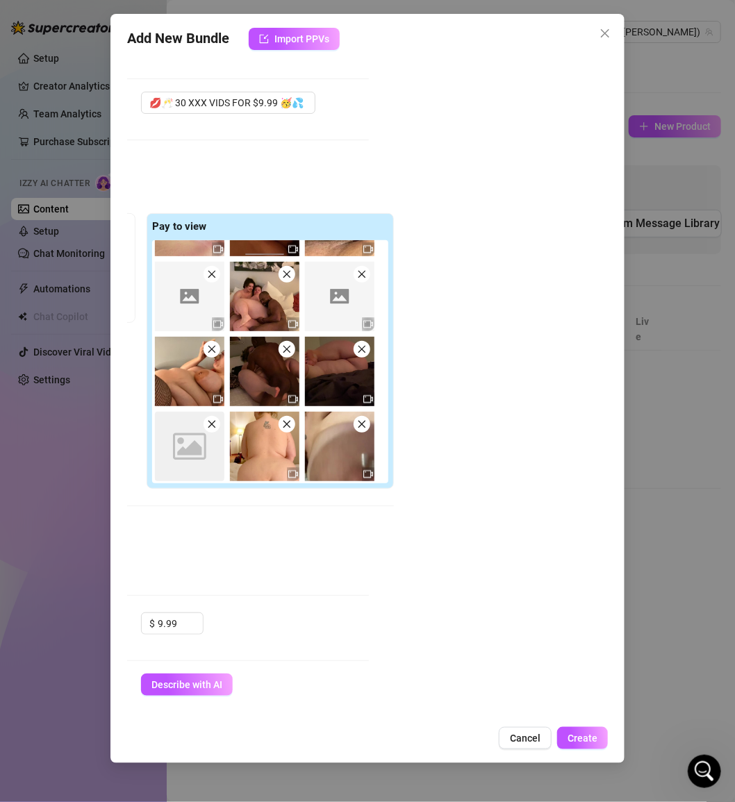
scroll to position [0, 239]
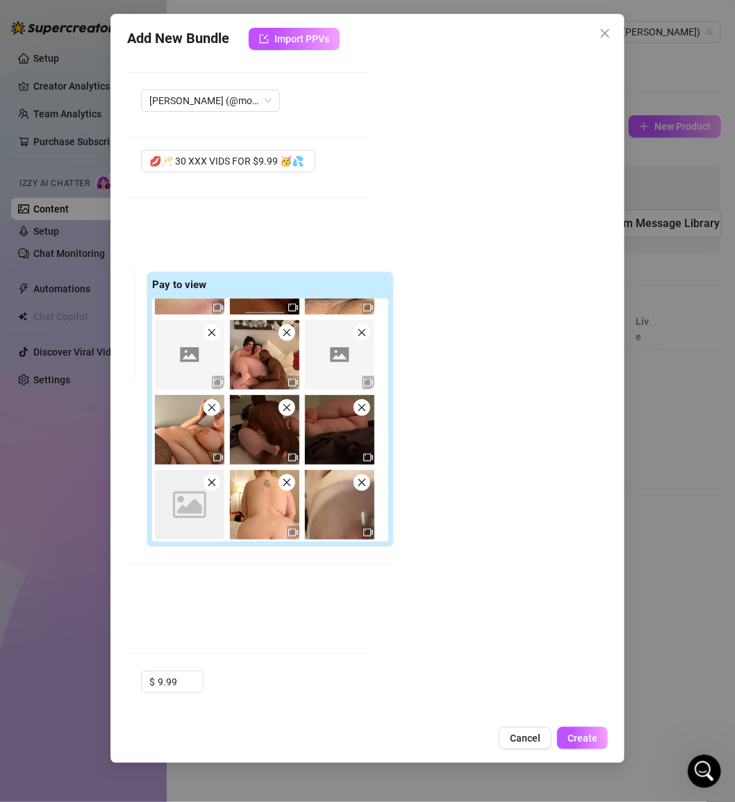
click at [467, 185] on div "Account [PERSON_NAME] (@mollynonsense) Name Name is for your internal organizat…" at bounding box center [367, 387] width 481 height 663
click at [285, 42] on span "Import PPVs" at bounding box center [301, 38] width 55 height 11
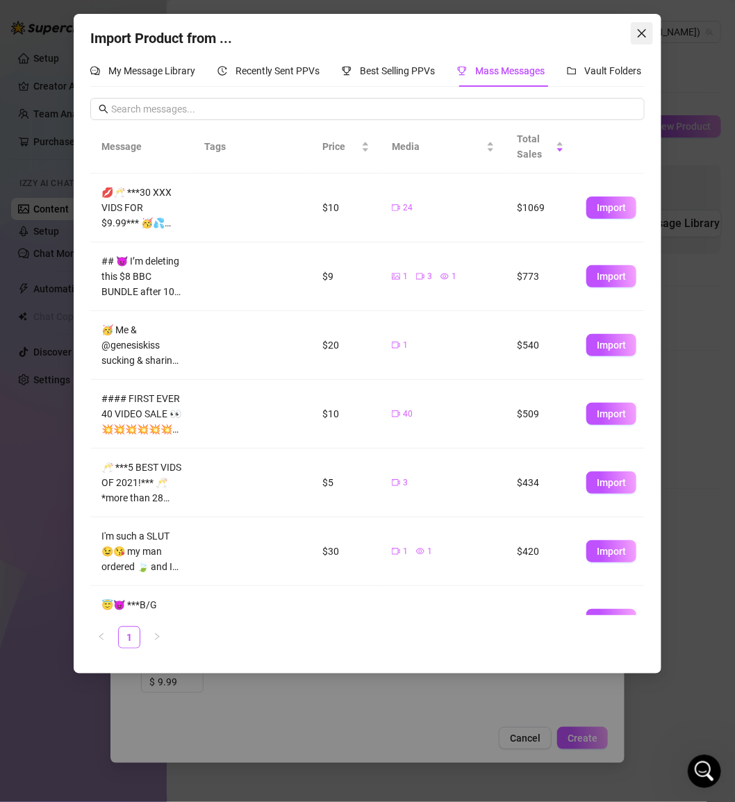
click at [644, 35] on icon "close" at bounding box center [642, 33] width 8 height 8
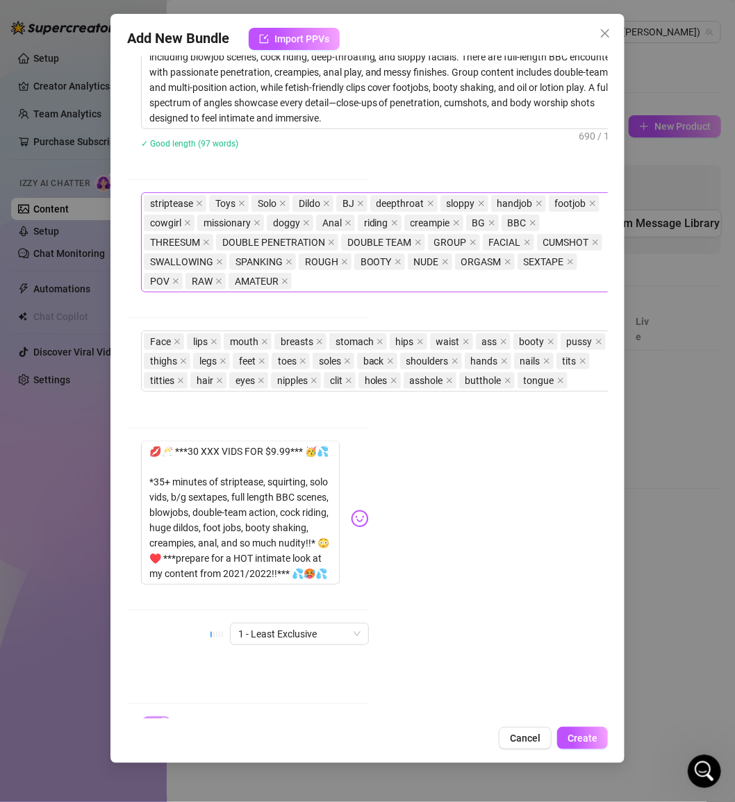
scroll to position [834, 239]
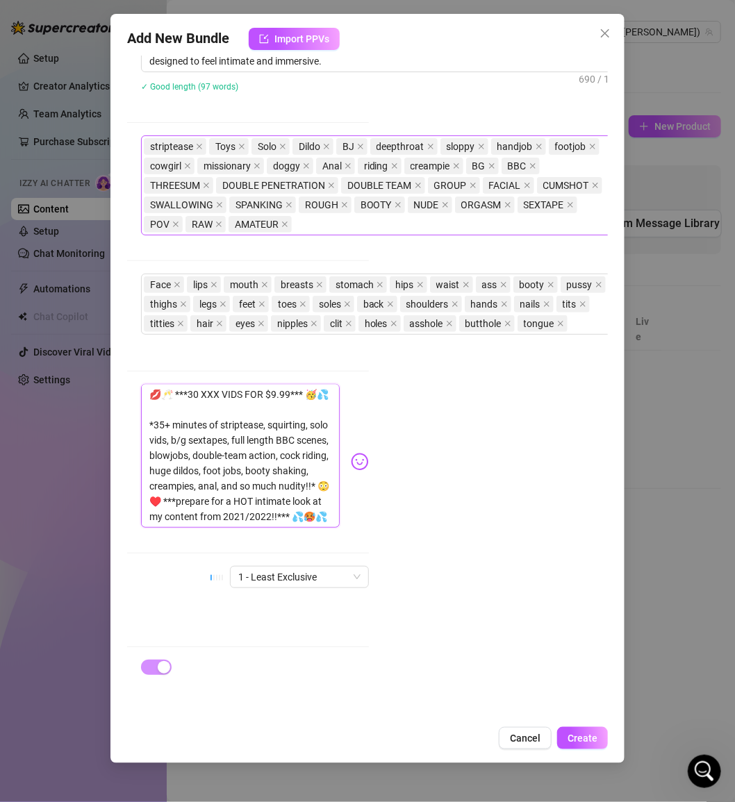
click at [191, 384] on textarea "💋🥂 ***30 XXX VIDS FOR $9.99*** 🥳💦 *35+ minutes of striptease, squirting, solo v…" at bounding box center [240, 456] width 199 height 144
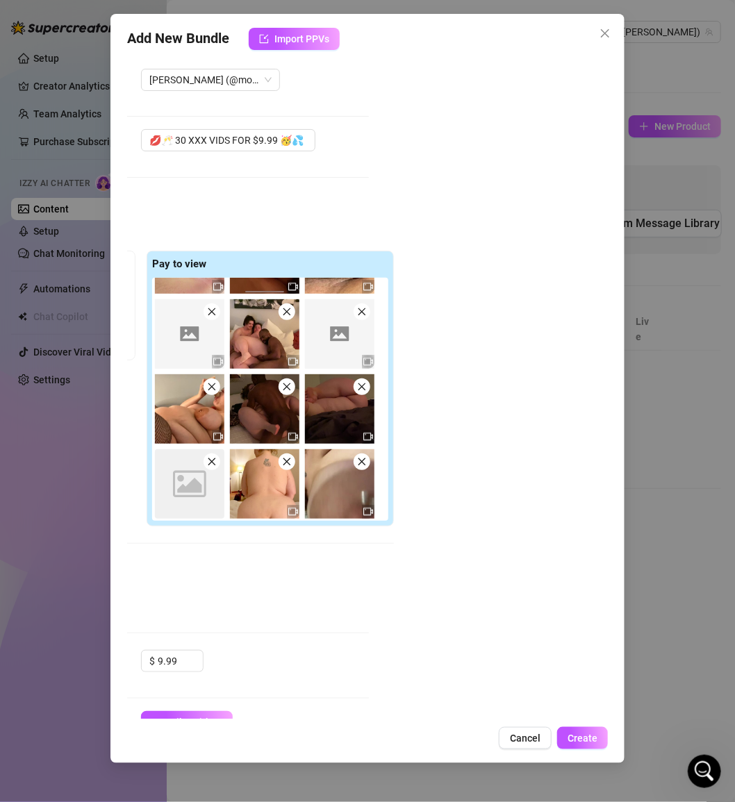
scroll to position [0, 239]
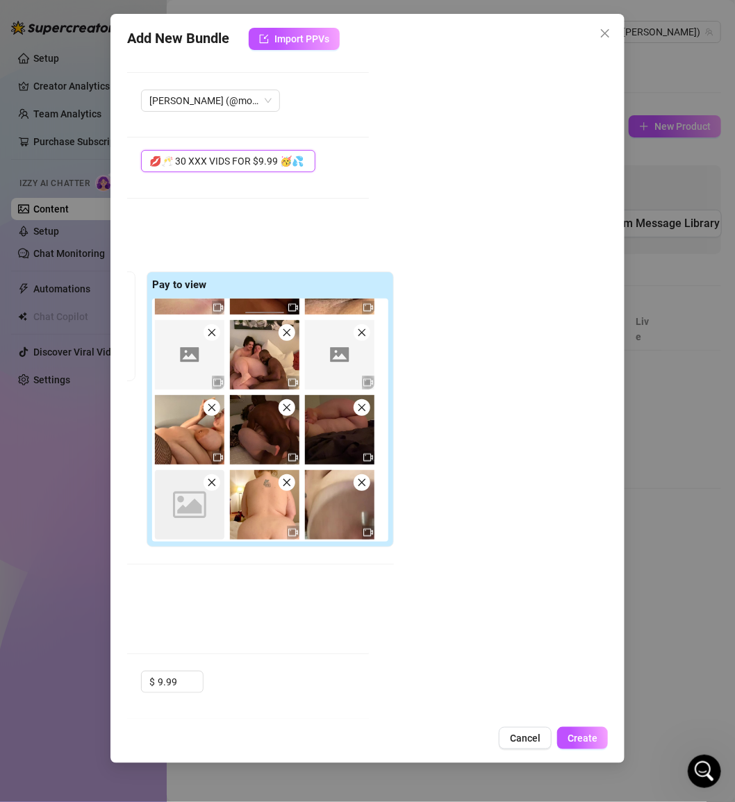
click at [180, 164] on input "💋🥂 30 XXX VIDS FOR $9.99 🥳💦" at bounding box center [228, 161] width 174 height 22
click at [528, 265] on div "Account [PERSON_NAME] (@mollynonsense) Name Name is for your internal organizat…" at bounding box center [367, 387] width 481 height 663
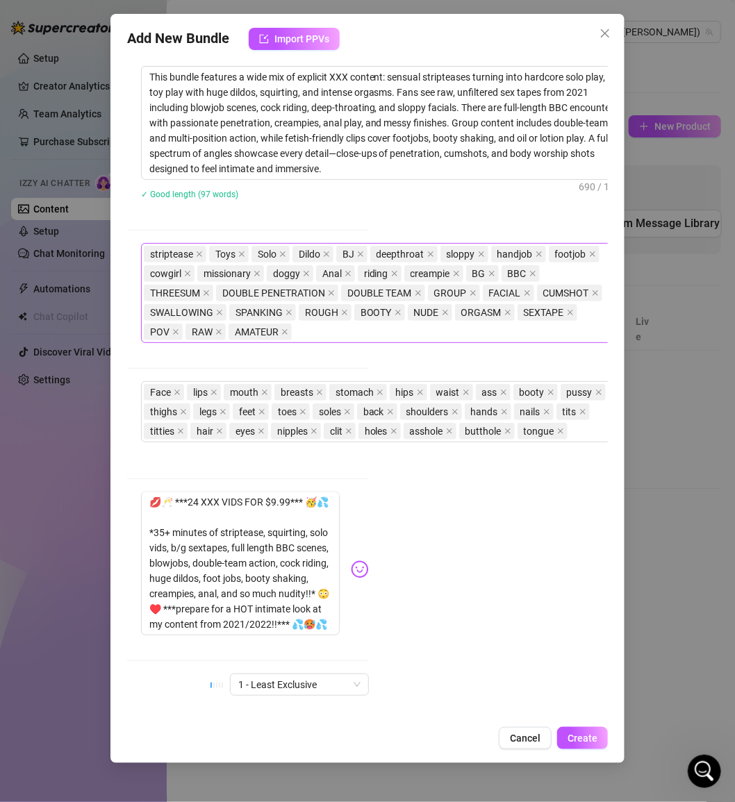
scroll to position [834, 239]
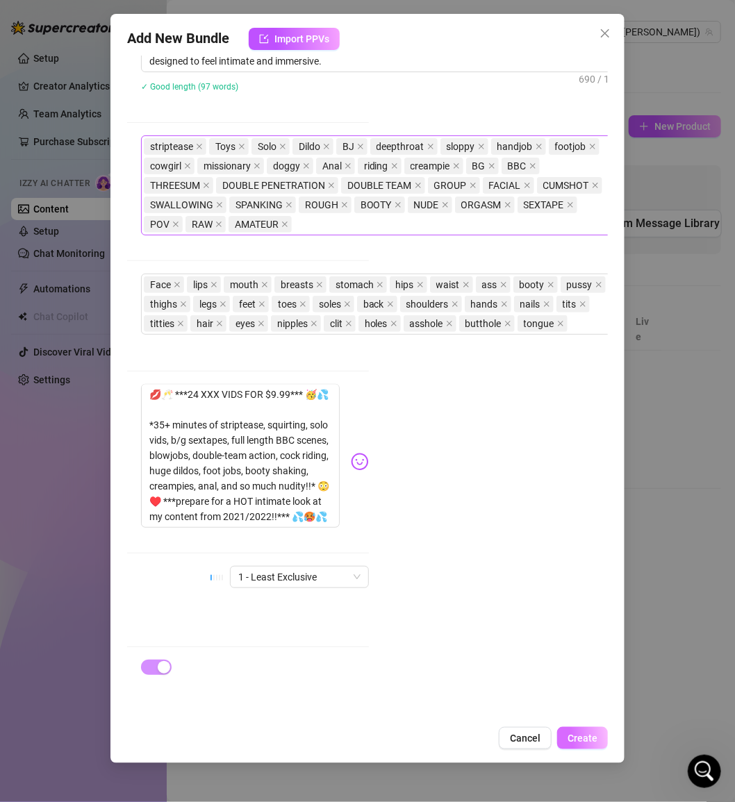
click at [585, 737] on span "Create" at bounding box center [582, 738] width 30 height 11
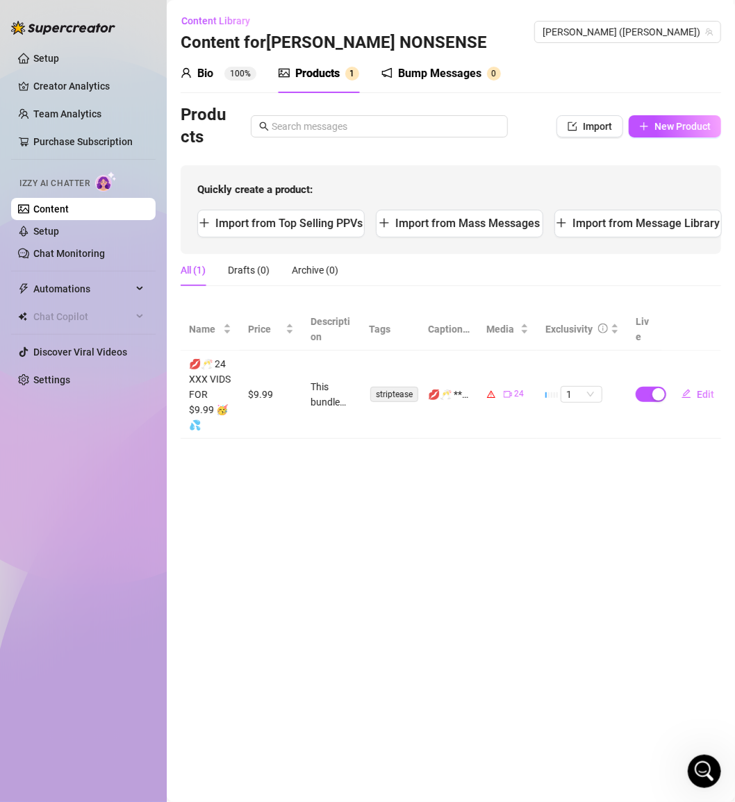
click at [454, 465] on main "Content Library Content for [PERSON_NAME] NONSENSE [PERSON_NAME] NONSENSE (moll…" at bounding box center [451, 401] width 568 height 802
click at [449, 392] on div "💋🥂 ***24 XXX VIDS FOR $9.99*** 🥳💦 *35+ minutes of striptease, squirting, solo v…" at bounding box center [449, 394] width 42 height 15
click at [705, 395] on span "Edit" at bounding box center [705, 394] width 17 height 11
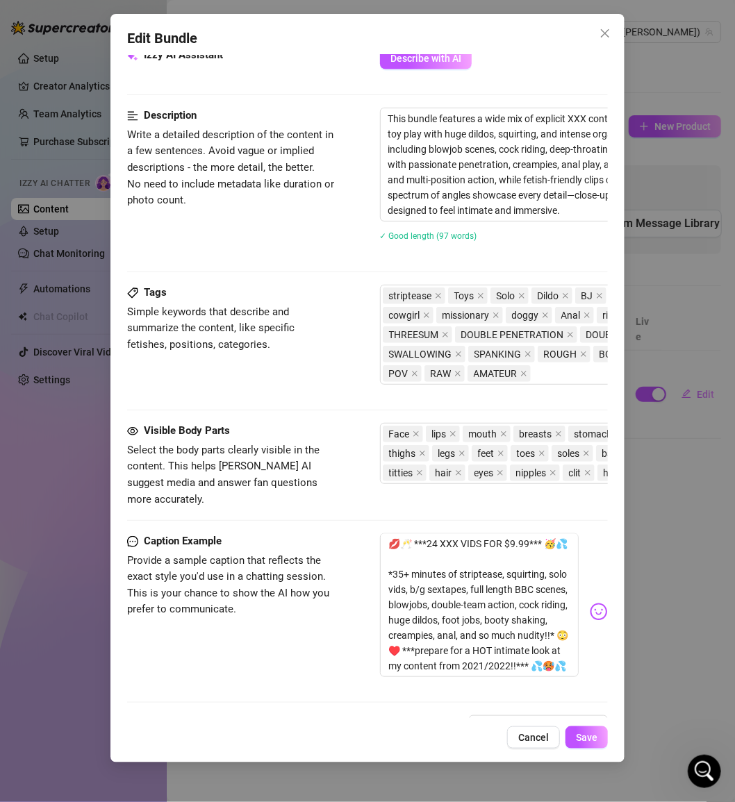
scroll to position [834, 0]
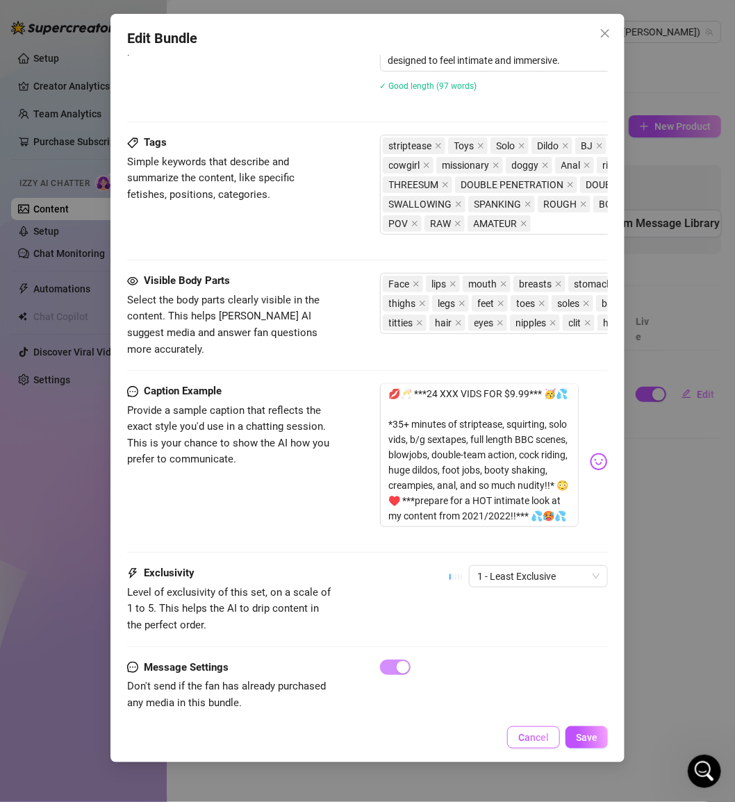
click at [549, 734] on span "Cancel" at bounding box center [533, 737] width 31 height 11
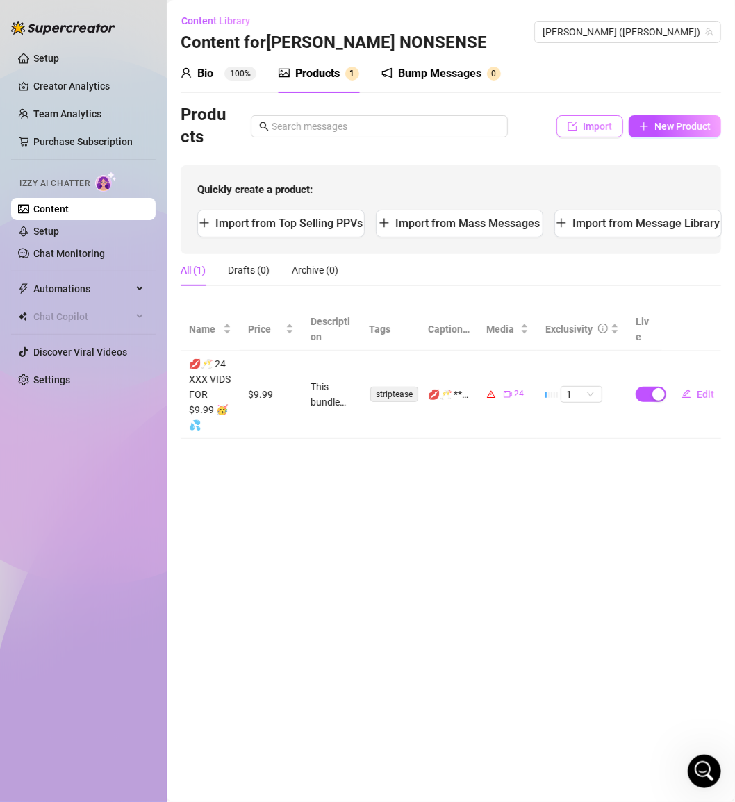
click at [582, 128] on button "Import" at bounding box center [589, 126] width 67 height 22
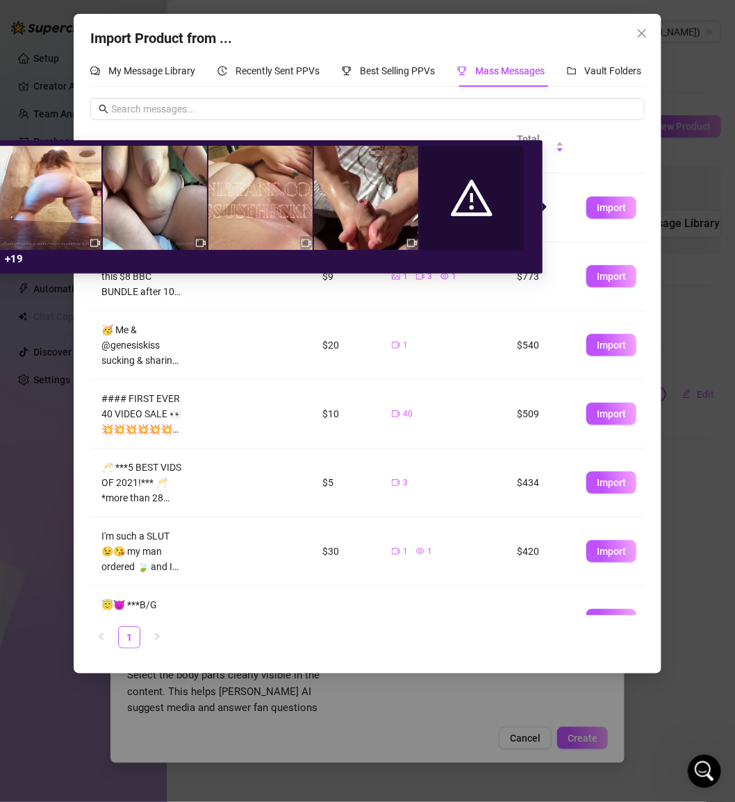
click at [494, 213] on span at bounding box center [472, 198] width 104 height 104
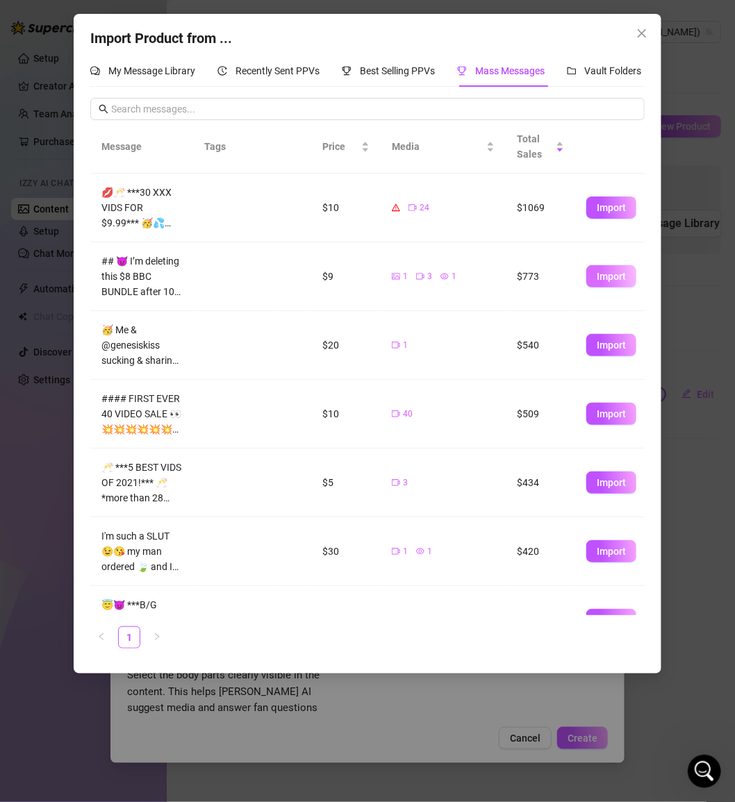
click at [600, 276] on span "Import" at bounding box center [611, 276] width 29 height 11
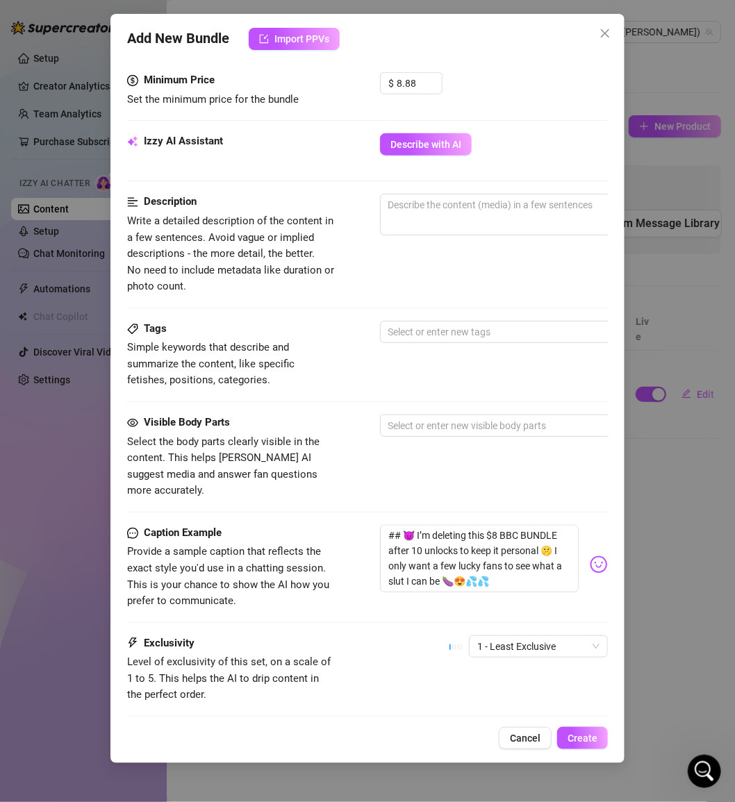
scroll to position [550, 0]
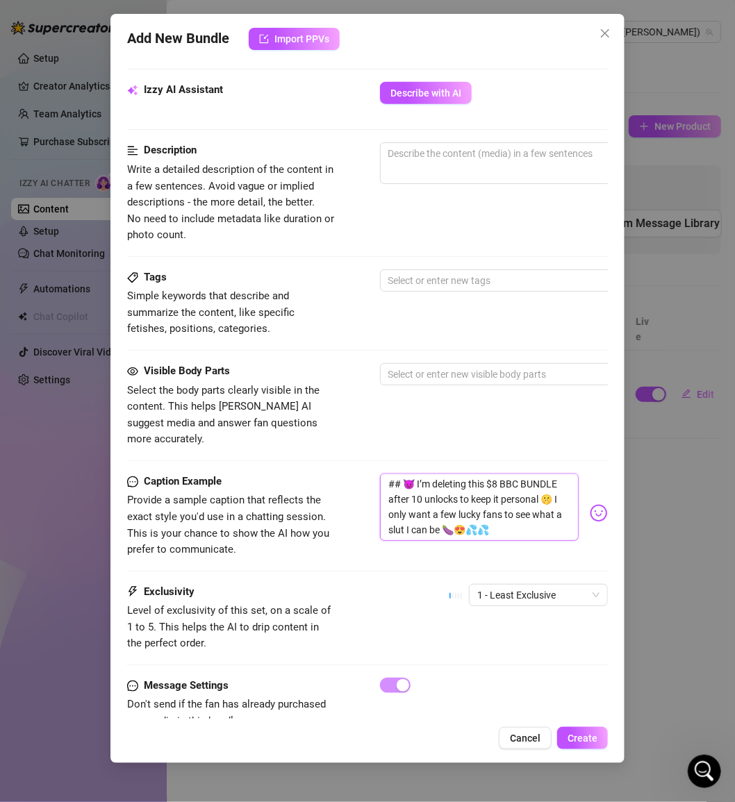
drag, startPoint x: 501, startPoint y: 501, endPoint x: 413, endPoint y: 452, distance: 100.1
click at [413, 474] on textarea "## 😈 I’m deleting this $8 BBC BUNDLE after 10 unlocks to keep it personal 🤫 I o…" at bounding box center [479, 507] width 199 height 67
click at [417, 143] on textarea at bounding box center [623, 153] width 485 height 21
paste textarea "This BBC bundle showcases raw, hardcore sex with multiple scenes of deep penetr…"
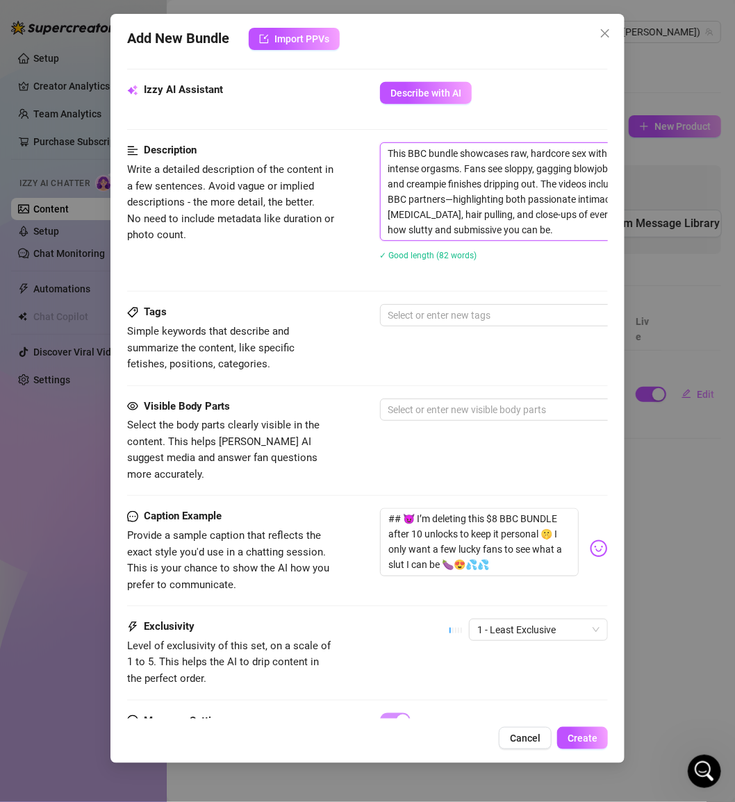
scroll to position [0, 0]
click at [433, 306] on div at bounding box center [616, 315] width 466 height 19
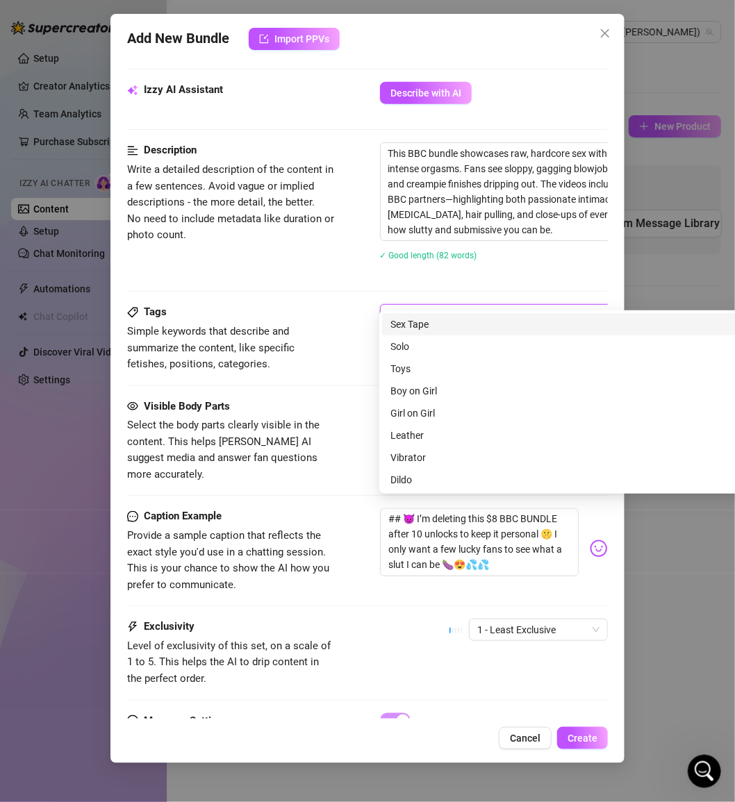
click at [438, 326] on div "Sex Tape" at bounding box center [622, 324] width 464 height 15
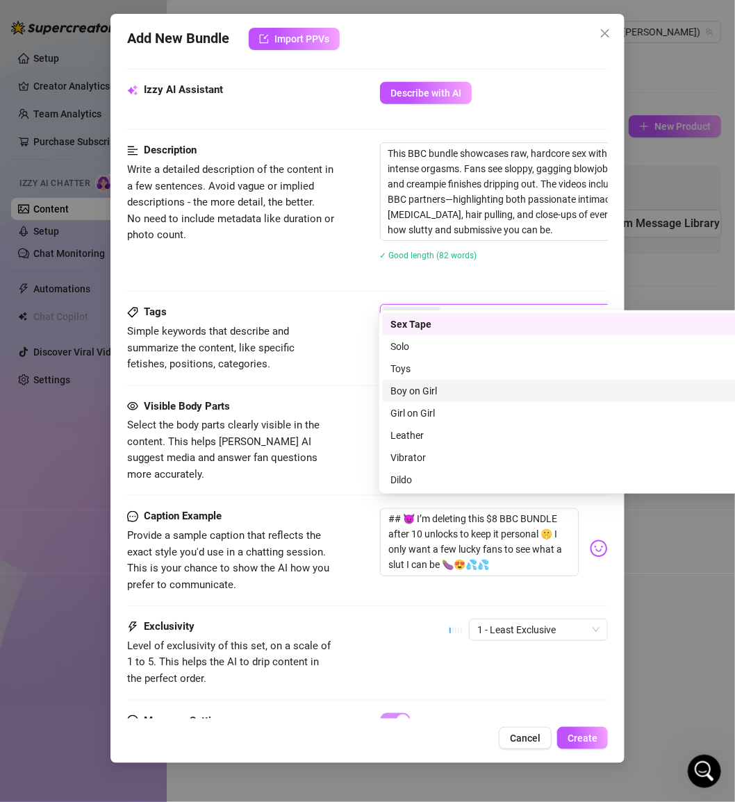
click at [442, 386] on div "Boy on Girl" at bounding box center [622, 390] width 464 height 15
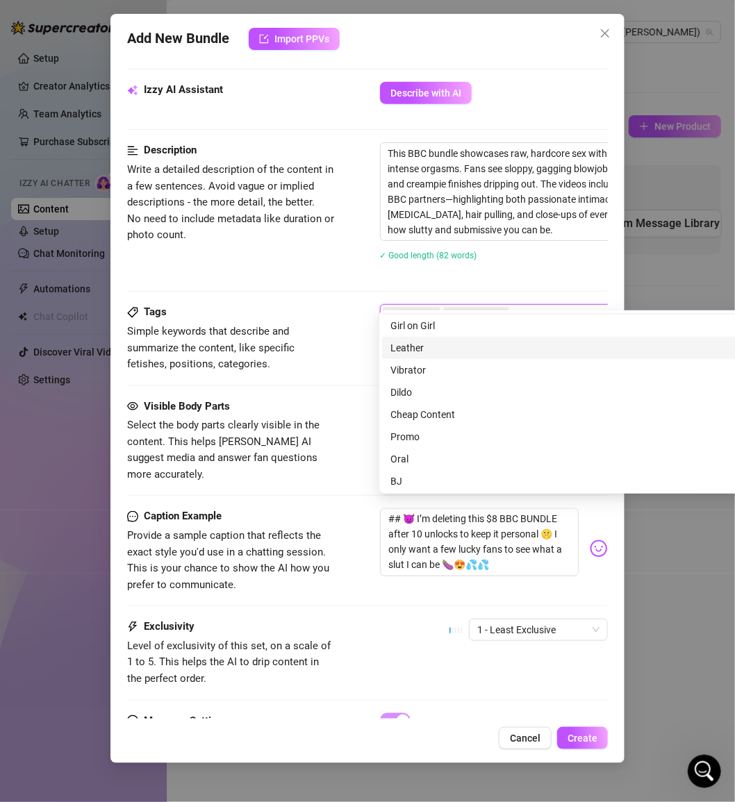
scroll to position [90, 0]
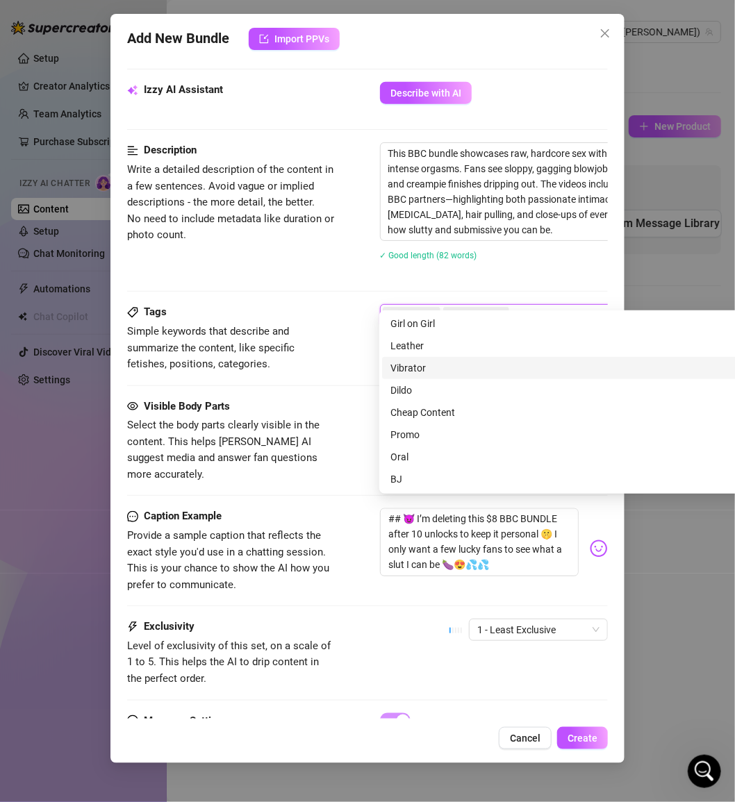
click at [447, 363] on div "Vibrator" at bounding box center [622, 367] width 464 height 15
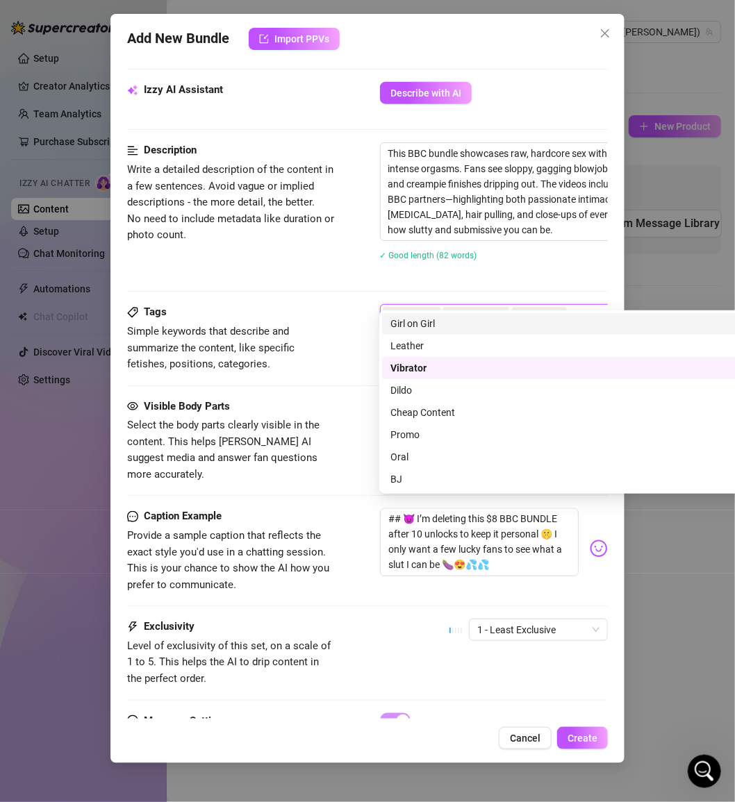
click at [558, 313] on icon "close" at bounding box center [560, 316] width 6 height 6
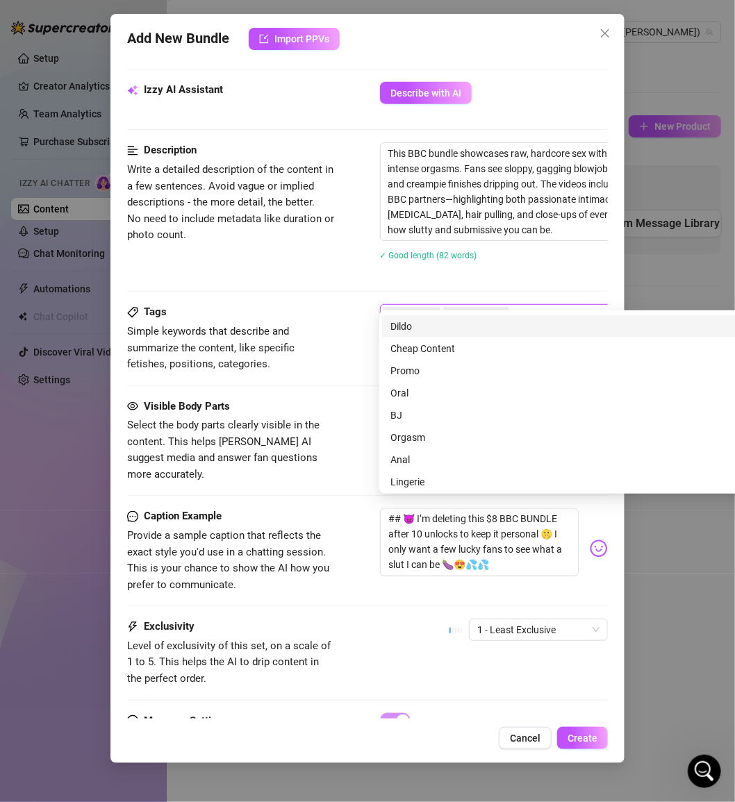
scroll to position [167, 0]
click at [476, 331] on div "Cheap Content" at bounding box center [622, 335] width 464 height 15
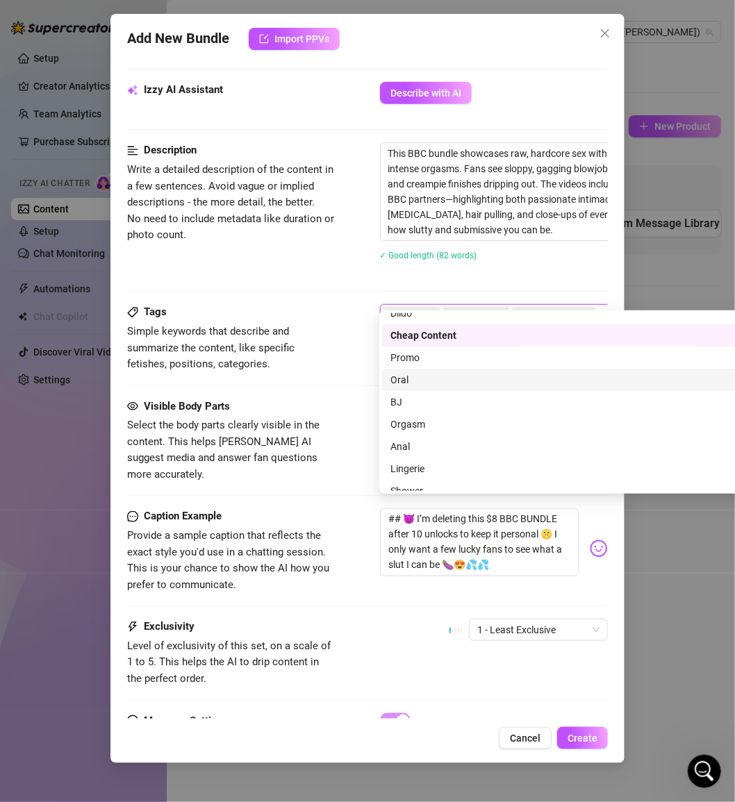
click at [453, 385] on div "Oral" at bounding box center [622, 379] width 464 height 15
click at [451, 401] on div "BJ" at bounding box center [622, 402] width 464 height 15
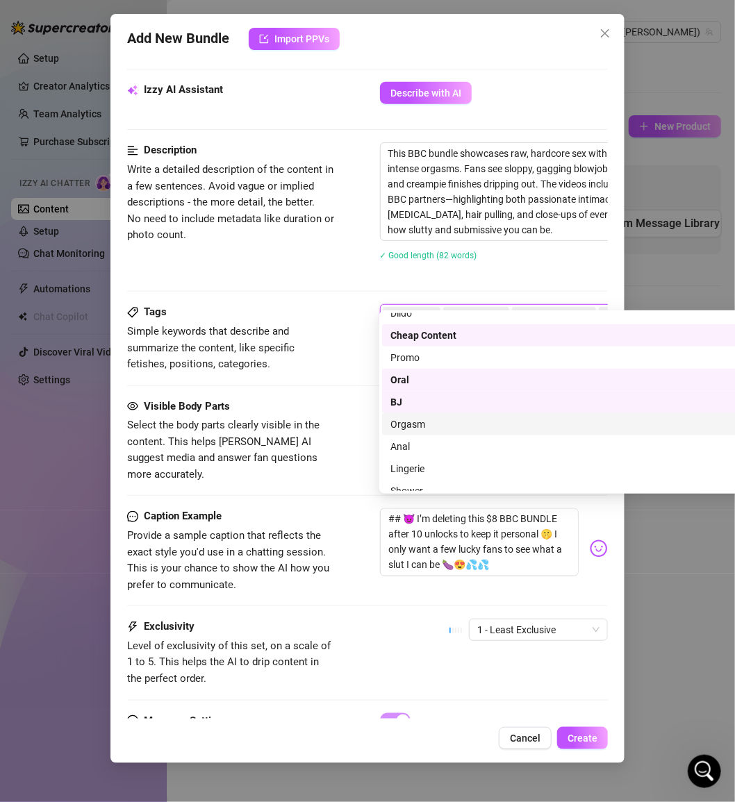
click at [447, 426] on div "Orgasm" at bounding box center [622, 424] width 464 height 15
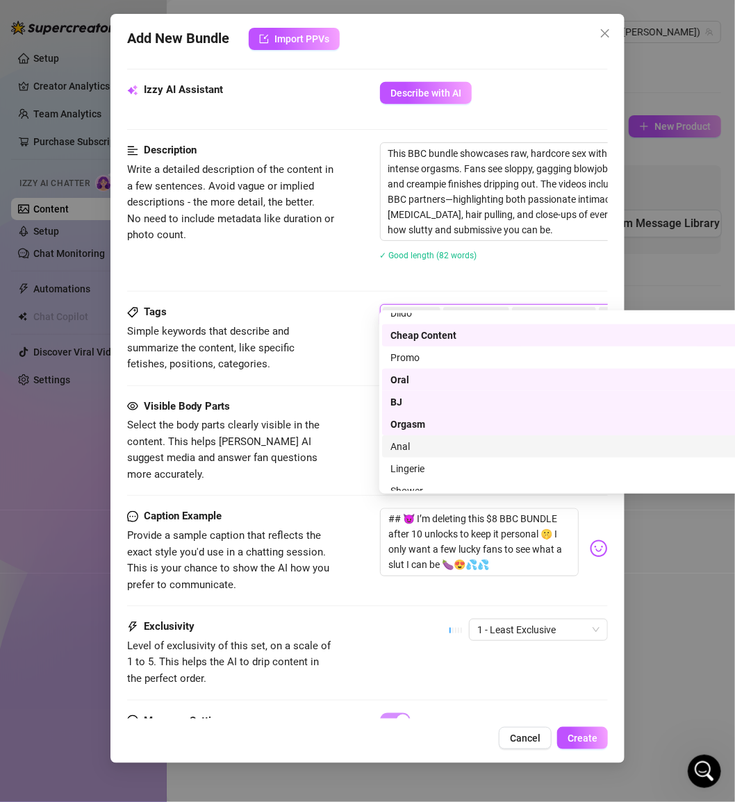
click at [449, 447] on div "Anal" at bounding box center [622, 446] width 464 height 15
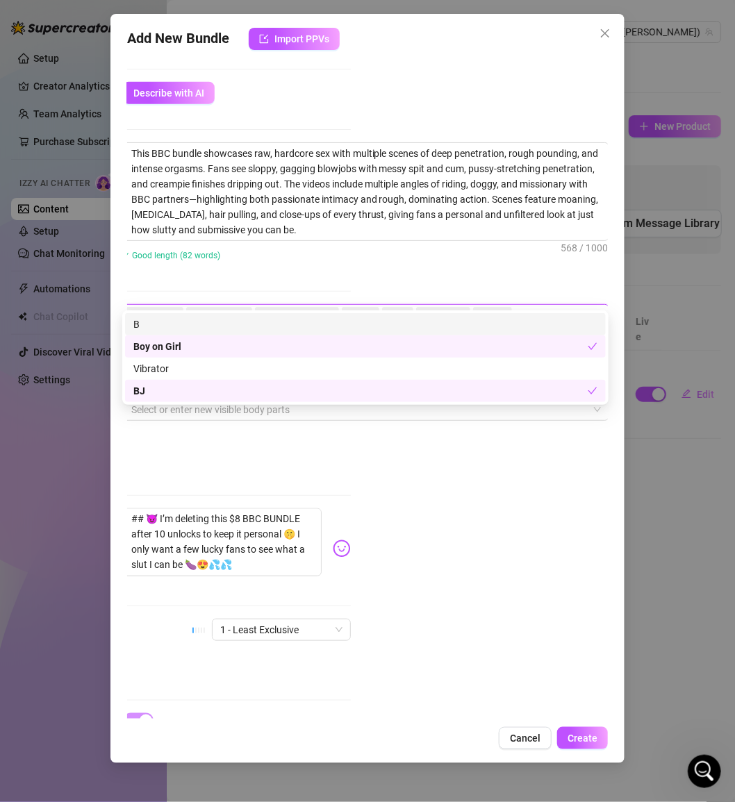
scroll to position [0, 0]
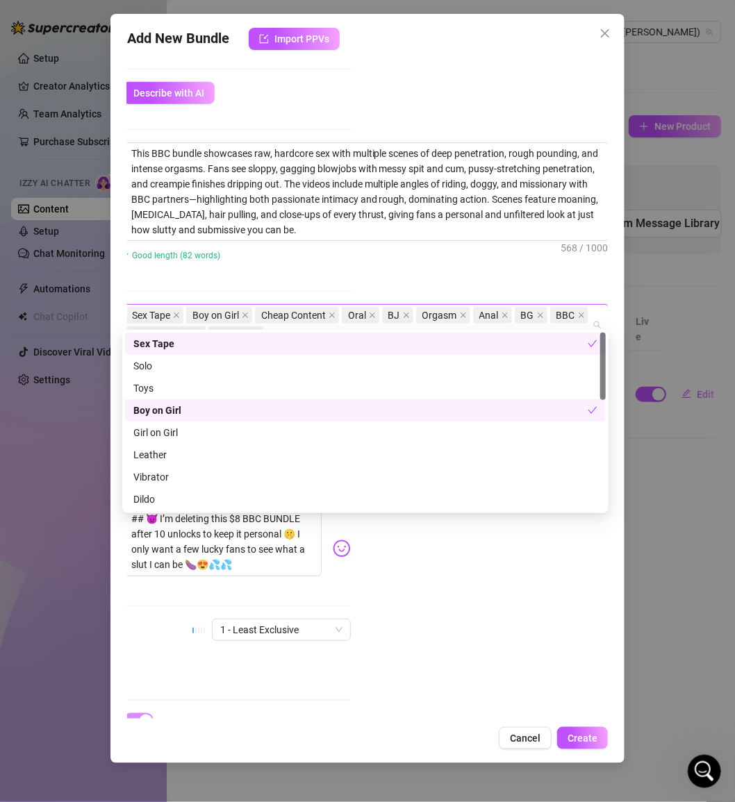
click at [547, 565] on div "Account [PERSON_NAME] (@mollynonsense) Name Name is for your internal organizat…" at bounding box center [367, 387] width 481 height 663
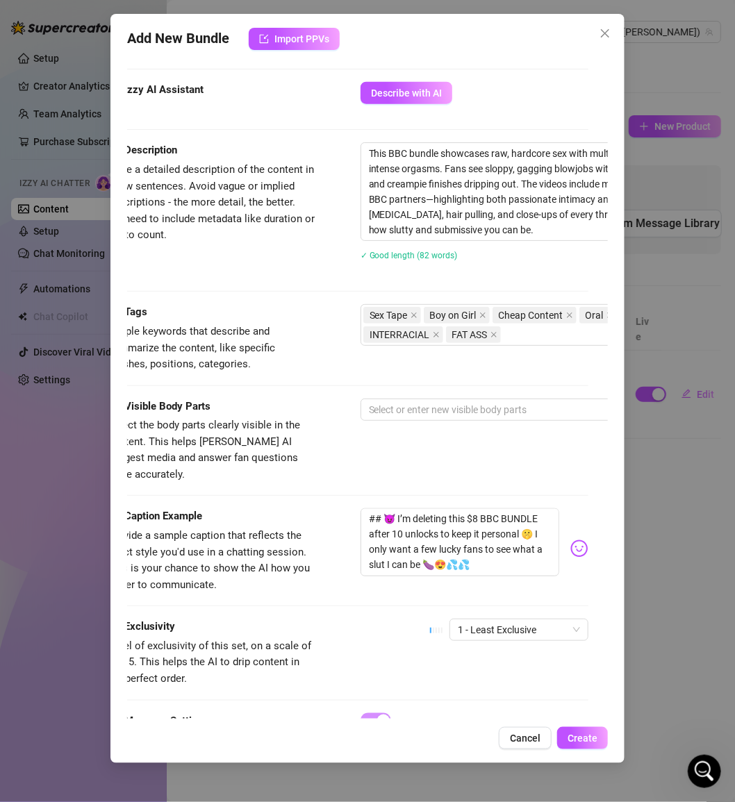
scroll to position [550, 0]
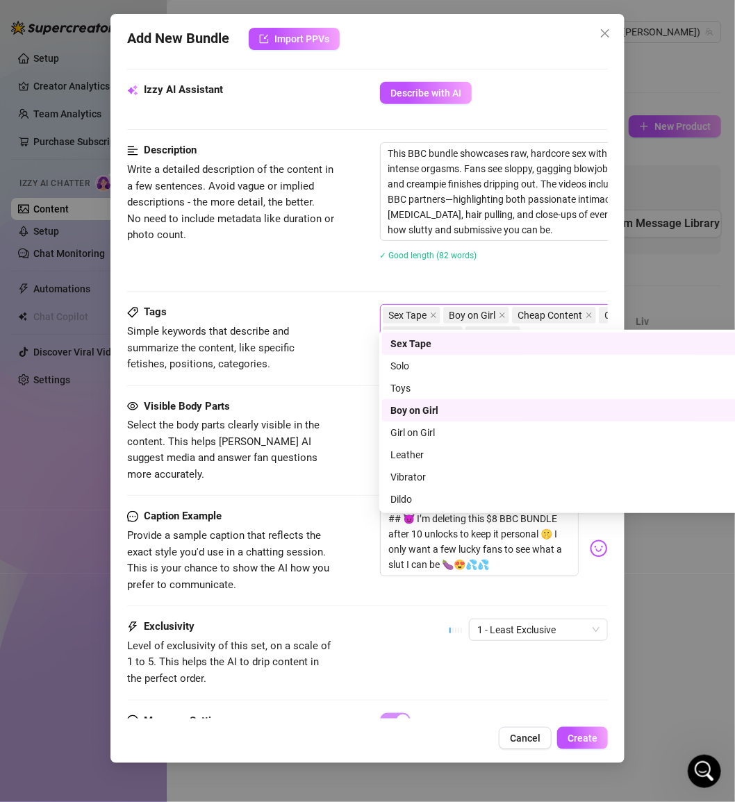
click at [547, 320] on div "Sex Tape Boy on Girl Cheap Content Oral BJ Orgasm Anal BG BBC INTERRACIAL FAT A…" at bounding box center [616, 325] width 466 height 39
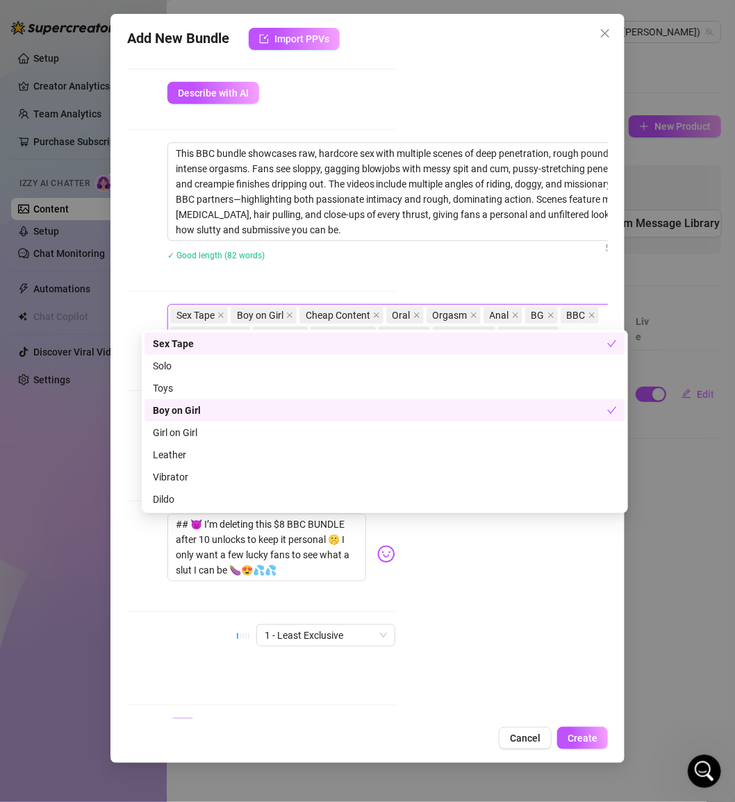
scroll to position [550, 238]
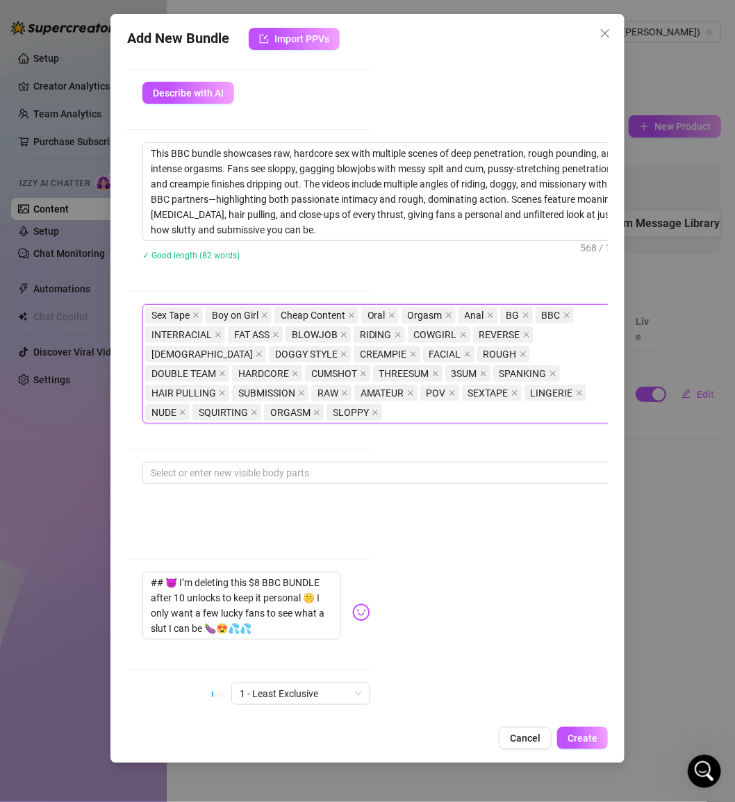
click at [122, 500] on div "Add New Bundle Import PPVs Account [PERSON_NAME] (@mollynonsense) Name Name is …" at bounding box center [367, 388] width 515 height 749
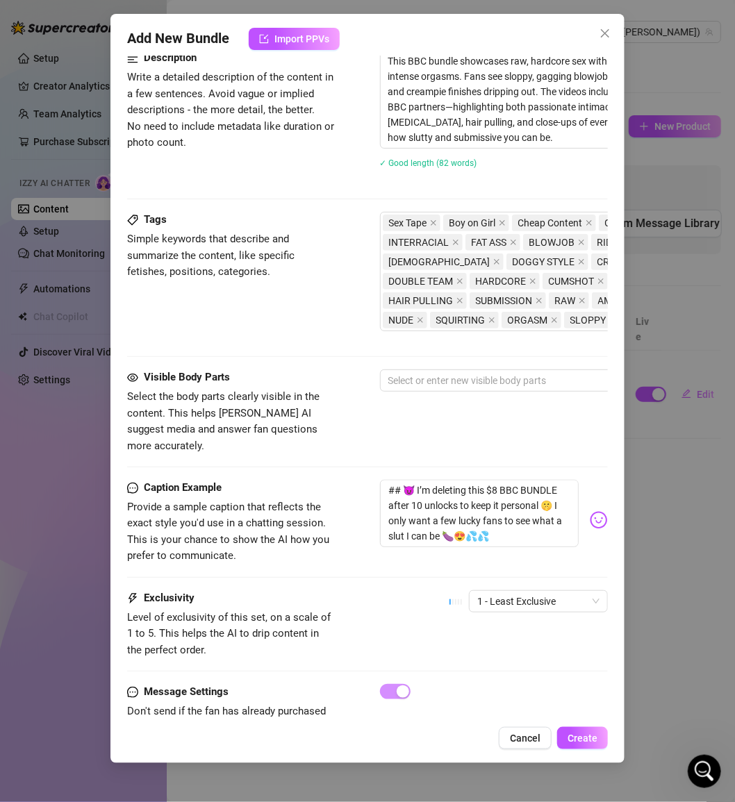
scroll to position [648, 0]
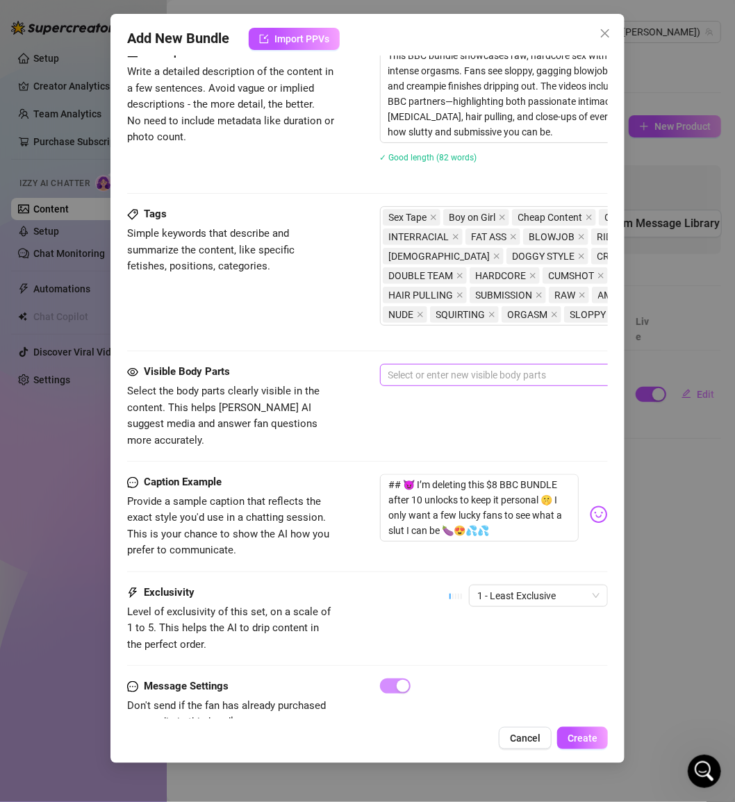
click at [474, 365] on div at bounding box center [616, 374] width 466 height 19
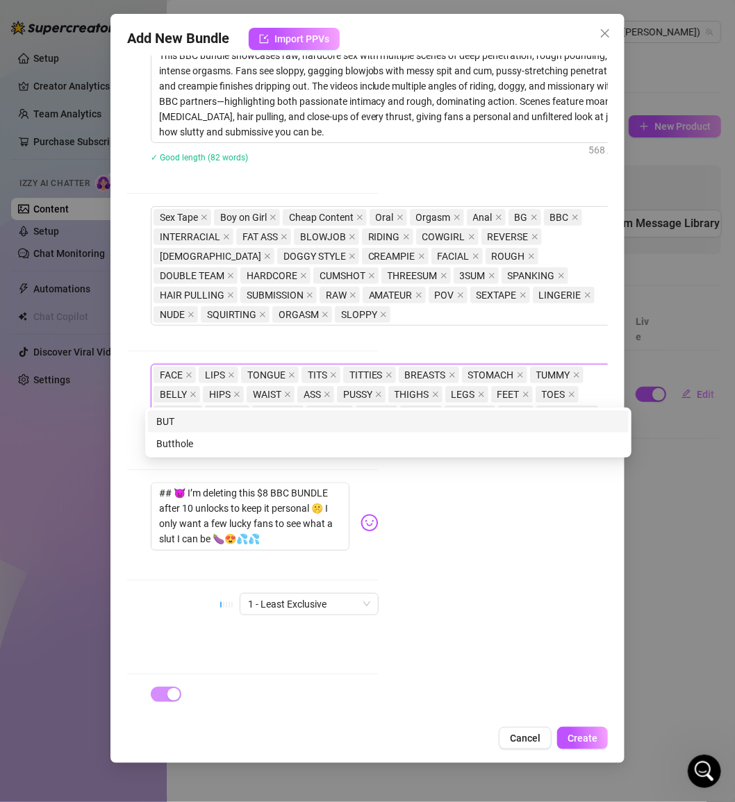
scroll to position [648, 234]
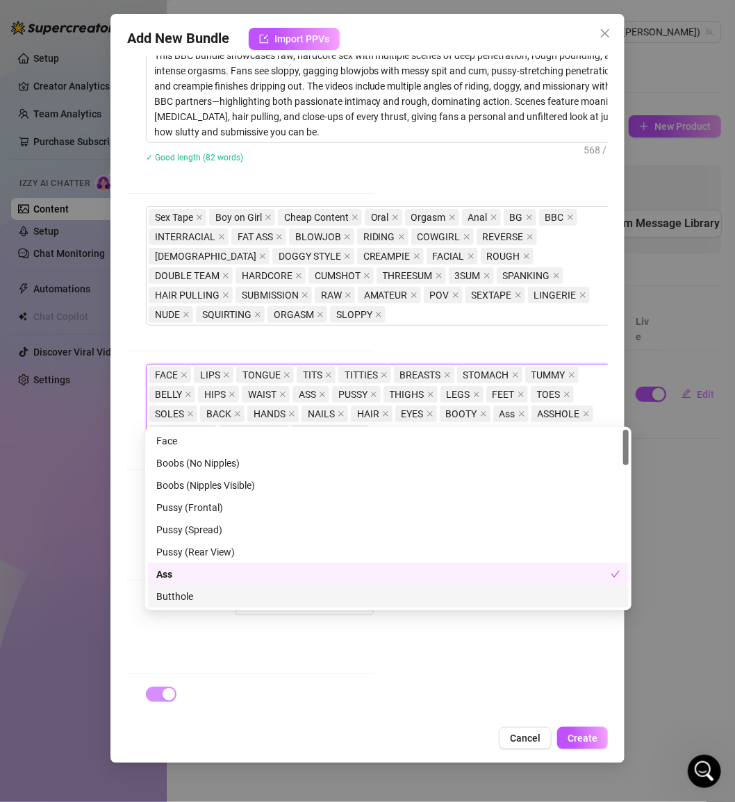
click at [401, 691] on div "Account [PERSON_NAME] (@mollynonsense) Name Name is for your internal organizat…" at bounding box center [367, 387] width 481 height 663
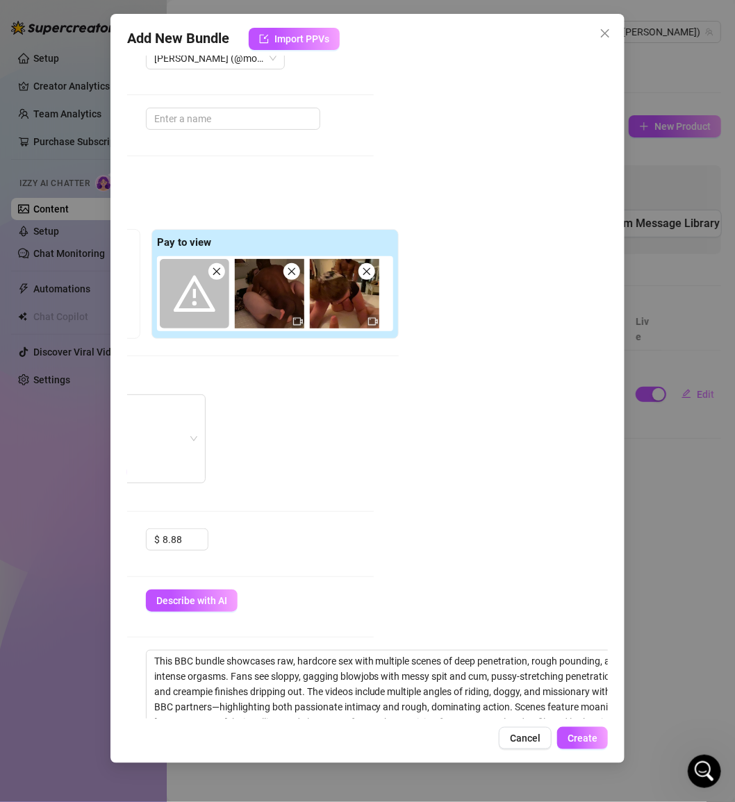
scroll to position [0, 234]
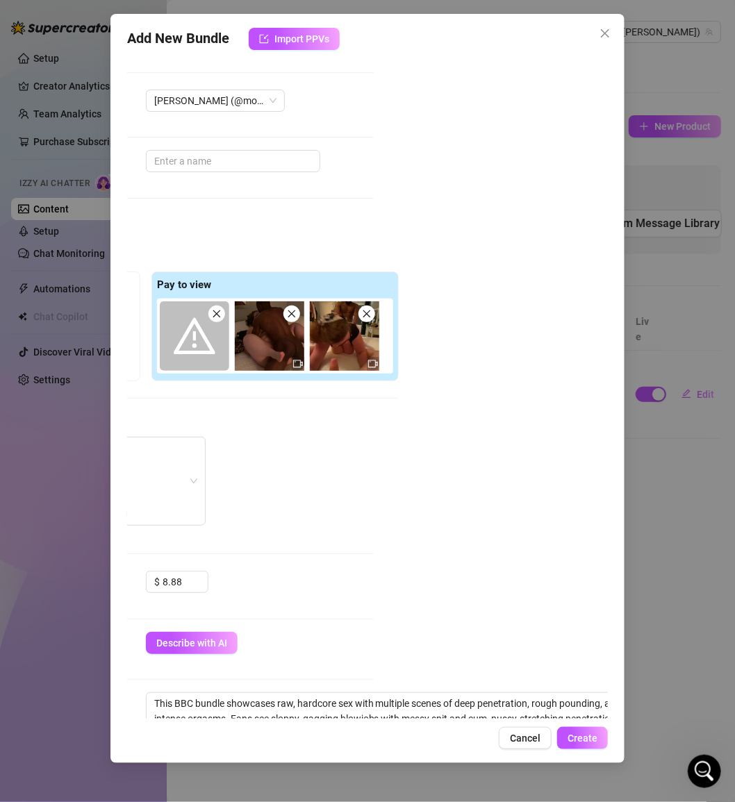
click at [216, 320] on span at bounding box center [216, 314] width 17 height 17
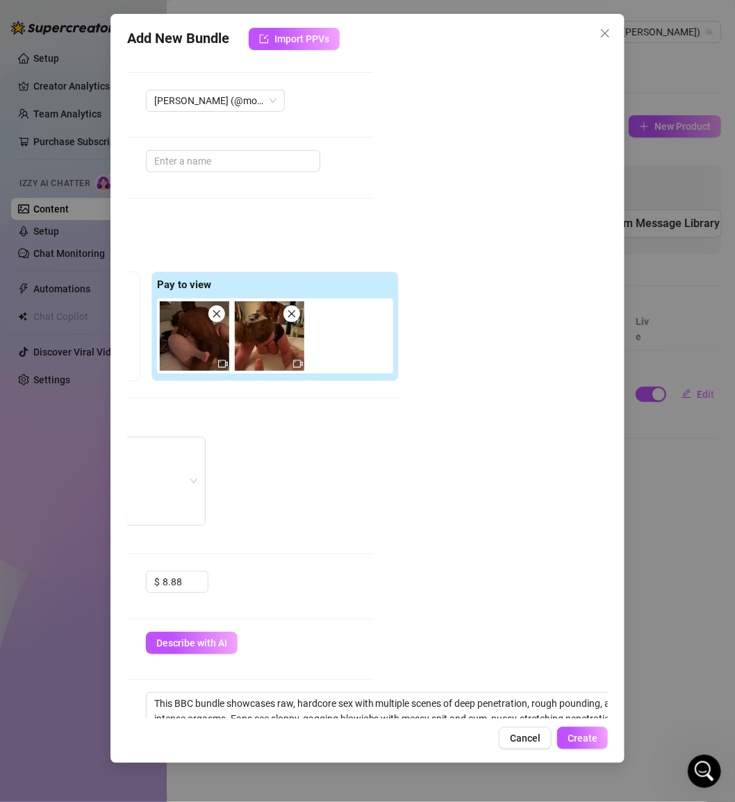
click at [216, 320] on span at bounding box center [216, 314] width 17 height 17
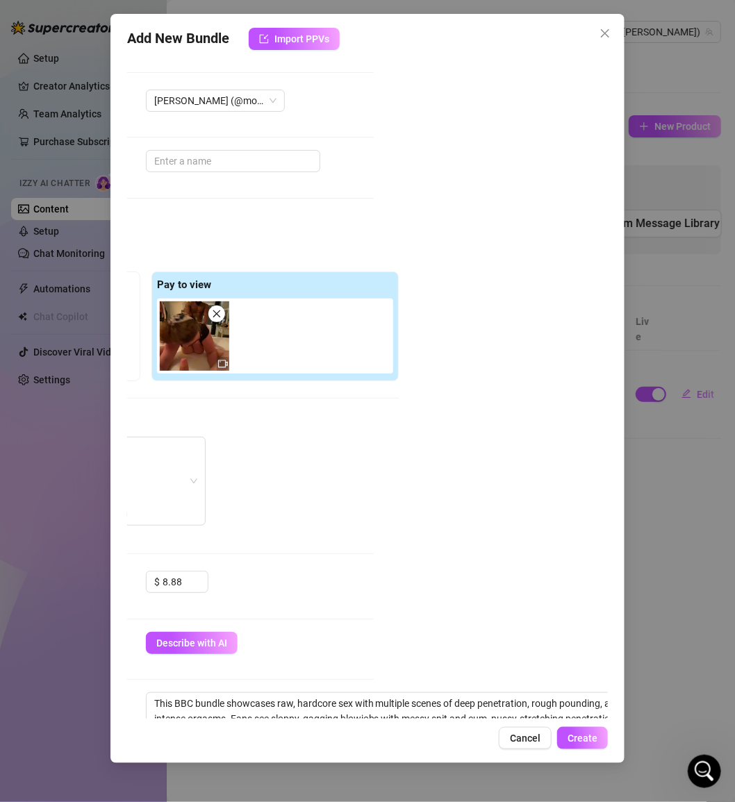
click at [216, 320] on span at bounding box center [216, 314] width 17 height 17
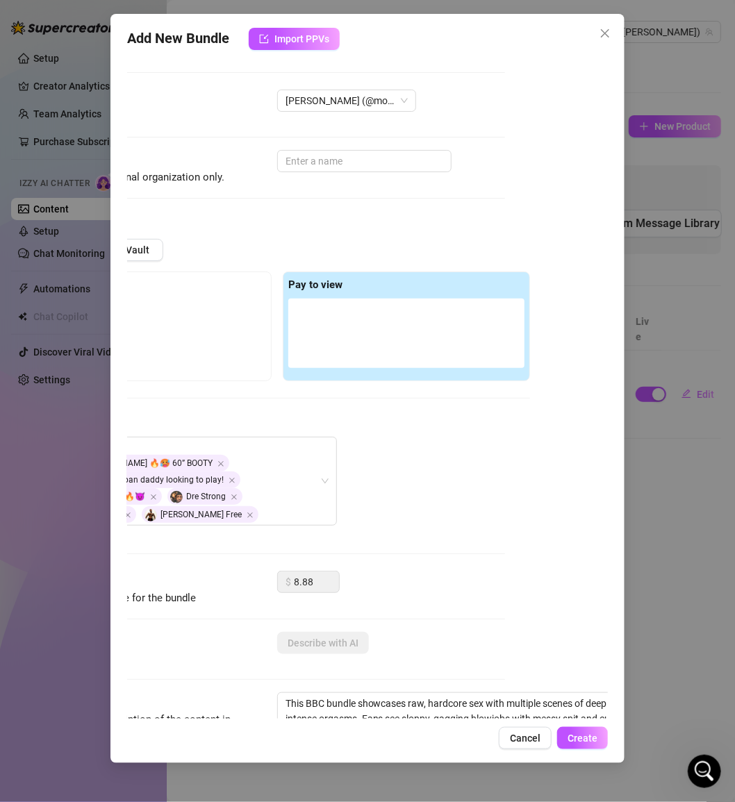
scroll to position [0, 0]
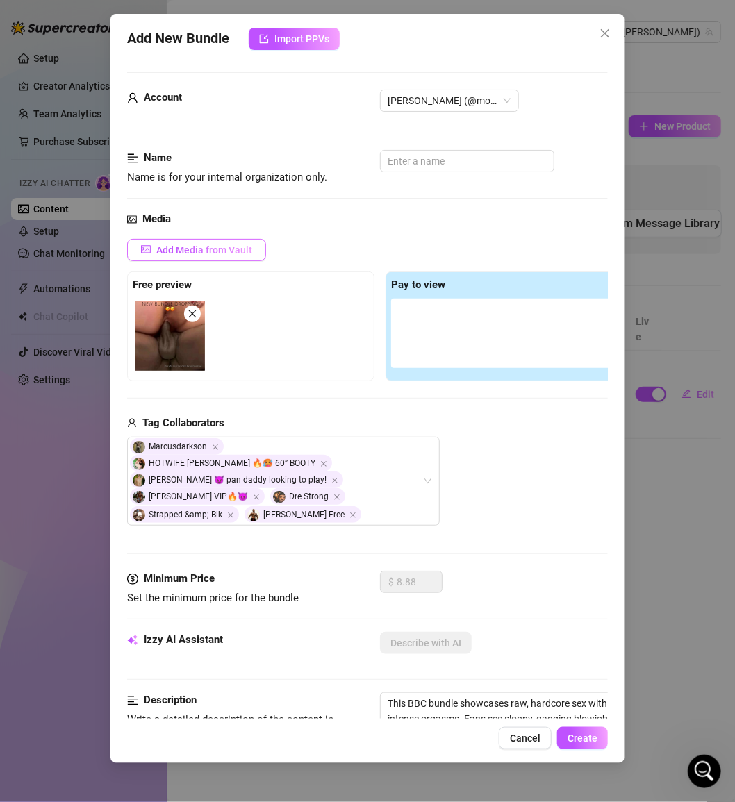
click at [210, 251] on span "Add Media from Vault" at bounding box center [204, 249] width 96 height 11
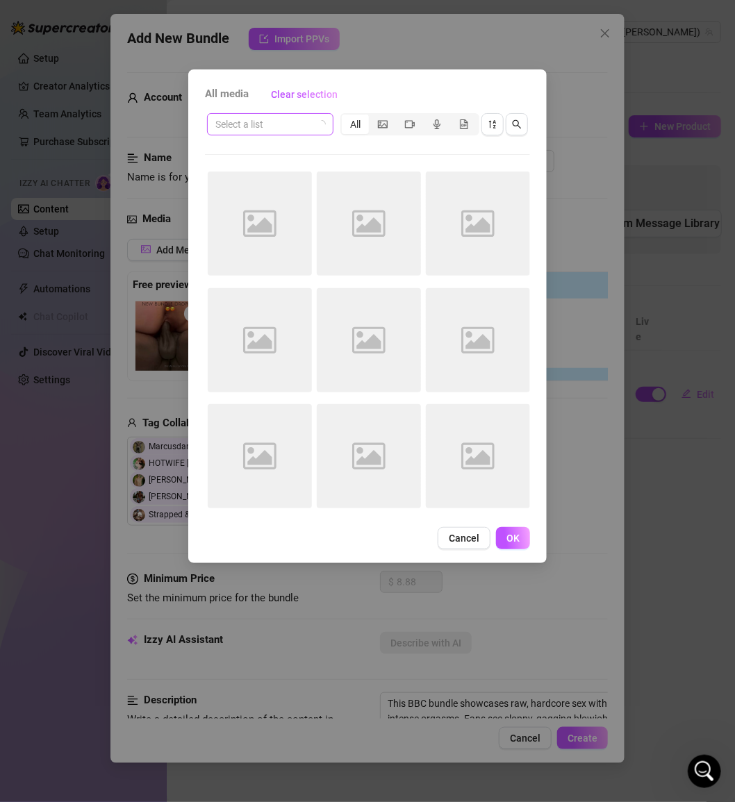
click at [269, 131] on input "search" at bounding box center [263, 124] width 97 height 21
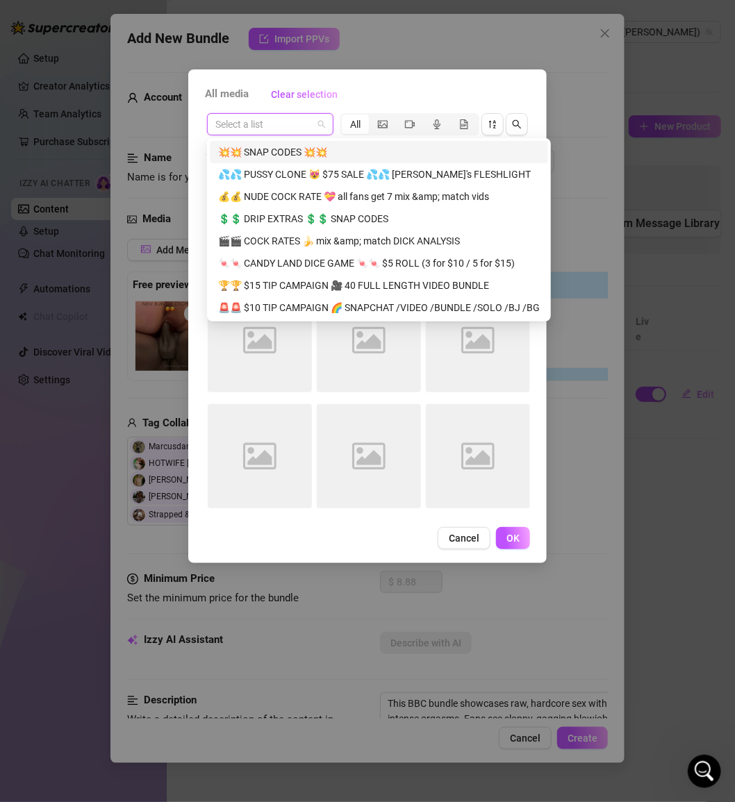
click at [316, 123] on span at bounding box center [270, 124] width 110 height 21
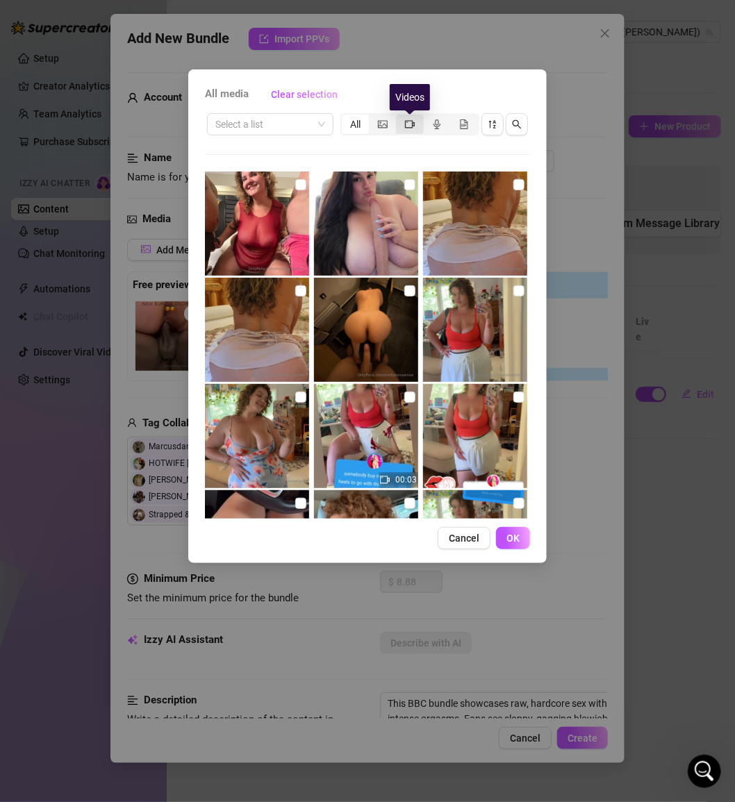
click at [414, 124] on icon "video-camera" at bounding box center [410, 124] width 10 height 8
click at [399, 117] on input "segmented control" at bounding box center [399, 117] width 0 height 0
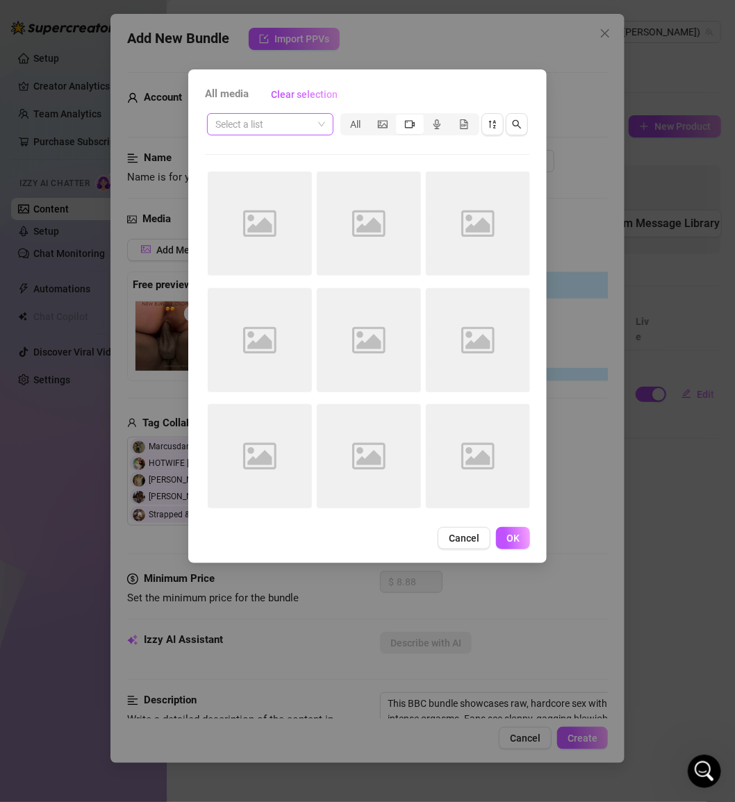
click at [310, 123] on input "search" at bounding box center [263, 124] width 97 height 21
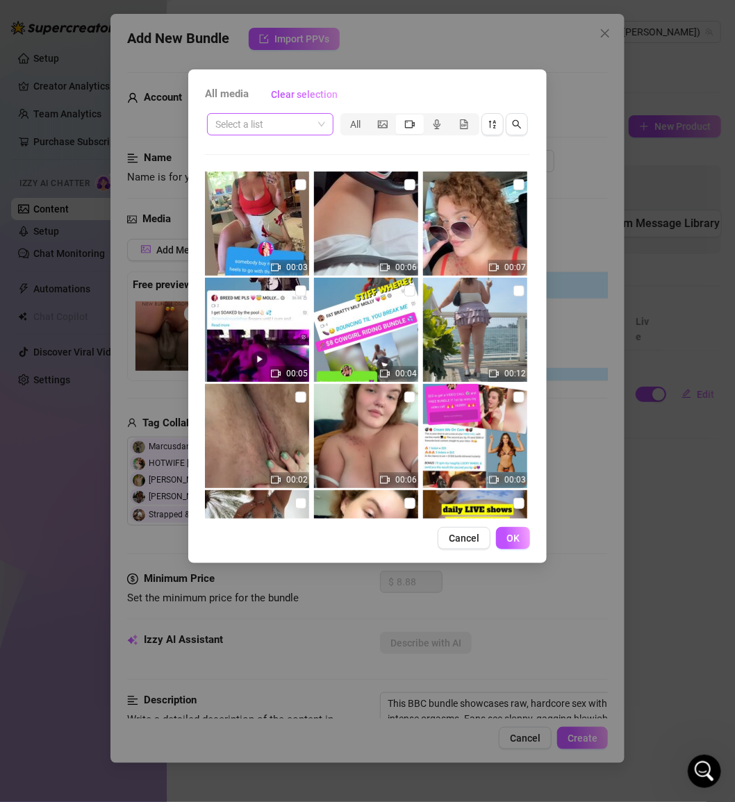
click at [410, 129] on span "segmented control" at bounding box center [410, 124] width 10 height 11
click at [399, 117] on input "segmented control" at bounding box center [399, 117] width 0 height 0
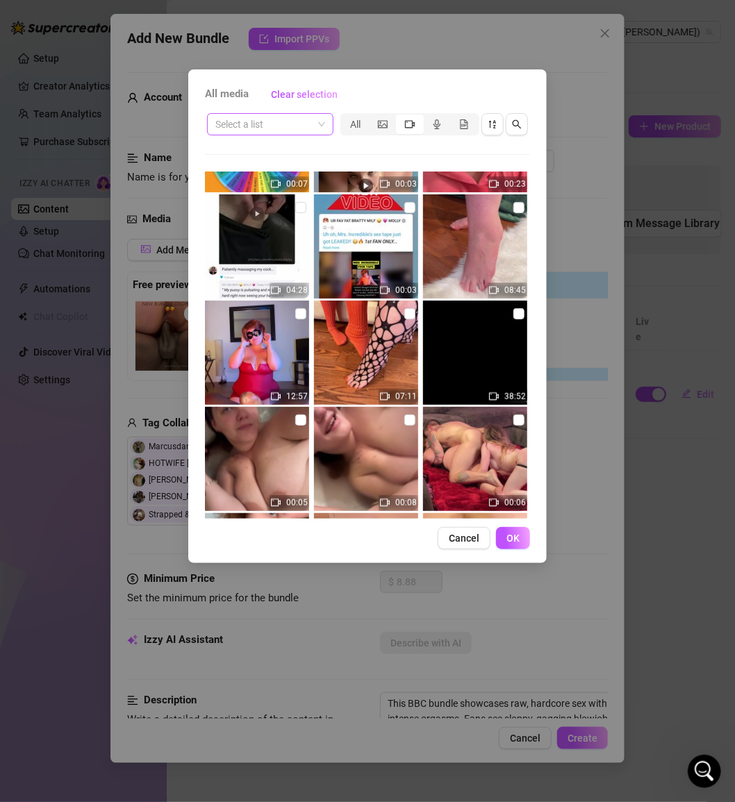
scroll to position [2207, 0]
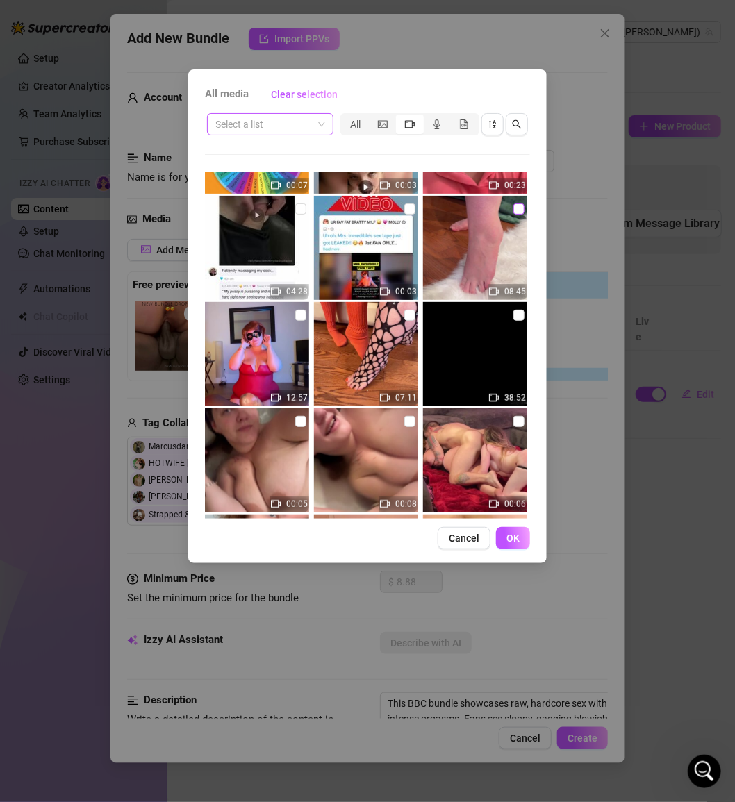
click at [520, 208] on input "checkbox" at bounding box center [518, 209] width 11 height 11
click at [520, 209] on input "checkbox" at bounding box center [518, 209] width 11 height 11
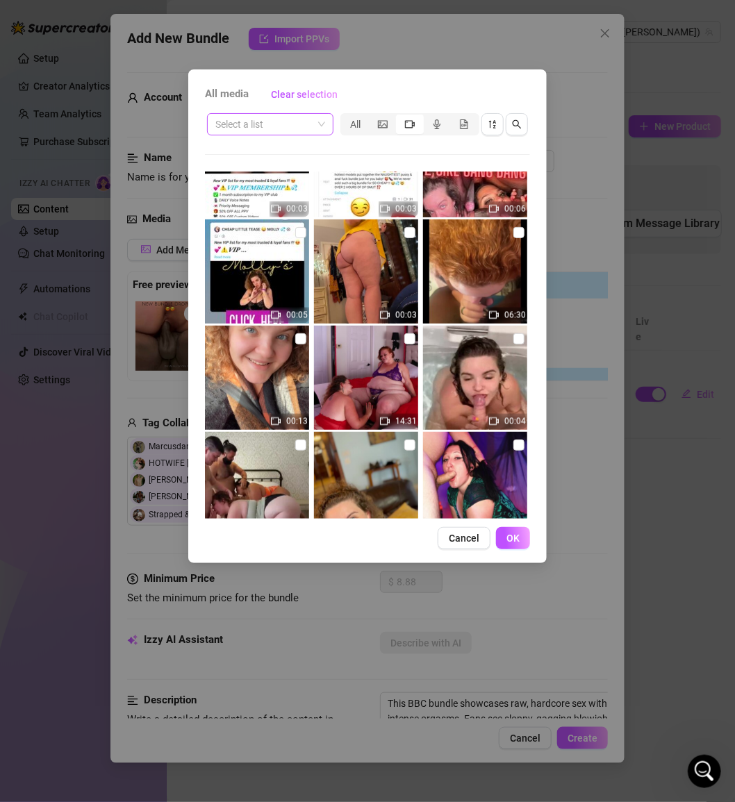
scroll to position [6329, 0]
click at [521, 230] on input "checkbox" at bounding box center [518, 231] width 11 height 11
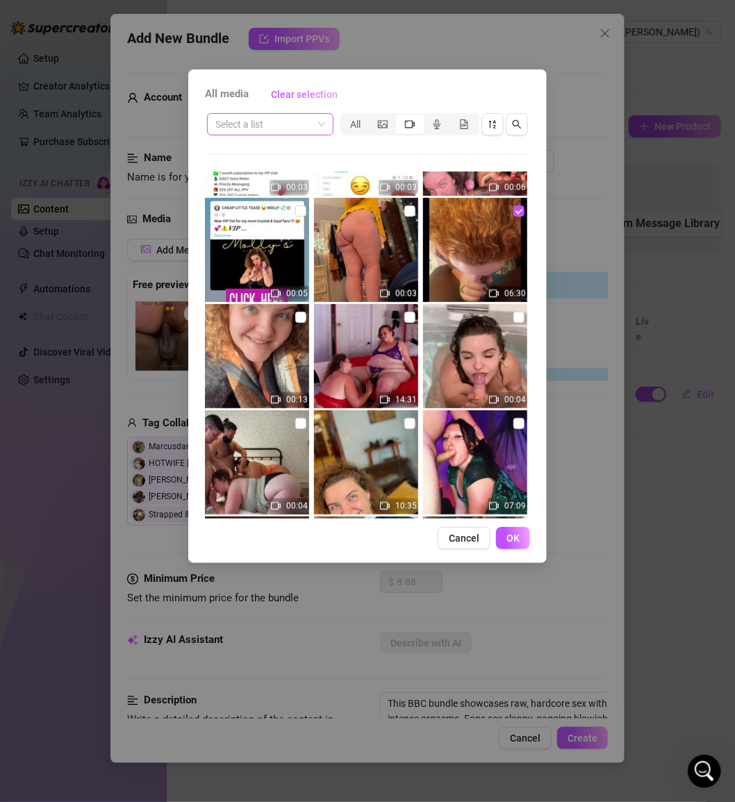
scroll to position [6338, 0]
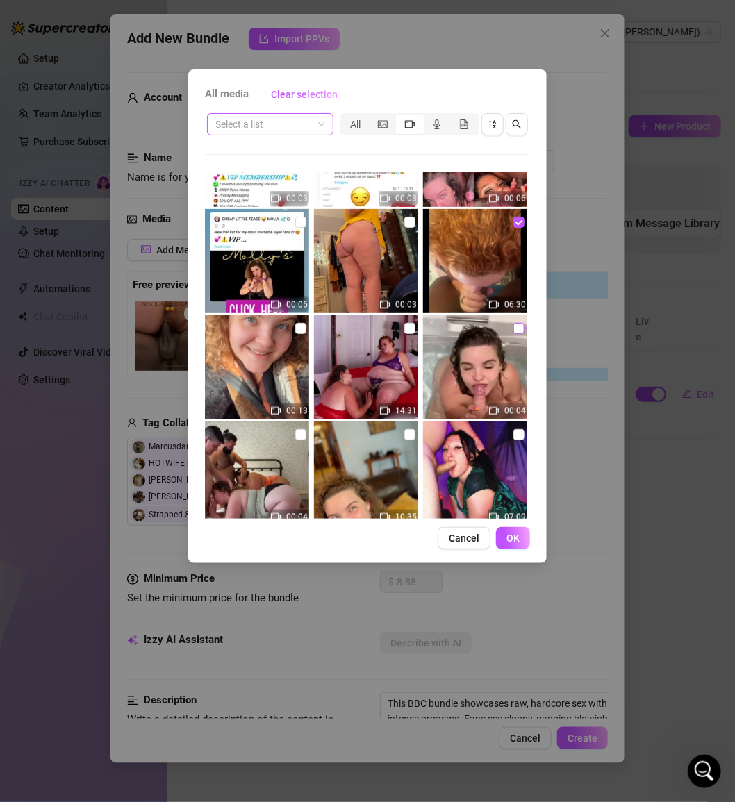
click at [517, 328] on input "checkbox" at bounding box center [518, 328] width 11 height 11
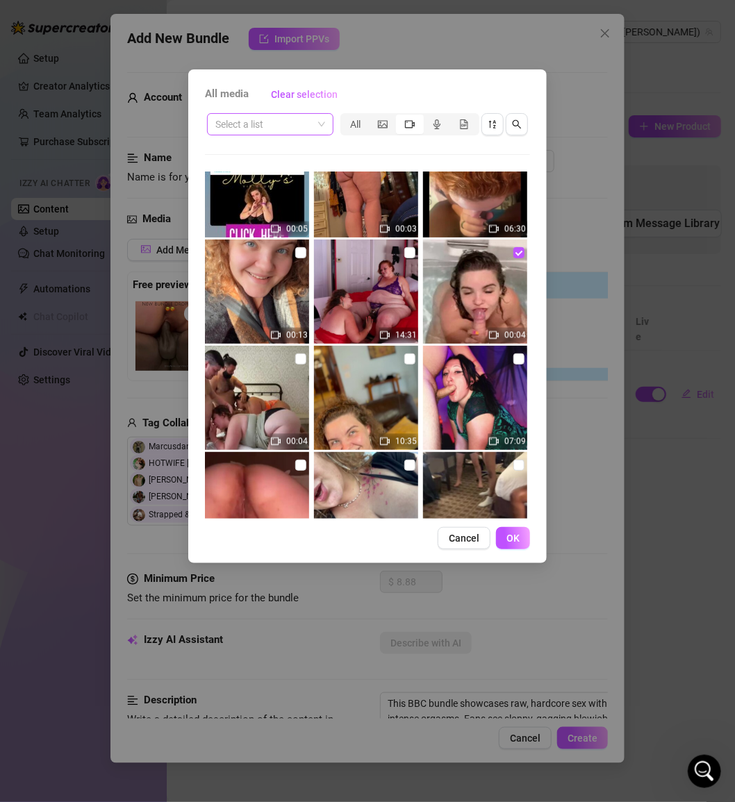
scroll to position [6416, 0]
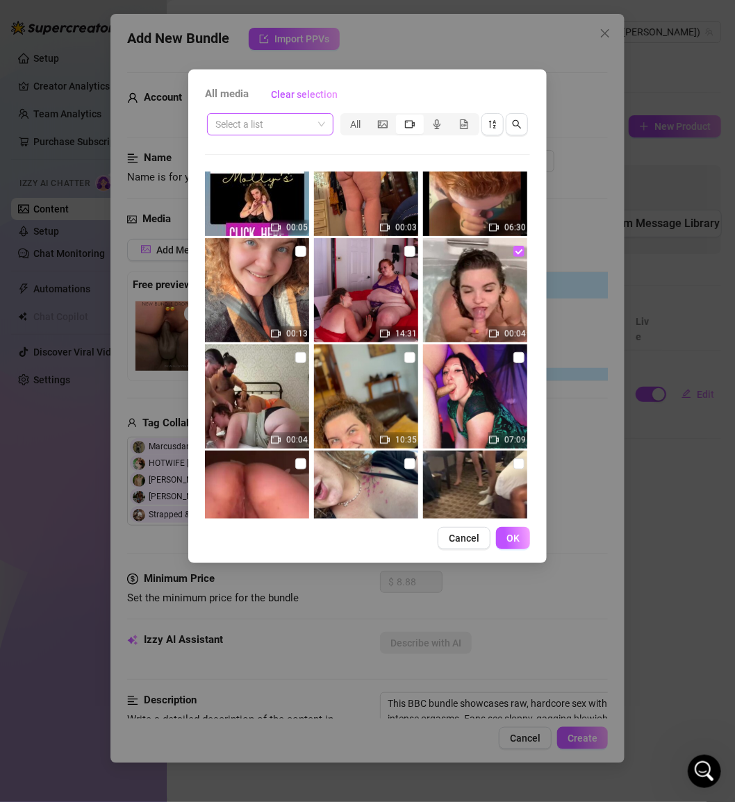
click at [519, 251] on input "checkbox" at bounding box center [518, 251] width 11 height 11
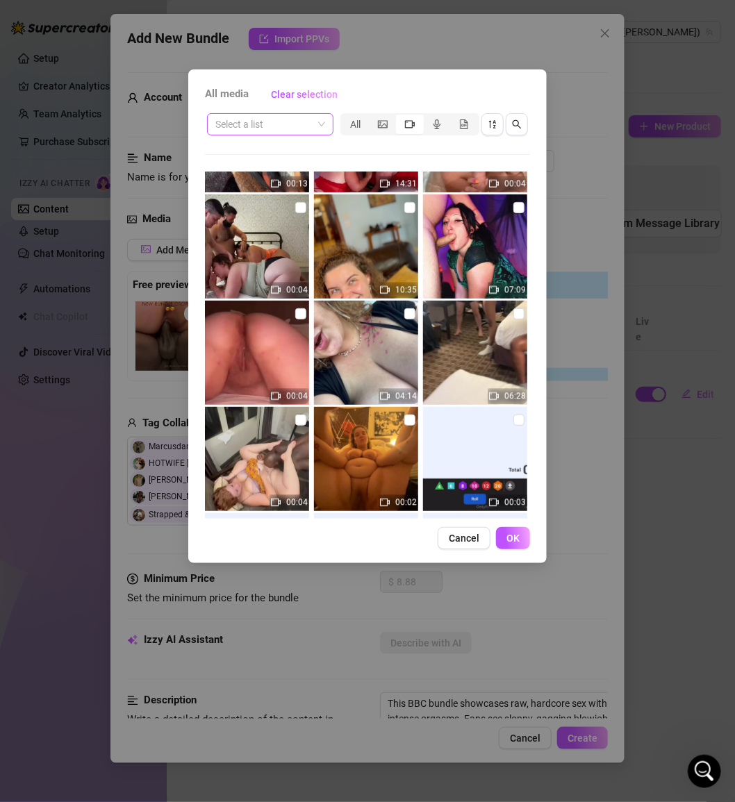
scroll to position [6580, 0]
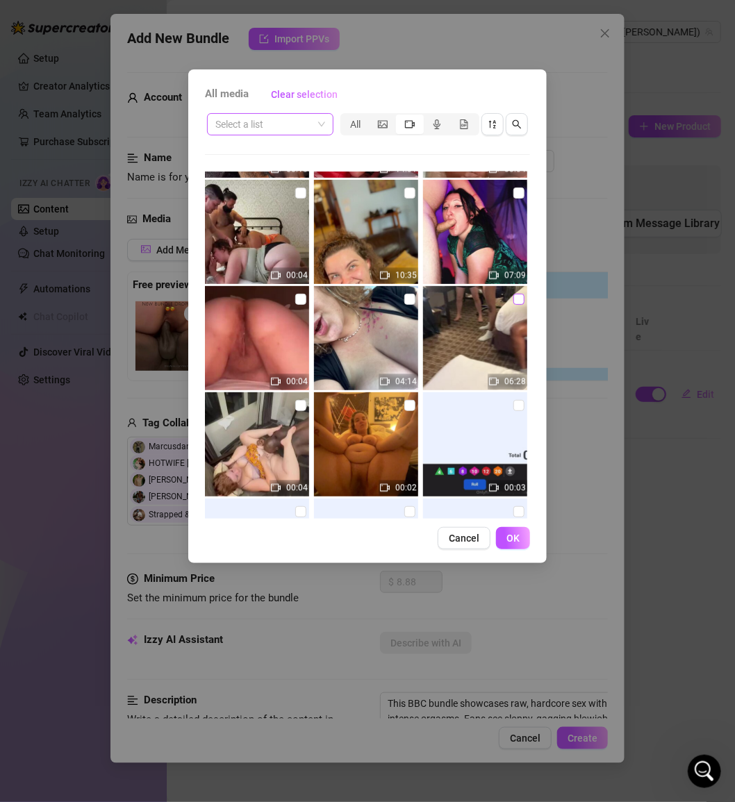
click at [516, 300] on input "checkbox" at bounding box center [518, 299] width 11 height 11
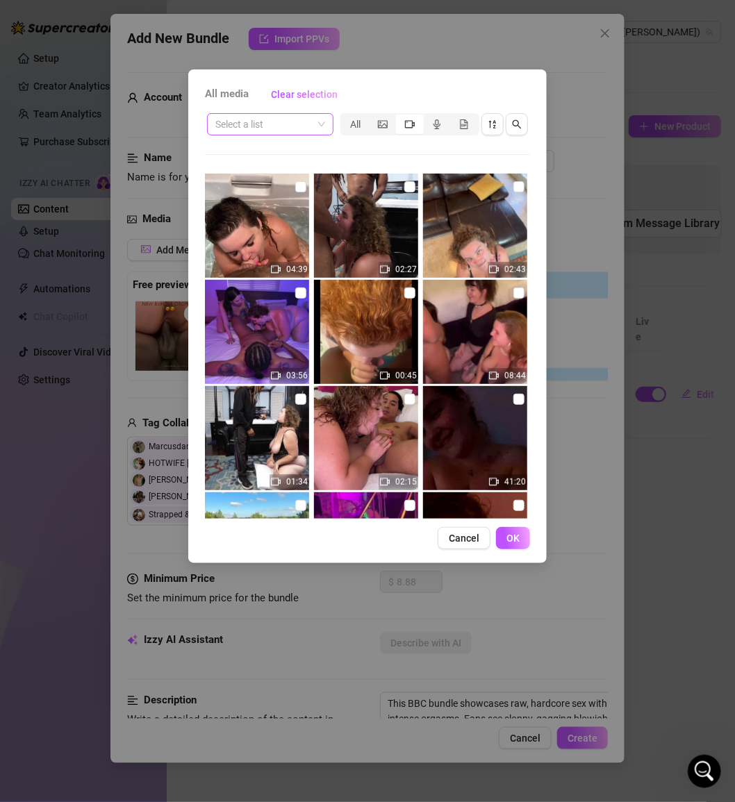
scroll to position [4030, 0]
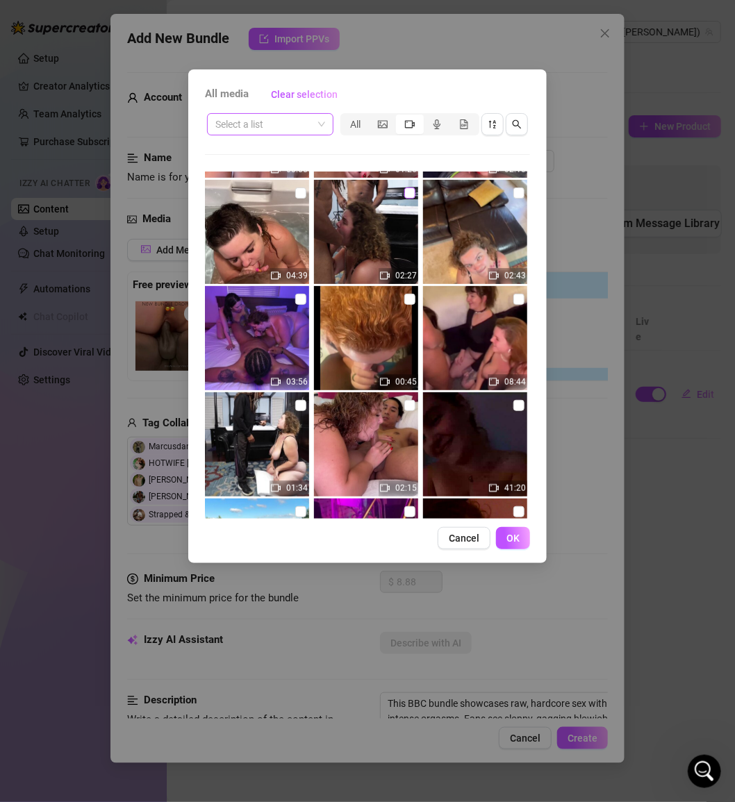
click at [408, 192] on input "checkbox" at bounding box center [409, 193] width 11 height 11
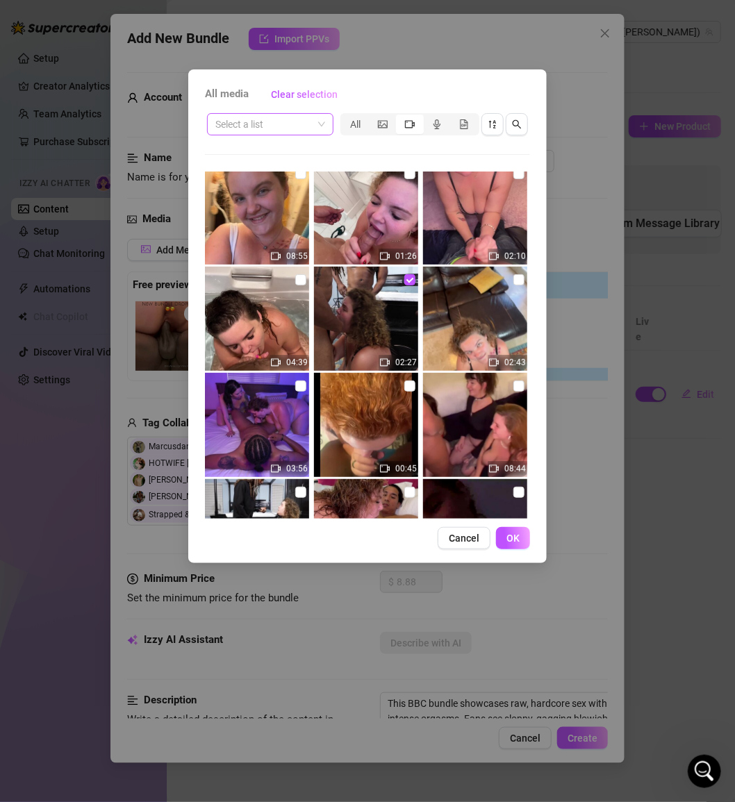
scroll to position [3953, 0]
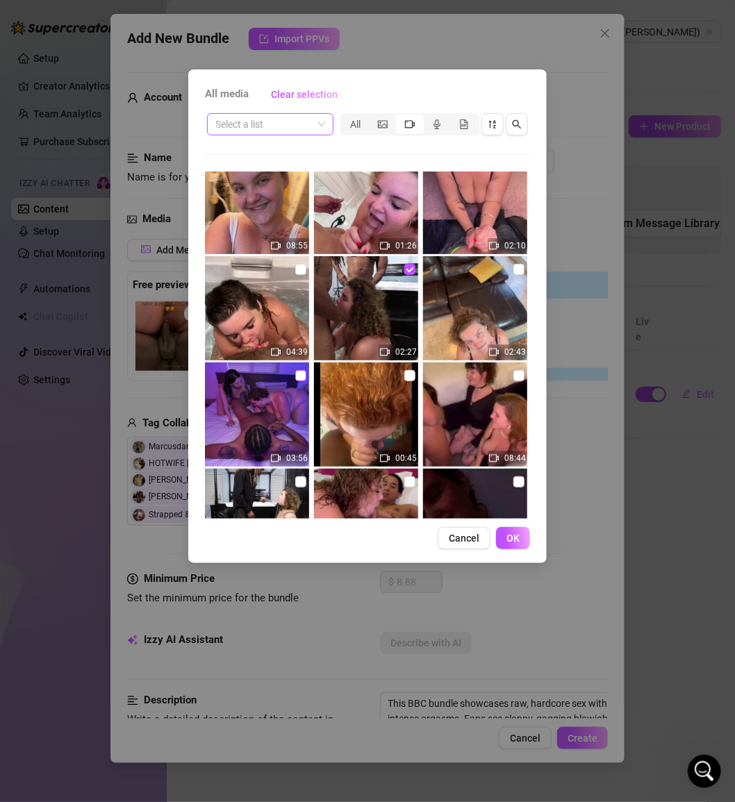
click at [301, 376] on input "checkbox" at bounding box center [300, 375] width 11 height 11
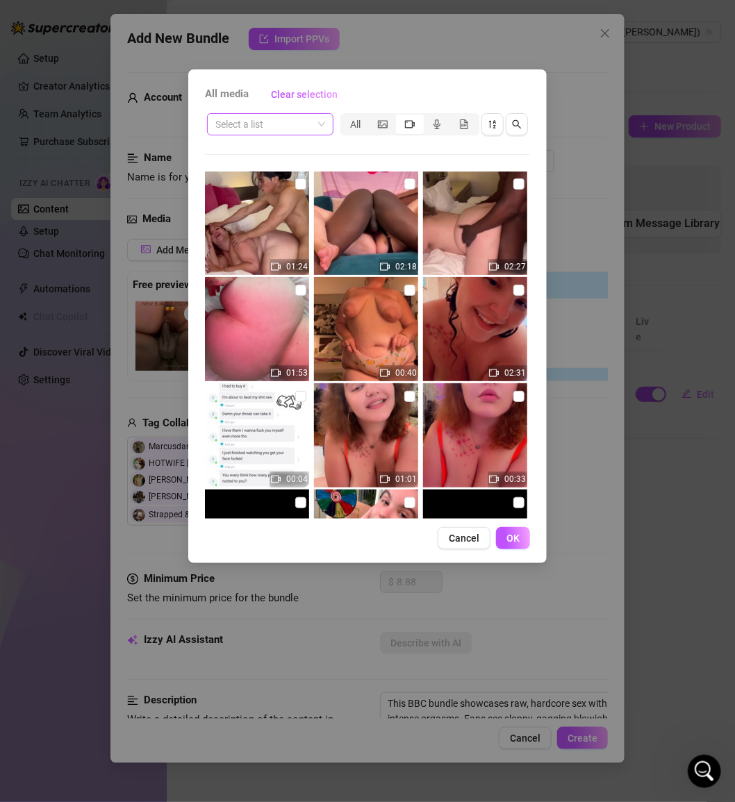
scroll to position [3498, 0]
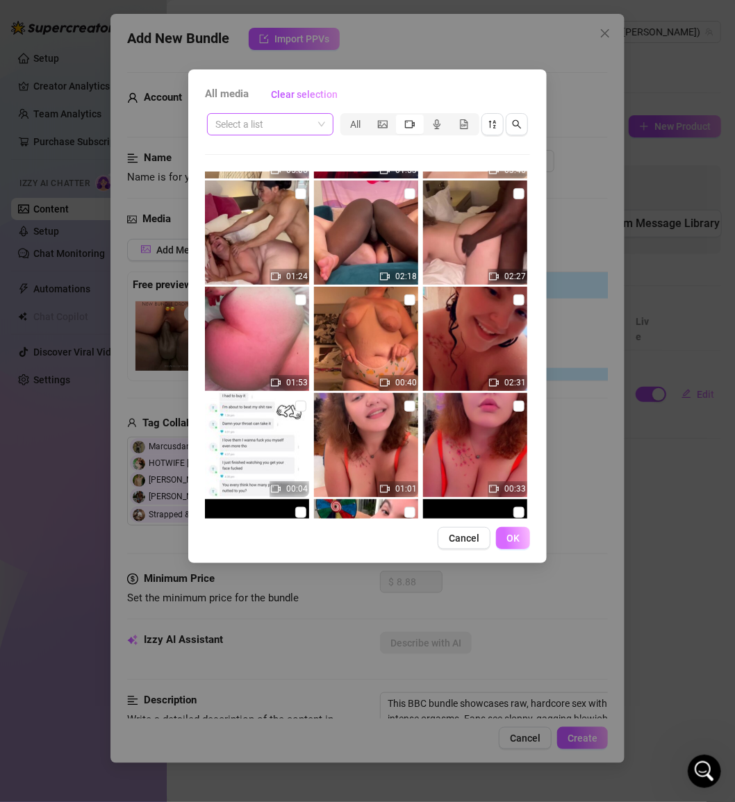
click at [514, 537] on span "OK" at bounding box center [512, 538] width 13 height 11
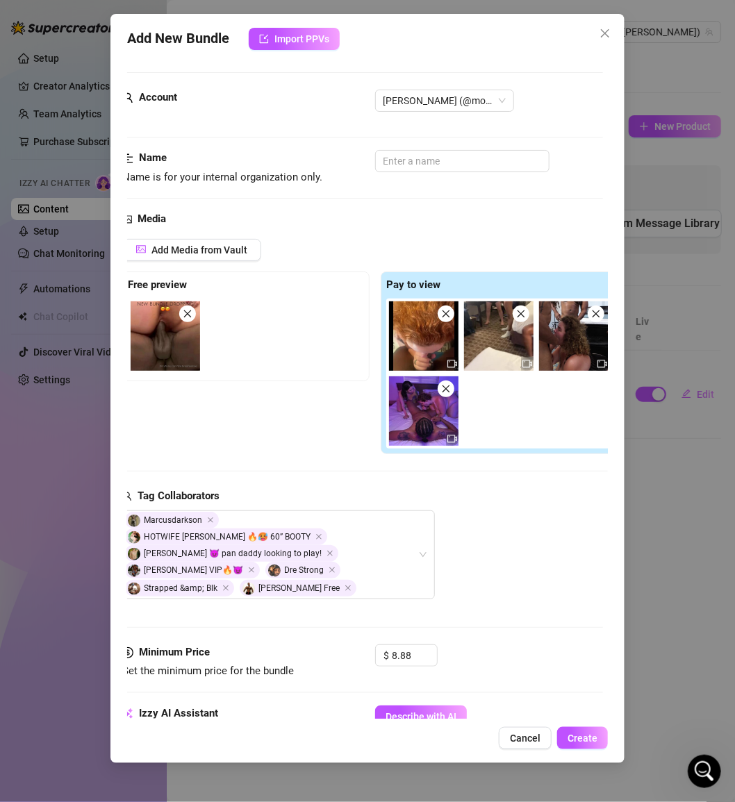
scroll to position [0, 0]
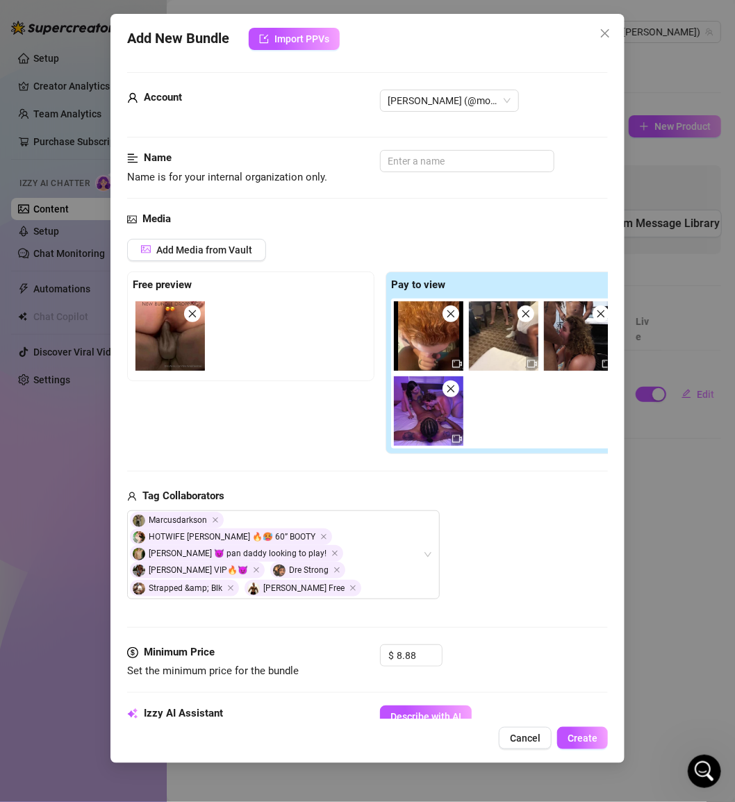
click at [449, 391] on icon "close" at bounding box center [451, 389] width 10 height 10
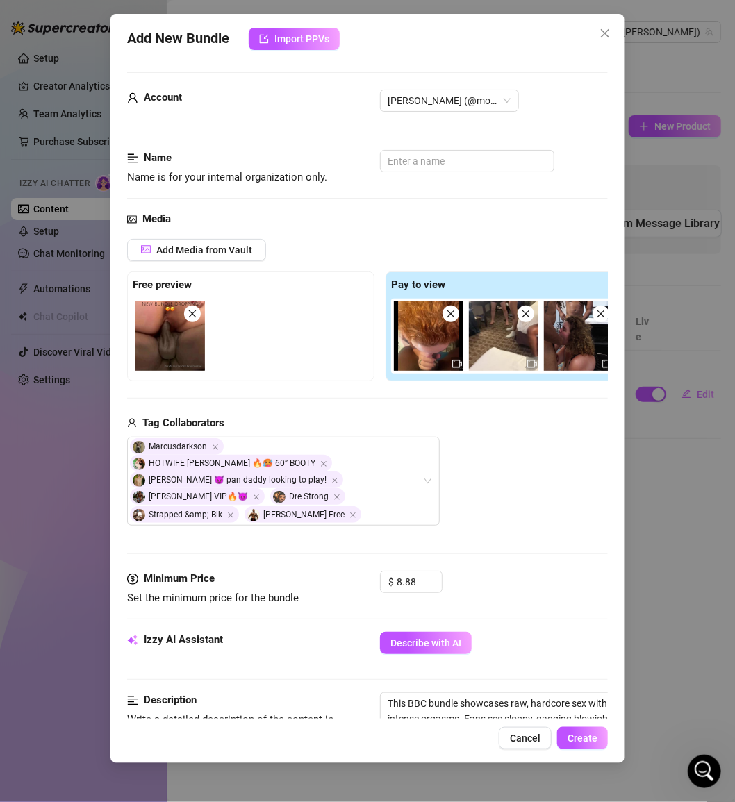
click at [489, 408] on div "Add Media from Vault Free preview Pay to view Tag Collaborators Marcusdarkson H…" at bounding box center [380, 383] width 506 height 288
click at [405, 159] on input "text" at bounding box center [467, 161] width 174 height 22
click at [499, 456] on div "Marcusdarkson HOTWIFE [PERSON_NAME] 🔥🥵 60” [PERSON_NAME] 😈 pan daddy looking to…" at bounding box center [380, 481] width 506 height 89
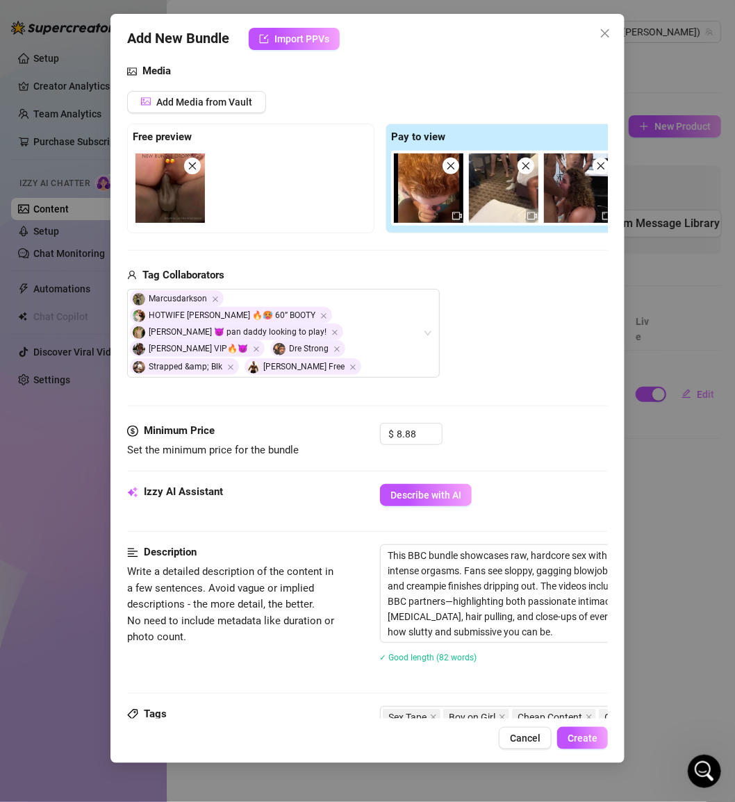
scroll to position [672, 0]
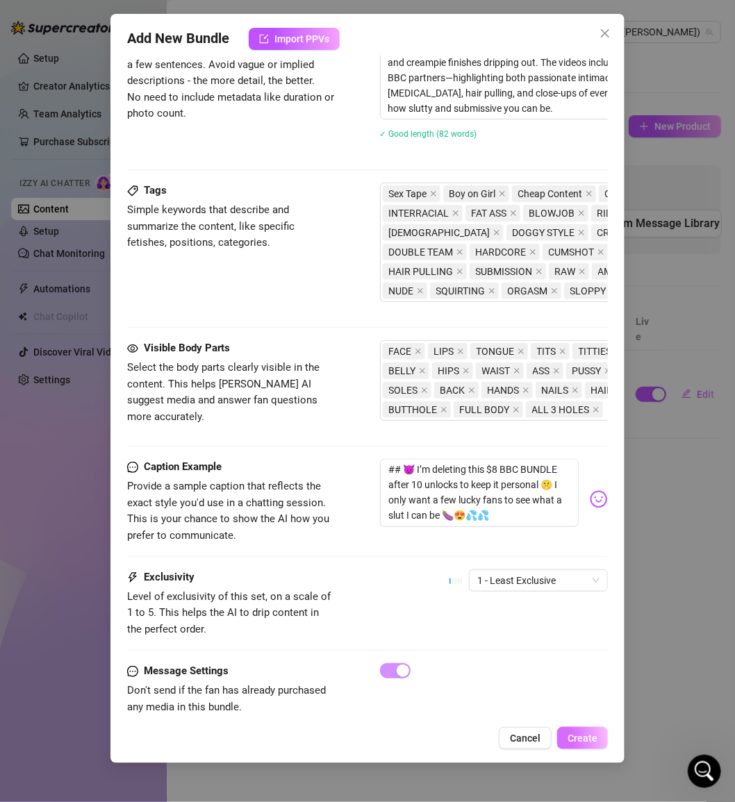
click at [579, 736] on span "Create" at bounding box center [582, 738] width 30 height 11
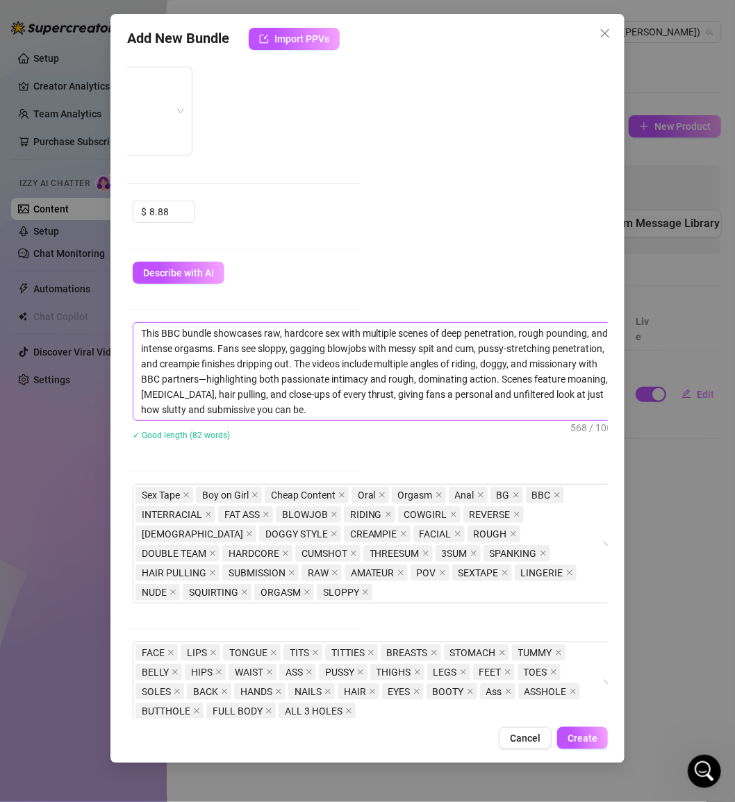
scroll to position [370, 246]
click at [180, 380] on textarea "This BBC bundle showcases raw, hardcore sex with multiple scenes of deep penetr…" at bounding box center [377, 371] width 485 height 97
click at [581, 735] on span "Create" at bounding box center [582, 738] width 30 height 11
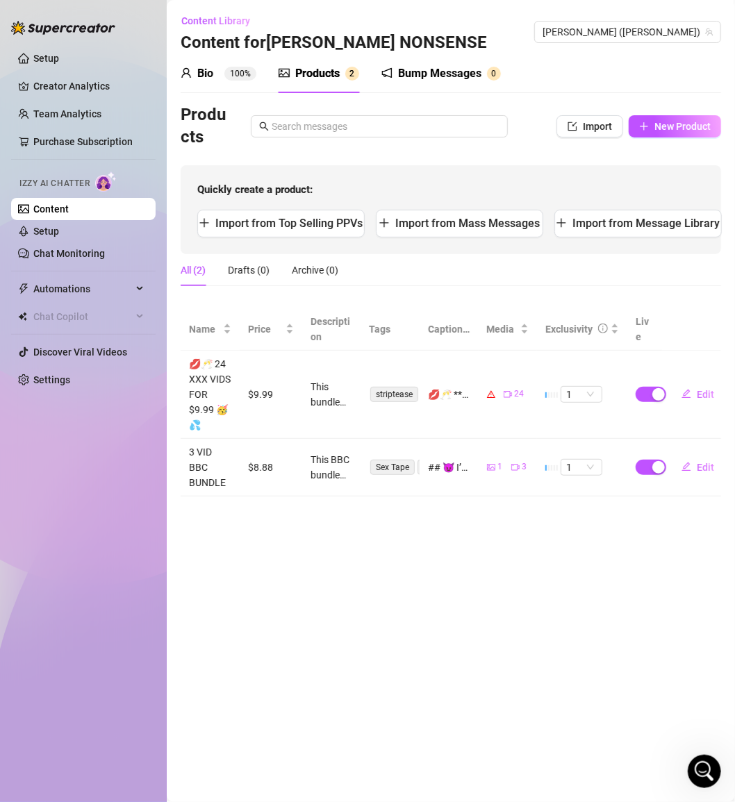
scroll to position [0, 20]
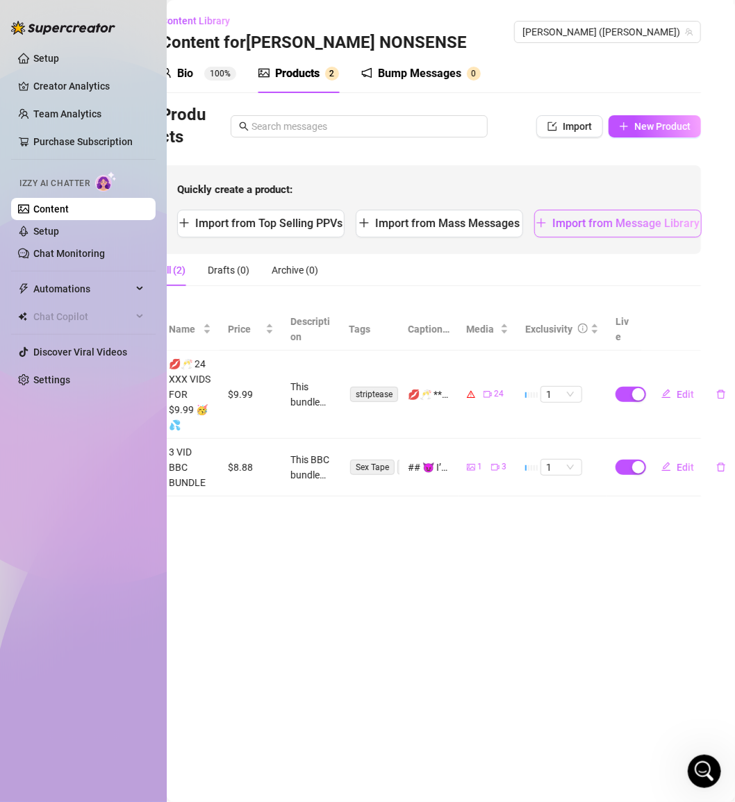
click at [636, 223] on span "Import from Message Library" at bounding box center [625, 223] width 147 height 13
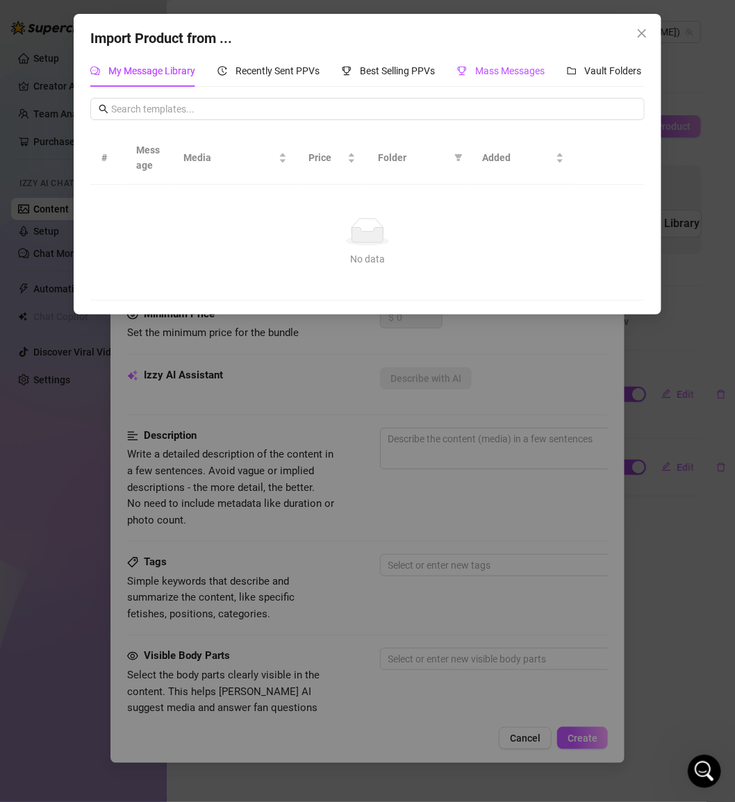
click at [501, 69] on span "Mass Messages" at bounding box center [509, 70] width 69 height 11
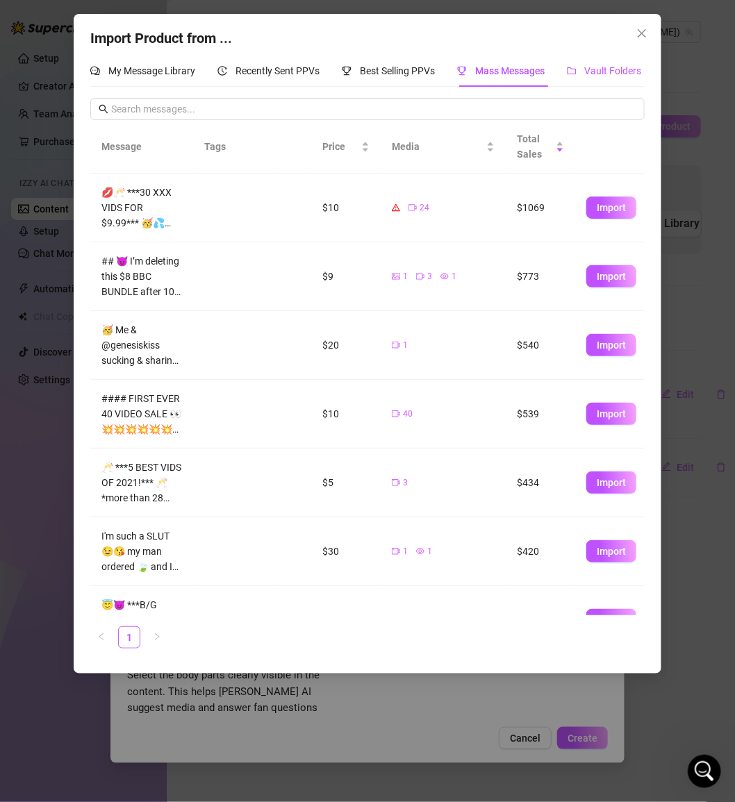
click at [618, 71] on span "Vault Folders" at bounding box center [613, 70] width 57 height 11
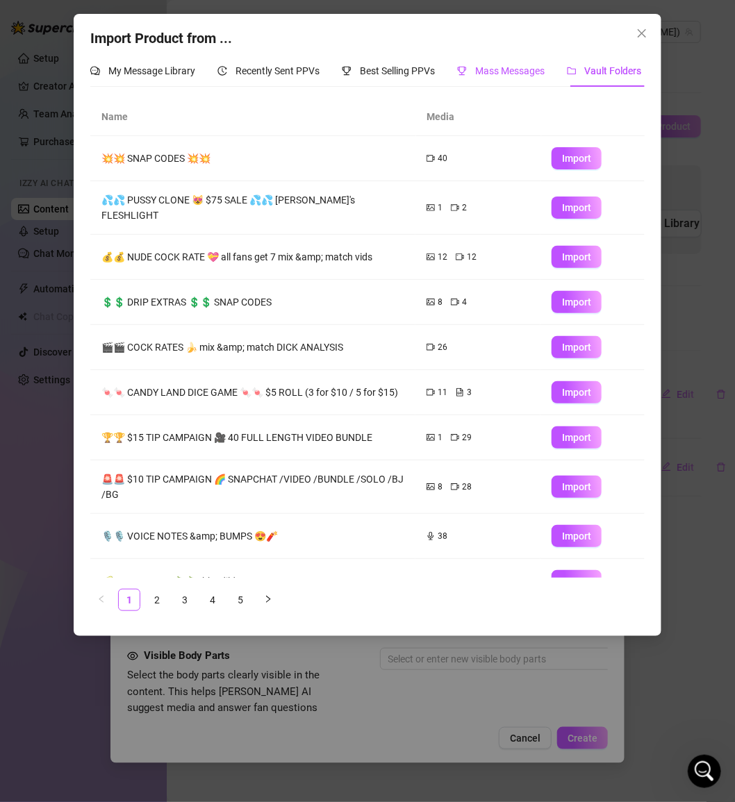
click at [506, 70] on span "Mass Messages" at bounding box center [509, 70] width 69 height 11
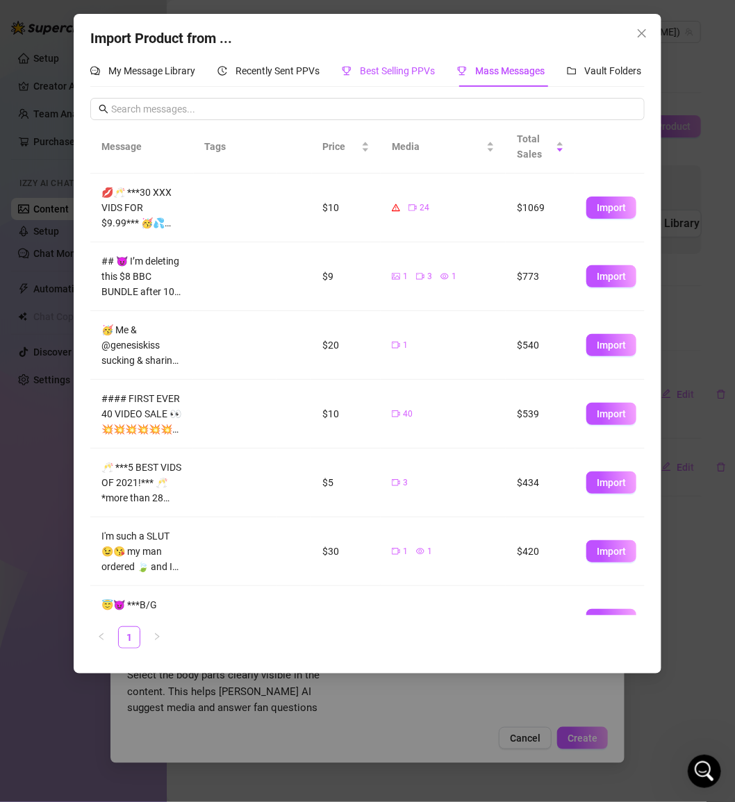
click at [418, 67] on span "Best Selling PPVs" at bounding box center [397, 70] width 75 height 11
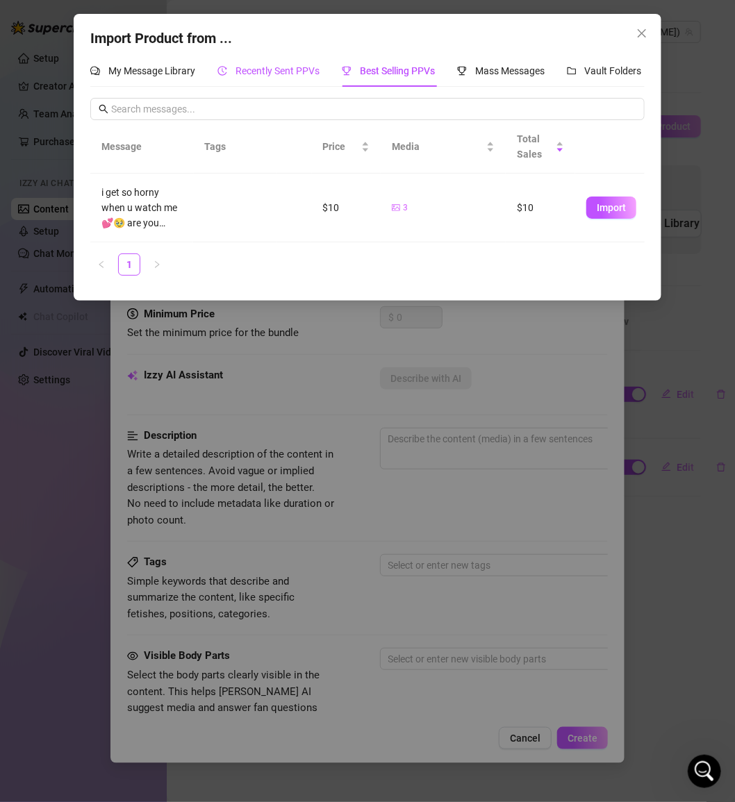
click at [290, 76] on div "Recently Sent PPVs" at bounding box center [268, 70] width 102 height 15
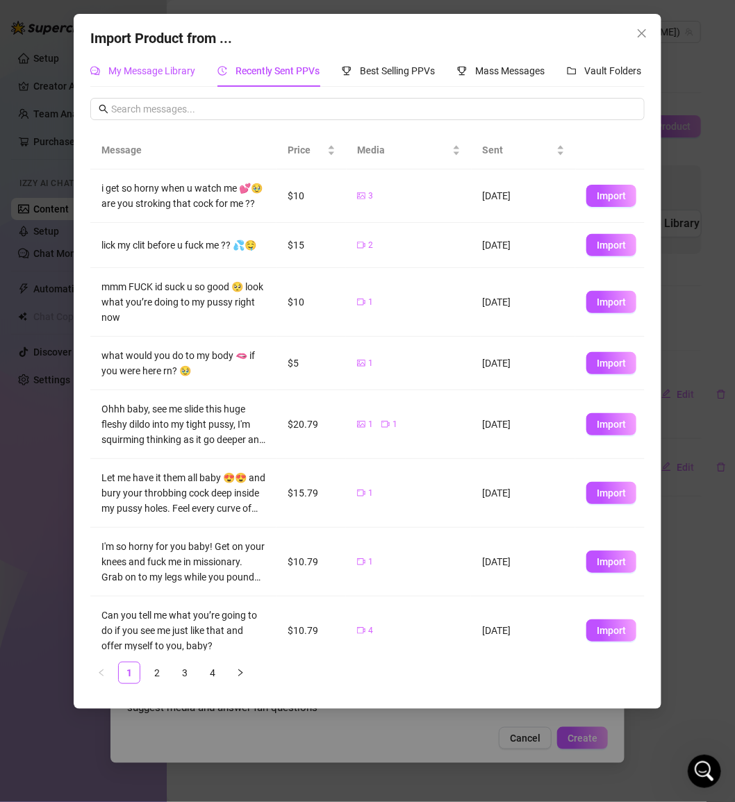
click at [162, 75] on span "My Message Library" at bounding box center [151, 70] width 87 height 11
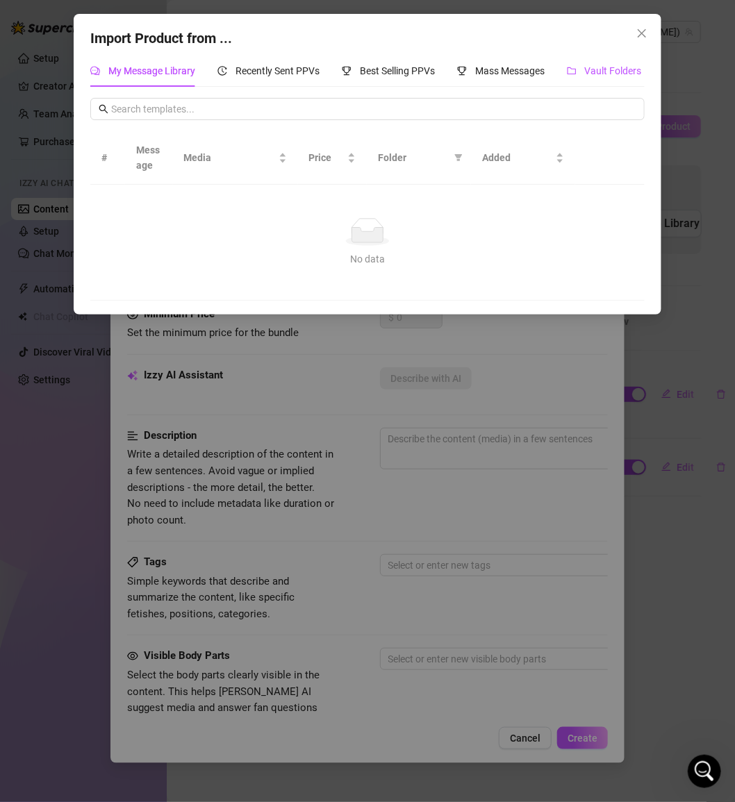
click at [602, 78] on div "Vault Folders" at bounding box center [604, 70] width 75 height 15
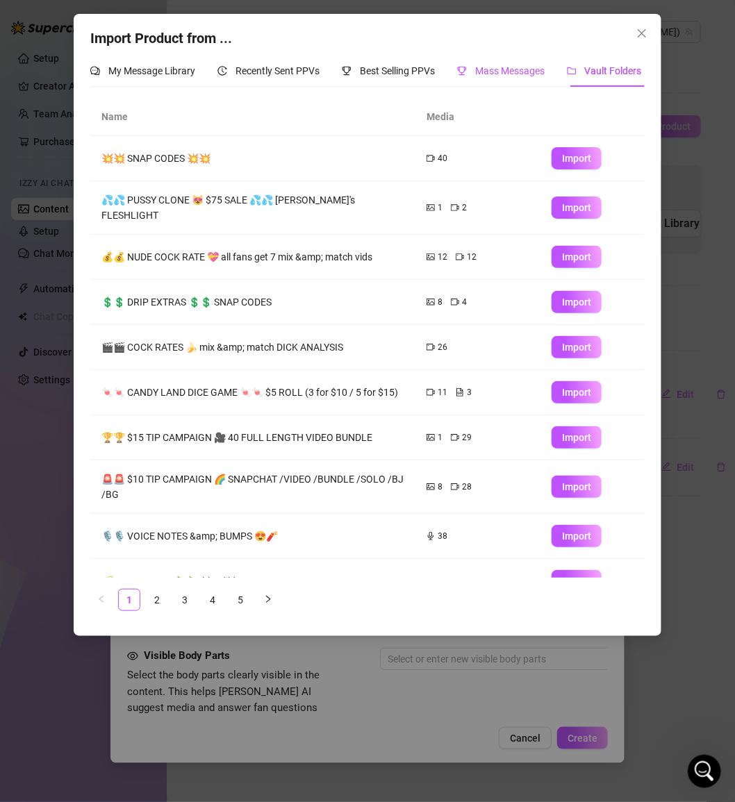
click at [506, 72] on span "Mass Messages" at bounding box center [509, 70] width 69 height 11
